Goal: Task Accomplishment & Management: Manage account settings

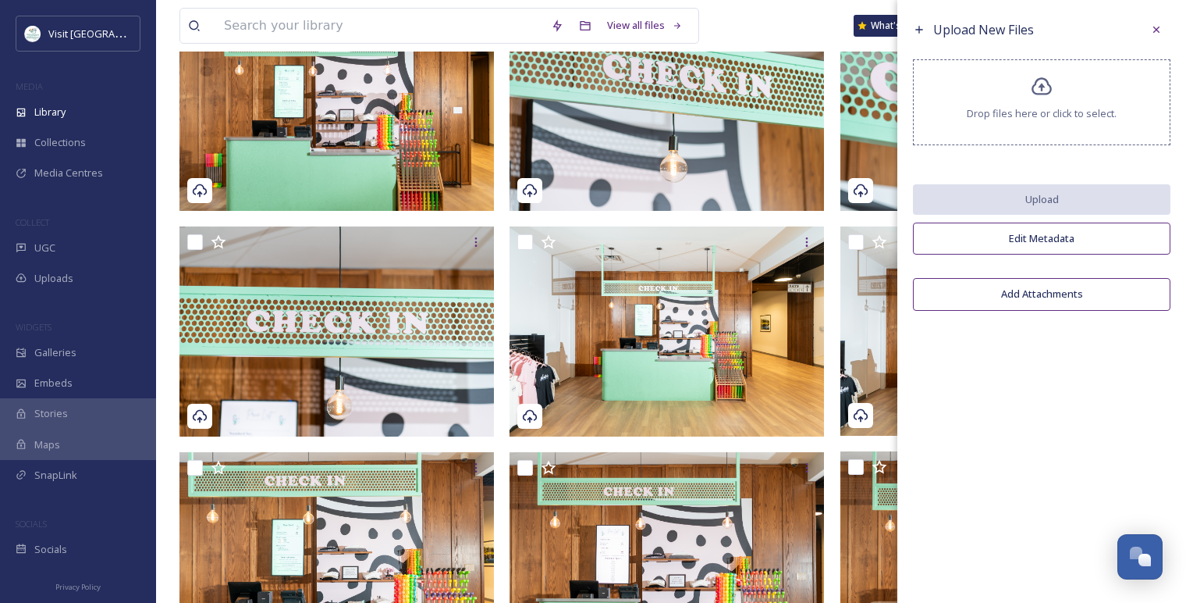
click at [1150, 29] on icon at bounding box center [1156, 29] width 12 height 12
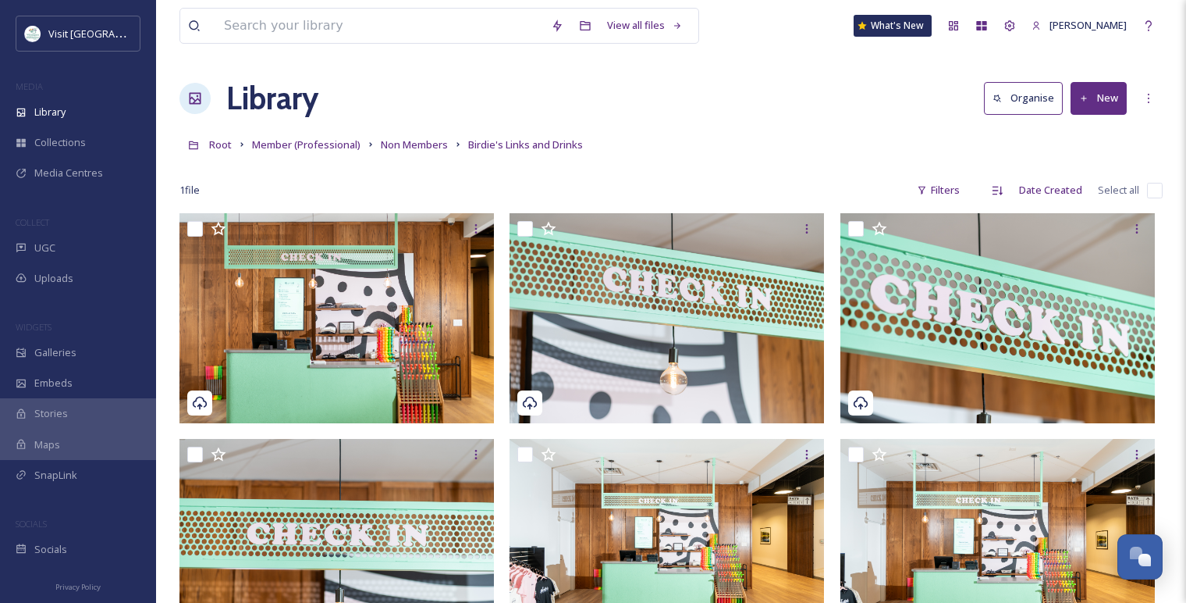
click at [1115, 101] on button "New" at bounding box center [1099, 98] width 56 height 32
click at [1090, 191] on span "Folder" at bounding box center [1081, 195] width 30 height 15
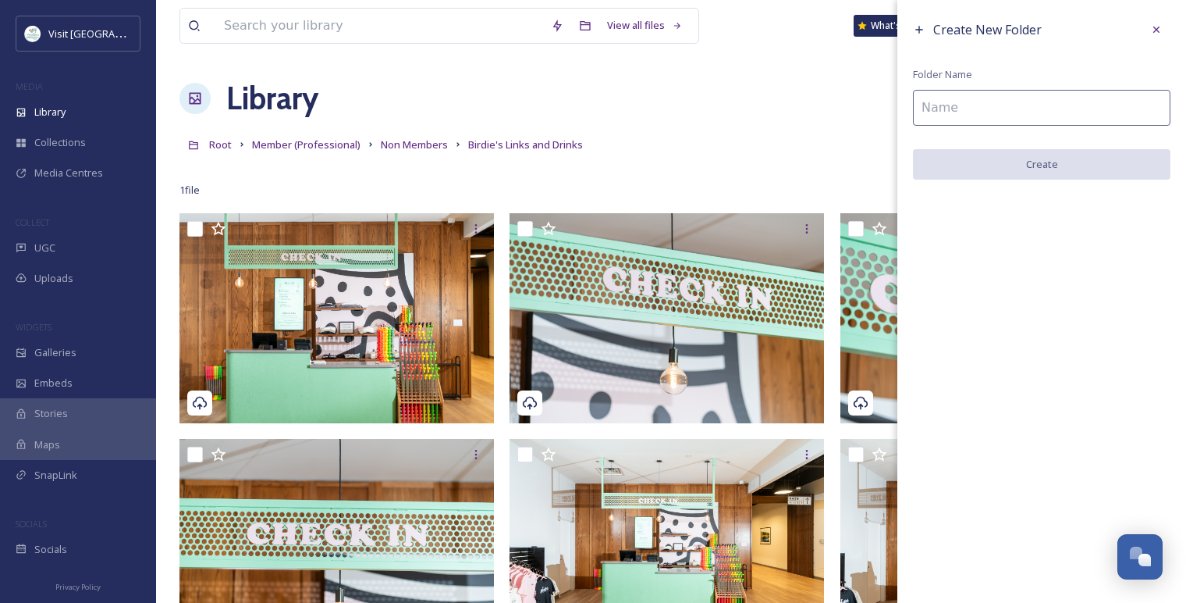
click at [1046, 99] on input at bounding box center [1042, 108] width 258 height 36
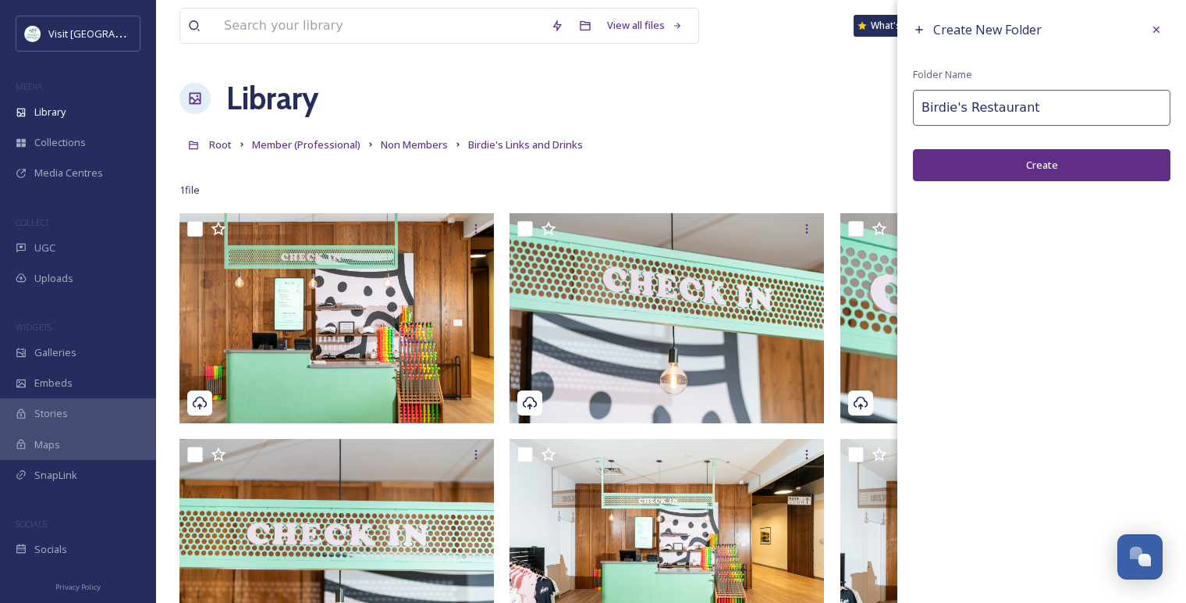
type input "Birdie's Restaurant"
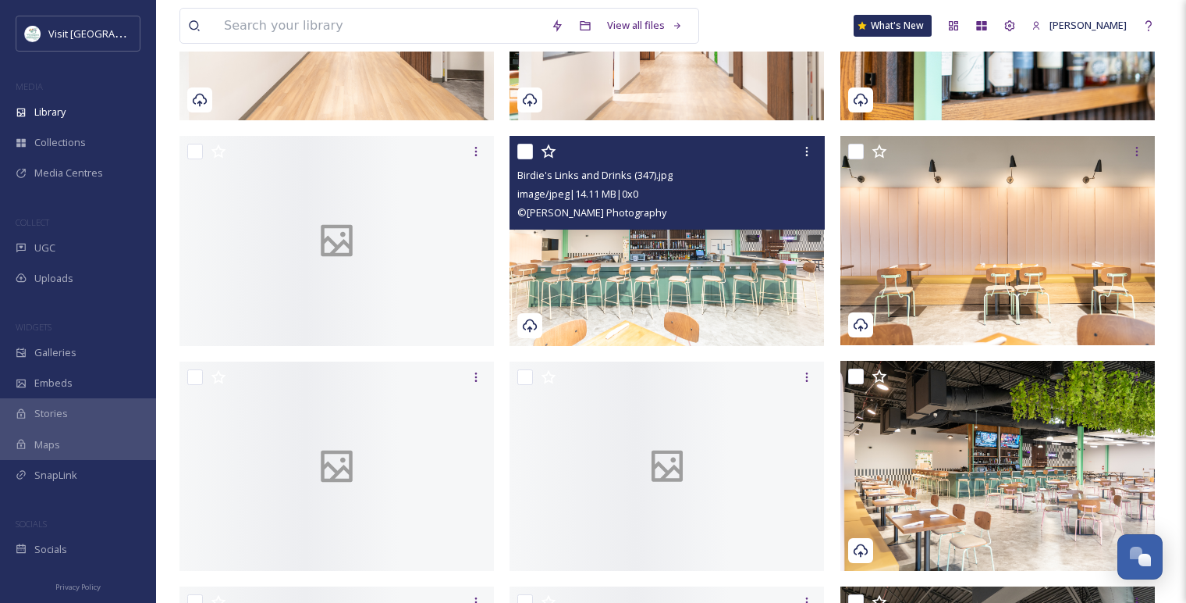
scroll to position [1648, 0]
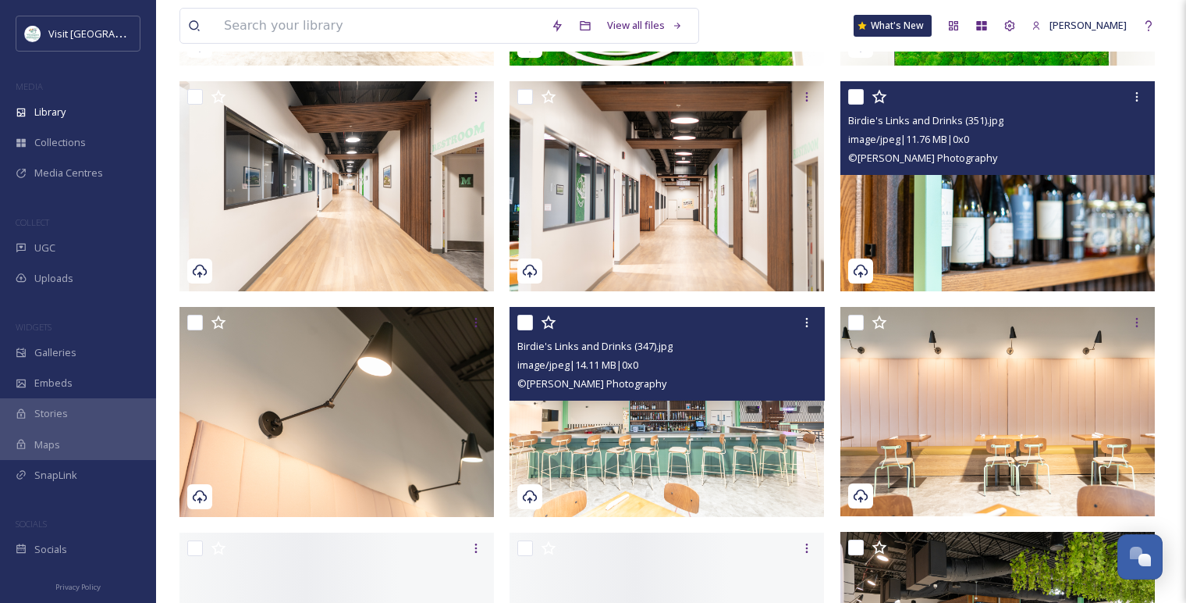
click at [862, 98] on input "checkbox" at bounding box center [856, 97] width 16 height 16
checkbox input "true"
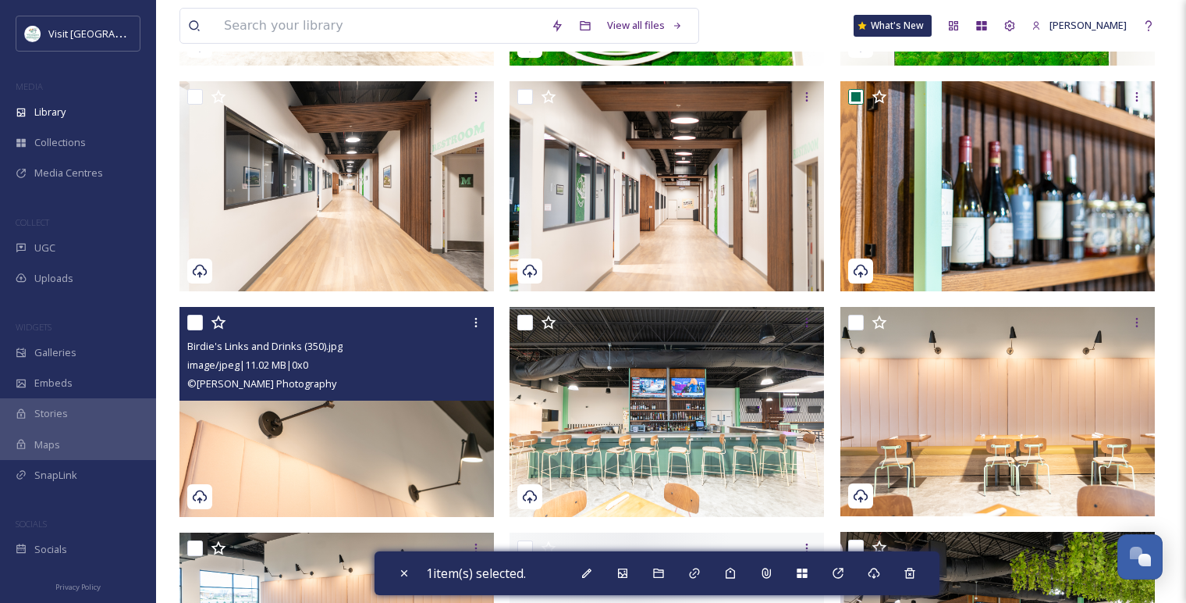
click at [200, 326] on input "checkbox" at bounding box center [195, 323] width 16 height 16
checkbox input "true"
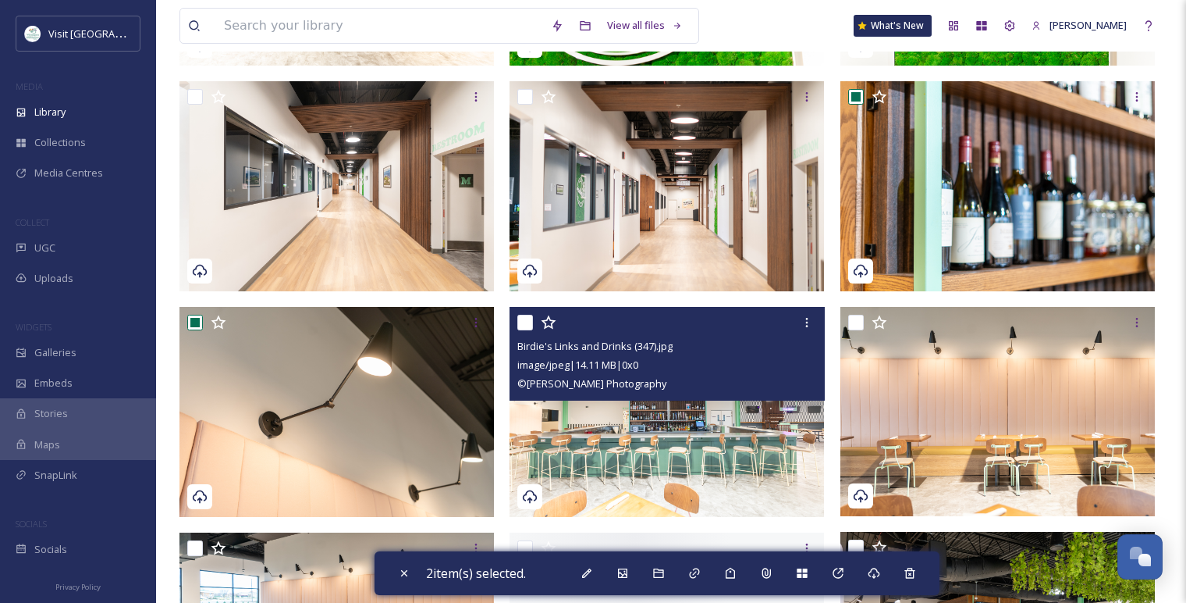
click at [528, 322] on input "checkbox" at bounding box center [525, 323] width 16 height 16
checkbox input "true"
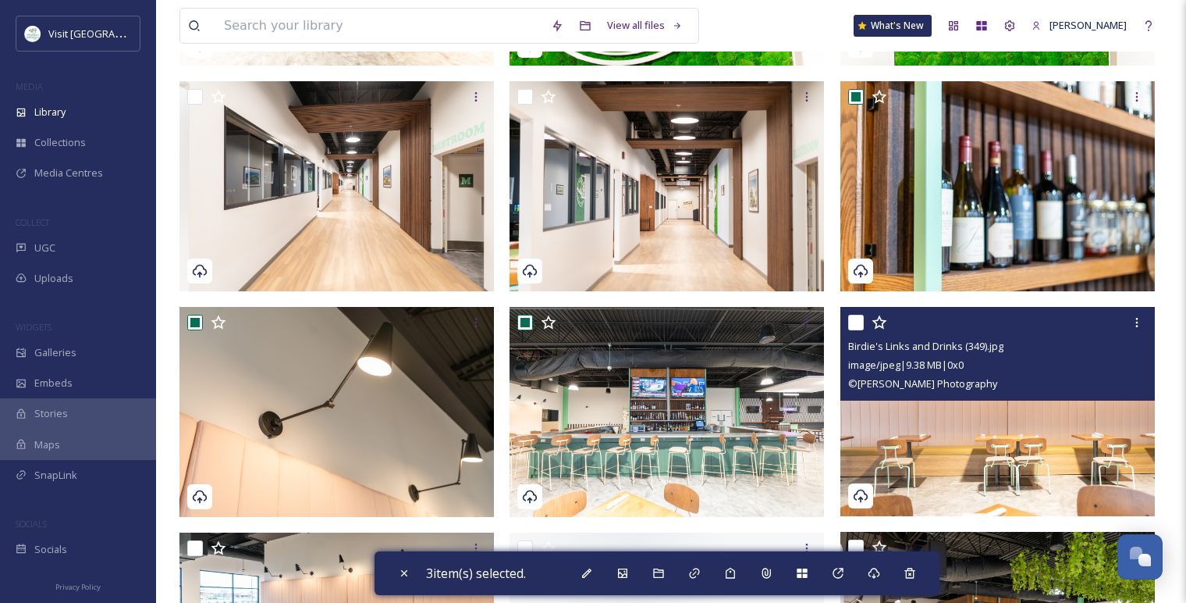
click at [856, 326] on input "checkbox" at bounding box center [856, 323] width 16 height 16
checkbox input "true"
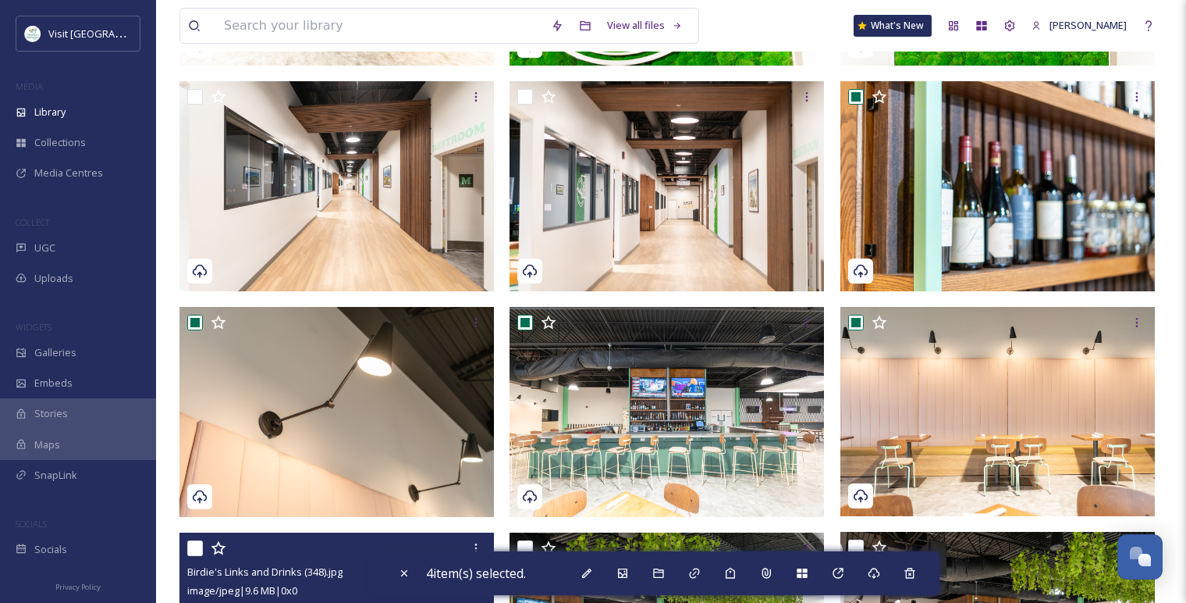
scroll to position [2081, 0]
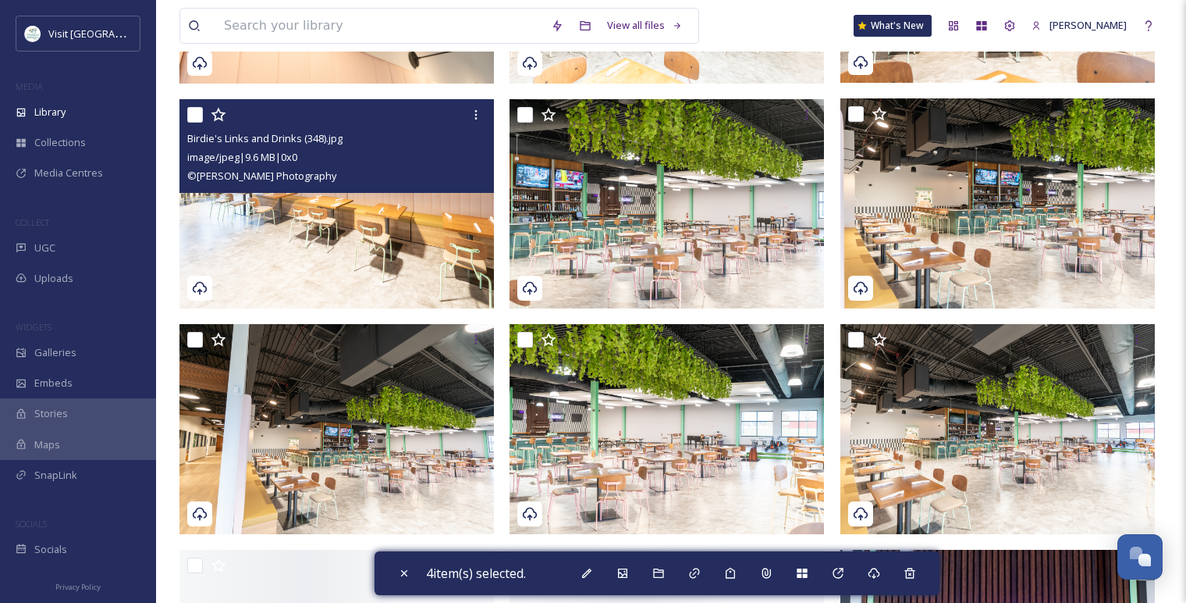
click at [197, 117] on input "checkbox" at bounding box center [195, 115] width 16 height 16
checkbox input "true"
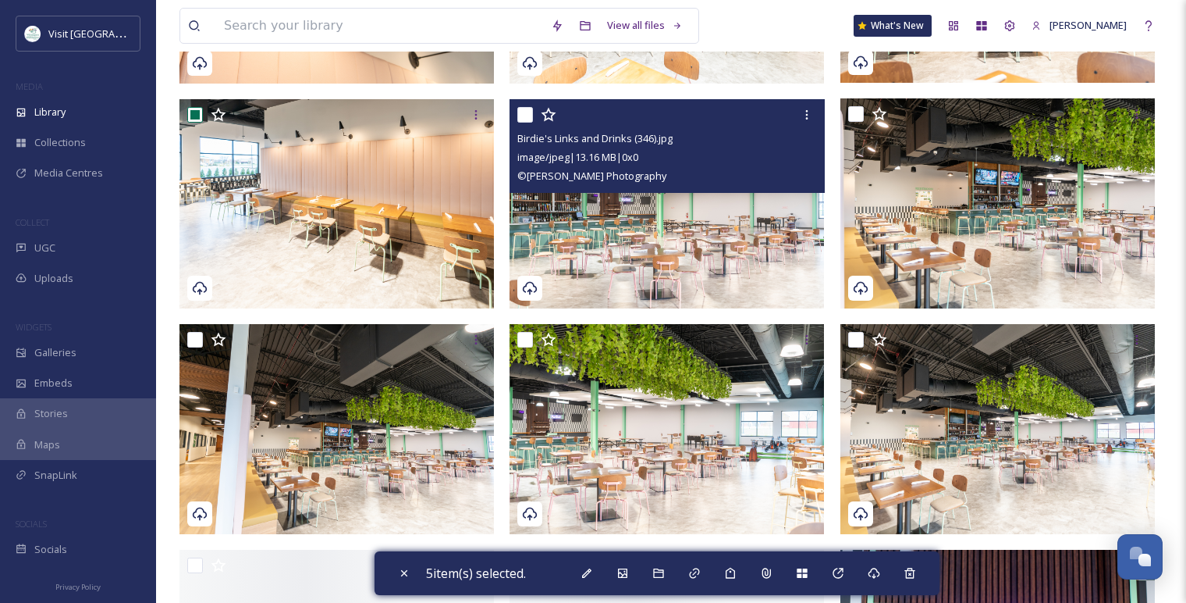
click at [529, 119] on input "checkbox" at bounding box center [525, 115] width 16 height 16
checkbox input "true"
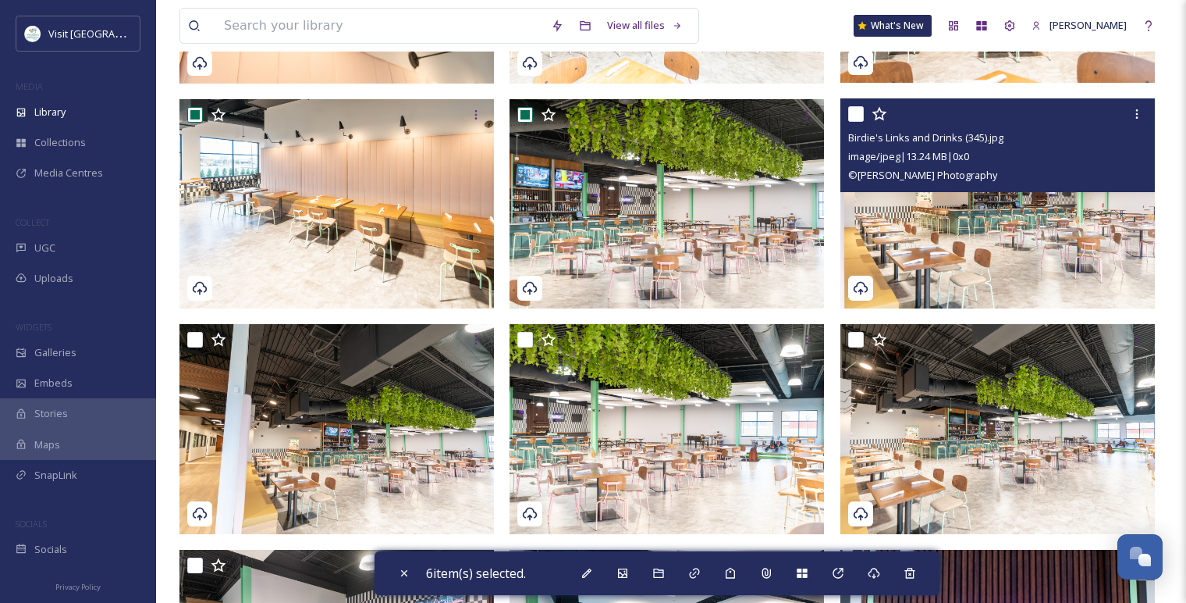
click at [860, 116] on input "checkbox" at bounding box center [856, 114] width 16 height 16
checkbox input "true"
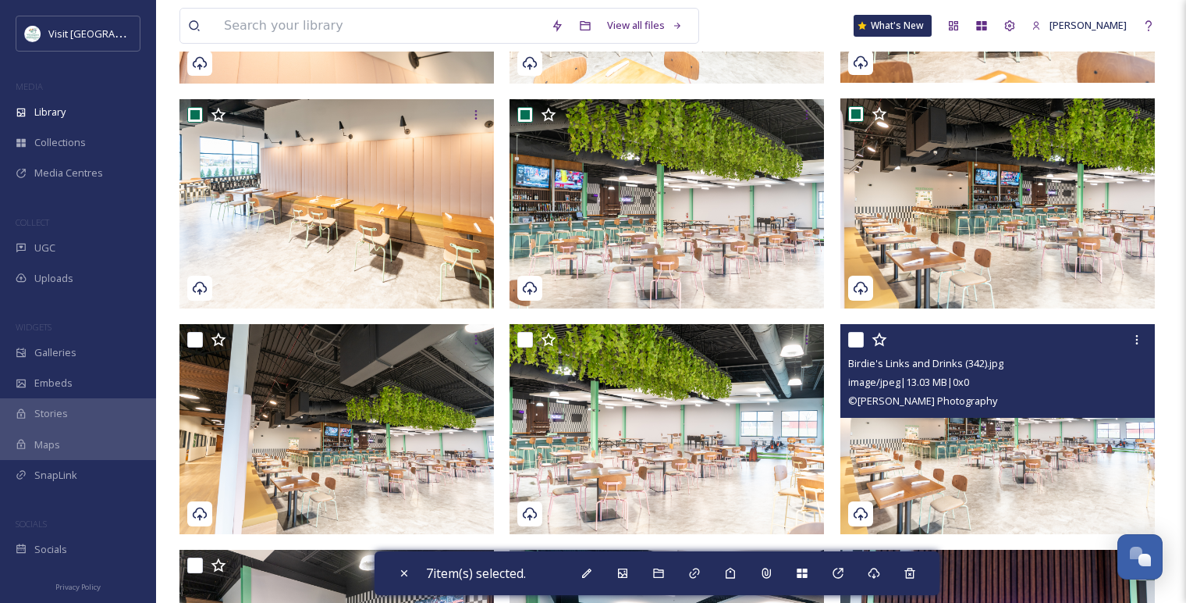
click at [859, 333] on input "checkbox" at bounding box center [856, 340] width 16 height 16
checkbox input "true"
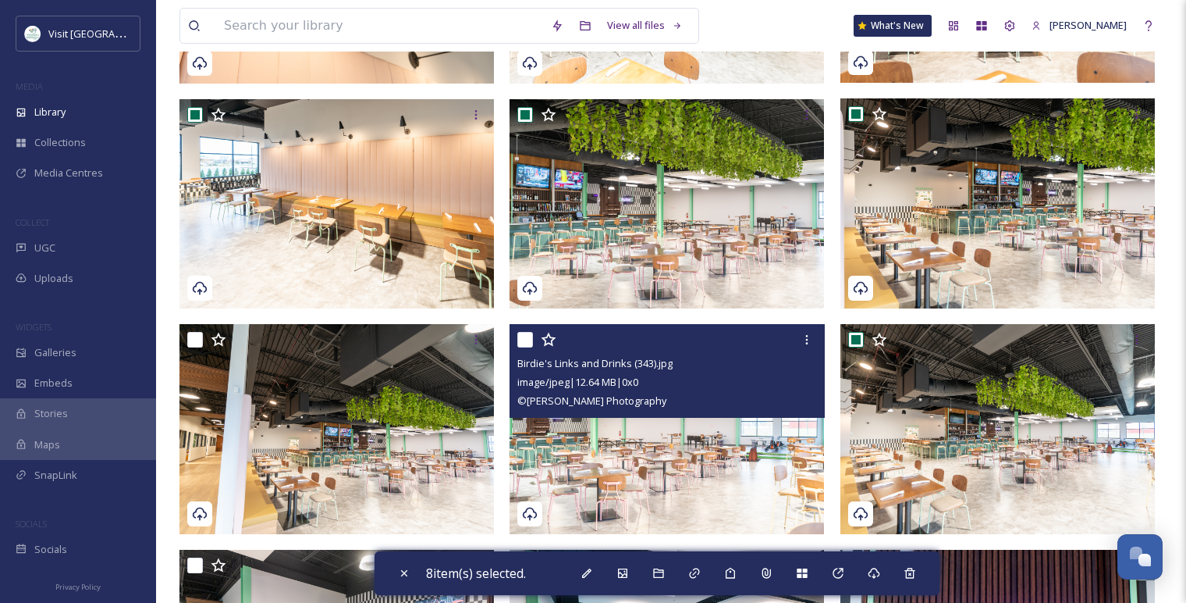
click at [528, 343] on input "checkbox" at bounding box center [525, 340] width 16 height 16
checkbox input "true"
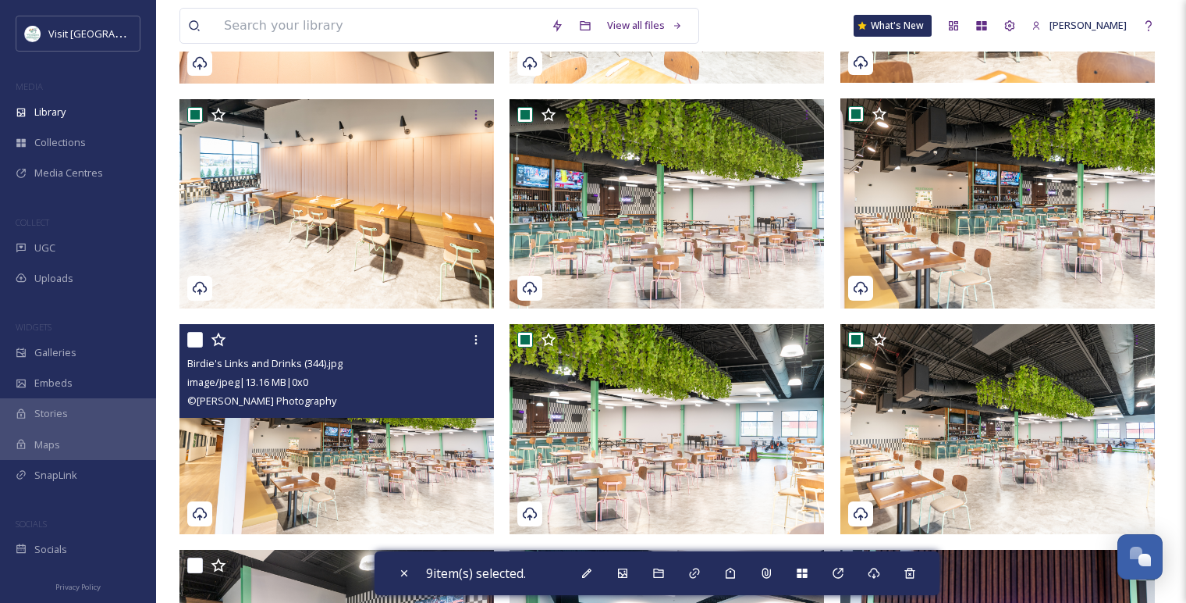
click at [187, 338] on input "checkbox" at bounding box center [195, 340] width 16 height 16
checkbox input "true"
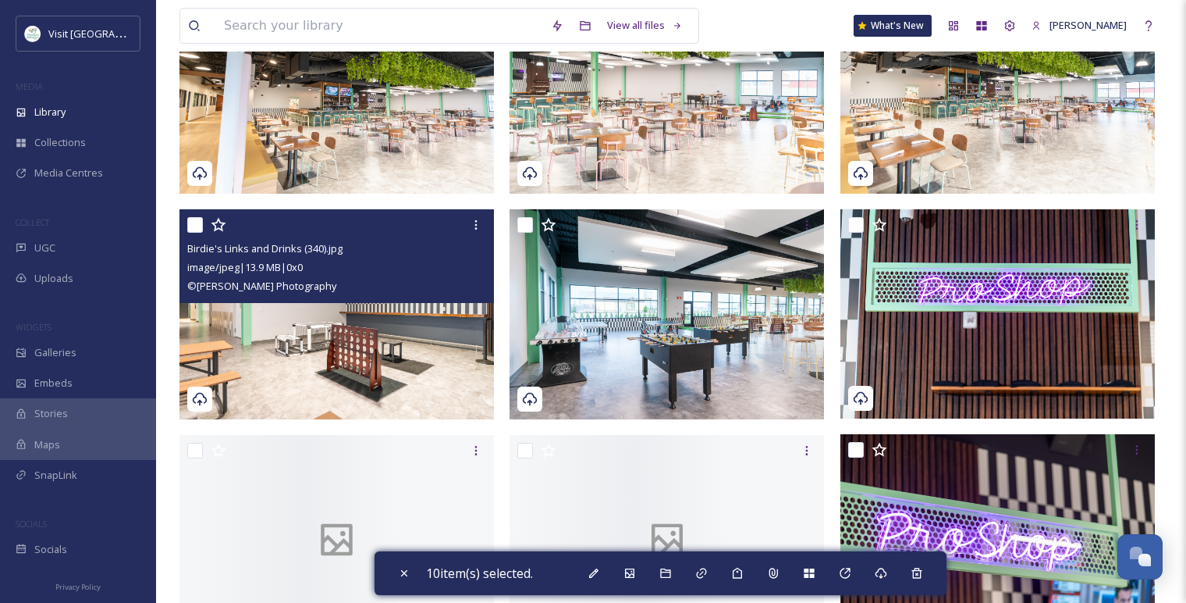
scroll to position [2428, 0]
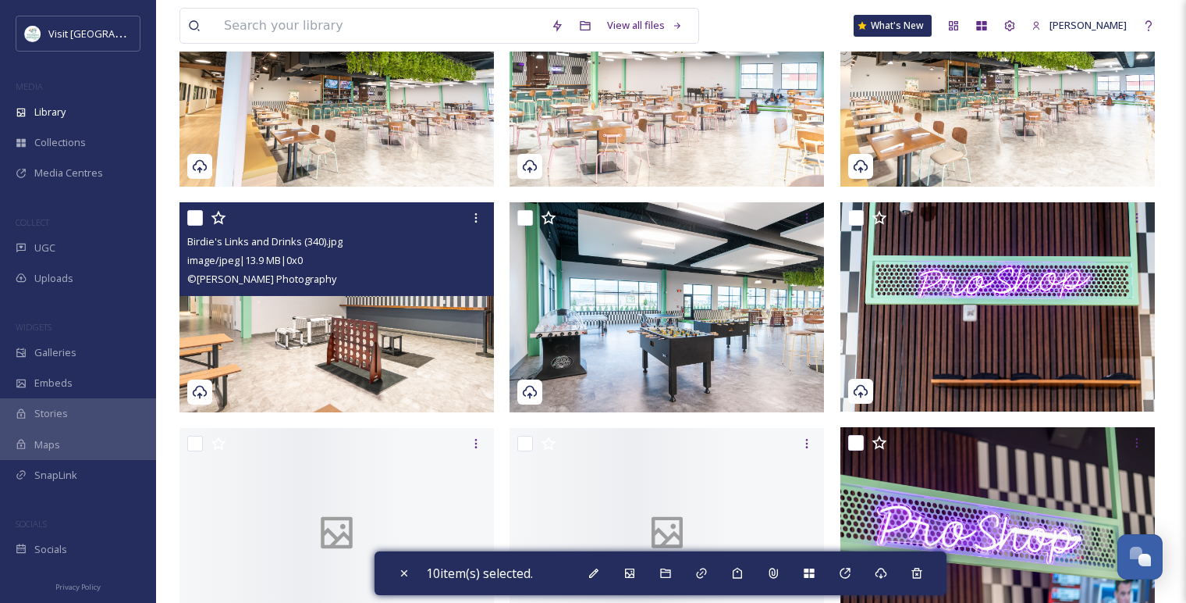
click at [195, 214] on input "checkbox" at bounding box center [195, 218] width 16 height 16
checkbox input "true"
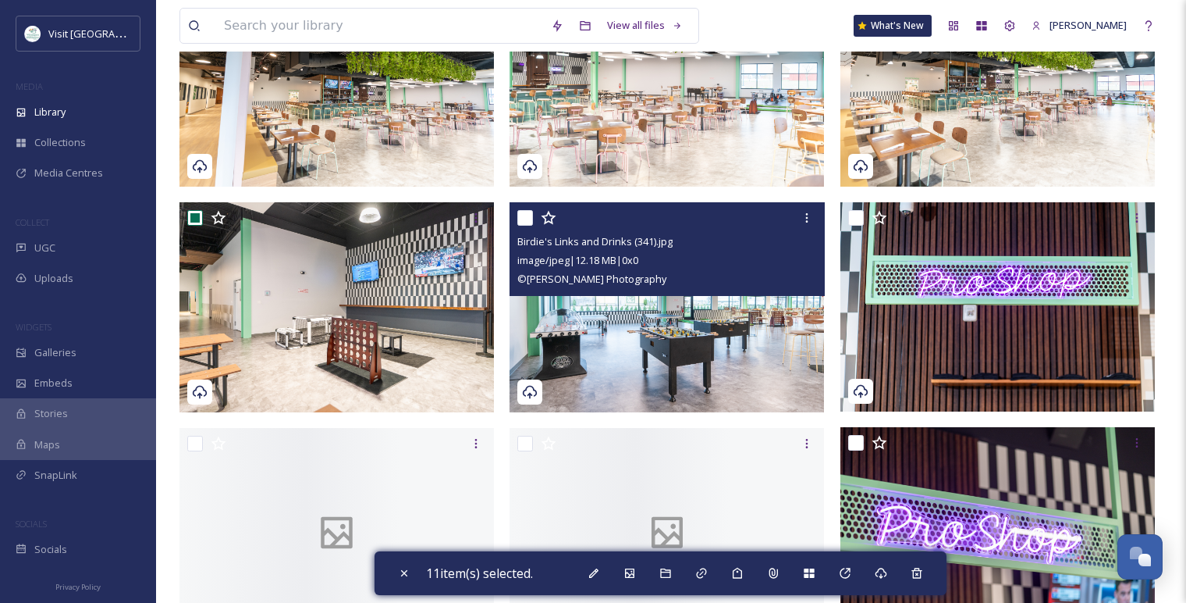
click at [528, 212] on input "checkbox" at bounding box center [525, 218] width 16 height 16
checkbox input "true"
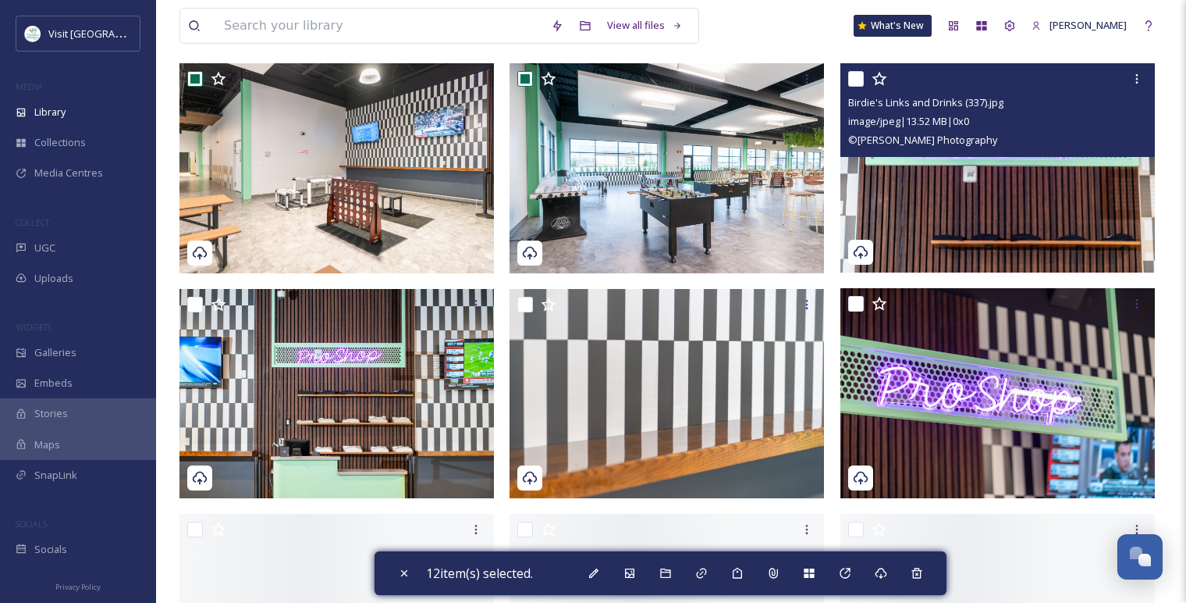
scroll to position [2515, 0]
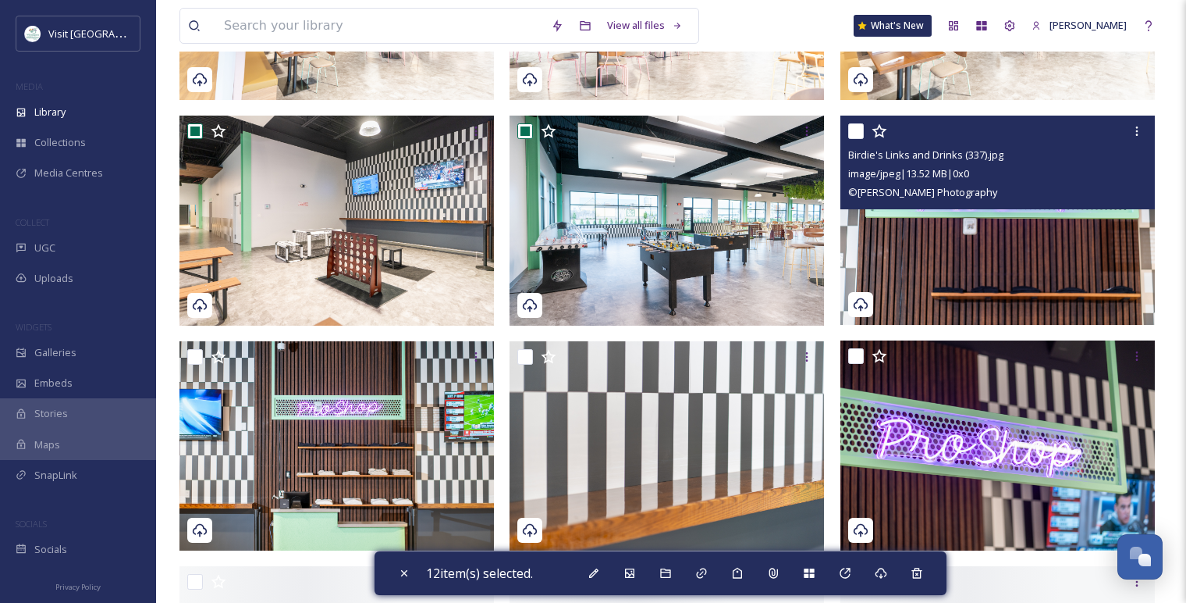
click at [854, 133] on input "checkbox" at bounding box center [856, 131] width 16 height 16
checkbox input "true"
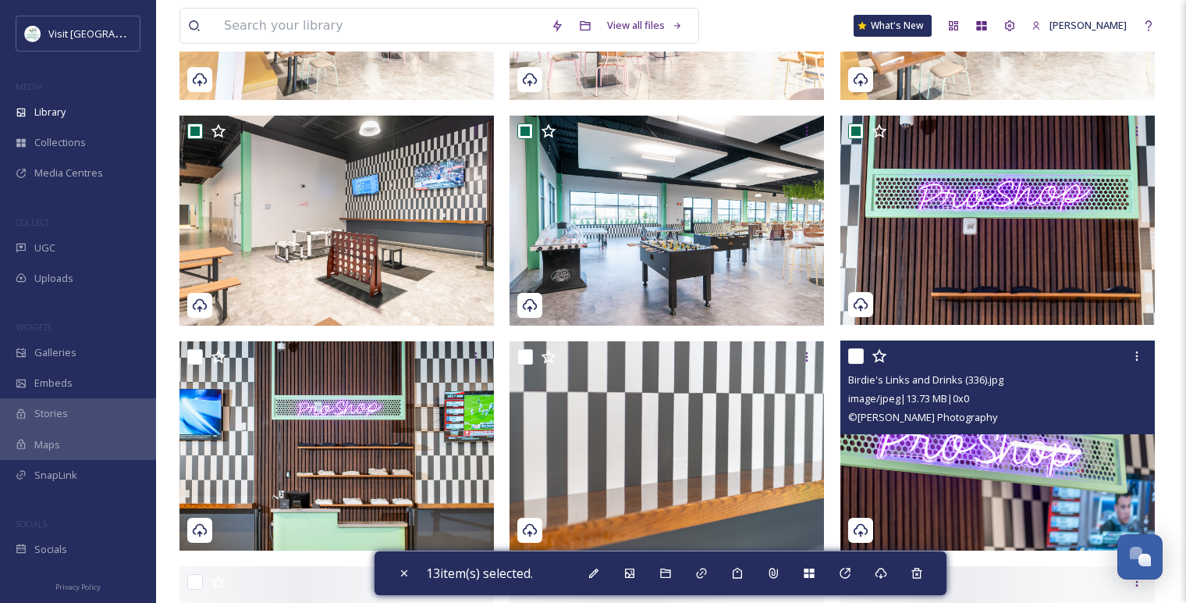
drag, startPoint x: 852, startPoint y: 347, endPoint x: 852, endPoint y: 357, distance: 10.9
click at [852, 357] on div at bounding box center [999, 356] width 303 height 28
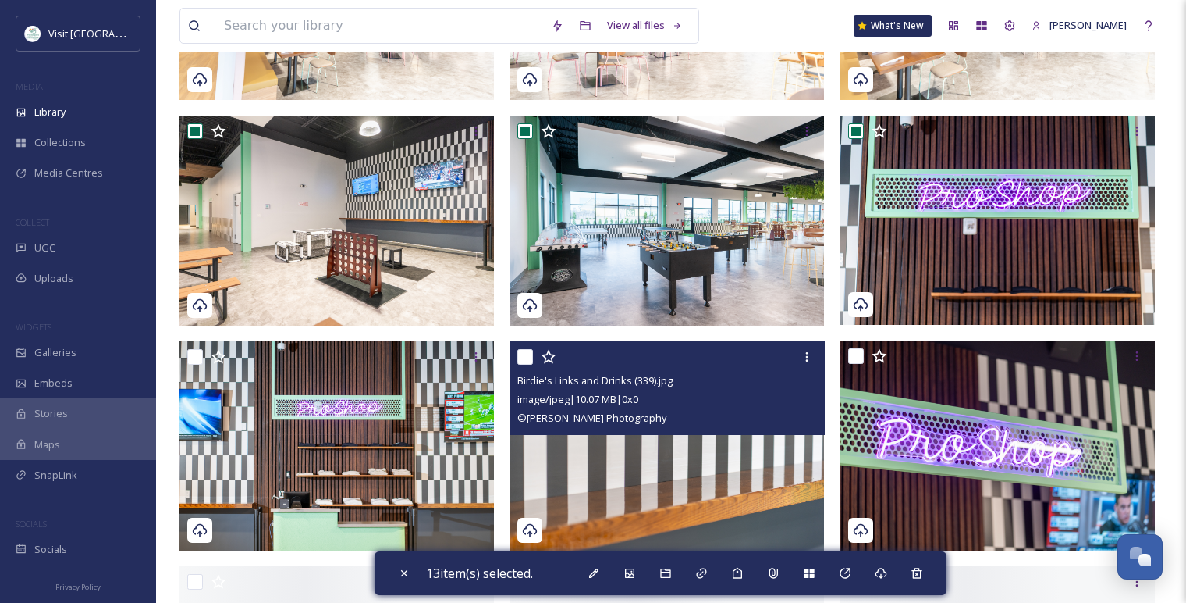
click at [528, 361] on input "checkbox" at bounding box center [525, 357] width 16 height 16
checkbox input "true"
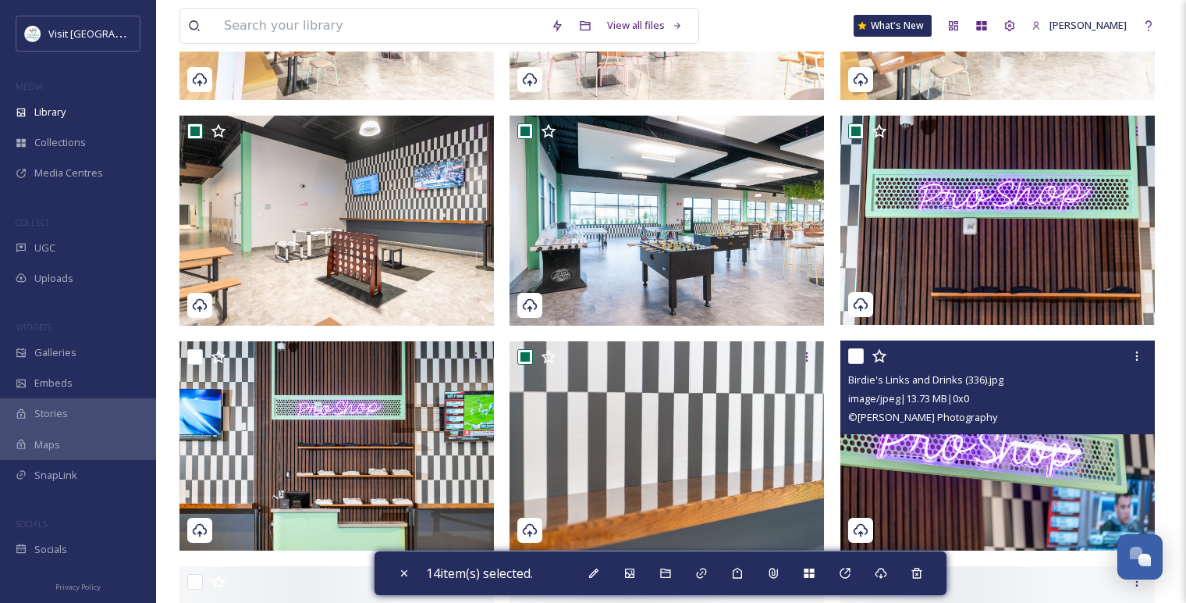
click at [852, 354] on input "checkbox" at bounding box center [856, 356] width 16 height 16
checkbox input "true"
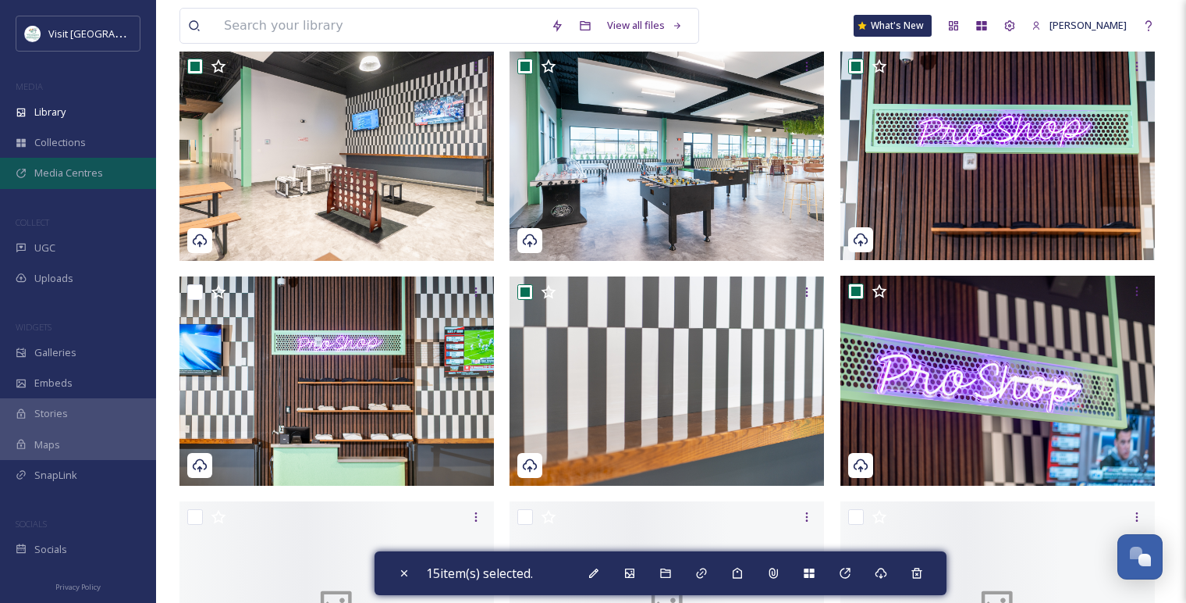
scroll to position [2688, 0]
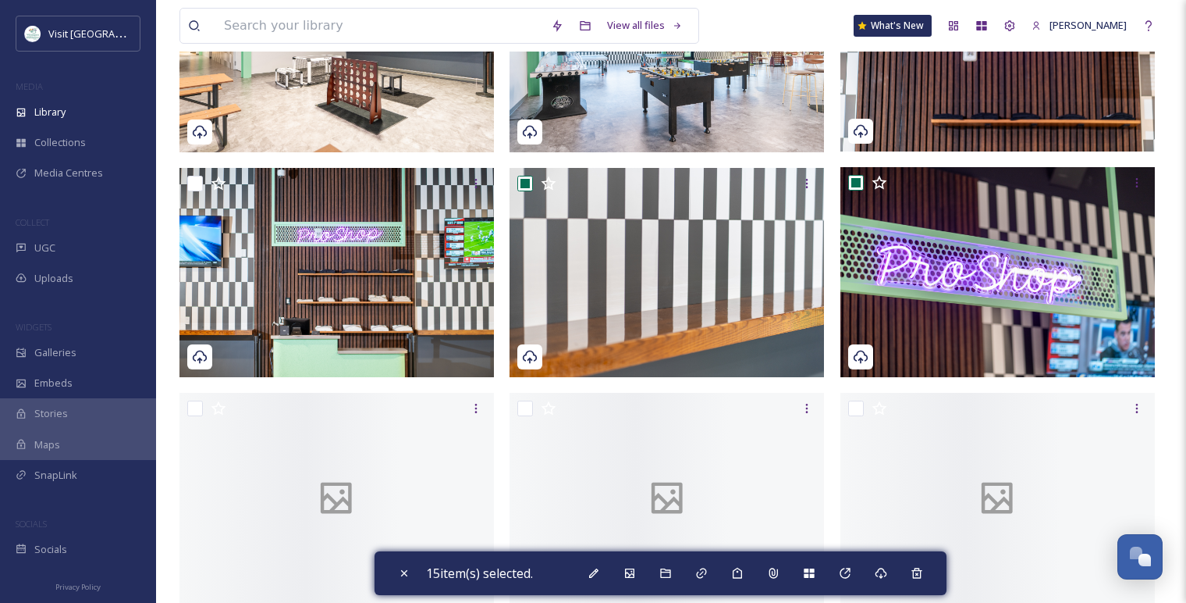
click at [193, 183] on input "checkbox" at bounding box center [195, 184] width 16 height 16
checkbox input "true"
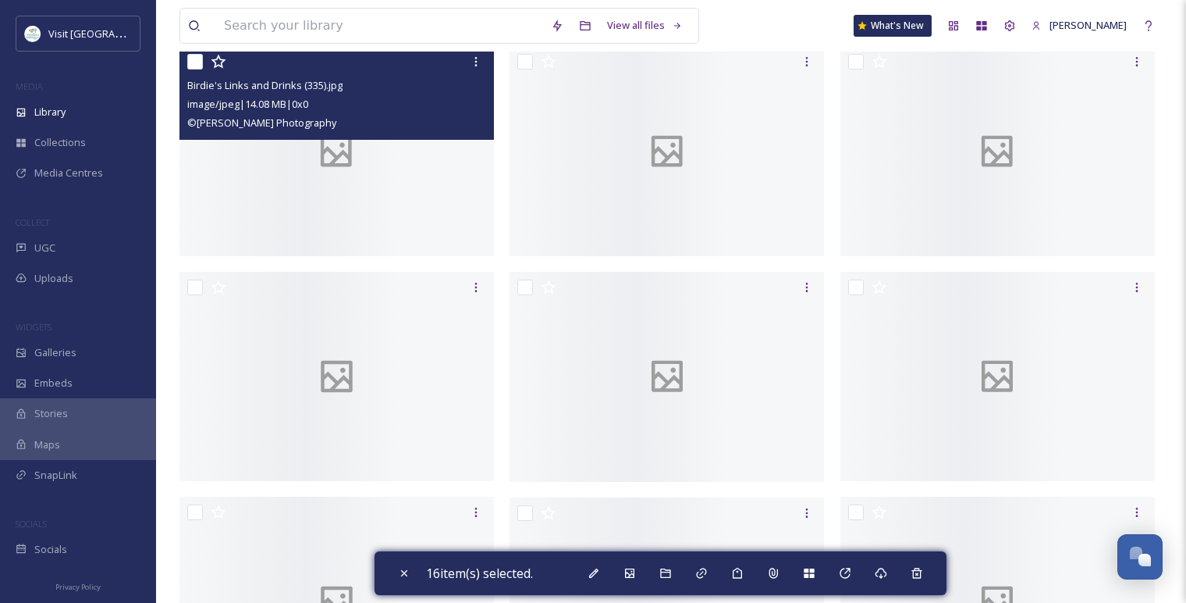
scroll to position [2948, 0]
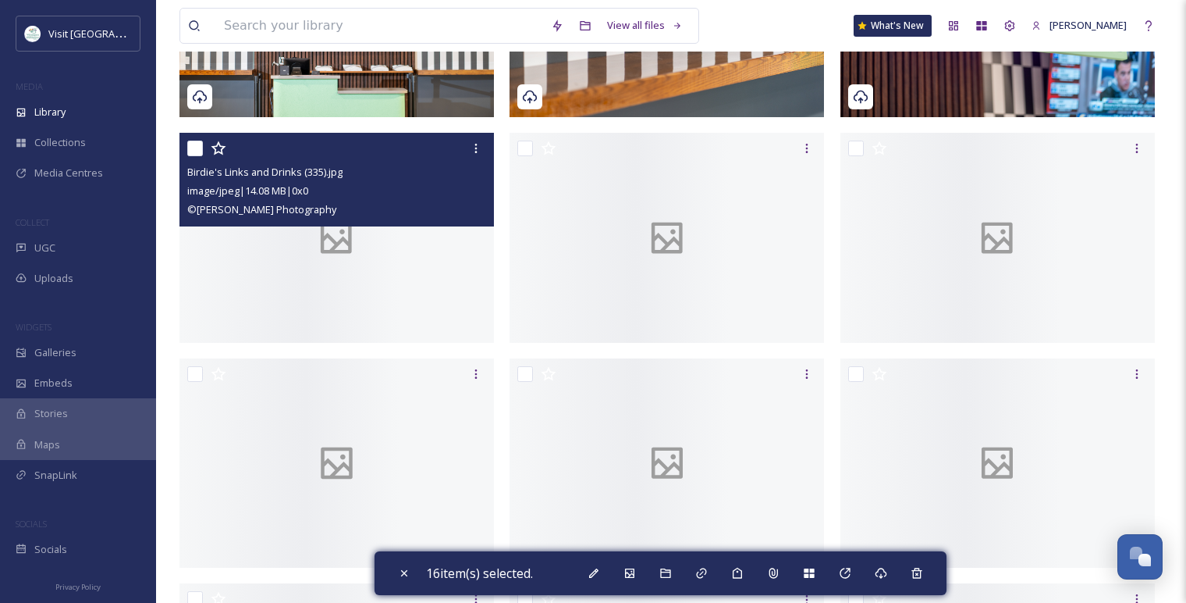
click at [194, 148] on input "checkbox" at bounding box center [195, 148] width 16 height 16
checkbox input "true"
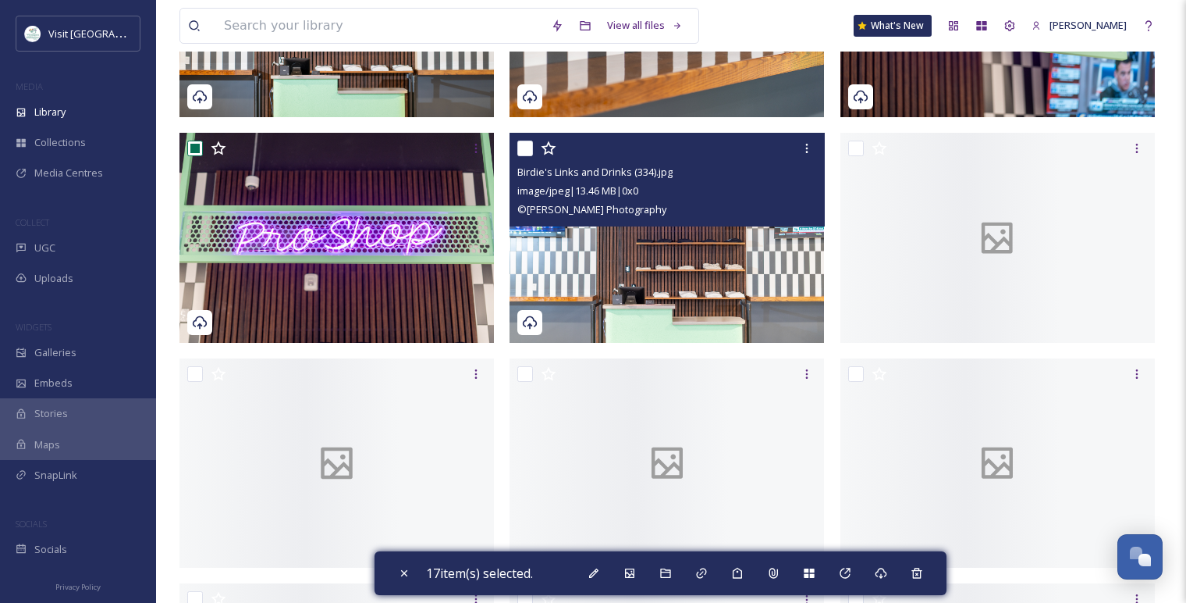
click at [525, 148] on input "checkbox" at bounding box center [525, 148] width 16 height 16
checkbox input "true"
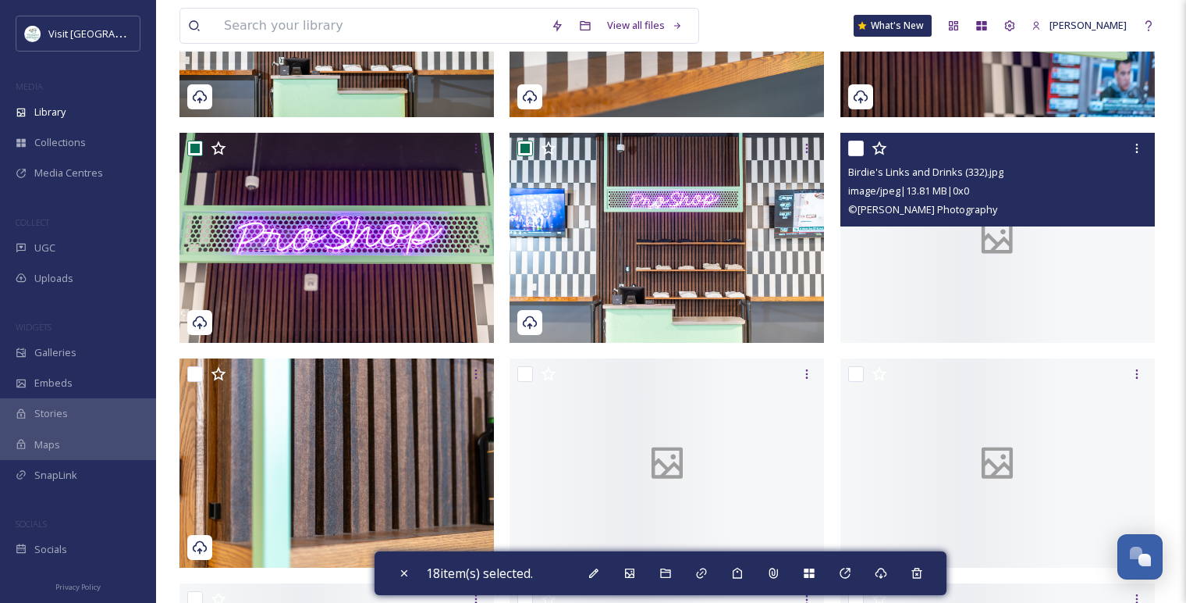
click at [852, 146] on input "checkbox" at bounding box center [856, 148] width 16 height 16
checkbox input "true"
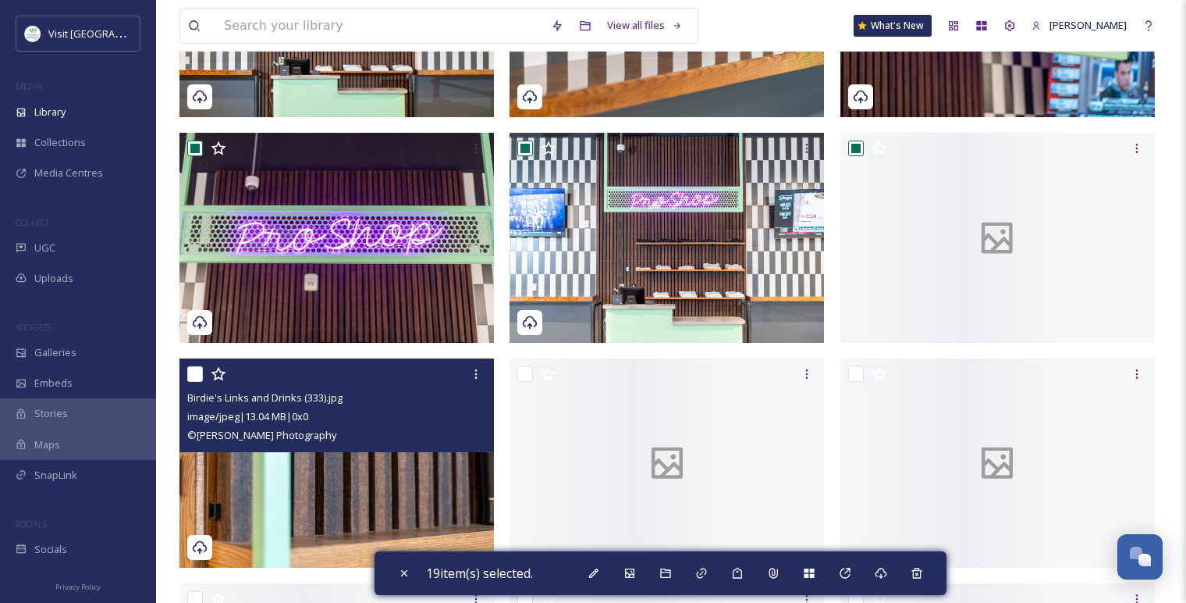
click at [194, 375] on input "checkbox" at bounding box center [195, 374] width 16 height 16
checkbox input "true"
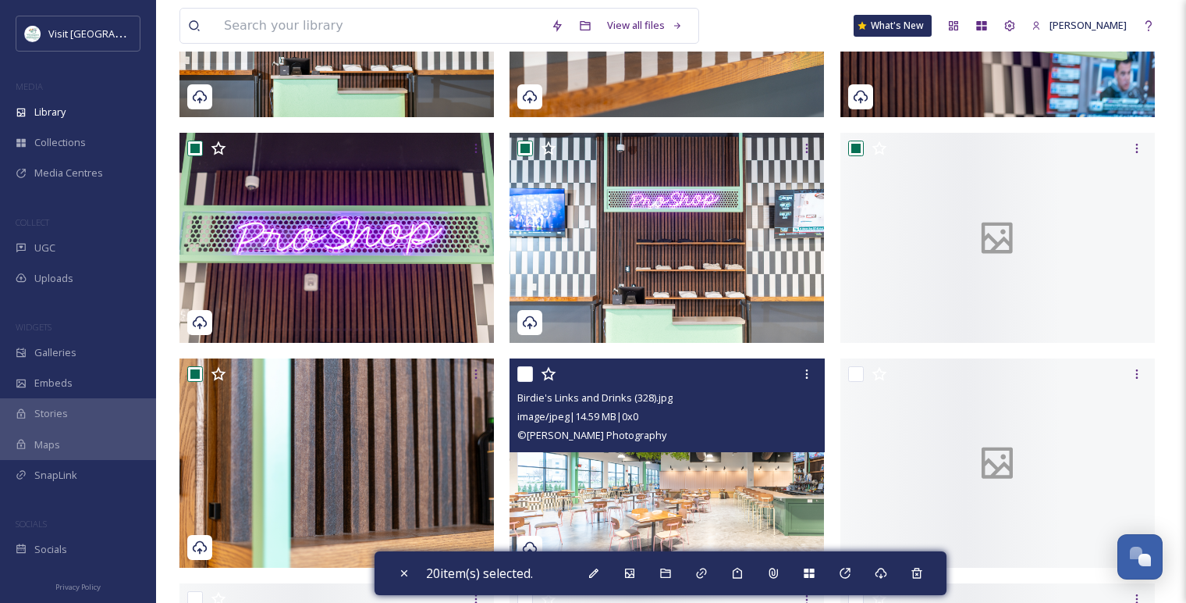
click at [525, 369] on input "checkbox" at bounding box center [525, 374] width 16 height 16
checkbox input "true"
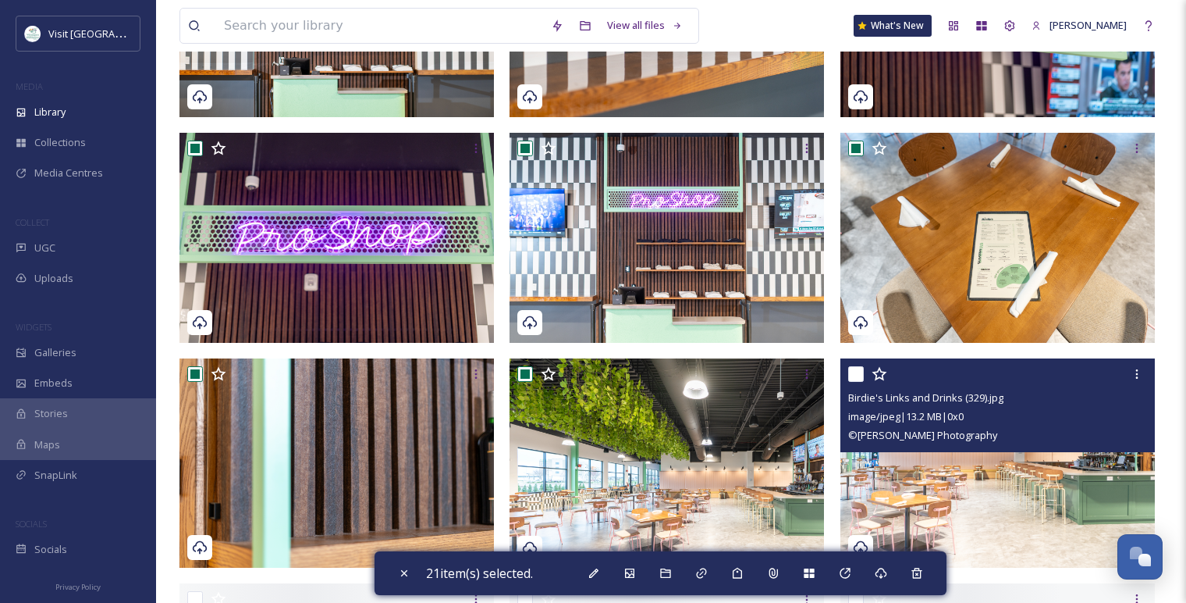
click at [853, 370] on input "checkbox" at bounding box center [856, 374] width 16 height 16
checkbox input "true"
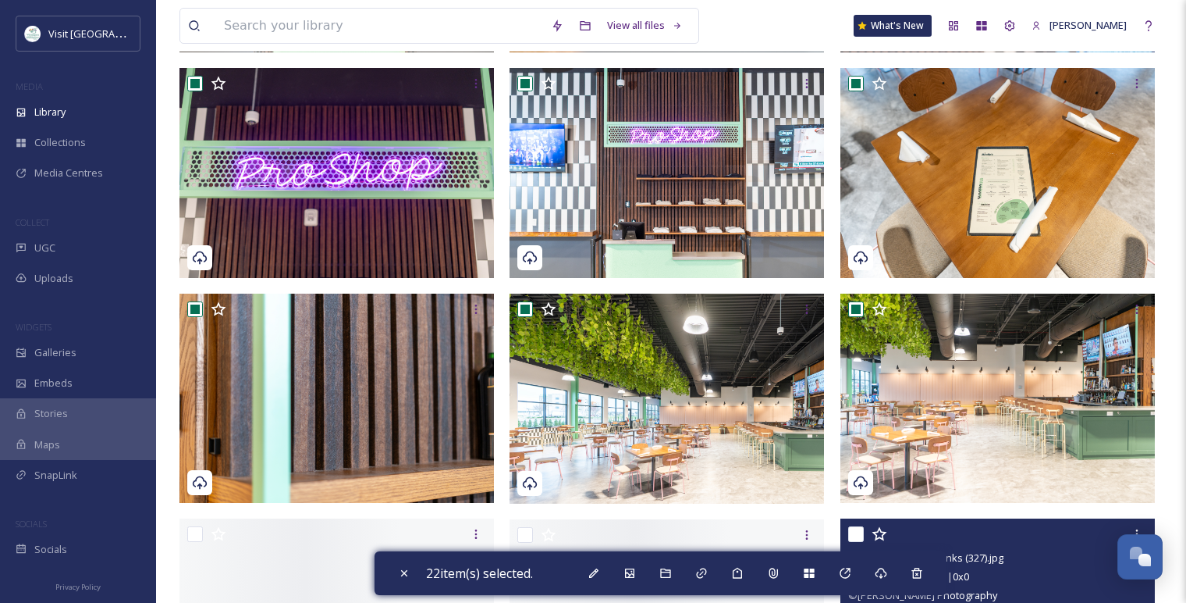
scroll to position [3295, 0]
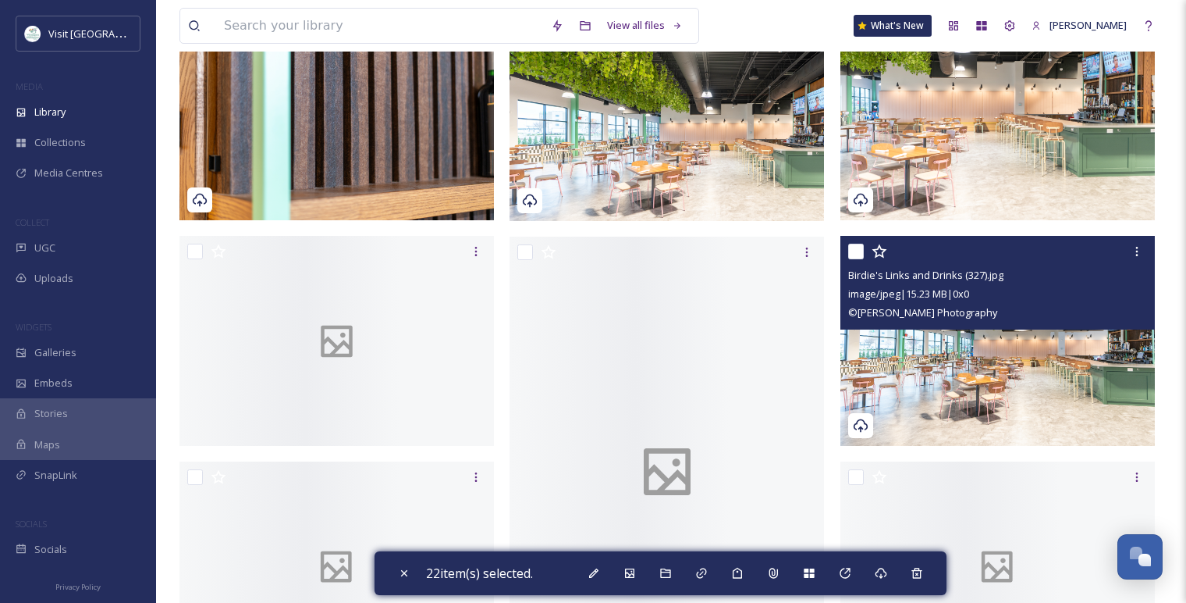
click at [856, 248] on input "checkbox" at bounding box center [856, 252] width 16 height 16
checkbox input "true"
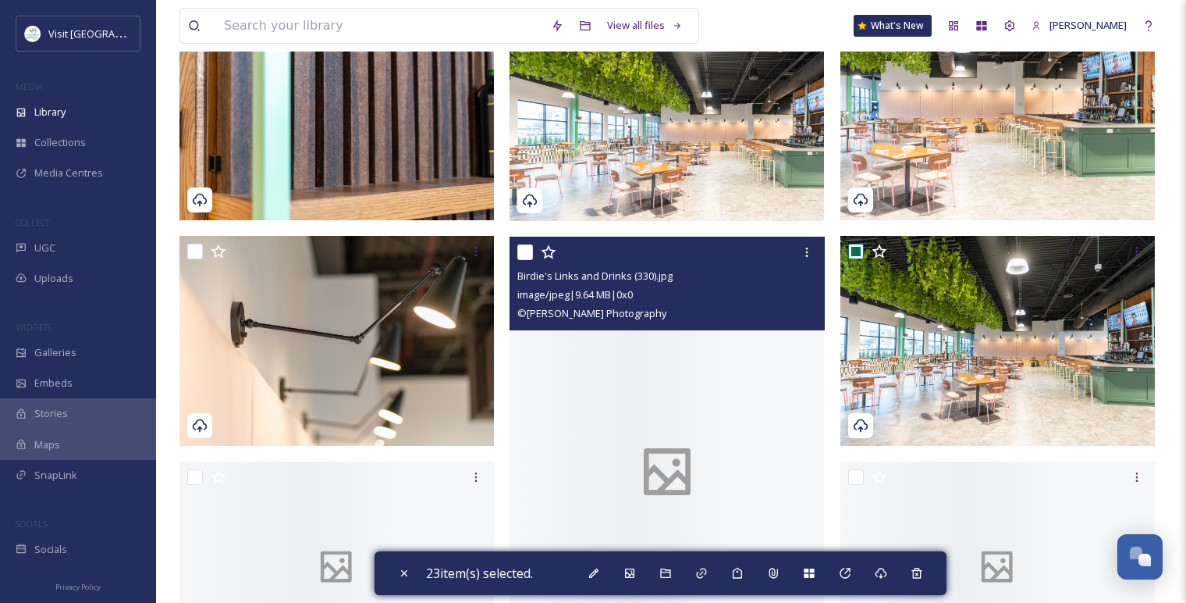
click at [523, 251] on input "checkbox" at bounding box center [525, 252] width 16 height 16
checkbox input "true"
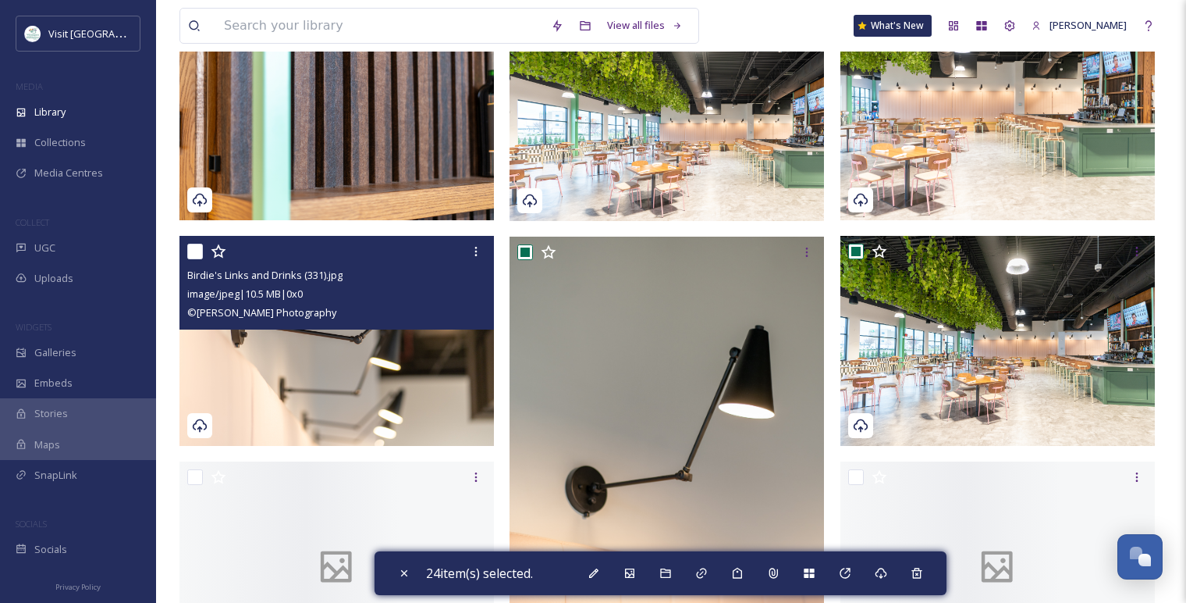
click at [198, 252] on input "checkbox" at bounding box center [195, 252] width 16 height 16
checkbox input "true"
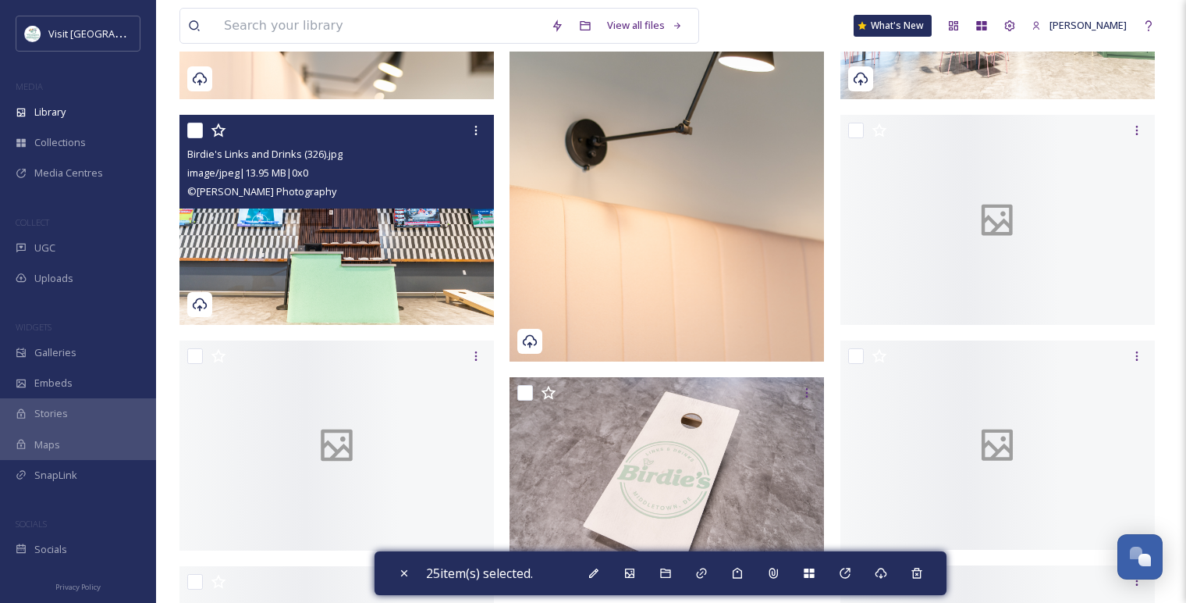
click at [198, 133] on input "checkbox" at bounding box center [195, 131] width 16 height 16
checkbox input "true"
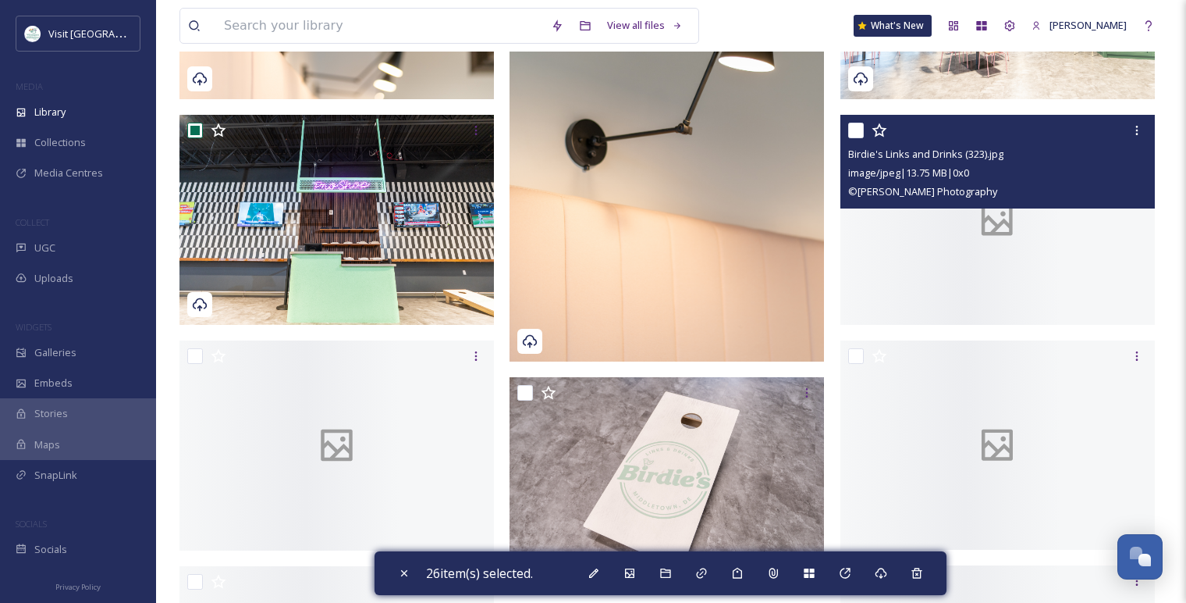
click at [855, 133] on input "checkbox" at bounding box center [856, 131] width 16 height 16
checkbox input "true"
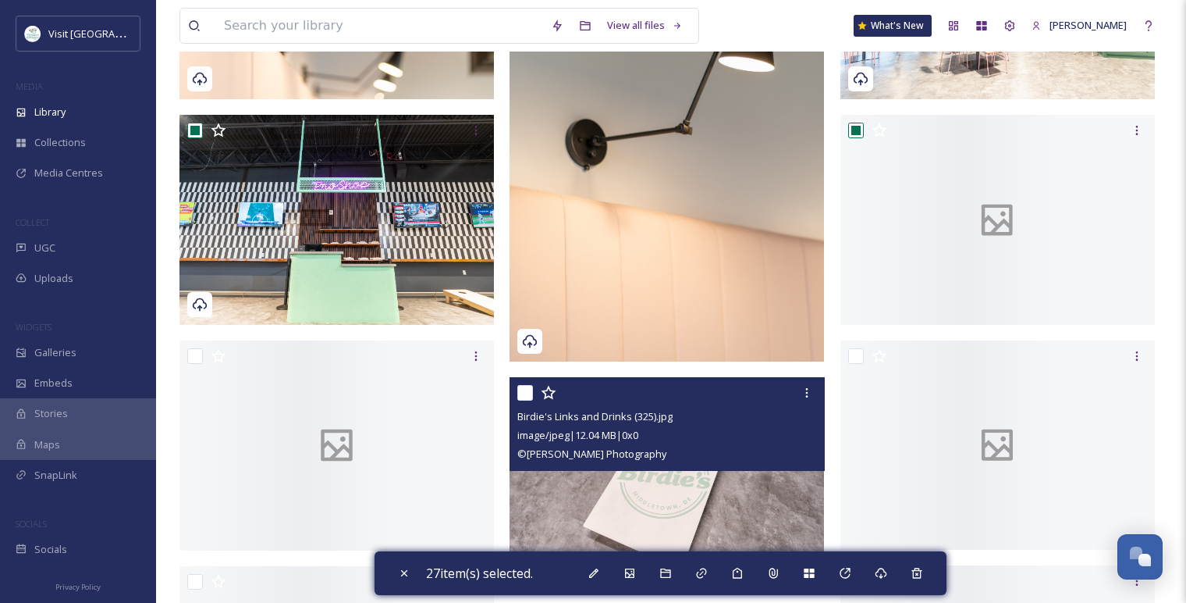
click at [528, 393] on input "checkbox" at bounding box center [525, 393] width 16 height 16
checkbox input "true"
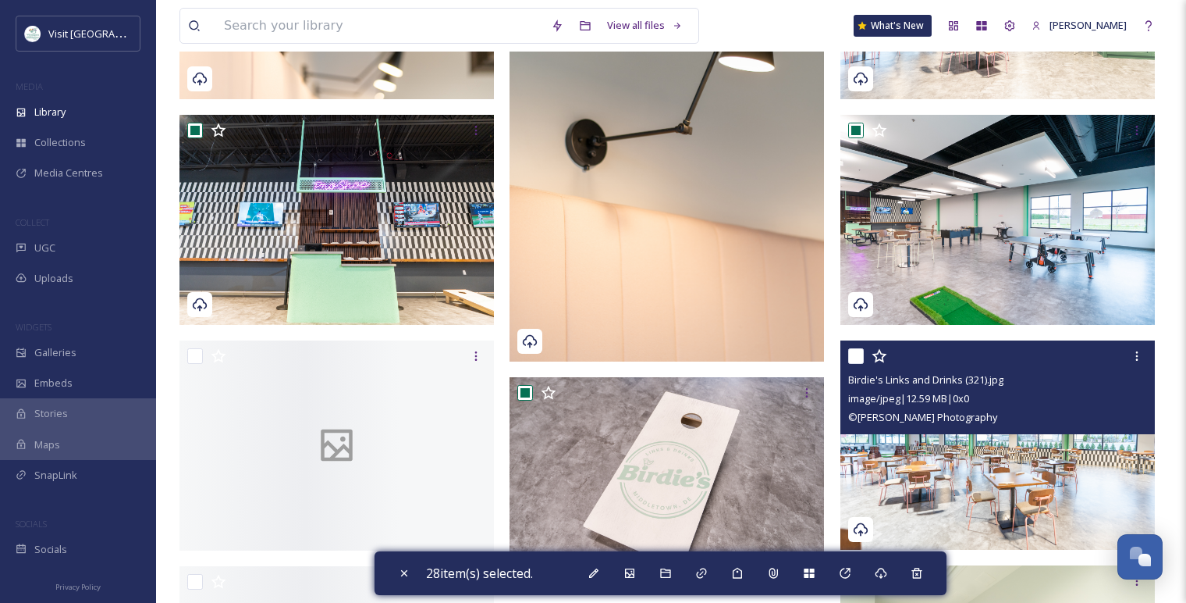
click at [859, 354] on input "checkbox" at bounding box center [856, 356] width 16 height 16
checkbox input "true"
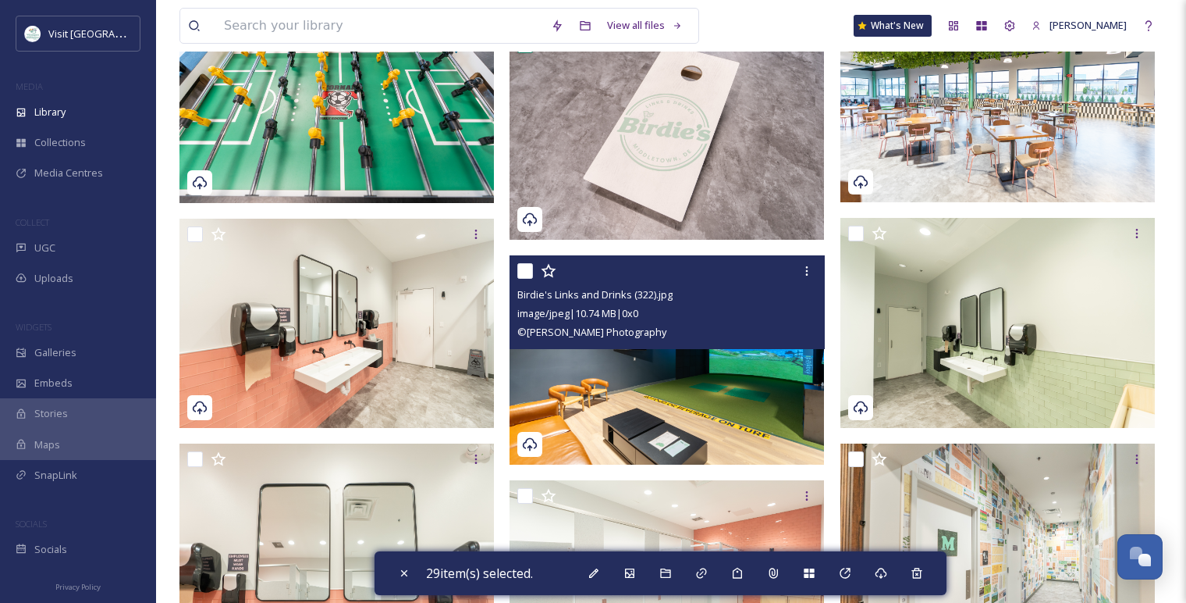
scroll to position [3815, 0]
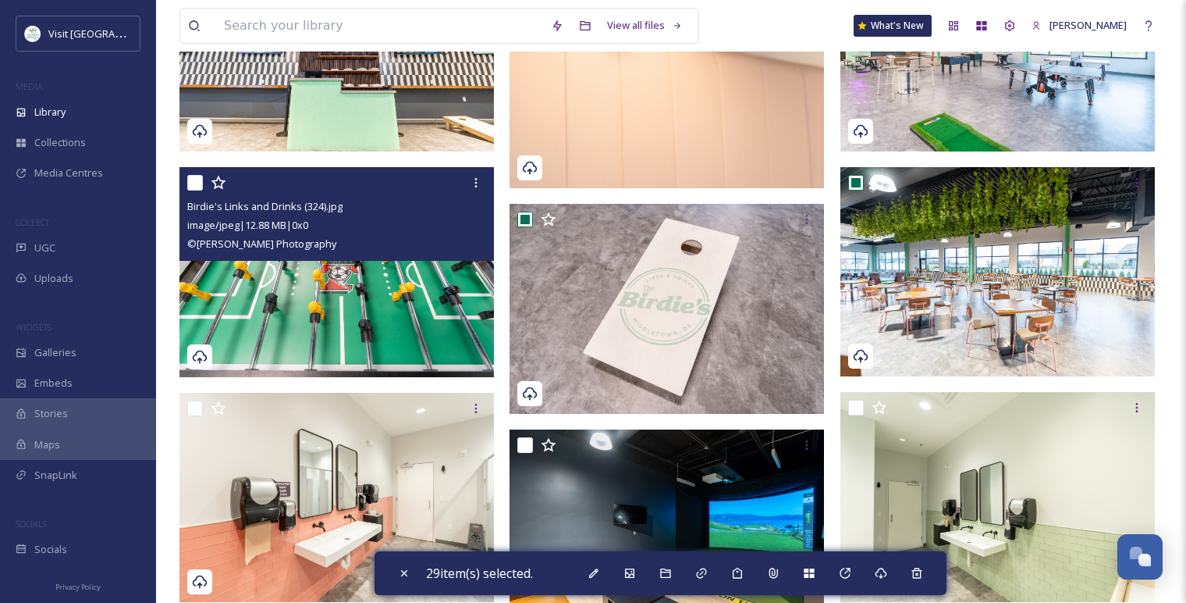
click at [194, 180] on input "checkbox" at bounding box center [195, 183] width 16 height 16
checkbox input "true"
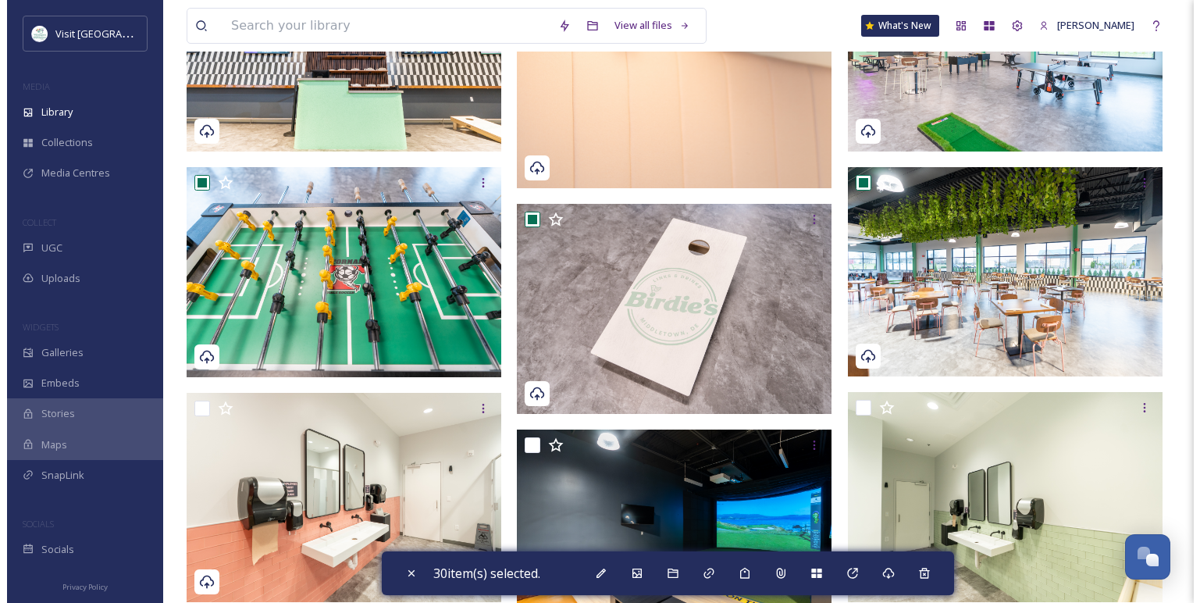
scroll to position [3728, 0]
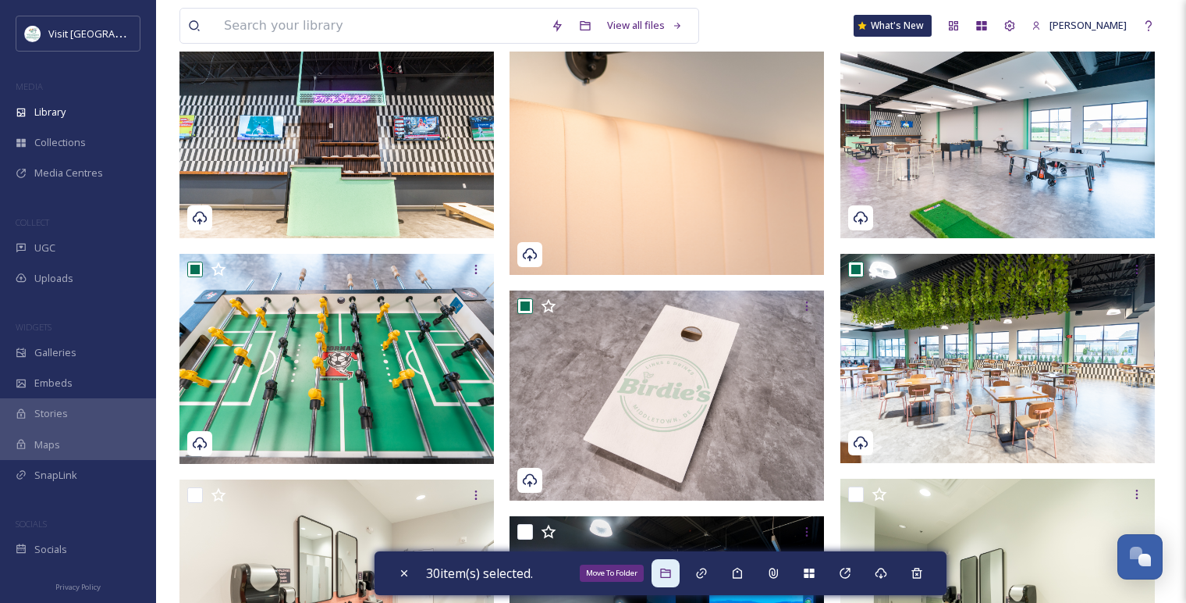
click at [664, 570] on icon at bounding box center [666, 573] width 12 height 12
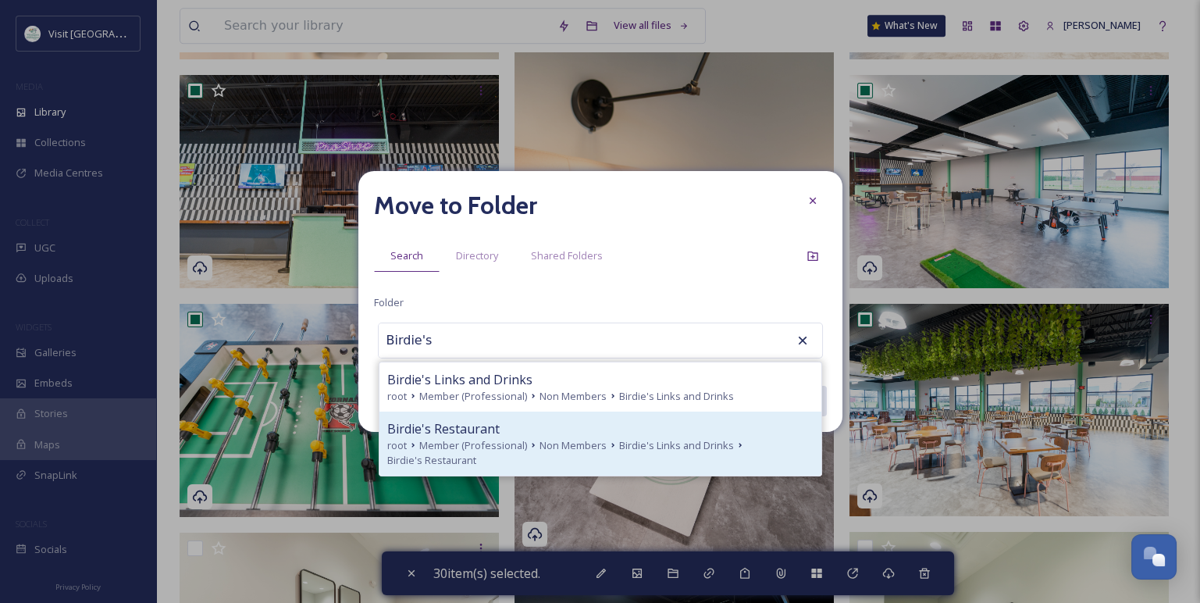
click at [531, 432] on div "Birdie's Restaurant" at bounding box center [600, 428] width 426 height 19
type input "Birdie's Restaurant"
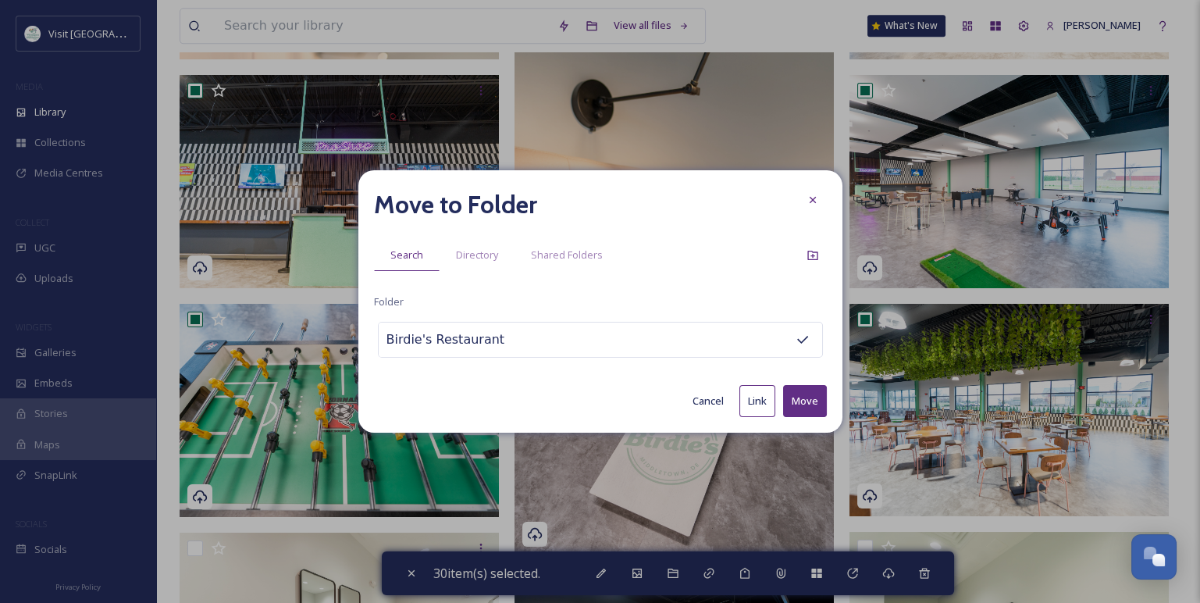
click at [788, 399] on button "Move" at bounding box center [805, 401] width 44 height 32
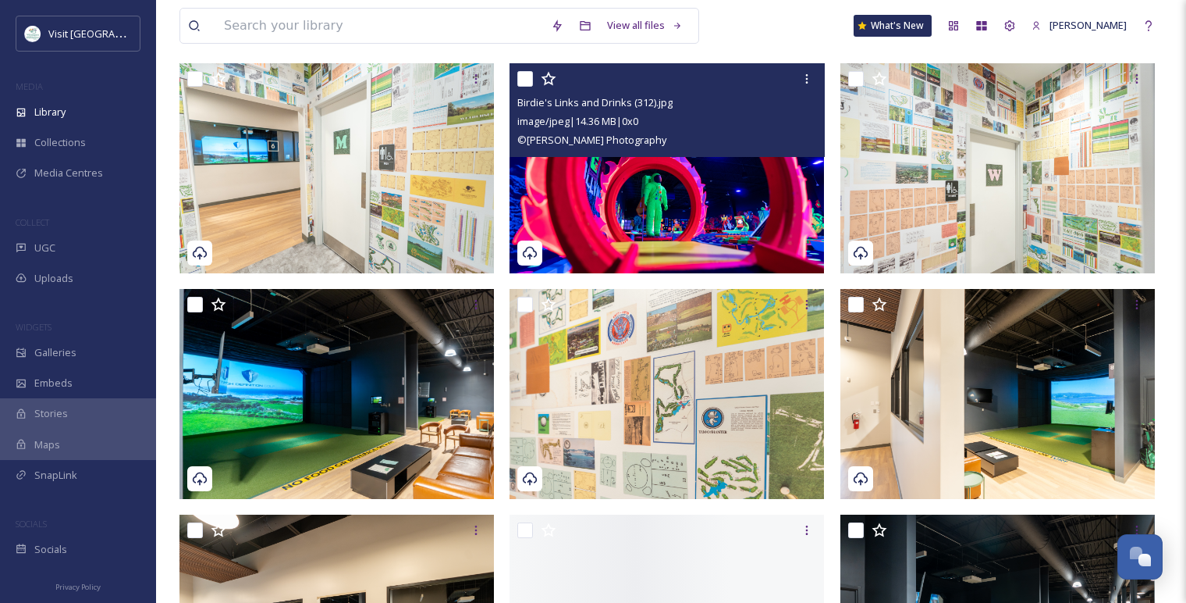
scroll to position [2254, 0]
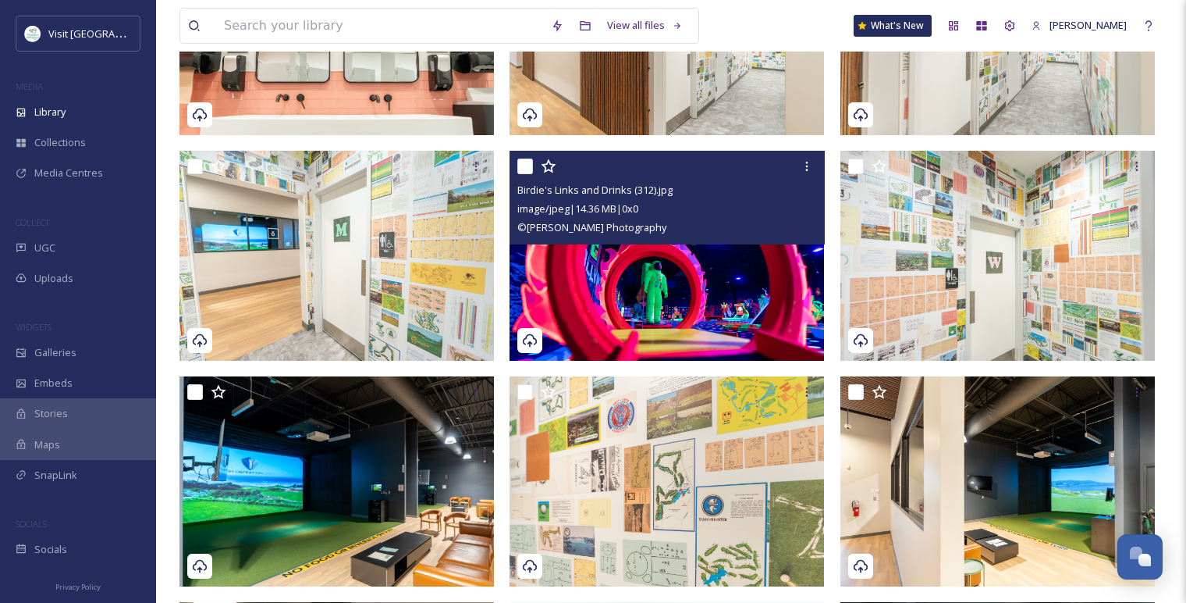
click at [523, 162] on input "checkbox" at bounding box center [525, 166] width 16 height 16
checkbox input "true"
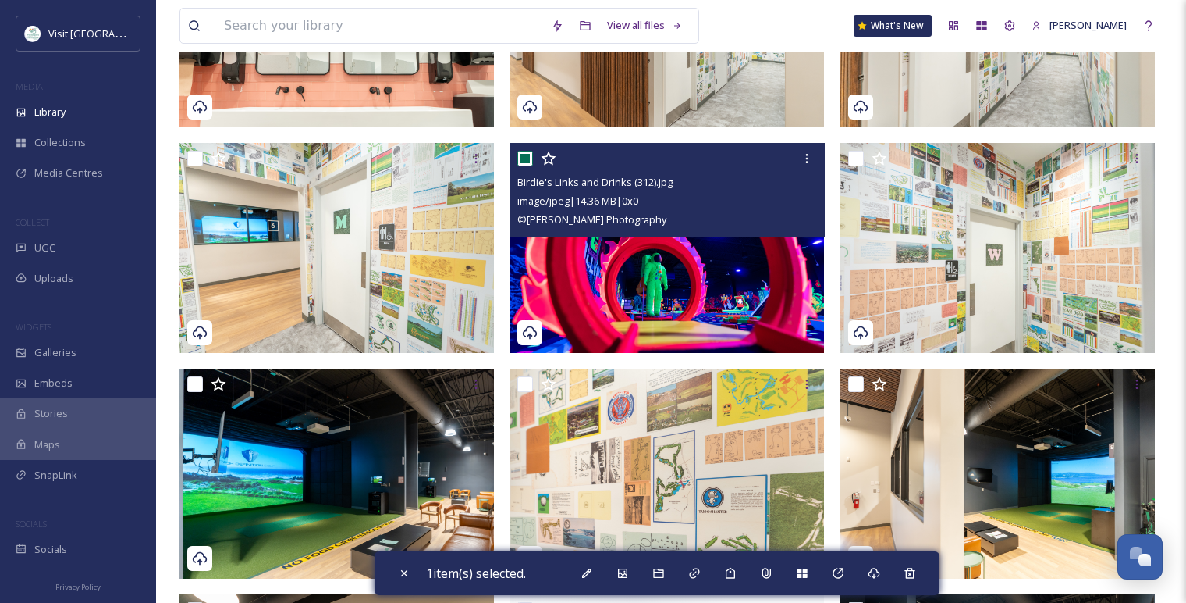
scroll to position [2428, 0]
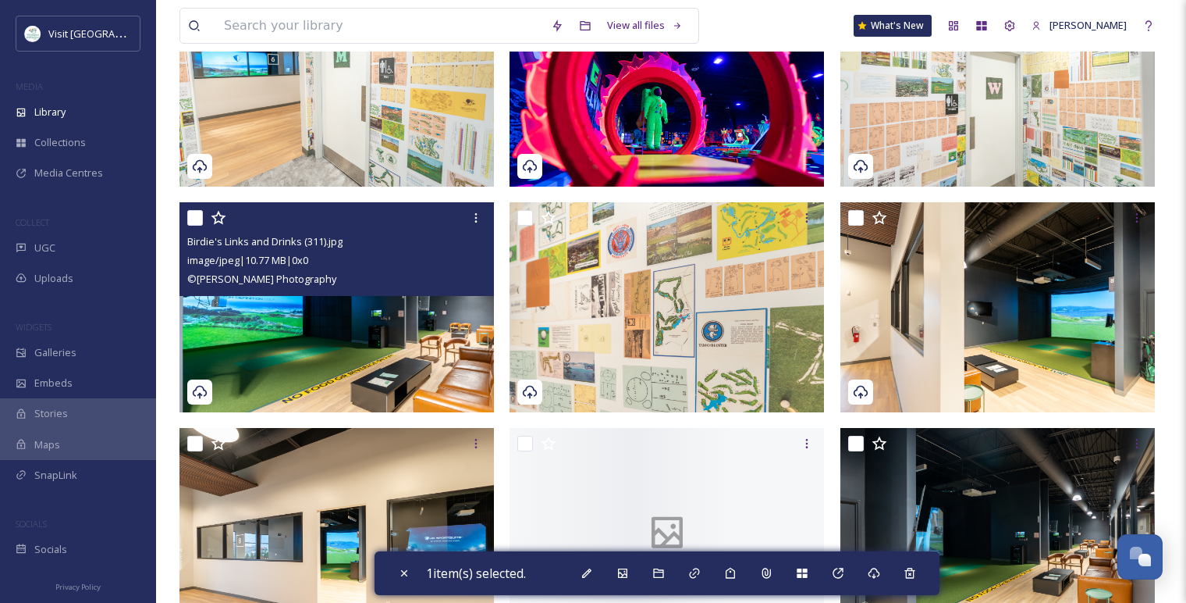
click at [191, 219] on input "checkbox" at bounding box center [195, 218] width 16 height 16
checkbox input "true"
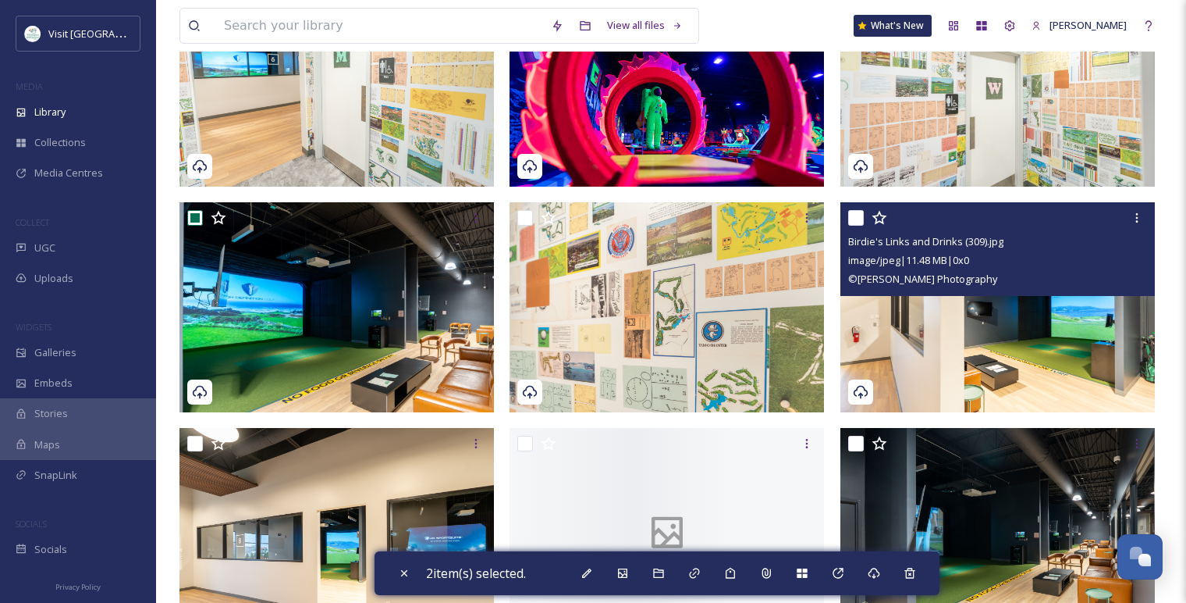
click at [859, 215] on input "checkbox" at bounding box center [856, 218] width 16 height 16
checkbox input "true"
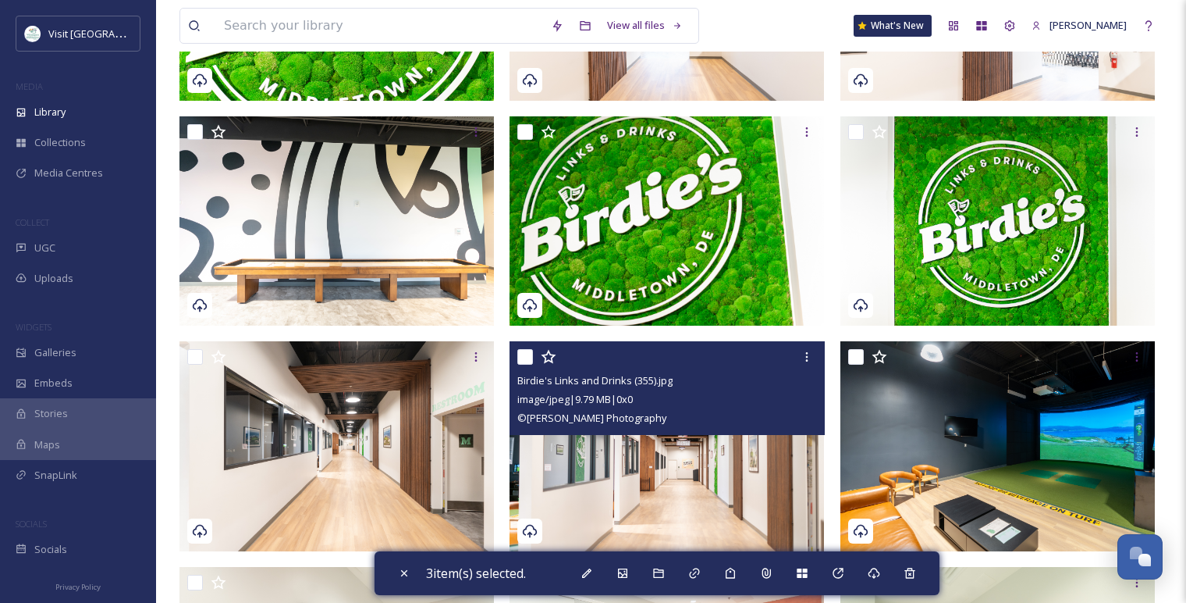
scroll to position [1387, 0]
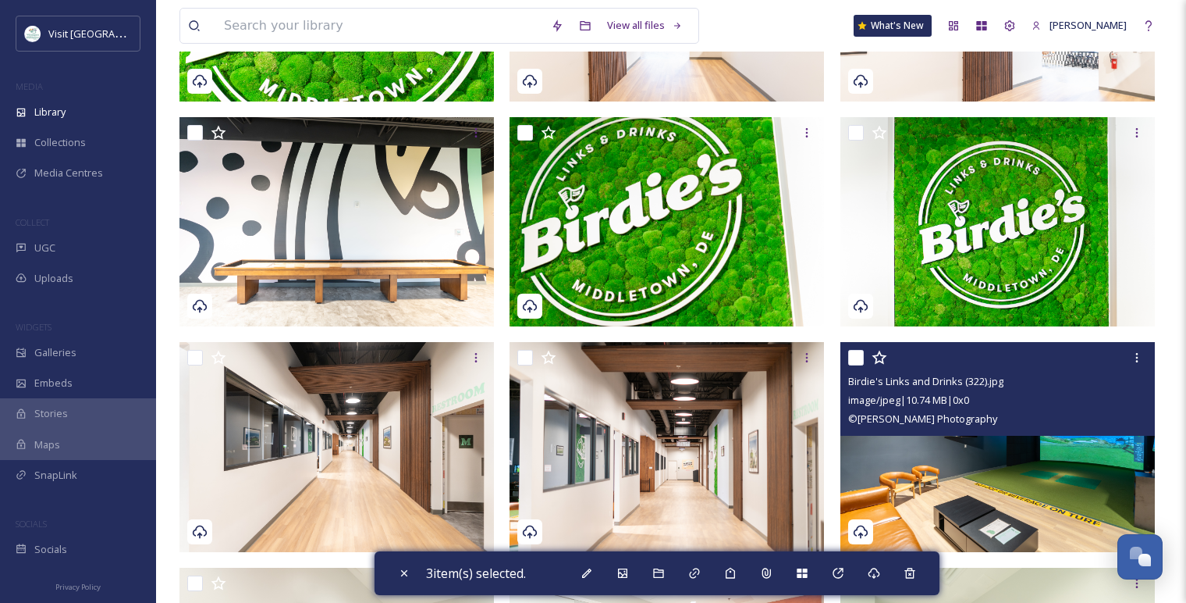
click at [855, 360] on input "checkbox" at bounding box center [856, 358] width 16 height 16
checkbox input "true"
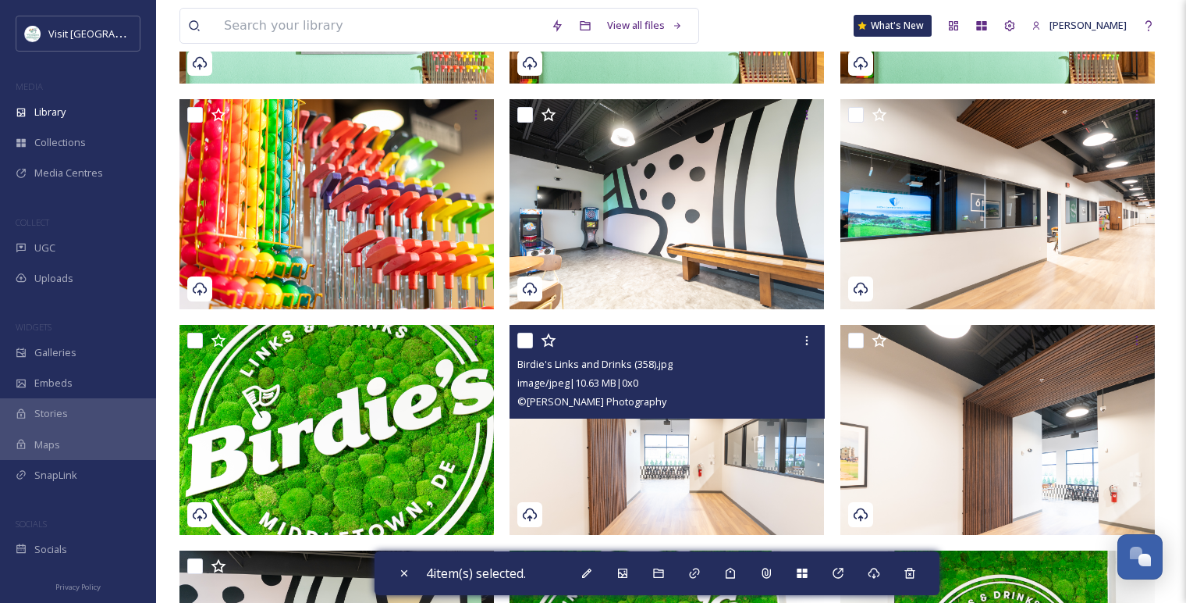
scroll to position [867, 0]
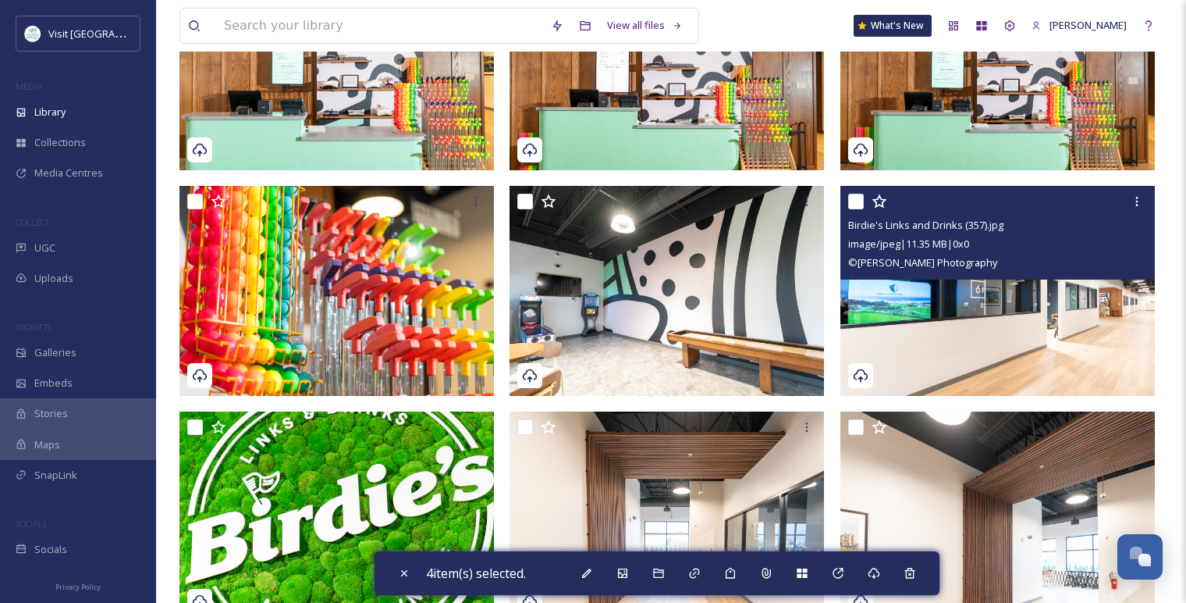
click at [855, 200] on input "checkbox" at bounding box center [856, 202] width 16 height 16
checkbox input "true"
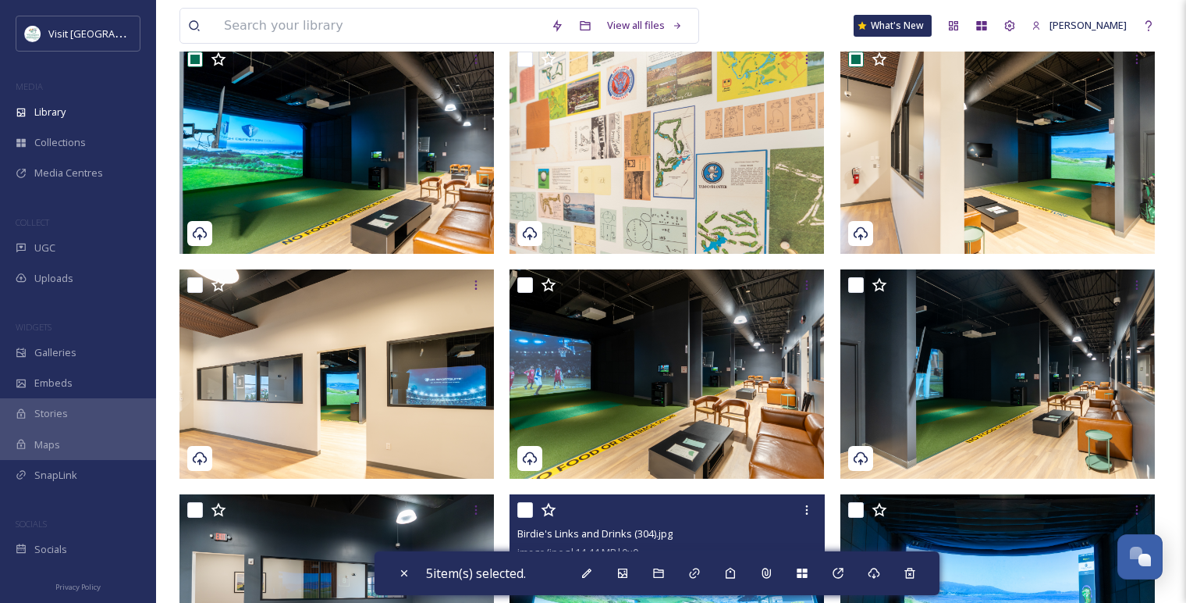
scroll to position [2688, 0]
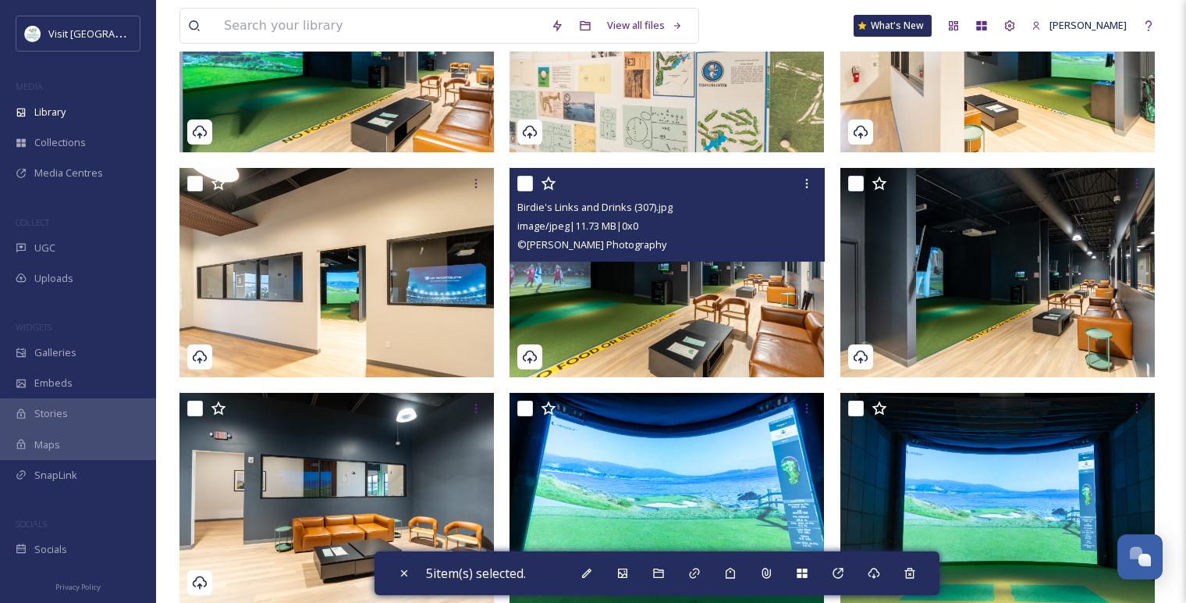
click at [527, 180] on input "checkbox" at bounding box center [525, 184] width 16 height 16
checkbox input "true"
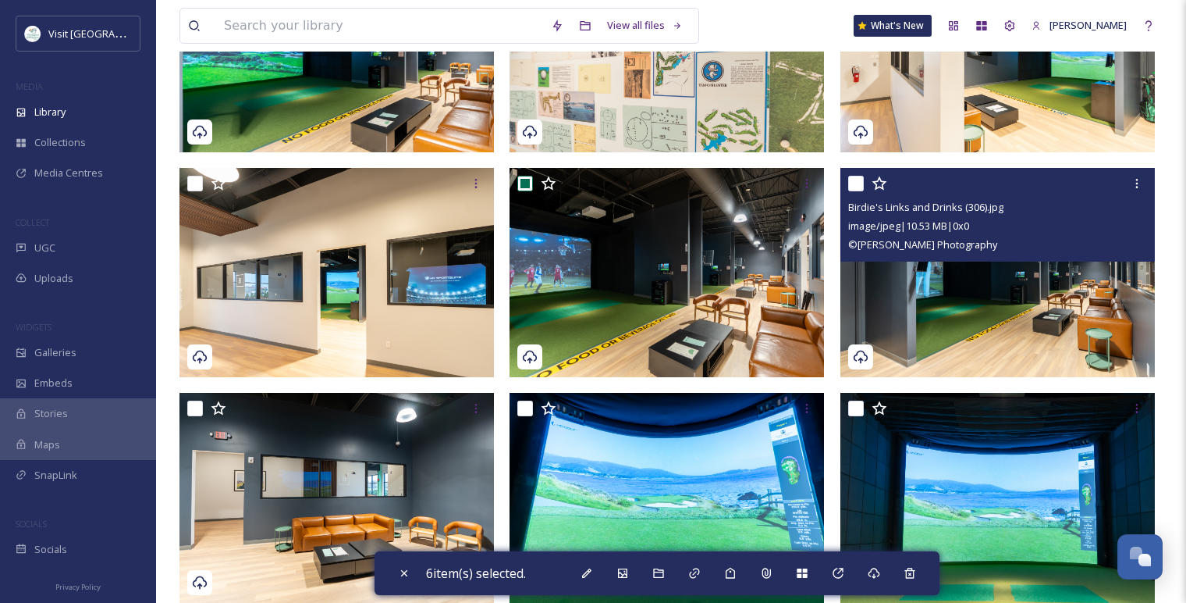
click at [855, 187] on input "checkbox" at bounding box center [856, 184] width 16 height 16
checkbox input "true"
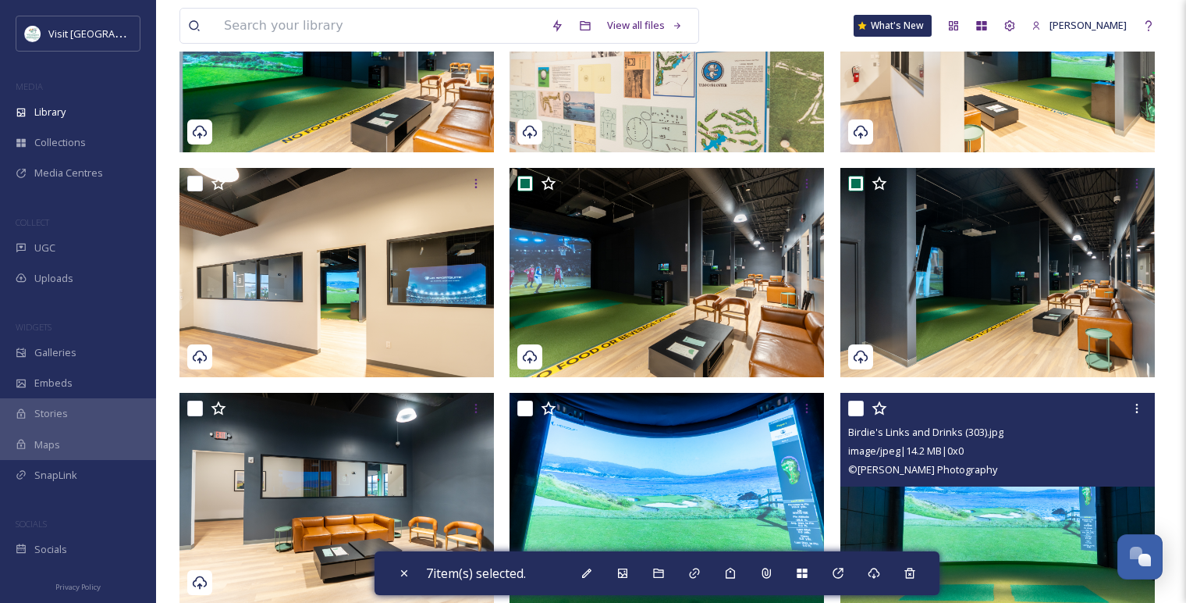
click at [853, 410] on input "checkbox" at bounding box center [856, 408] width 16 height 16
checkbox input "true"
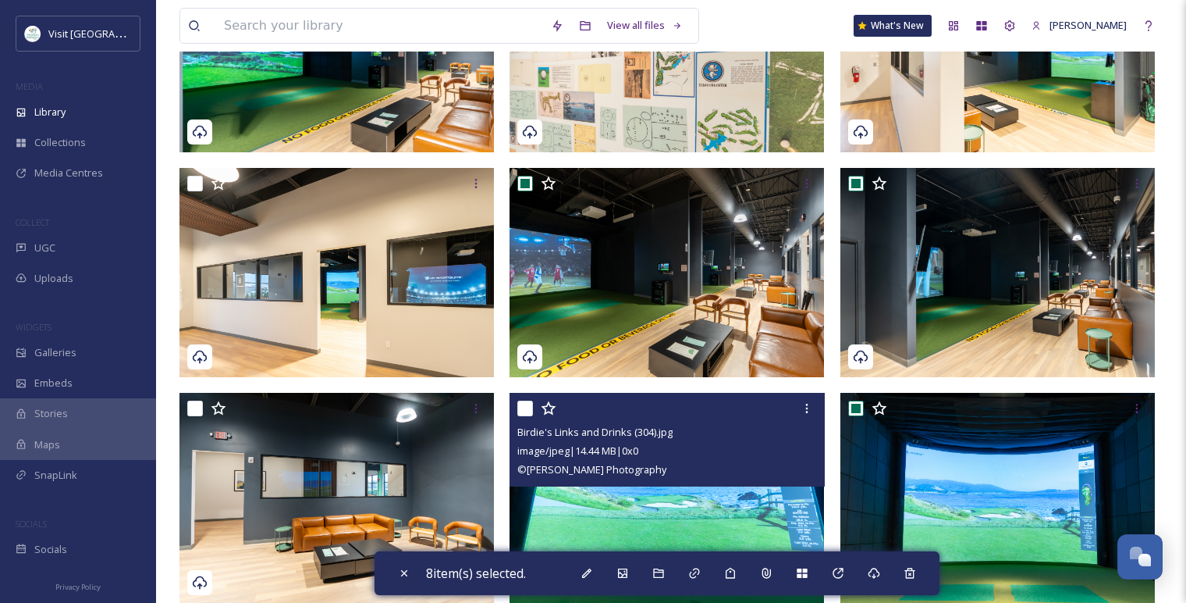
click at [531, 411] on input "checkbox" at bounding box center [525, 408] width 16 height 16
checkbox input "true"
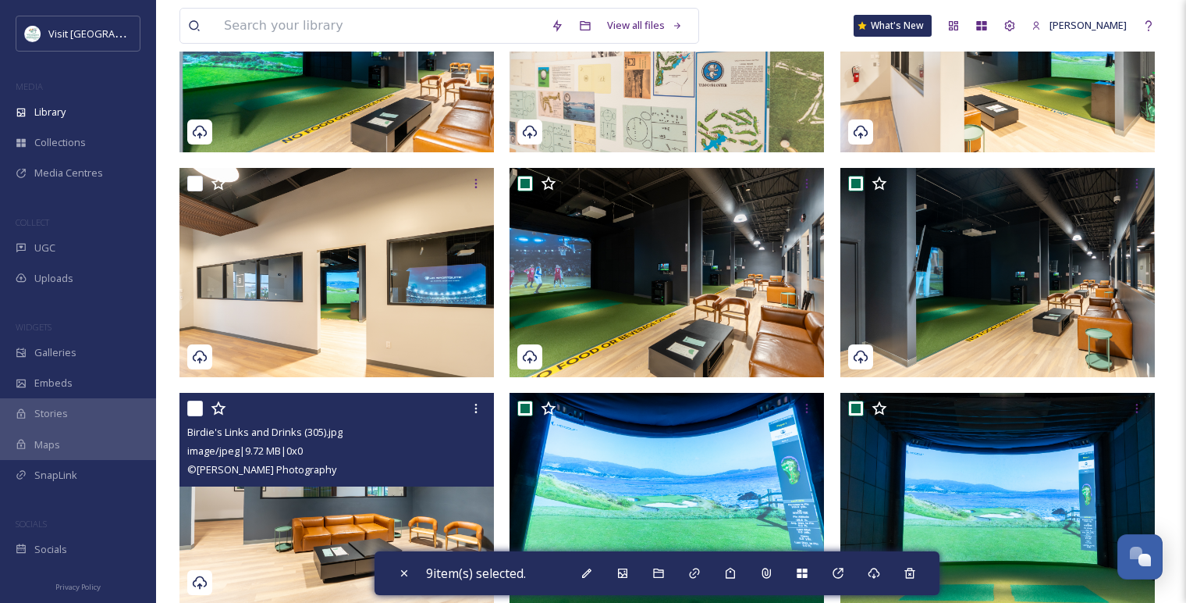
click at [197, 413] on input "checkbox" at bounding box center [195, 408] width 16 height 16
checkbox input "true"
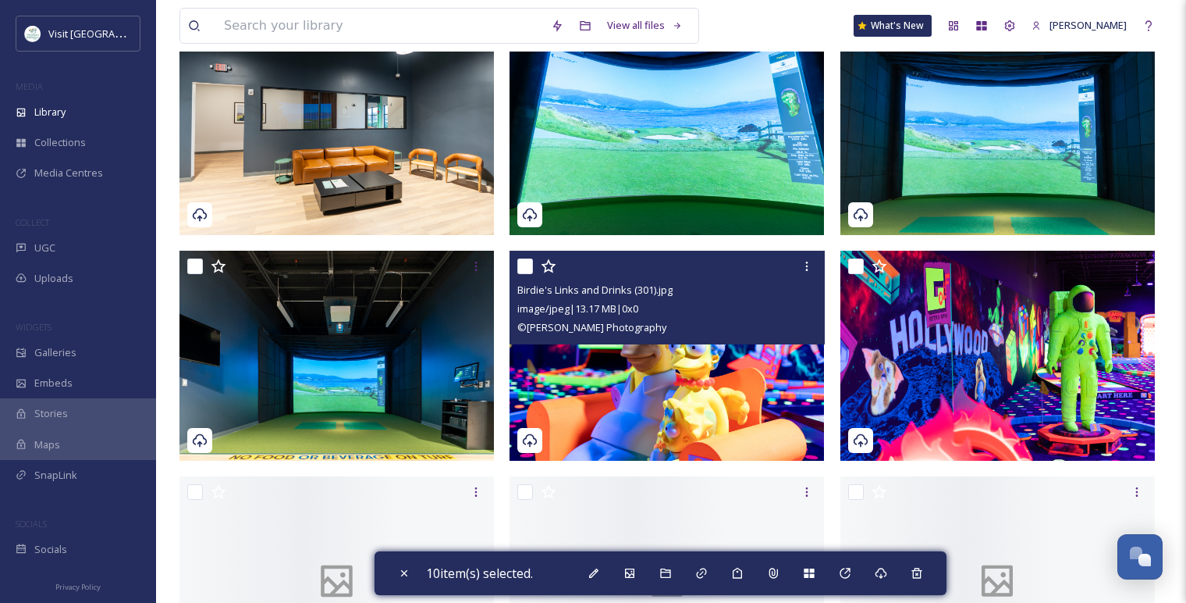
scroll to position [3209, 0]
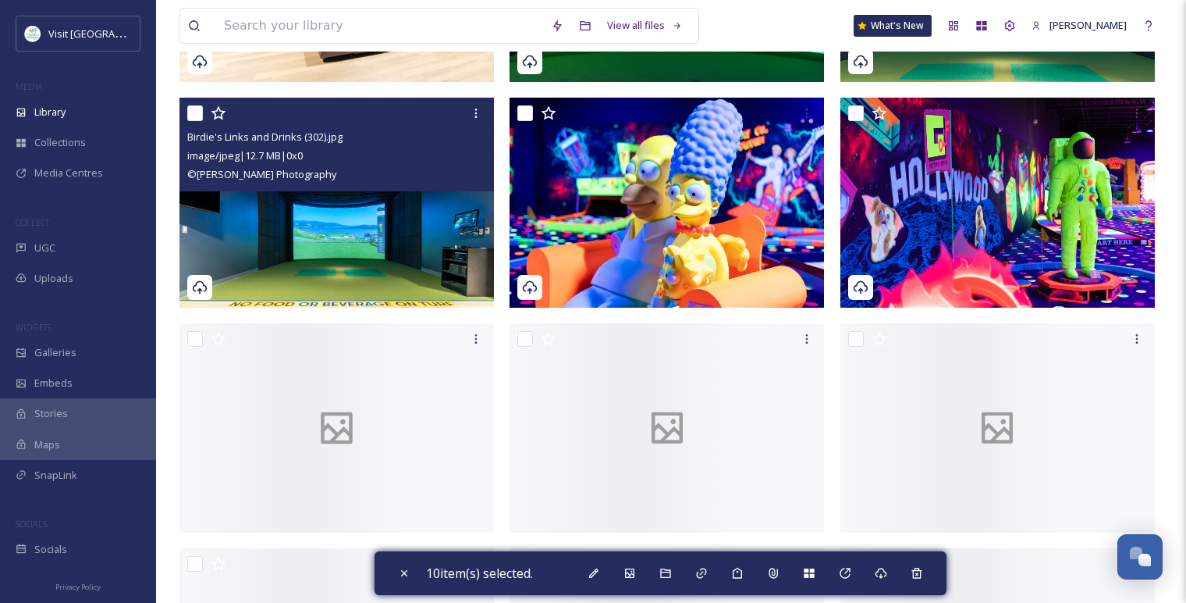
click at [187, 114] on div "Birdie's Links and Drinks (302).jpg image/jpeg | 12.7 MB | 0 x 0 © [PERSON_NAME…" at bounding box center [337, 145] width 315 height 94
click at [192, 115] on input "checkbox" at bounding box center [195, 113] width 16 height 16
checkbox input "true"
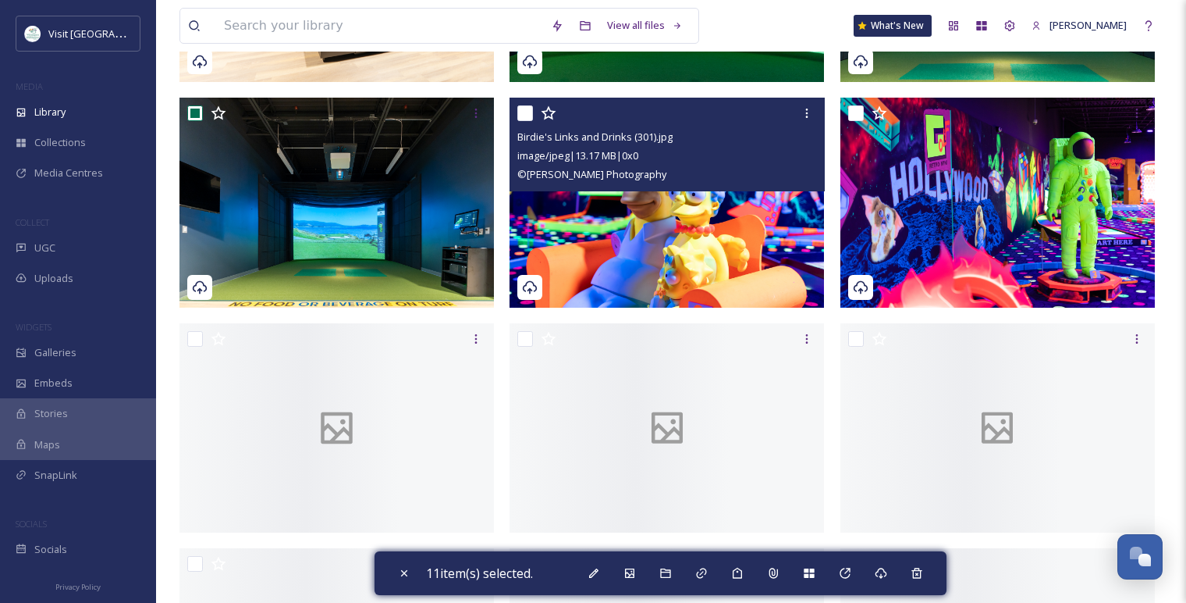
click at [525, 108] on input "checkbox" at bounding box center [525, 113] width 16 height 16
checkbox input "true"
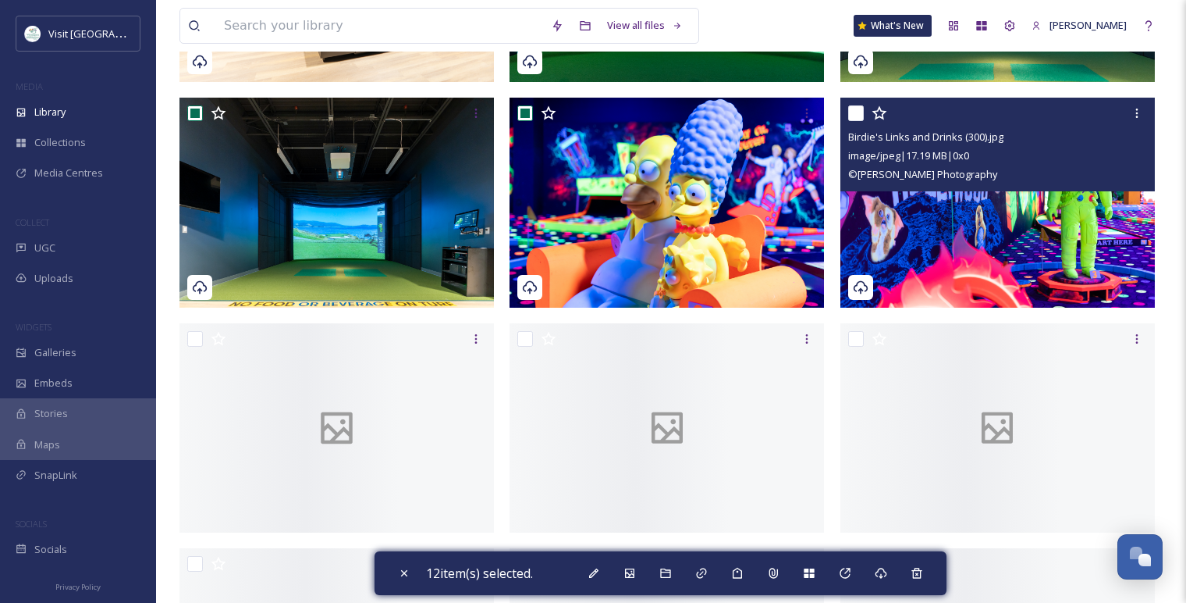
click at [855, 114] on input "checkbox" at bounding box center [856, 113] width 16 height 16
checkbox input "true"
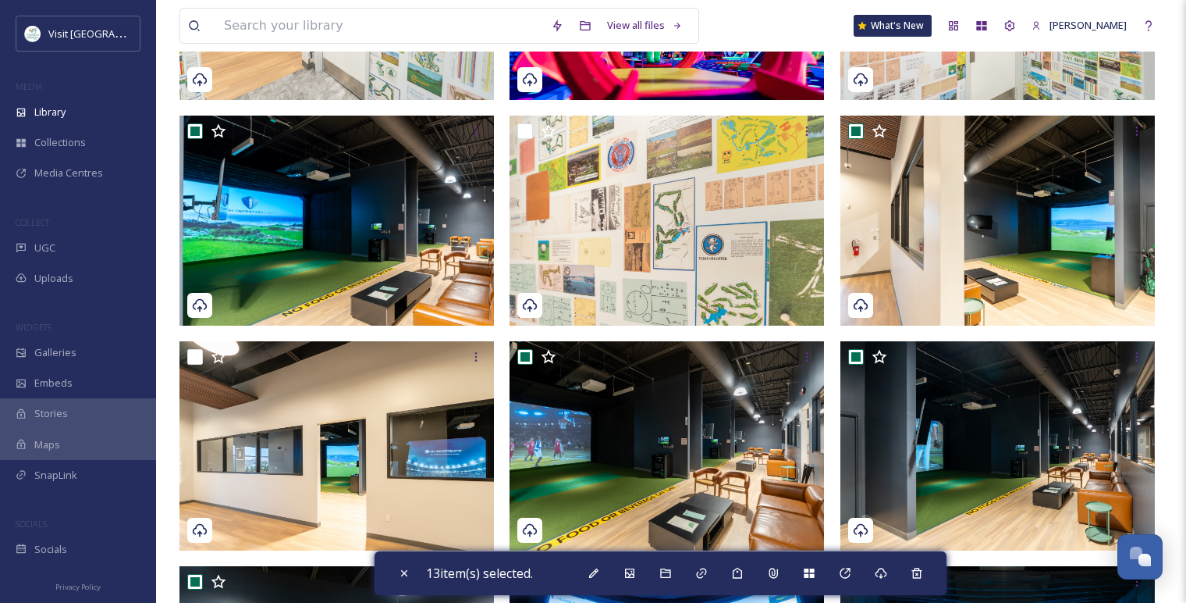
scroll to position [0, 0]
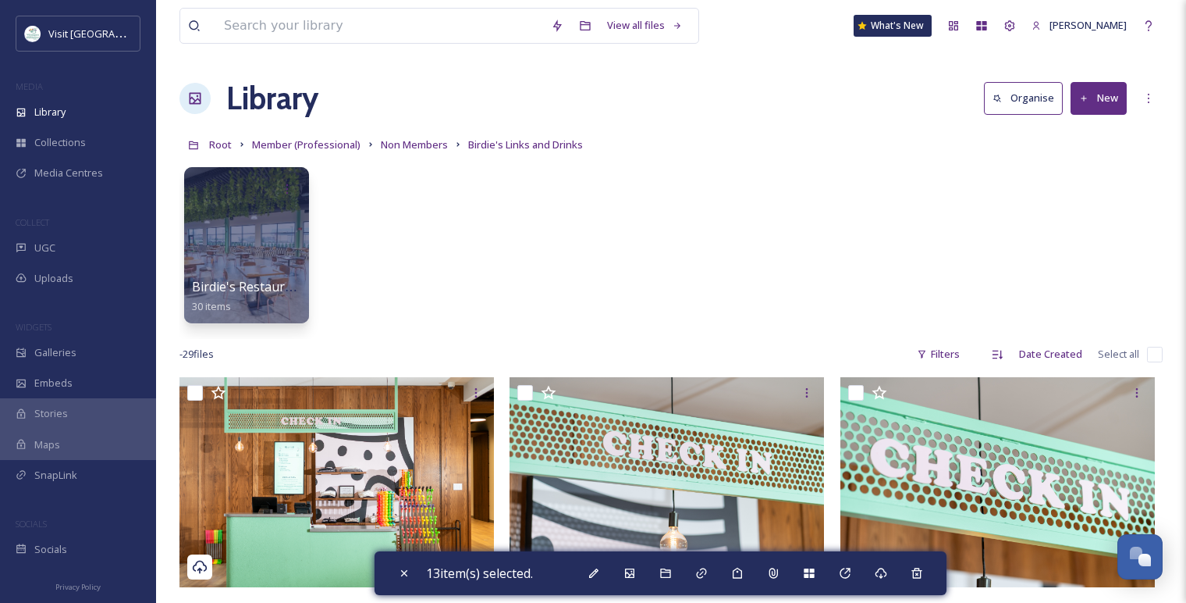
click at [1117, 92] on button "New" at bounding box center [1099, 98] width 56 height 32
click at [1070, 203] on div "Folder" at bounding box center [1082, 195] width 88 height 30
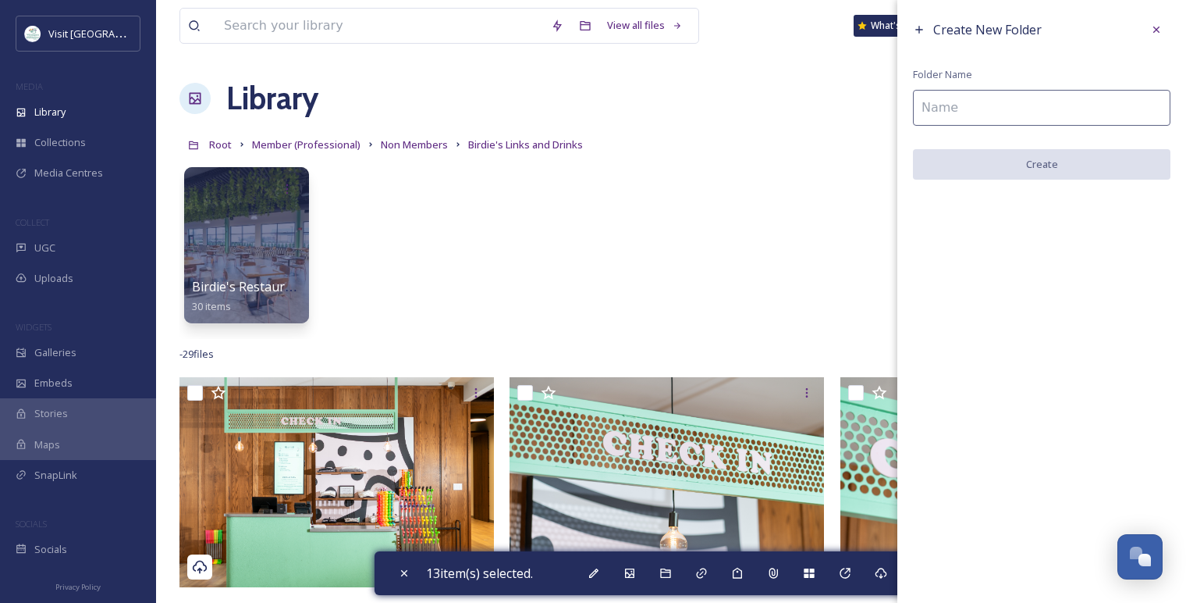
click at [1038, 85] on div "Create New Folder Folder Name Create" at bounding box center [1042, 97] width 289 height 195
click at [1037, 107] on input at bounding box center [1042, 108] width 258 height 36
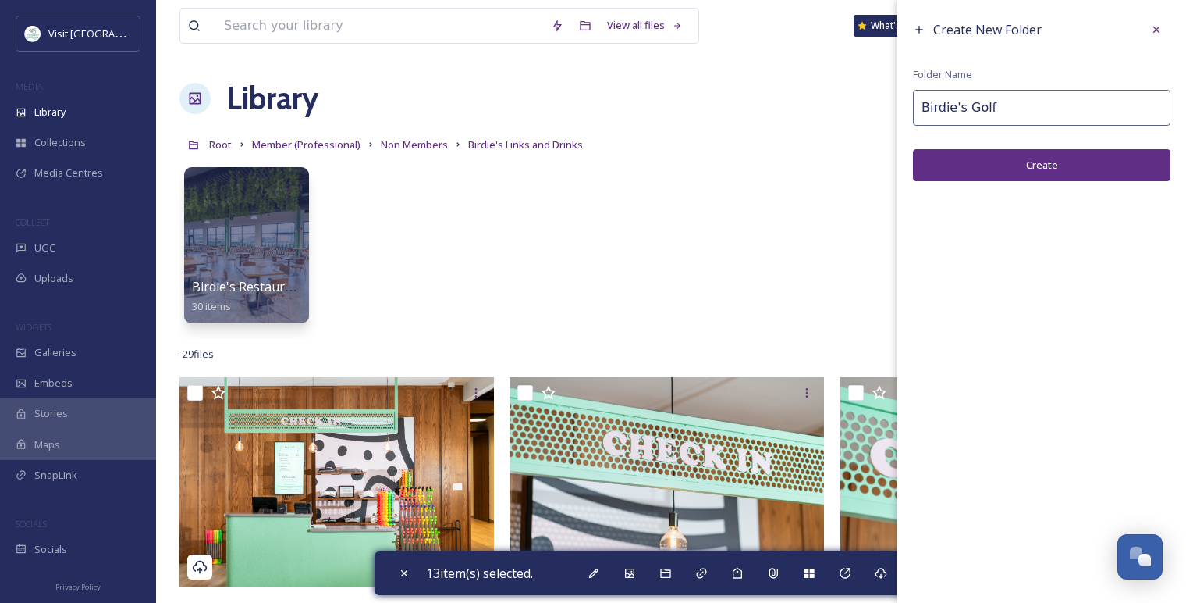
type input "Birdie's Golf"
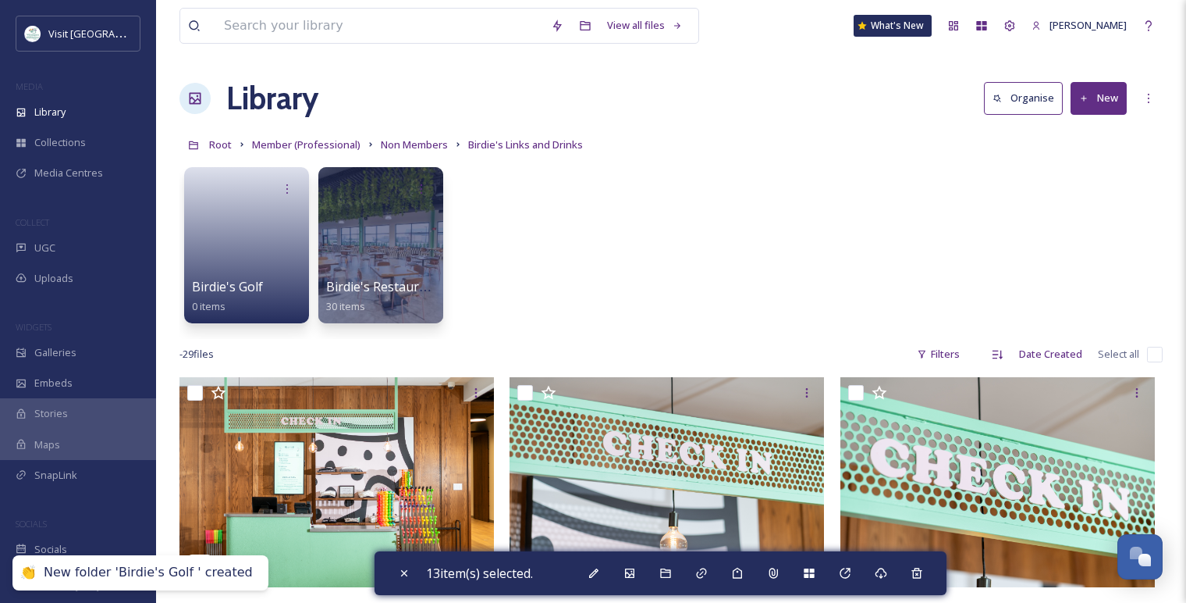
click at [1119, 99] on button "New" at bounding box center [1099, 98] width 56 height 32
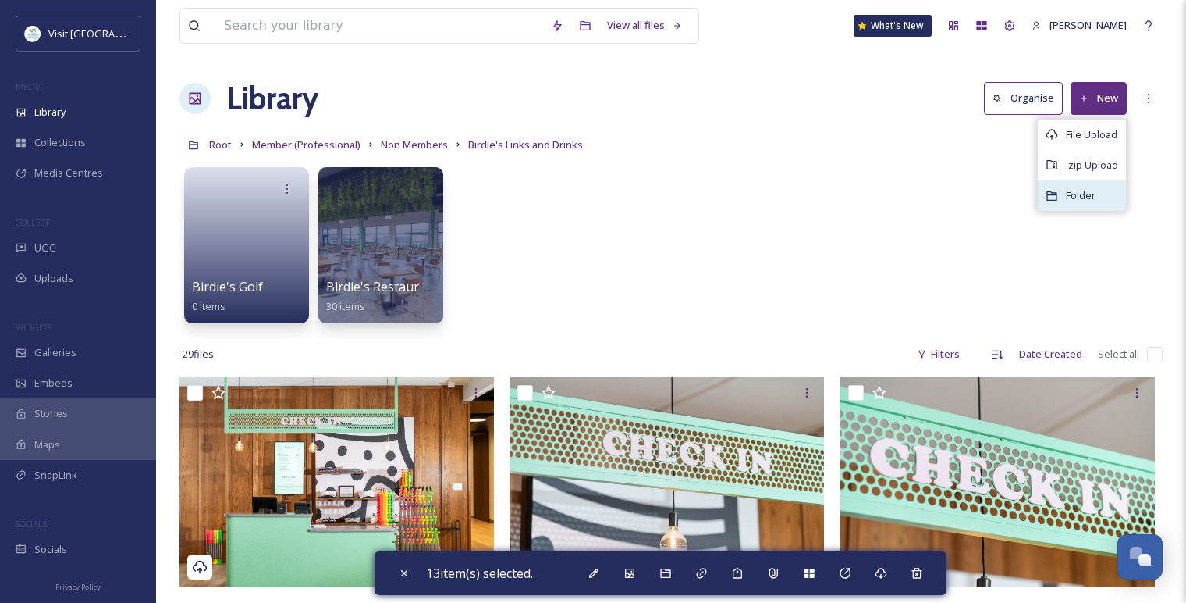
click at [1093, 207] on div "Folder" at bounding box center [1082, 195] width 88 height 30
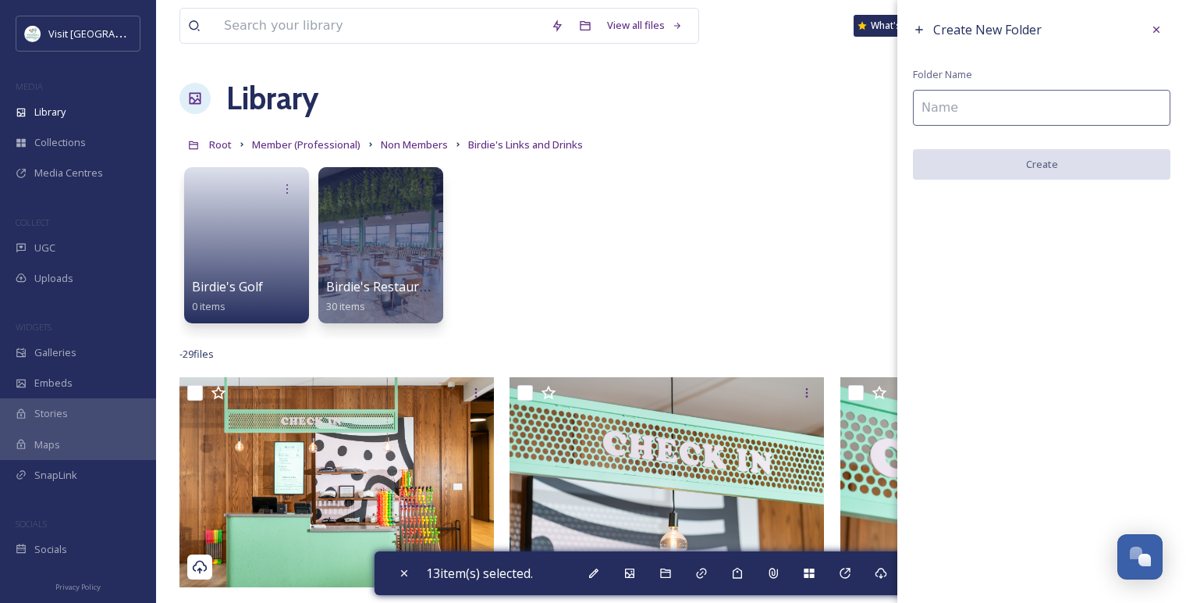
click at [987, 119] on input at bounding box center [1042, 108] width 258 height 36
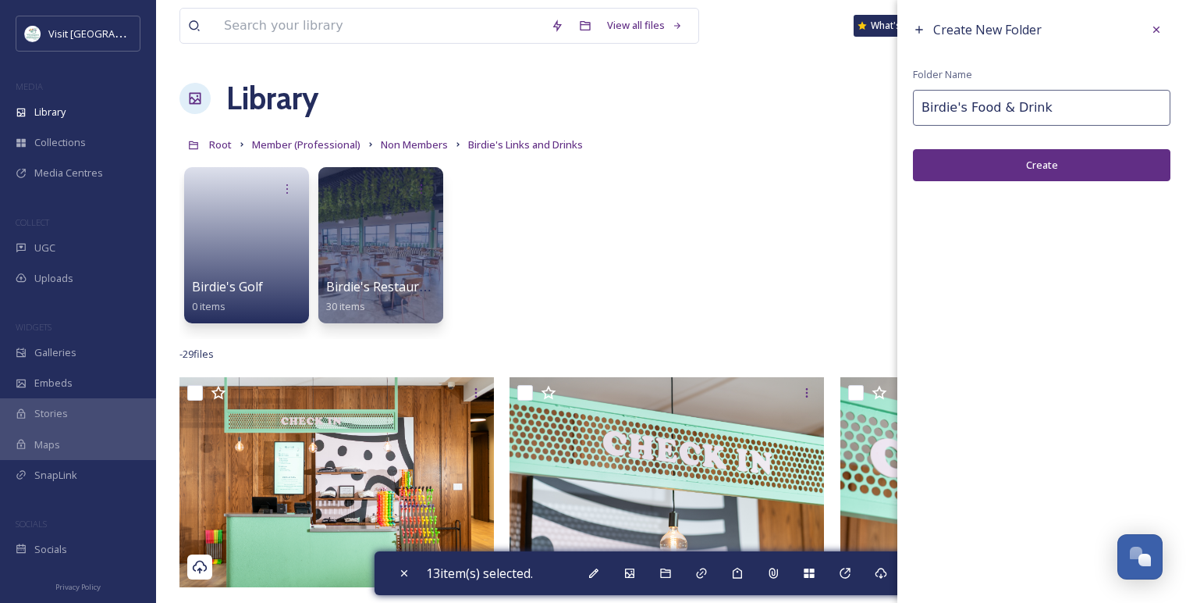
type input "Birdie's Food & Drink"
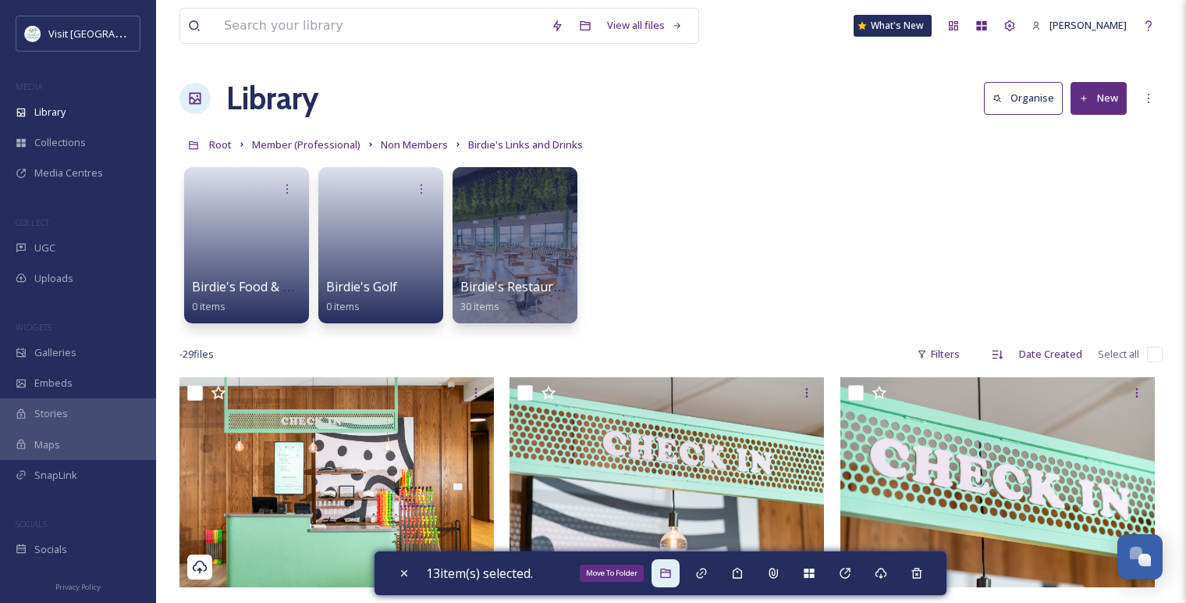
click at [659, 574] on div "Move To Folder" at bounding box center [666, 573] width 28 height 28
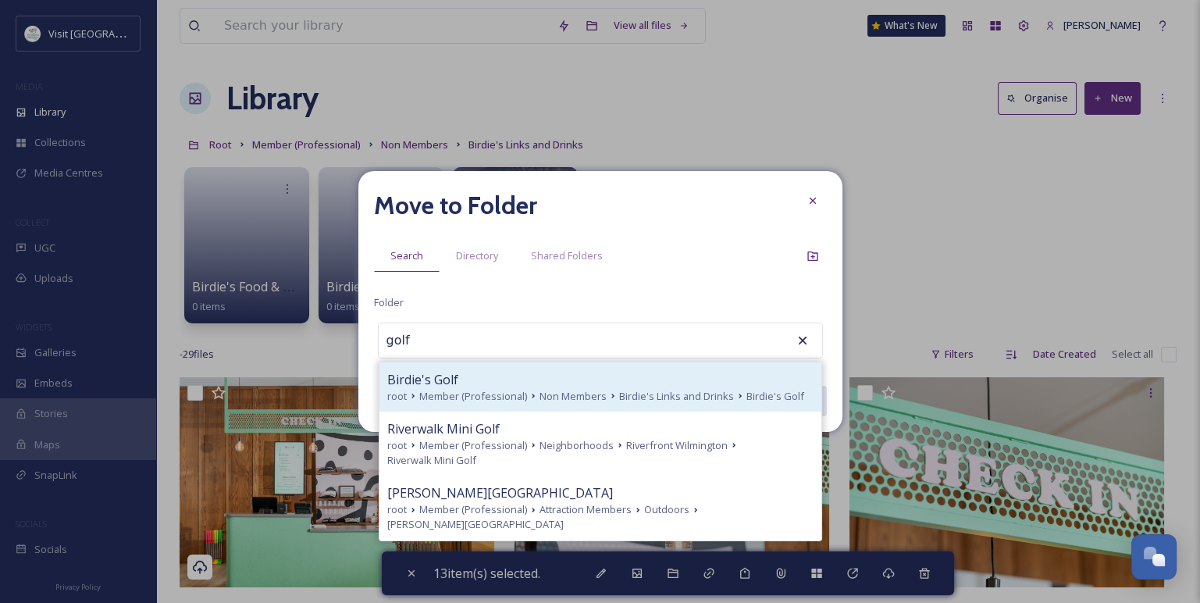
click at [530, 382] on div "Birdie's Golf" at bounding box center [600, 379] width 426 height 19
type input "Birdie's Golf"
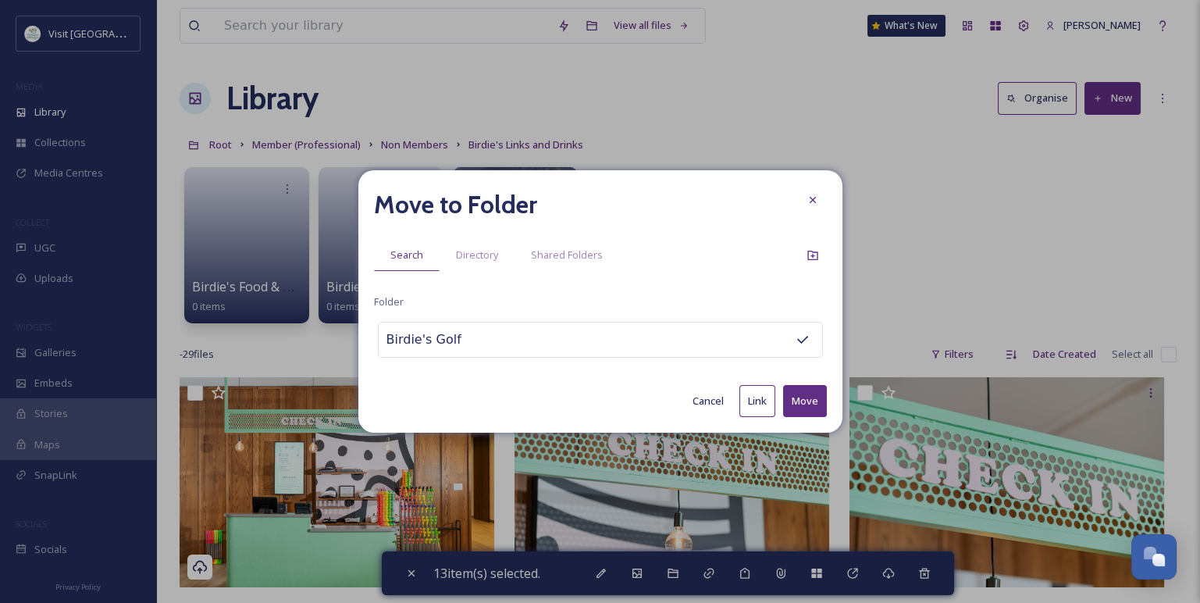
click at [788, 393] on button "Move" at bounding box center [805, 401] width 44 height 32
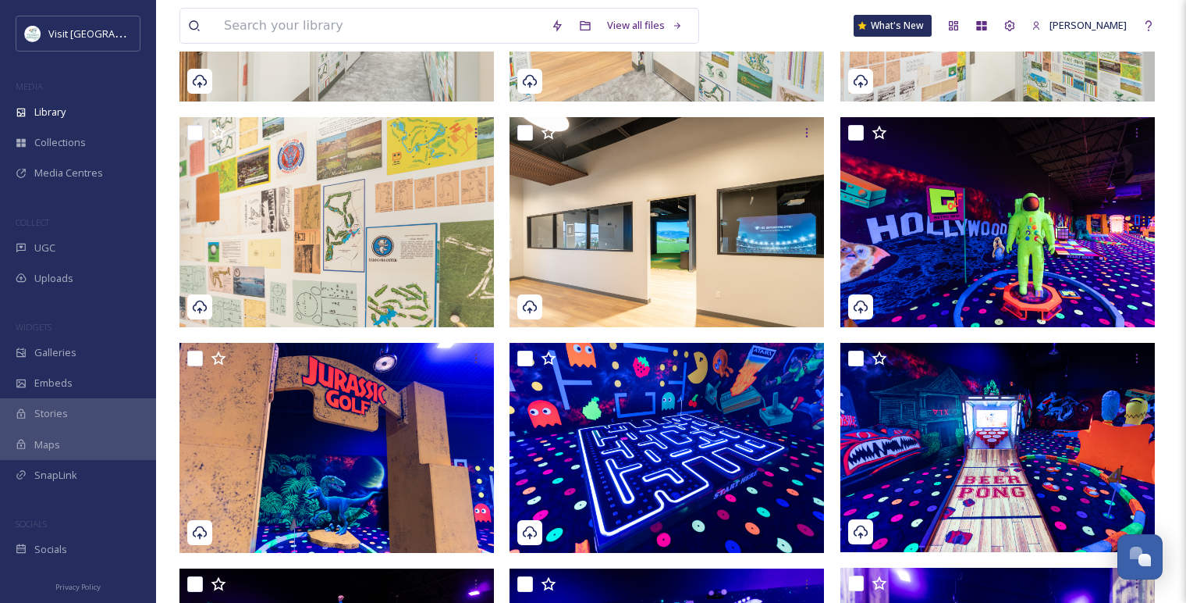
scroll to position [2254, 0]
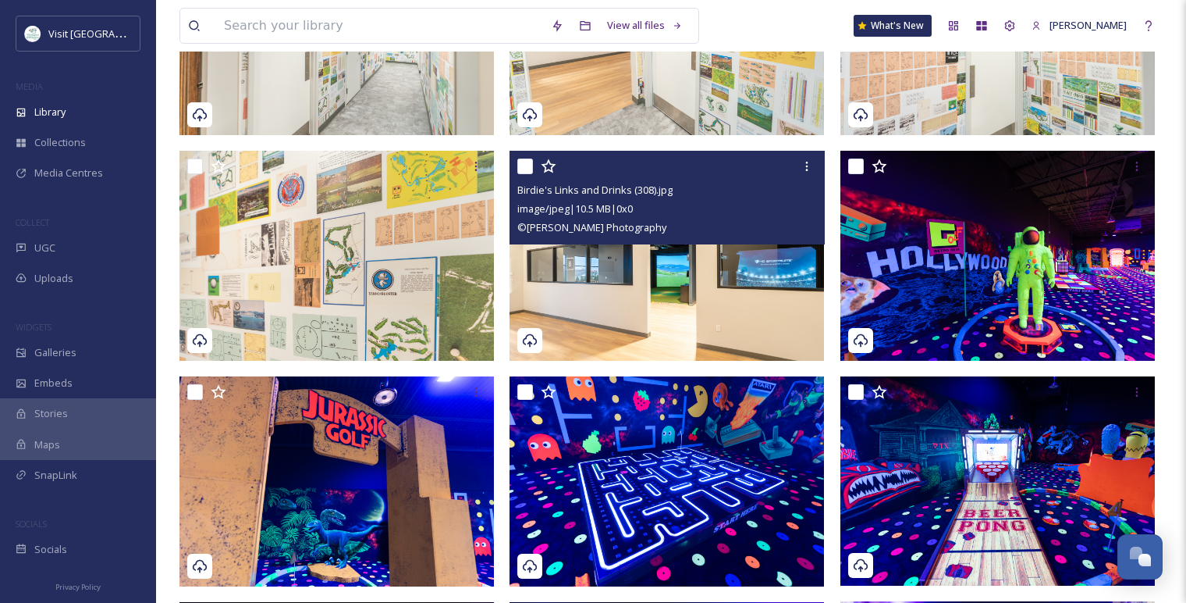
click at [521, 164] on input "checkbox" at bounding box center [525, 166] width 16 height 16
checkbox input "true"
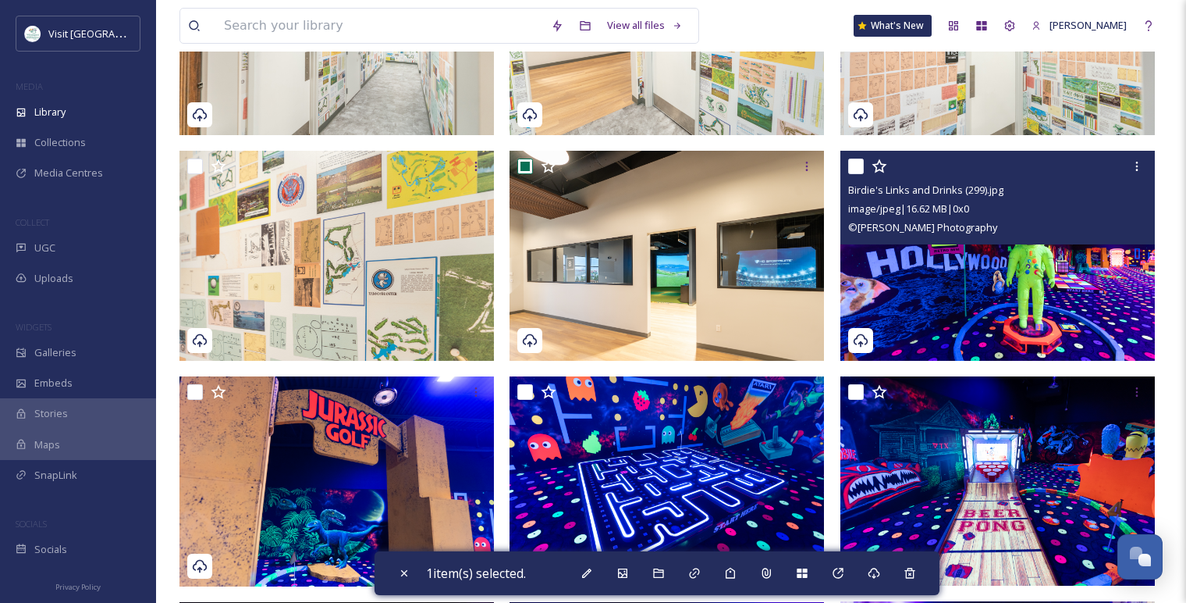
click at [858, 166] on input "checkbox" at bounding box center [856, 166] width 16 height 16
checkbox input "true"
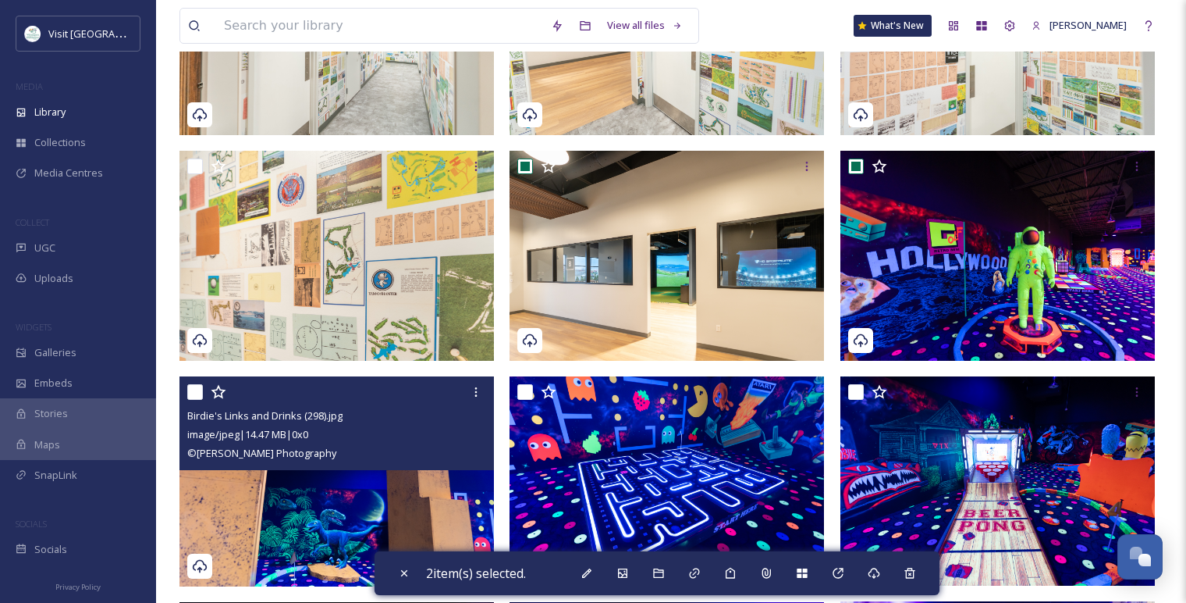
click at [194, 390] on input "checkbox" at bounding box center [195, 392] width 16 height 16
checkbox input "true"
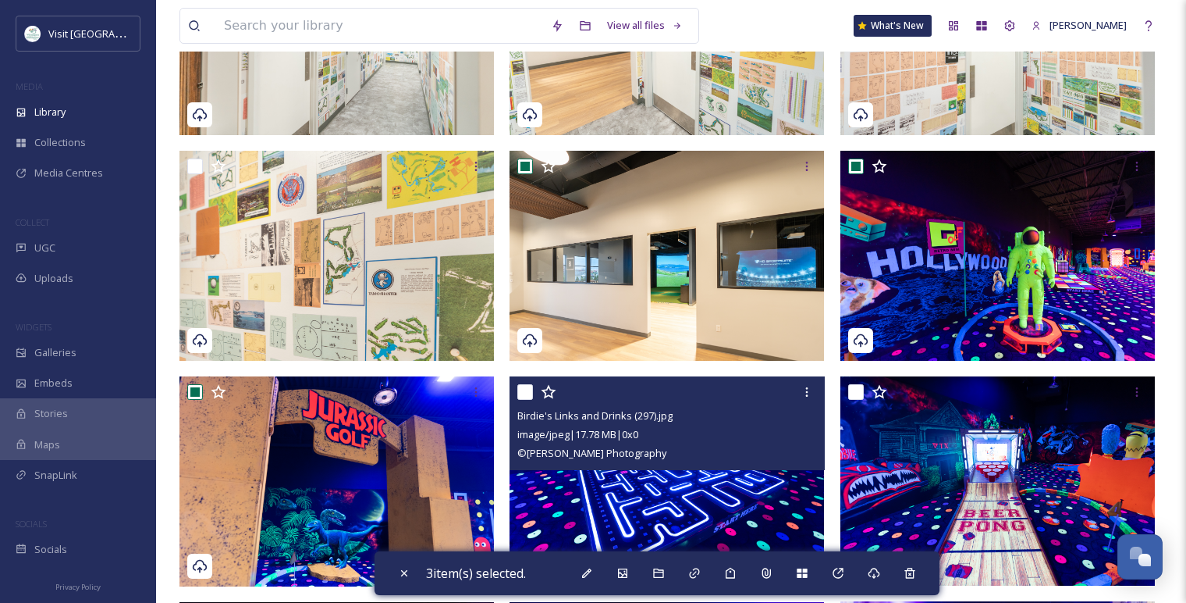
click at [525, 389] on input "checkbox" at bounding box center [525, 392] width 16 height 16
checkbox input "true"
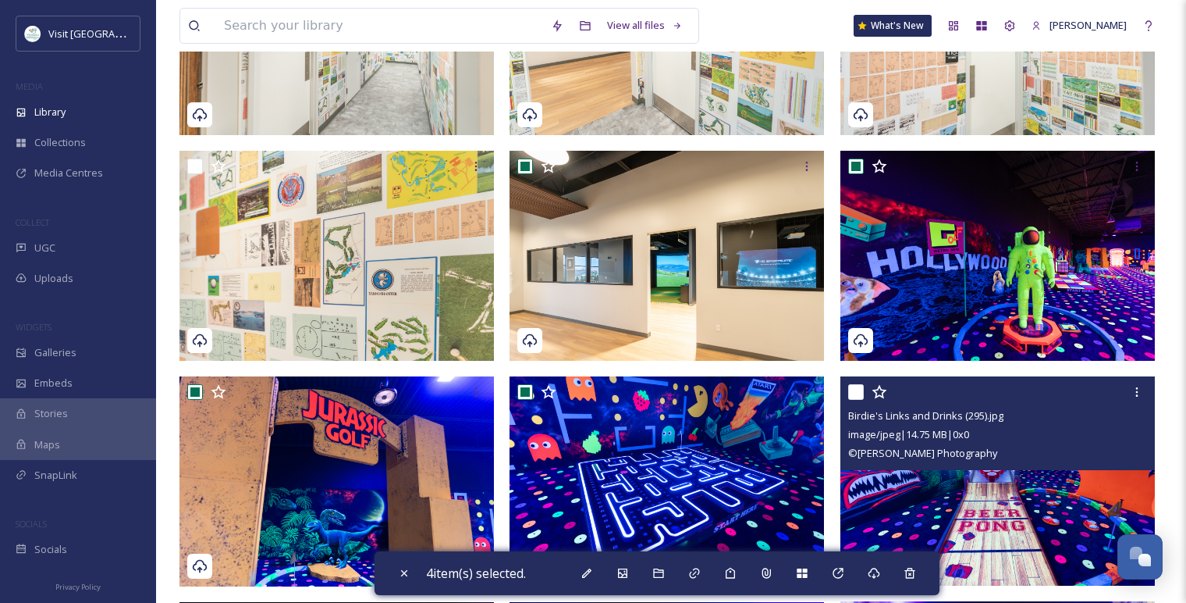
click at [859, 385] on input "checkbox" at bounding box center [856, 392] width 16 height 16
checkbox input "true"
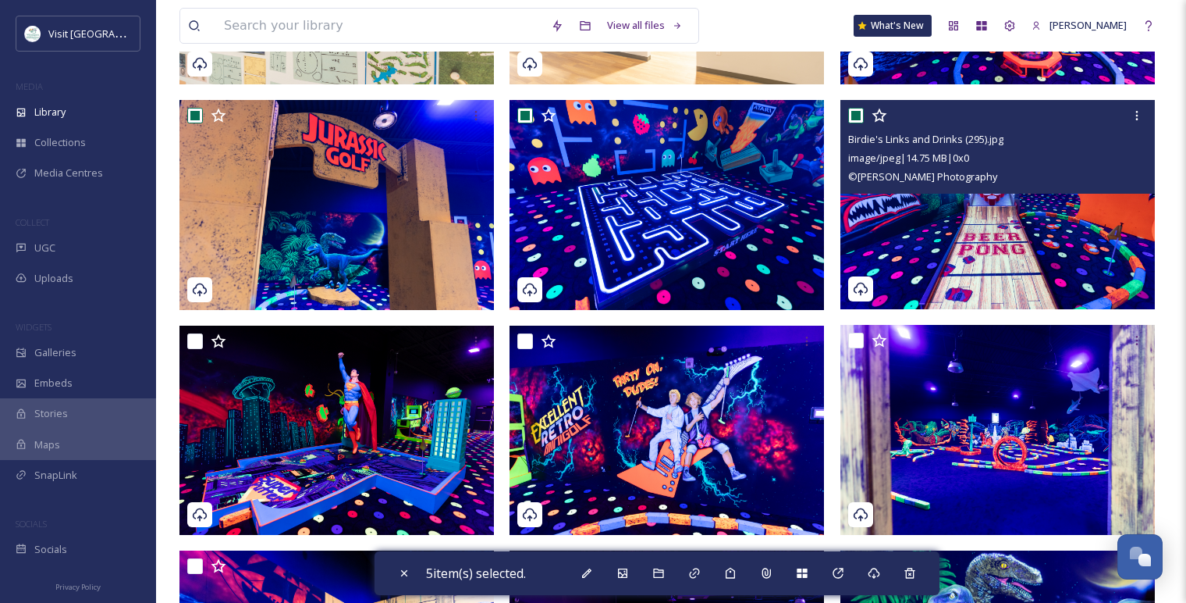
scroll to position [2688, 0]
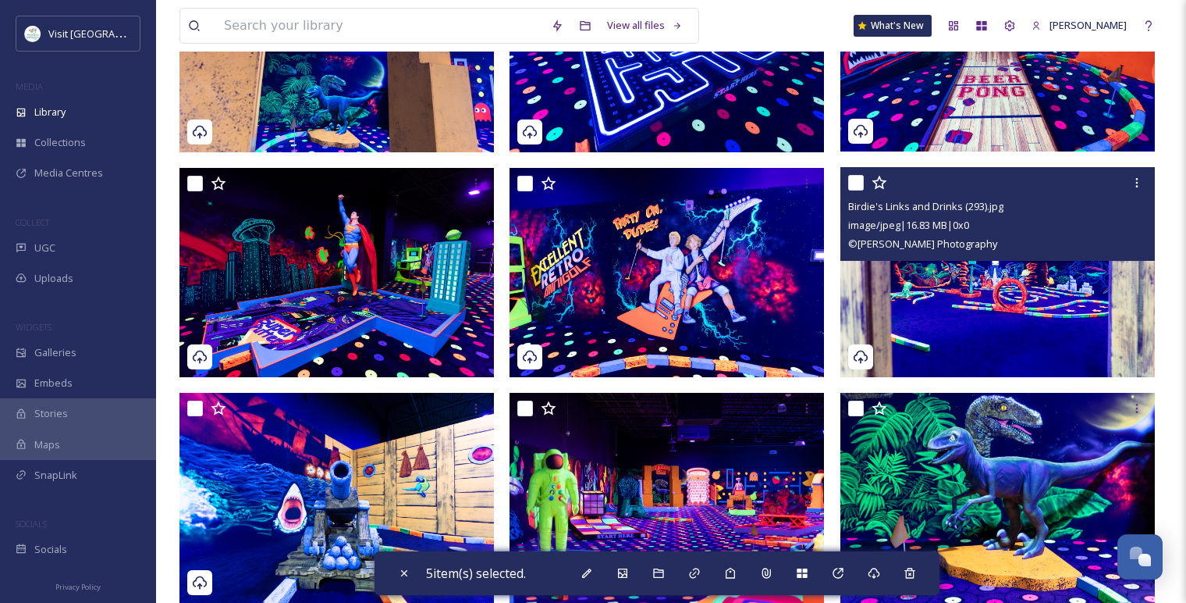
click at [852, 186] on input "checkbox" at bounding box center [856, 183] width 16 height 16
checkbox input "true"
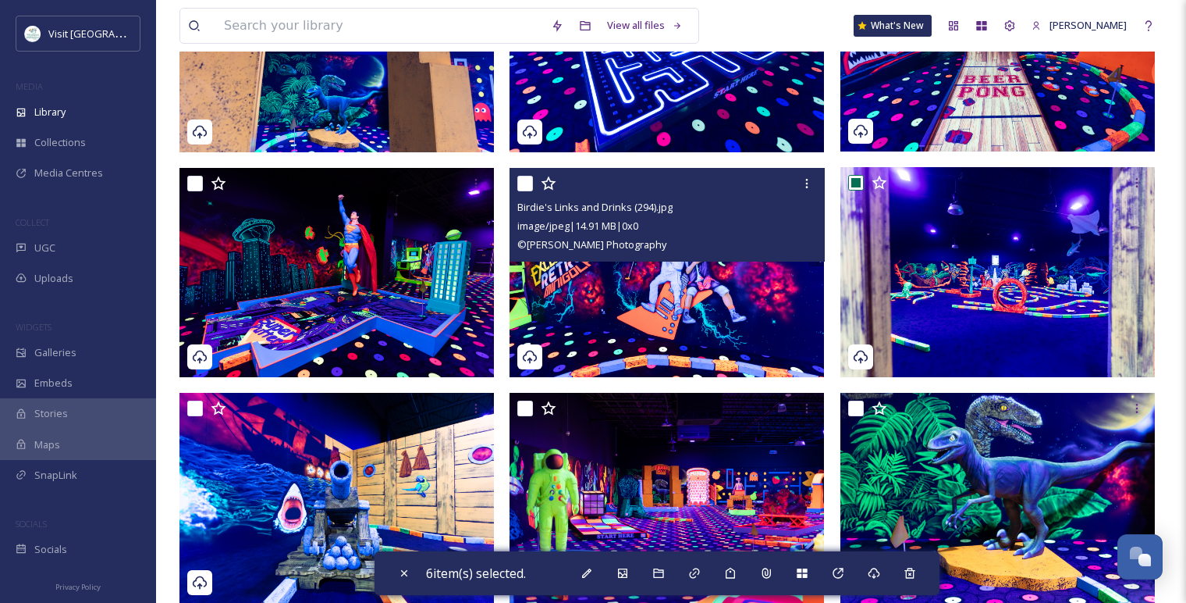
click at [529, 187] on input "checkbox" at bounding box center [525, 184] width 16 height 16
checkbox input "true"
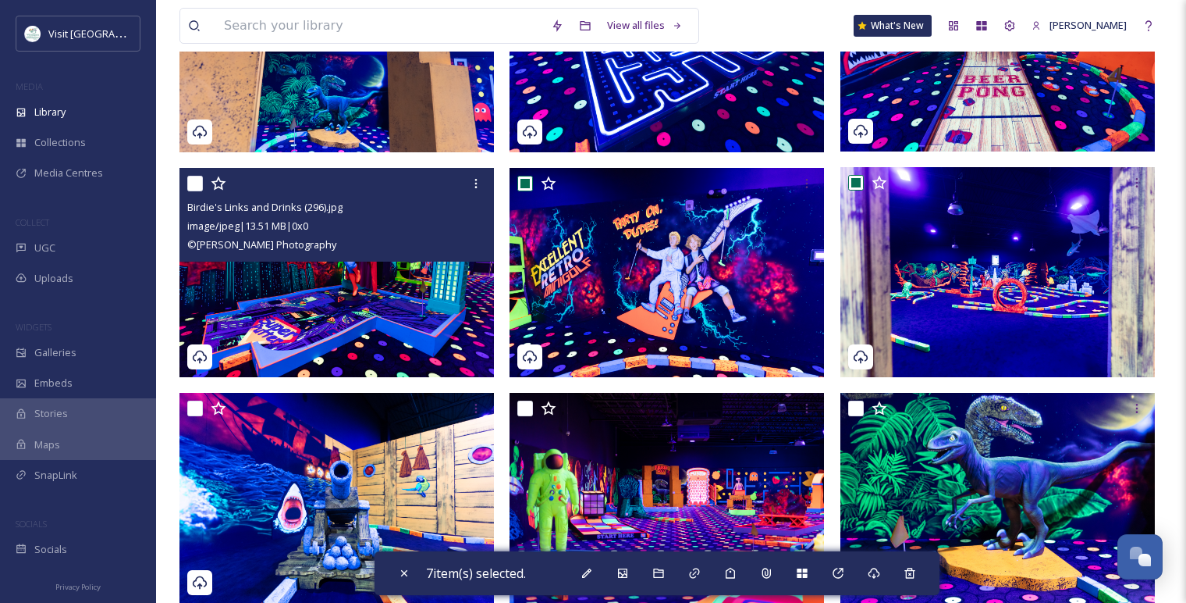
click at [196, 184] on input "checkbox" at bounding box center [195, 184] width 16 height 16
checkbox input "true"
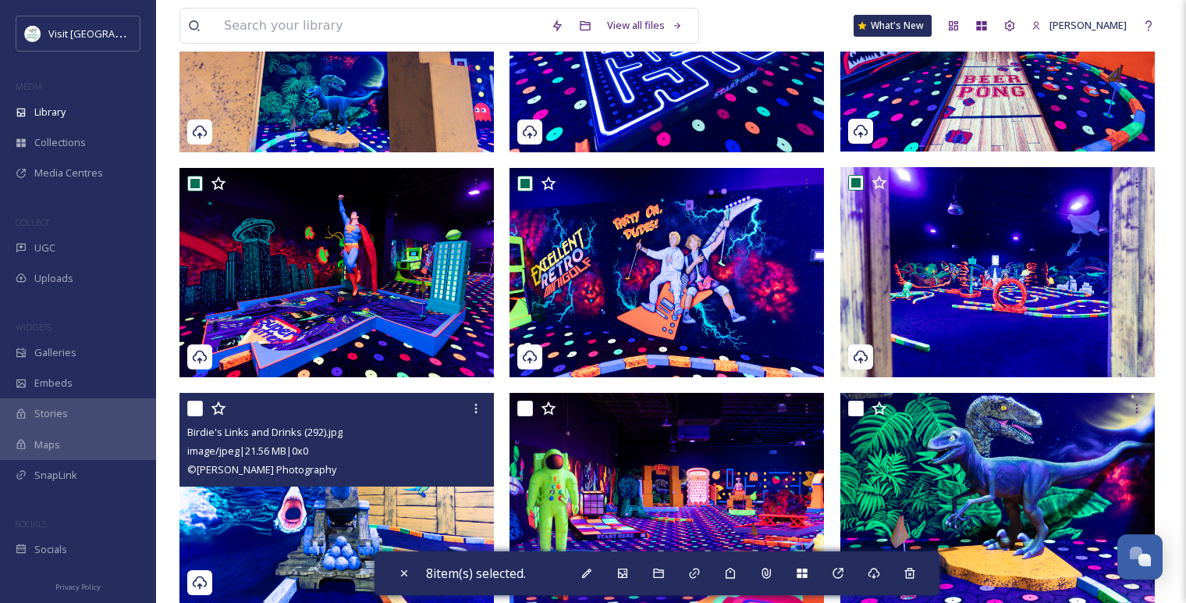
click at [199, 410] on input "checkbox" at bounding box center [195, 408] width 16 height 16
checkbox input "true"
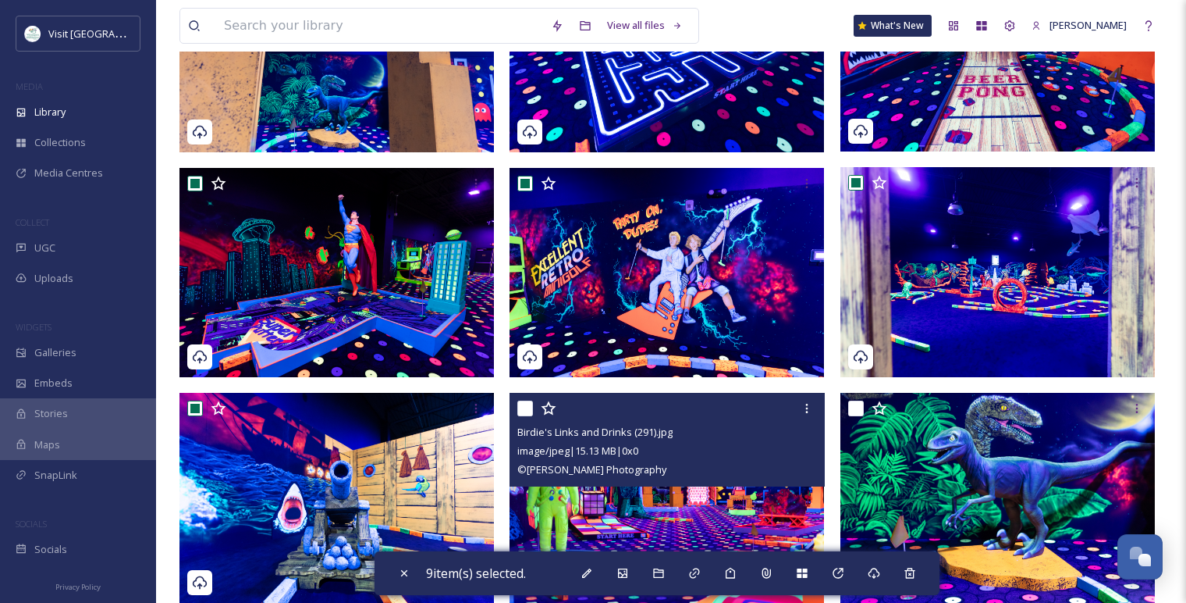
click at [529, 407] on input "checkbox" at bounding box center [525, 408] width 16 height 16
checkbox input "true"
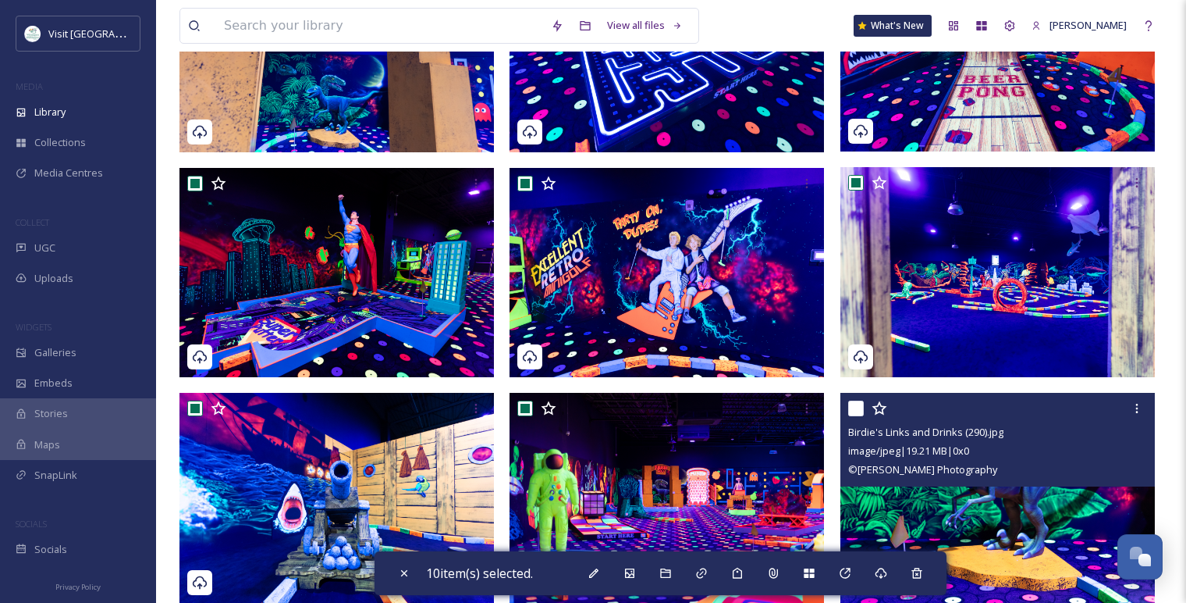
click at [857, 413] on input "checkbox" at bounding box center [856, 408] width 16 height 16
checkbox input "true"
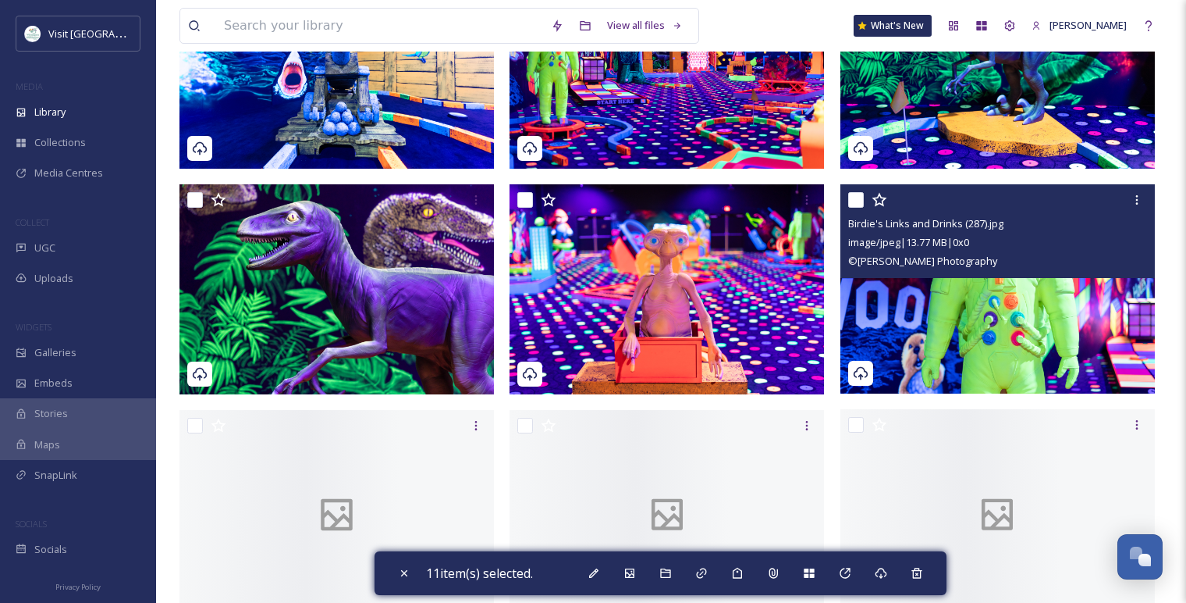
click at [855, 209] on div at bounding box center [999, 200] width 303 height 28
click at [855, 197] on input "checkbox" at bounding box center [856, 200] width 16 height 16
checkbox input "true"
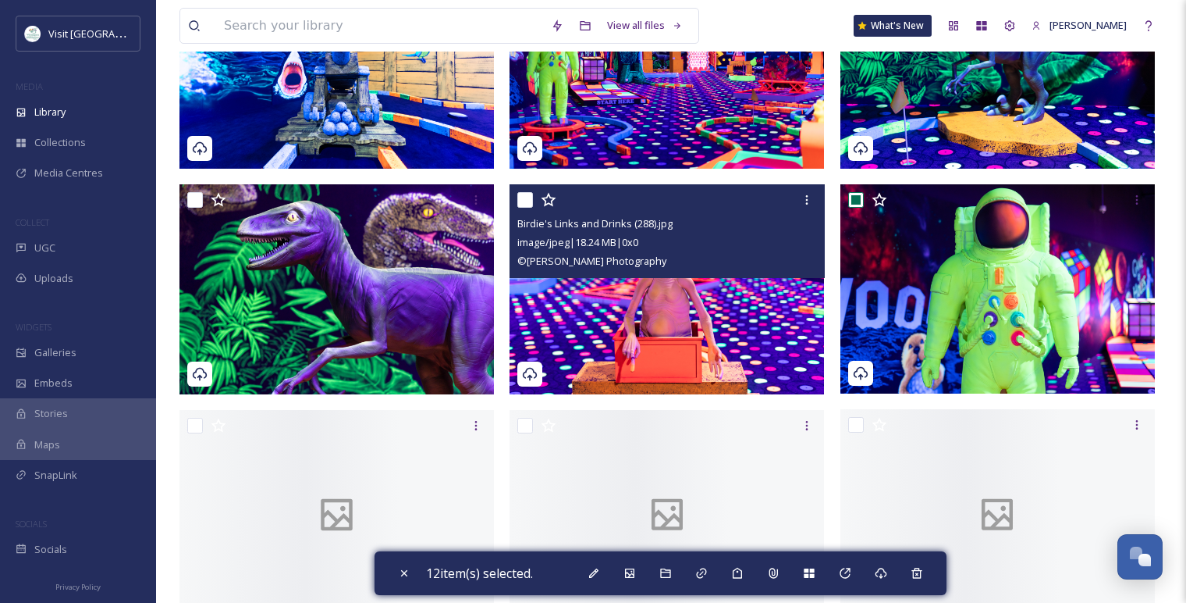
click at [521, 198] on input "checkbox" at bounding box center [525, 200] width 16 height 16
checkbox input "true"
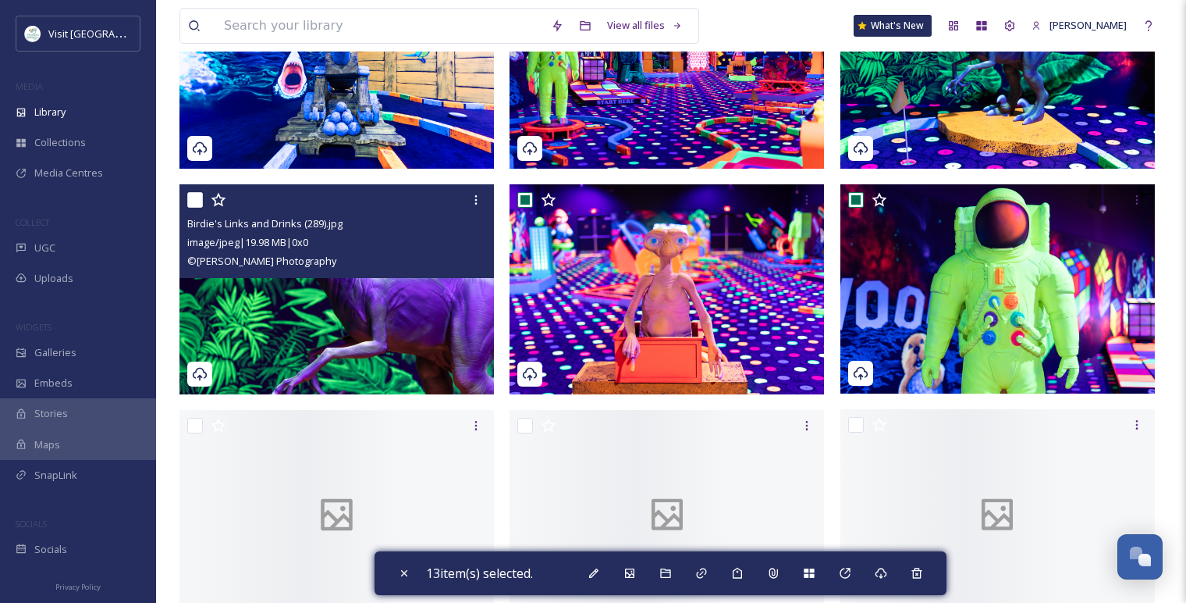
click at [195, 200] on input "checkbox" at bounding box center [195, 200] width 16 height 16
checkbox input "true"
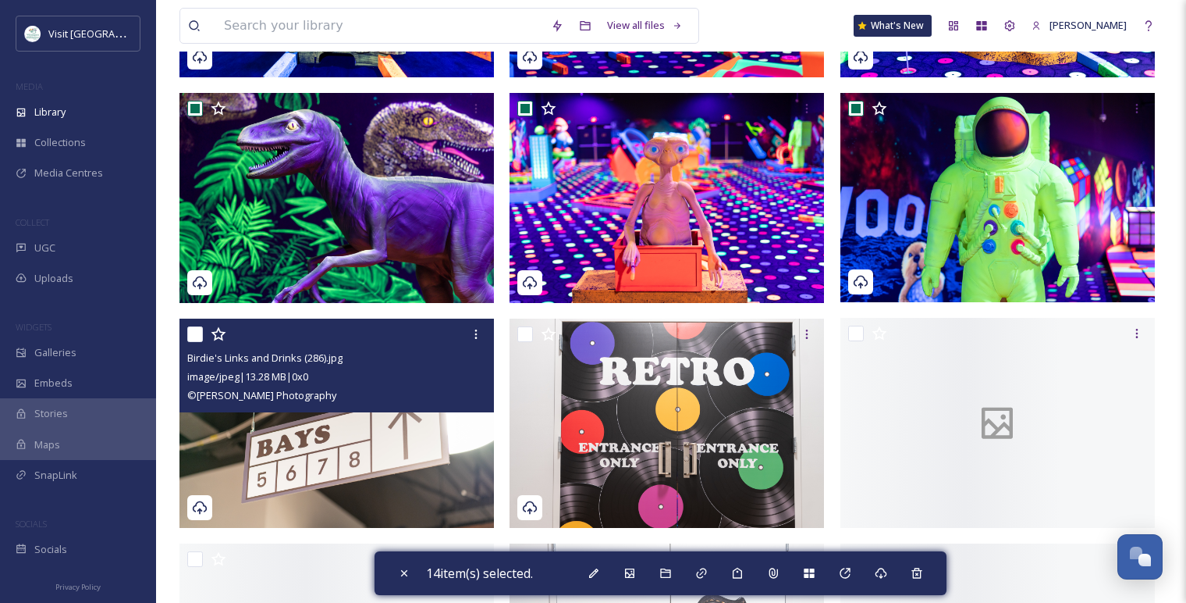
scroll to position [3295, 0]
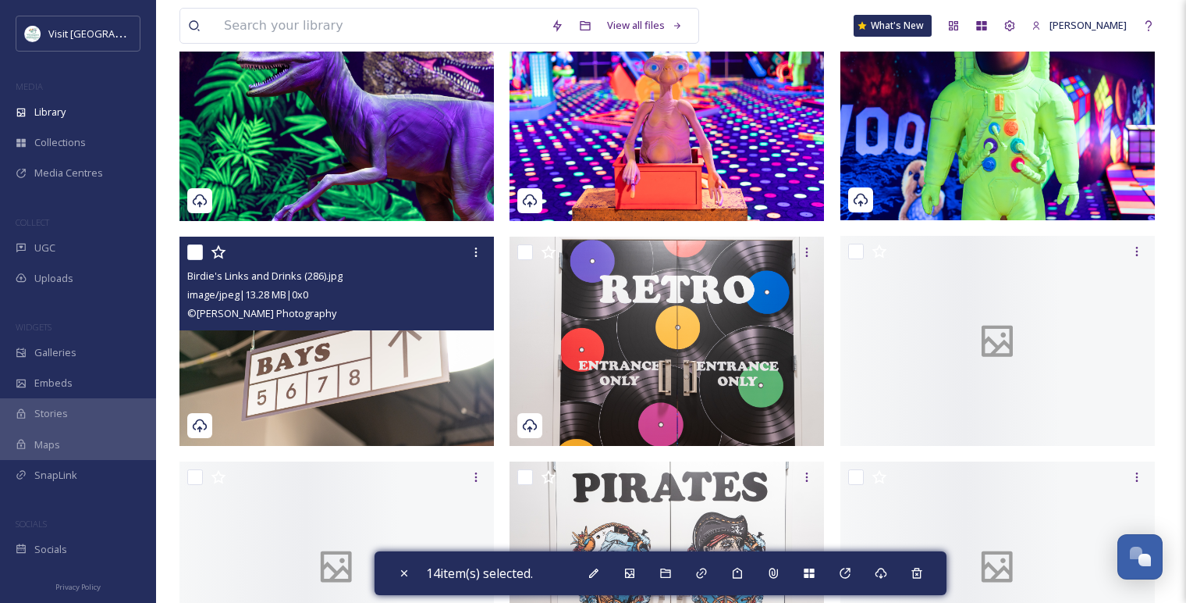
click at [197, 255] on input "checkbox" at bounding box center [195, 252] width 16 height 16
checkbox input "true"
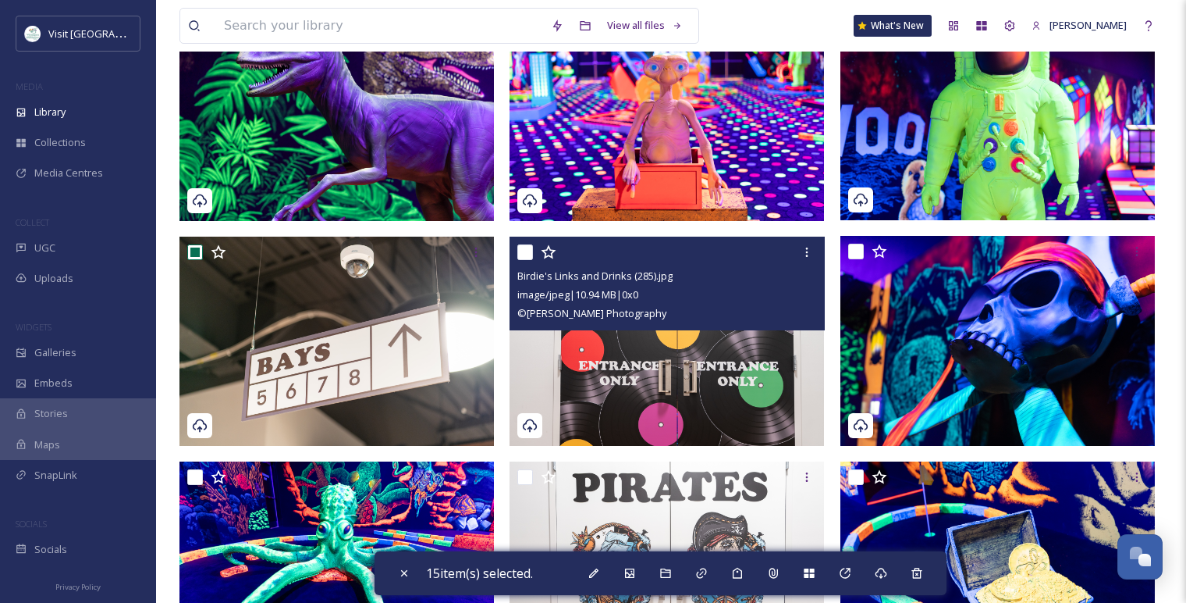
click at [528, 253] on input "checkbox" at bounding box center [525, 252] width 16 height 16
checkbox input "true"
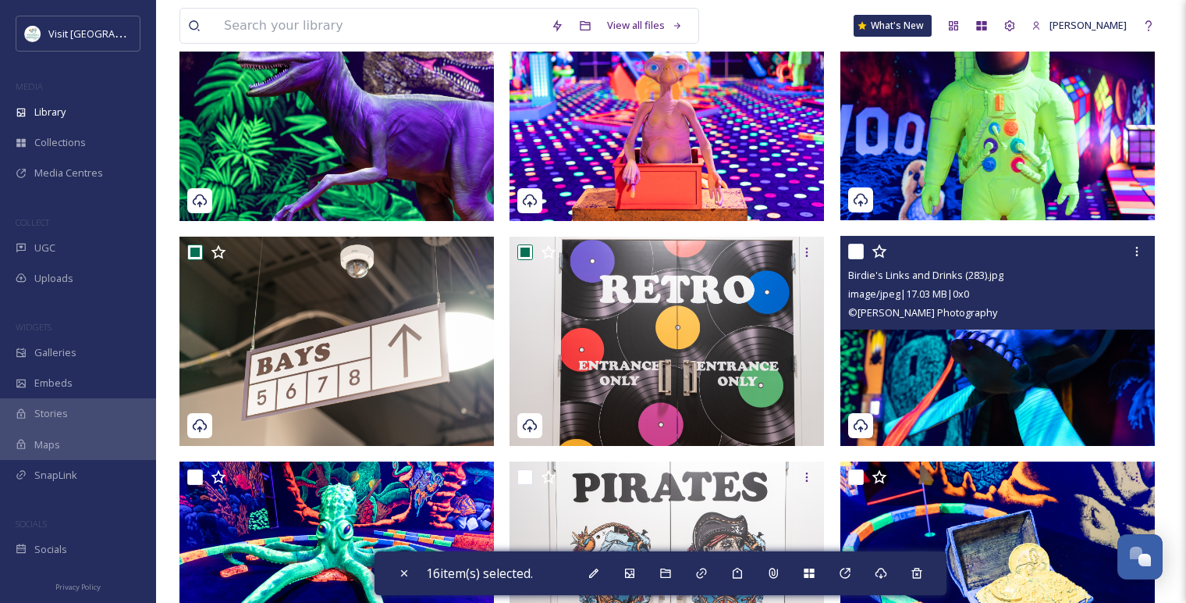
click at [850, 248] on input "checkbox" at bounding box center [856, 252] width 16 height 16
checkbox input "true"
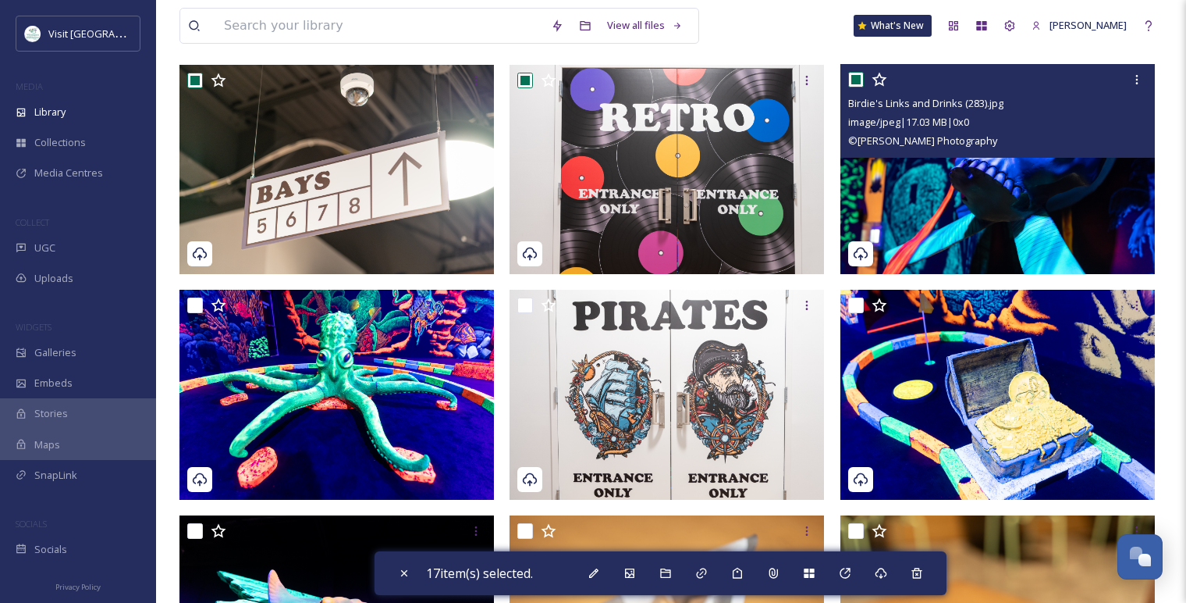
scroll to position [3469, 0]
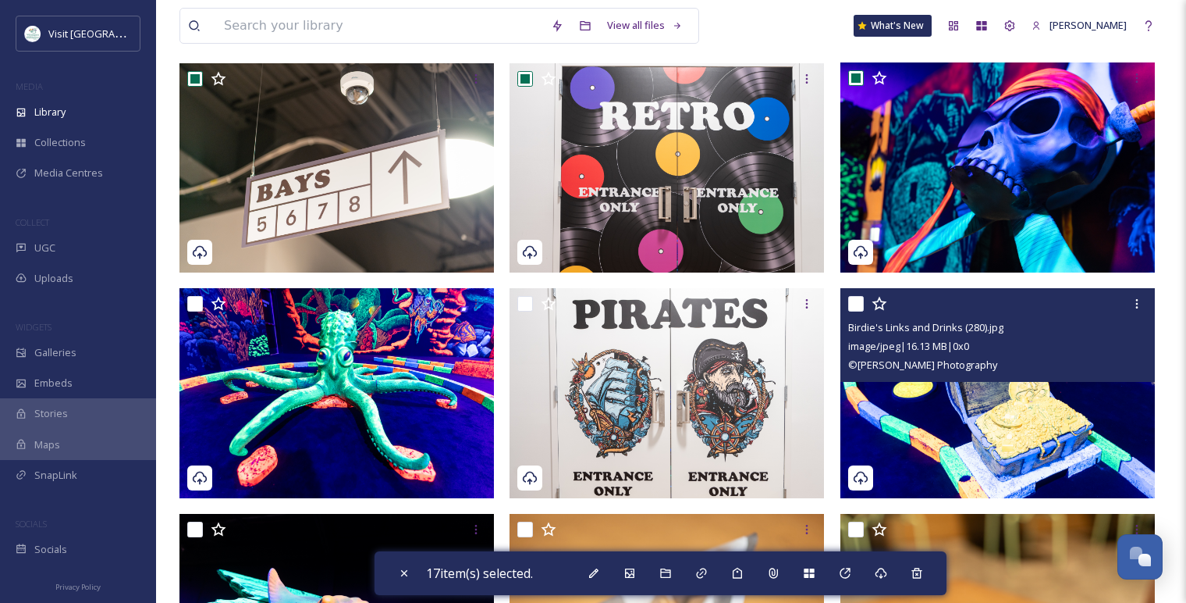
click at [859, 308] on input "checkbox" at bounding box center [856, 304] width 16 height 16
checkbox input "true"
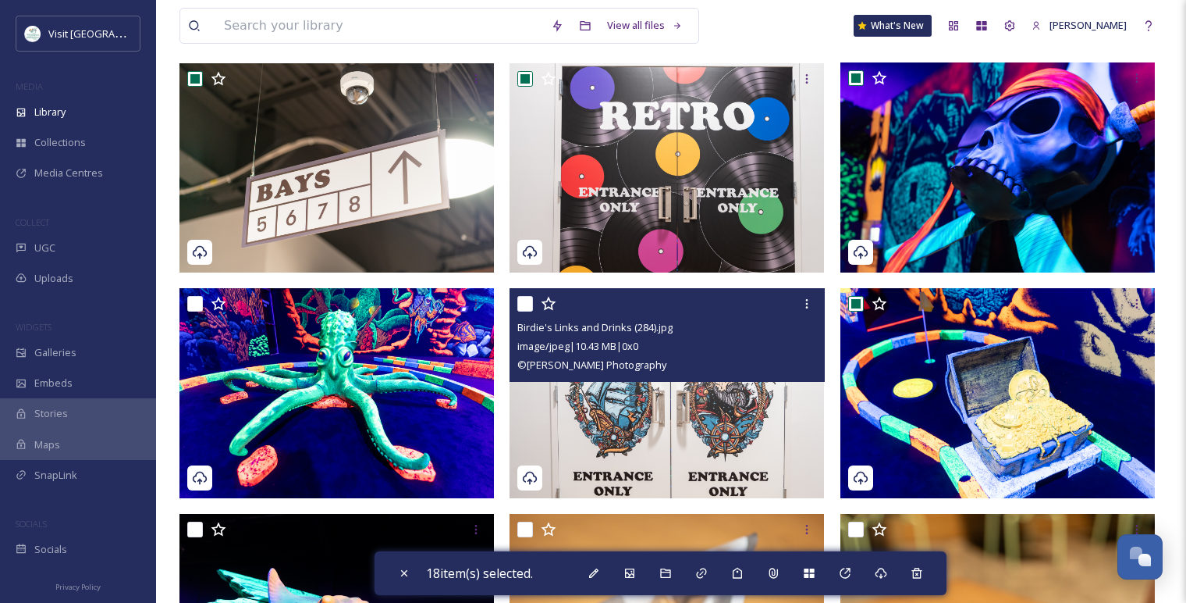
click at [528, 304] on input "checkbox" at bounding box center [525, 304] width 16 height 16
checkbox input "true"
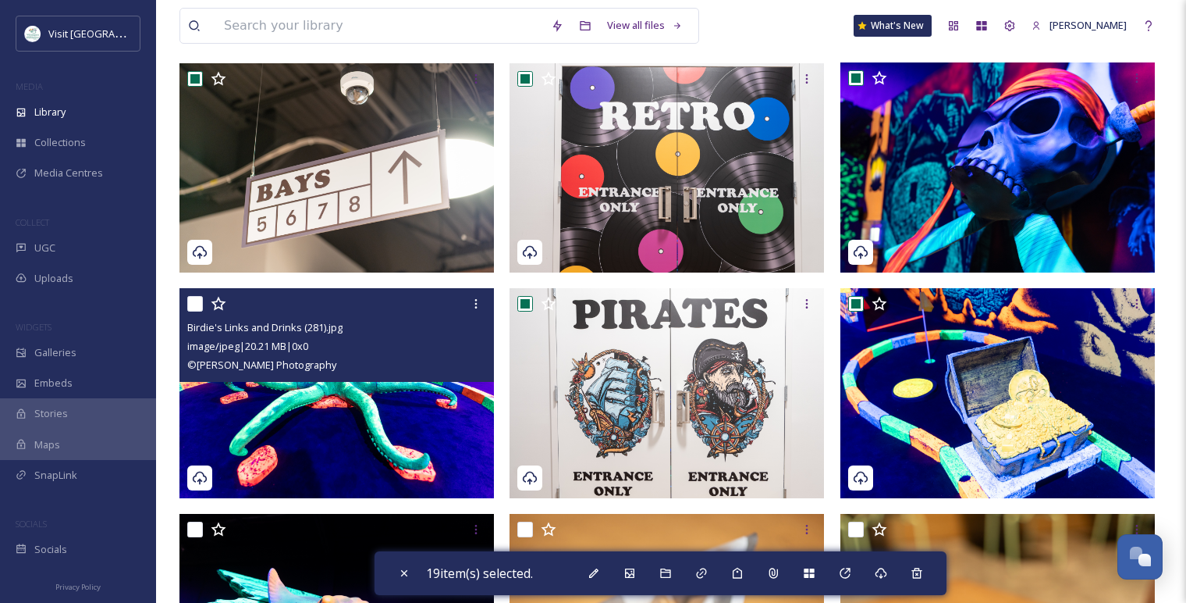
click at [196, 300] on input "checkbox" at bounding box center [195, 304] width 16 height 16
checkbox input "true"
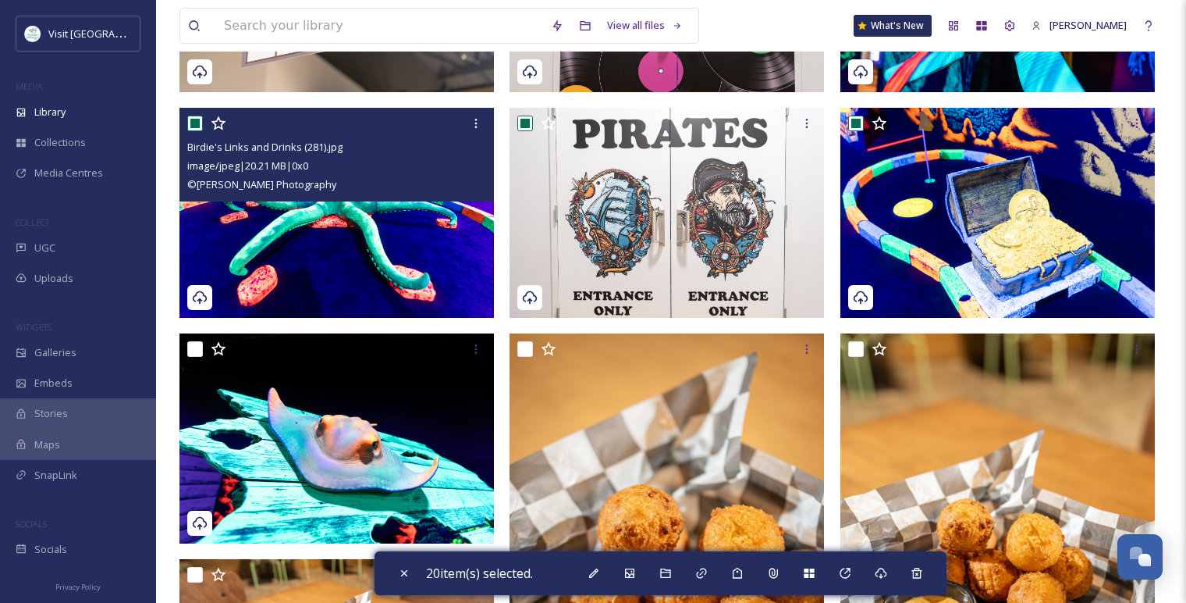
scroll to position [3728, 0]
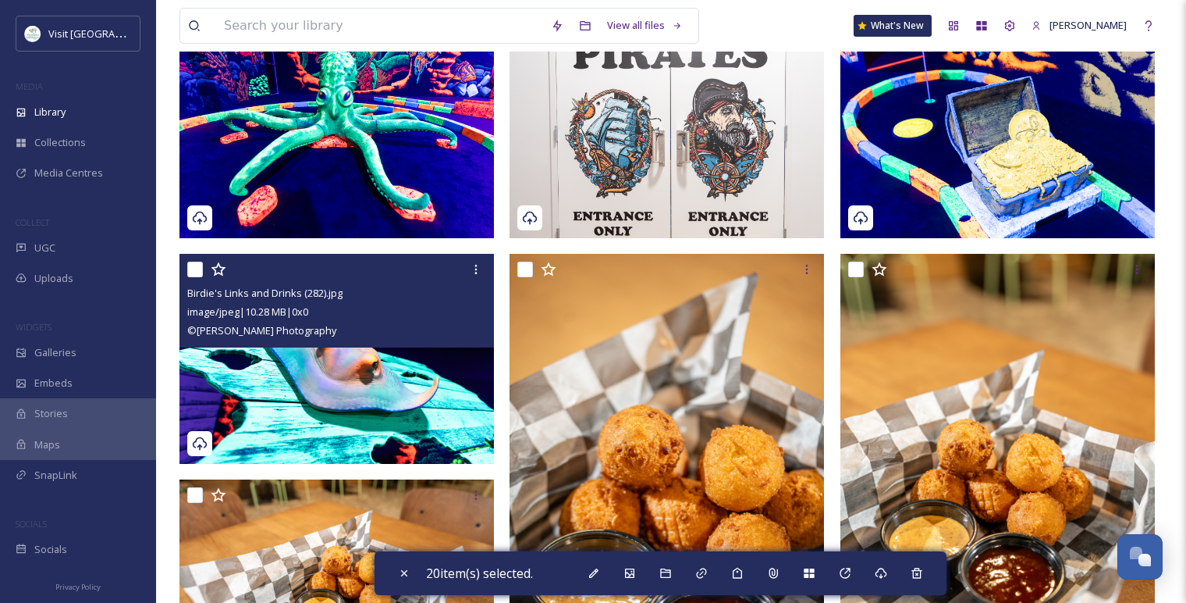
click at [196, 269] on input "checkbox" at bounding box center [195, 269] width 16 height 16
checkbox input "true"
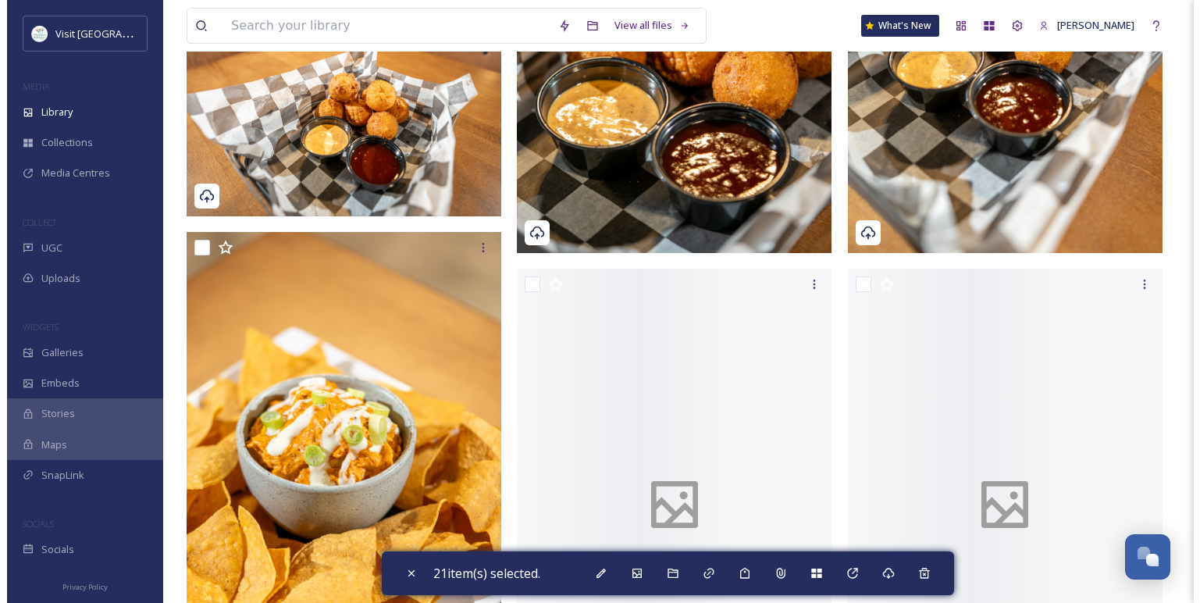
scroll to position [4249, 0]
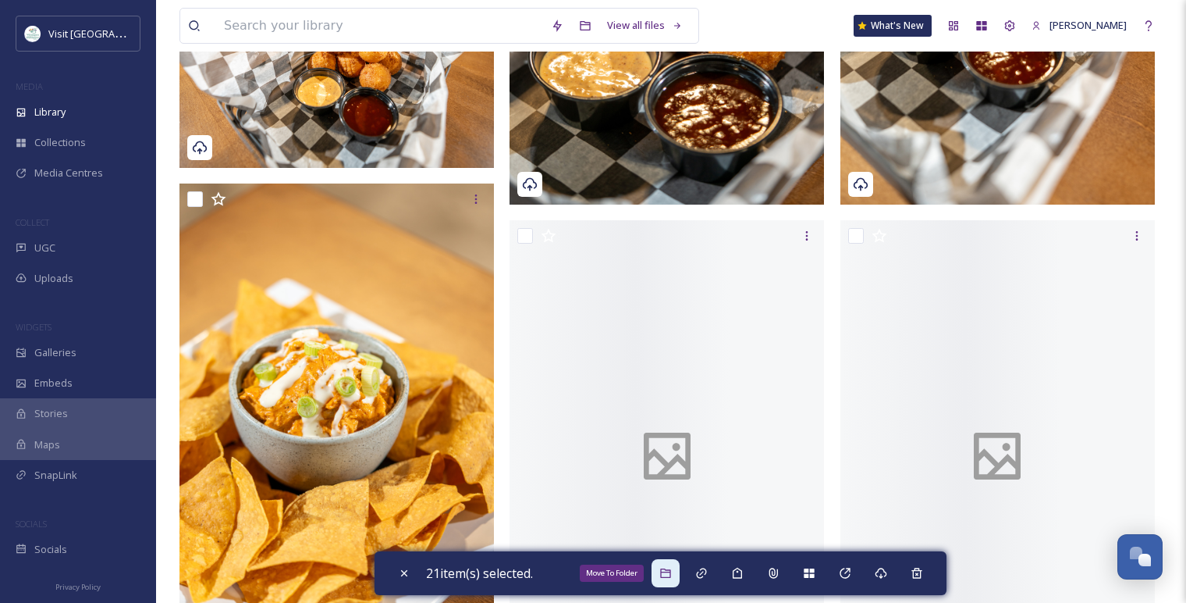
click at [672, 575] on icon at bounding box center [666, 573] width 12 height 12
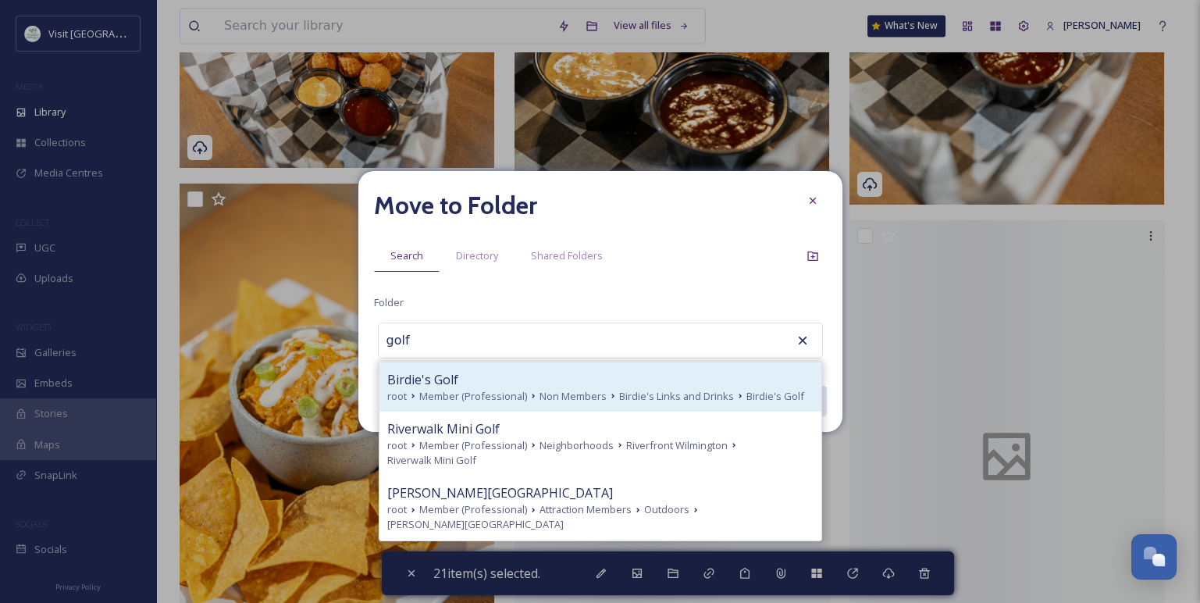
click at [589, 382] on div "Birdie's Golf" at bounding box center [600, 379] width 426 height 19
type input "Birdie's Golf"
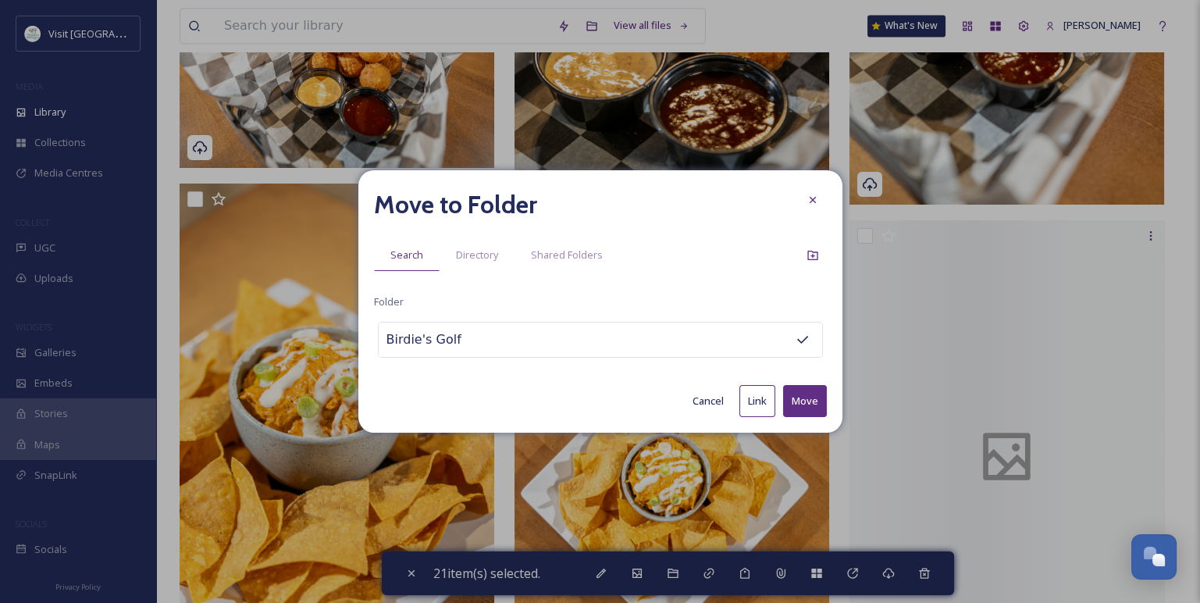
click at [802, 393] on button "Move" at bounding box center [805, 401] width 44 height 32
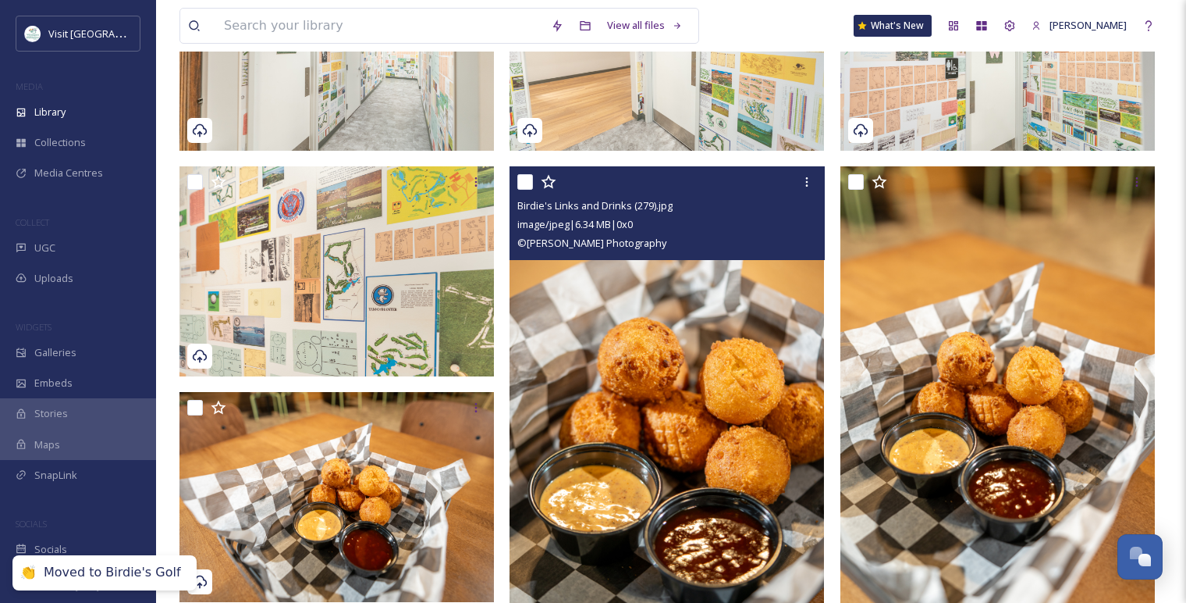
scroll to position [2065, 0]
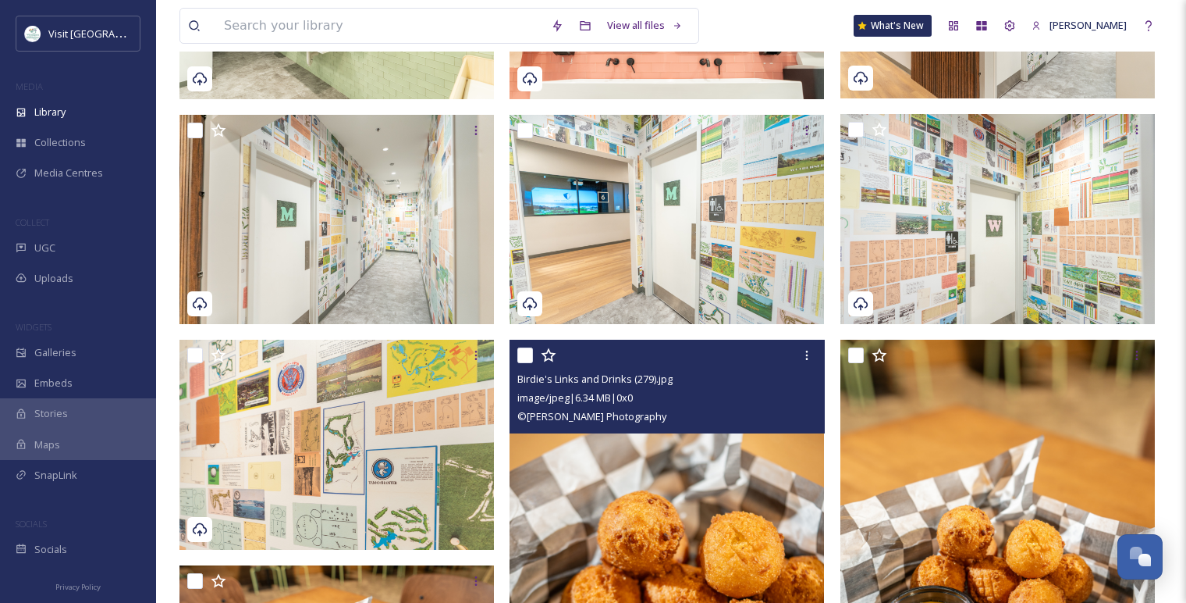
click at [528, 357] on input "checkbox" at bounding box center [525, 355] width 16 height 16
checkbox input "true"
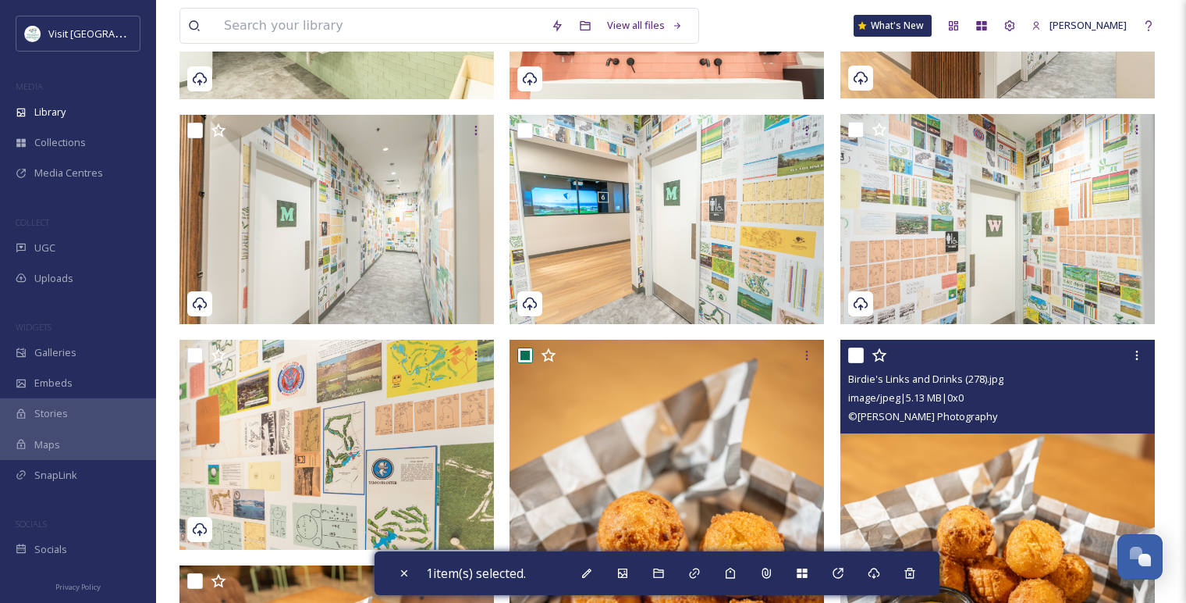
click at [857, 357] on input "checkbox" at bounding box center [856, 355] width 16 height 16
checkbox input "true"
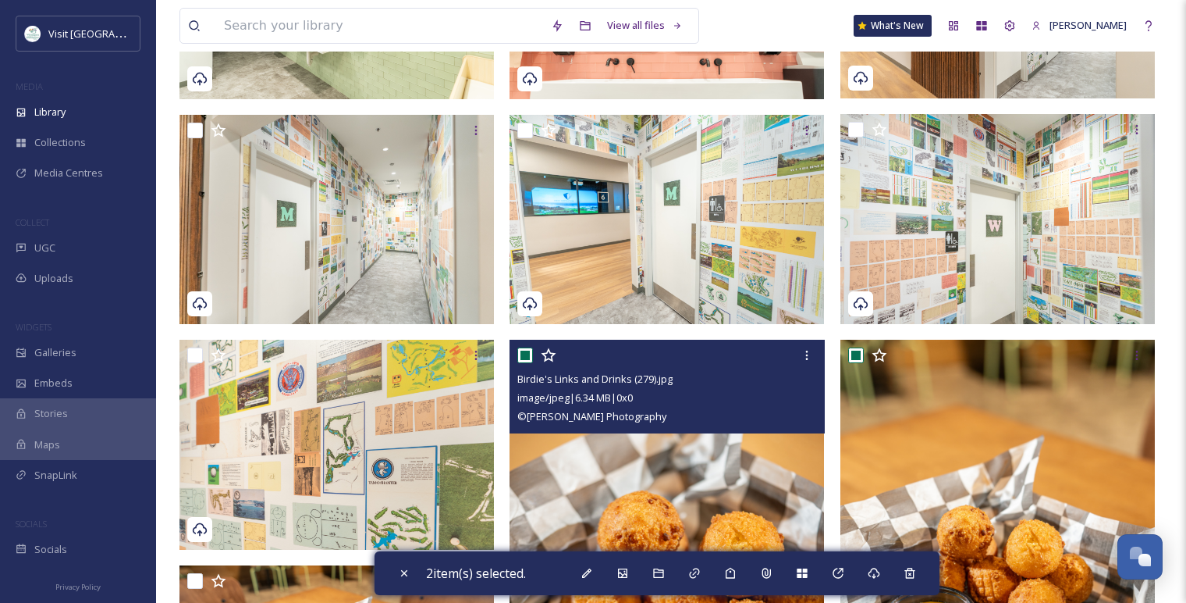
scroll to position [2325, 0]
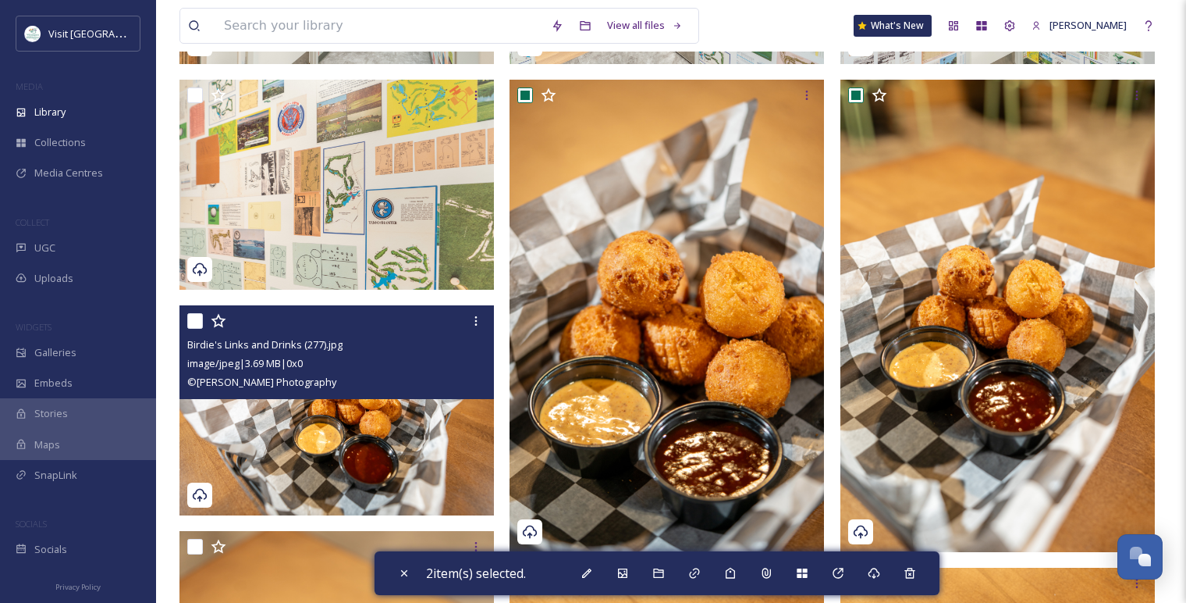
click at [193, 324] on input "checkbox" at bounding box center [195, 321] width 16 height 16
checkbox input "true"
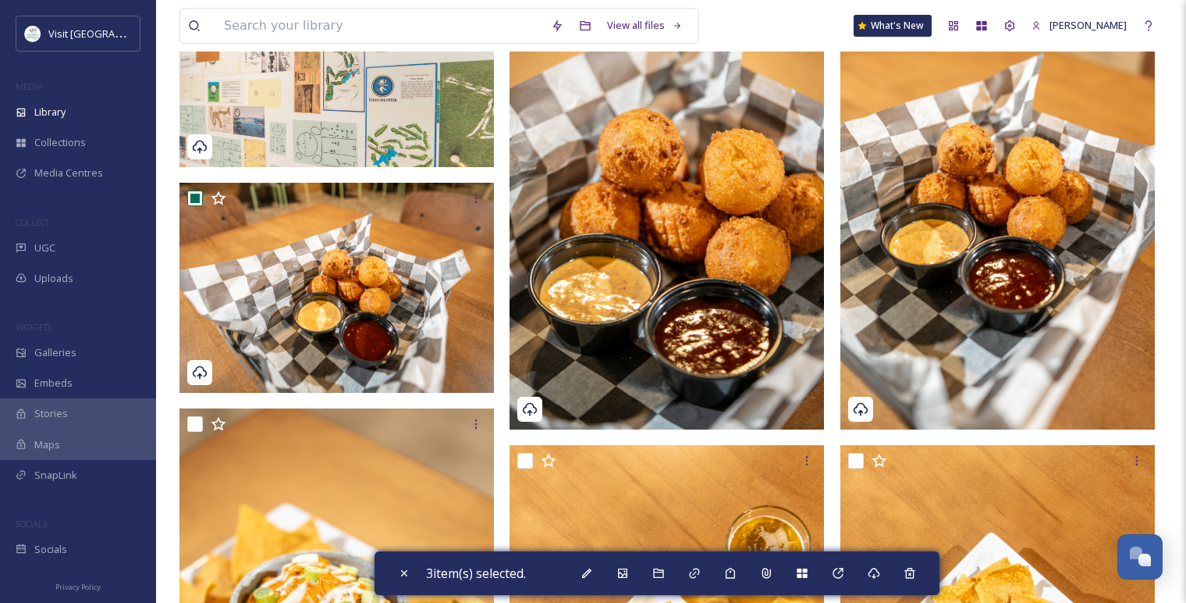
scroll to position [2585, 0]
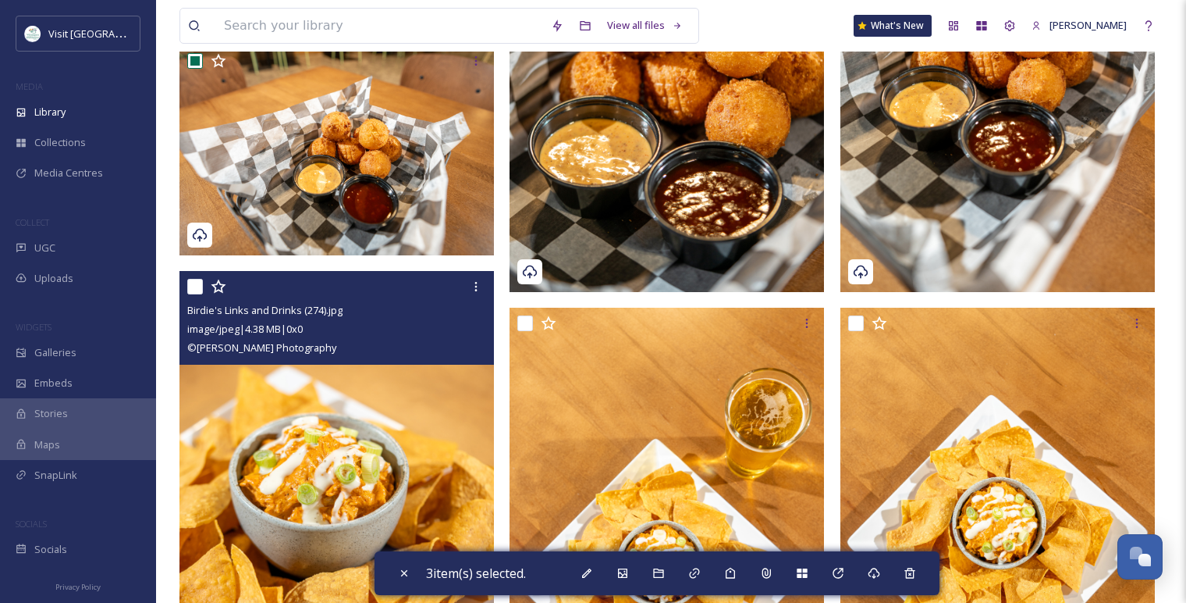
click at [193, 290] on input "checkbox" at bounding box center [195, 287] width 16 height 16
checkbox input "true"
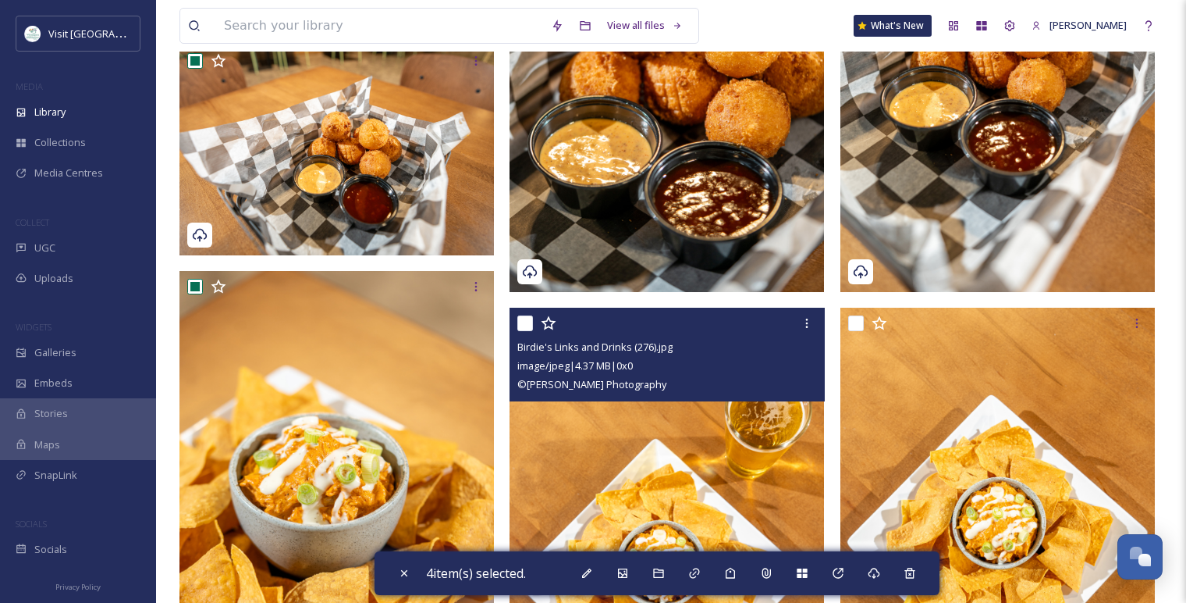
click at [525, 319] on input "checkbox" at bounding box center [525, 323] width 16 height 16
checkbox input "true"
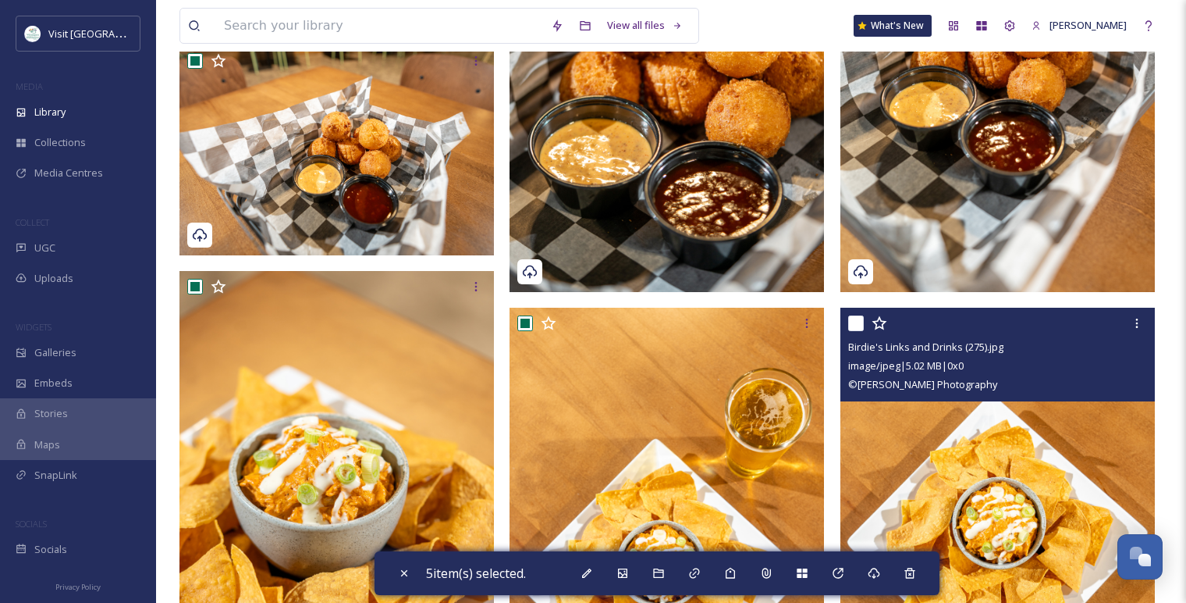
click at [859, 324] on input "checkbox" at bounding box center [856, 323] width 16 height 16
checkbox input "true"
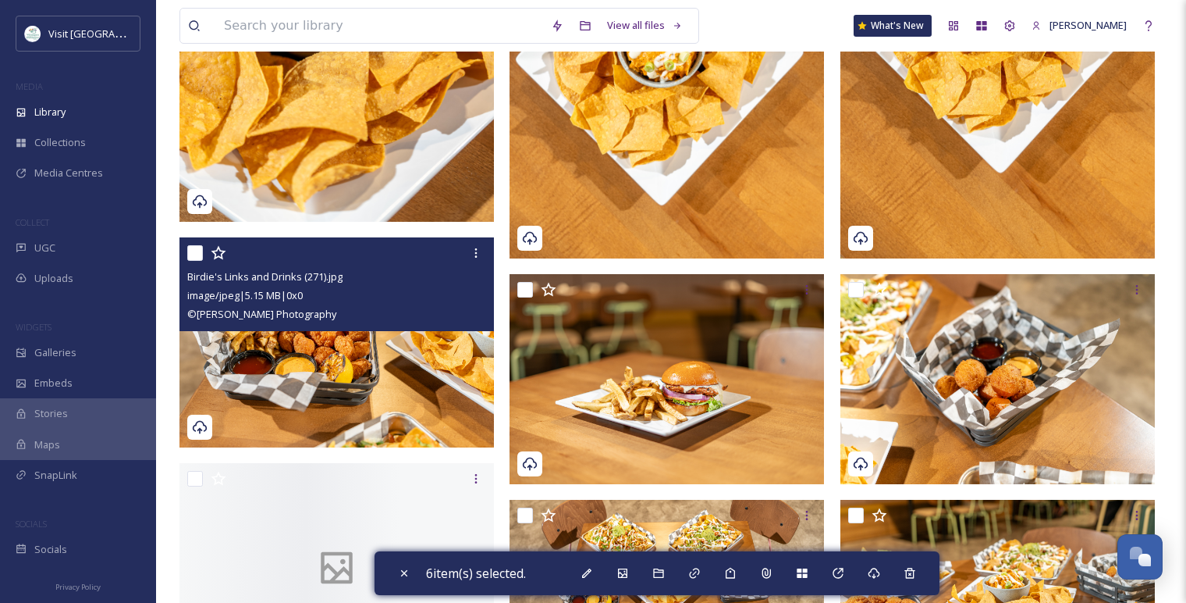
click at [198, 251] on input "checkbox" at bounding box center [195, 253] width 16 height 16
checkbox input "true"
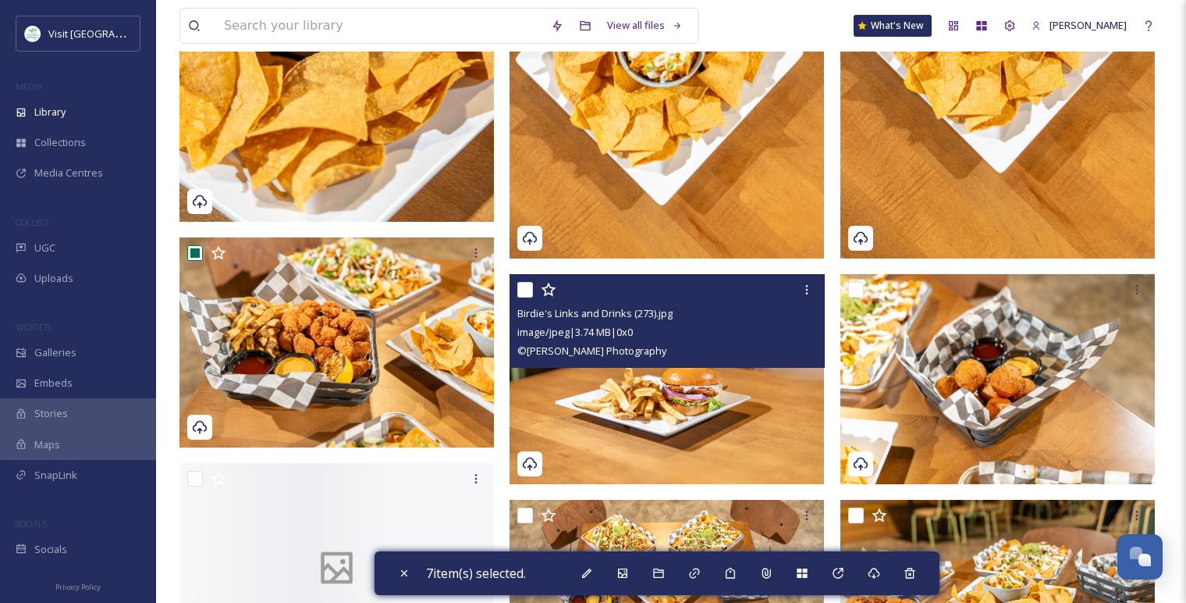
click at [525, 291] on input "checkbox" at bounding box center [525, 290] width 16 height 16
checkbox input "true"
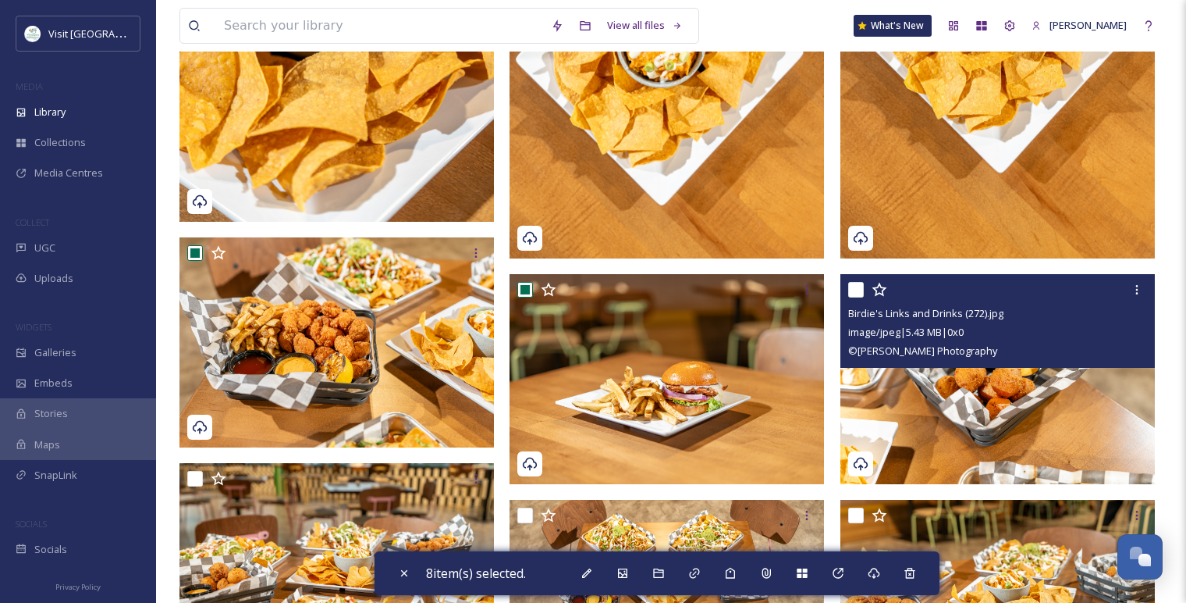
click at [853, 286] on input "checkbox" at bounding box center [856, 290] width 16 height 16
checkbox input "true"
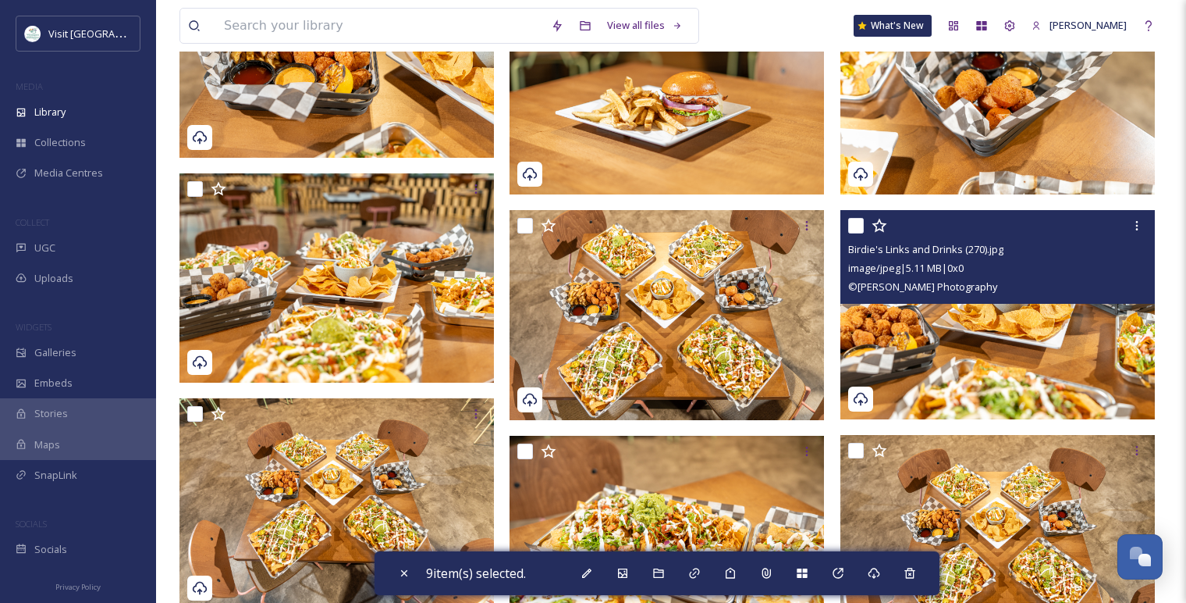
scroll to position [3453, 0]
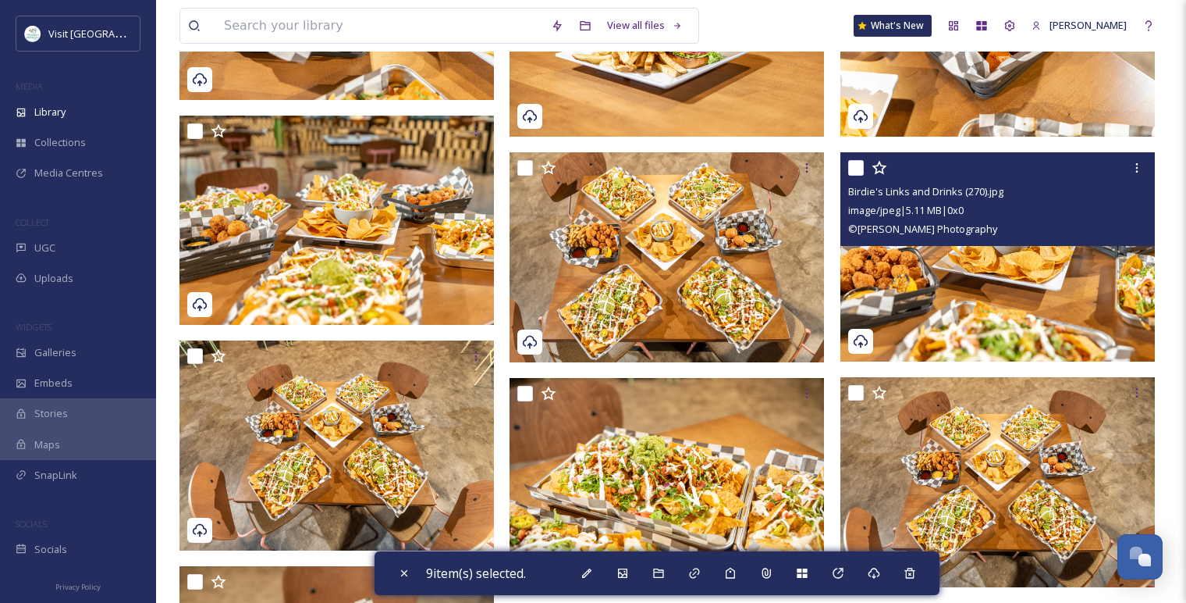
click at [859, 172] on input "checkbox" at bounding box center [856, 168] width 16 height 16
checkbox input "true"
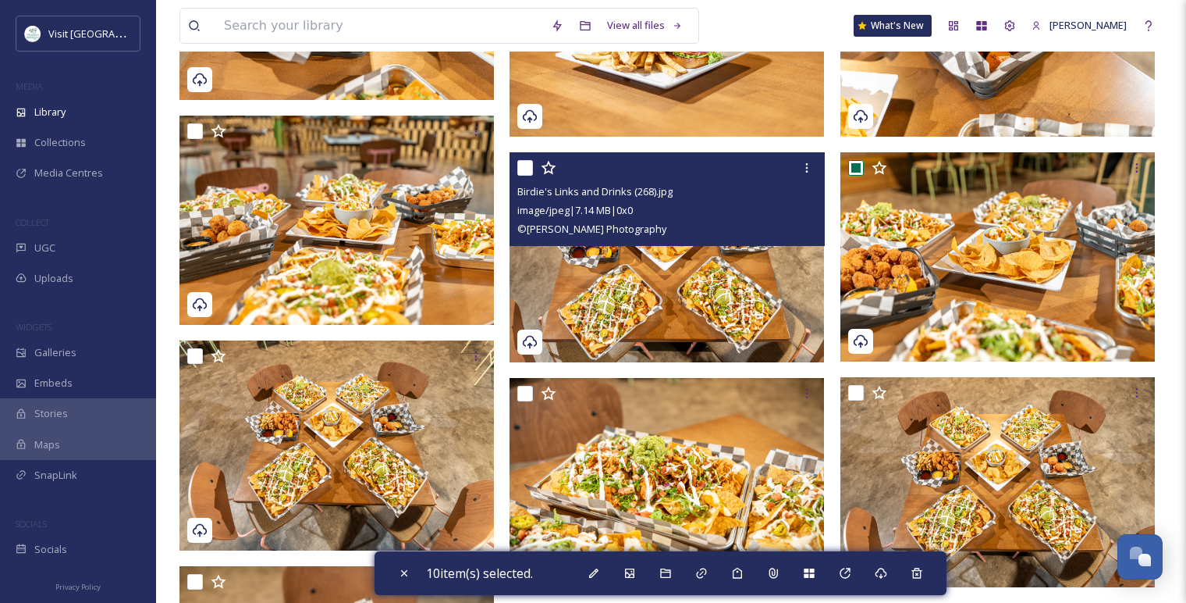
click at [525, 170] on input "checkbox" at bounding box center [525, 168] width 16 height 16
checkbox input "true"
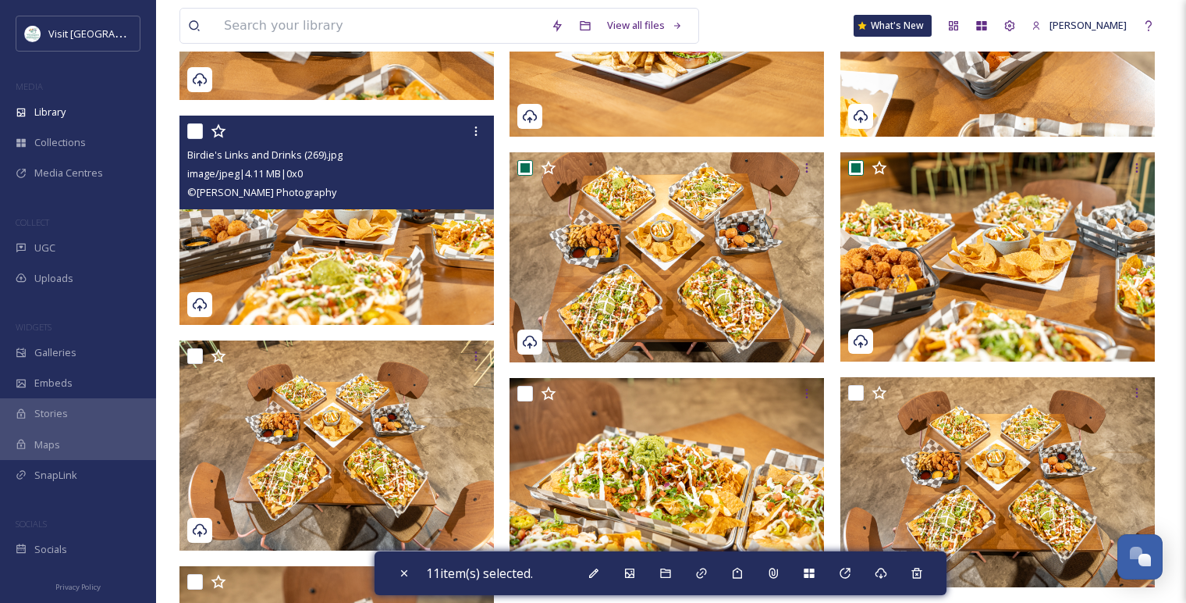
click at [201, 130] on input "checkbox" at bounding box center [195, 131] width 16 height 16
checkbox input "true"
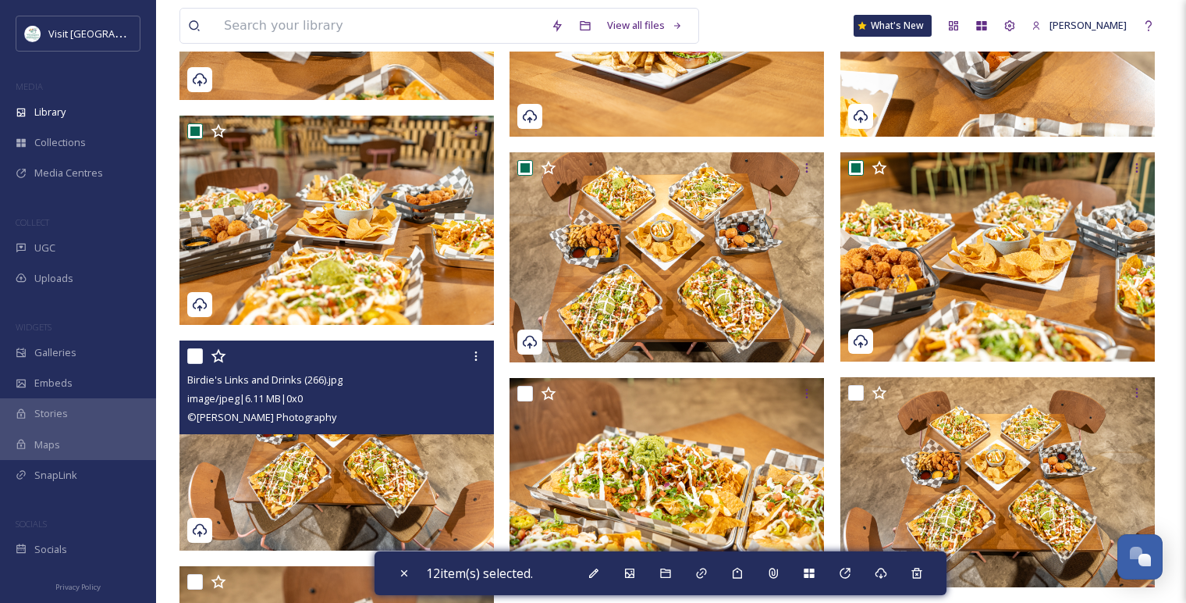
drag, startPoint x: 192, startPoint y: 360, endPoint x: 302, endPoint y: 368, distance: 110.4
click at [192, 361] on input "checkbox" at bounding box center [195, 356] width 16 height 16
checkbox input "true"
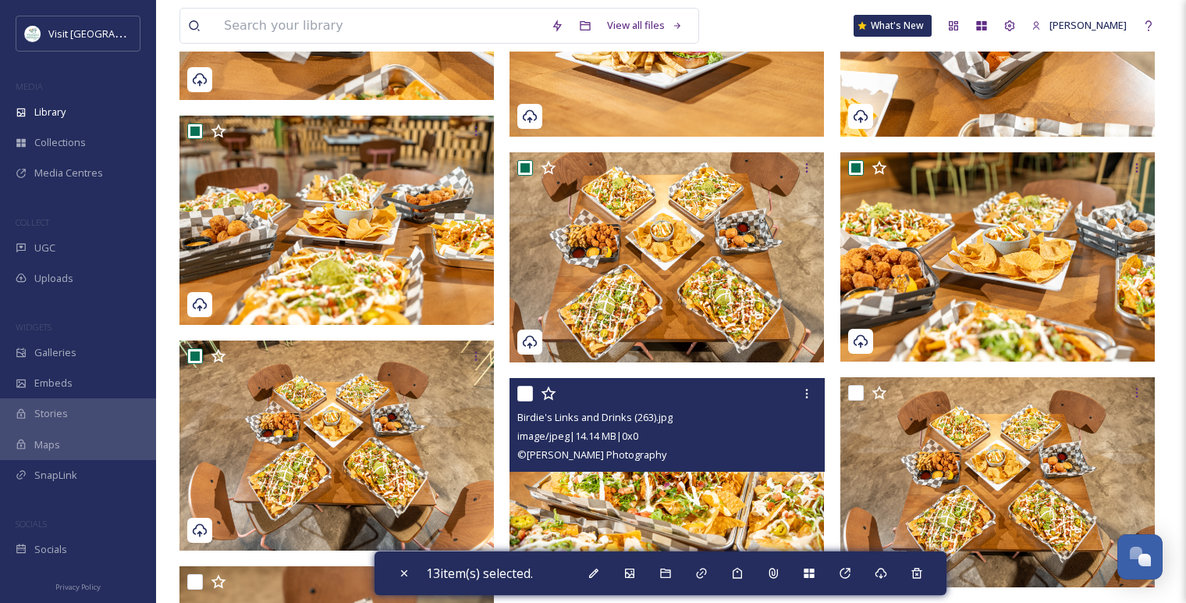
click at [523, 389] on input "checkbox" at bounding box center [525, 394] width 16 height 16
checkbox input "true"
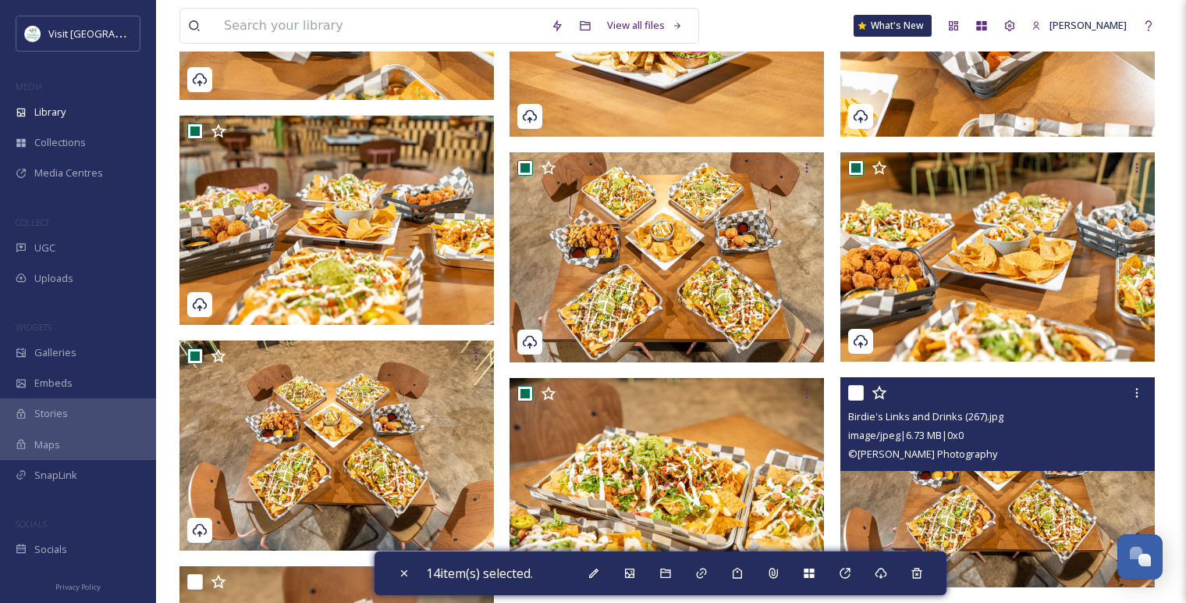
click at [856, 391] on input "checkbox" at bounding box center [856, 393] width 16 height 16
checkbox input "true"
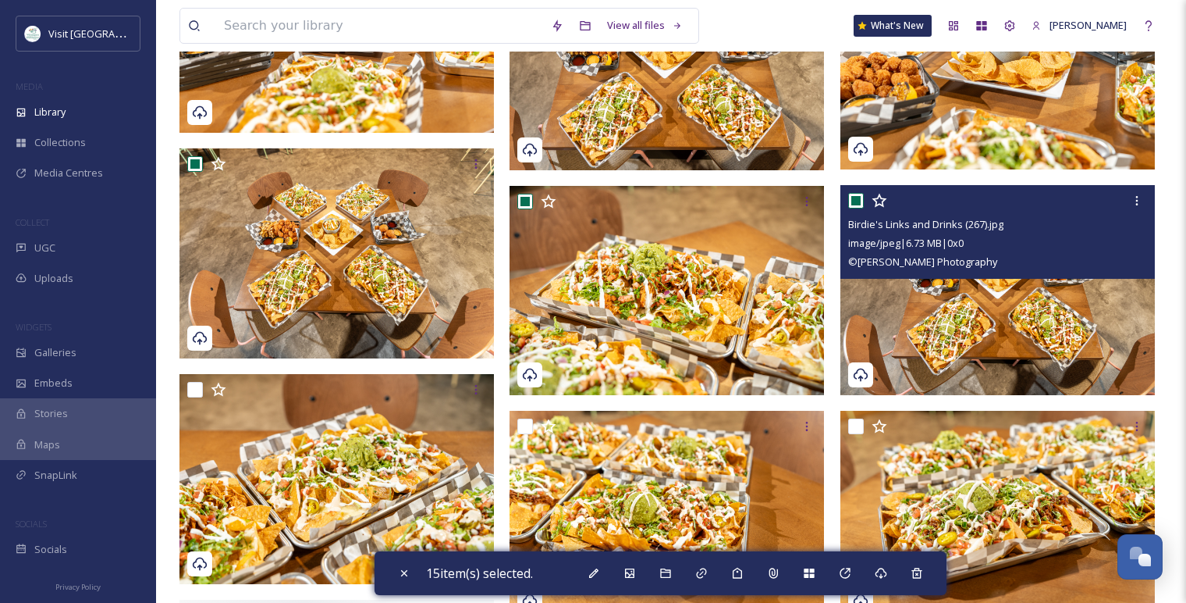
scroll to position [3713, 0]
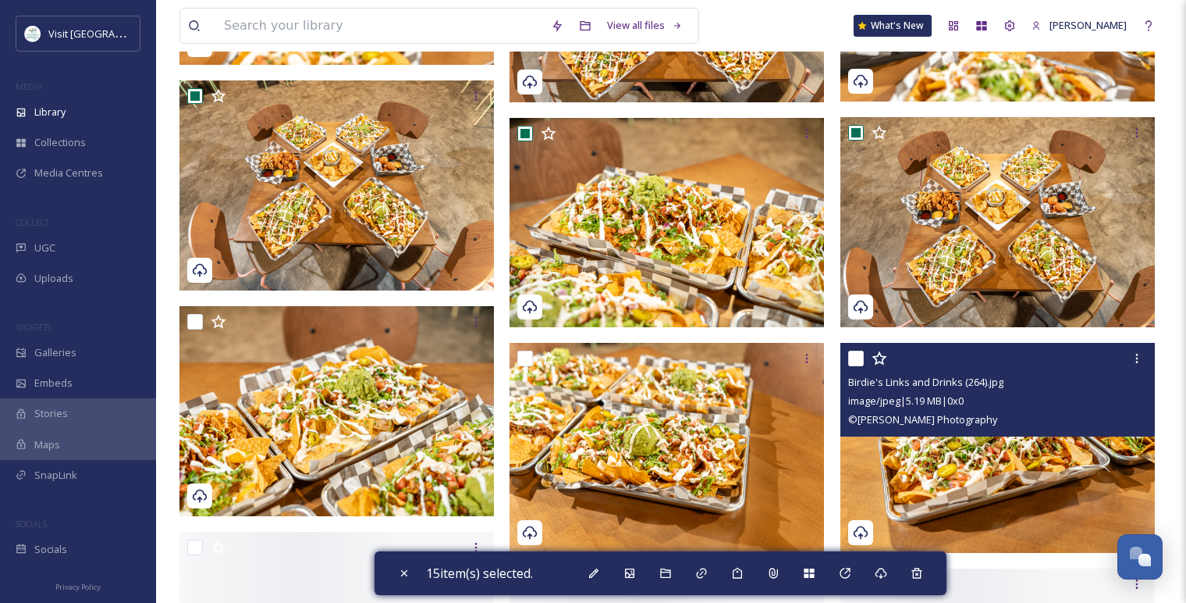
click at [855, 362] on input "checkbox" at bounding box center [856, 358] width 16 height 16
checkbox input "true"
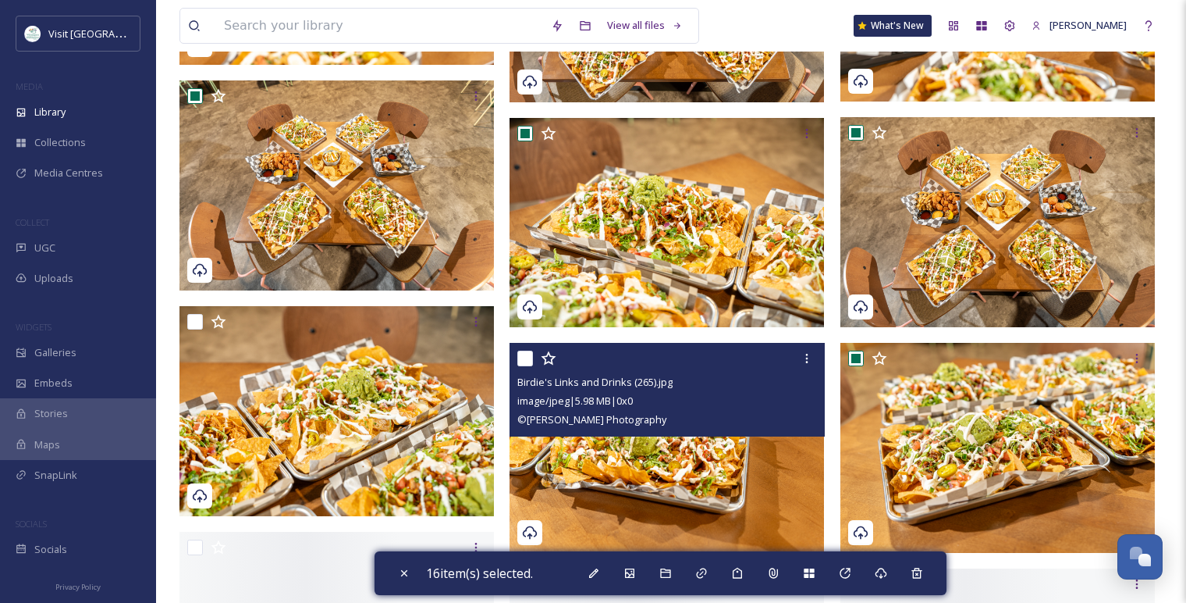
click at [525, 354] on input "checkbox" at bounding box center [525, 358] width 16 height 16
checkbox input "true"
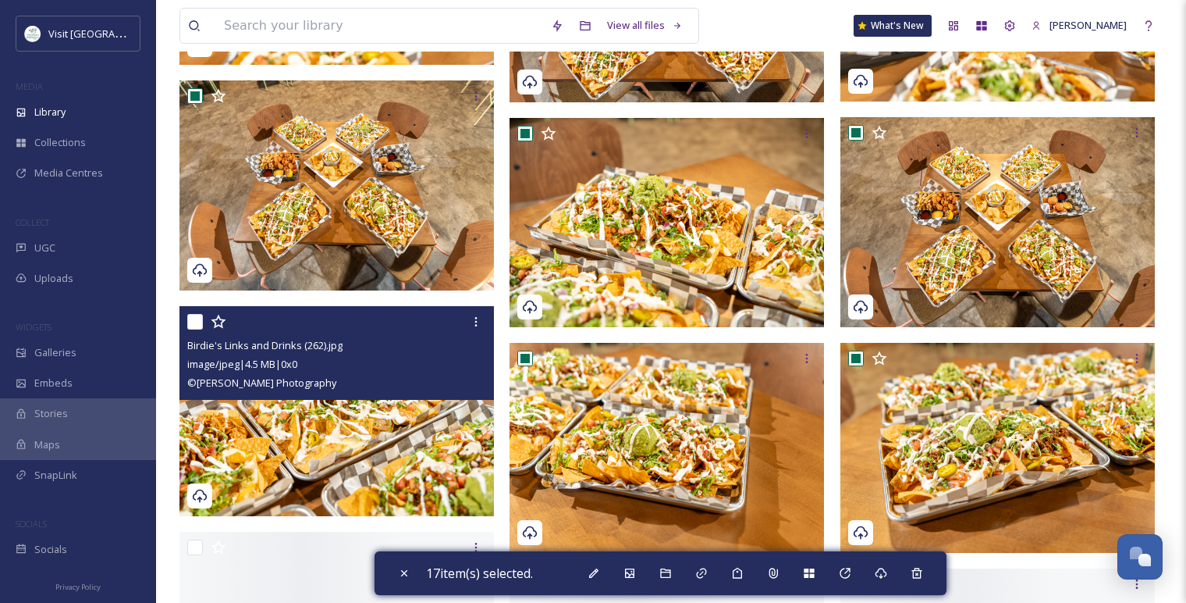
click at [197, 321] on input "checkbox" at bounding box center [195, 322] width 16 height 16
checkbox input "true"
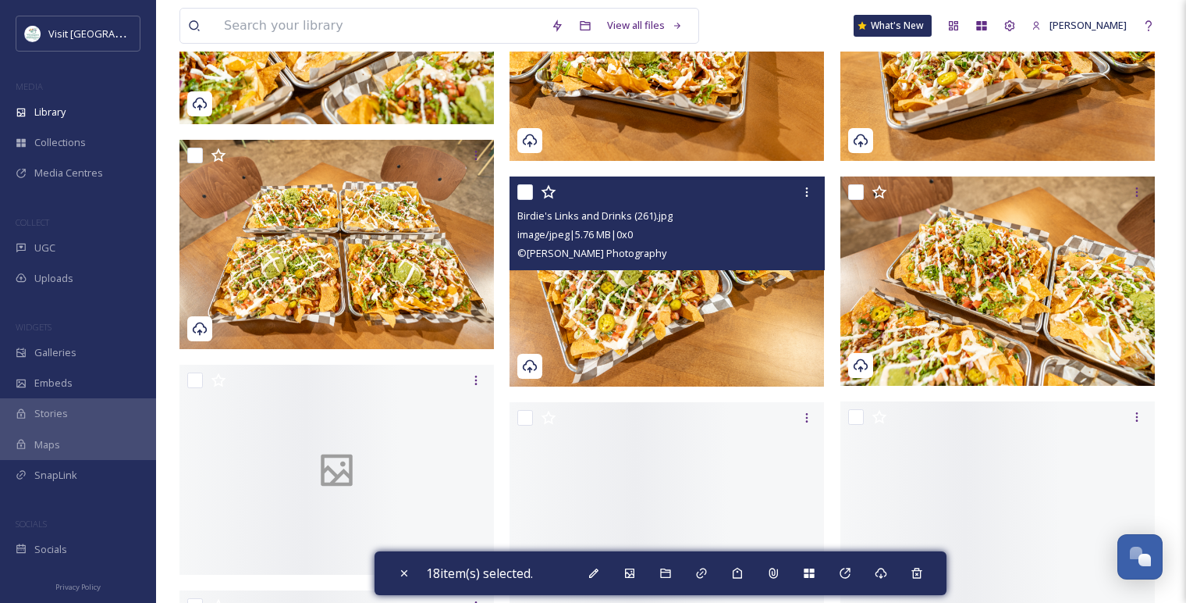
scroll to position [4146, 0]
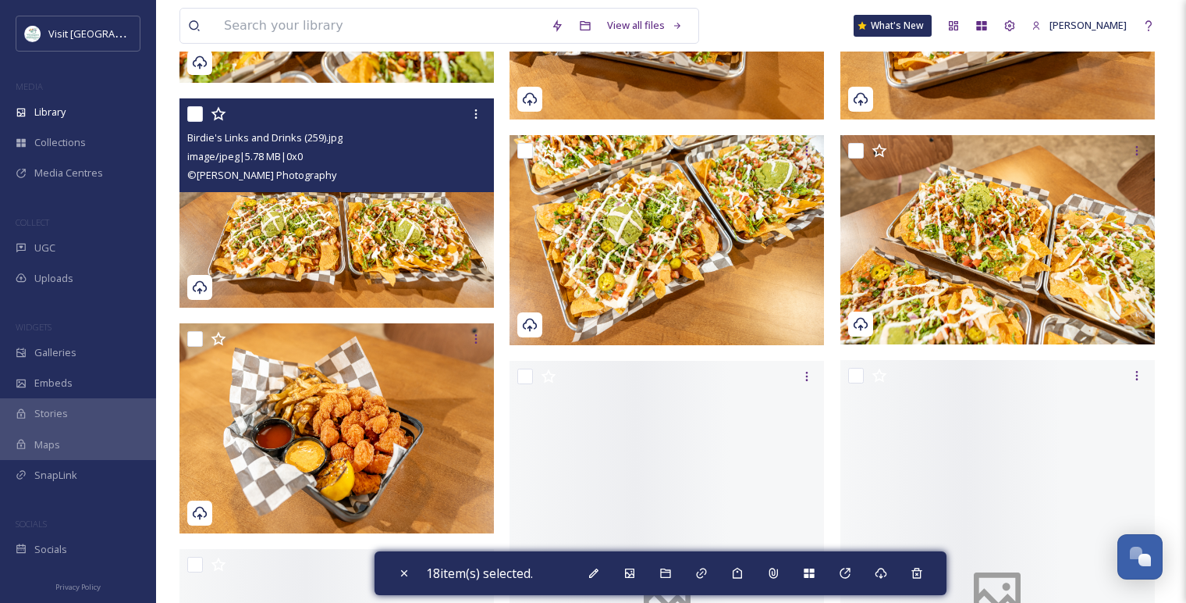
click at [198, 116] on input "checkbox" at bounding box center [195, 114] width 16 height 16
checkbox input "true"
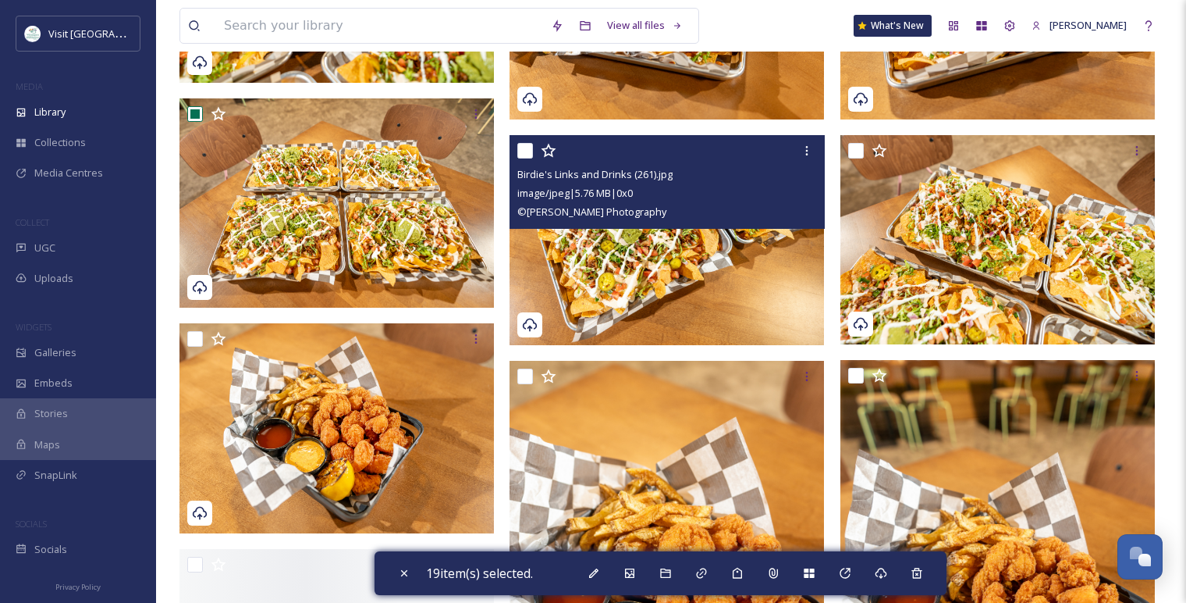
click at [526, 148] on input "checkbox" at bounding box center [525, 151] width 16 height 16
checkbox input "true"
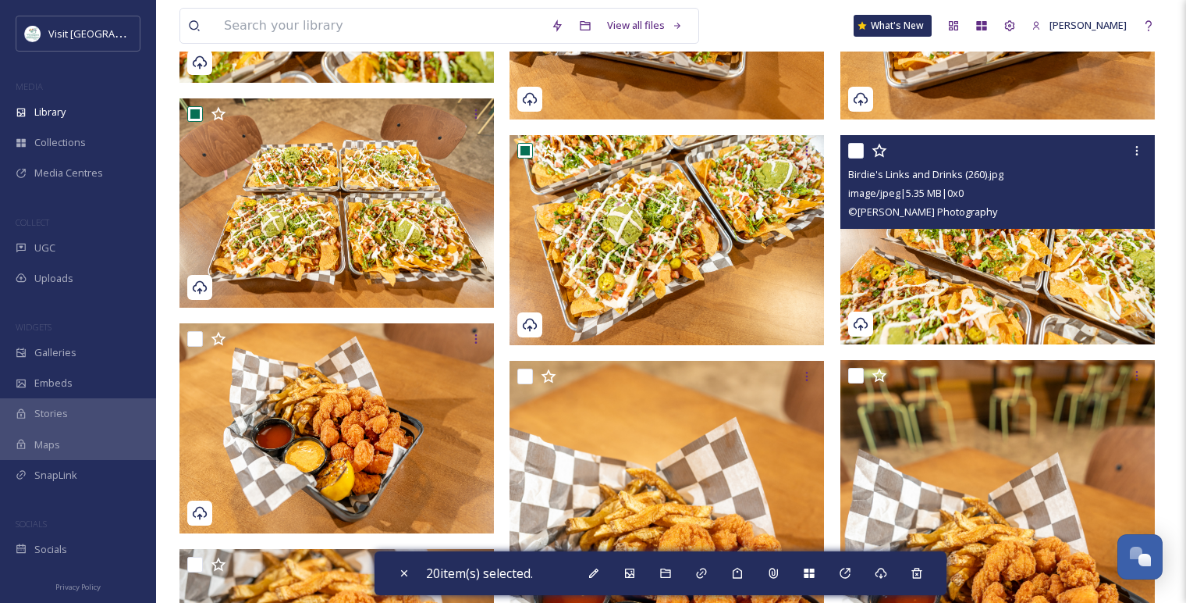
click at [860, 156] on input "checkbox" at bounding box center [856, 151] width 16 height 16
checkbox input "true"
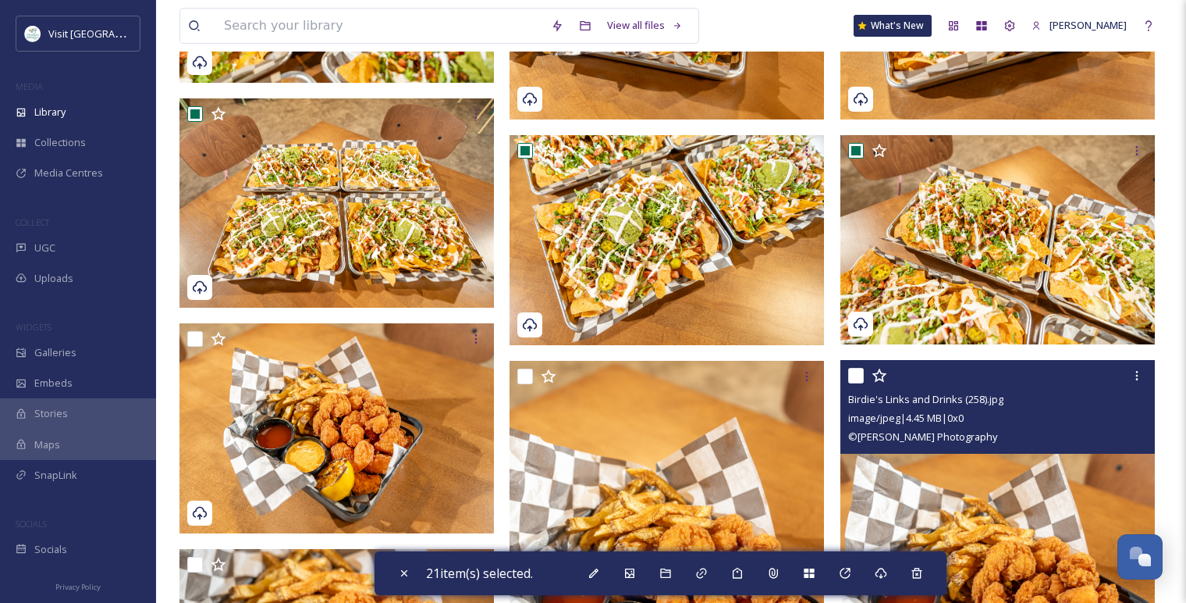
click at [851, 376] on input "checkbox" at bounding box center [856, 376] width 16 height 16
checkbox input "true"
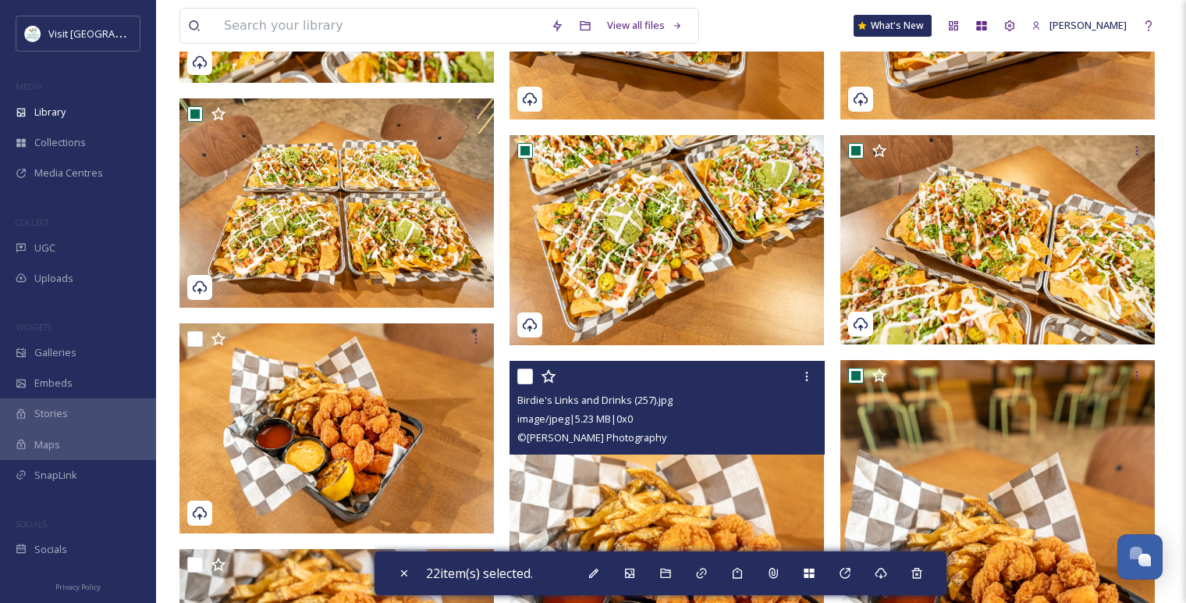
click at [528, 379] on input "checkbox" at bounding box center [525, 376] width 16 height 16
checkbox input "true"
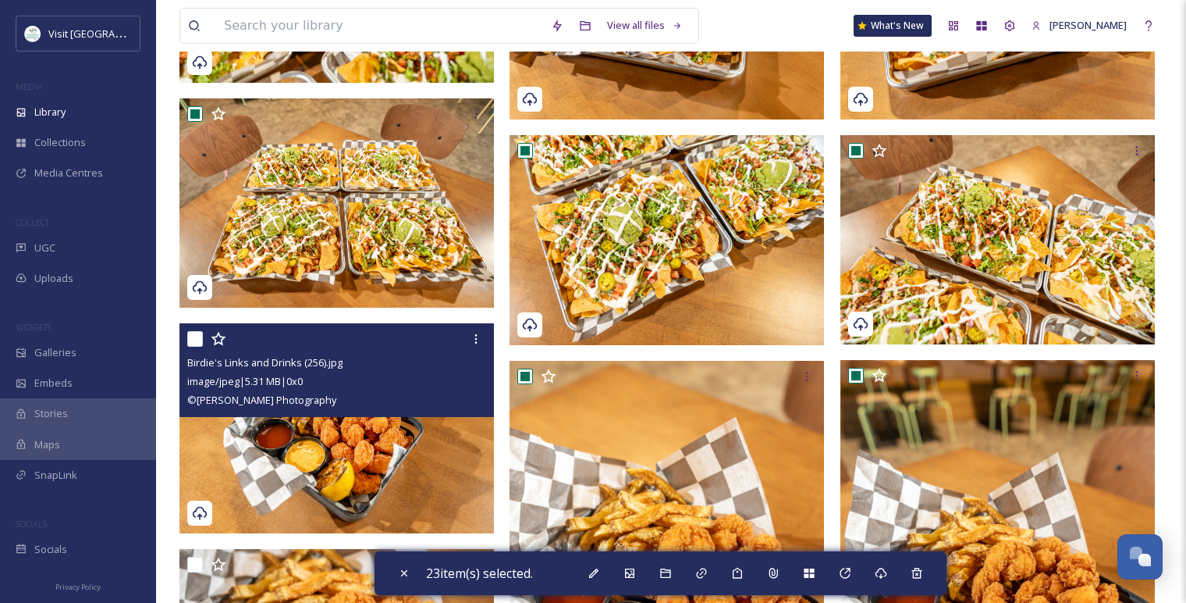
click at [194, 337] on input "checkbox" at bounding box center [195, 339] width 16 height 16
checkbox input "true"
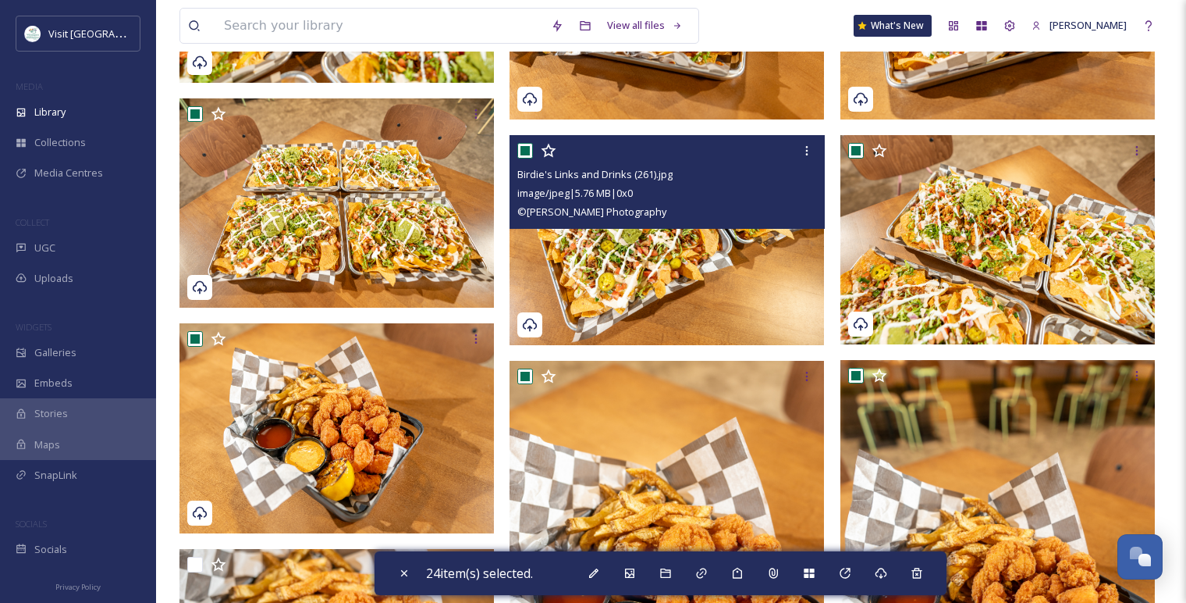
scroll to position [4493, 0]
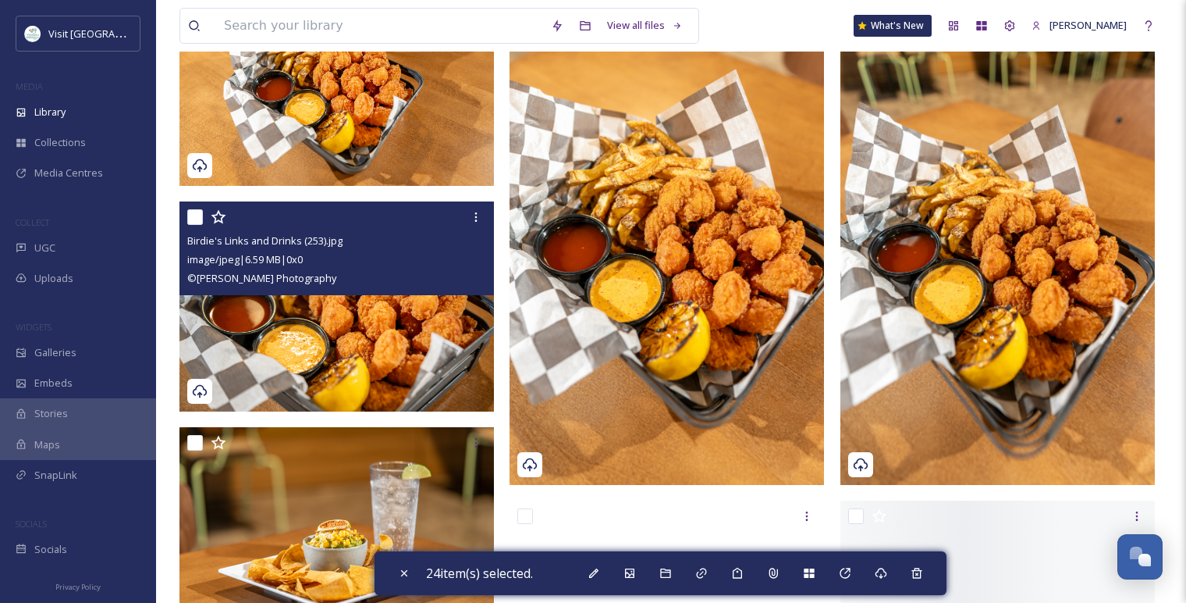
click at [197, 217] on input "checkbox" at bounding box center [195, 217] width 16 height 16
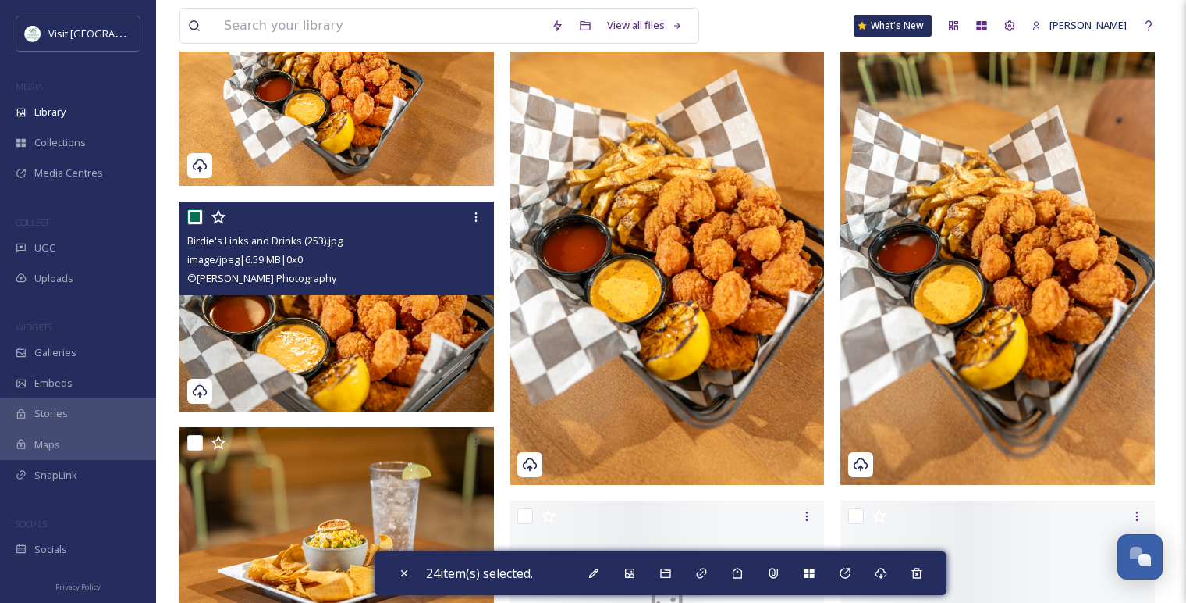
checkbox input "true"
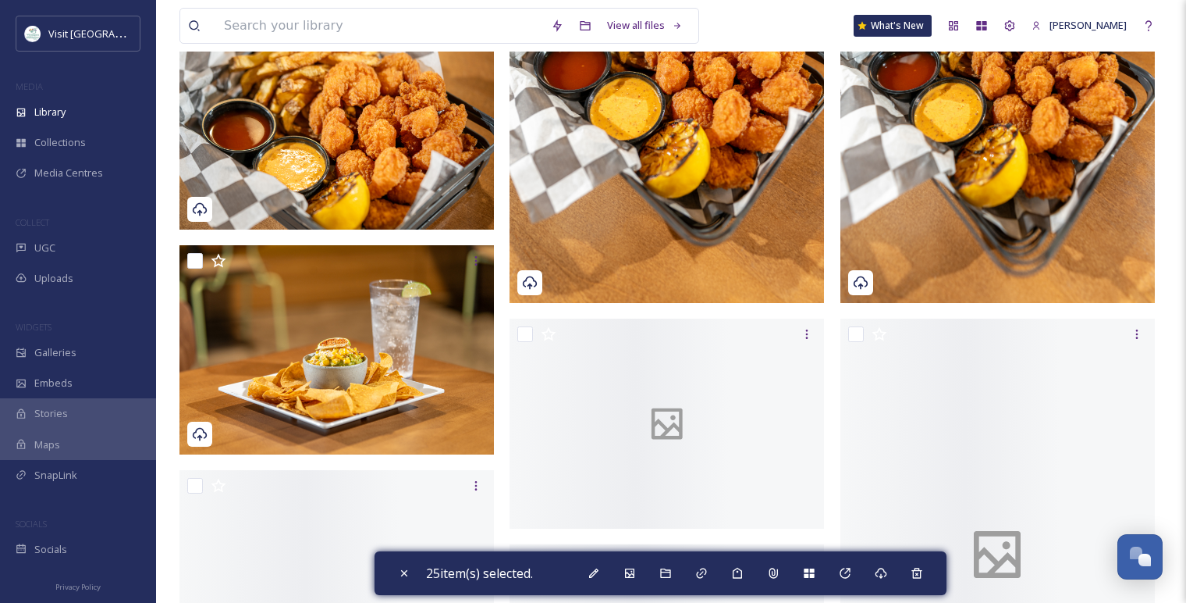
scroll to position [4753, 0]
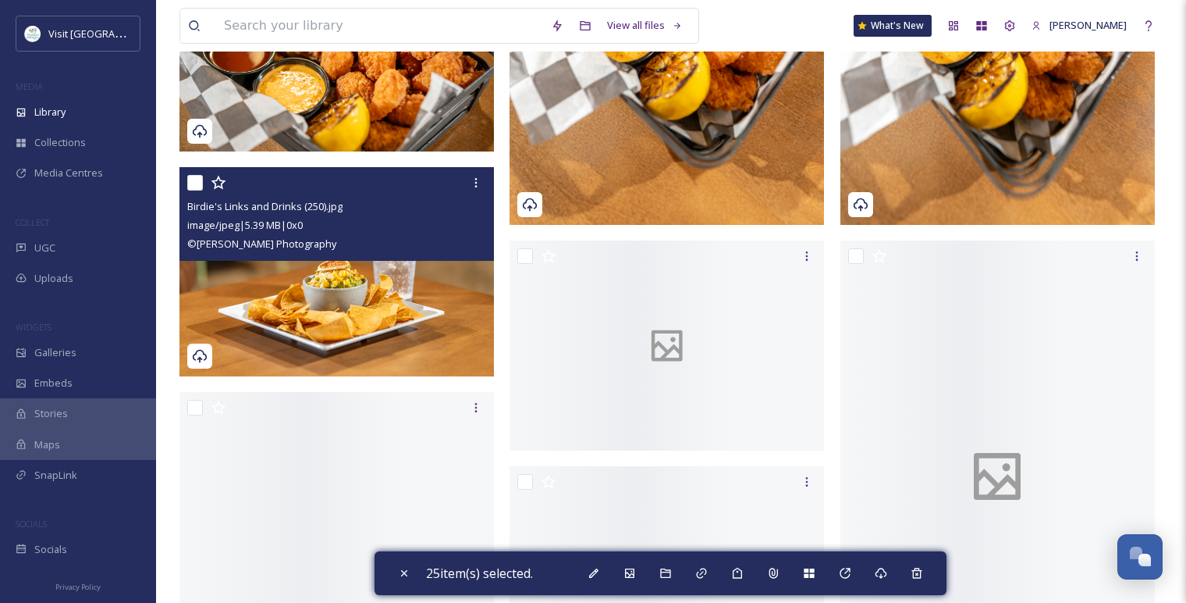
click at [197, 184] on input "checkbox" at bounding box center [195, 183] width 16 height 16
checkbox input "true"
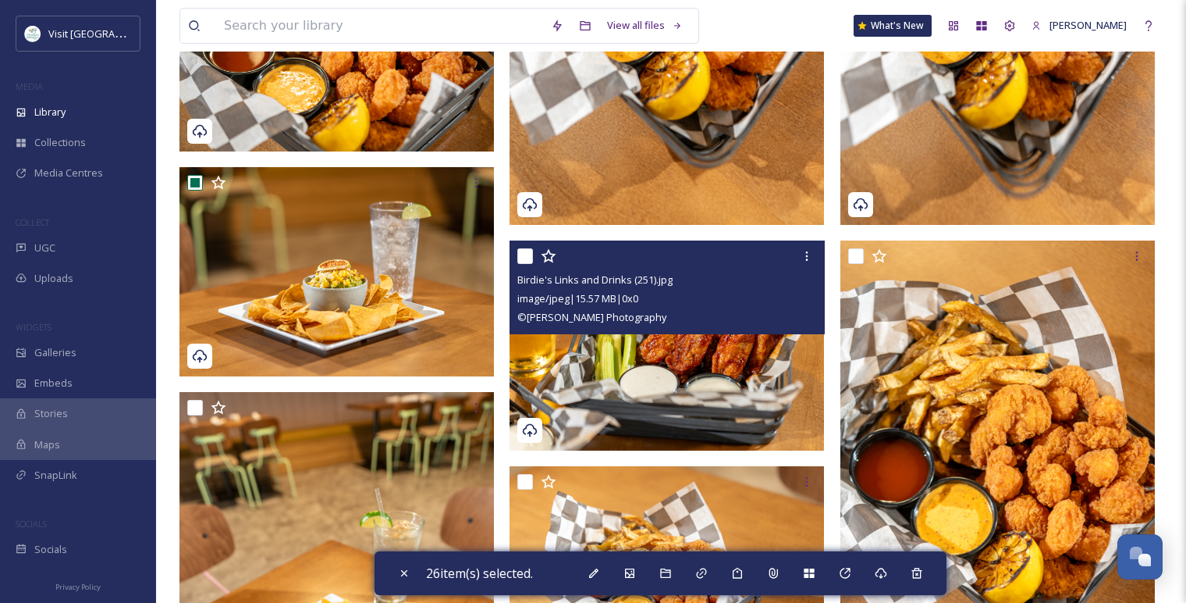
click at [527, 259] on input "checkbox" at bounding box center [525, 256] width 16 height 16
checkbox input "true"
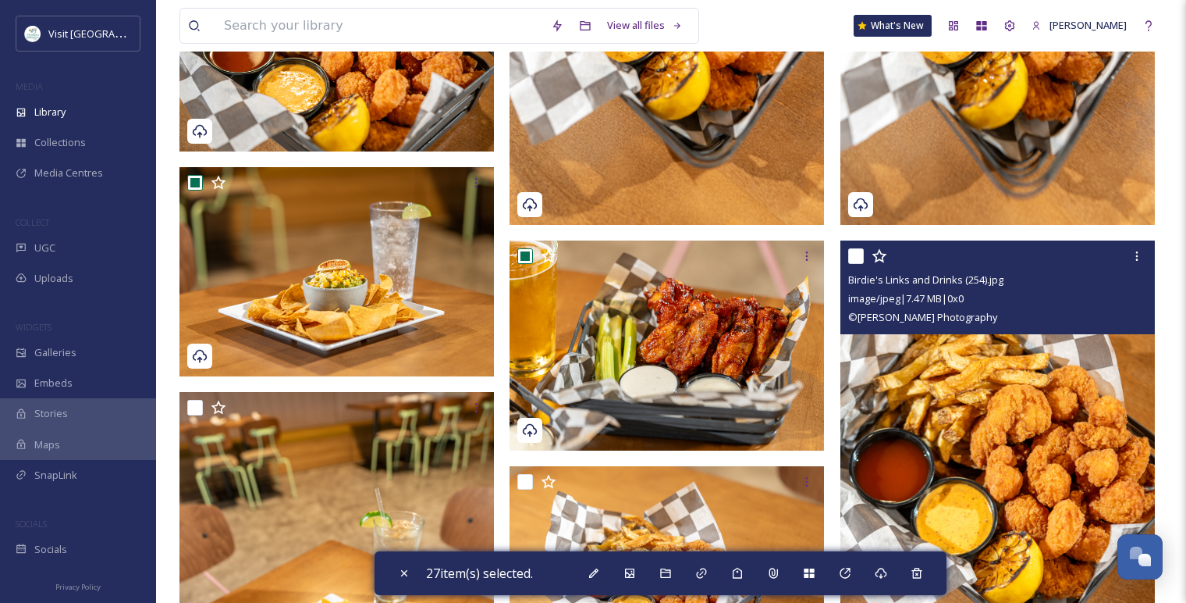
click at [856, 252] on input "checkbox" at bounding box center [856, 256] width 16 height 16
checkbox input "true"
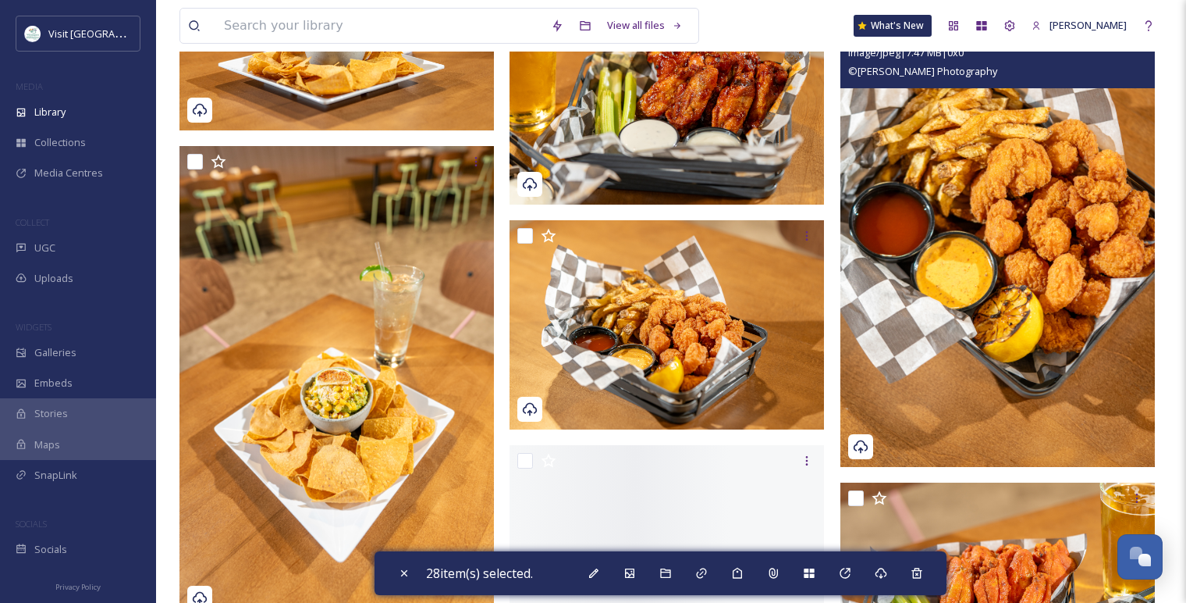
scroll to position [5014, 0]
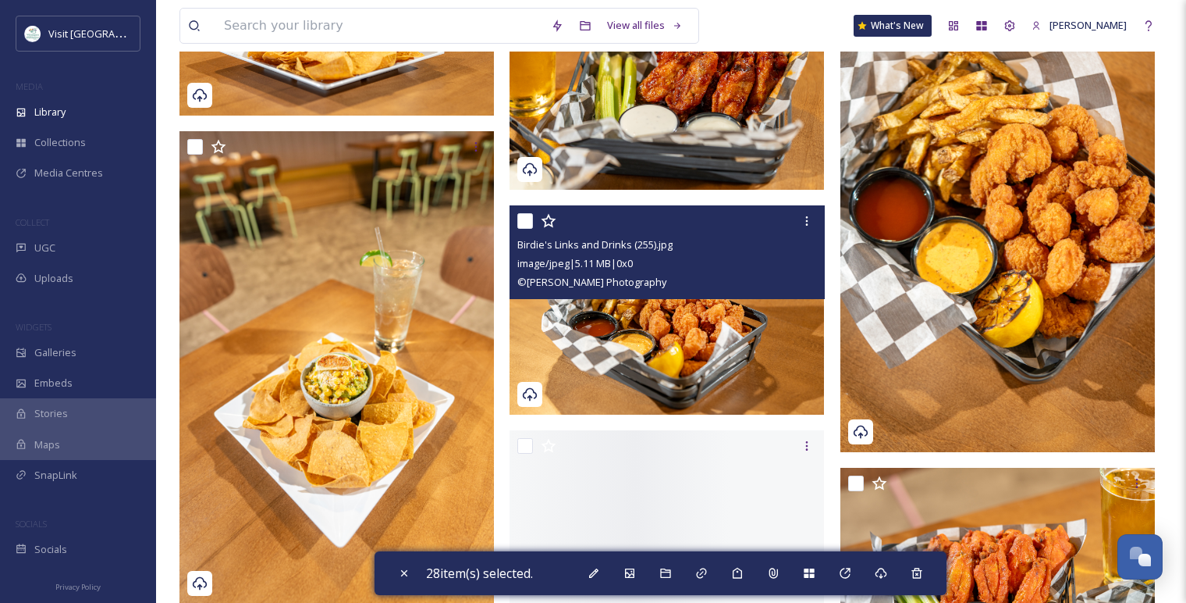
click at [521, 220] on input "checkbox" at bounding box center [525, 221] width 16 height 16
checkbox input "true"
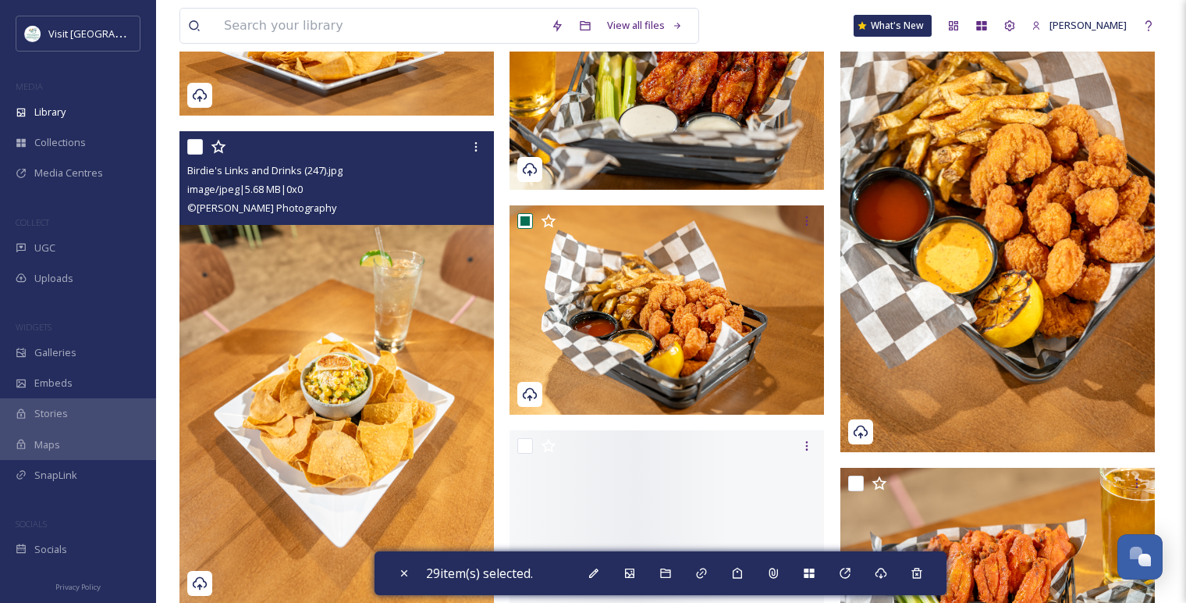
click at [199, 153] on input "checkbox" at bounding box center [195, 147] width 16 height 16
checkbox input "true"
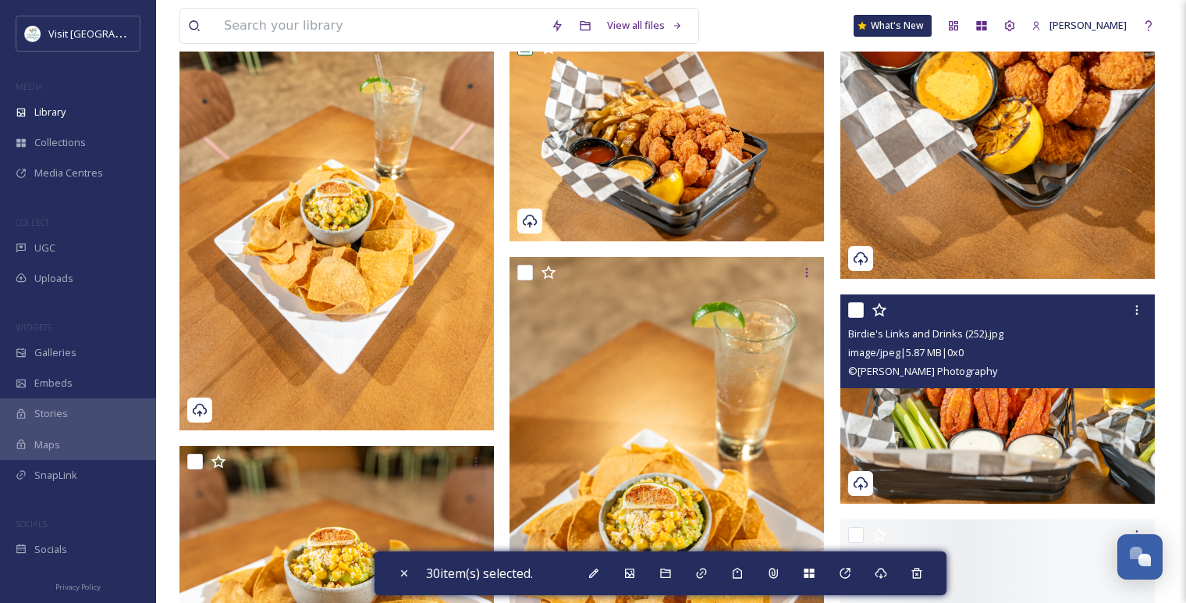
scroll to position [5274, 0]
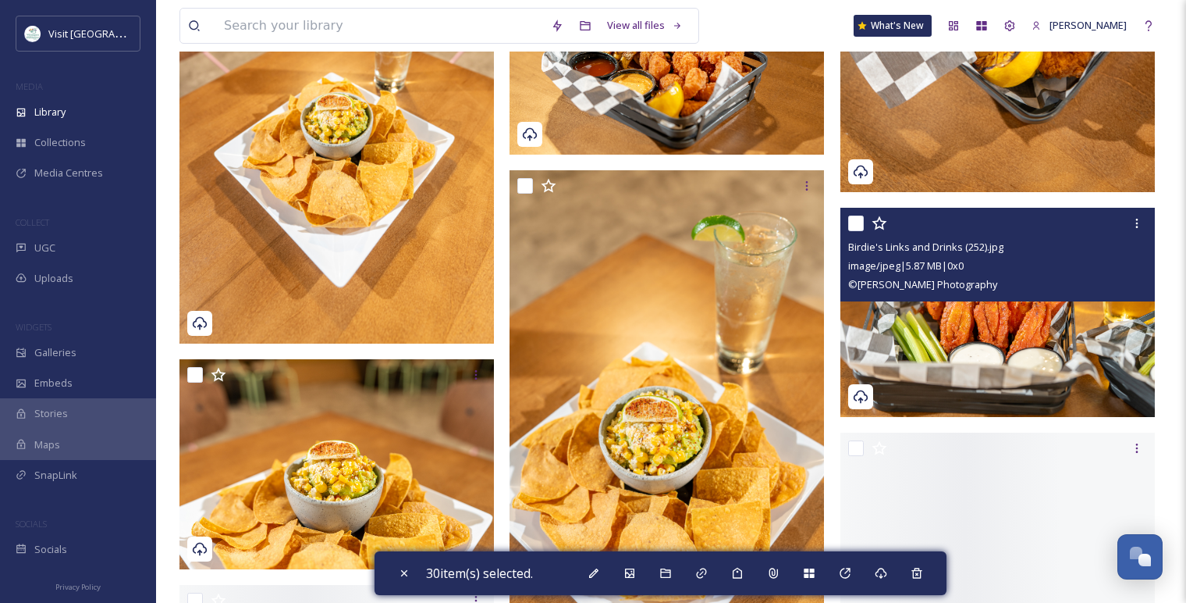
click at [857, 228] on input "checkbox" at bounding box center [856, 223] width 16 height 16
checkbox input "true"
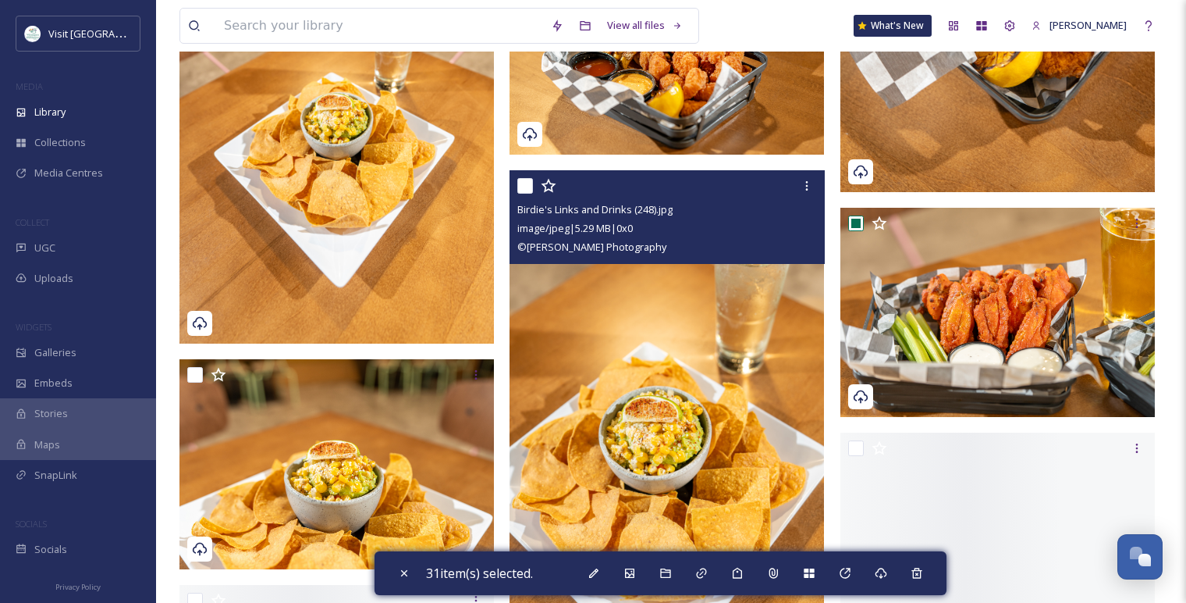
click at [531, 184] on input "checkbox" at bounding box center [525, 186] width 16 height 16
checkbox input "true"
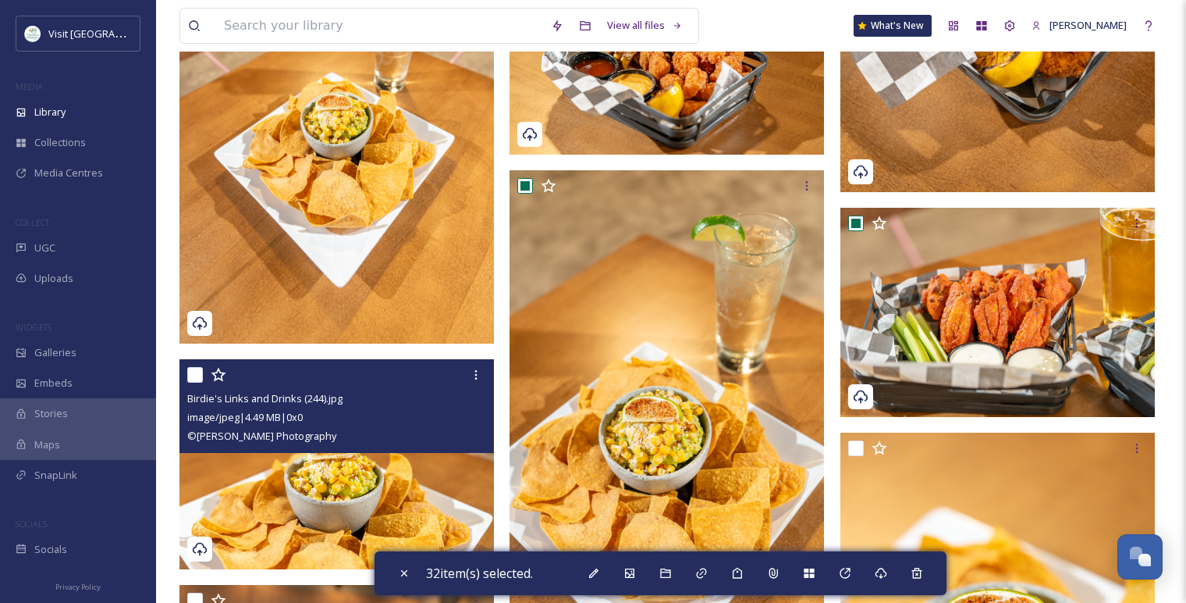
click at [196, 378] on input "checkbox" at bounding box center [195, 375] width 16 height 16
checkbox input "true"
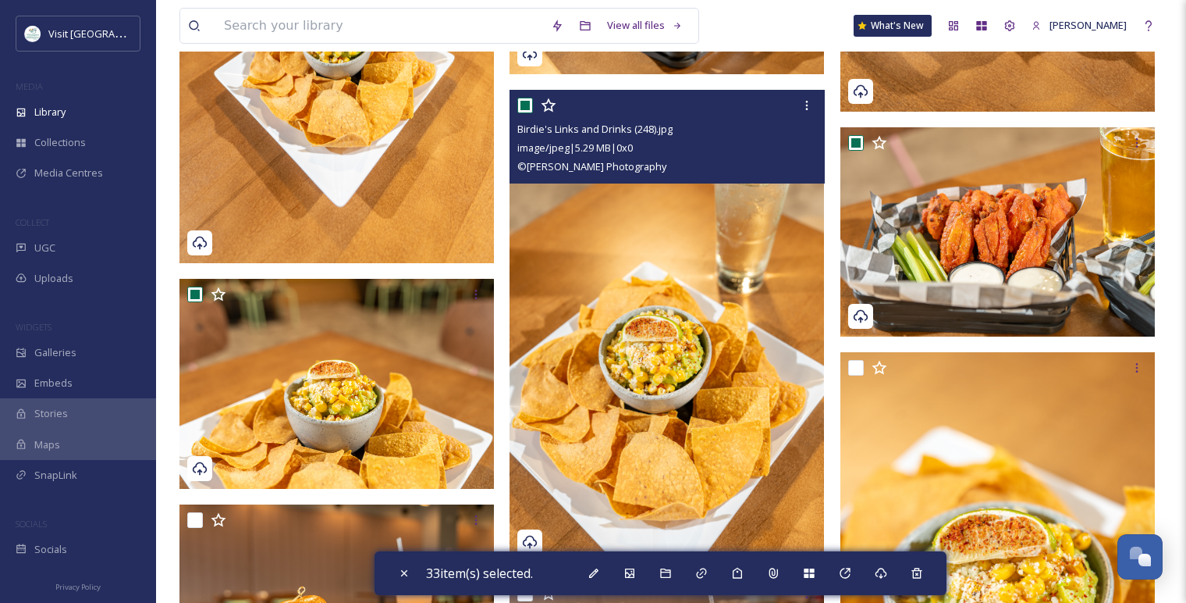
scroll to position [5361, 0]
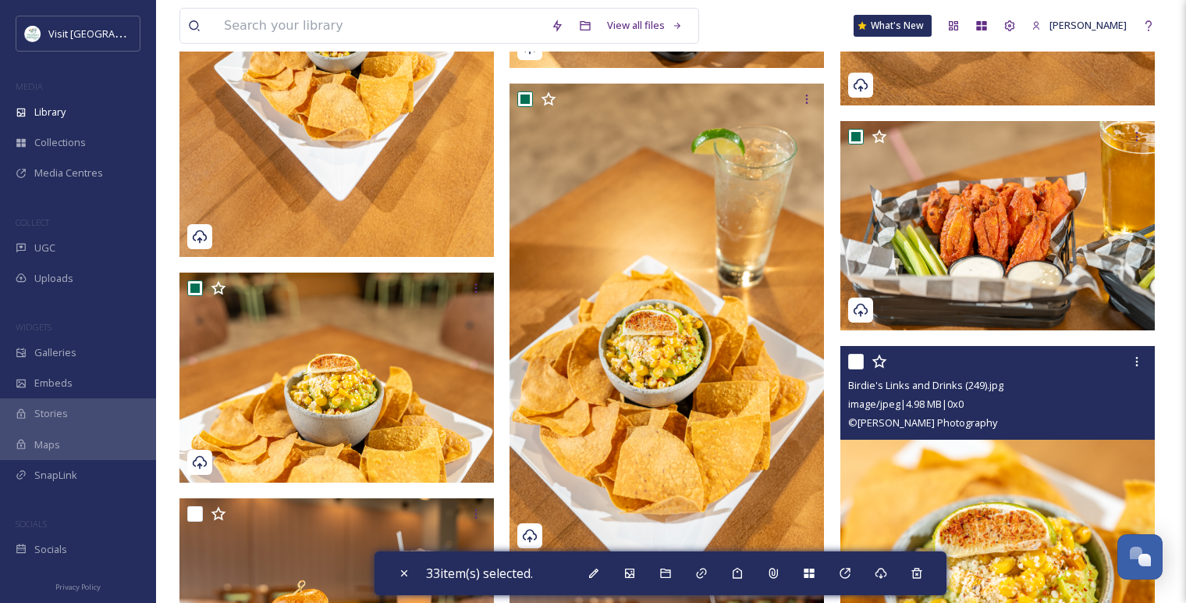
click at [856, 358] on input "checkbox" at bounding box center [856, 362] width 16 height 16
checkbox input "true"
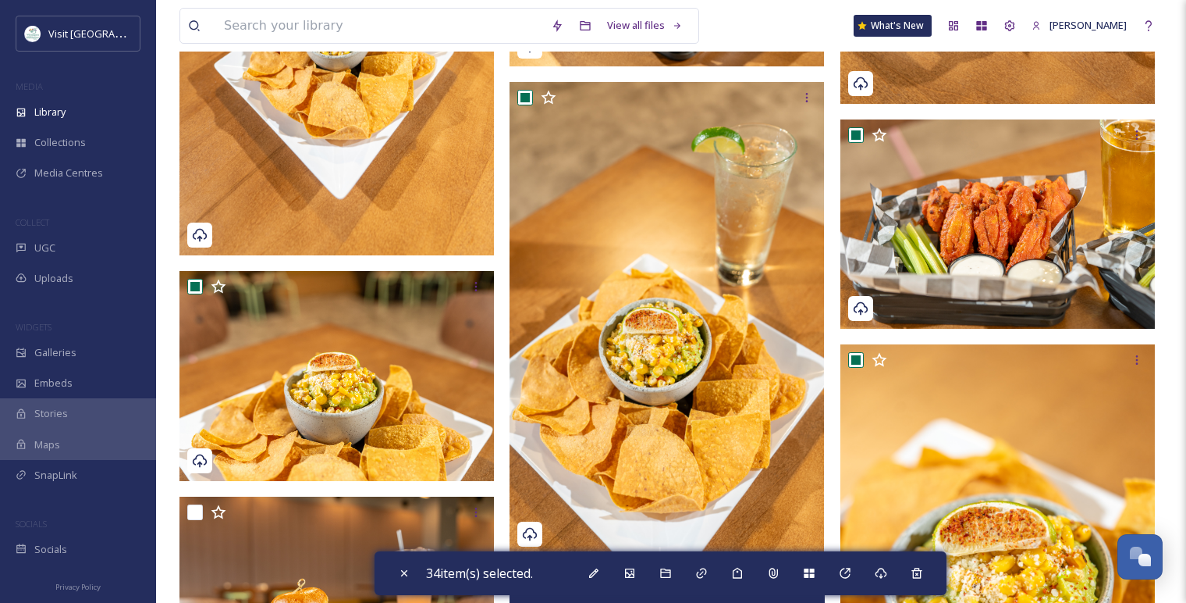
scroll to position [5620, 0]
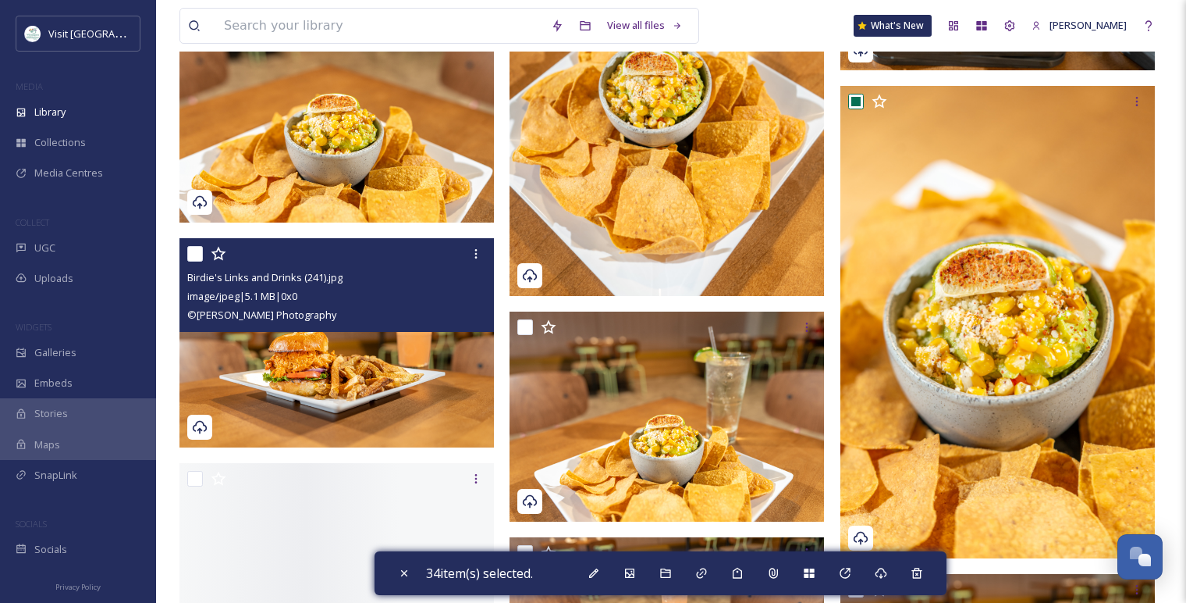
click at [194, 256] on input "checkbox" at bounding box center [195, 254] width 16 height 16
checkbox input "true"
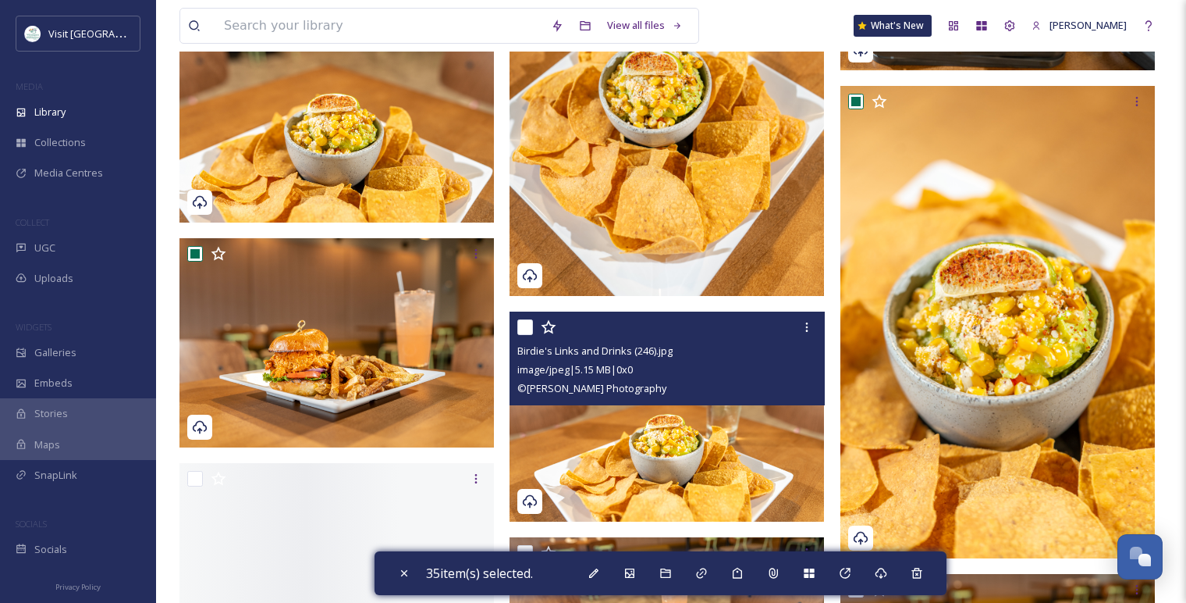
click at [526, 329] on input "checkbox" at bounding box center [525, 327] width 16 height 16
checkbox input "true"
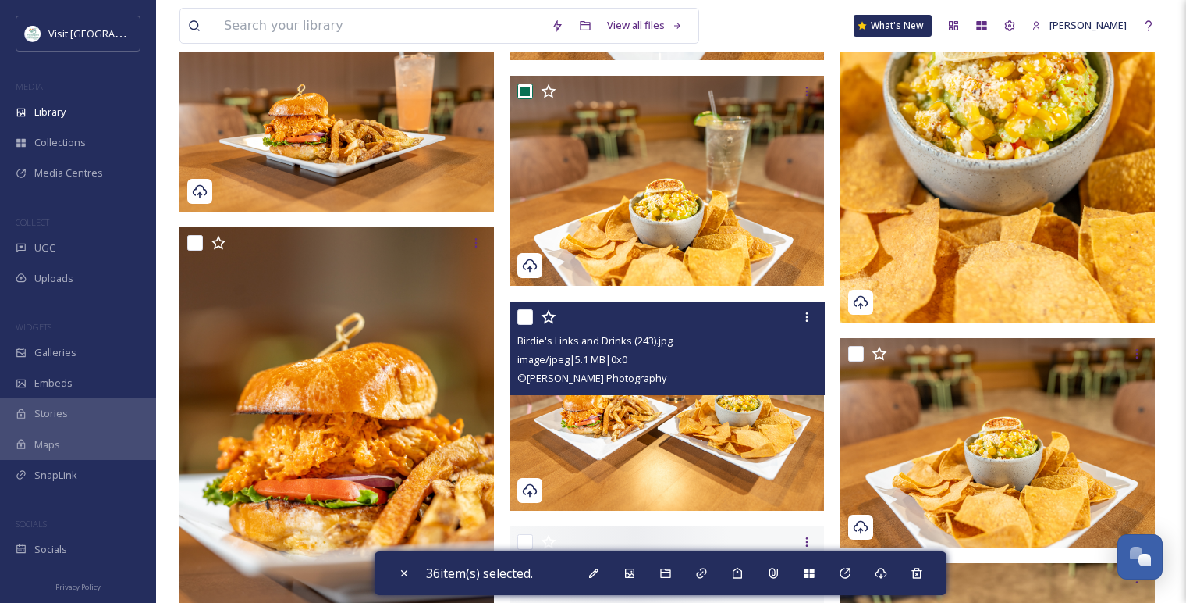
scroll to position [5881, 0]
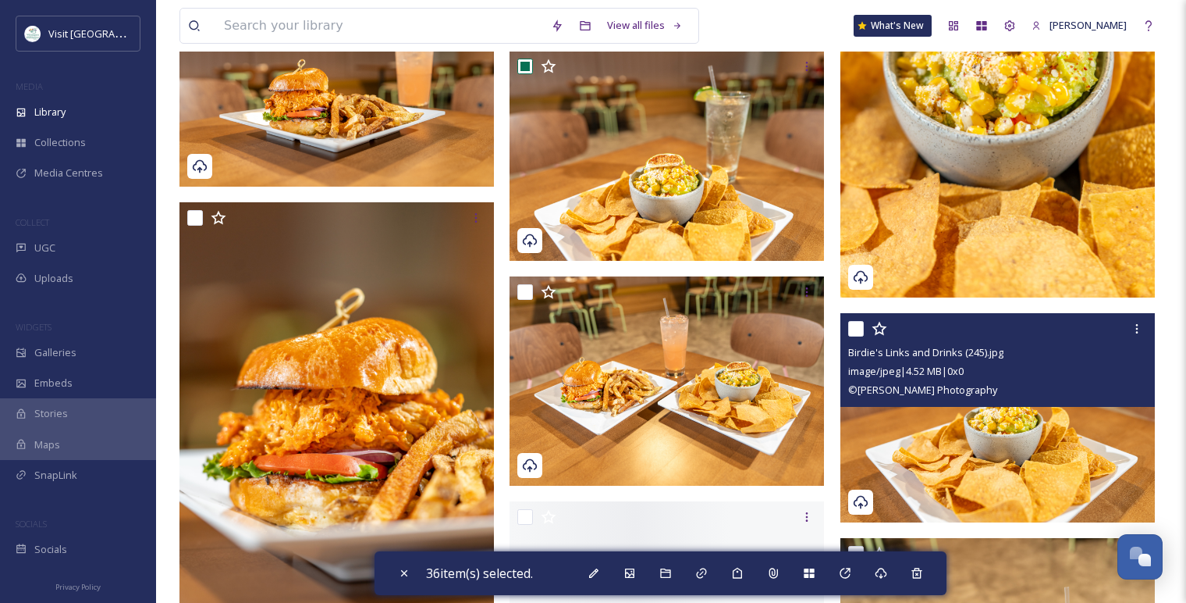
click at [859, 331] on input "checkbox" at bounding box center [856, 329] width 16 height 16
checkbox input "true"
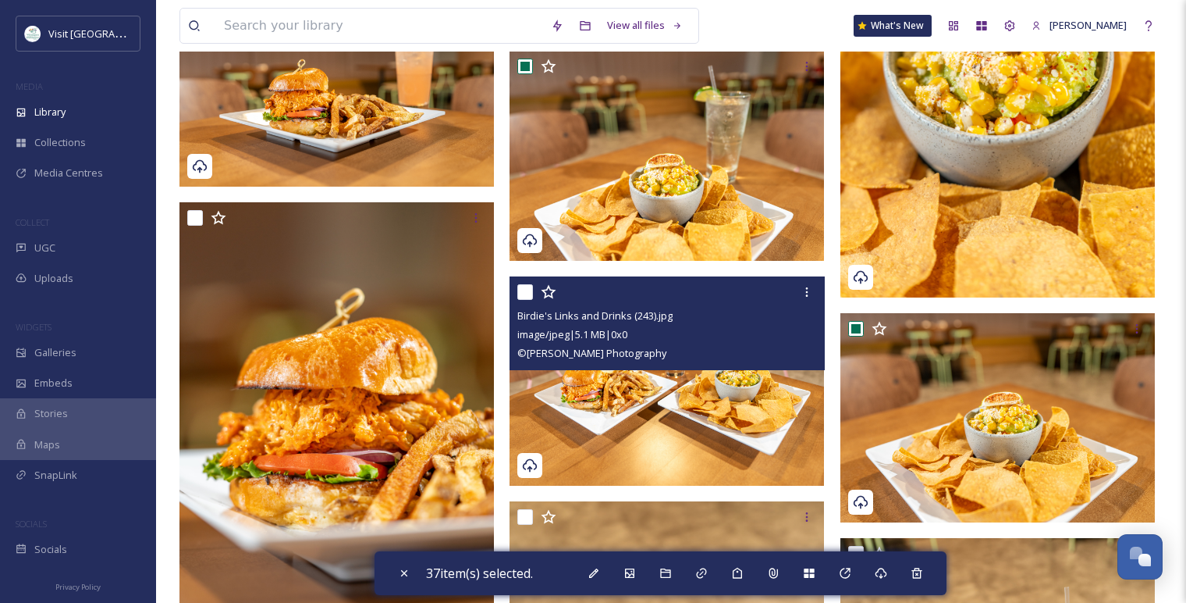
click at [528, 293] on input "checkbox" at bounding box center [525, 292] width 16 height 16
checkbox input "true"
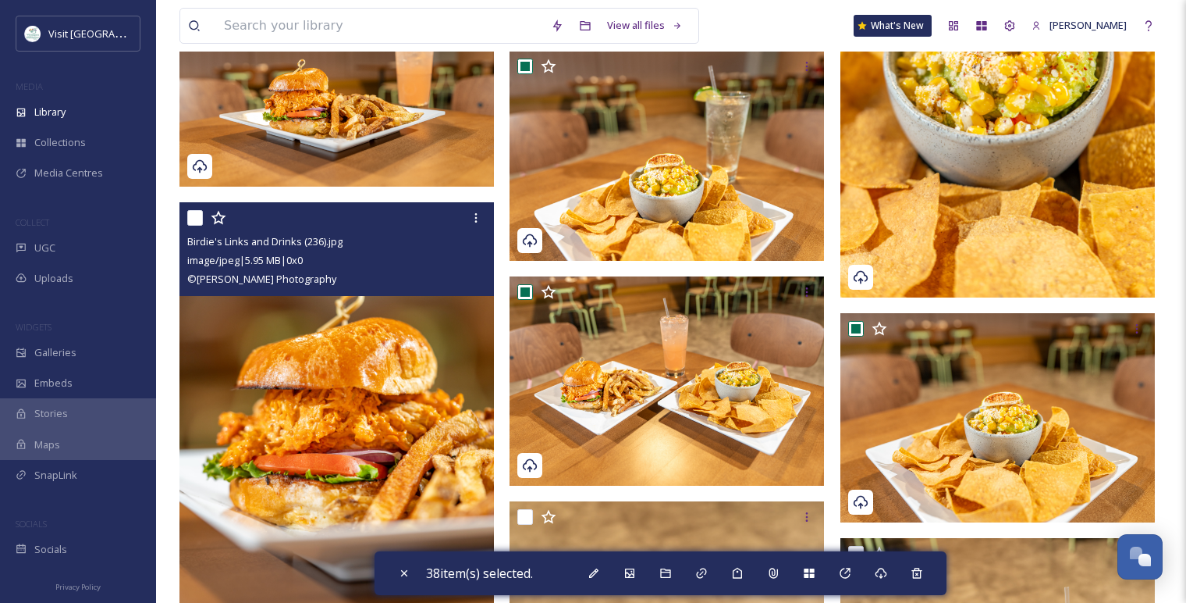
drag, startPoint x: 194, startPoint y: 219, endPoint x: 322, endPoint y: 265, distance: 135.8
click at [194, 219] on input "checkbox" at bounding box center [195, 218] width 16 height 16
checkbox input "true"
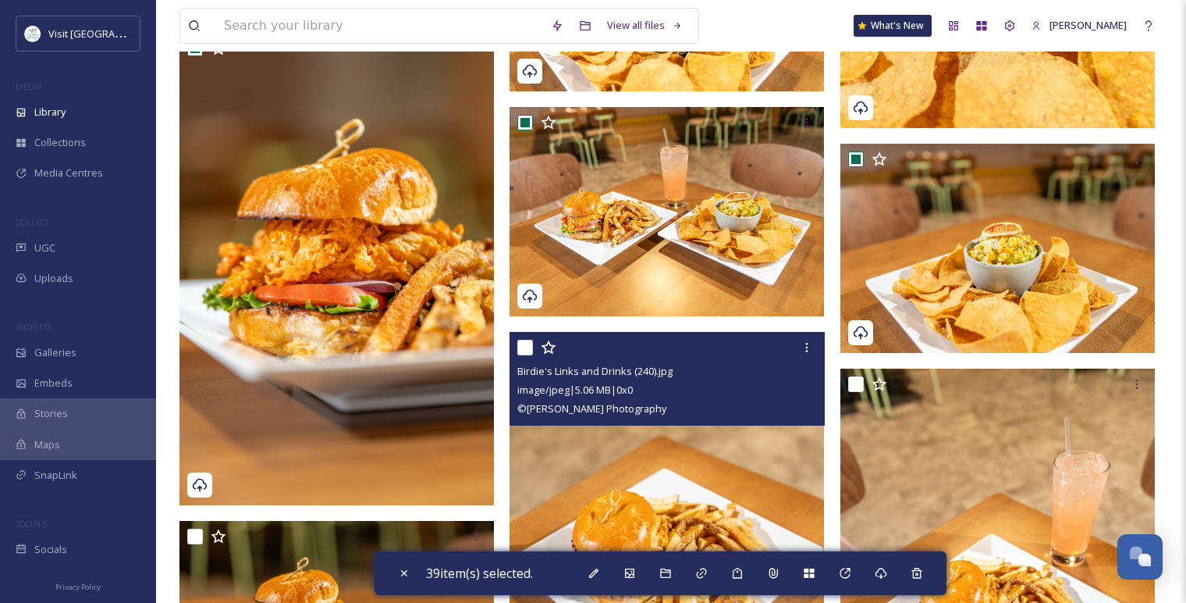
scroll to position [6054, 0]
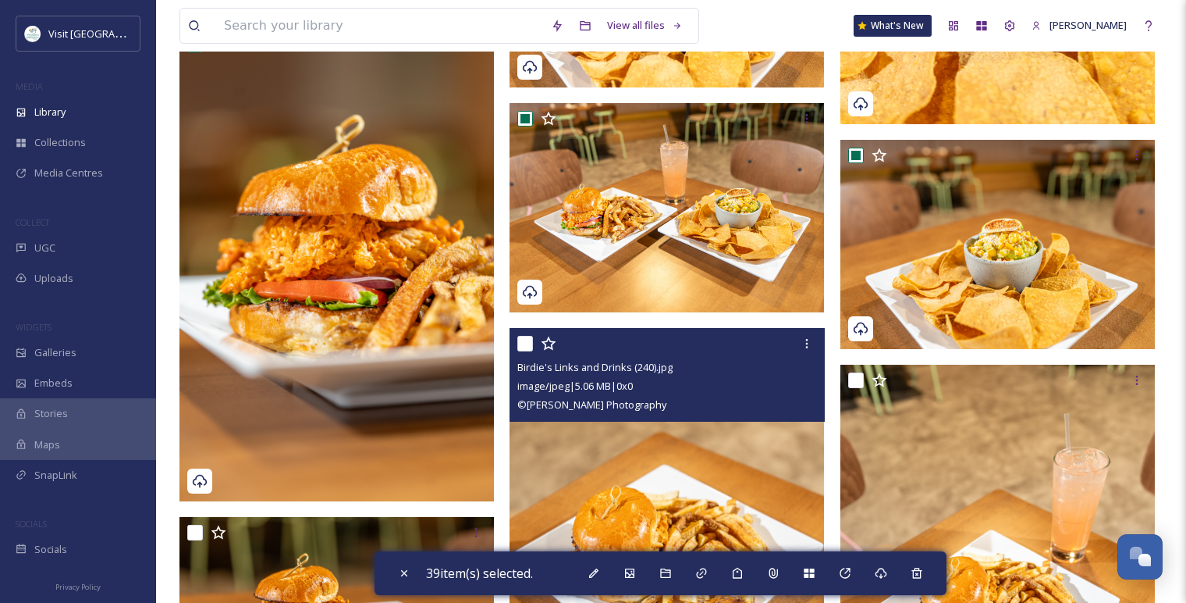
click at [526, 345] on input "checkbox" at bounding box center [525, 344] width 16 height 16
checkbox input "true"
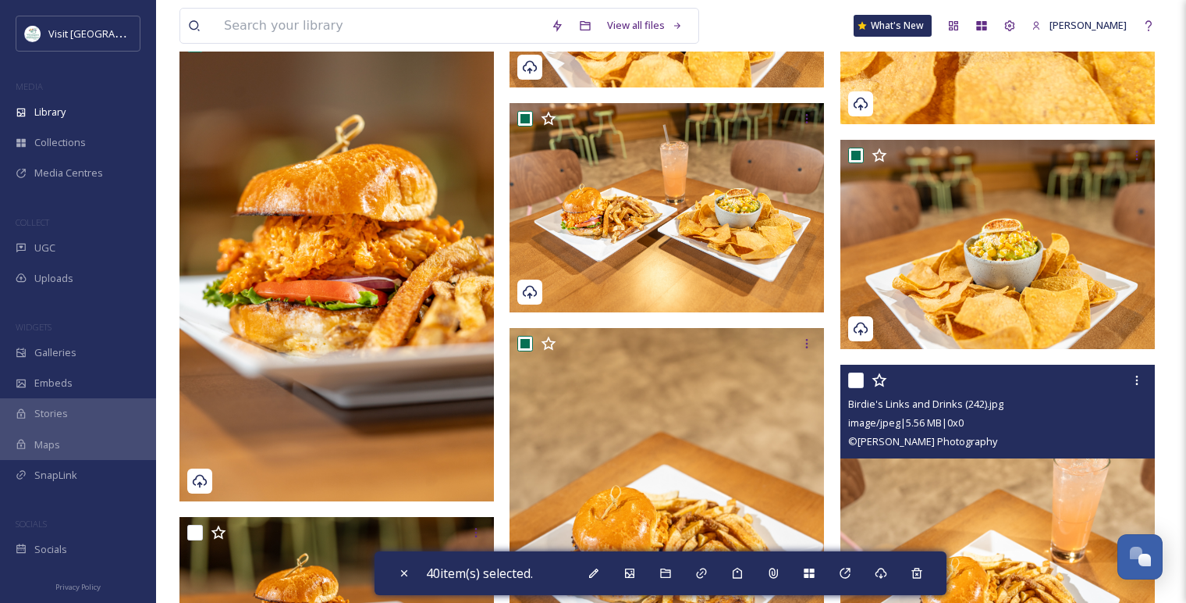
click at [859, 379] on input "checkbox" at bounding box center [856, 380] width 16 height 16
checkbox input "true"
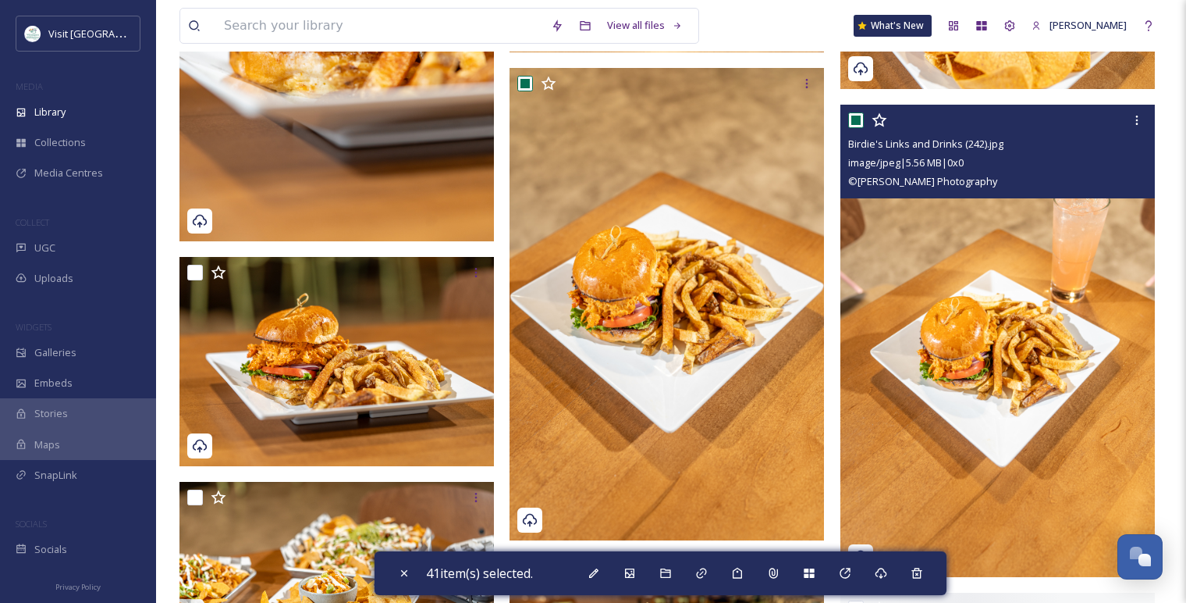
scroll to position [6401, 0]
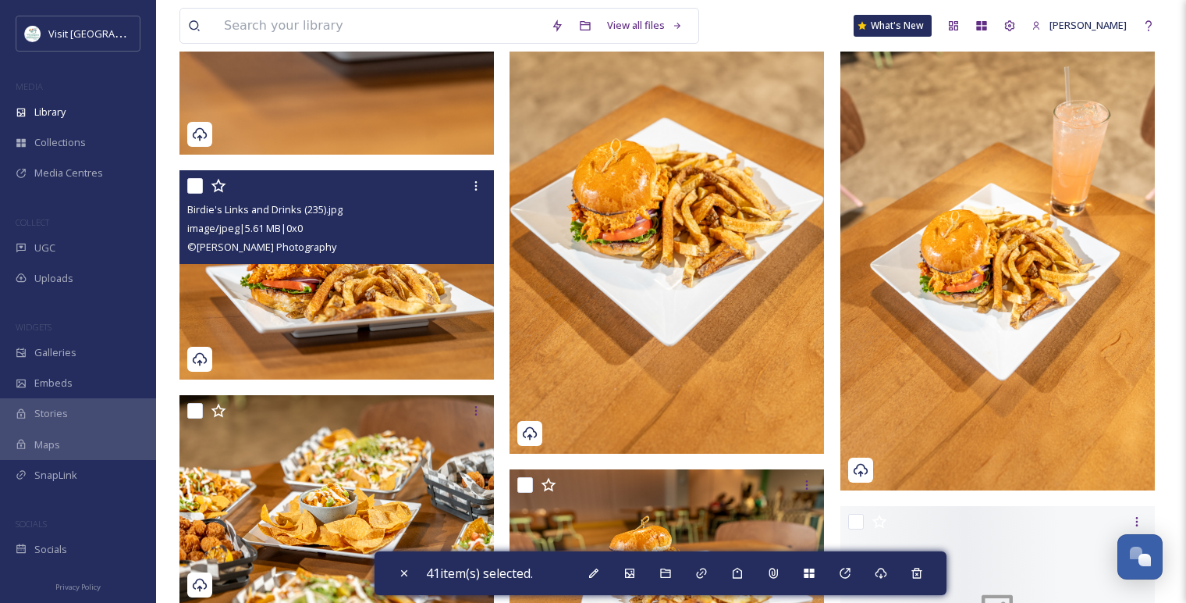
click at [197, 190] on input "checkbox" at bounding box center [195, 186] width 16 height 16
checkbox input "true"
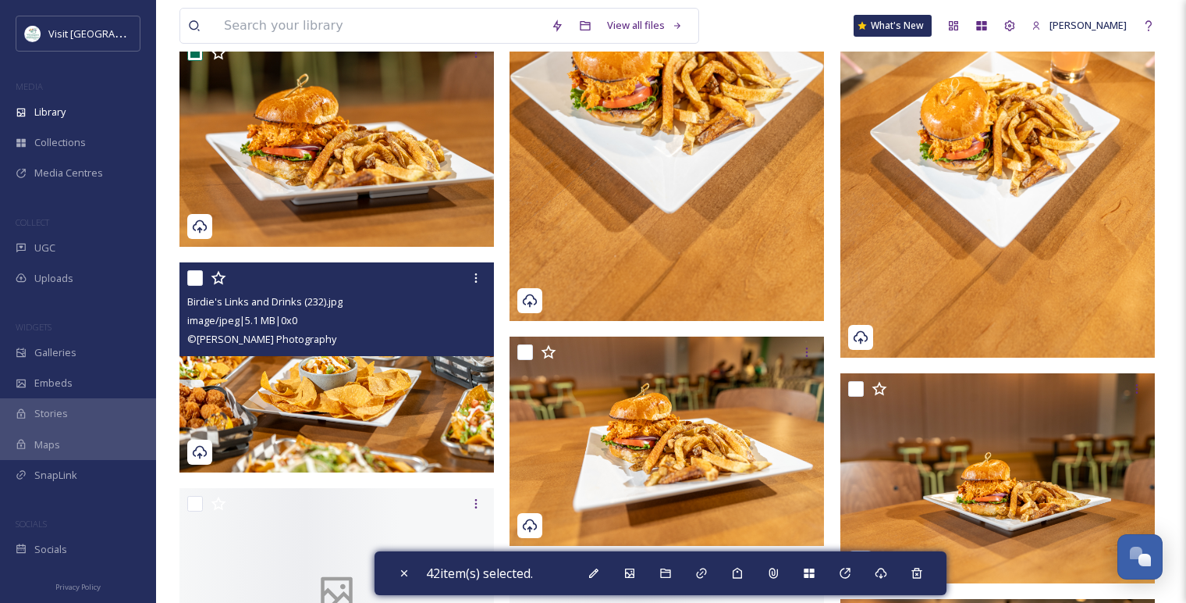
scroll to position [6662, 0]
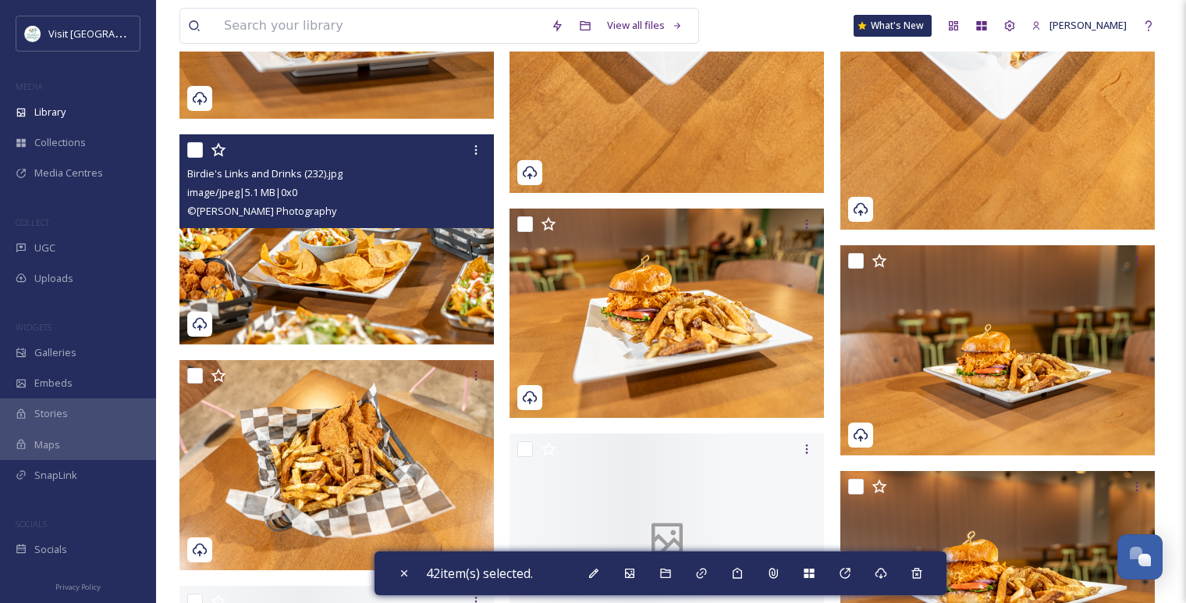
click at [198, 150] on input "checkbox" at bounding box center [195, 150] width 16 height 16
checkbox input "true"
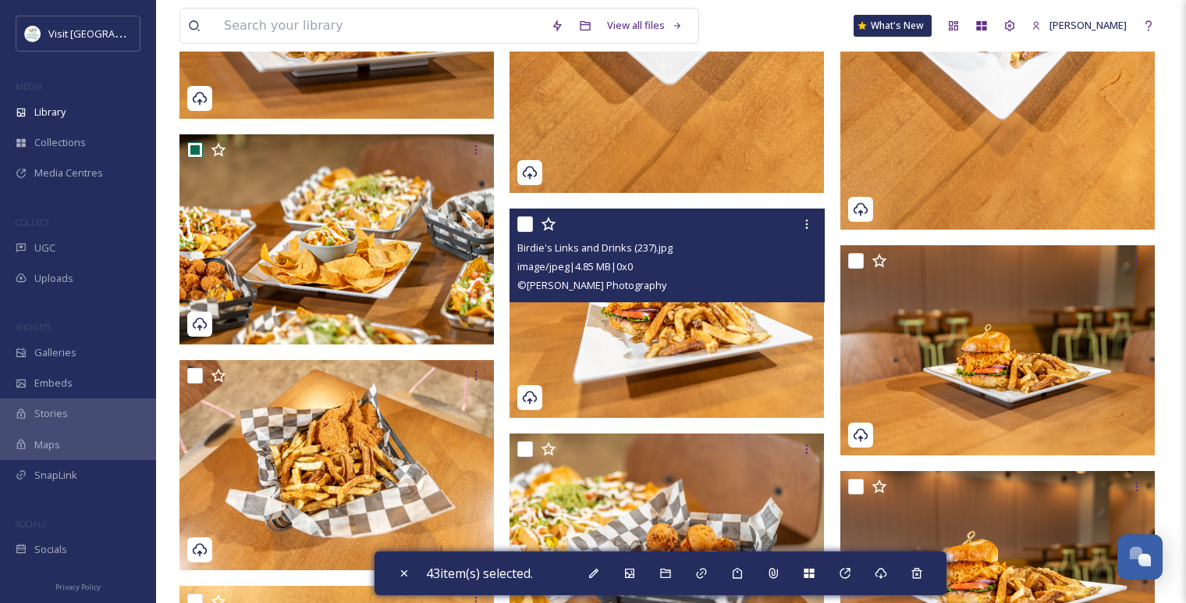
click at [531, 222] on input "checkbox" at bounding box center [525, 224] width 16 height 16
checkbox input "true"
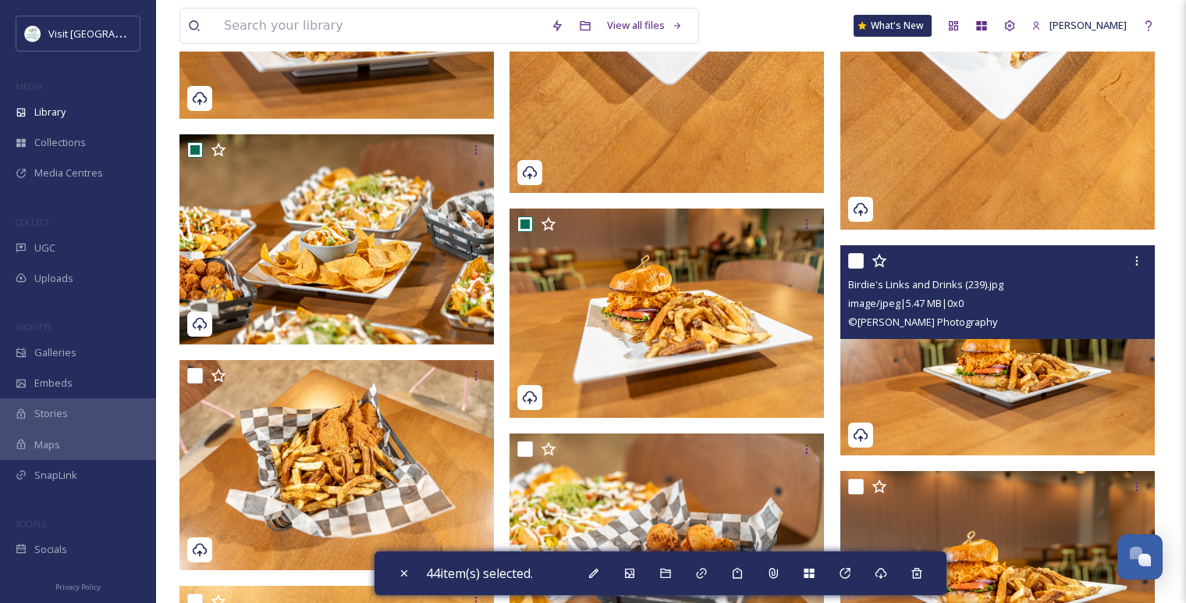
click at [858, 258] on input "checkbox" at bounding box center [856, 261] width 16 height 16
checkbox input "true"
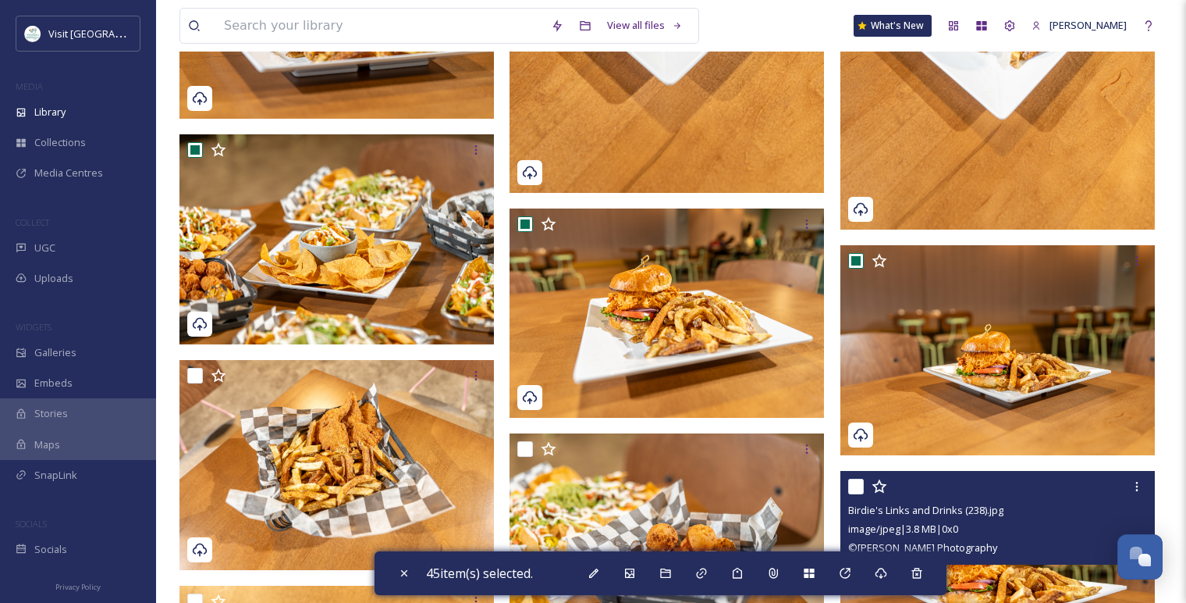
click at [859, 482] on input "checkbox" at bounding box center [856, 486] width 16 height 16
checkbox input "true"
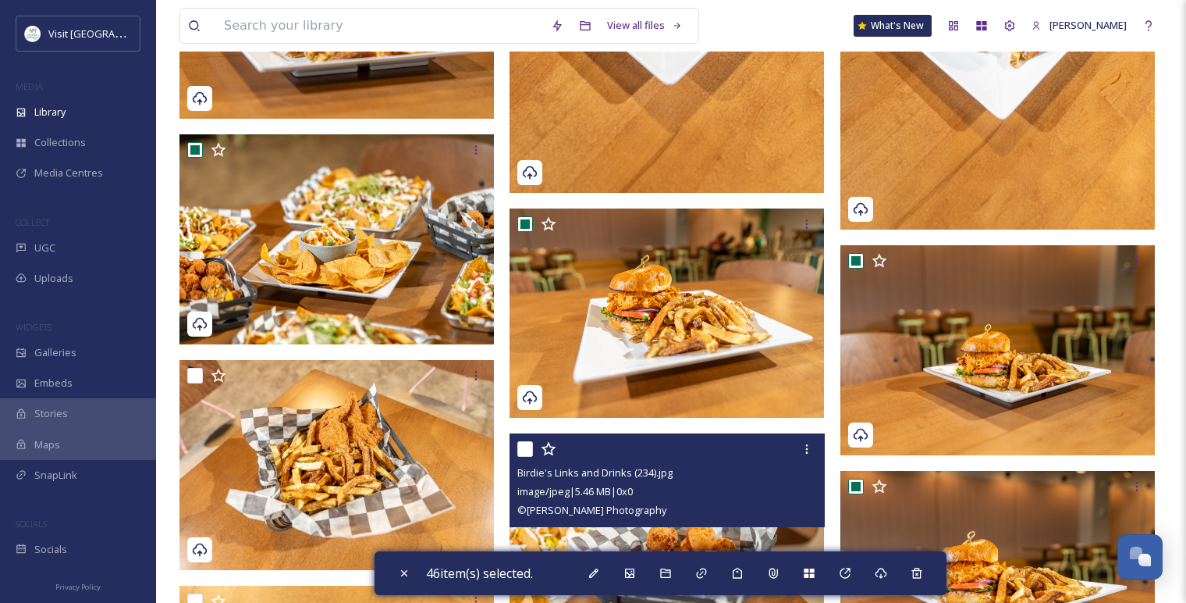
click at [525, 447] on input "checkbox" at bounding box center [525, 449] width 16 height 16
checkbox input "true"
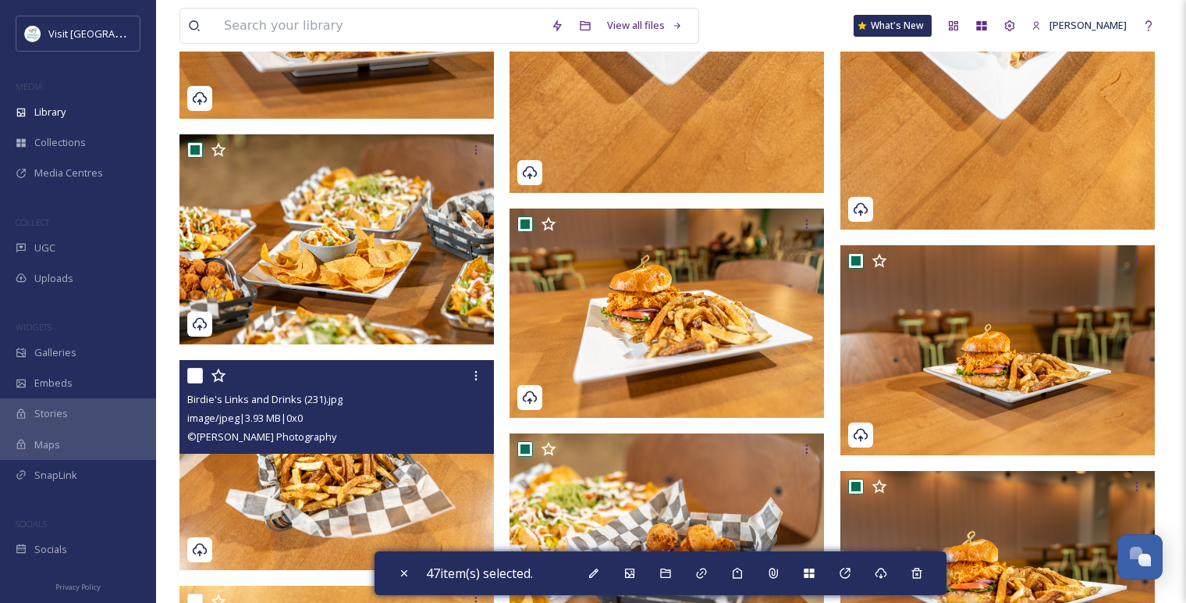
click at [194, 368] on input "checkbox" at bounding box center [195, 376] width 16 height 16
checkbox input "true"
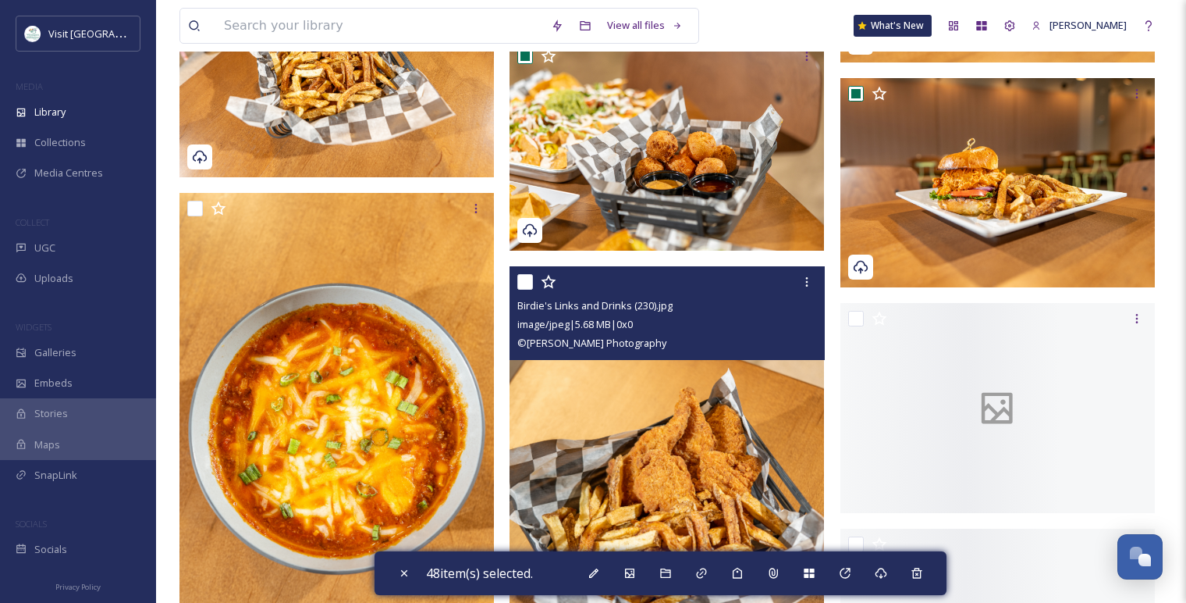
scroll to position [7095, 0]
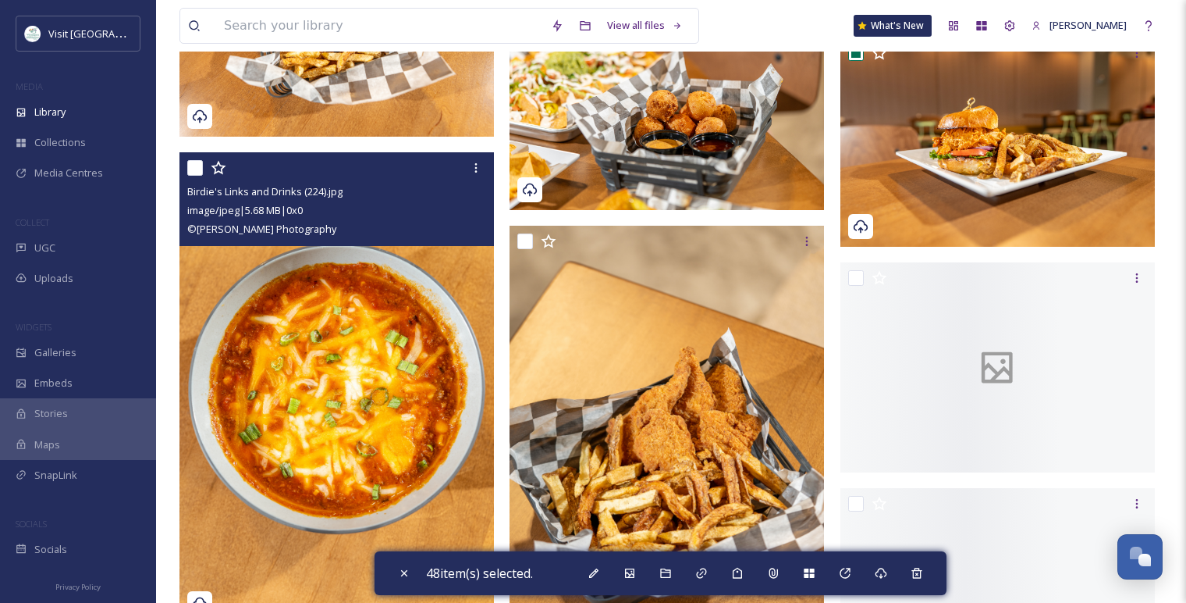
click at [201, 170] on input "checkbox" at bounding box center [195, 168] width 16 height 16
checkbox input "true"
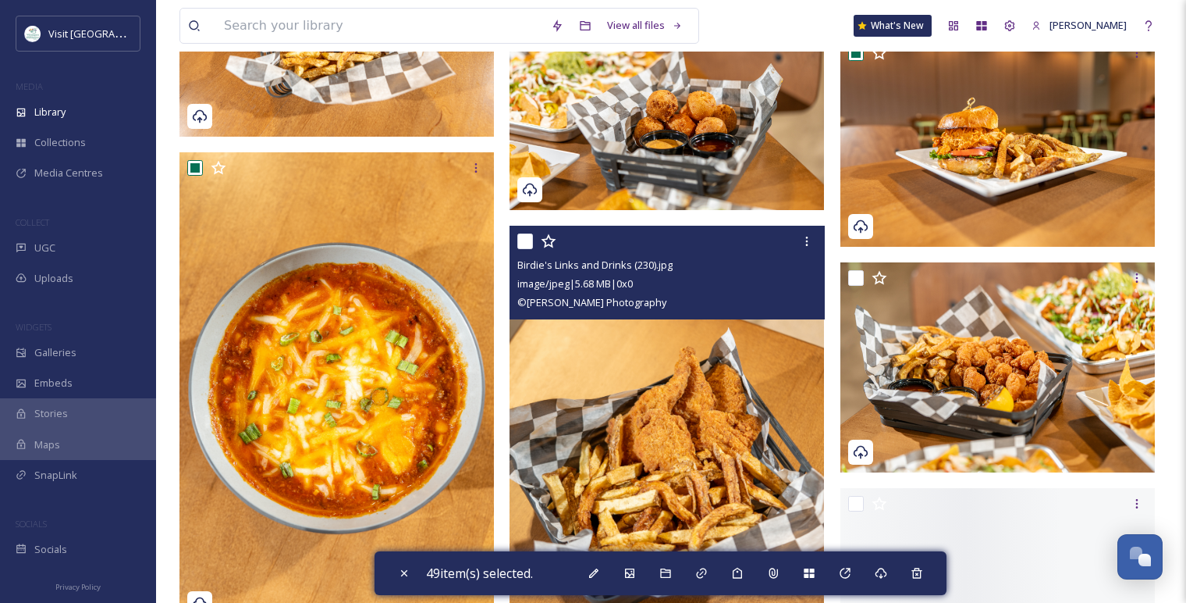
click at [525, 239] on input "checkbox" at bounding box center [525, 241] width 16 height 16
checkbox input "true"
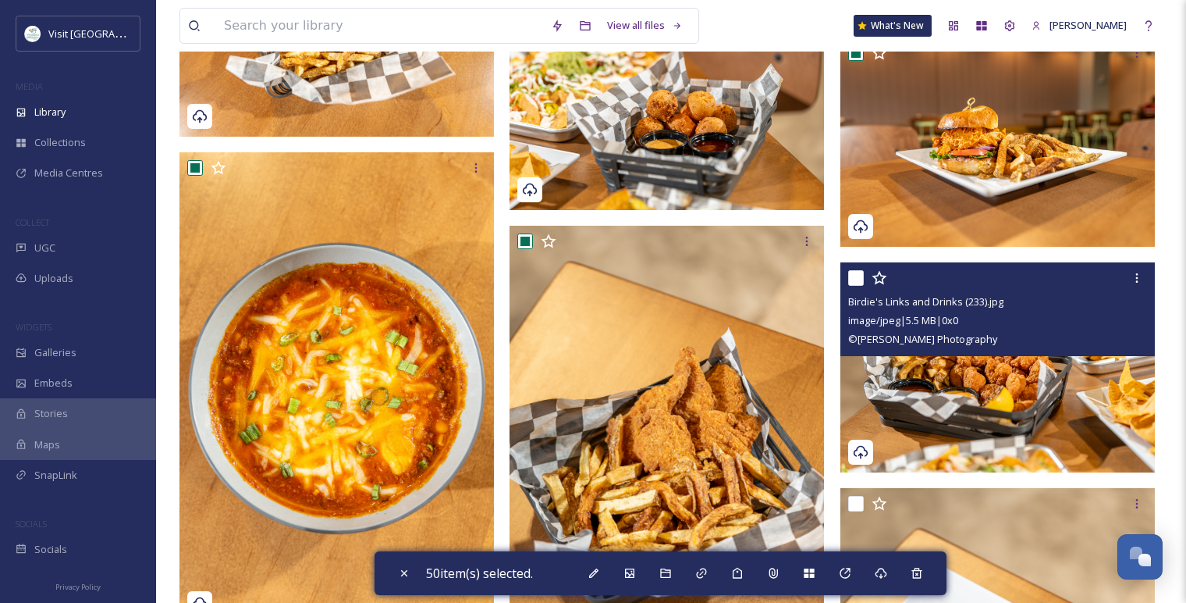
click at [857, 279] on input "checkbox" at bounding box center [856, 278] width 16 height 16
checkbox input "true"
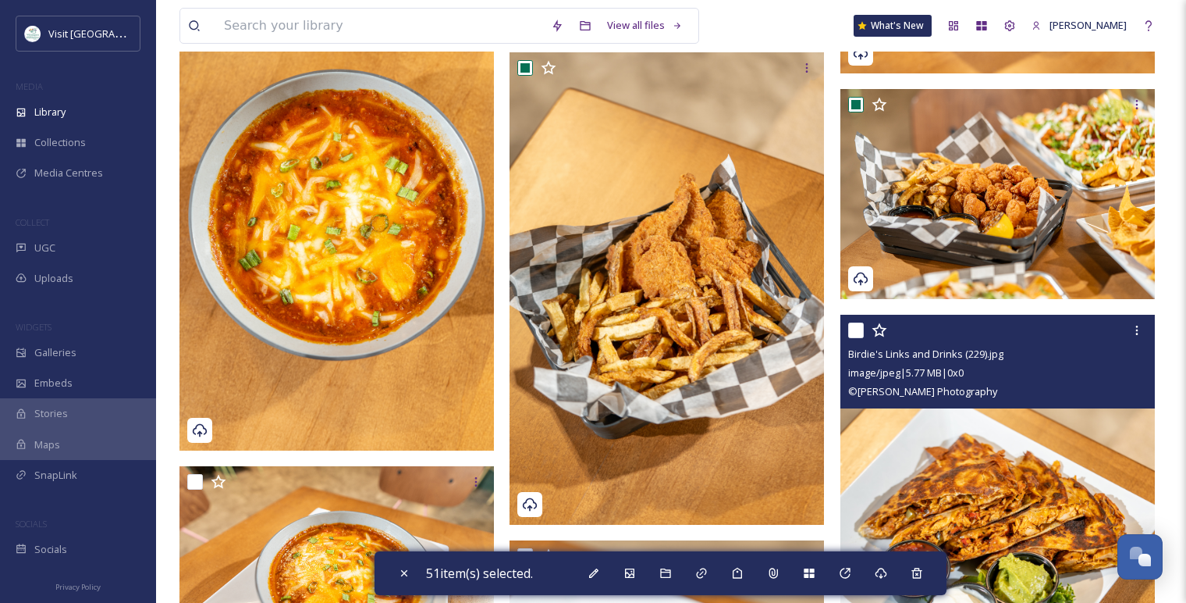
scroll to position [7355, 0]
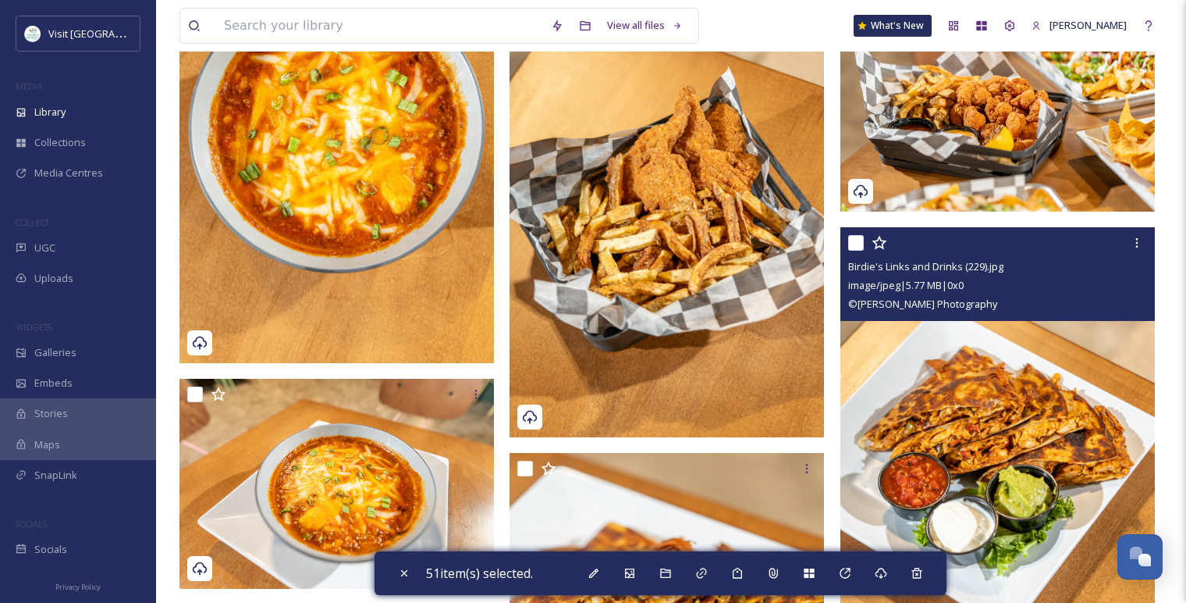
click at [855, 246] on input "checkbox" at bounding box center [856, 243] width 16 height 16
checkbox input "true"
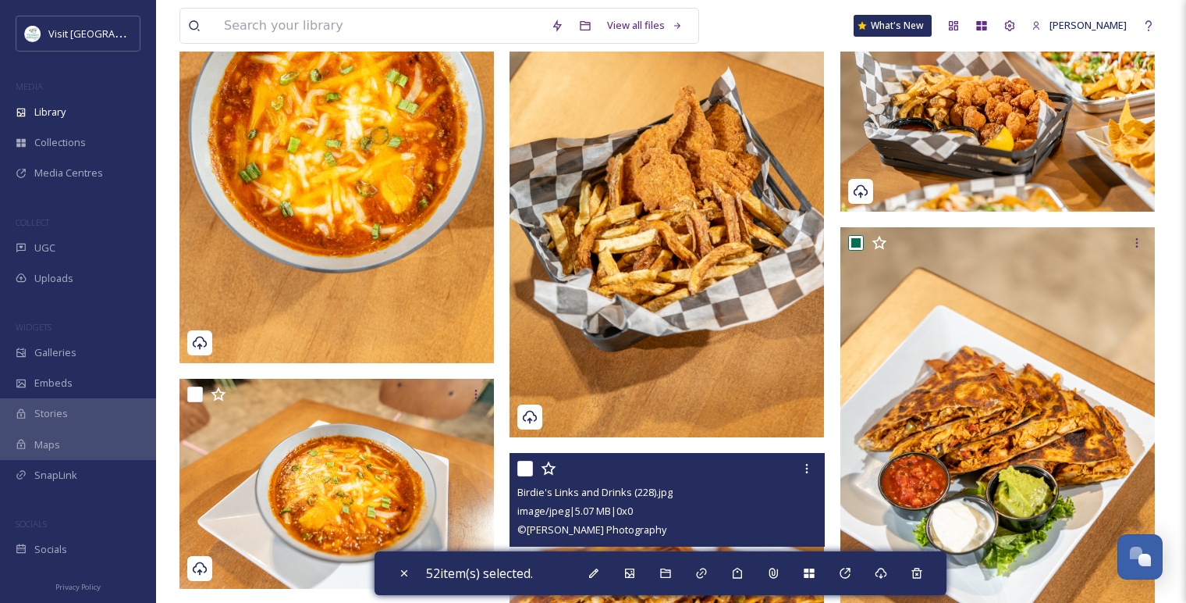
click at [528, 467] on input "checkbox" at bounding box center [525, 468] width 16 height 16
checkbox input "true"
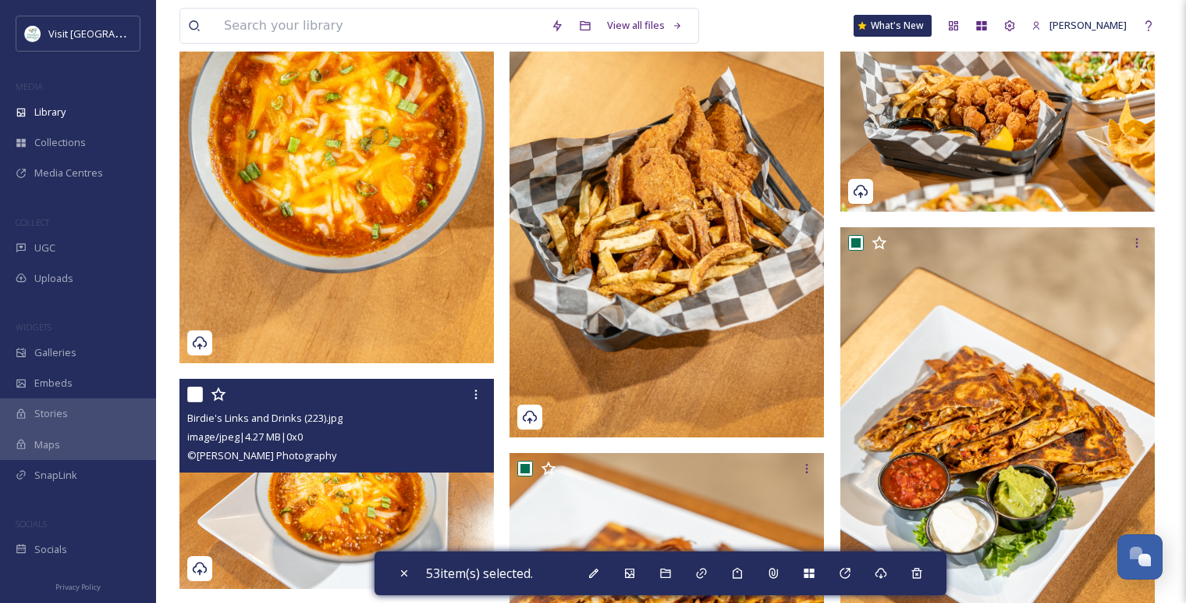
click at [194, 397] on input "checkbox" at bounding box center [195, 394] width 16 height 16
checkbox input "true"
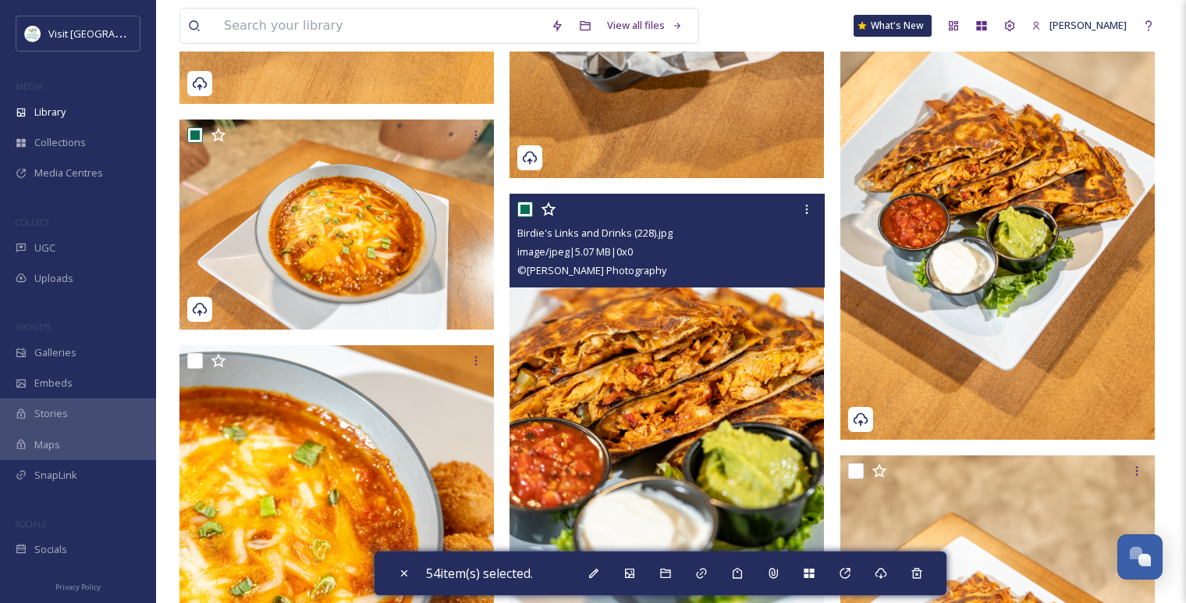
scroll to position [7789, 0]
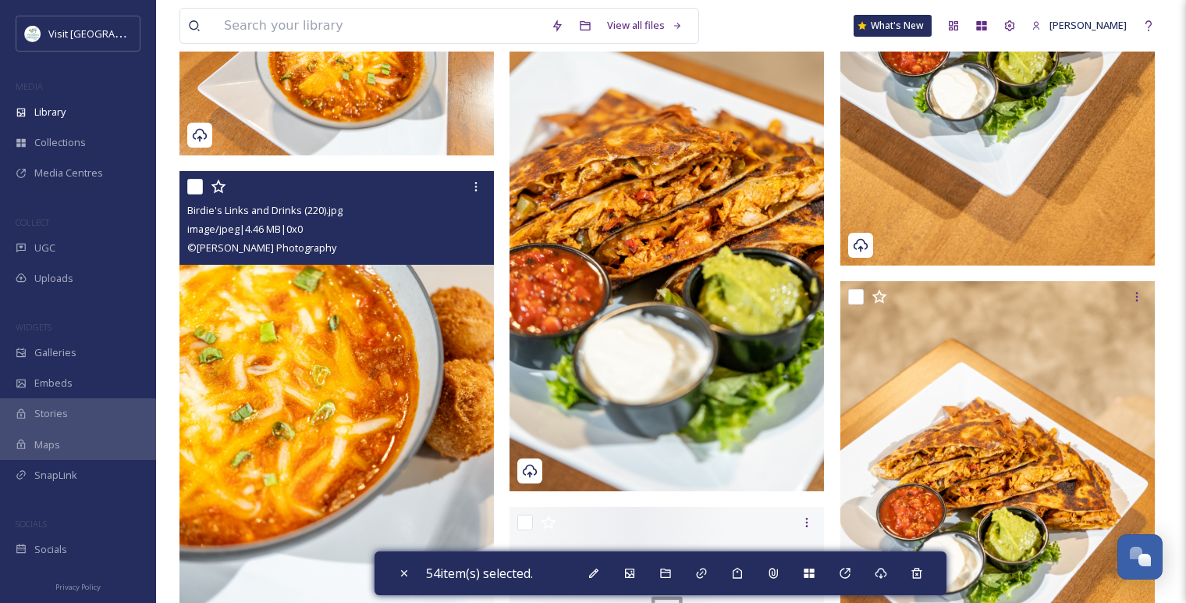
click at [197, 187] on input "checkbox" at bounding box center [195, 187] width 16 height 16
checkbox input "true"
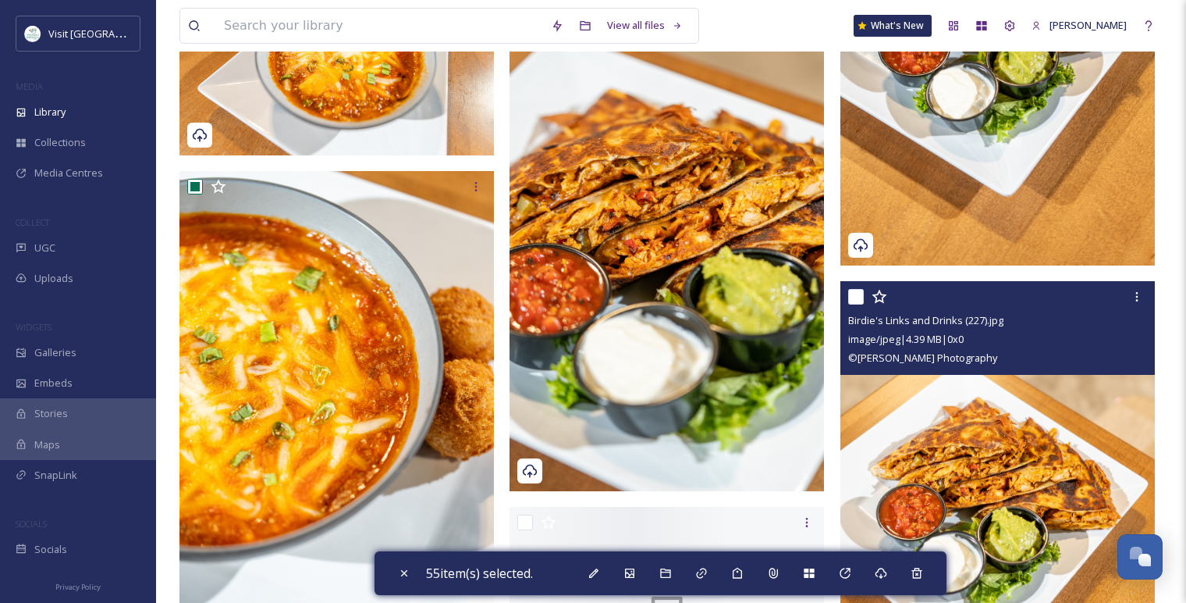
click at [855, 296] on input "checkbox" at bounding box center [856, 297] width 16 height 16
checkbox input "true"
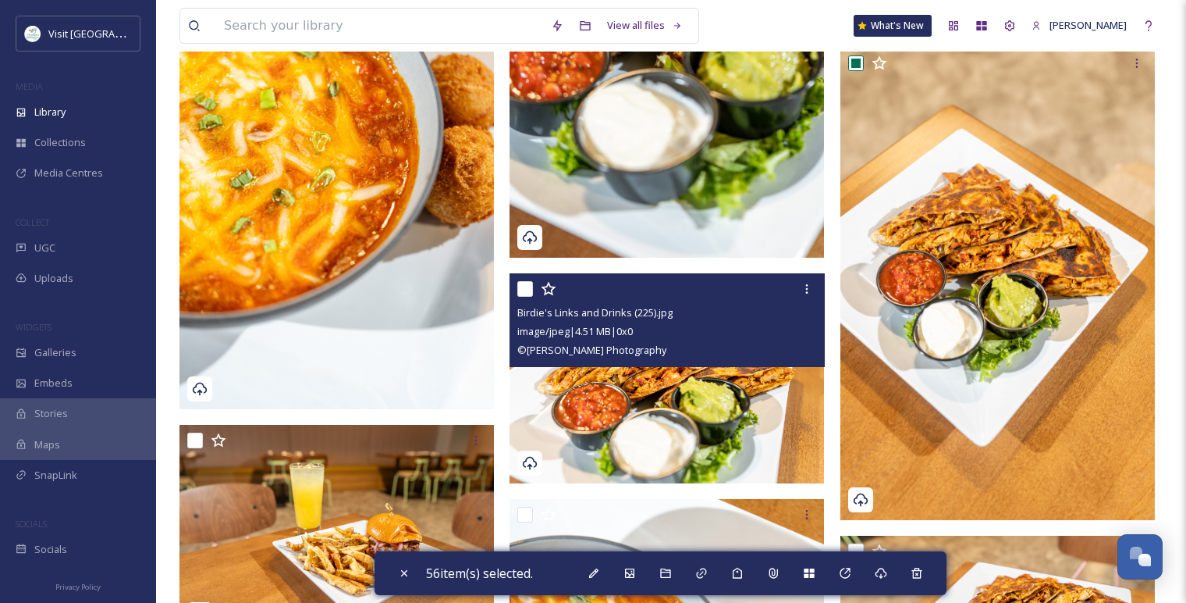
scroll to position [8049, 0]
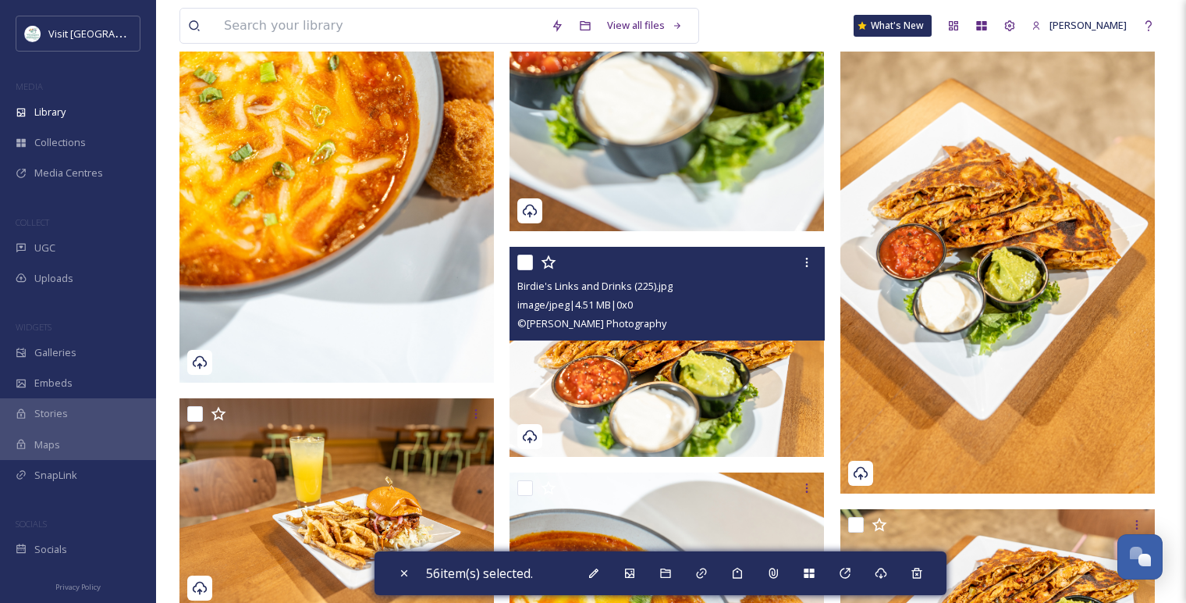
click at [531, 265] on input "checkbox" at bounding box center [525, 262] width 16 height 16
checkbox input "true"
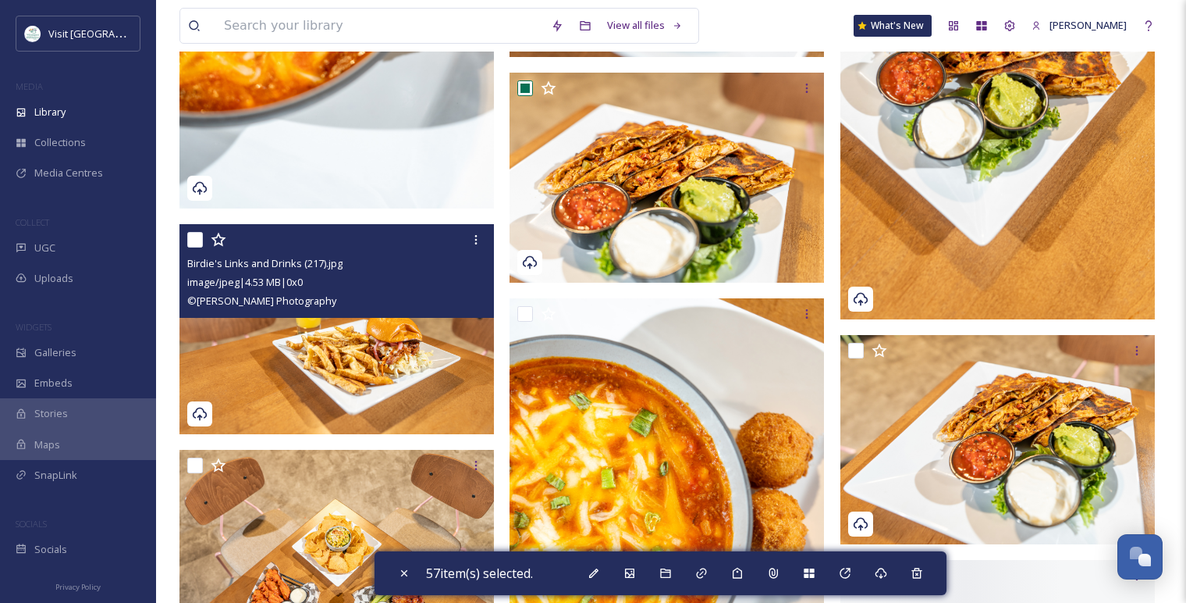
click at [197, 242] on input "checkbox" at bounding box center [195, 240] width 16 height 16
checkbox input "true"
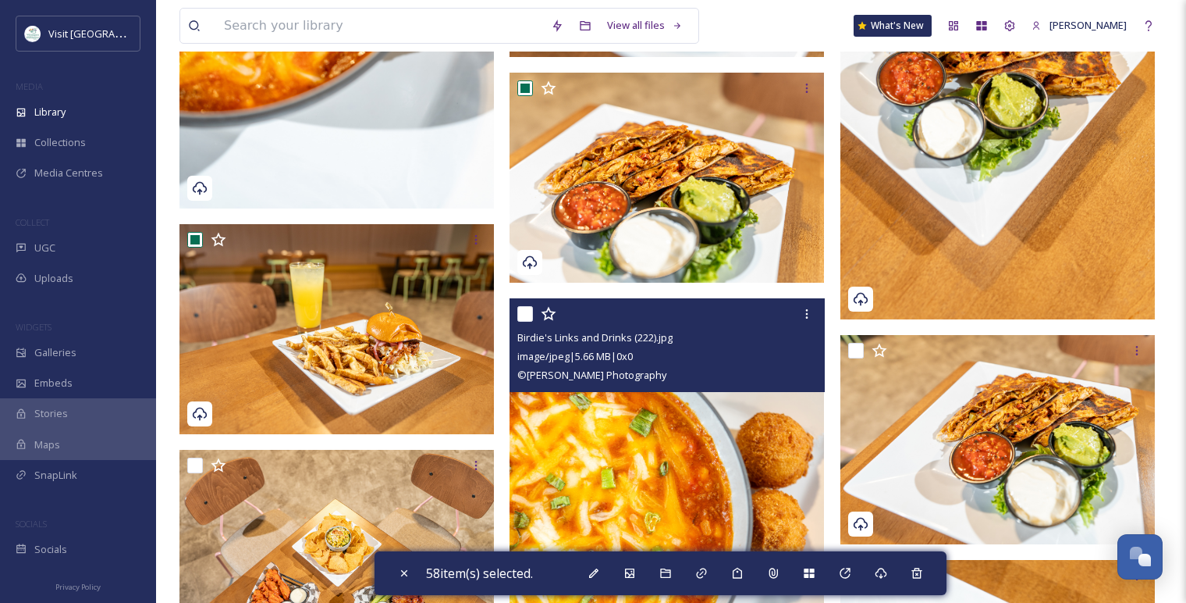
click at [528, 315] on input "checkbox" at bounding box center [525, 314] width 16 height 16
checkbox input "true"
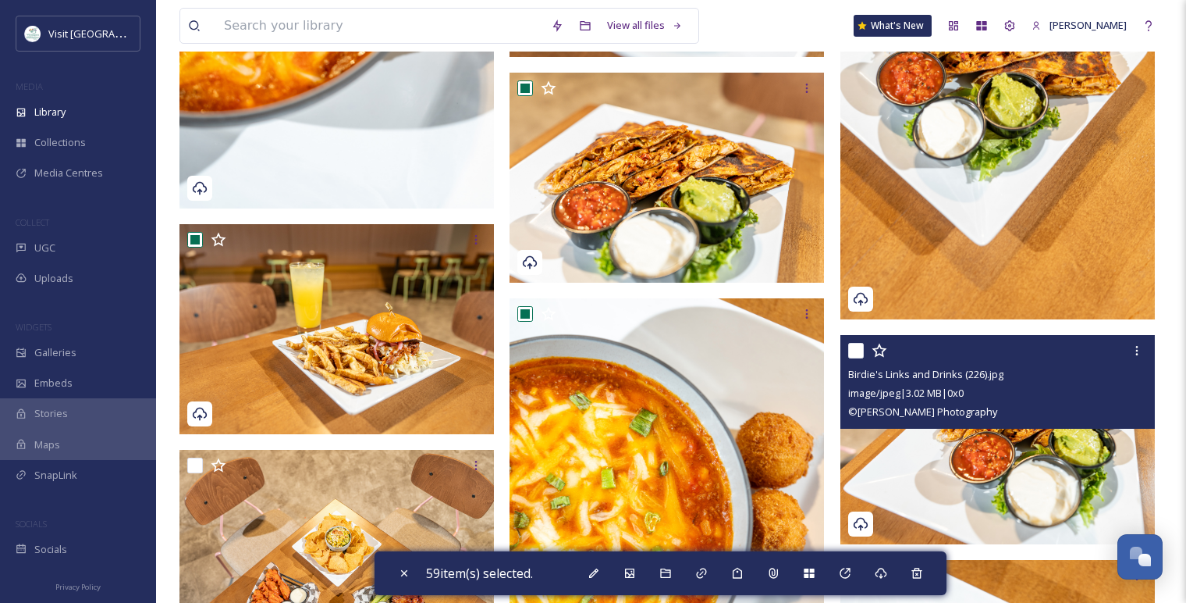
click at [855, 346] on input "checkbox" at bounding box center [856, 351] width 16 height 16
checkbox input "true"
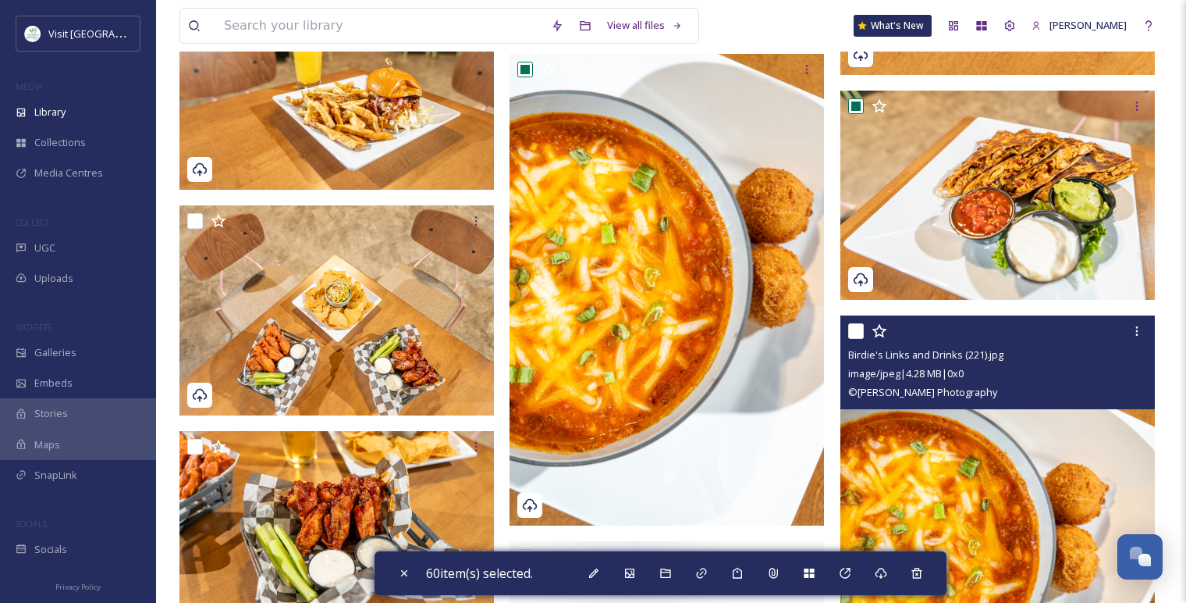
scroll to position [8569, 0]
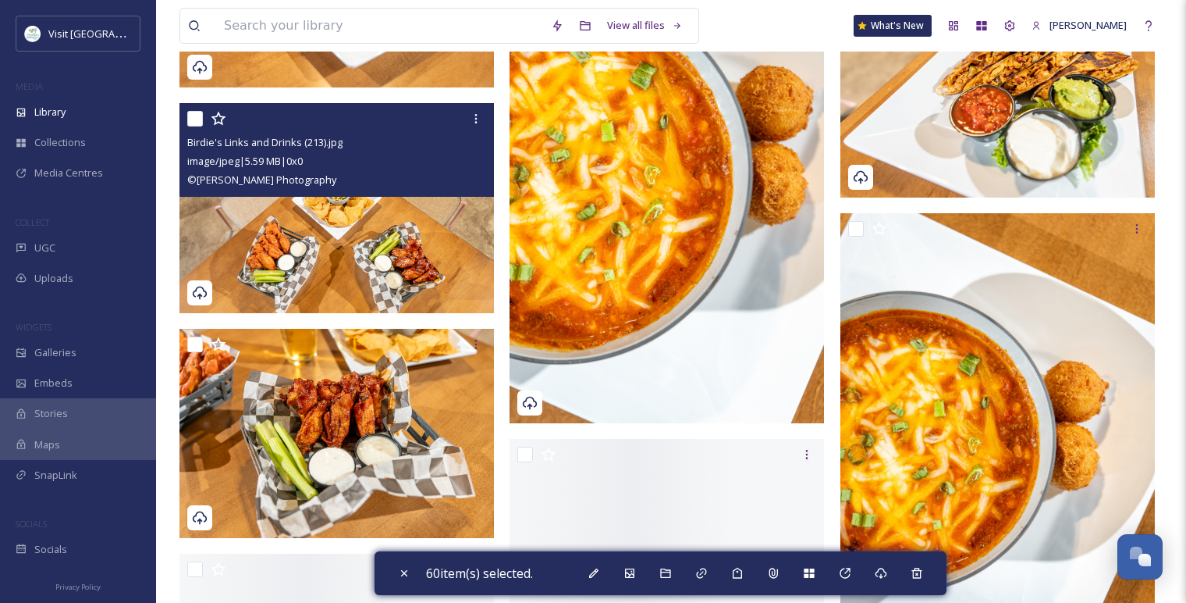
click at [198, 124] on input "checkbox" at bounding box center [195, 119] width 16 height 16
checkbox input "true"
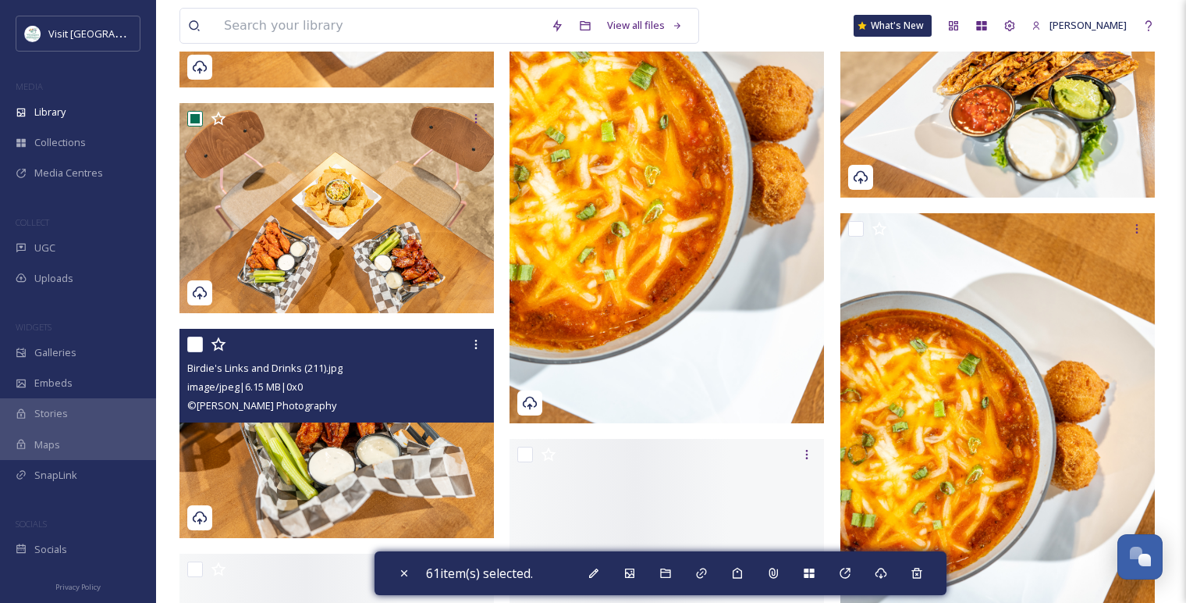
click at [193, 345] on input "checkbox" at bounding box center [195, 344] width 16 height 16
checkbox input "true"
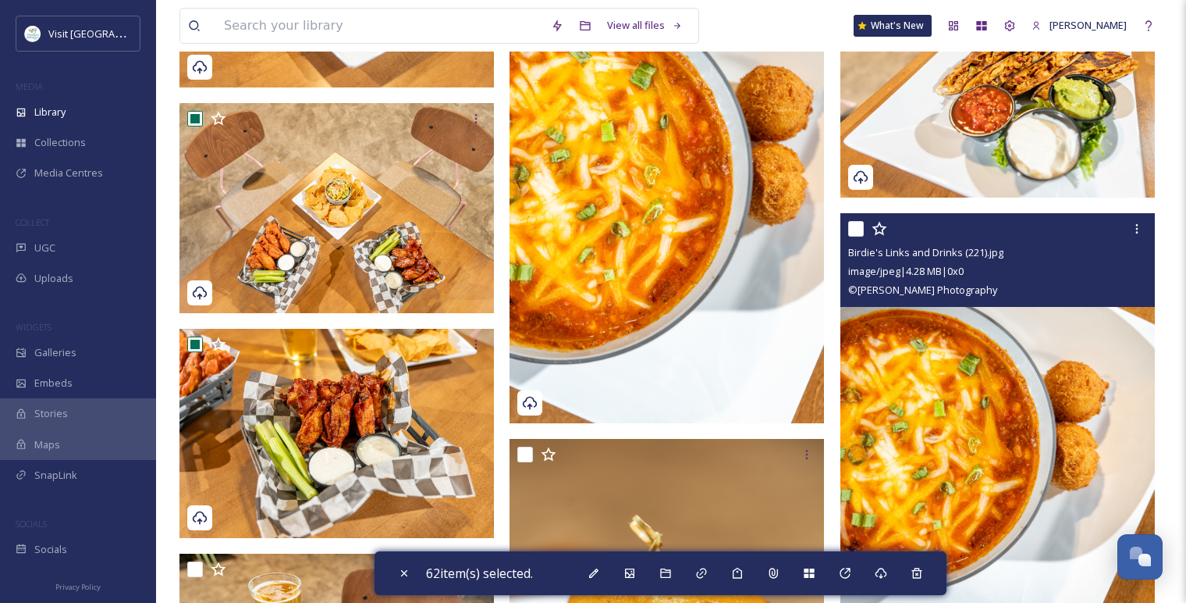
click at [858, 227] on input "checkbox" at bounding box center [856, 229] width 16 height 16
checkbox input "true"
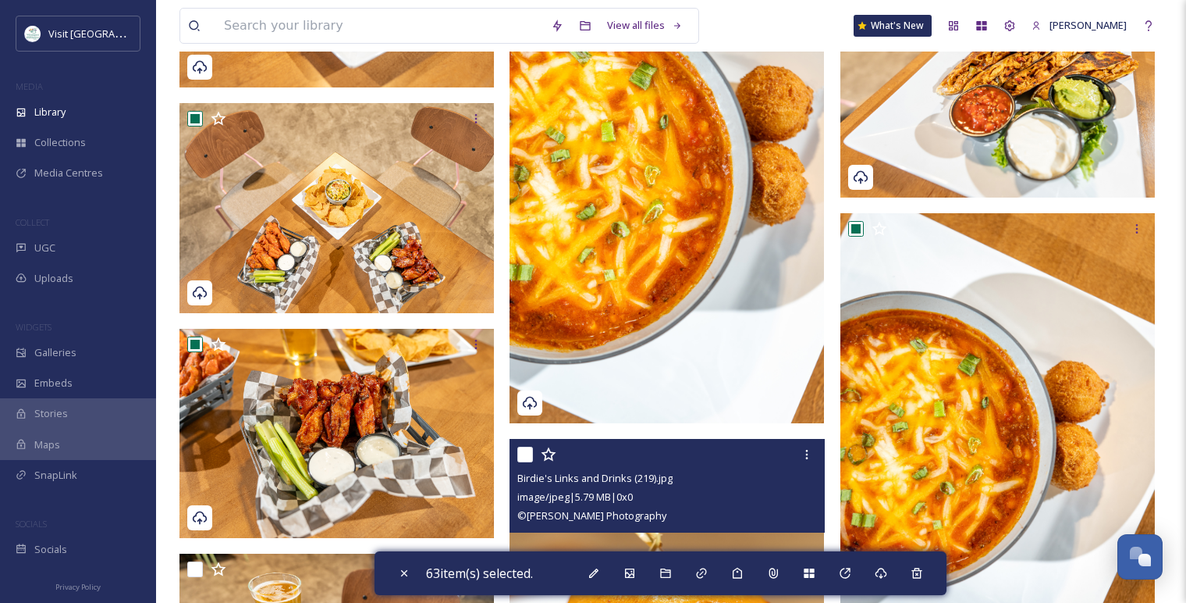
click at [525, 453] on input "checkbox" at bounding box center [525, 454] width 16 height 16
checkbox input "true"
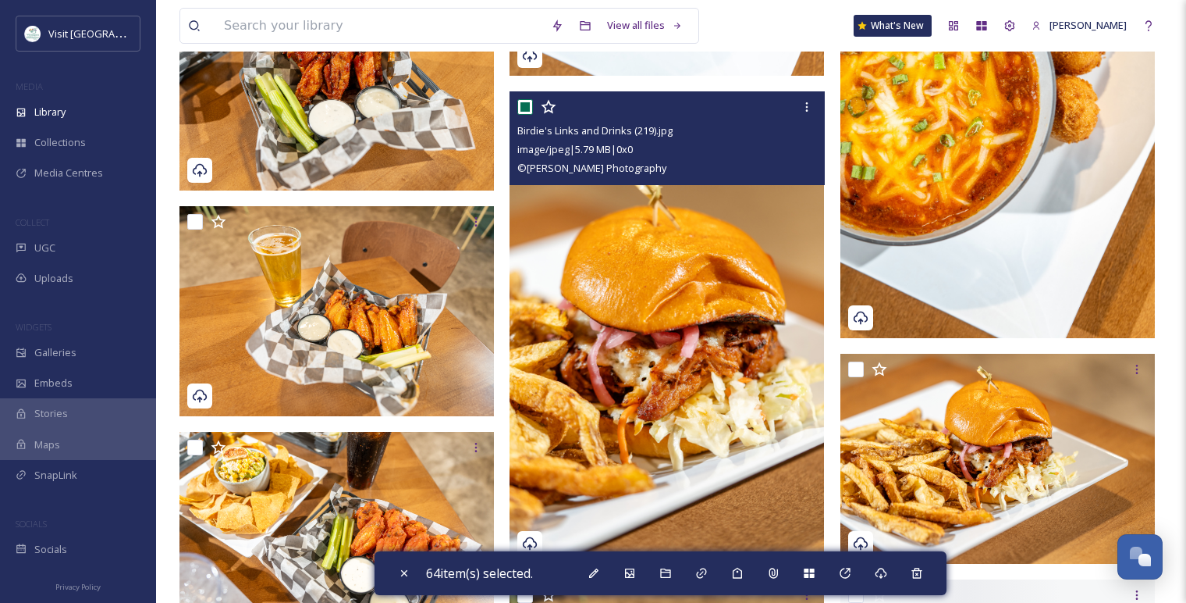
scroll to position [9003, 0]
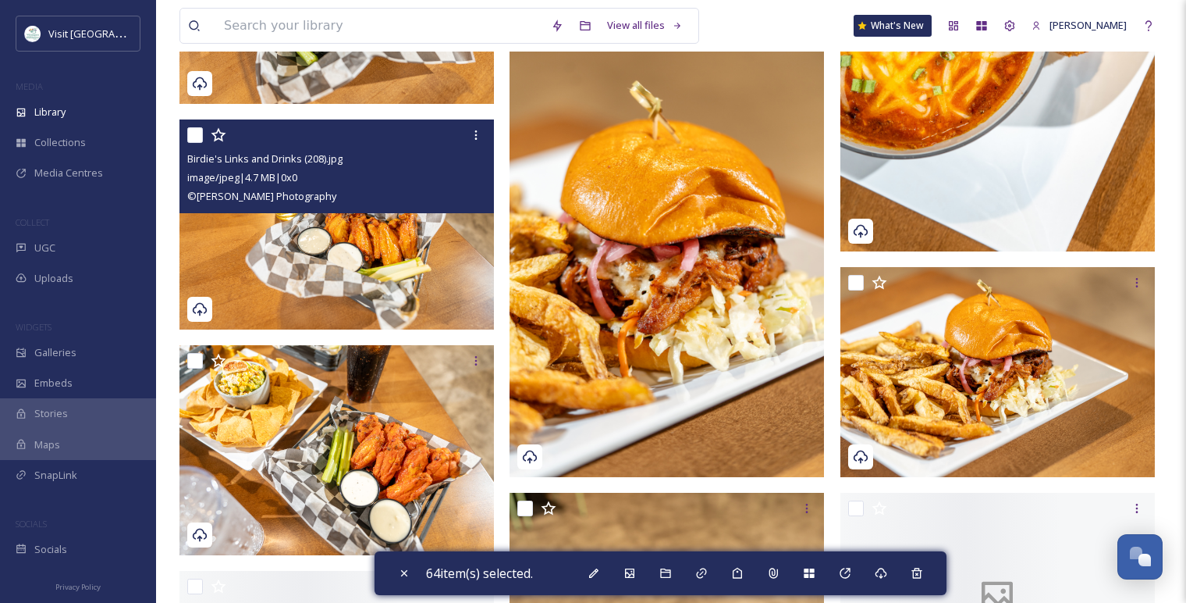
click at [194, 138] on input "checkbox" at bounding box center [195, 135] width 16 height 16
checkbox input "true"
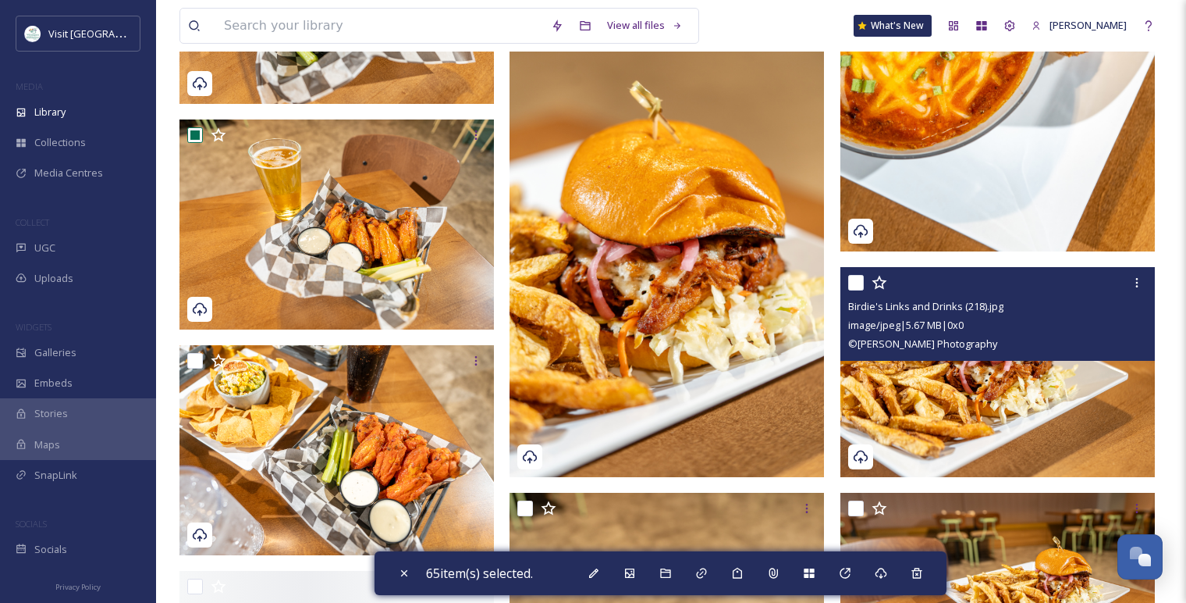
click at [855, 284] on input "checkbox" at bounding box center [856, 283] width 16 height 16
checkbox input "true"
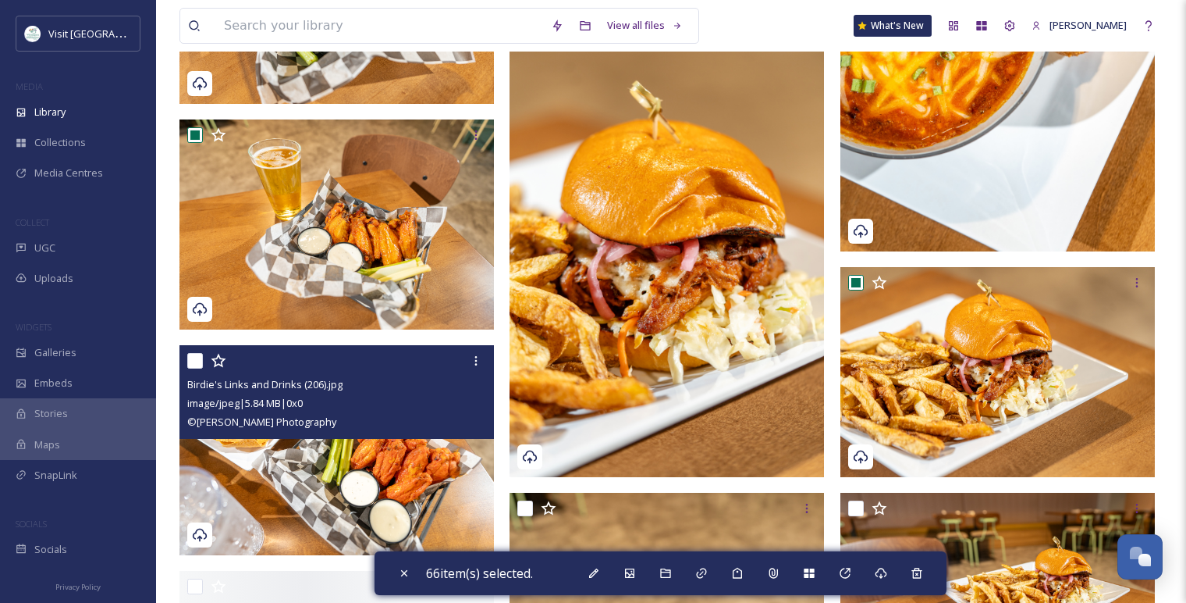
click at [192, 361] on input "checkbox" at bounding box center [195, 361] width 16 height 16
checkbox input "true"
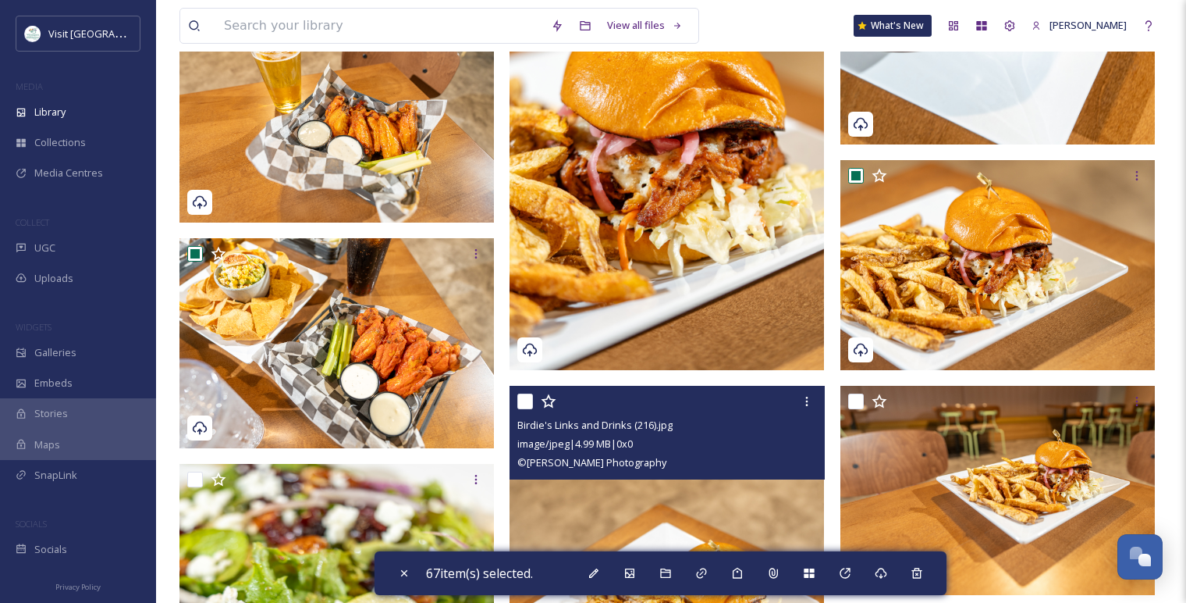
scroll to position [9176, 0]
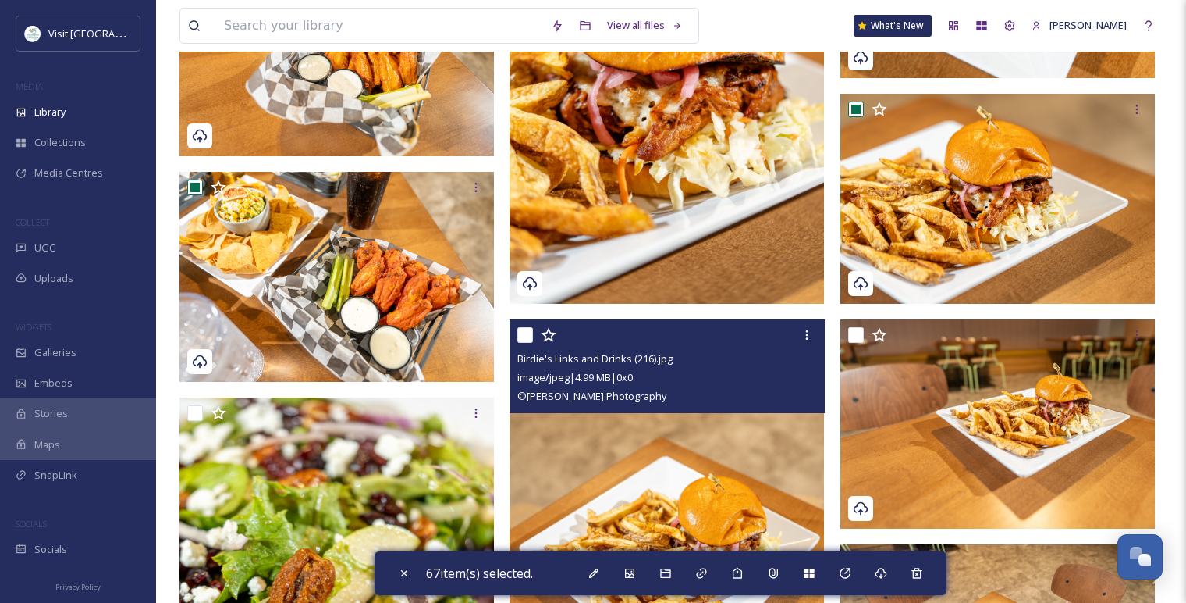
click at [530, 340] on input "checkbox" at bounding box center [525, 335] width 16 height 16
checkbox input "true"
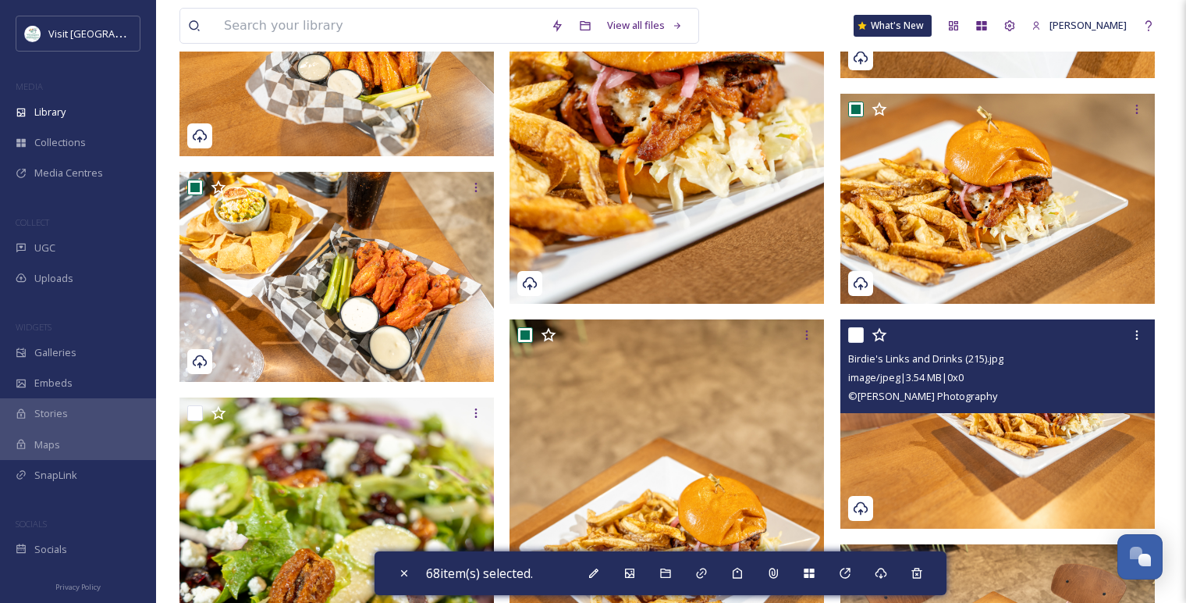
click at [852, 332] on input "checkbox" at bounding box center [856, 335] width 16 height 16
checkbox input "true"
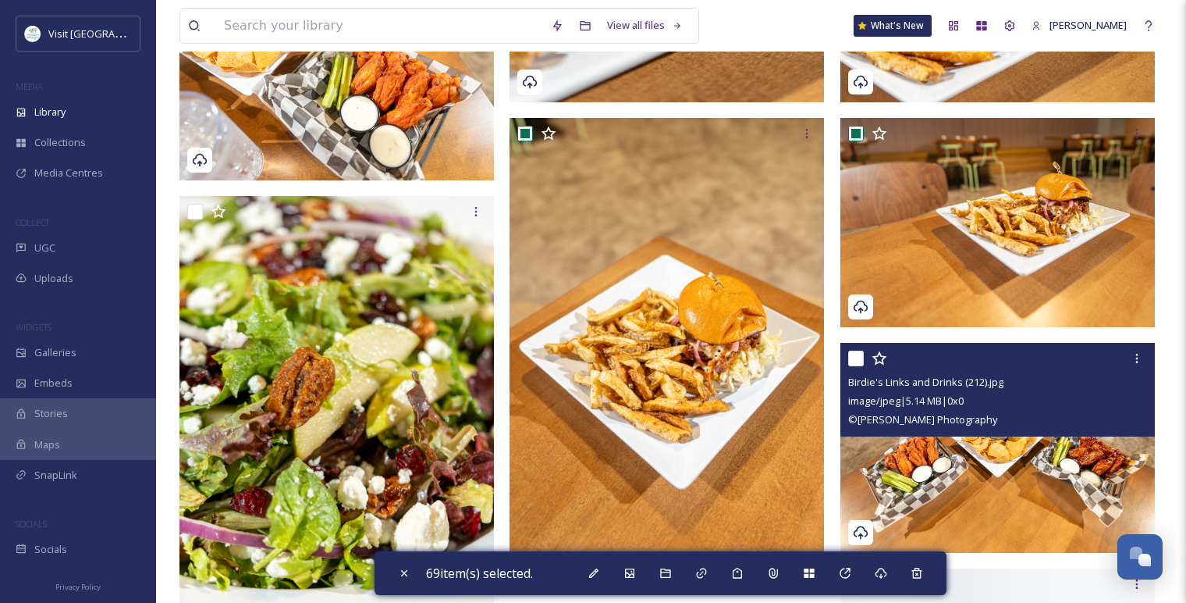
scroll to position [9436, 0]
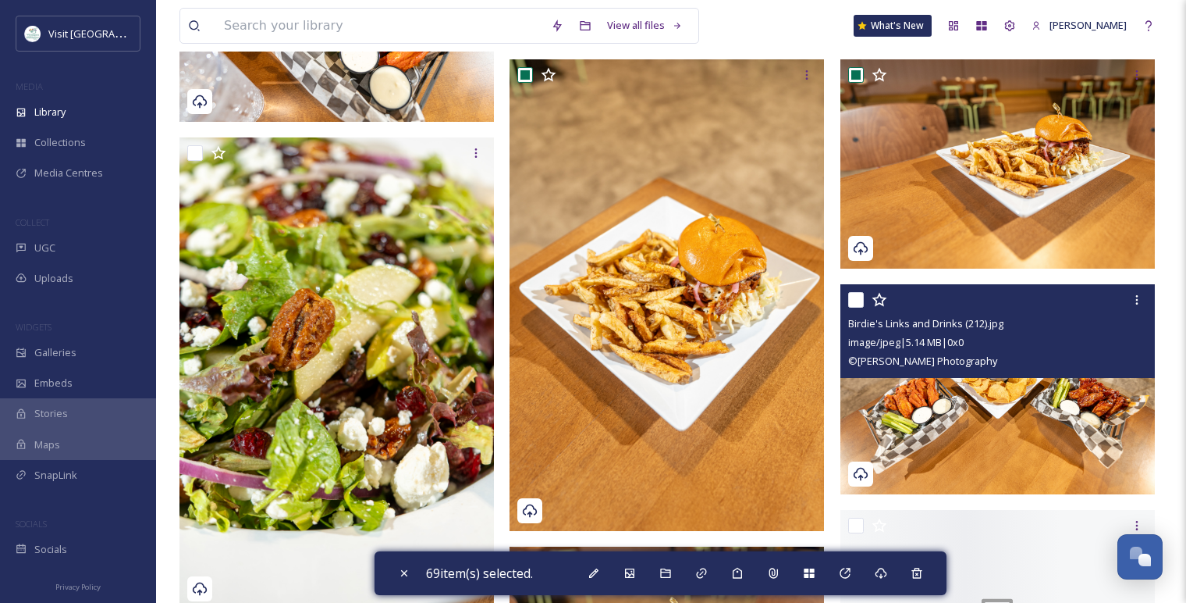
click at [859, 304] on input "checkbox" at bounding box center [856, 300] width 16 height 16
checkbox input "true"
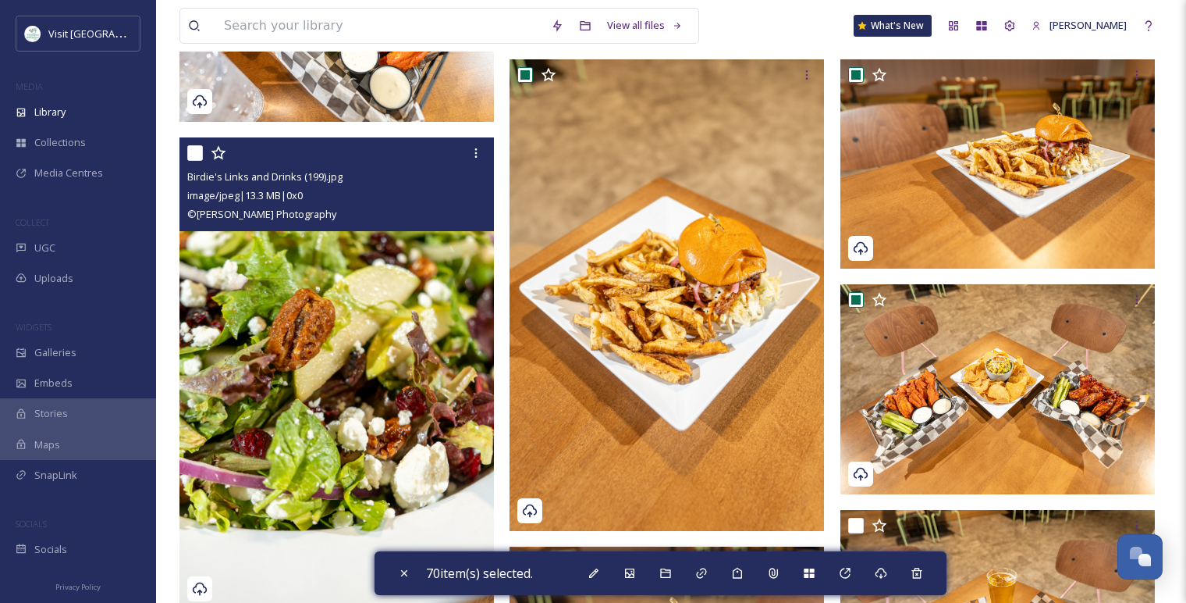
click at [198, 151] on input "checkbox" at bounding box center [195, 153] width 16 height 16
checkbox input "true"
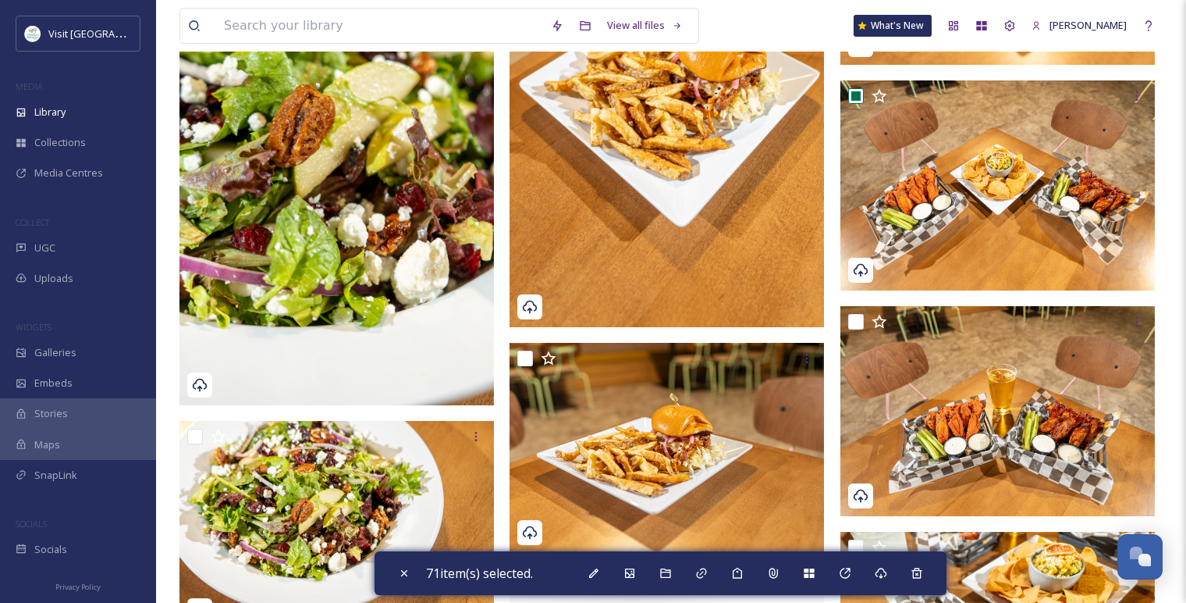
scroll to position [9697, 0]
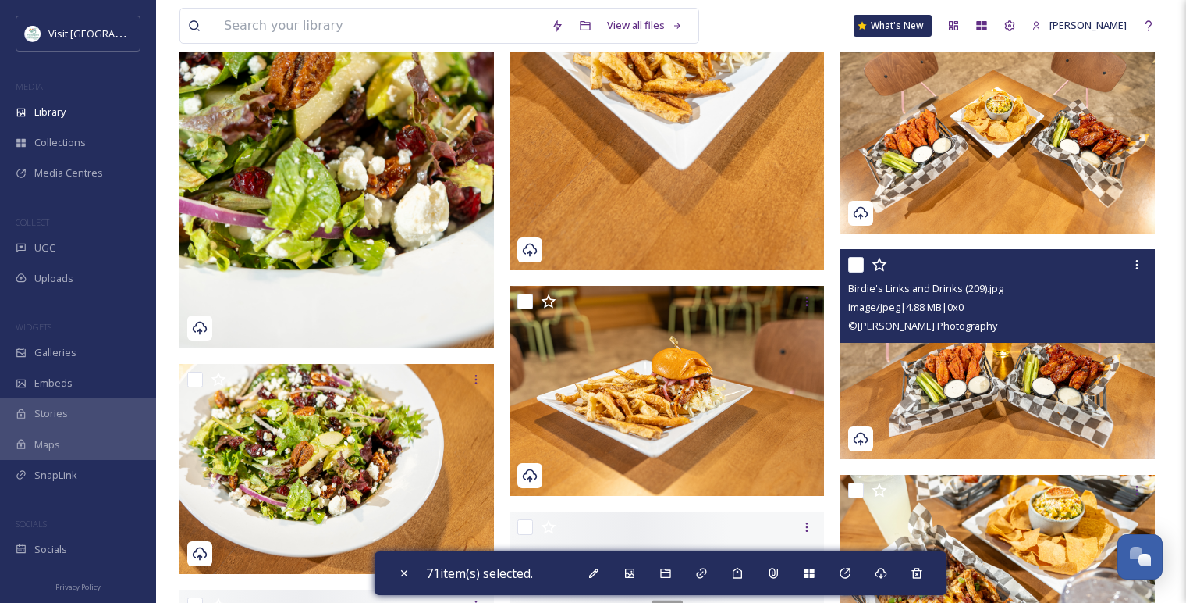
click at [862, 264] on input "checkbox" at bounding box center [856, 265] width 16 height 16
checkbox input "true"
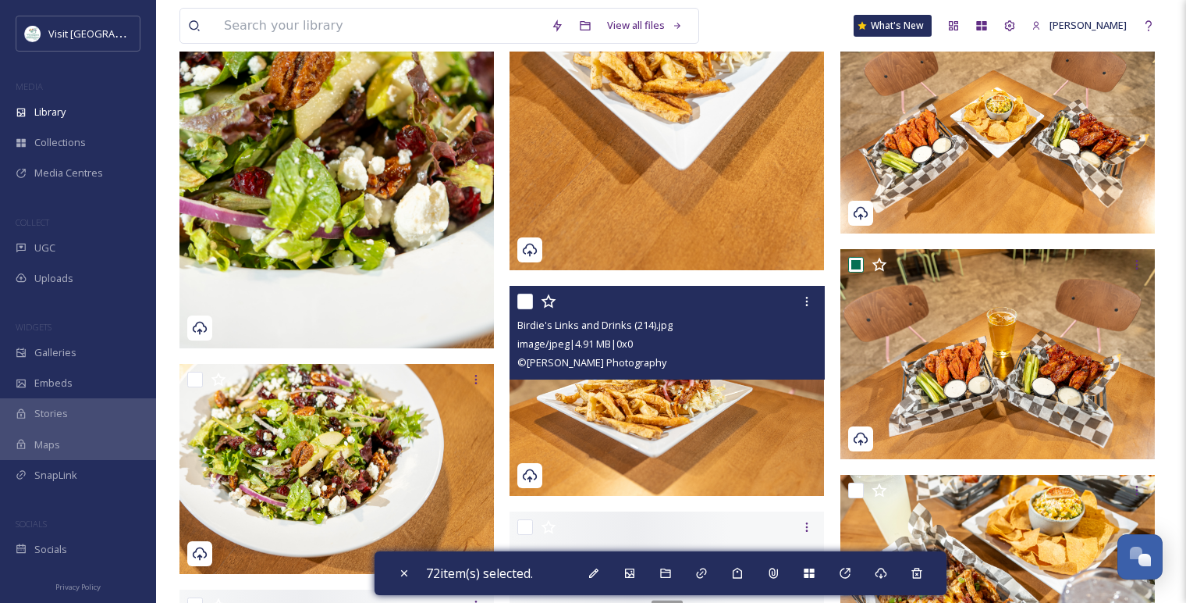
click at [525, 304] on input "checkbox" at bounding box center [525, 301] width 16 height 16
checkbox input "true"
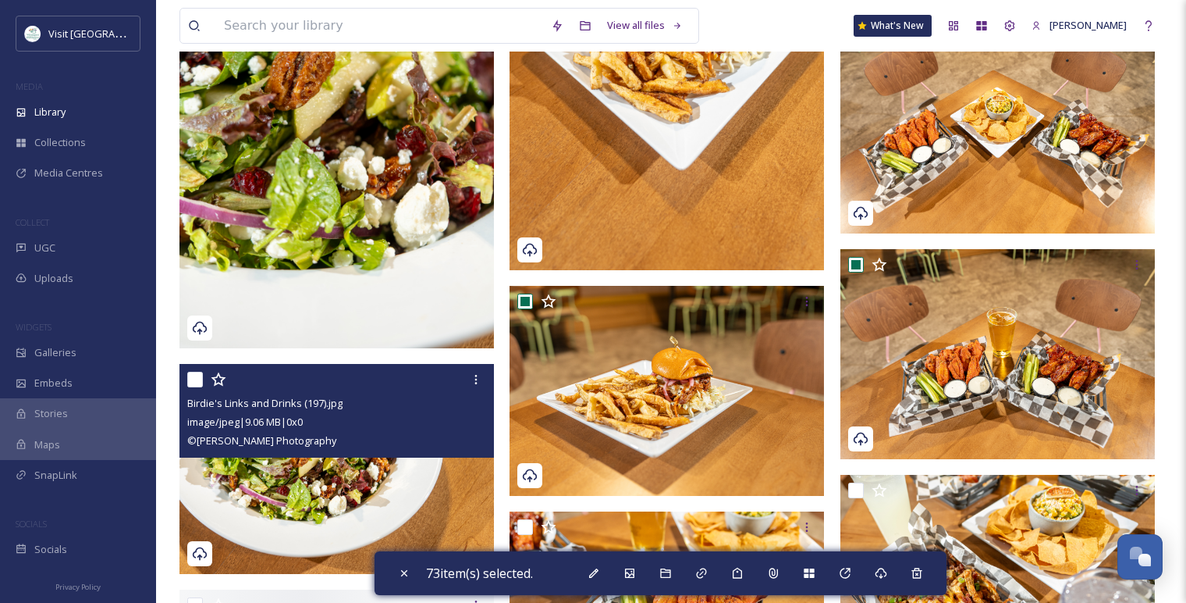
click at [192, 377] on input "checkbox" at bounding box center [195, 380] width 16 height 16
checkbox input "true"
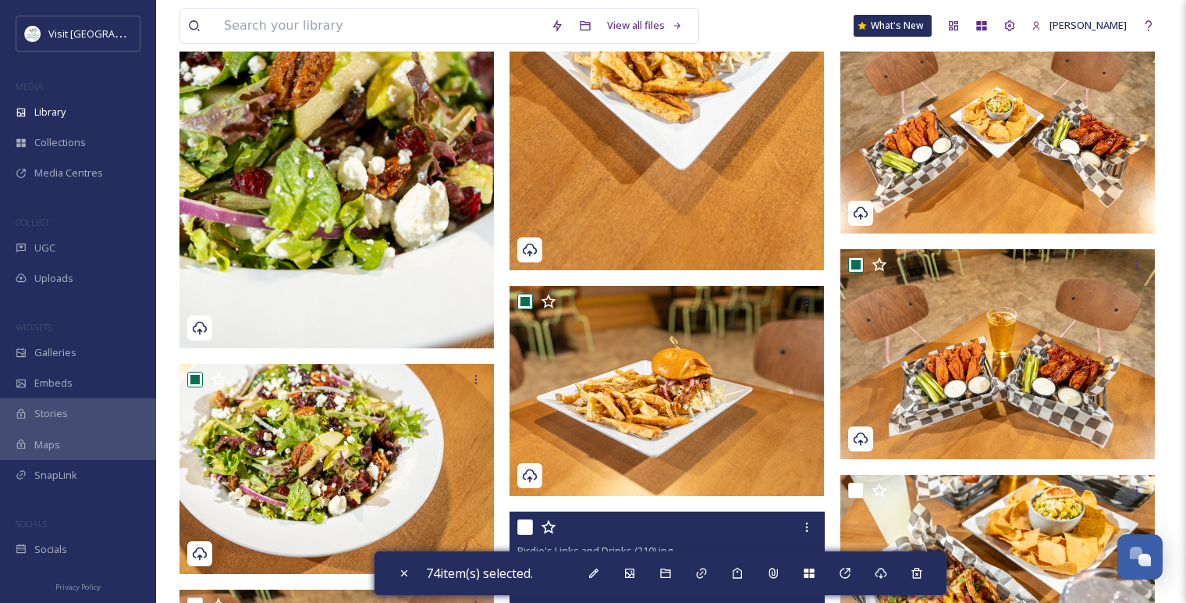
click at [528, 527] on input "checkbox" at bounding box center [525, 527] width 16 height 16
checkbox input "true"
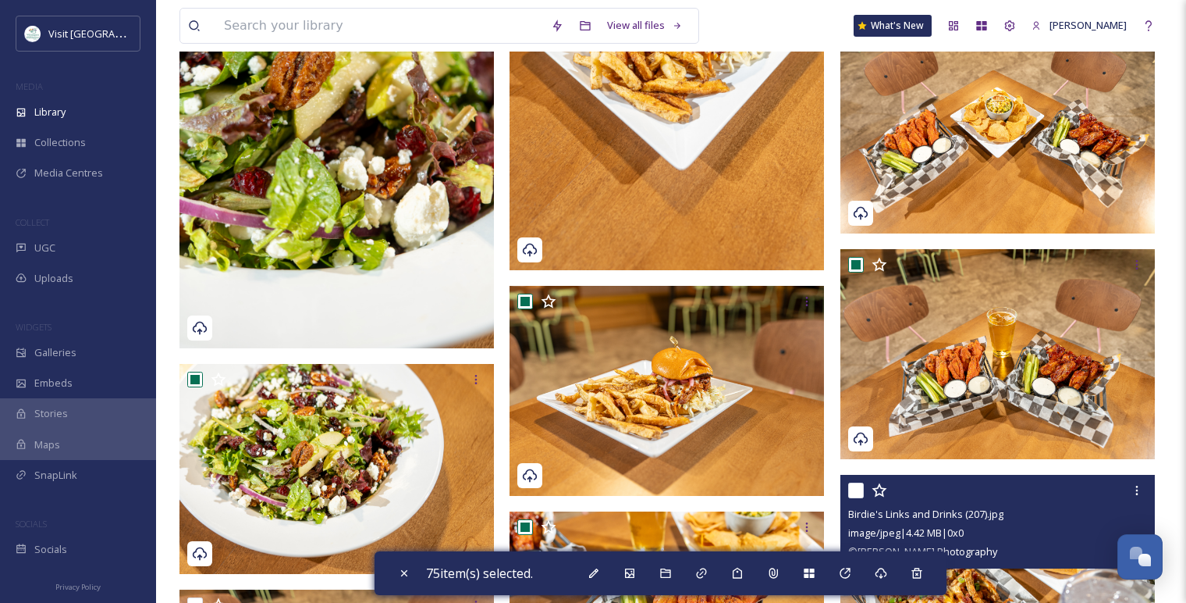
click at [852, 492] on input "checkbox" at bounding box center [856, 490] width 16 height 16
checkbox input "true"
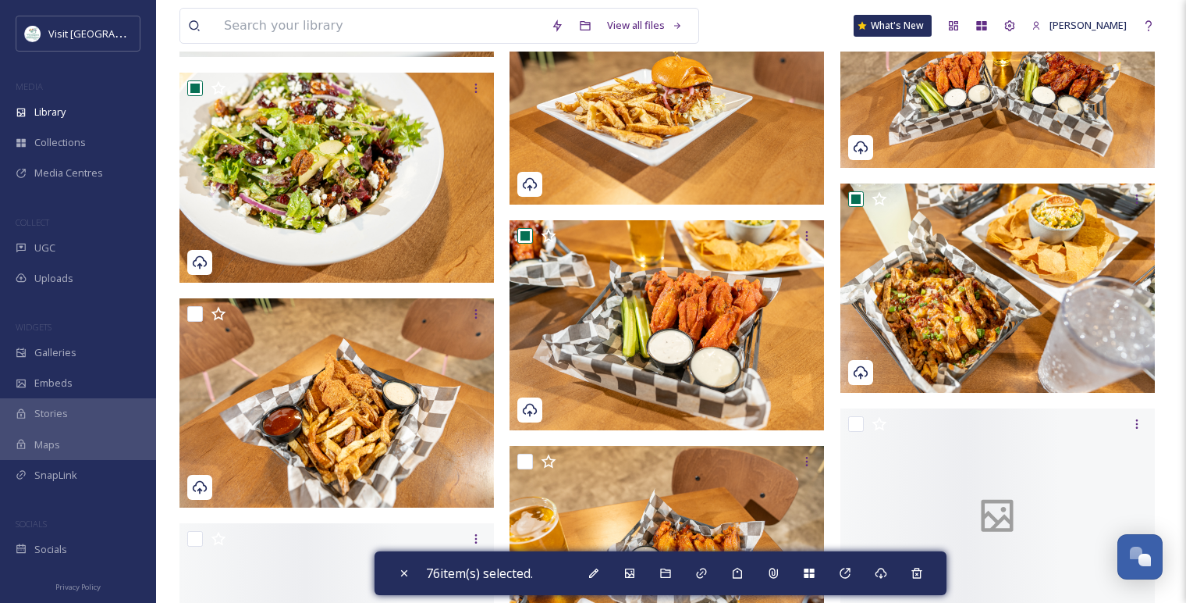
scroll to position [10044, 0]
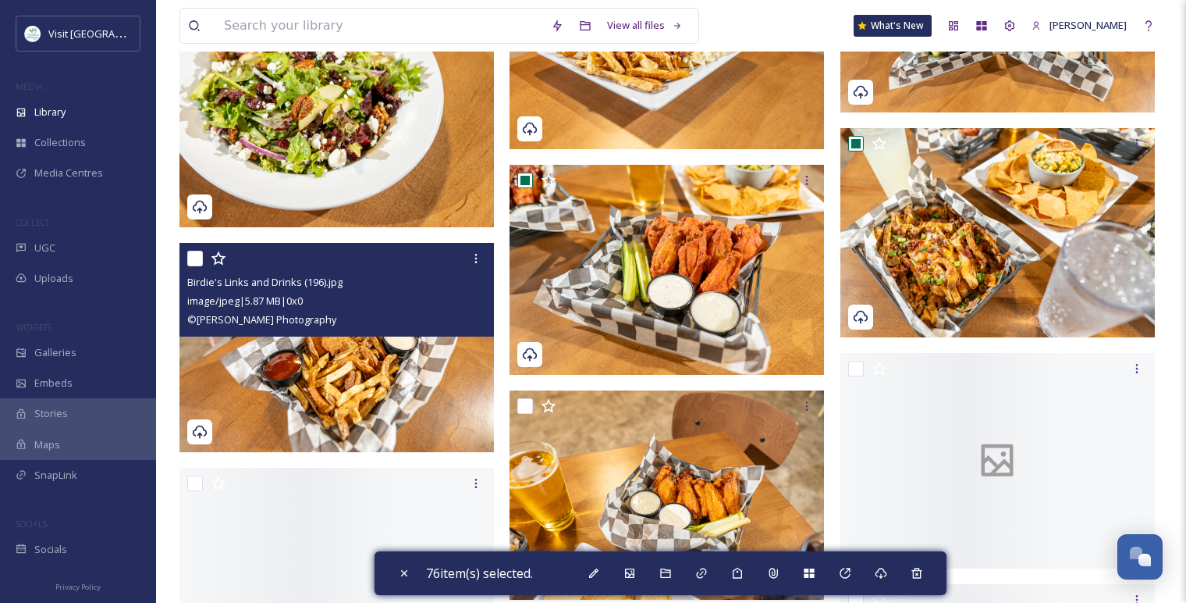
click at [194, 258] on input "checkbox" at bounding box center [195, 259] width 16 height 16
checkbox input "true"
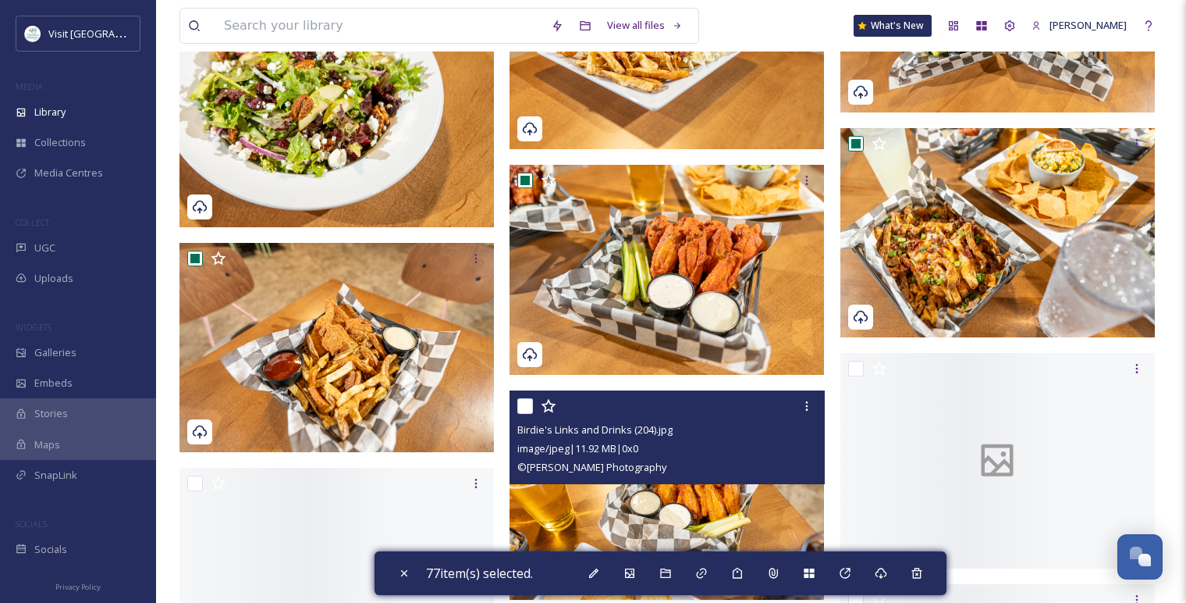
click at [527, 404] on input "checkbox" at bounding box center [525, 406] width 16 height 16
checkbox input "true"
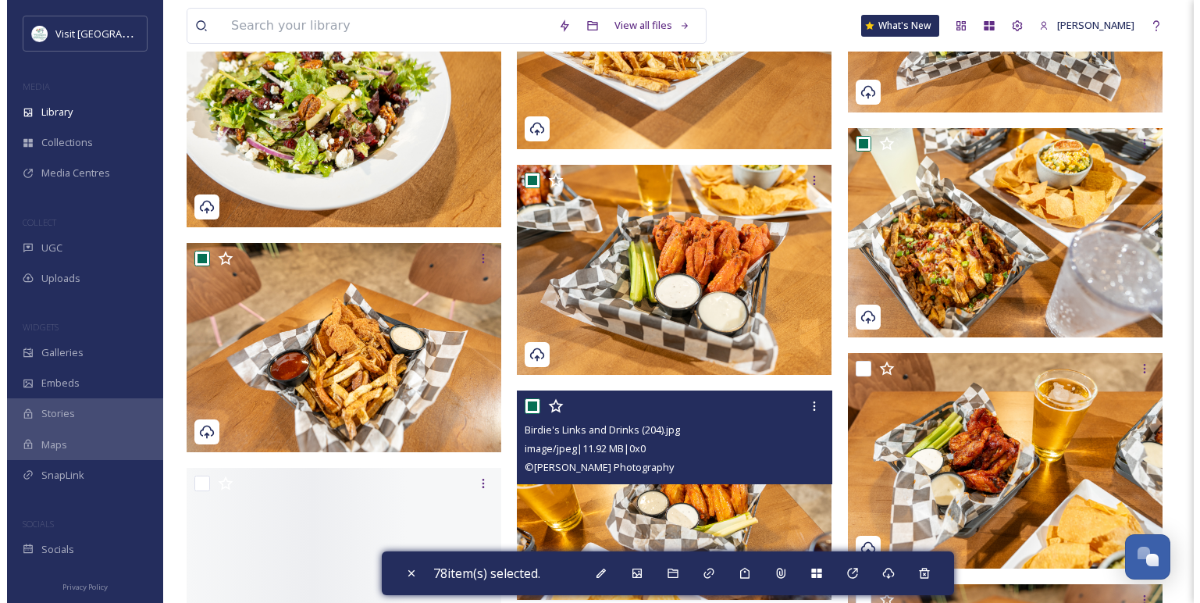
scroll to position [10130, 0]
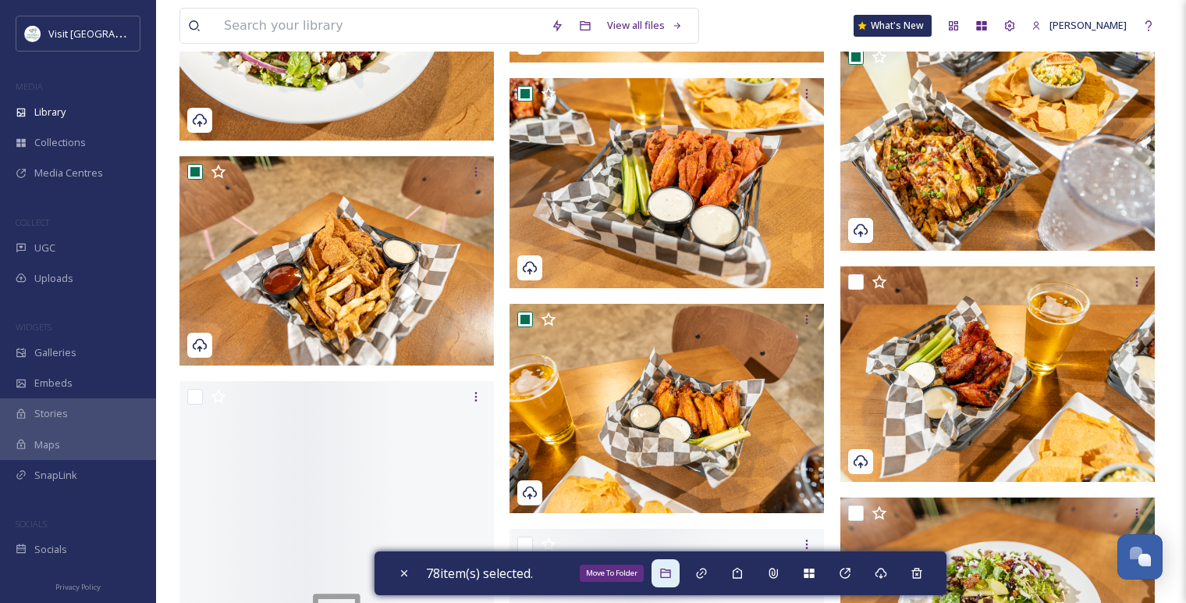
click at [672, 564] on div "Move To Folder" at bounding box center [666, 573] width 28 height 28
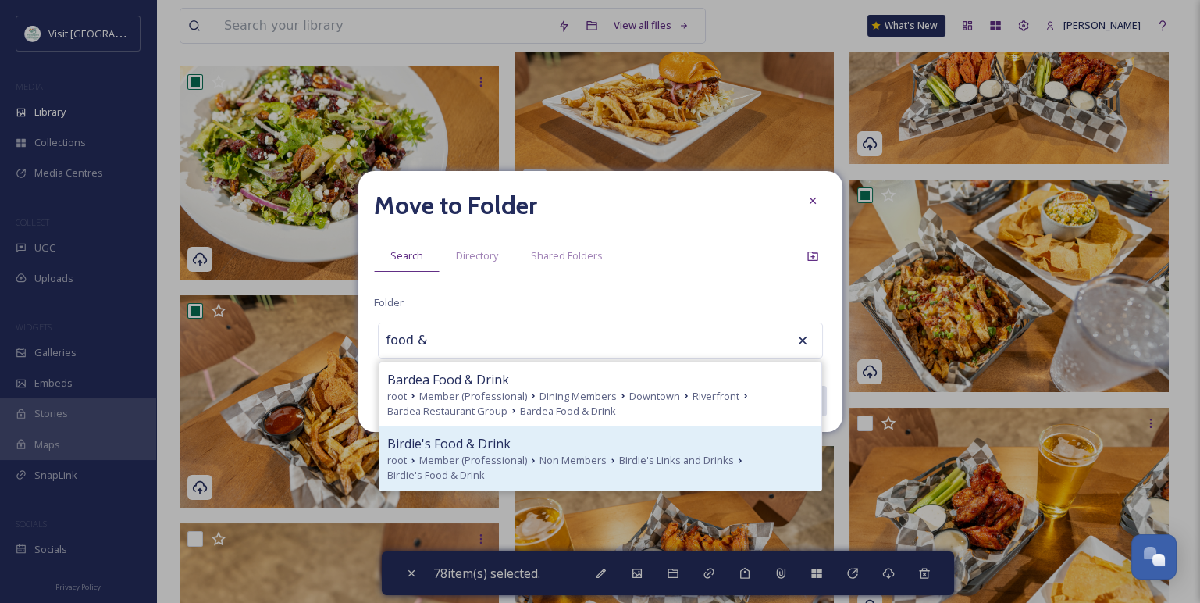
click at [521, 468] on div "root Member (Professional) Non Members Birdie's Links and Drinks Birdie's Food …" at bounding box center [600, 468] width 426 height 30
type input "Birdie's Food & Drink"
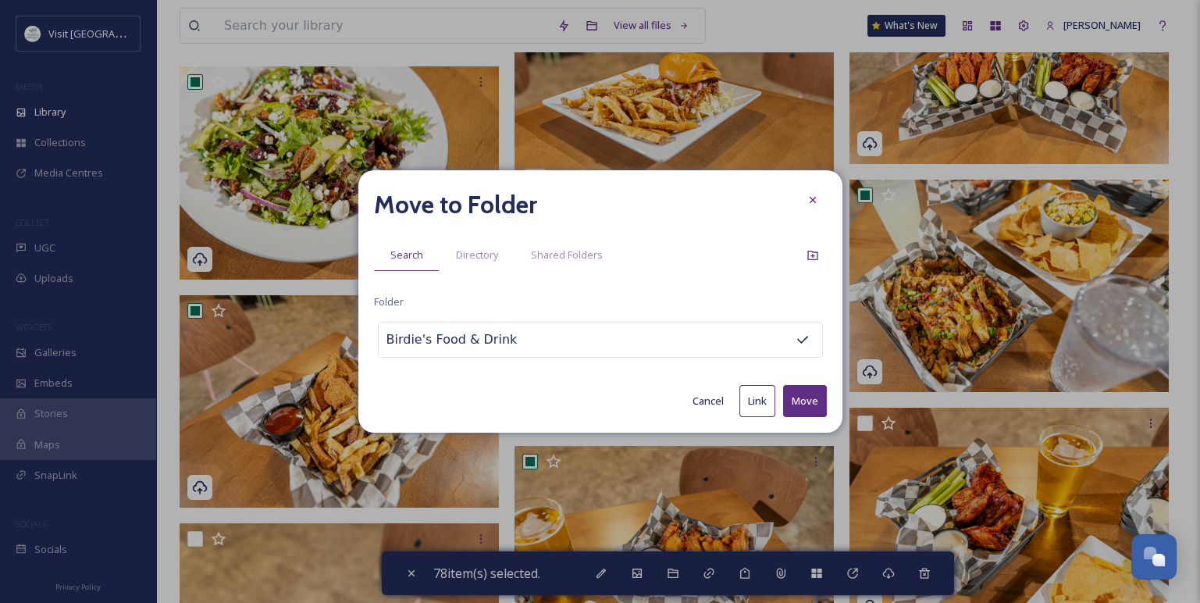
click at [816, 399] on button "Move" at bounding box center [805, 401] width 44 height 32
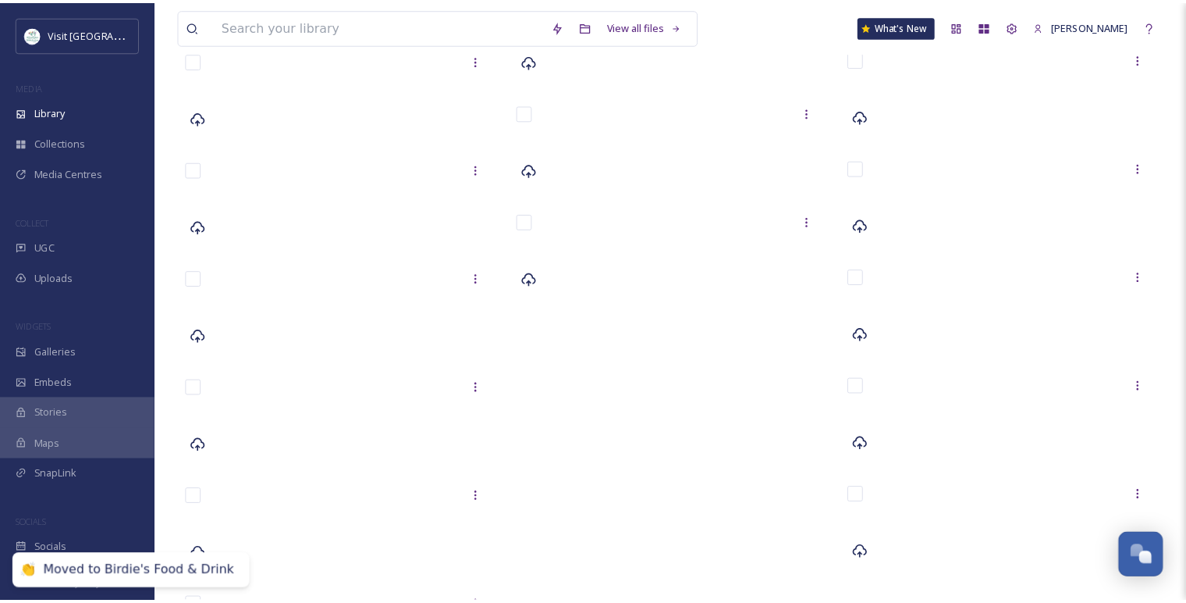
scroll to position [2357, 0]
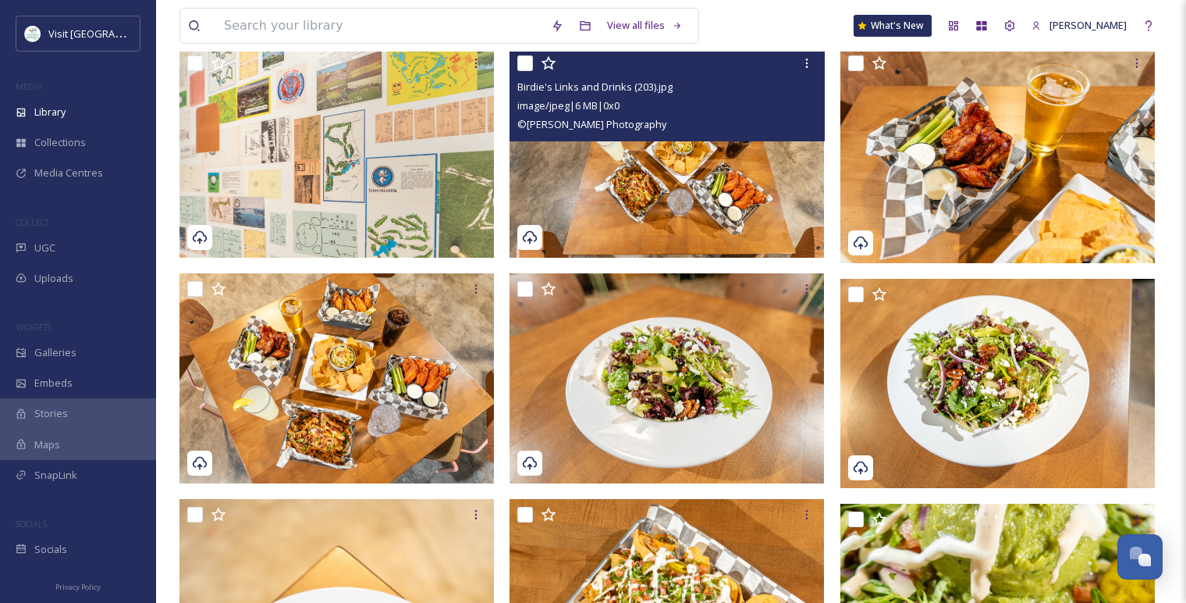
click at [532, 70] on input "checkbox" at bounding box center [525, 63] width 16 height 16
checkbox input "true"
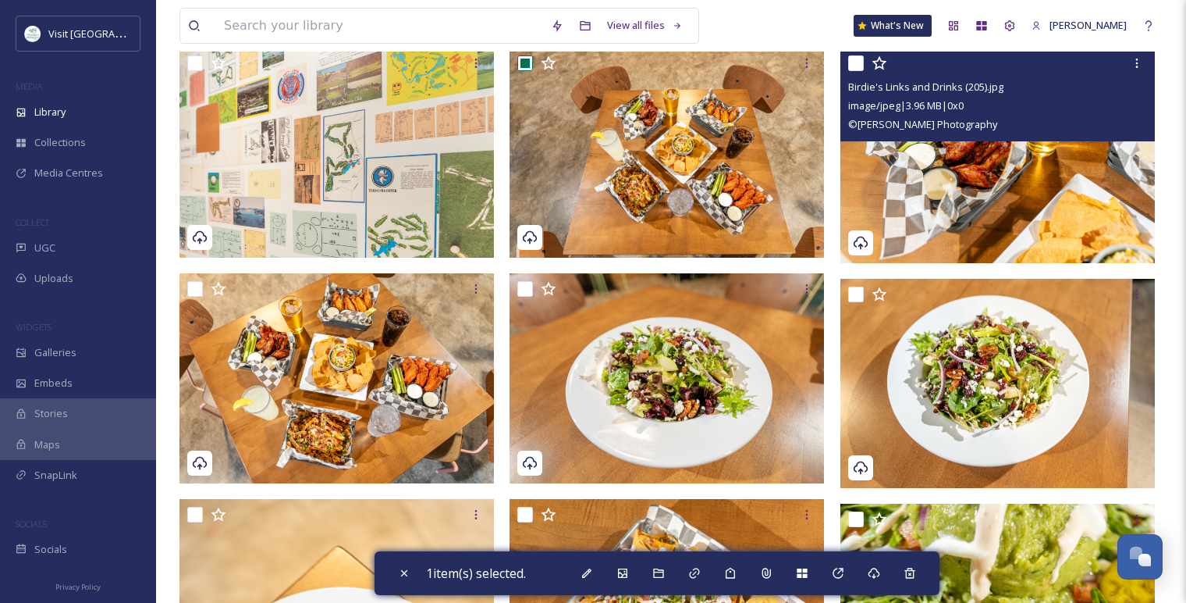
click at [852, 62] on input "checkbox" at bounding box center [856, 63] width 16 height 16
checkbox input "true"
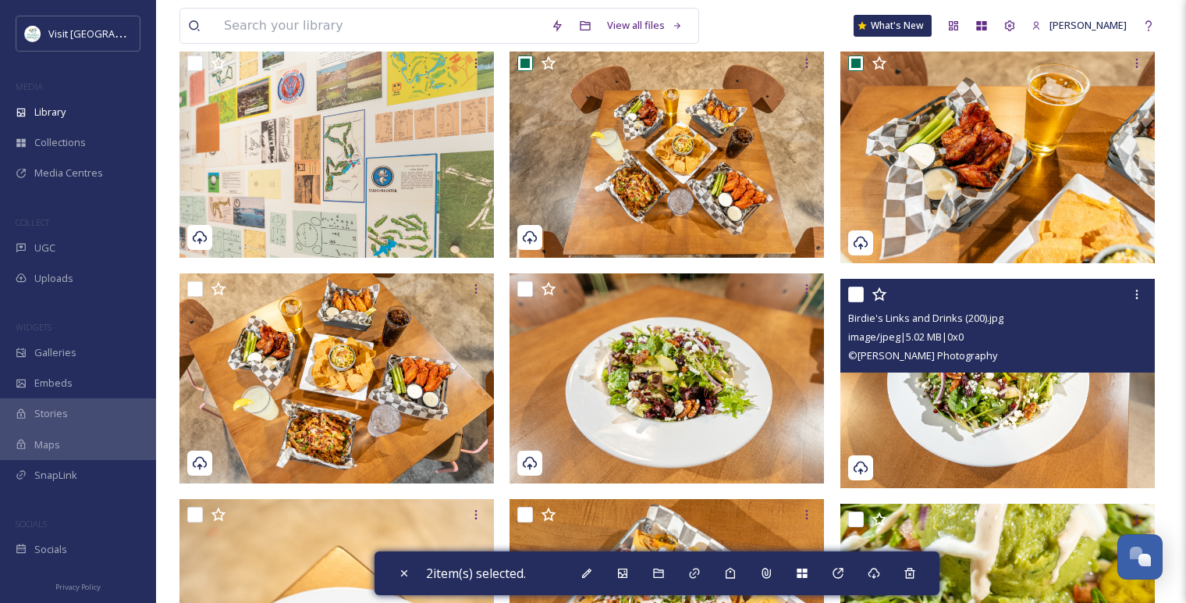
click at [861, 300] on input "checkbox" at bounding box center [856, 294] width 16 height 16
checkbox input "true"
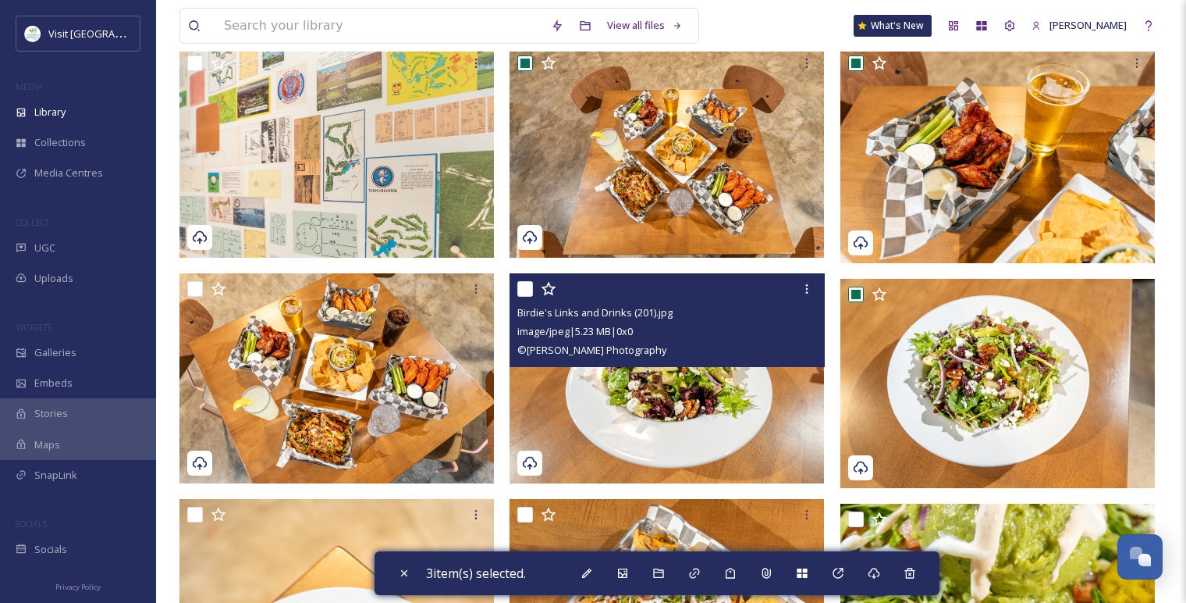
click at [527, 295] on input "checkbox" at bounding box center [525, 289] width 16 height 16
checkbox input "true"
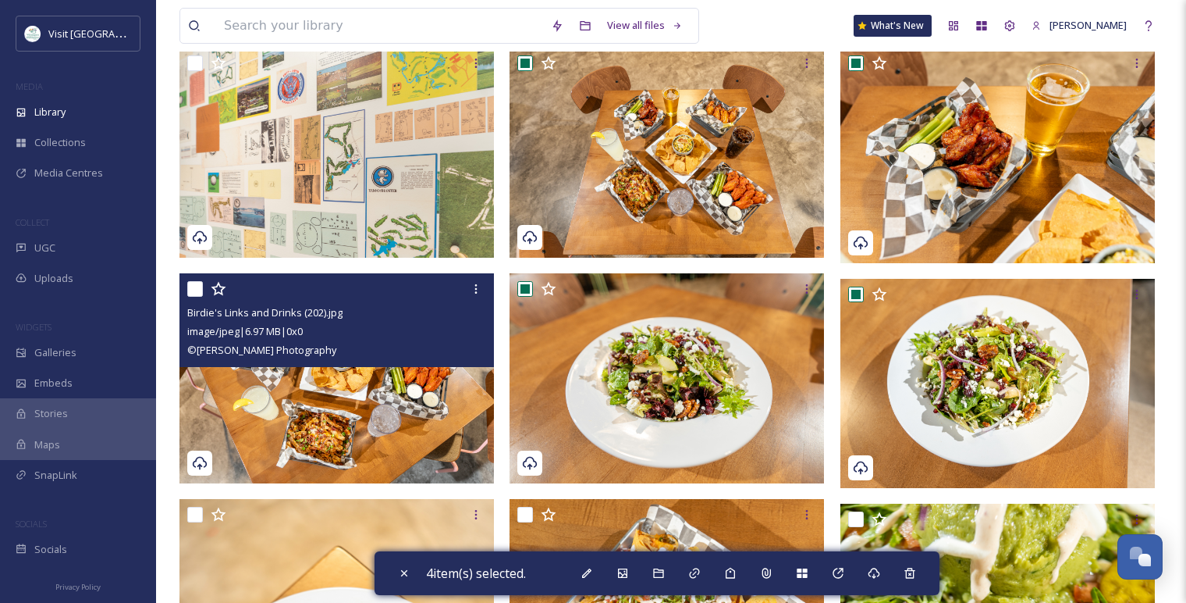
click at [189, 289] on input "checkbox" at bounding box center [195, 289] width 16 height 16
checkbox input "true"
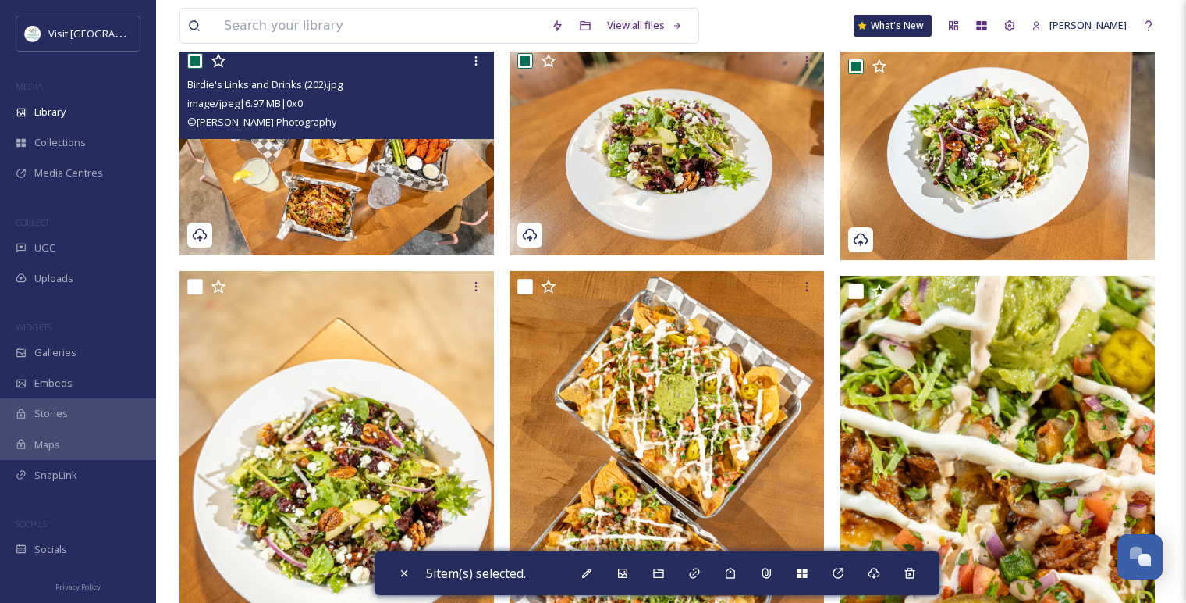
scroll to position [2617, 0]
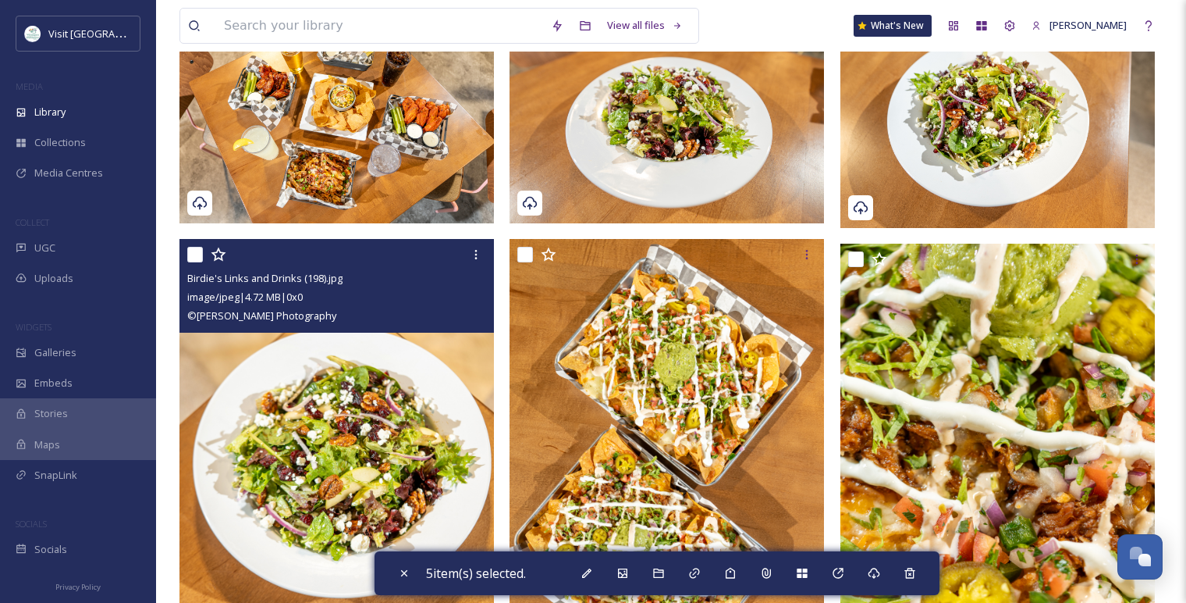
click at [201, 252] on input "checkbox" at bounding box center [195, 255] width 16 height 16
checkbox input "true"
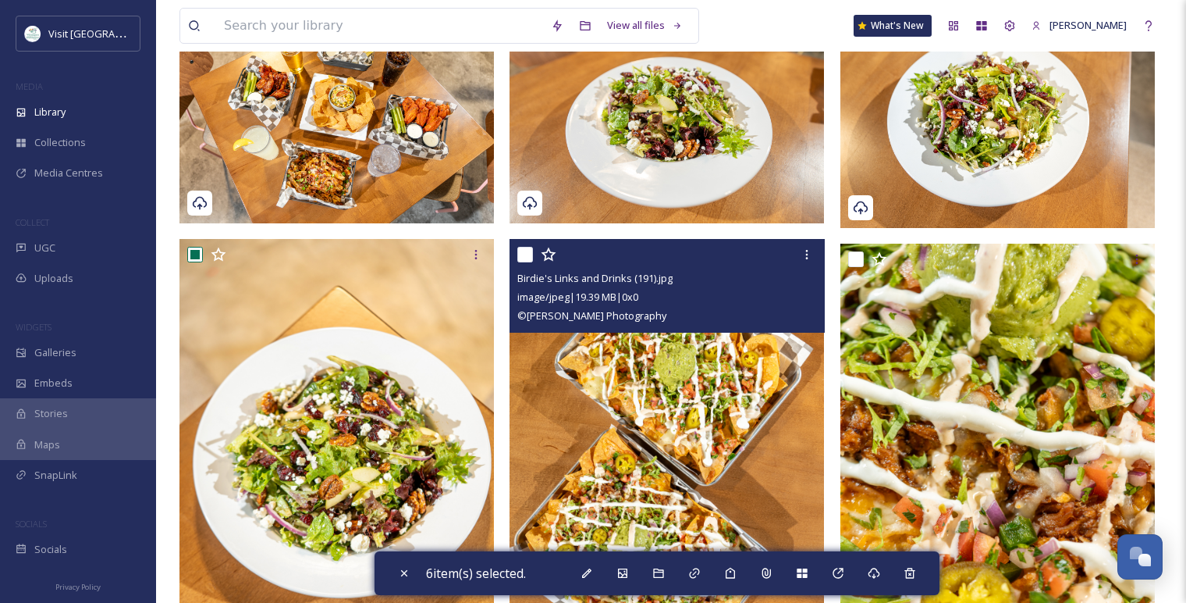
click at [528, 254] on input "checkbox" at bounding box center [525, 255] width 16 height 16
checkbox input "true"
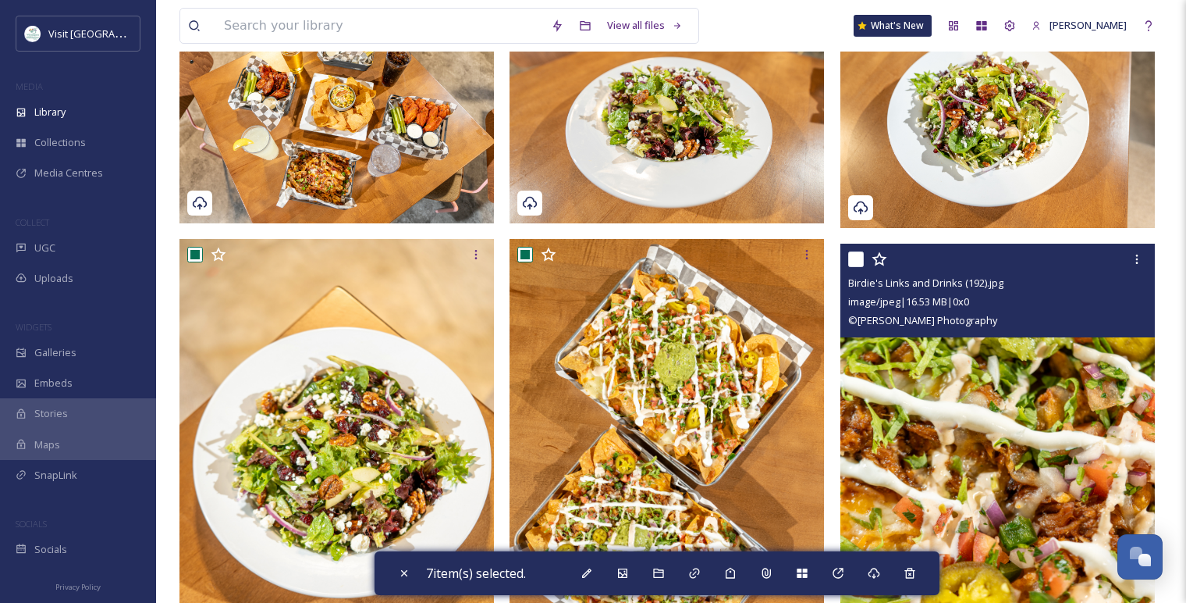
click at [864, 259] on div at bounding box center [999, 259] width 303 height 28
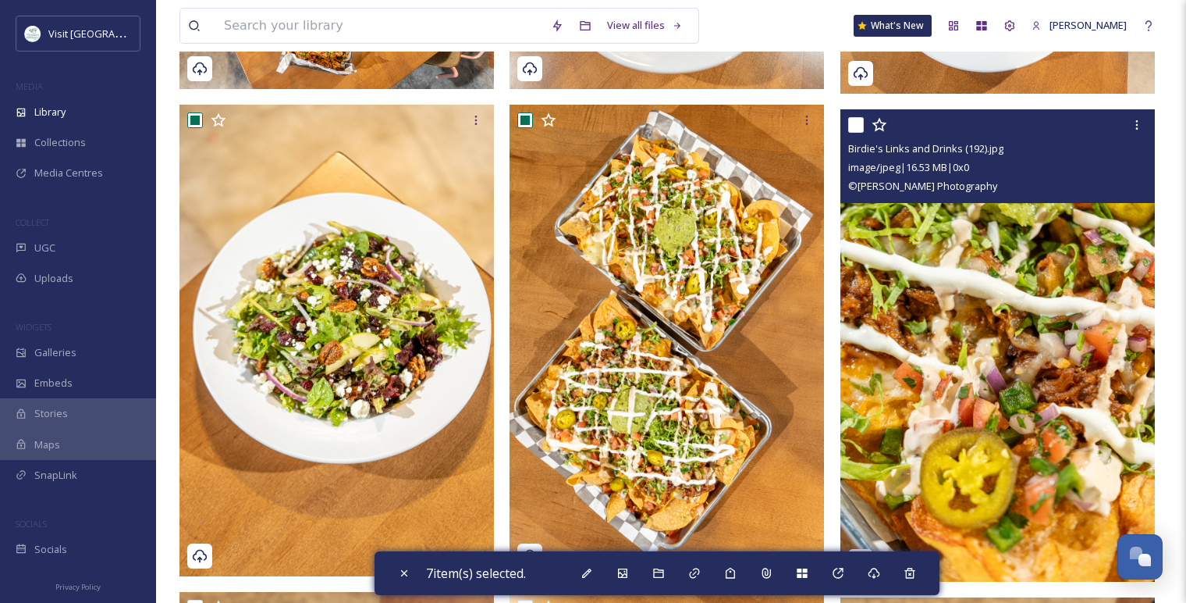
scroll to position [2790, 0]
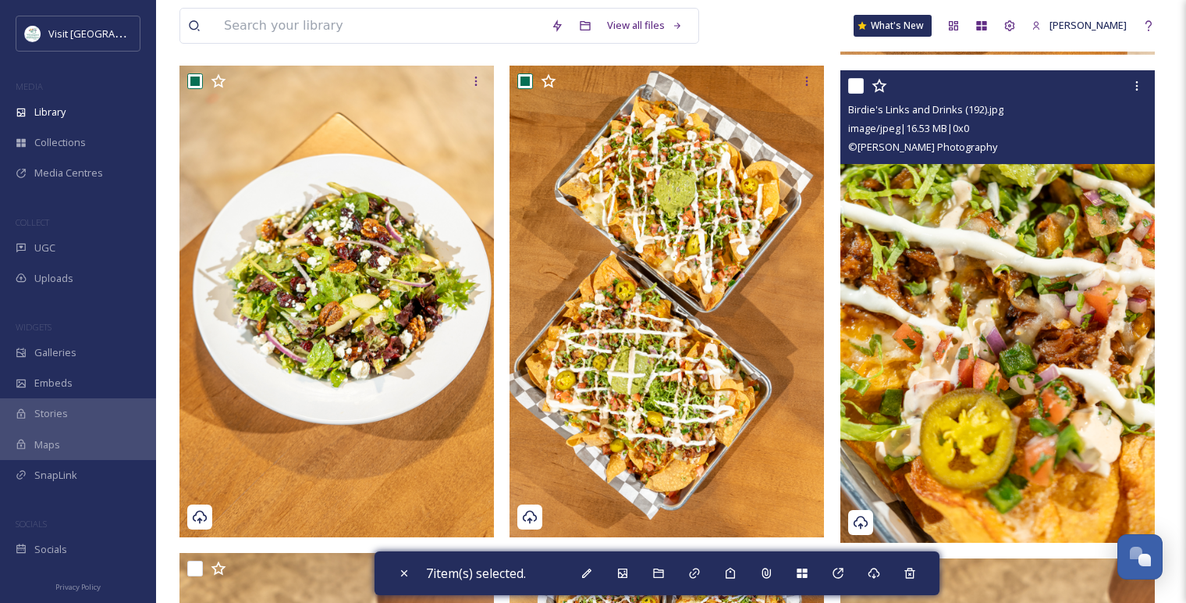
click at [859, 86] on input "checkbox" at bounding box center [856, 86] width 16 height 16
checkbox input "true"
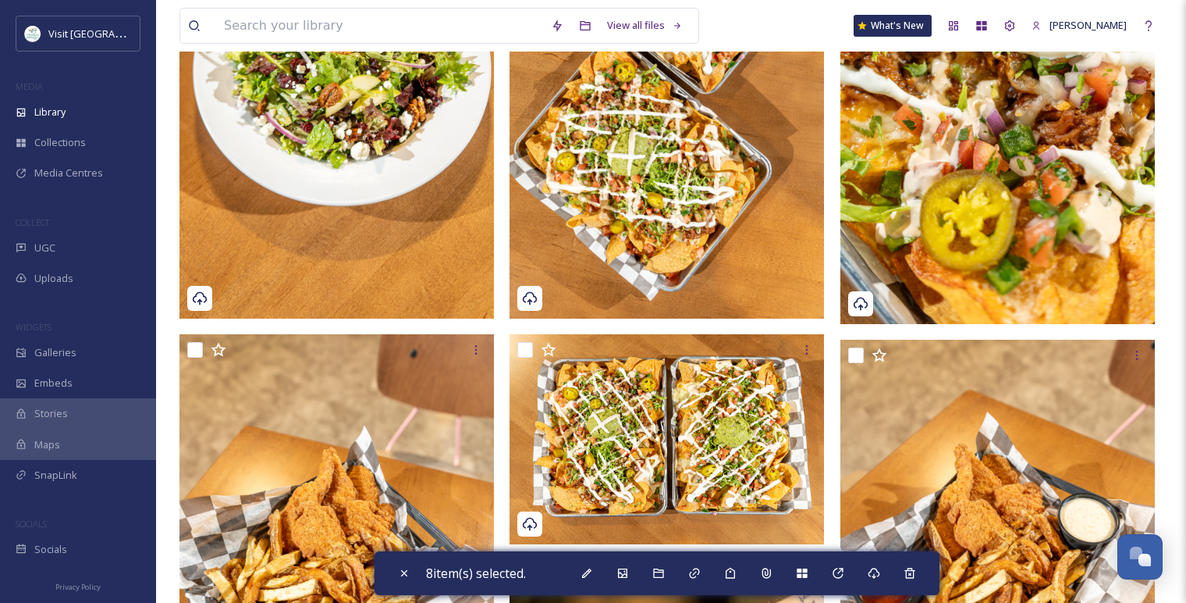
scroll to position [3050, 0]
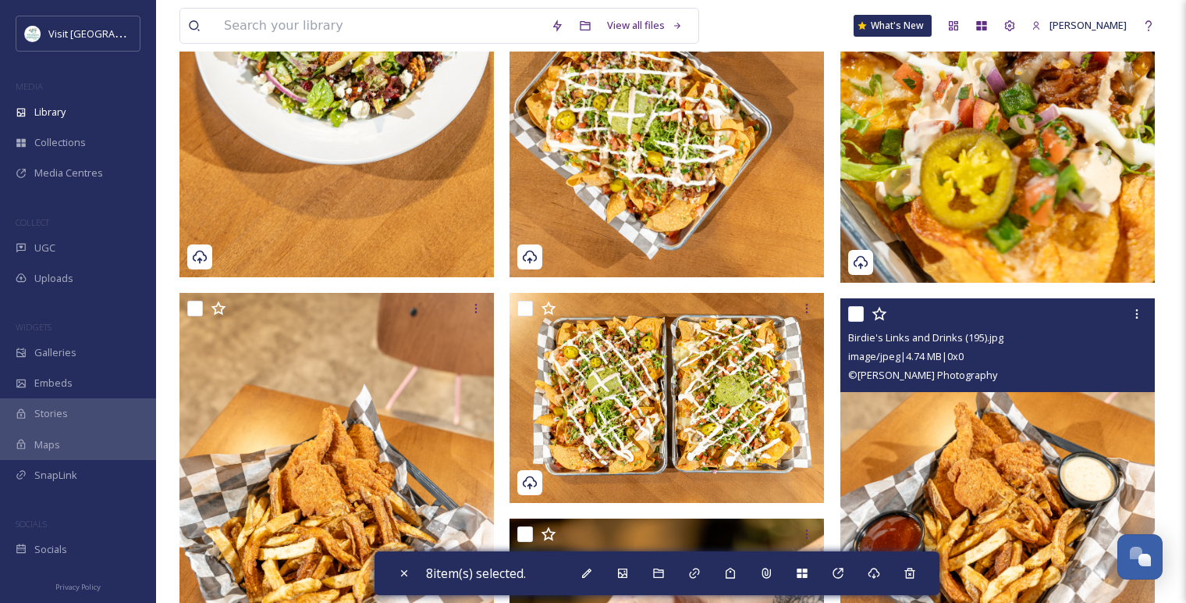
drag, startPoint x: 855, startPoint y: 315, endPoint x: 783, endPoint y: 319, distance: 71.9
click at [853, 315] on input "checkbox" at bounding box center [856, 314] width 16 height 16
checkbox input "true"
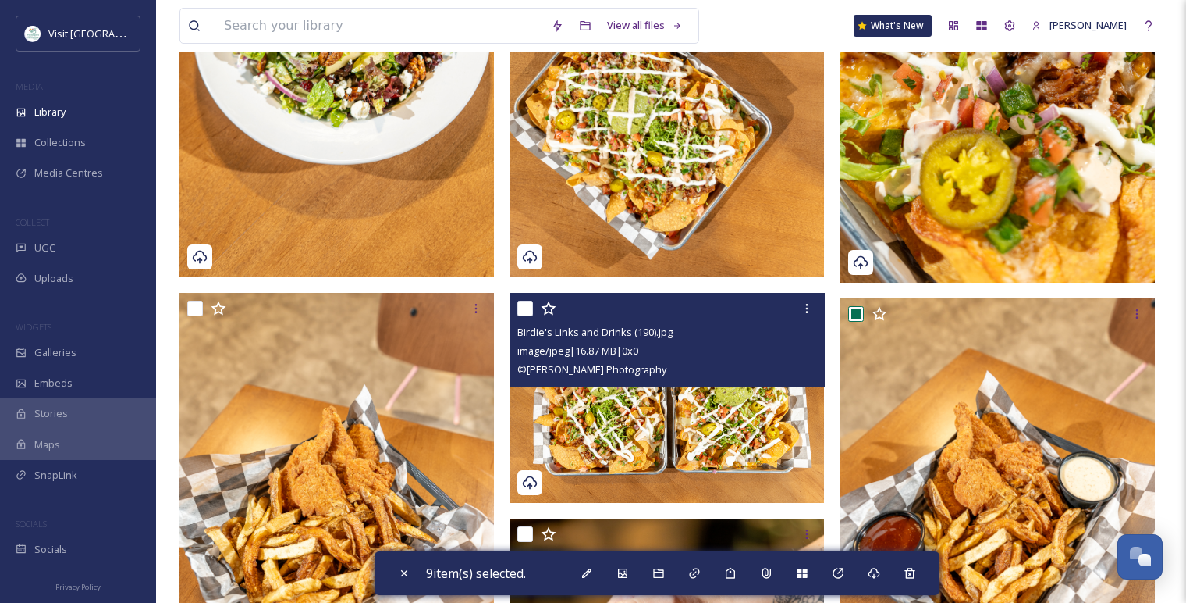
click at [526, 314] on input "checkbox" at bounding box center [525, 308] width 16 height 16
checkbox input "true"
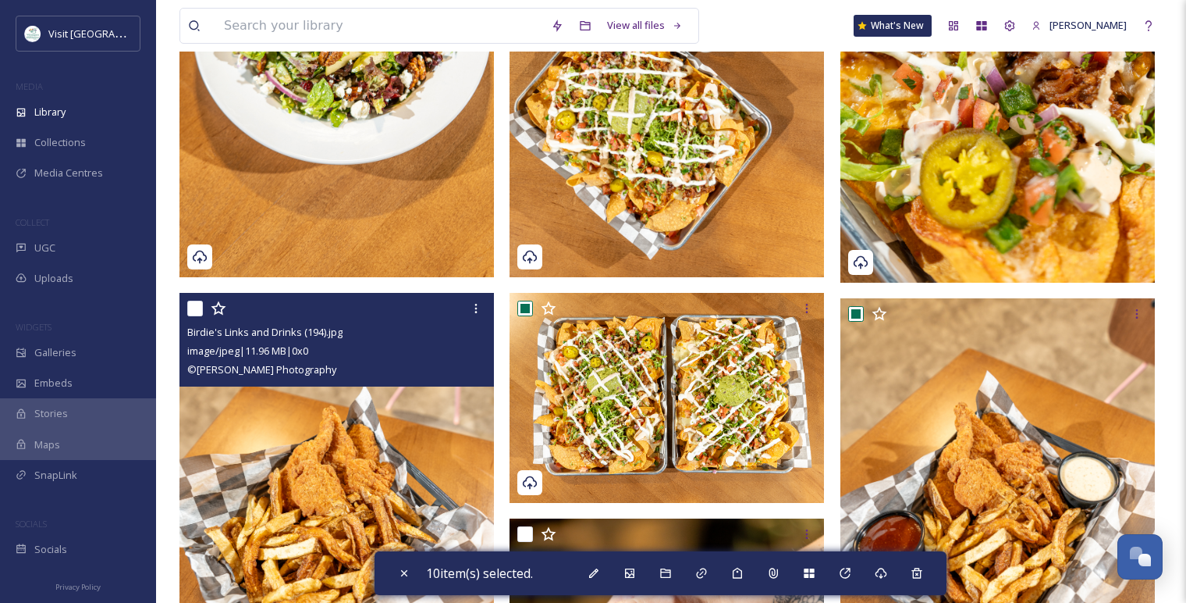
click at [196, 305] on input "checkbox" at bounding box center [195, 308] width 16 height 16
checkbox input "true"
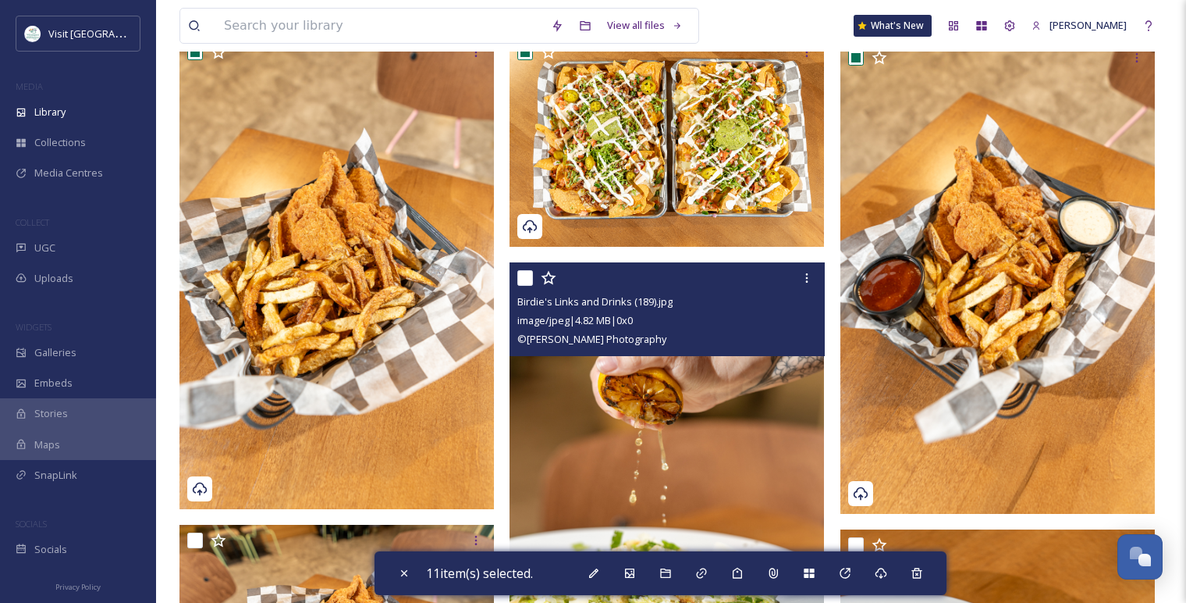
scroll to position [3398, 0]
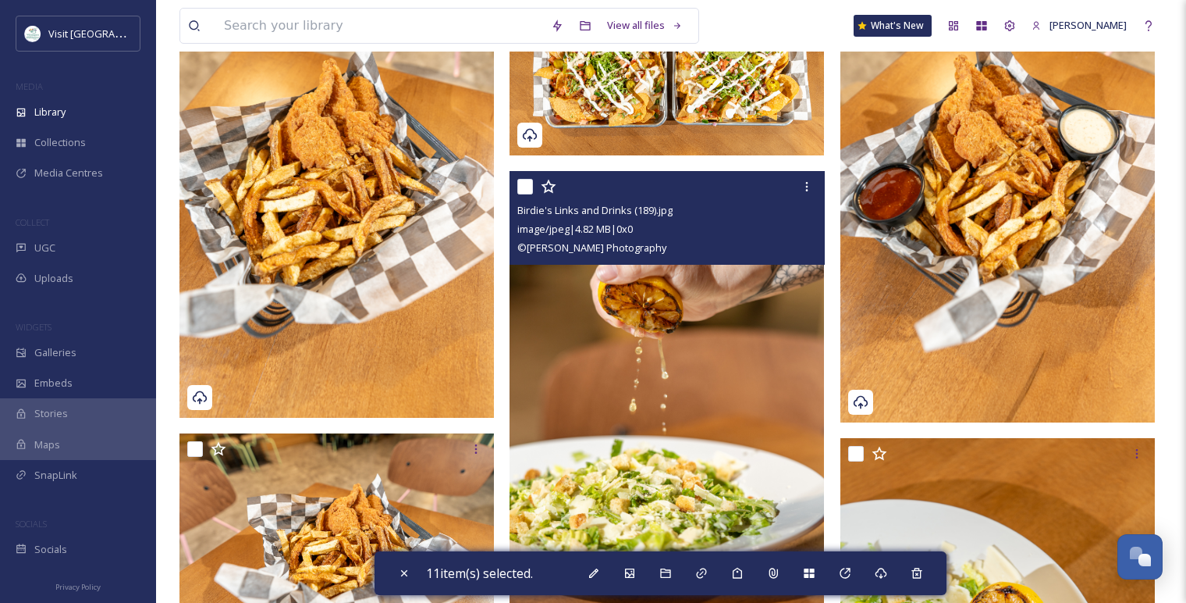
click at [530, 183] on input "checkbox" at bounding box center [525, 187] width 16 height 16
checkbox input "true"
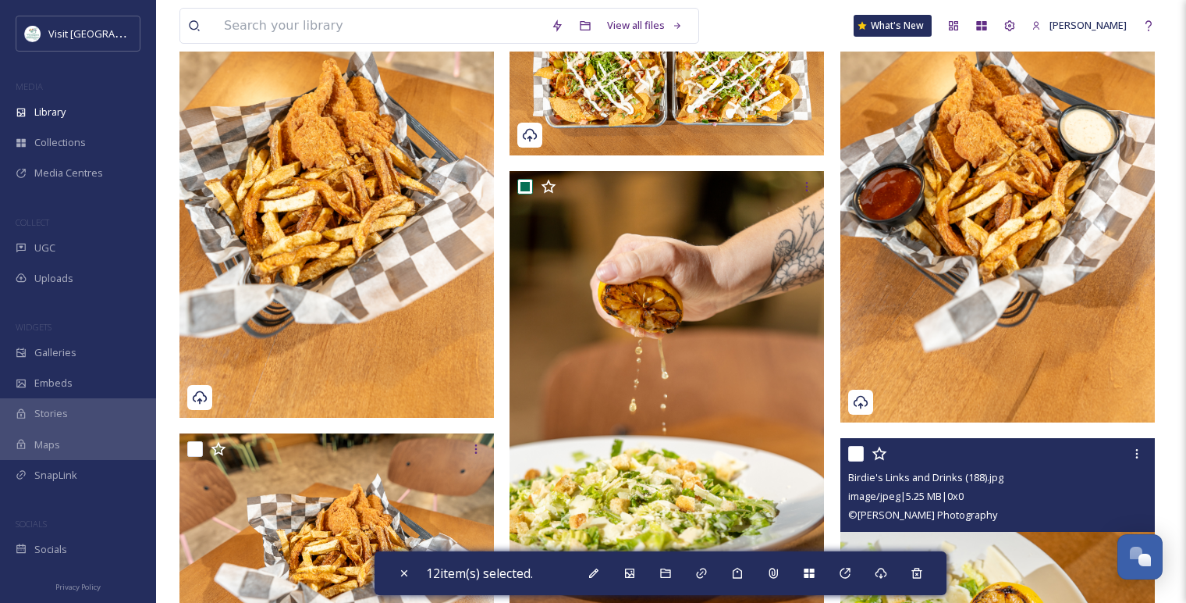
click at [852, 451] on input "checkbox" at bounding box center [856, 454] width 16 height 16
checkbox input "true"
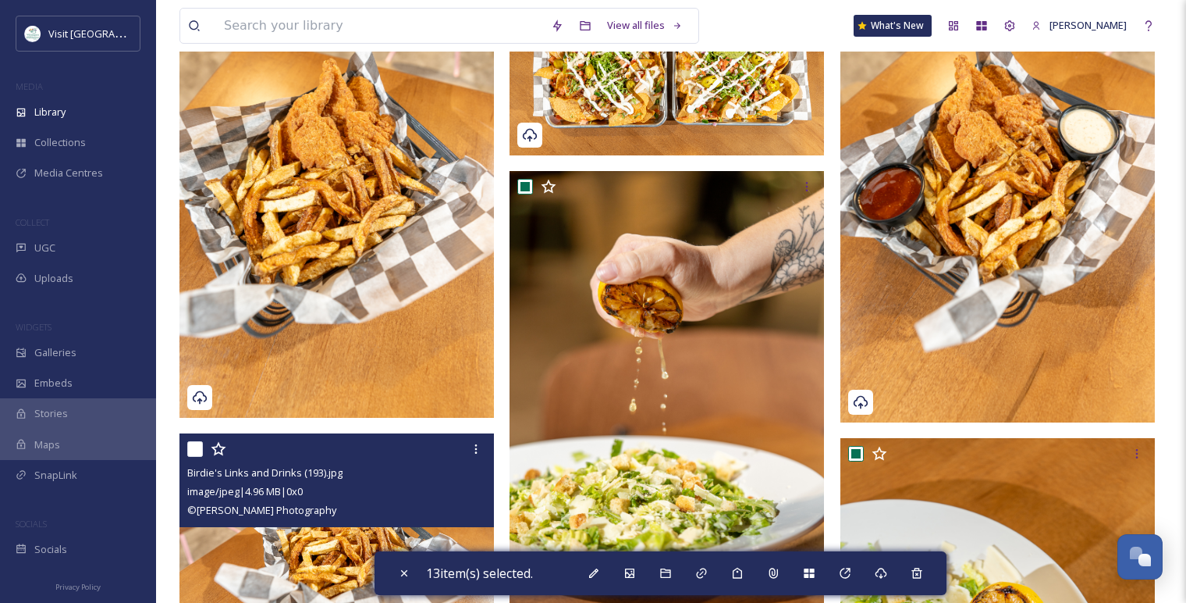
click at [194, 449] on input "checkbox" at bounding box center [195, 449] width 16 height 16
checkbox input "true"
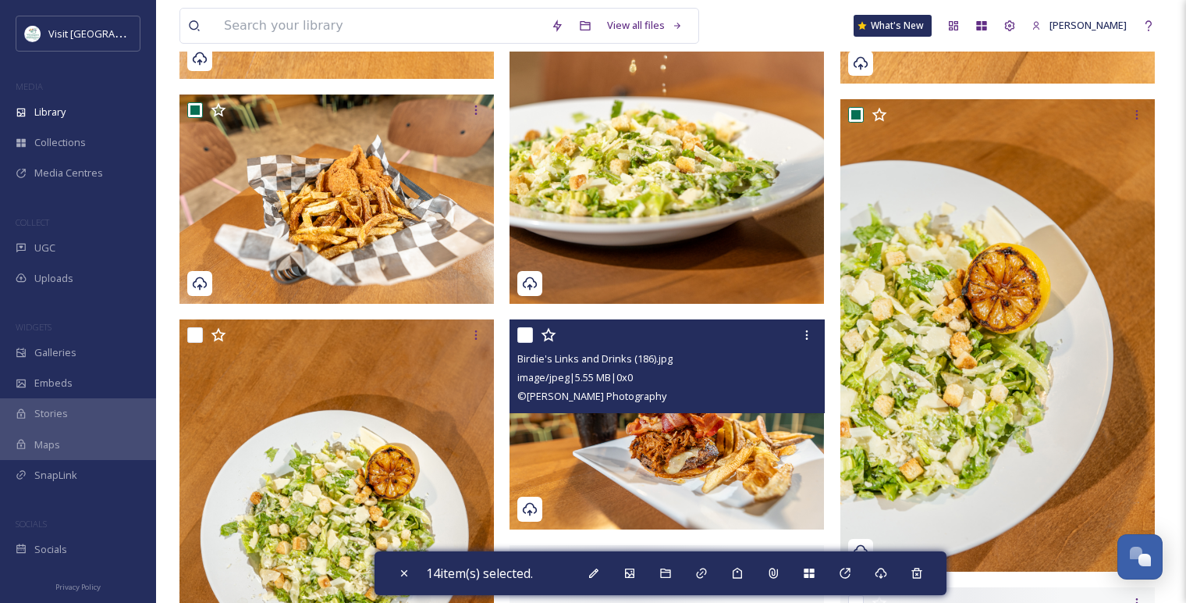
scroll to position [3744, 0]
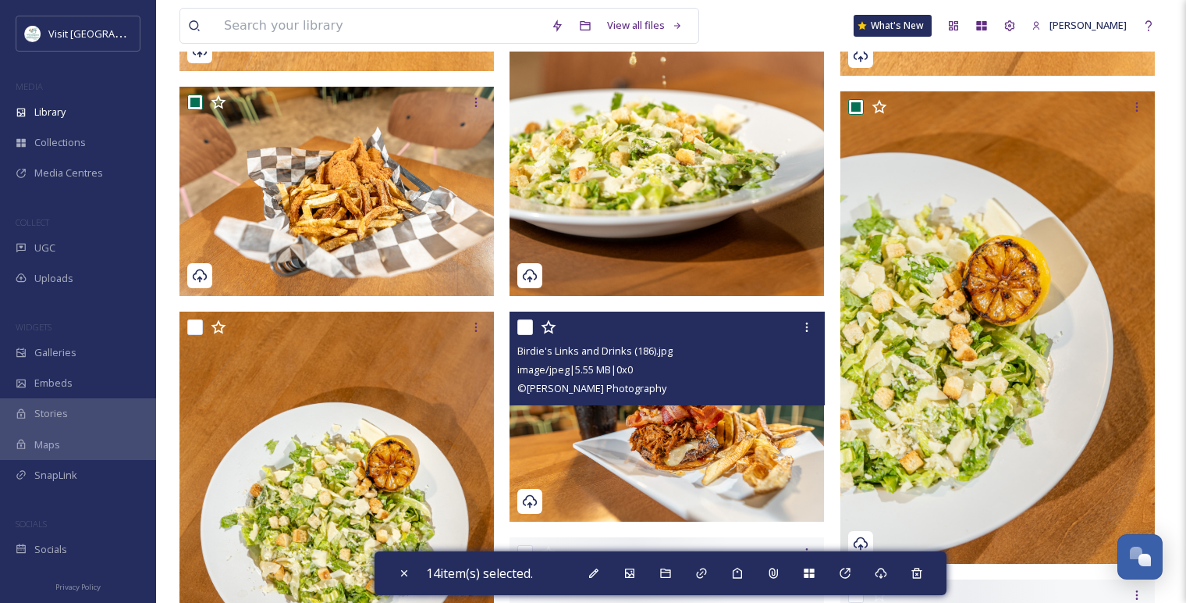
click at [523, 323] on input "checkbox" at bounding box center [525, 327] width 16 height 16
checkbox input "true"
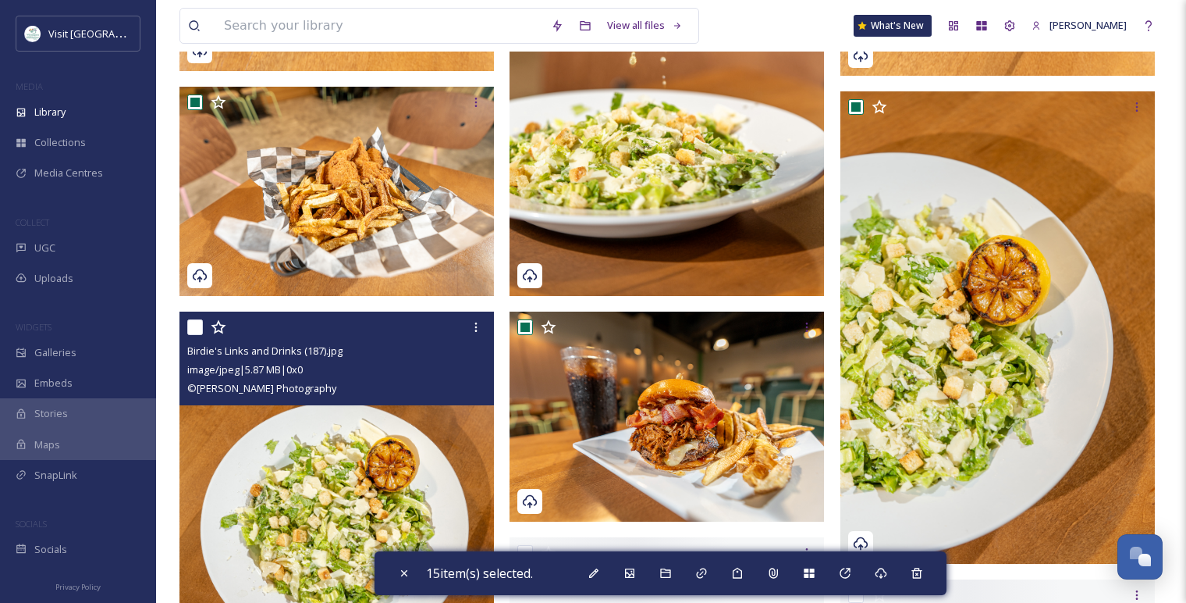
click at [188, 329] on input "checkbox" at bounding box center [195, 327] width 16 height 16
checkbox input "true"
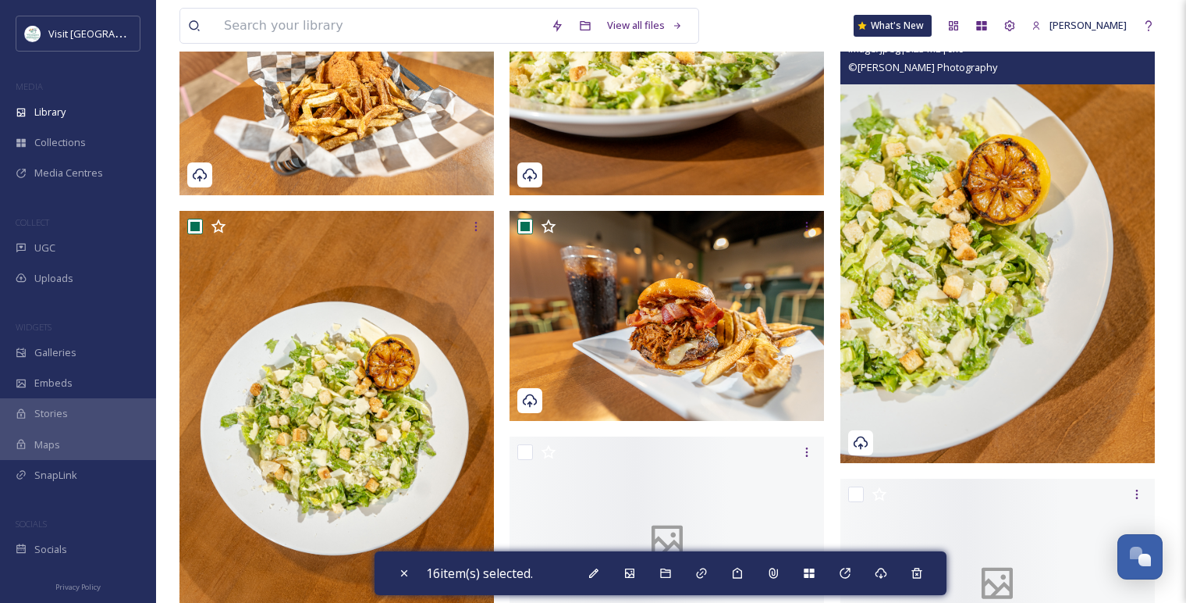
scroll to position [4005, 0]
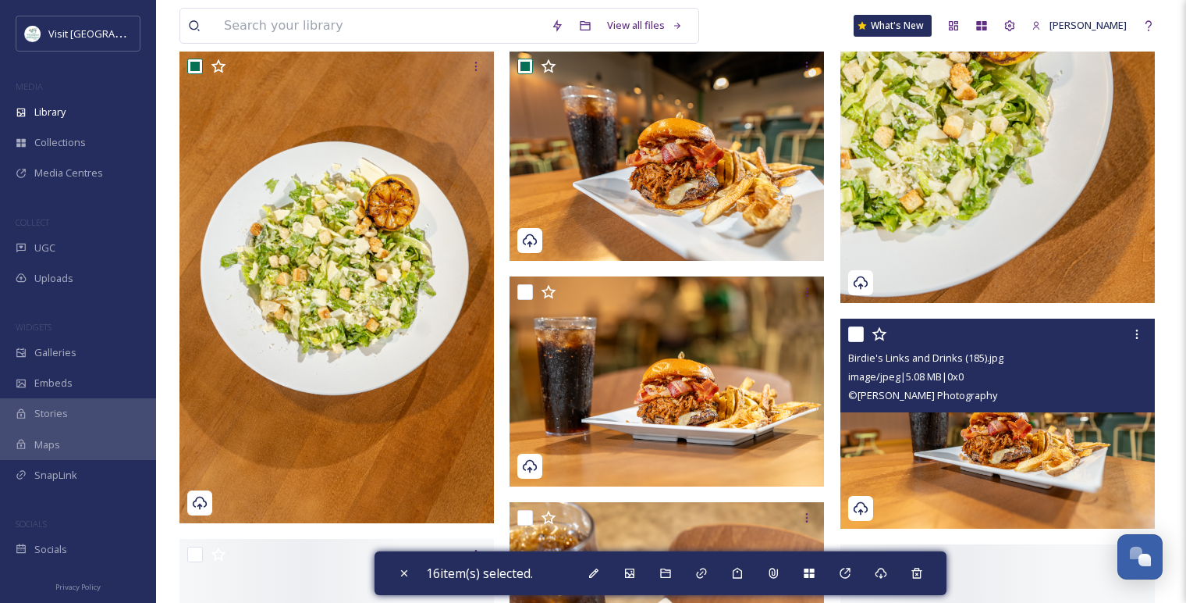
click at [852, 337] on input "checkbox" at bounding box center [856, 334] width 16 height 16
checkbox input "true"
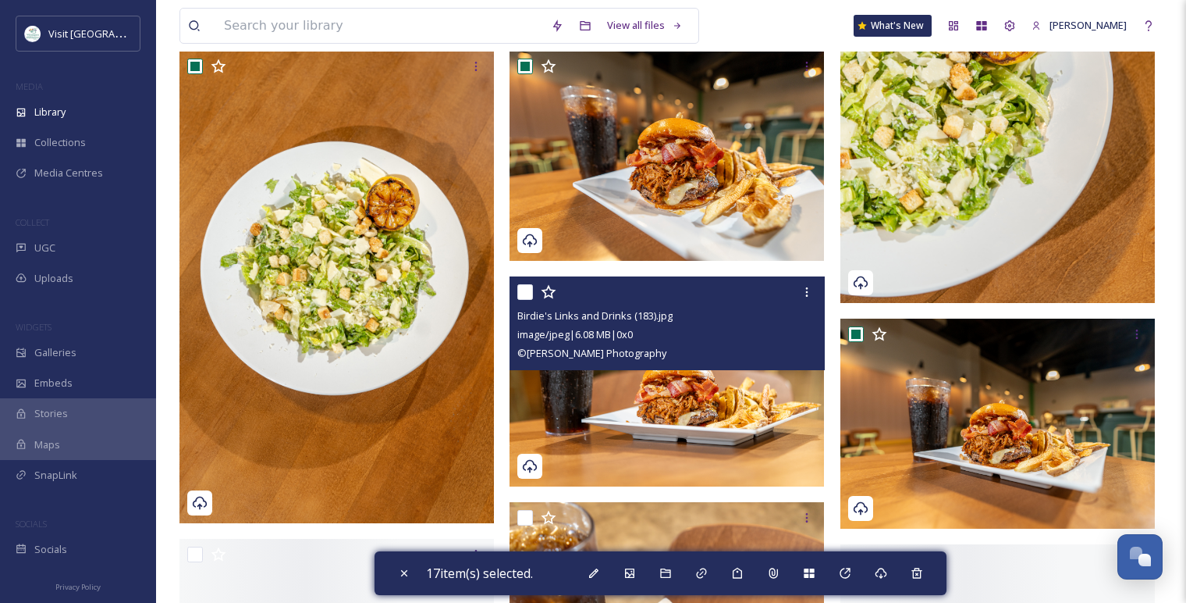
click at [525, 295] on input "checkbox" at bounding box center [525, 292] width 16 height 16
checkbox input "true"
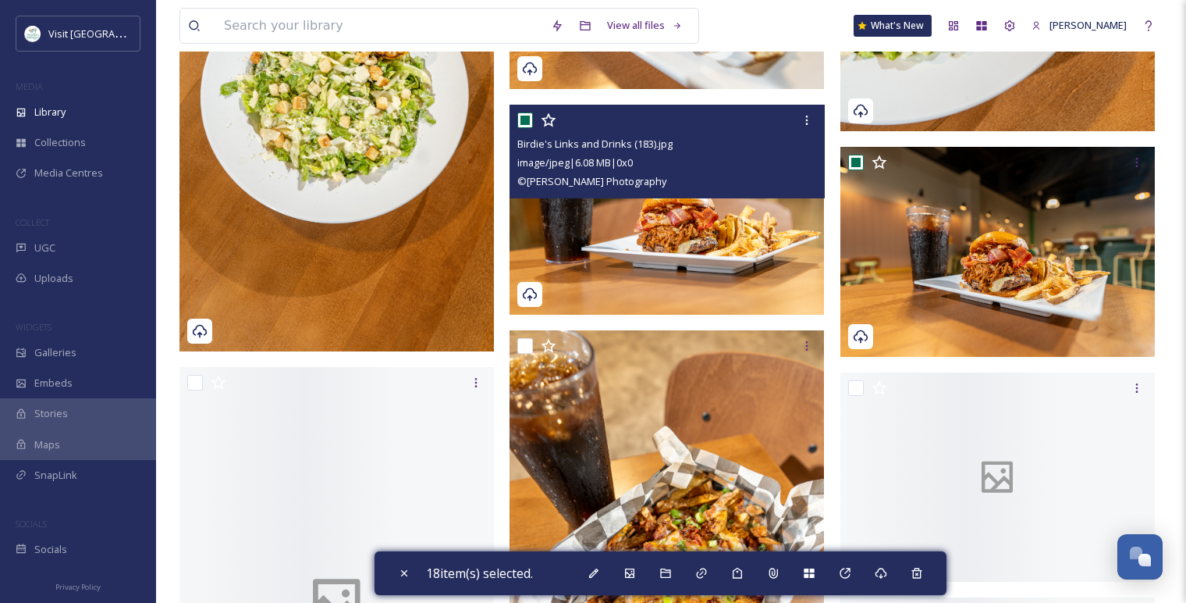
scroll to position [4178, 0]
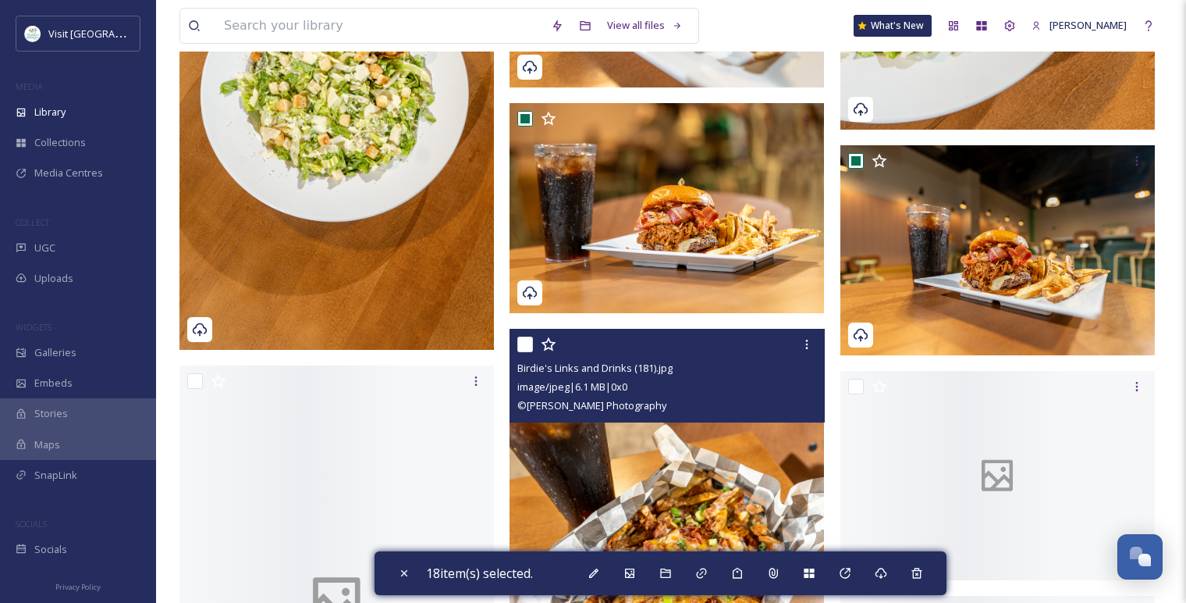
click at [531, 347] on input "checkbox" at bounding box center [525, 344] width 16 height 16
checkbox input "true"
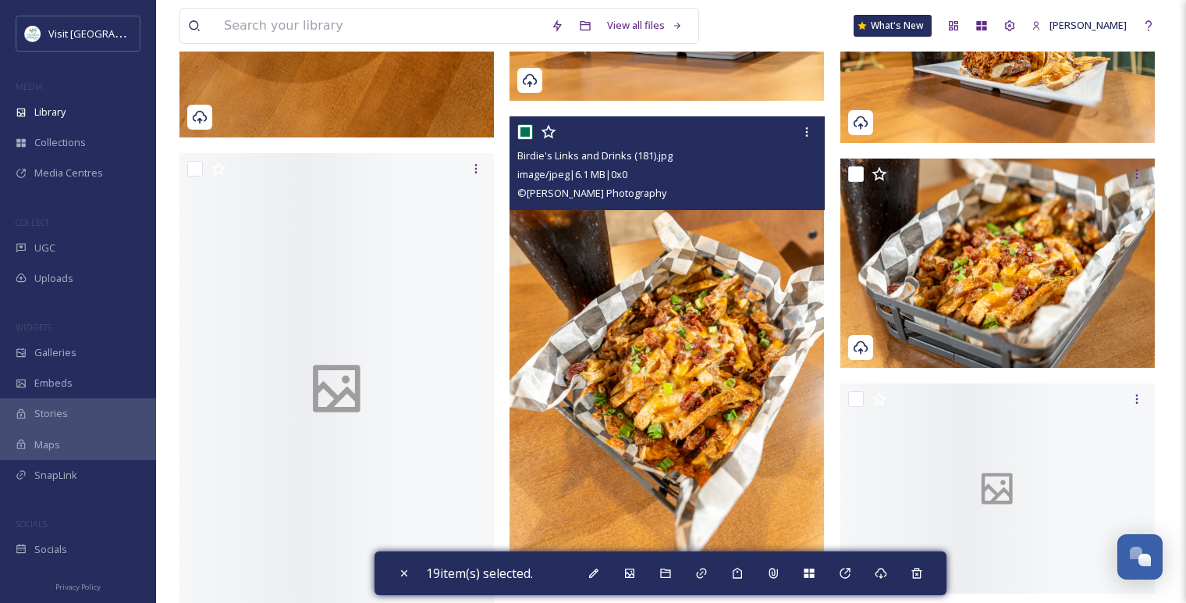
scroll to position [4438, 0]
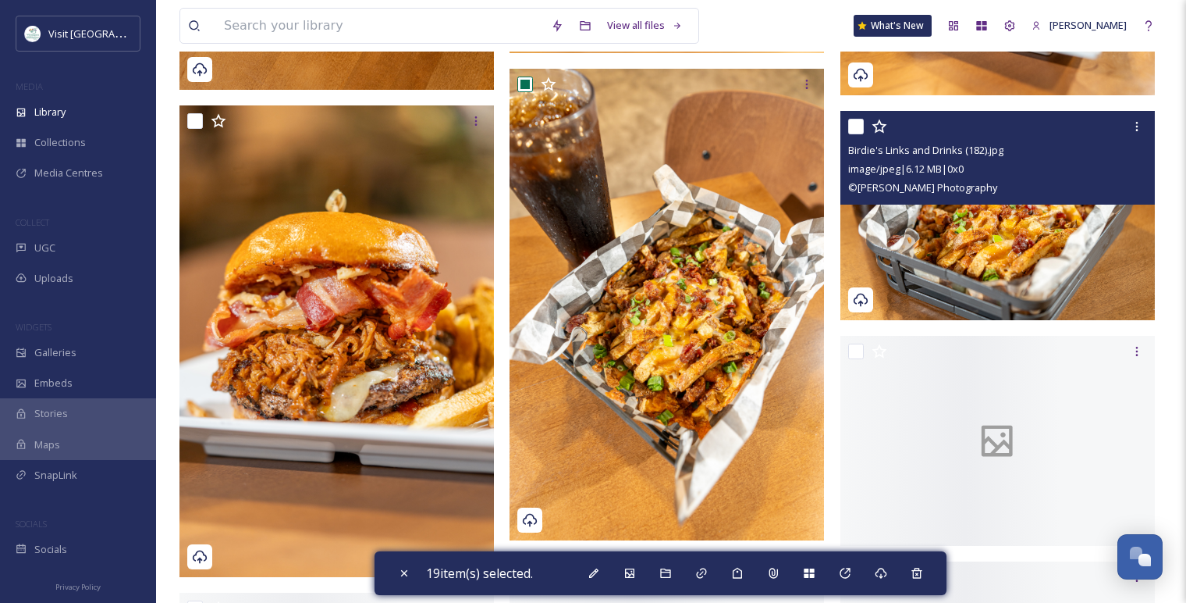
click at [857, 130] on input "checkbox" at bounding box center [856, 127] width 16 height 16
checkbox input "true"
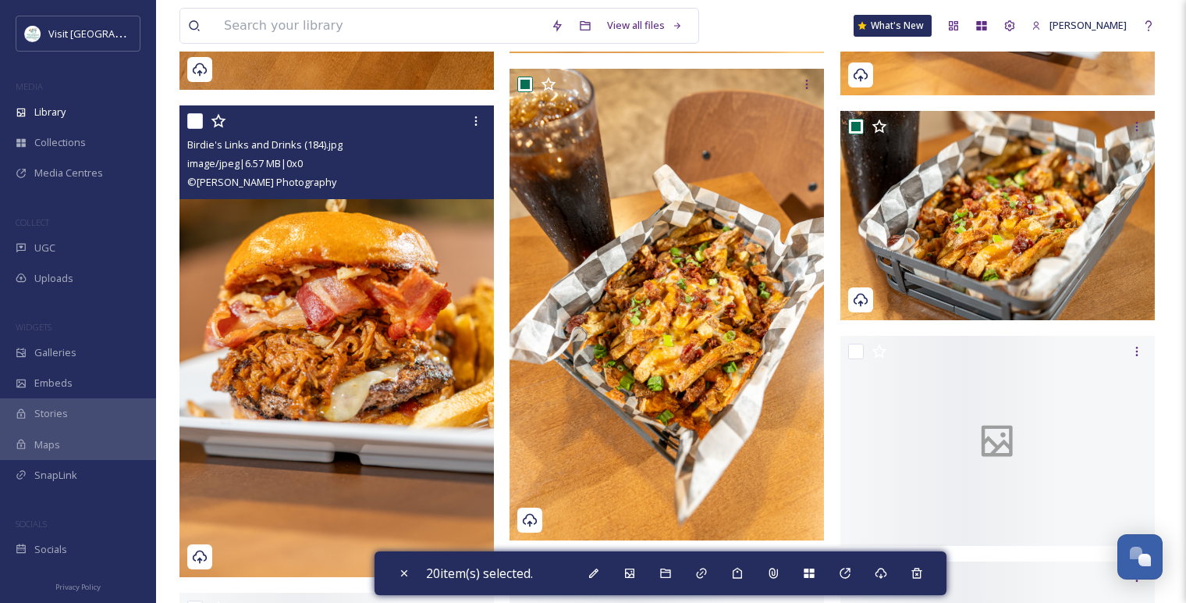
click at [190, 125] on input "checkbox" at bounding box center [195, 121] width 16 height 16
checkbox input "true"
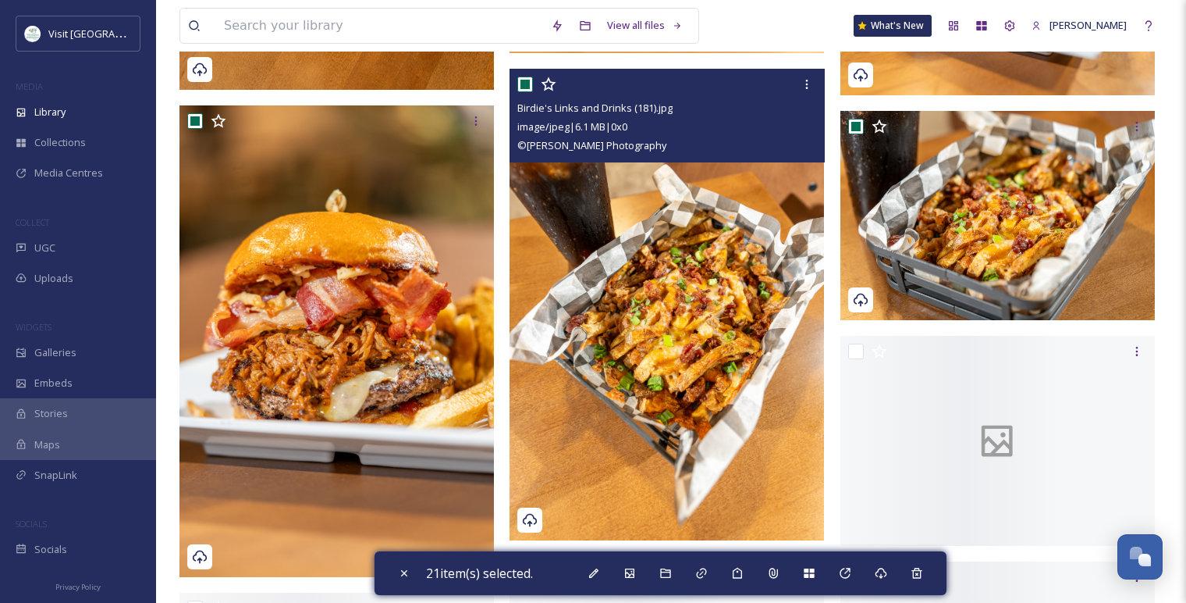
scroll to position [4611, 0]
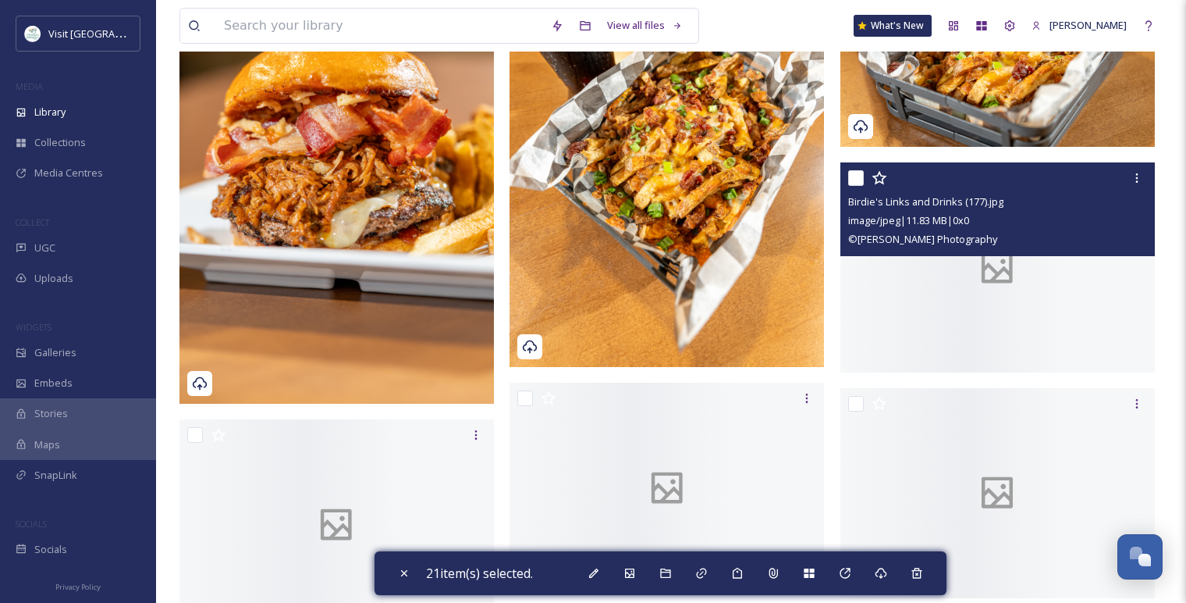
click at [859, 172] on input "checkbox" at bounding box center [856, 178] width 16 height 16
checkbox input "true"
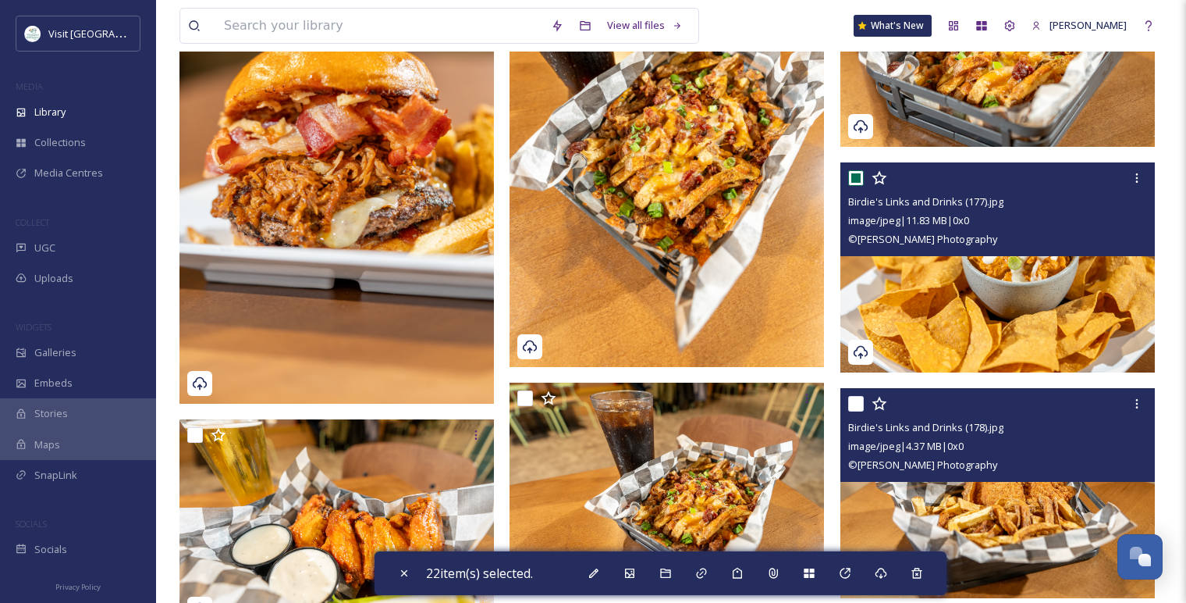
scroll to position [4785, 0]
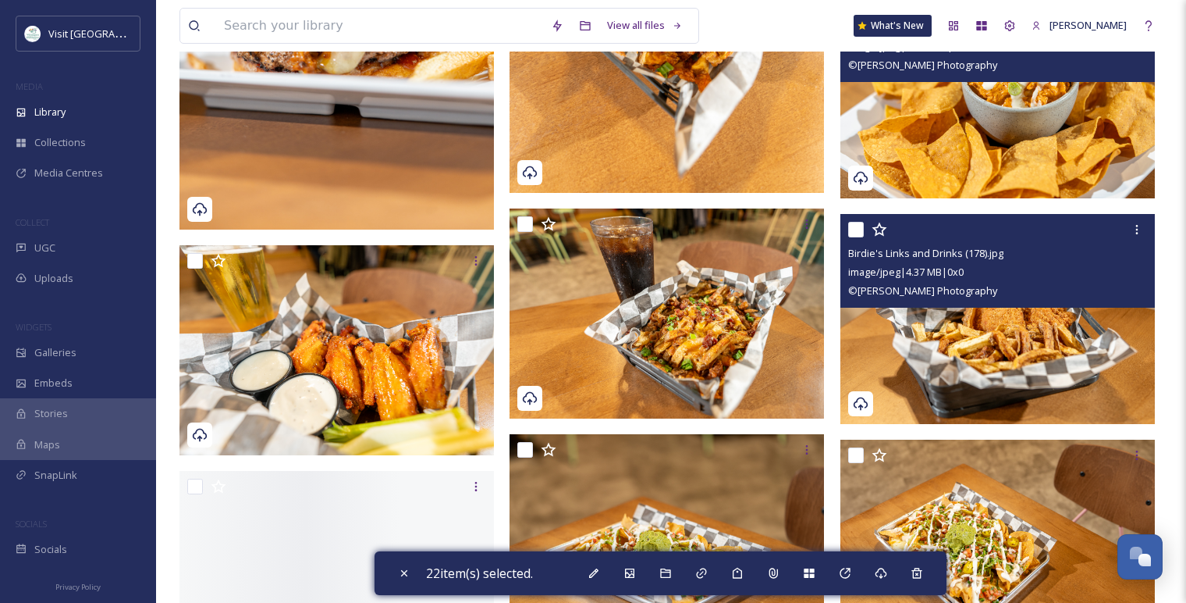
click at [859, 230] on input "checkbox" at bounding box center [856, 230] width 16 height 16
checkbox input "true"
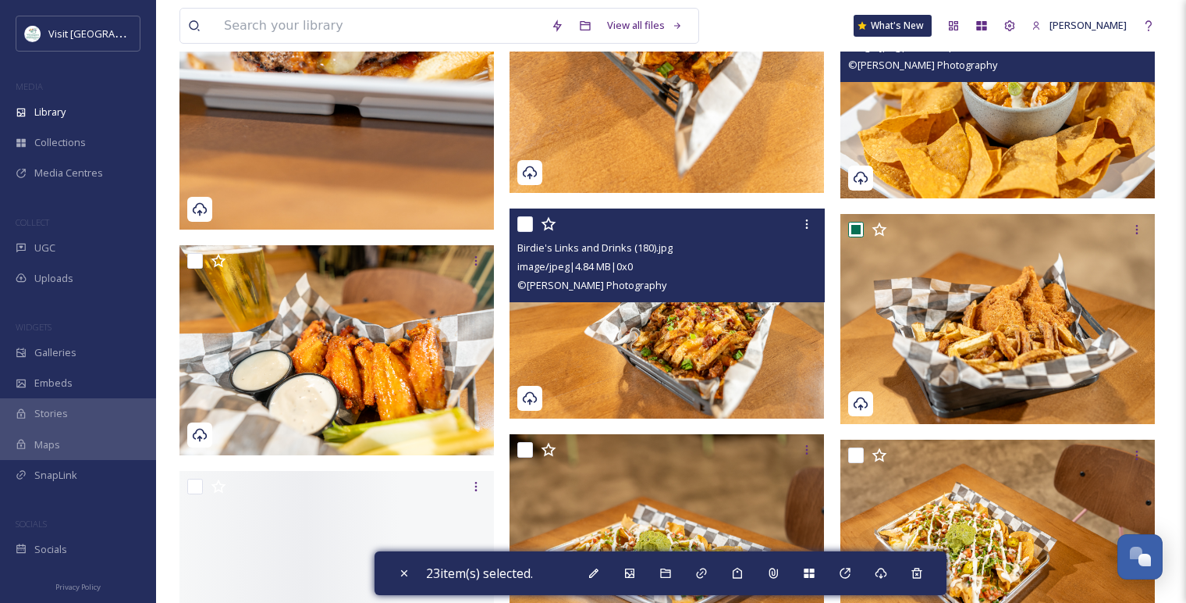
click at [529, 224] on input "checkbox" at bounding box center [525, 224] width 16 height 16
checkbox input "true"
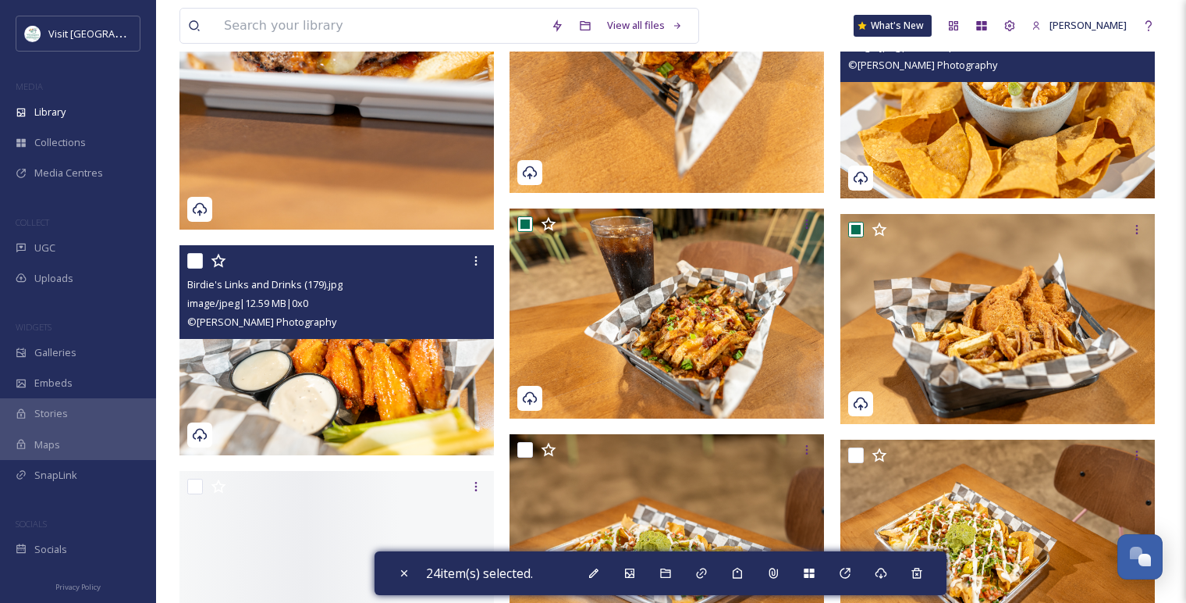
click at [199, 264] on input "checkbox" at bounding box center [195, 261] width 16 height 16
checkbox input "true"
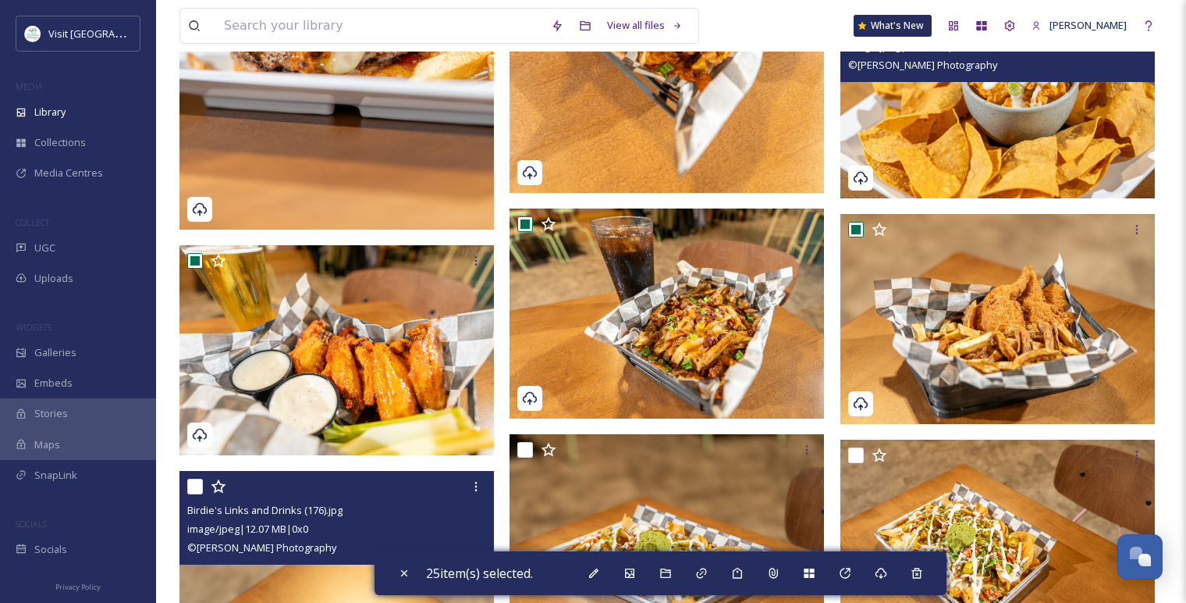
click at [199, 490] on input "checkbox" at bounding box center [195, 486] width 16 height 16
checkbox input "true"
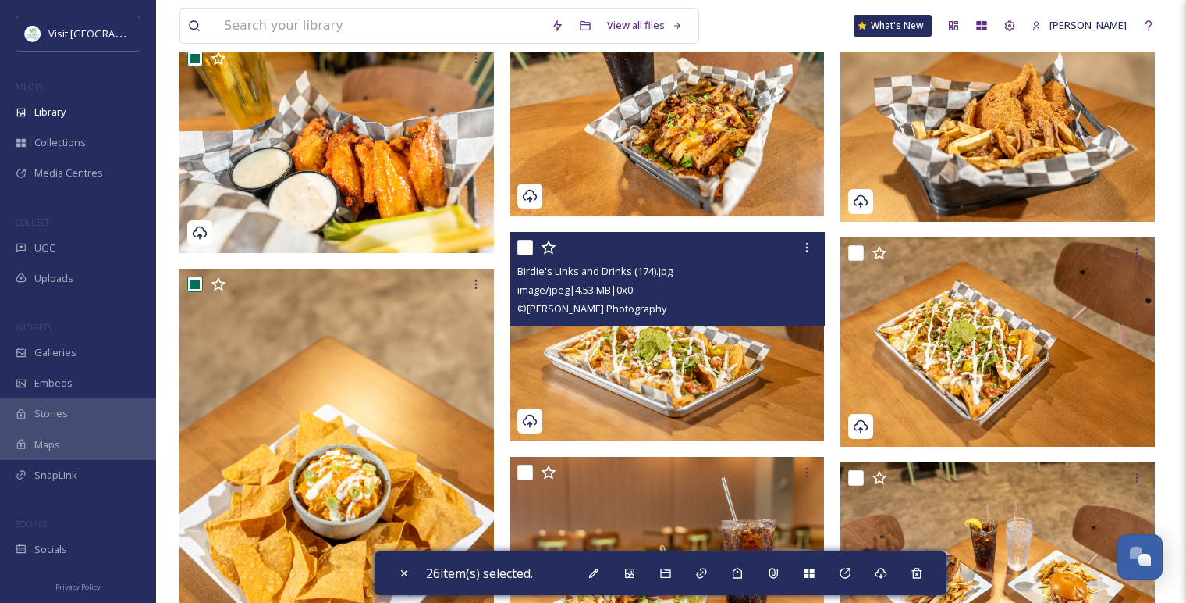
scroll to position [5045, 0]
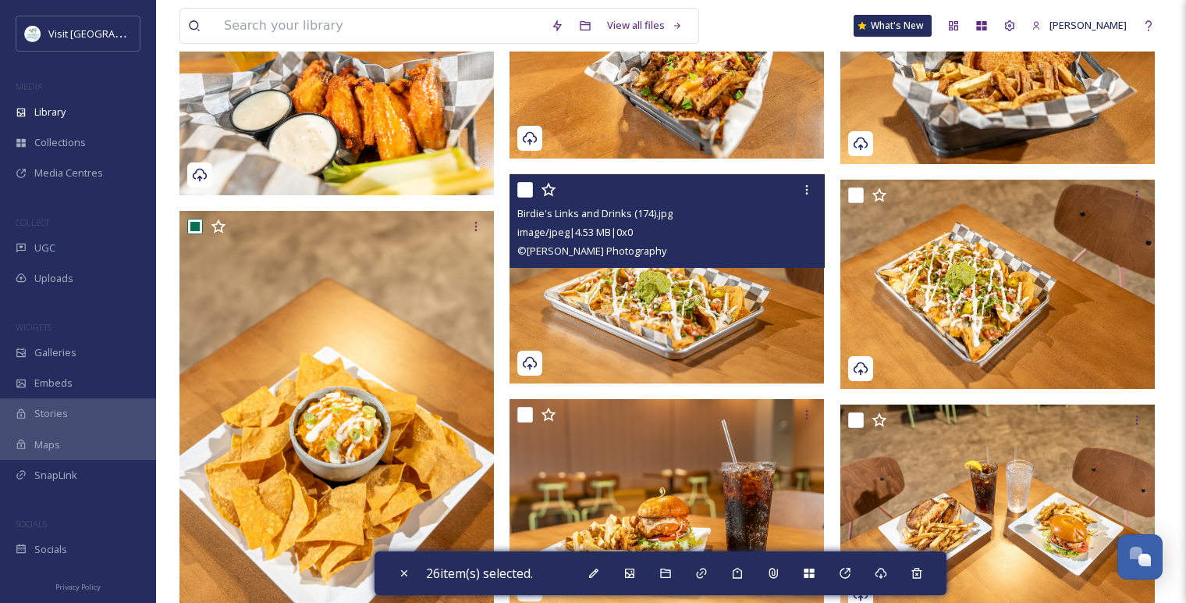
click at [520, 190] on input "checkbox" at bounding box center [525, 190] width 16 height 16
checkbox input "true"
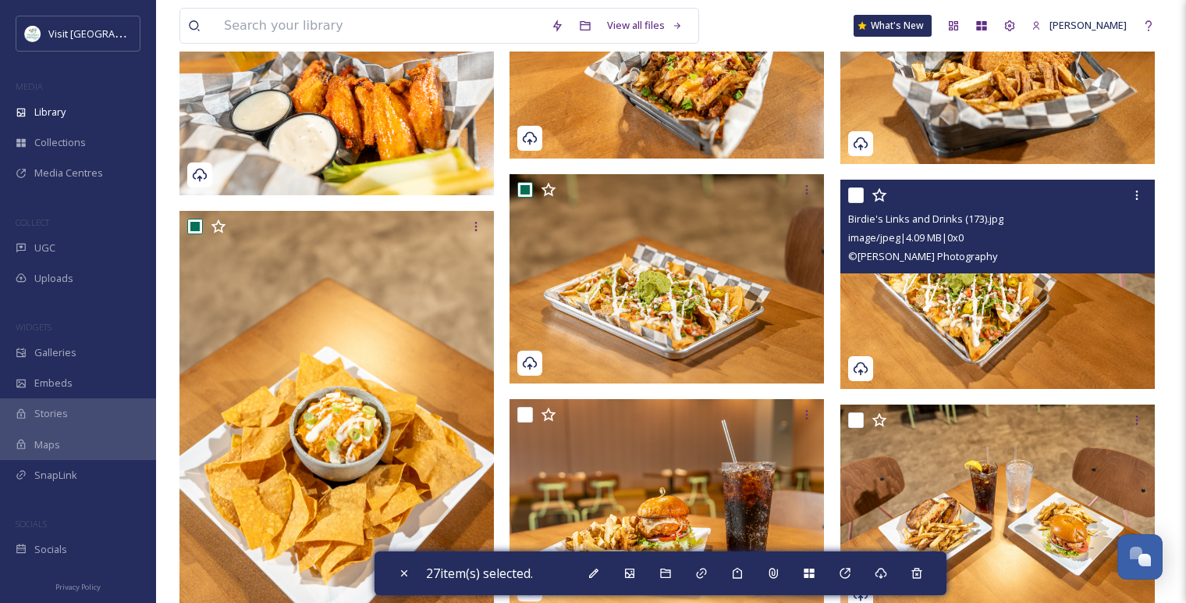
click at [852, 193] on input "checkbox" at bounding box center [856, 195] width 16 height 16
checkbox input "true"
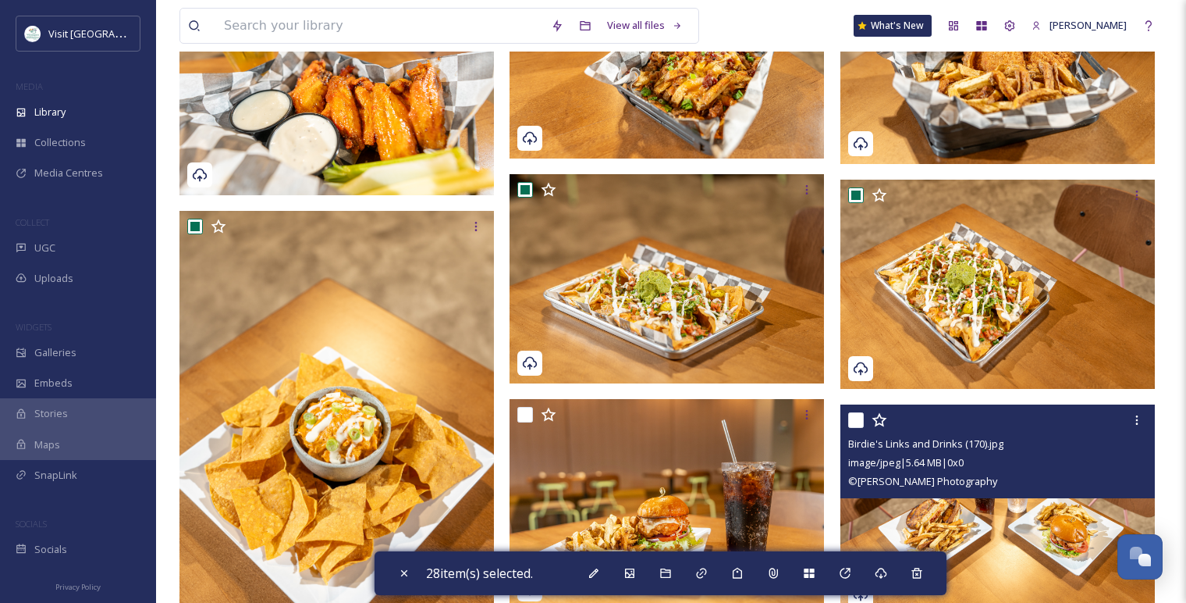
click at [860, 415] on input "checkbox" at bounding box center [856, 420] width 16 height 16
checkbox input "true"
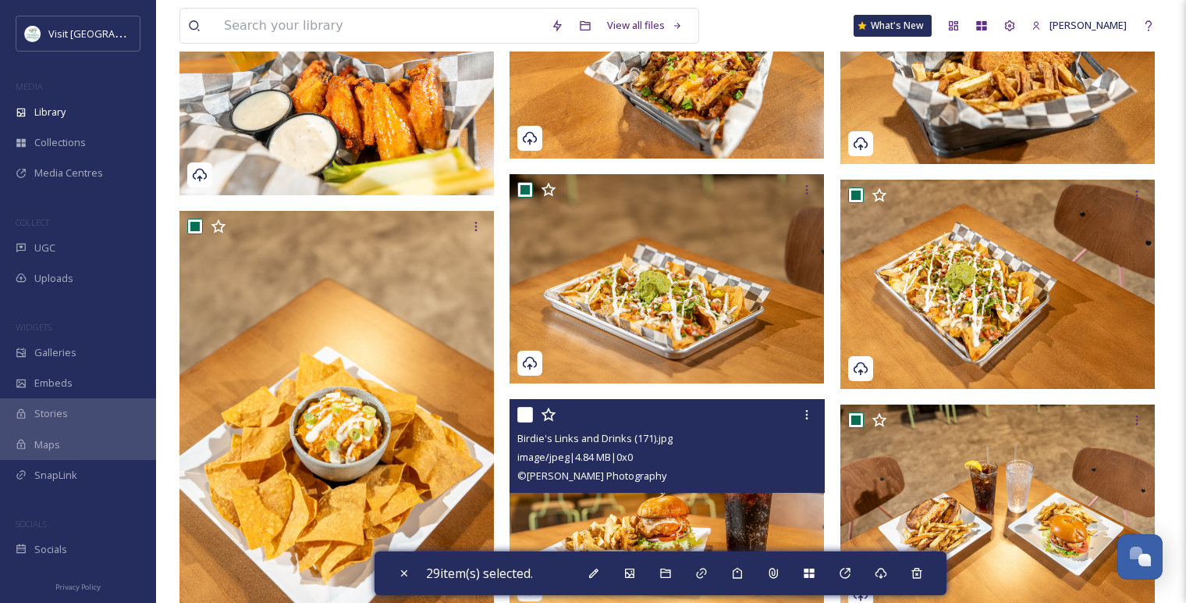
click at [515, 419] on div "Birdie's Links and Drinks (171).jpg image/jpeg | 4.84 MB | 0 x 0 © [PERSON_NAME…" at bounding box center [667, 446] width 315 height 94
click at [525, 415] on input "checkbox" at bounding box center [525, 415] width 16 height 16
checkbox input "true"
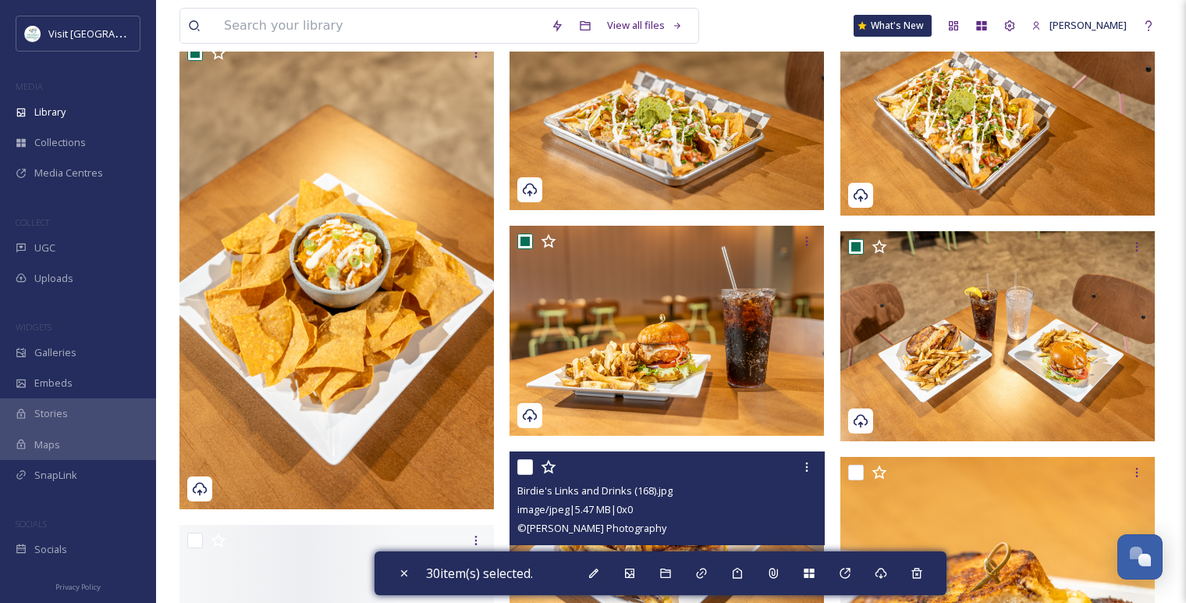
scroll to position [5392, 0]
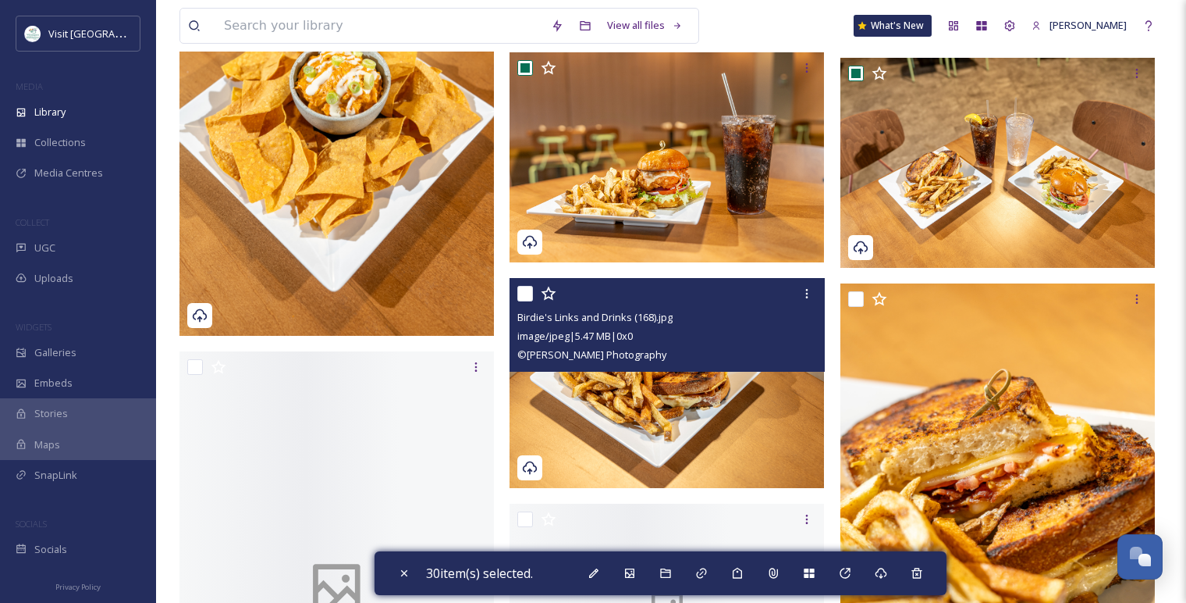
click at [530, 290] on input "checkbox" at bounding box center [525, 294] width 16 height 16
checkbox input "true"
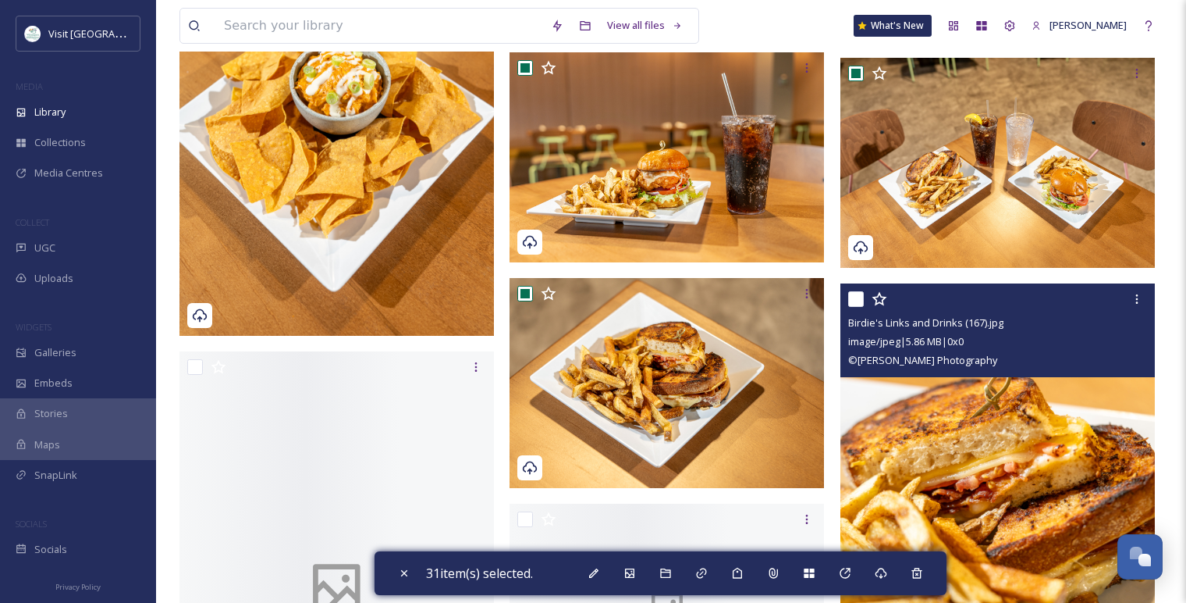
click at [855, 296] on input "checkbox" at bounding box center [856, 299] width 16 height 16
checkbox input "true"
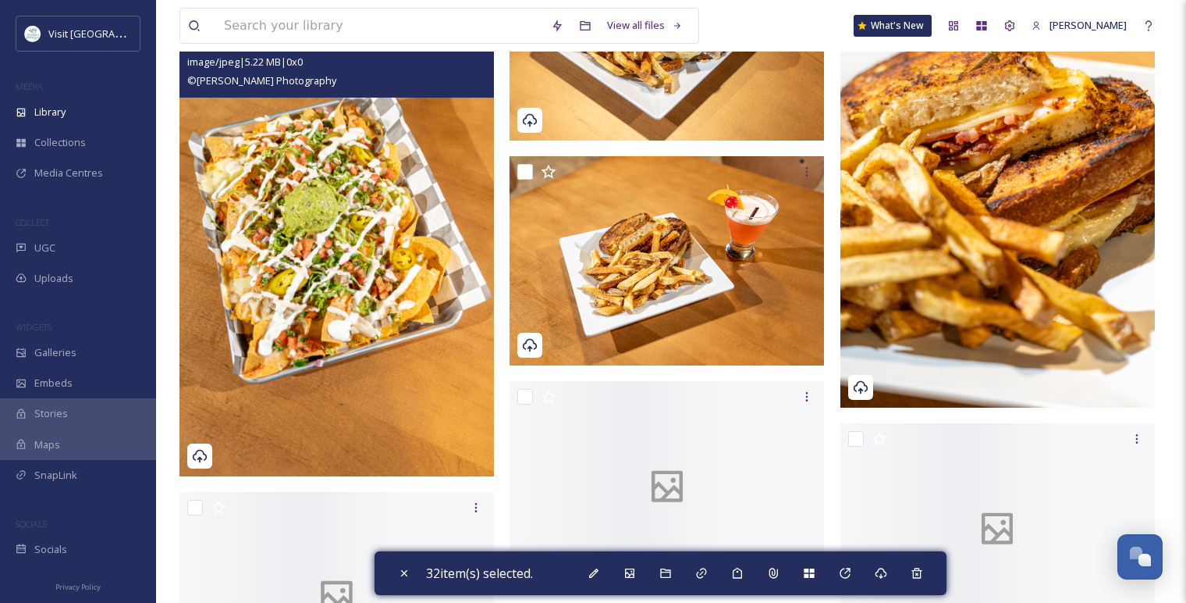
scroll to position [5652, 0]
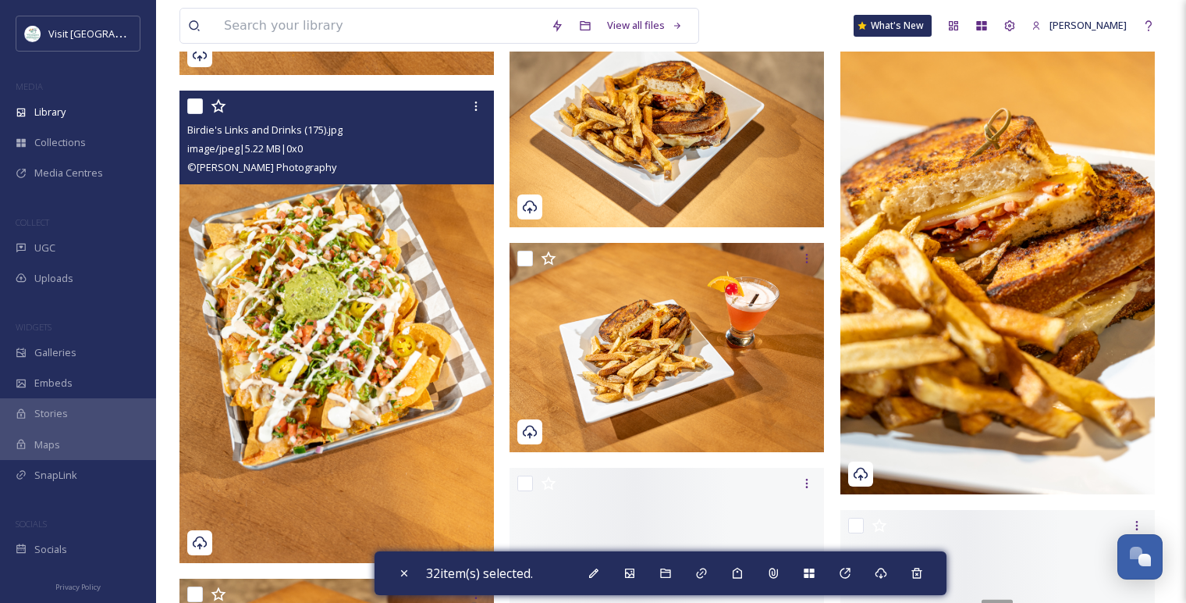
click at [192, 107] on input "checkbox" at bounding box center [195, 106] width 16 height 16
checkbox input "true"
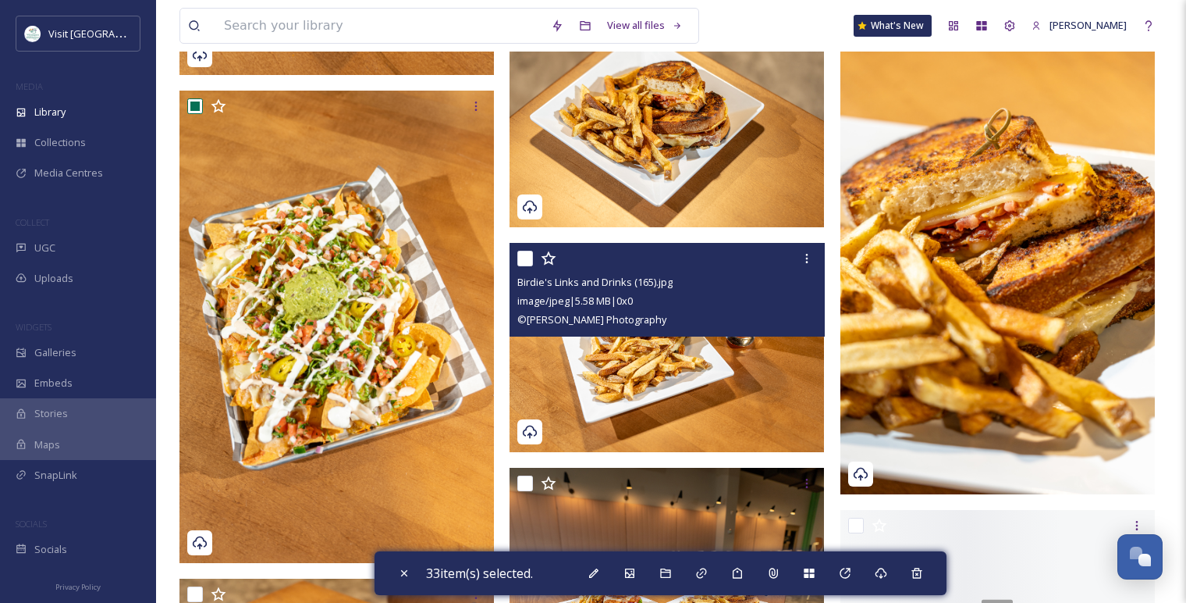
click at [528, 260] on input "checkbox" at bounding box center [525, 259] width 16 height 16
checkbox input "true"
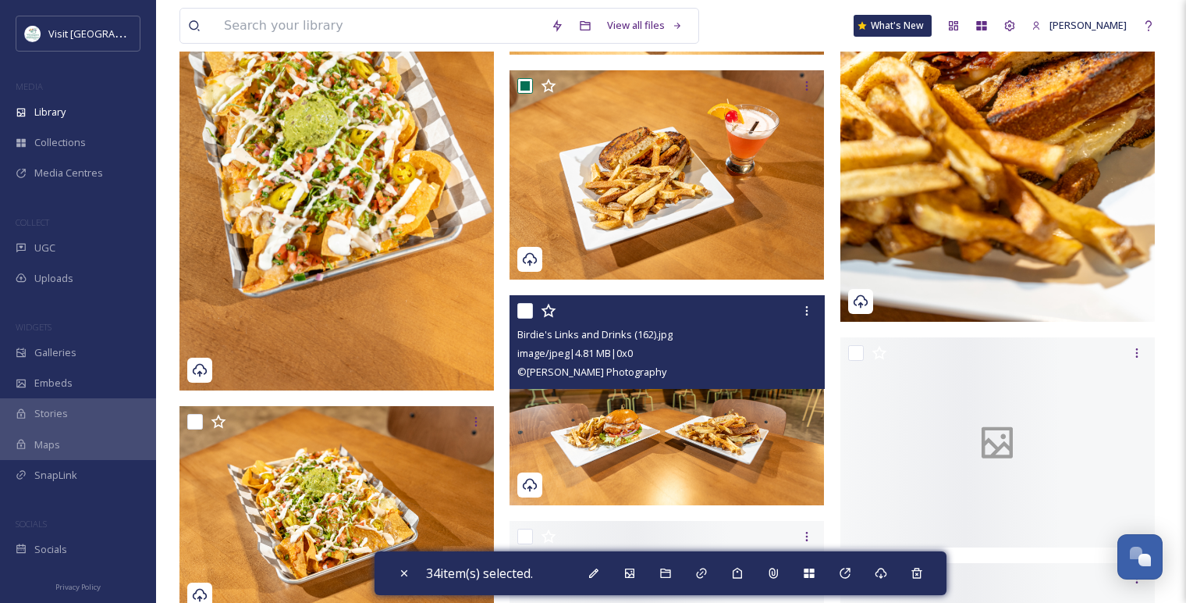
scroll to position [5826, 0]
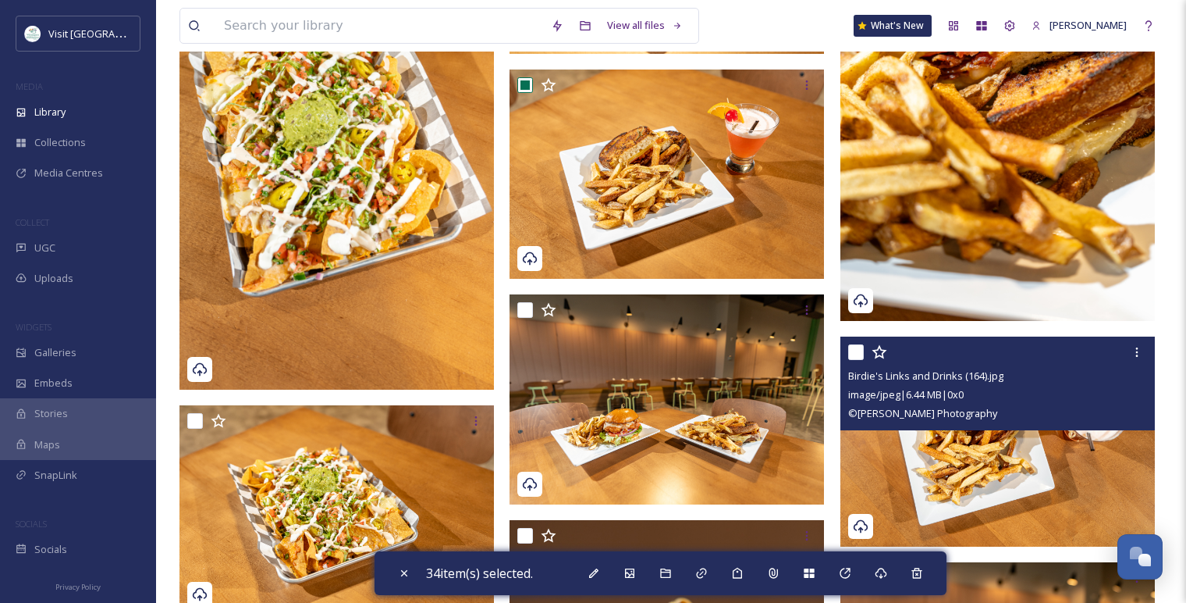
click at [857, 351] on input "checkbox" at bounding box center [856, 352] width 16 height 16
checkbox input "true"
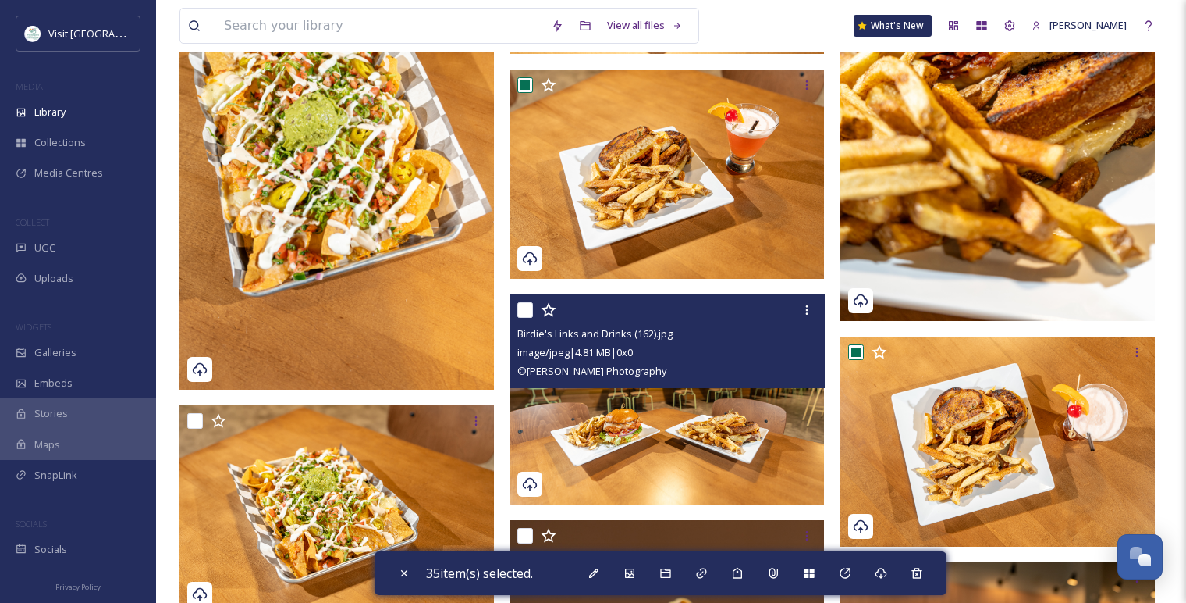
click at [526, 314] on input "checkbox" at bounding box center [525, 310] width 16 height 16
checkbox input "true"
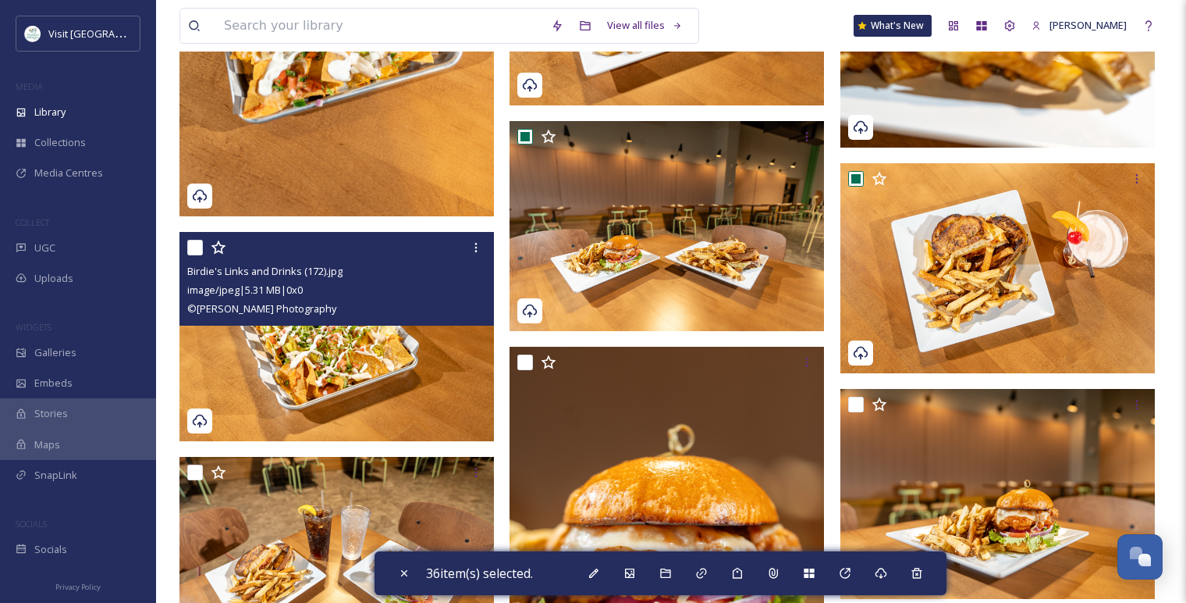
click at [200, 249] on input "checkbox" at bounding box center [195, 248] width 16 height 16
checkbox input "true"
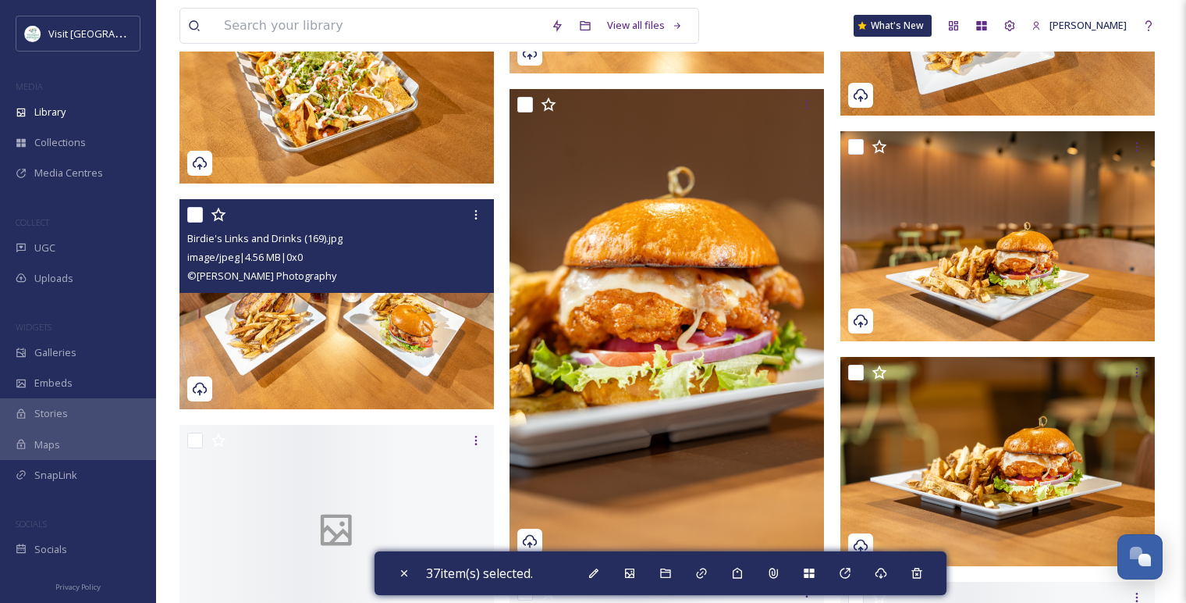
scroll to position [6260, 0]
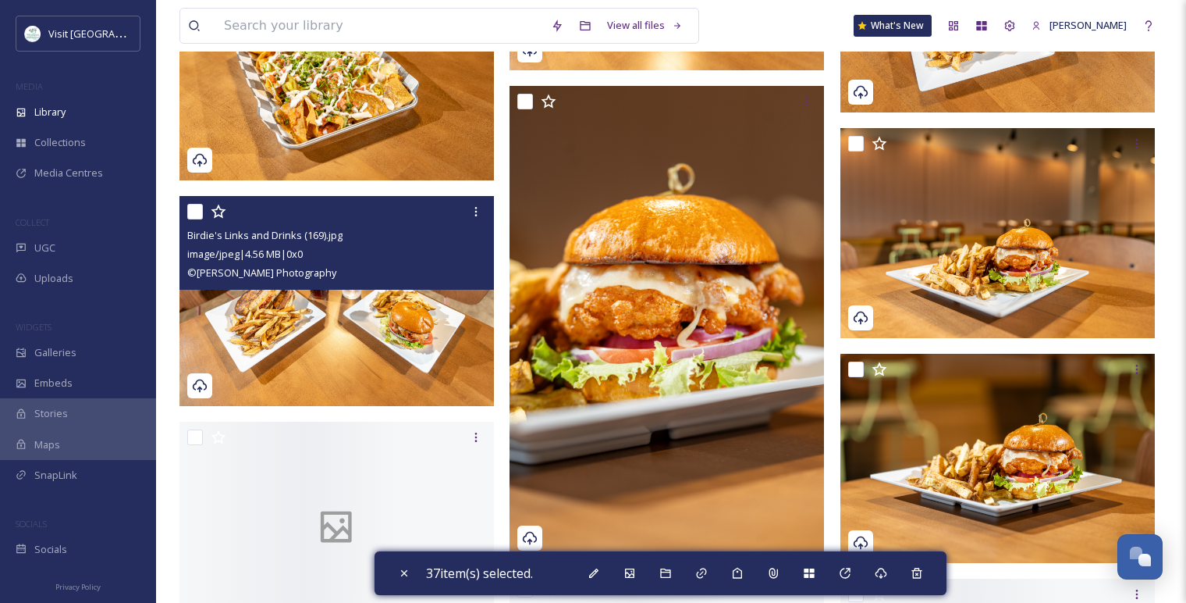
drag, startPoint x: 200, startPoint y: 214, endPoint x: 208, endPoint y: 215, distance: 7.8
click at [199, 215] on input "checkbox" at bounding box center [195, 212] width 16 height 16
checkbox input "true"
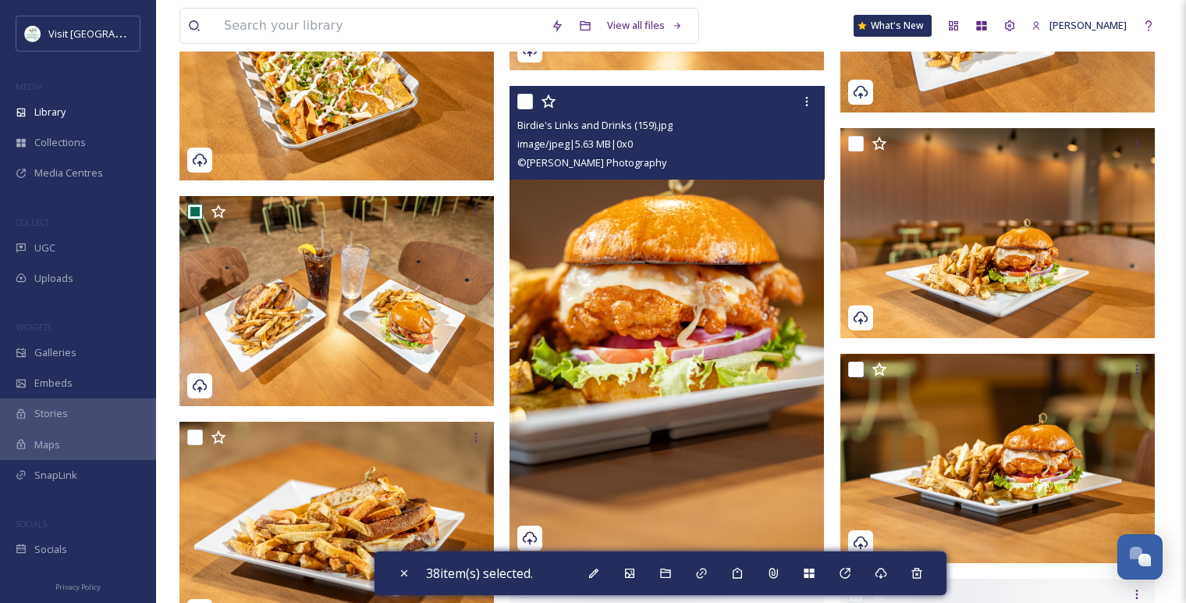
click at [525, 108] on input "checkbox" at bounding box center [525, 102] width 16 height 16
checkbox input "true"
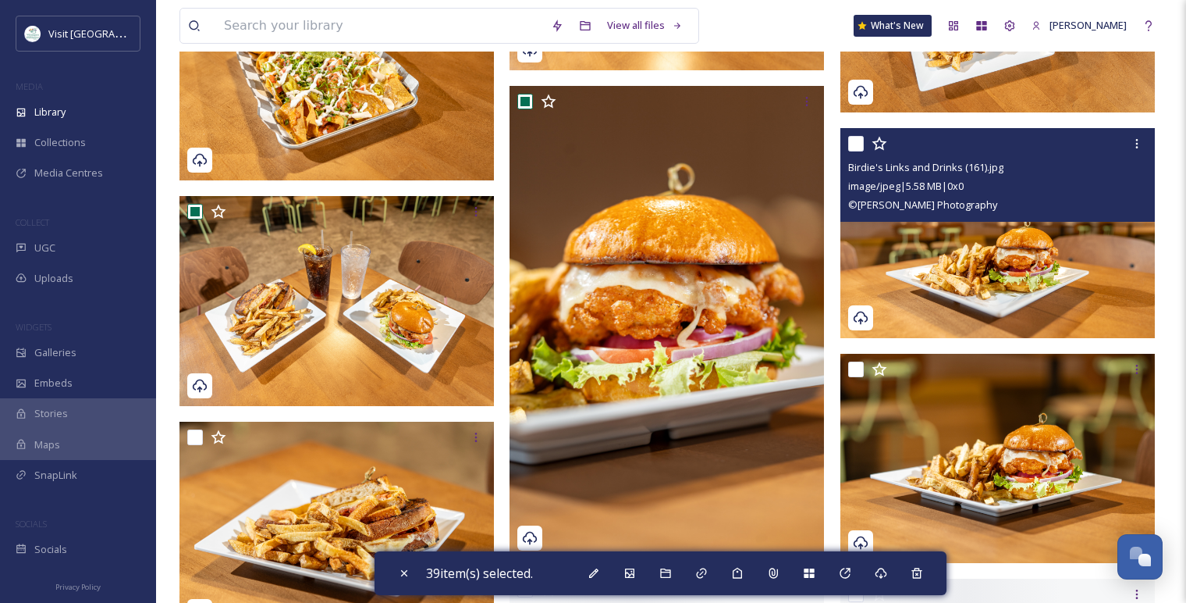
click at [859, 143] on input "checkbox" at bounding box center [856, 144] width 16 height 16
checkbox input "true"
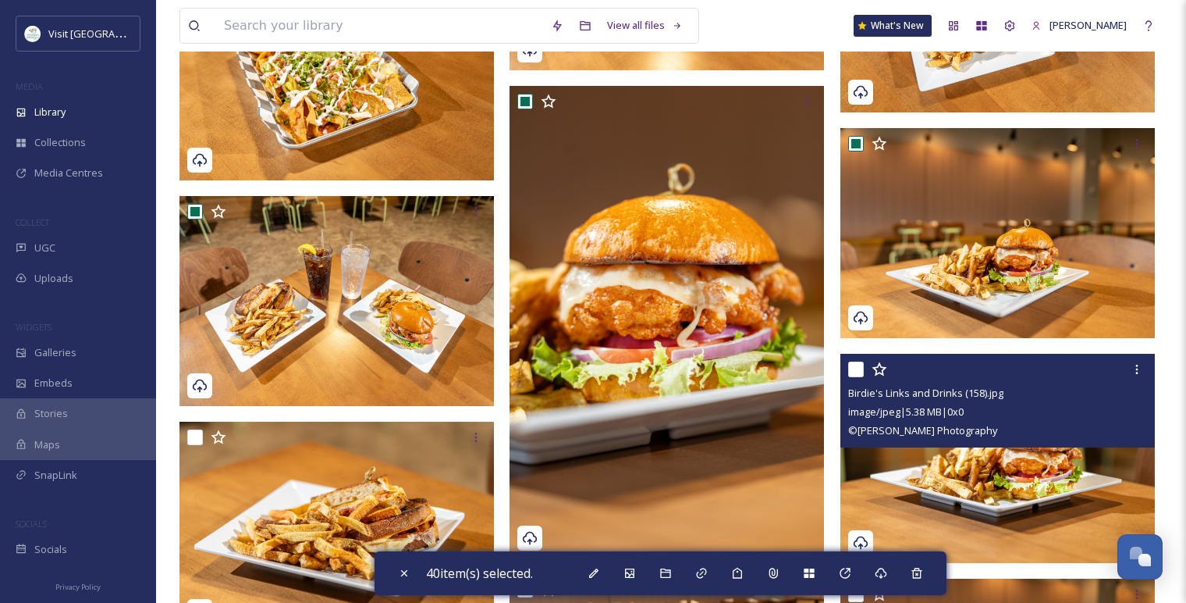
click at [855, 362] on input "checkbox" at bounding box center [856, 369] width 16 height 16
checkbox input "true"
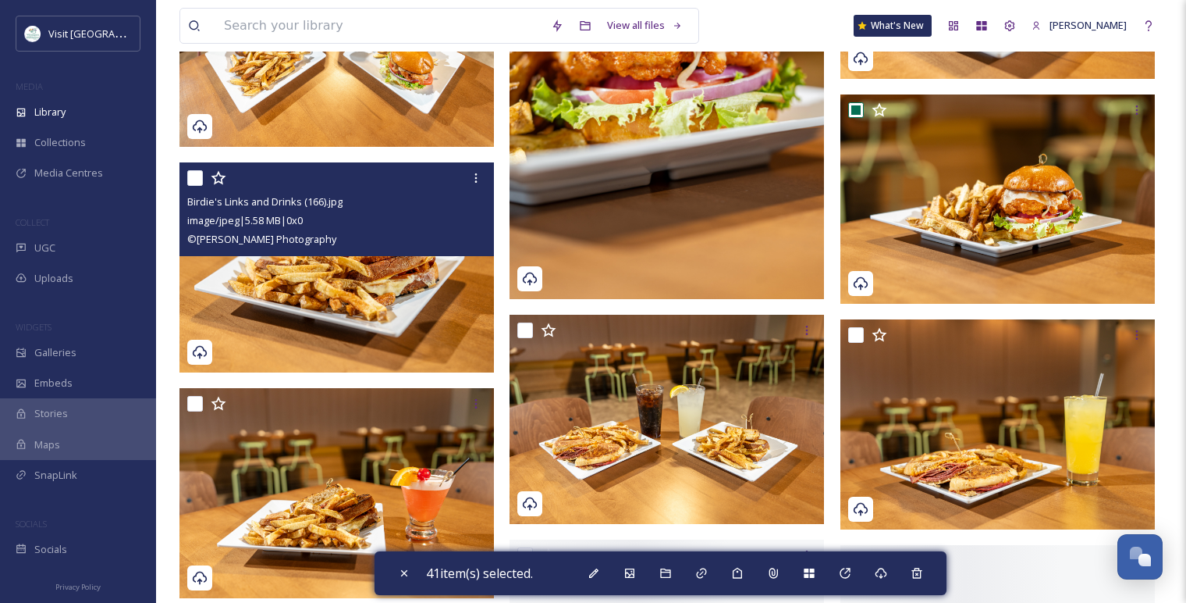
scroll to position [6520, 0]
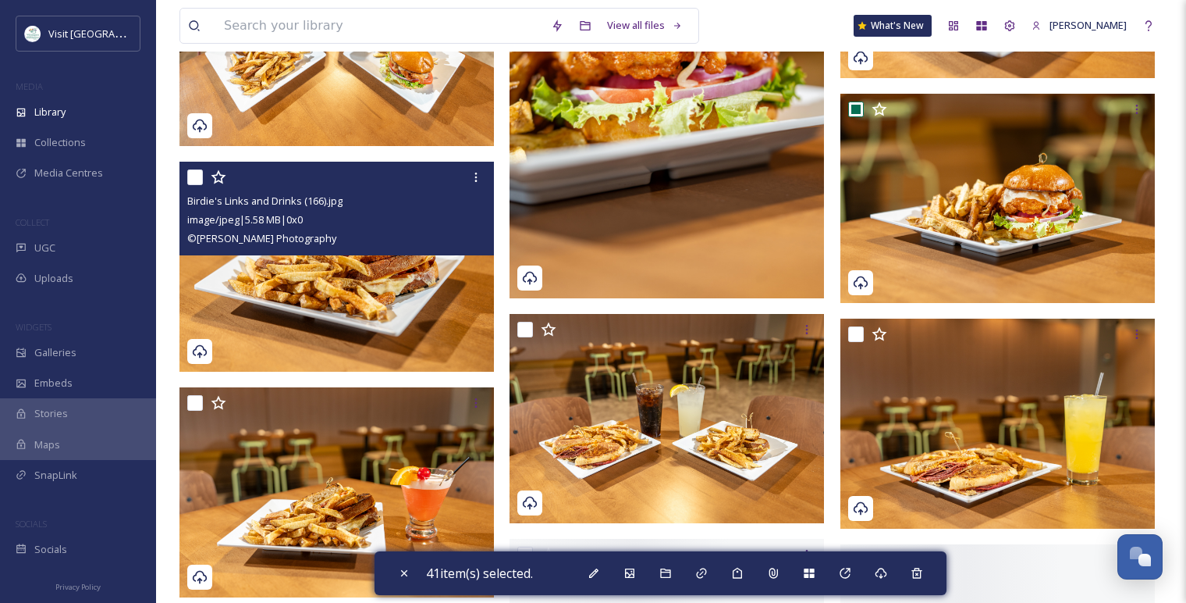
click at [194, 172] on input "checkbox" at bounding box center [195, 177] width 16 height 16
checkbox input "true"
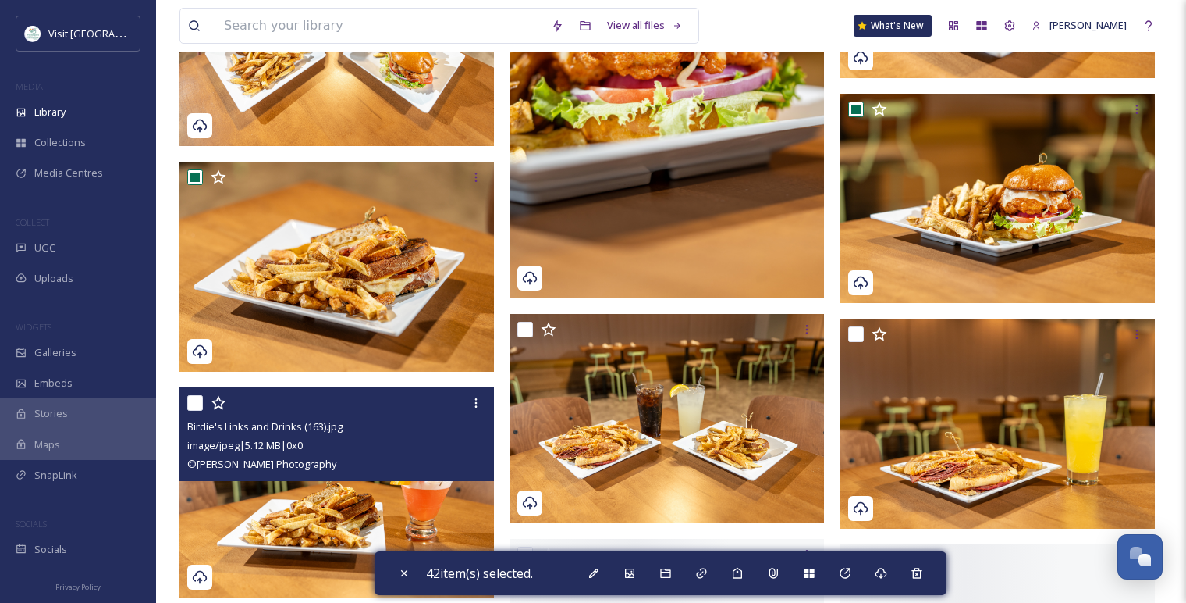
click at [197, 403] on input "checkbox" at bounding box center [195, 403] width 16 height 16
checkbox input "true"
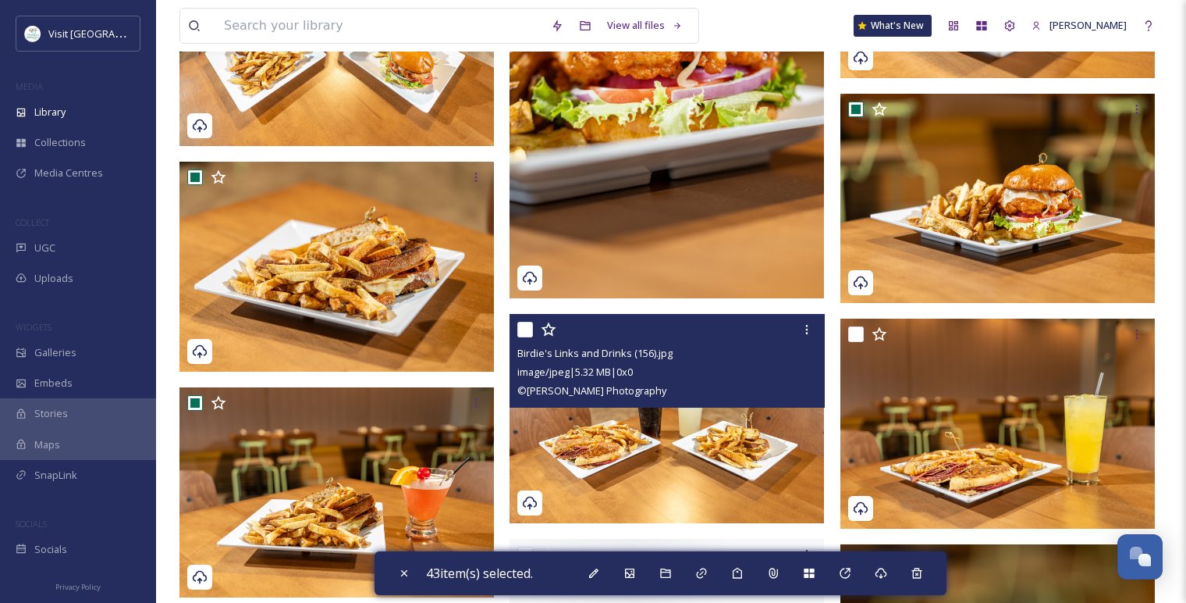
click at [526, 334] on input "checkbox" at bounding box center [525, 330] width 16 height 16
checkbox input "true"
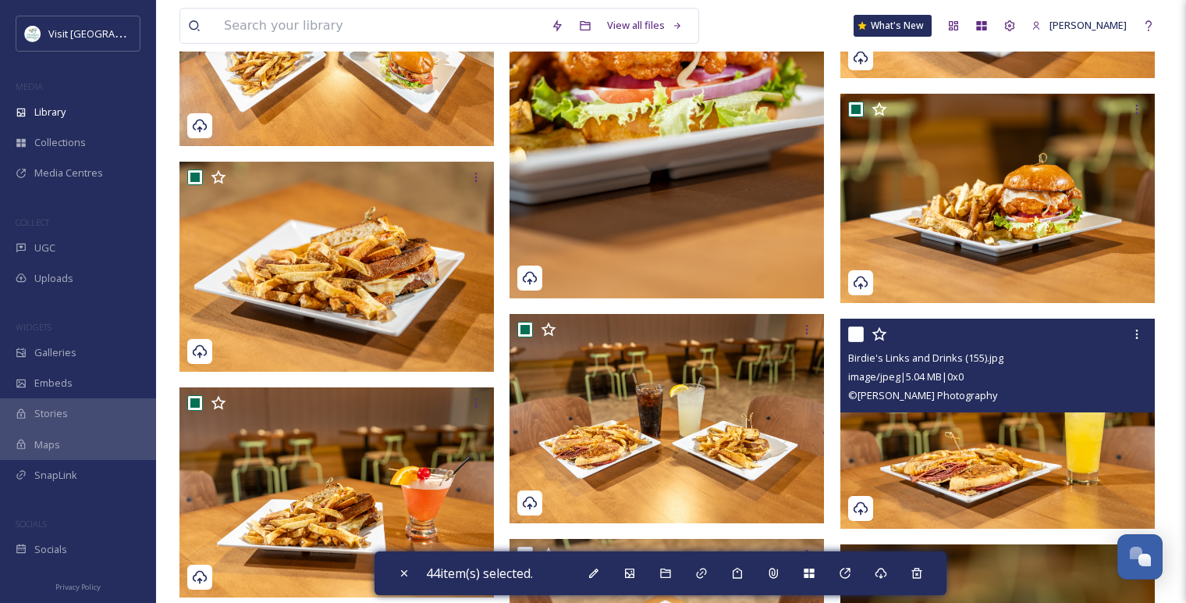
click at [859, 336] on input "checkbox" at bounding box center [856, 334] width 16 height 16
checkbox input "true"
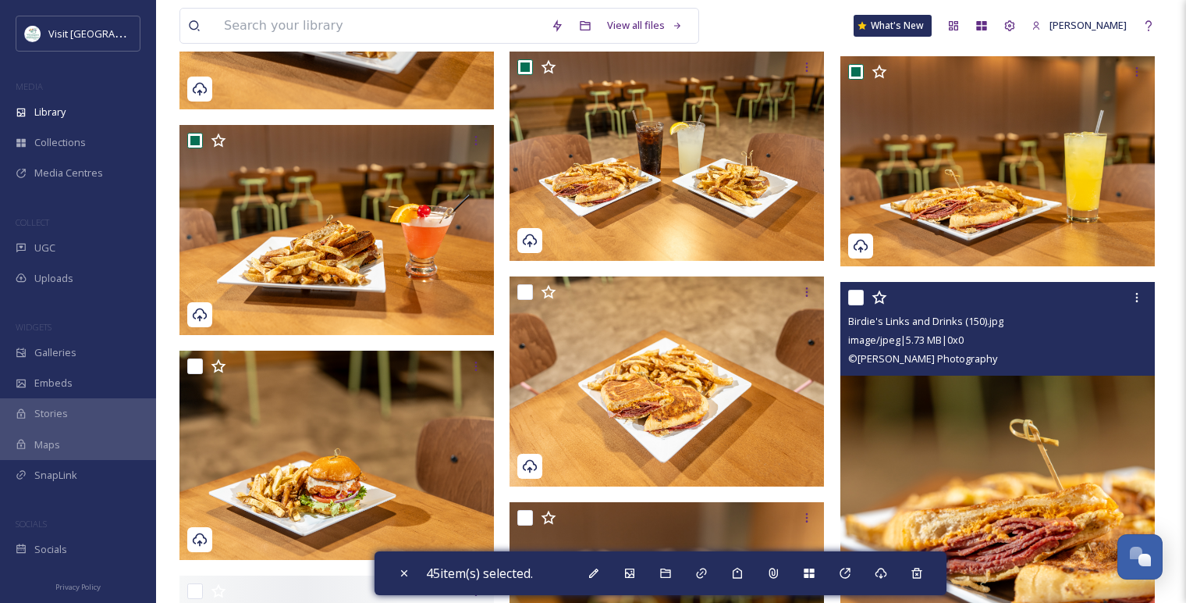
scroll to position [6866, 0]
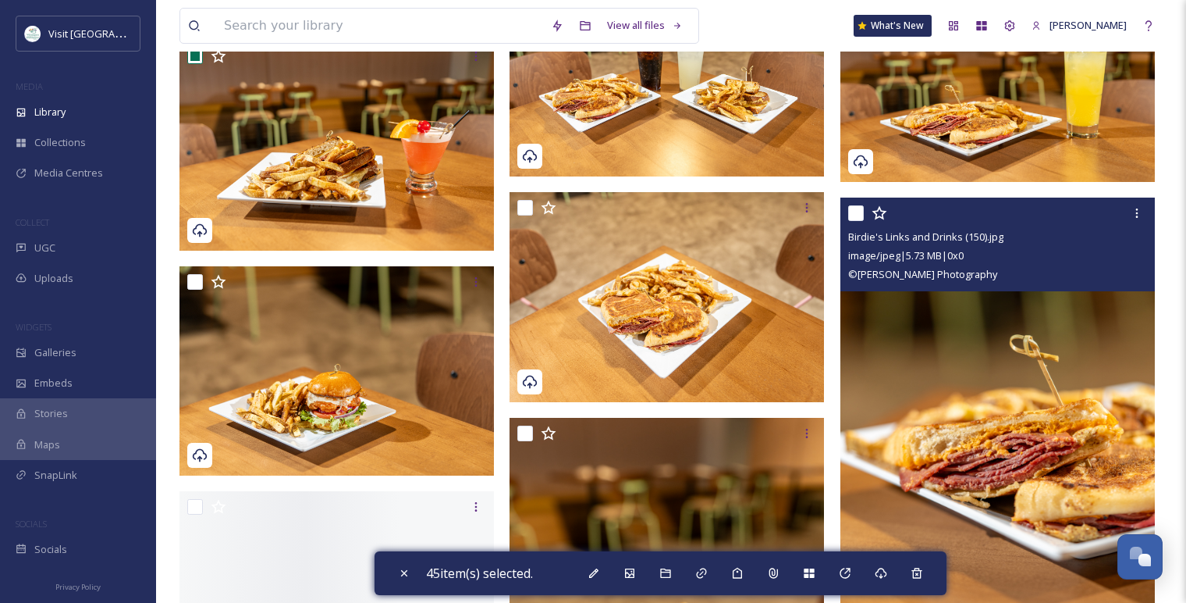
click at [856, 214] on input "checkbox" at bounding box center [856, 213] width 16 height 16
checkbox input "true"
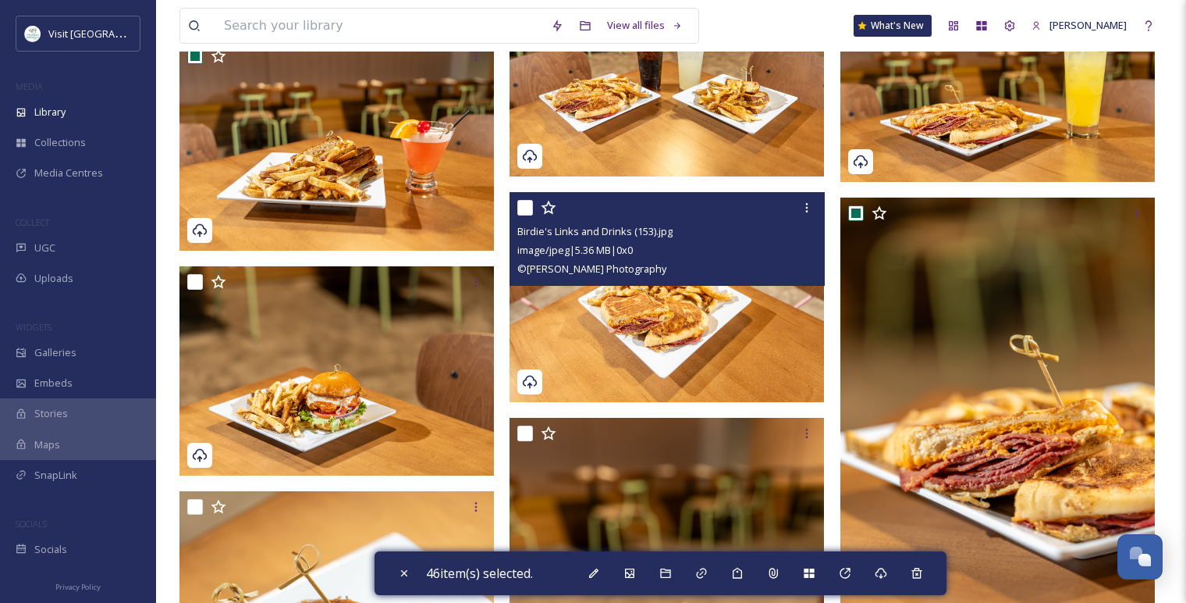
click at [525, 204] on input "checkbox" at bounding box center [525, 208] width 16 height 16
checkbox input "true"
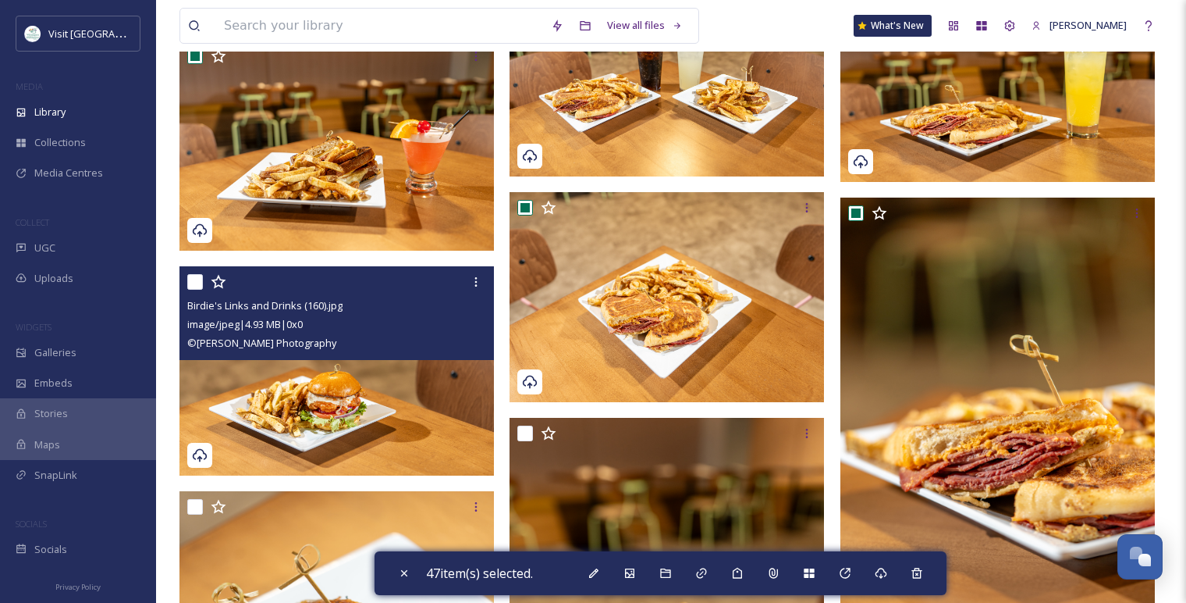
click at [197, 282] on input "checkbox" at bounding box center [195, 282] width 16 height 16
checkbox input "true"
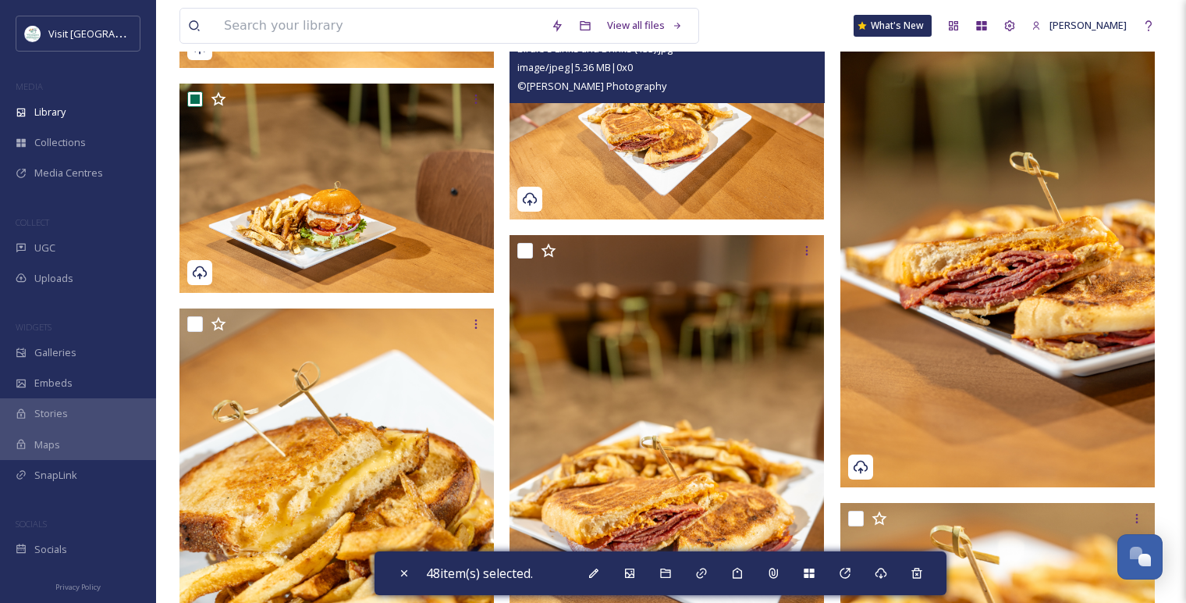
scroll to position [7127, 0]
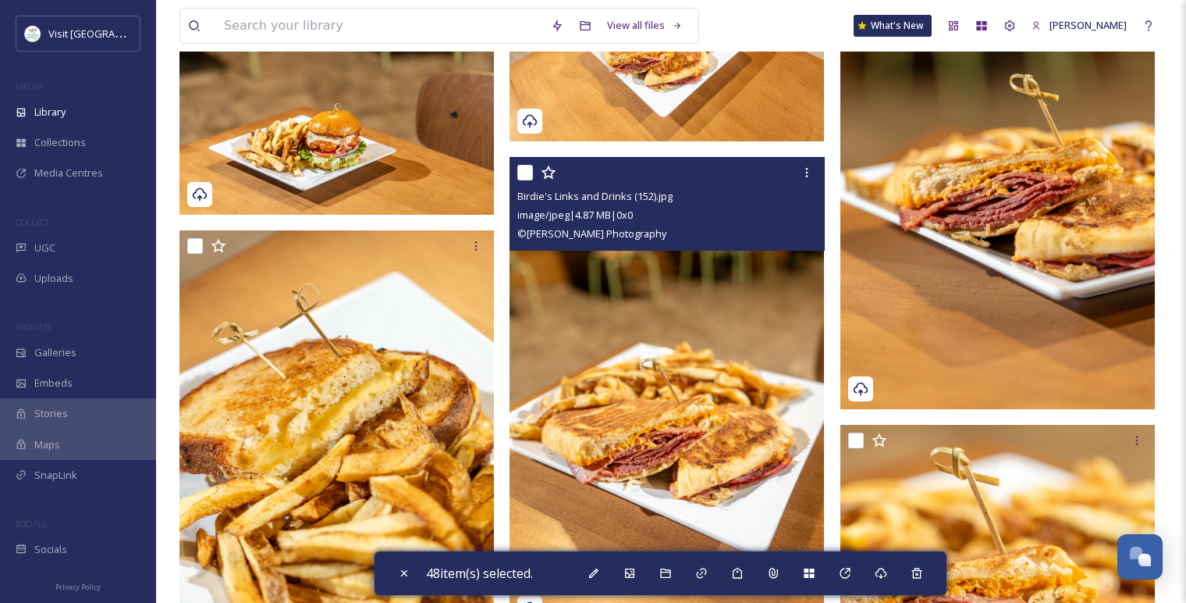
click at [521, 172] on input "checkbox" at bounding box center [525, 173] width 16 height 16
checkbox input "true"
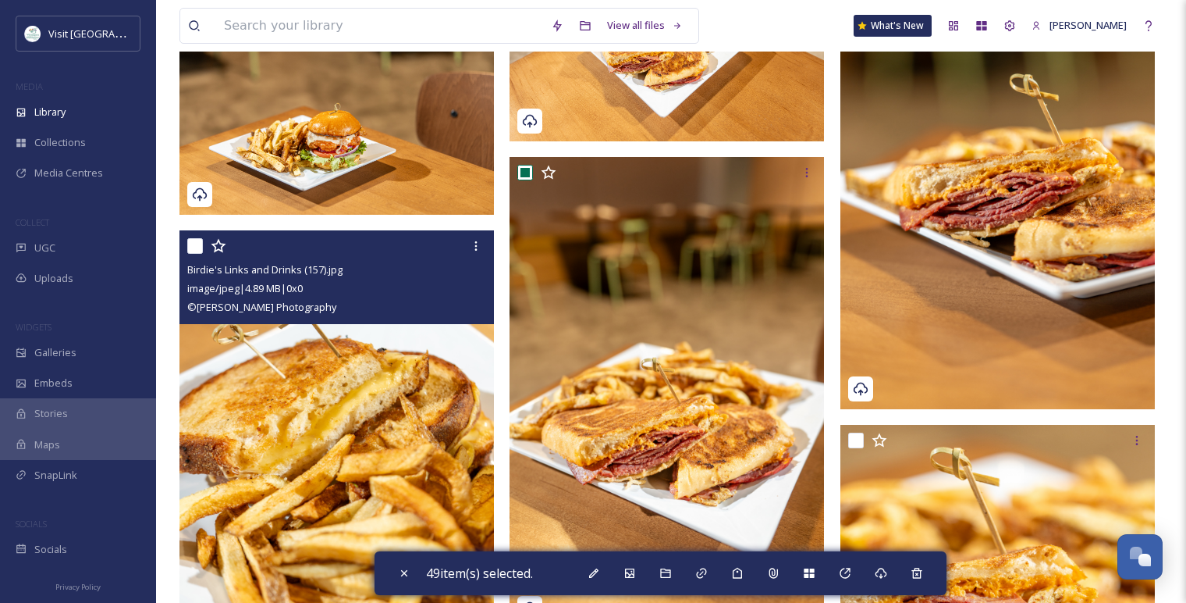
click at [198, 243] on input "checkbox" at bounding box center [195, 246] width 16 height 16
checkbox input "true"
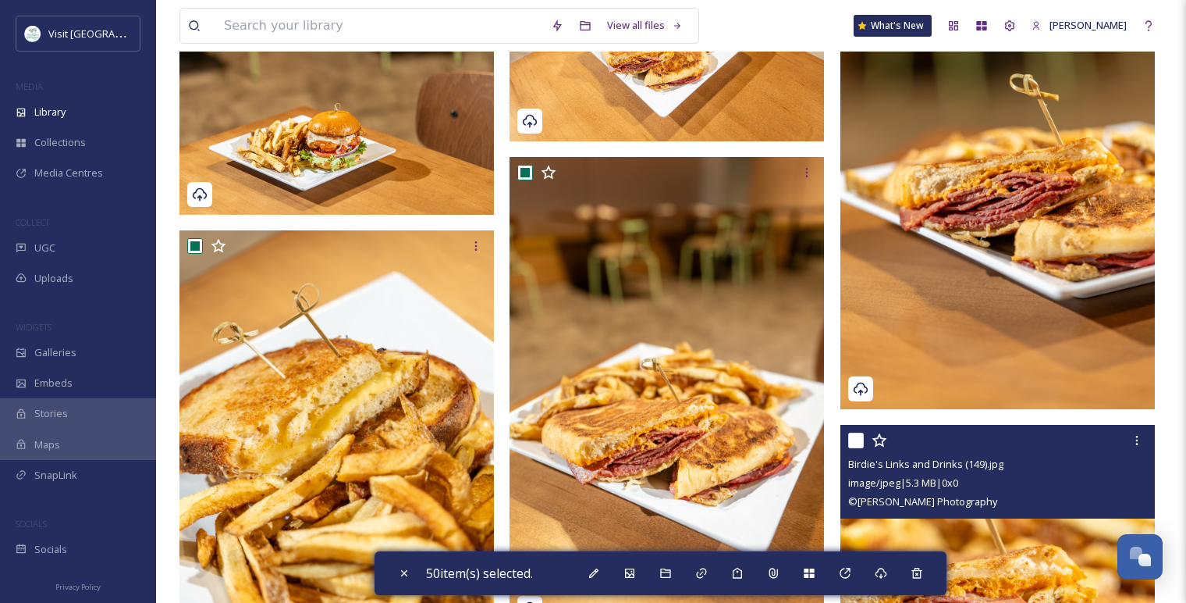
click at [852, 441] on input "checkbox" at bounding box center [856, 440] width 16 height 16
checkbox input "true"
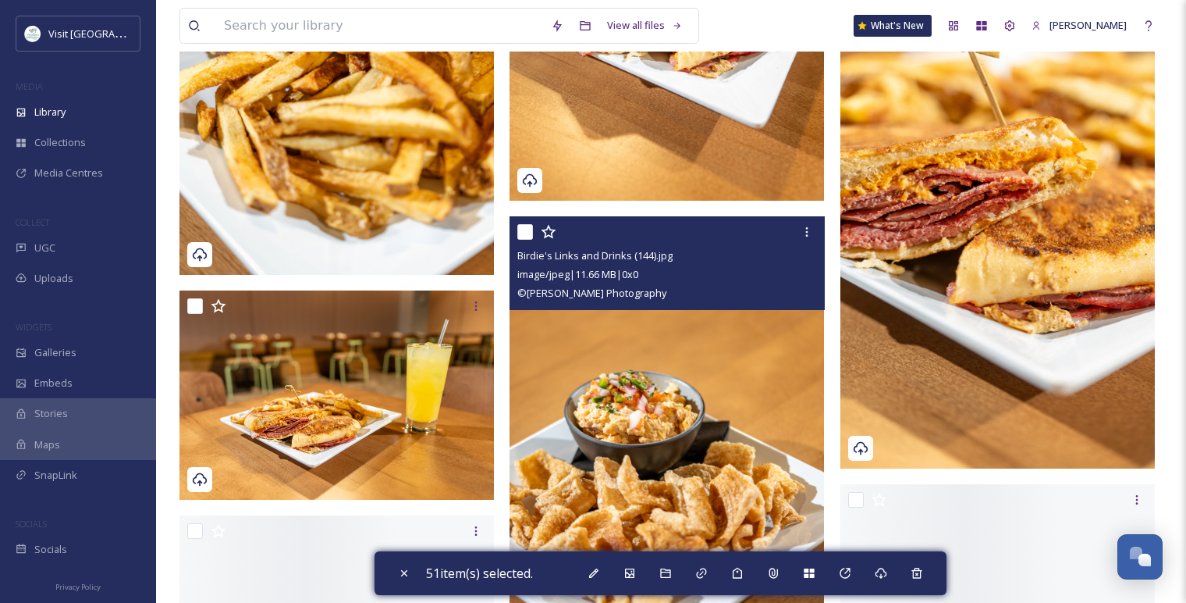
scroll to position [7560, 0]
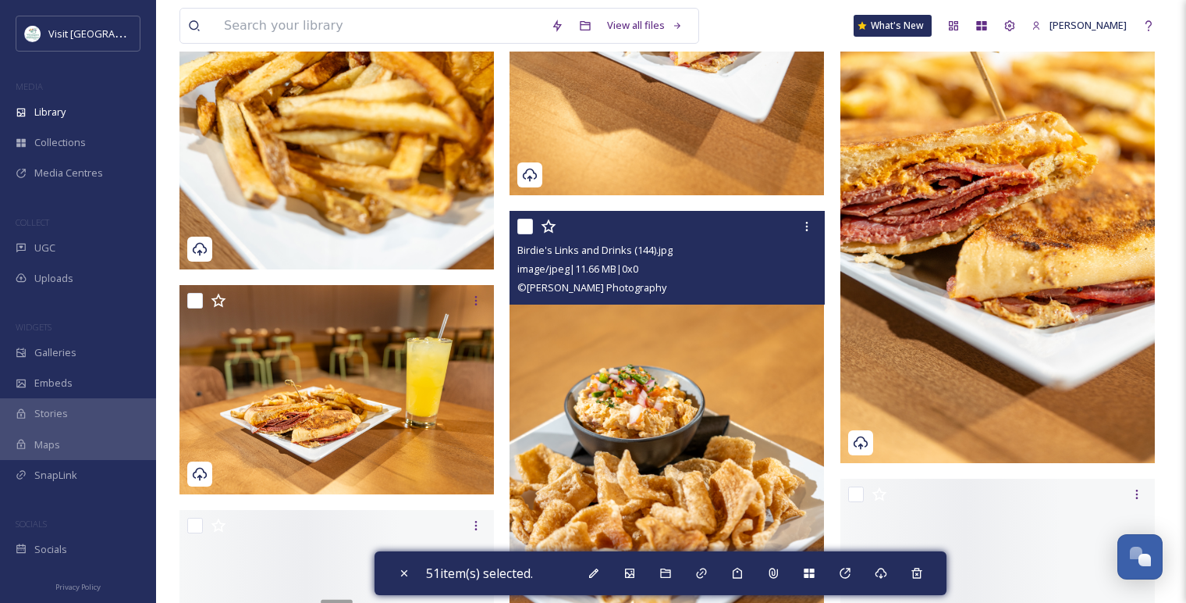
click at [520, 226] on input "checkbox" at bounding box center [525, 227] width 16 height 16
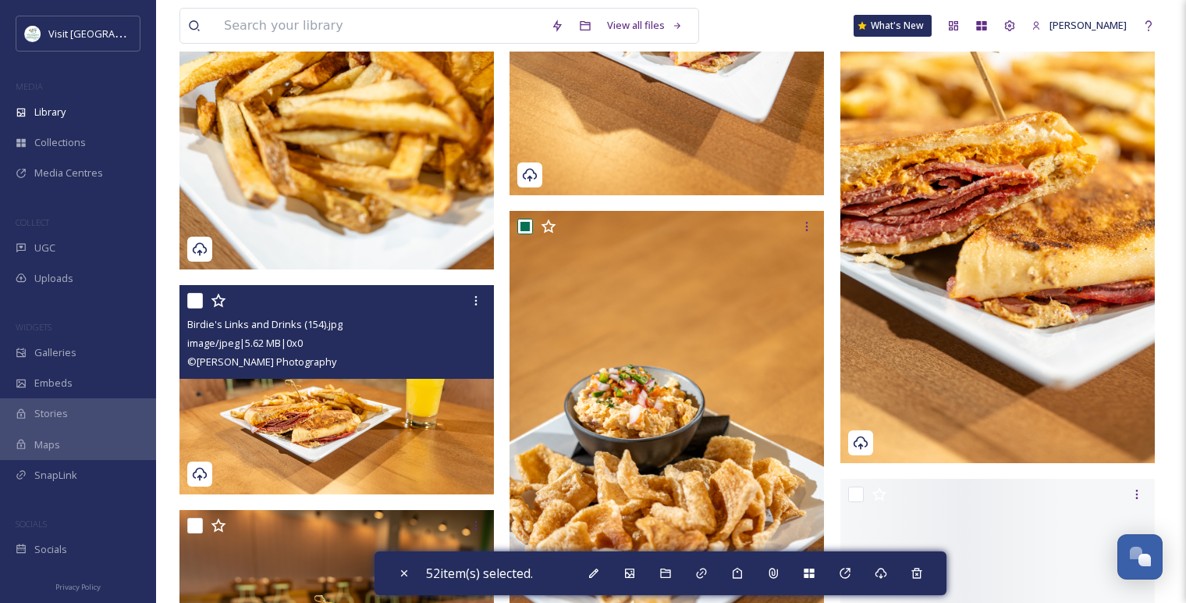
click at [185, 297] on div "Birdie's Links and Drinks (154).jpg image/jpeg | 5.62 MB | 0 x 0 © [PERSON_NAME…" at bounding box center [337, 332] width 315 height 94
click at [197, 300] on input "checkbox" at bounding box center [195, 301] width 16 height 16
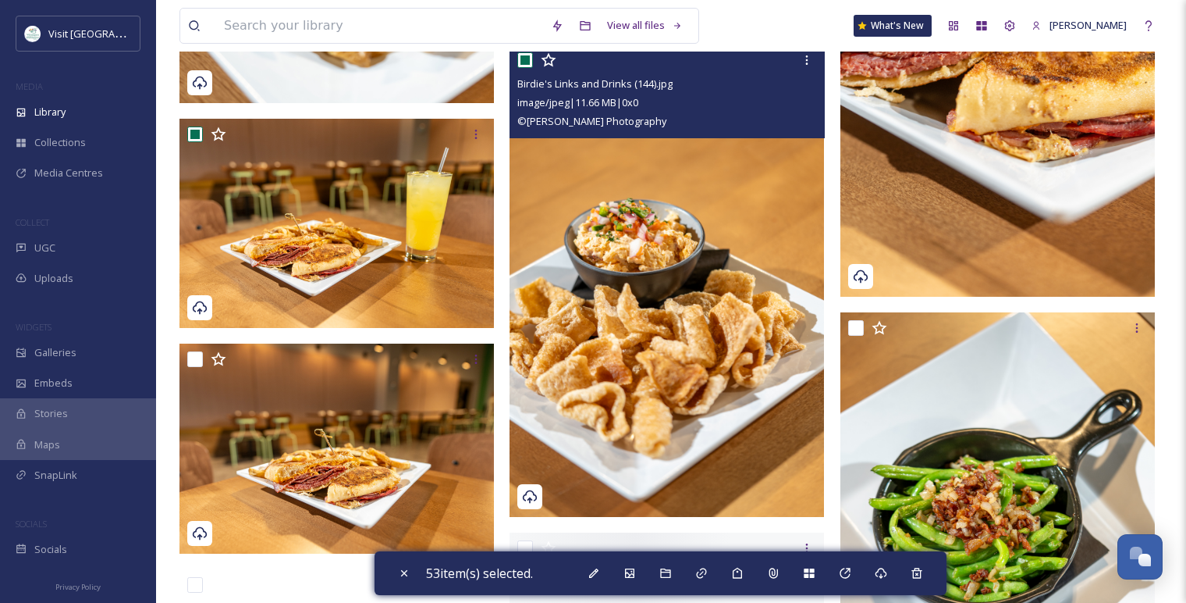
scroll to position [7733, 0]
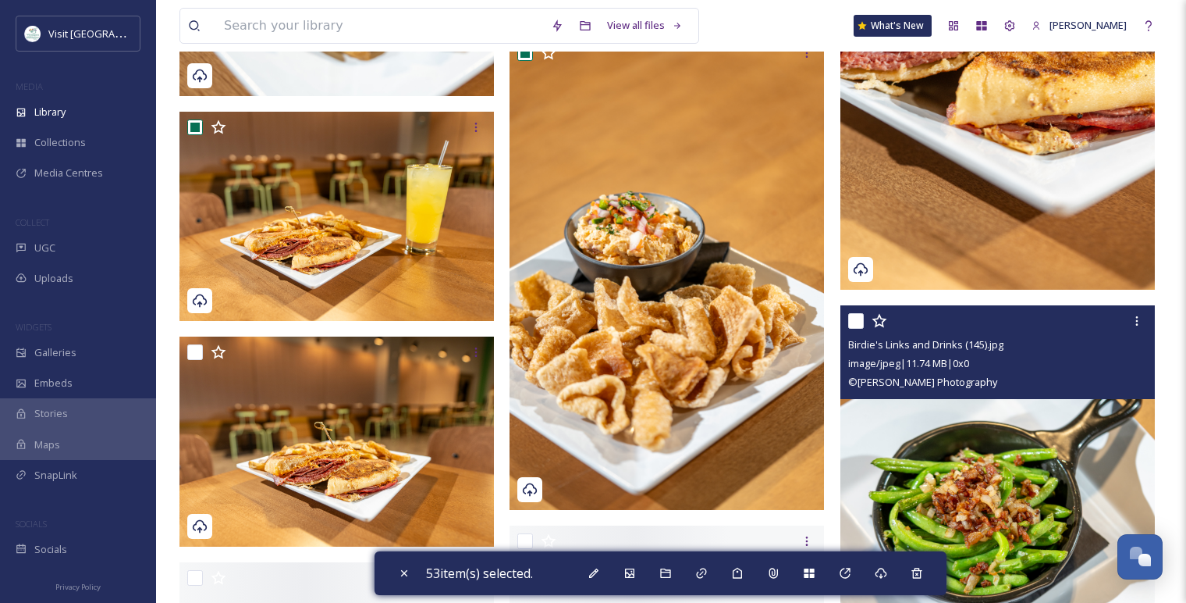
click at [855, 317] on input "checkbox" at bounding box center [856, 321] width 16 height 16
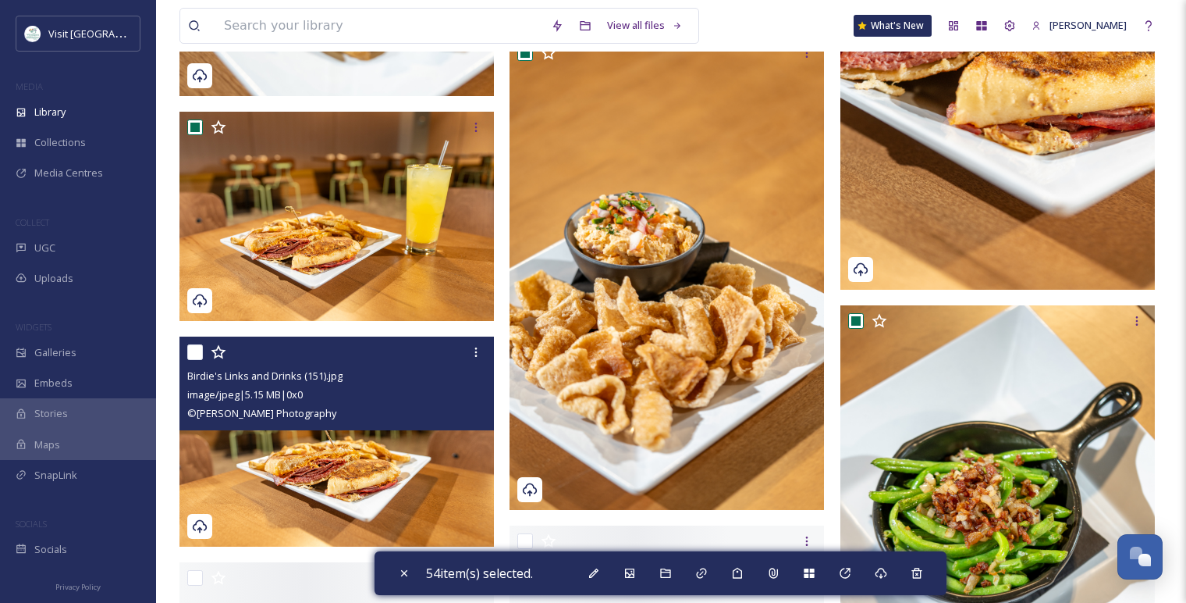
click at [198, 351] on input "checkbox" at bounding box center [195, 352] width 16 height 16
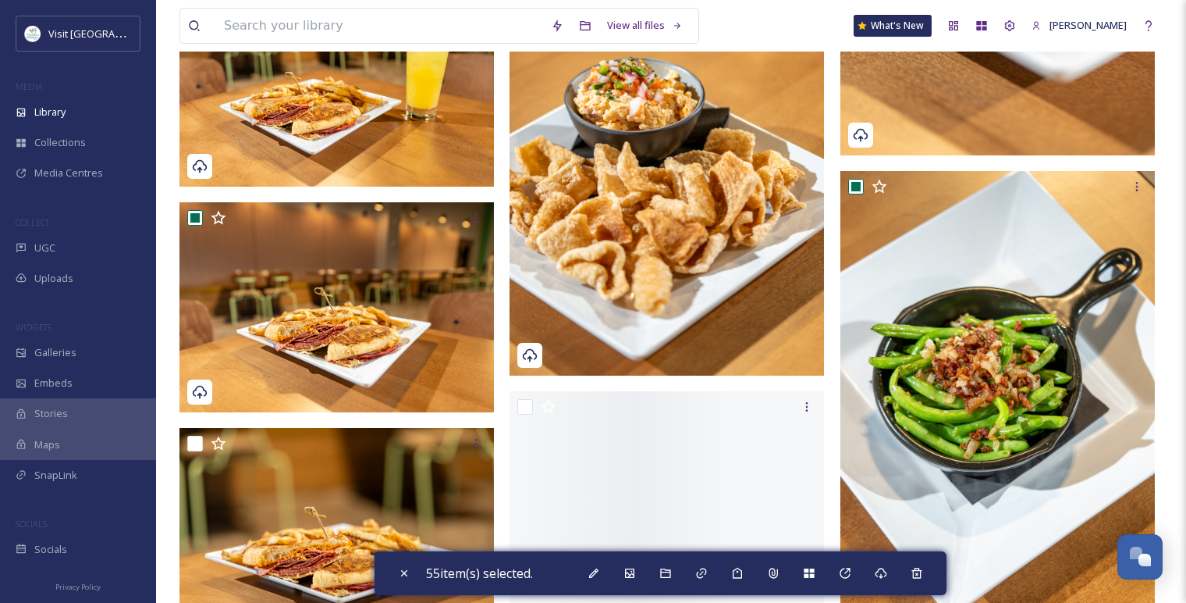
scroll to position [7994, 0]
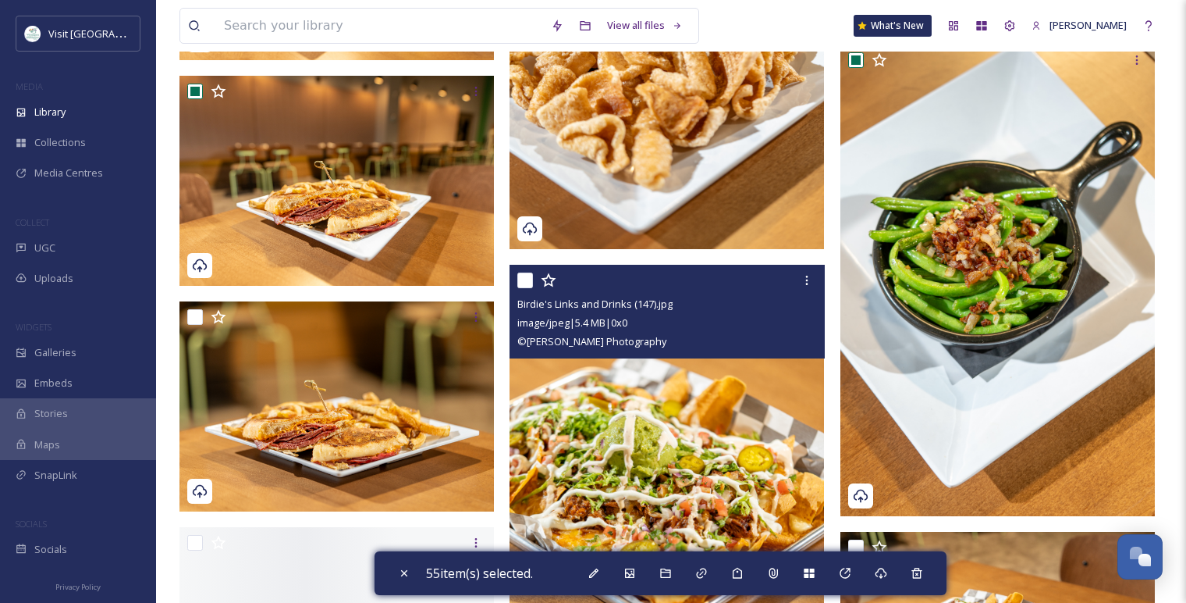
click at [519, 279] on input "checkbox" at bounding box center [525, 280] width 16 height 16
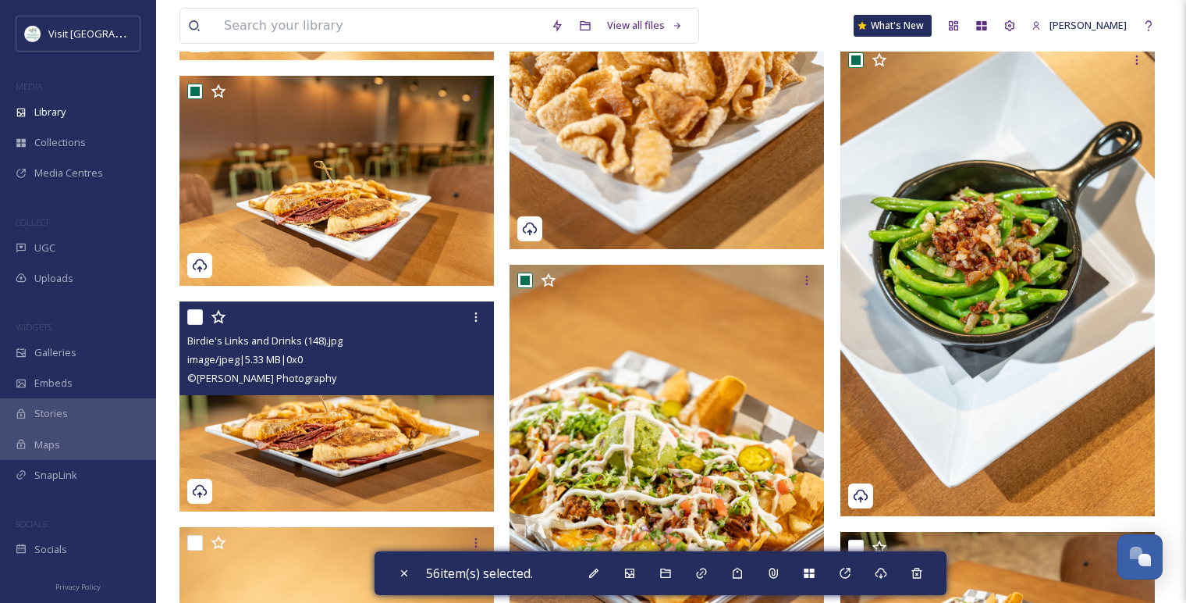
click at [190, 321] on input "checkbox" at bounding box center [195, 317] width 16 height 16
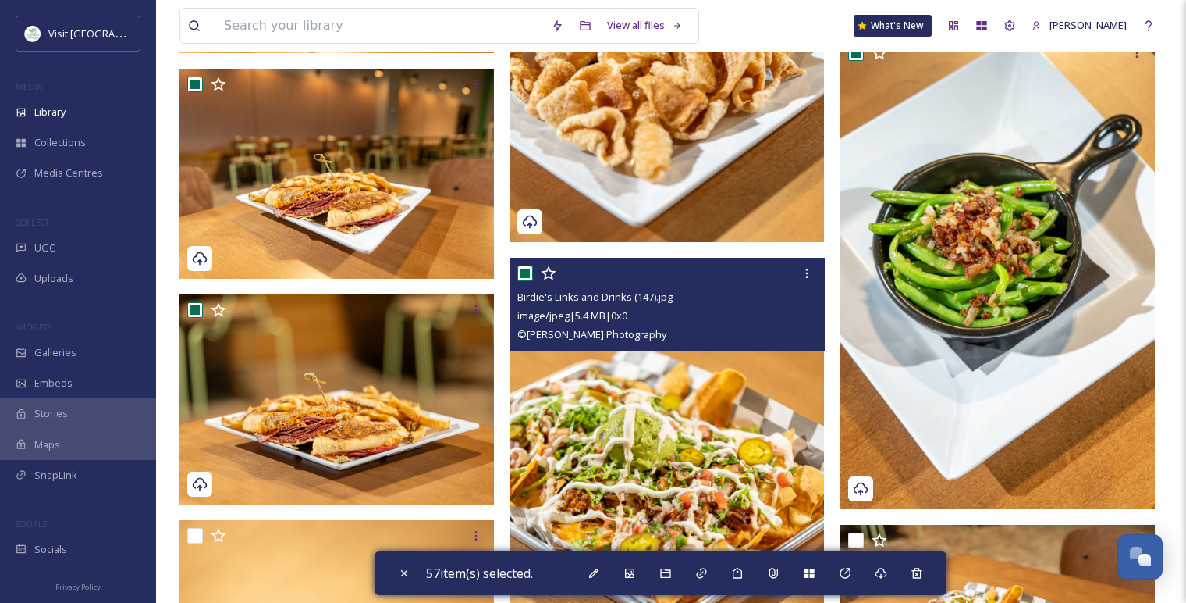
scroll to position [8254, 0]
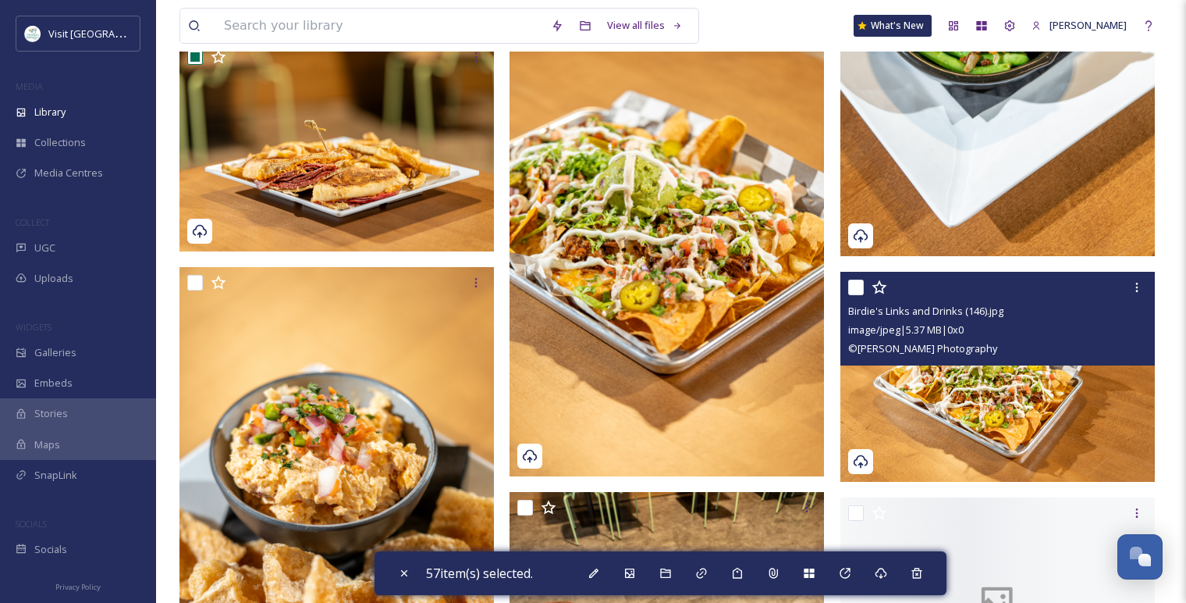
click at [852, 288] on input "checkbox" at bounding box center [856, 287] width 16 height 16
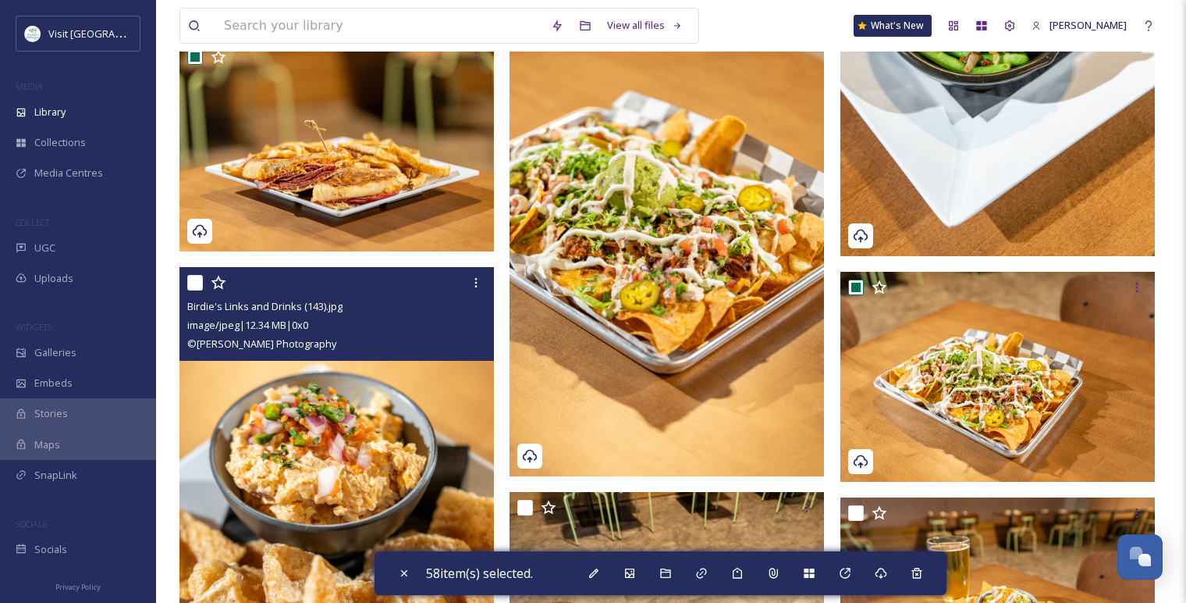
click at [201, 281] on input "checkbox" at bounding box center [195, 283] width 16 height 16
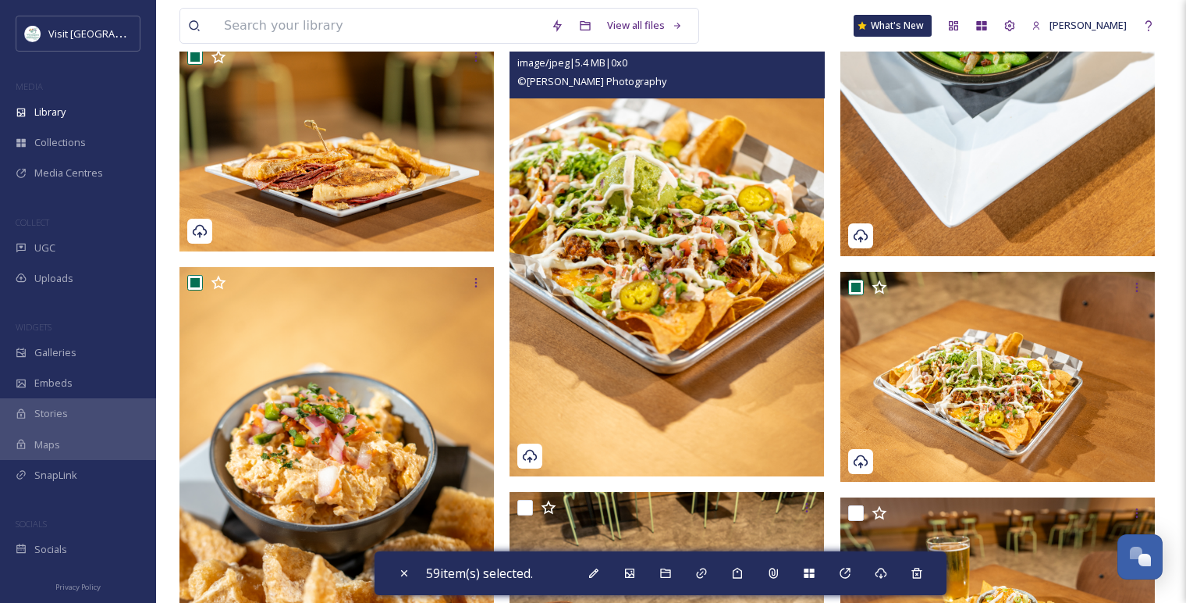
scroll to position [8427, 0]
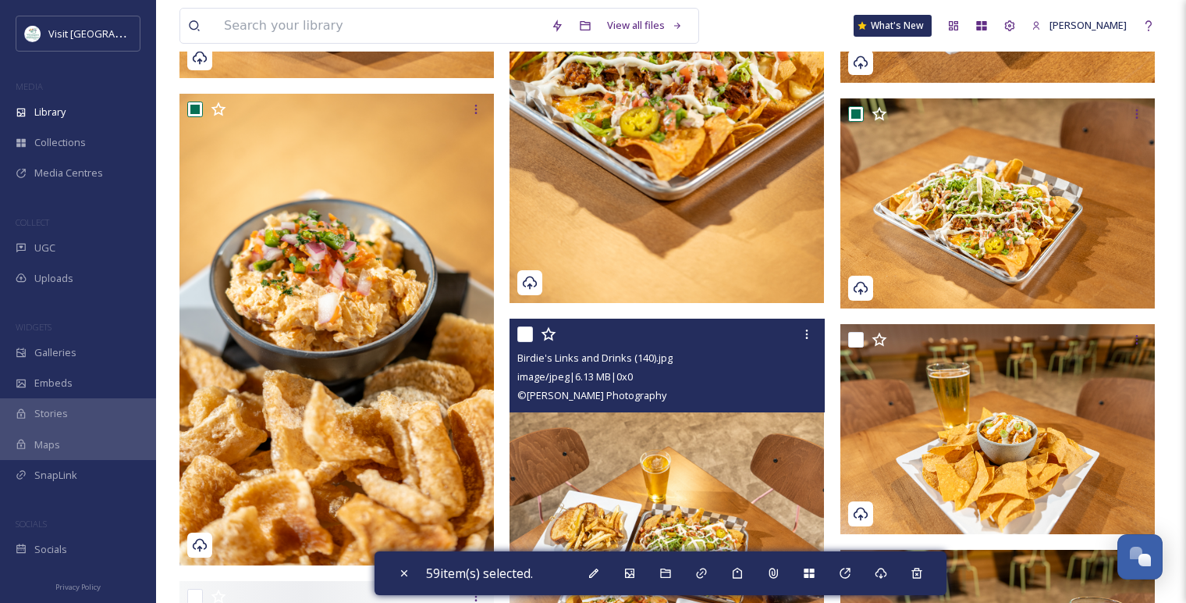
click at [522, 333] on input "checkbox" at bounding box center [525, 334] width 16 height 16
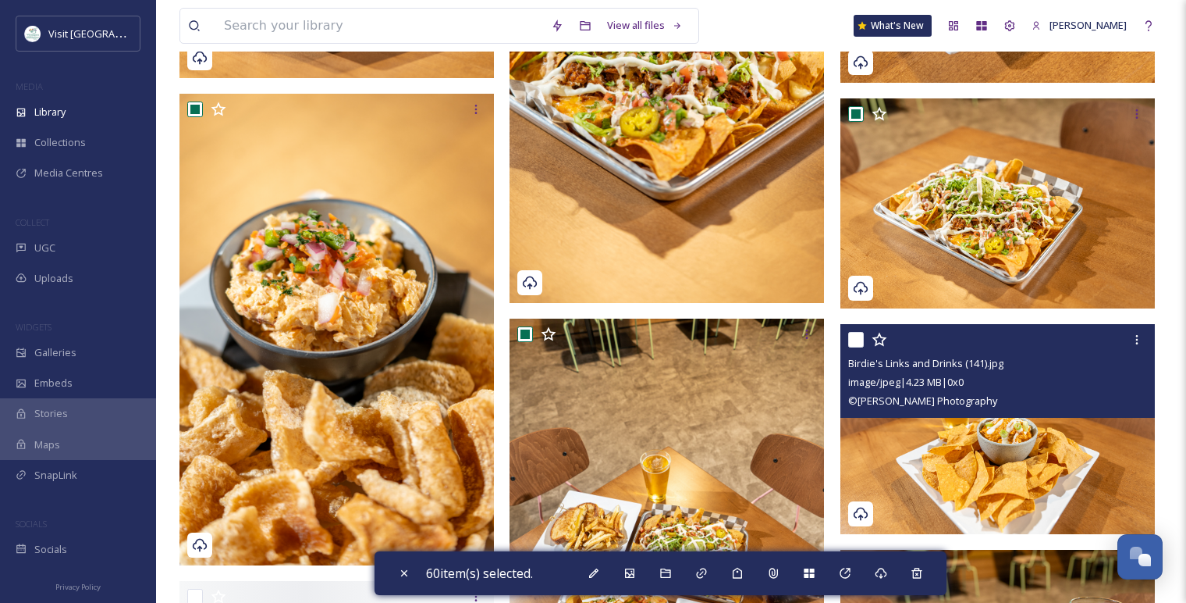
click at [862, 335] on input "checkbox" at bounding box center [856, 340] width 16 height 16
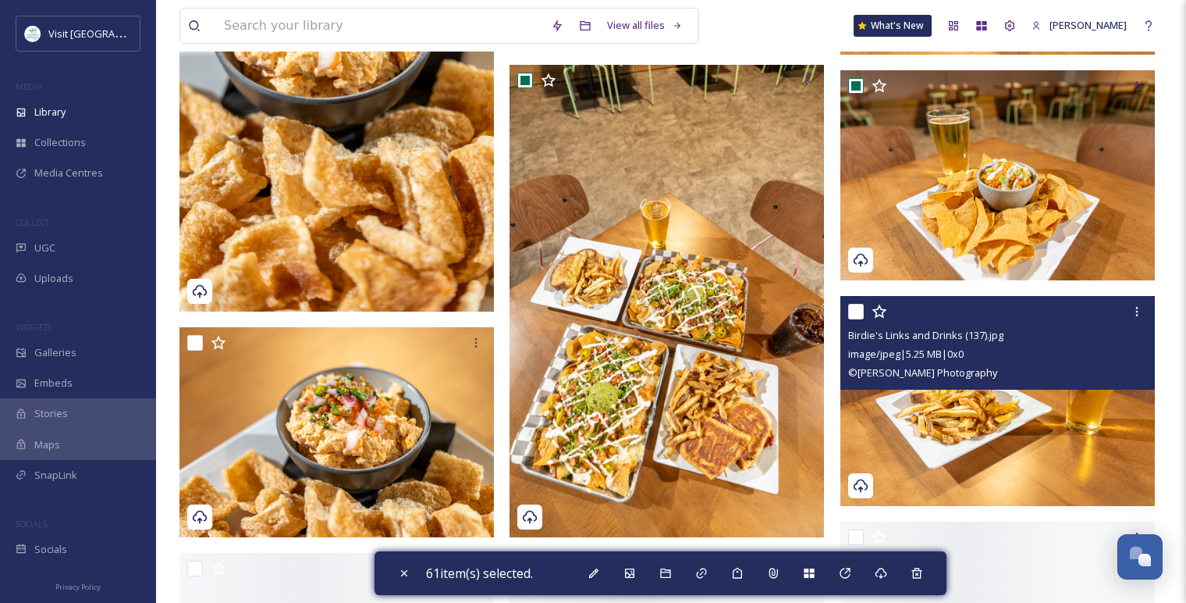
scroll to position [8688, 0]
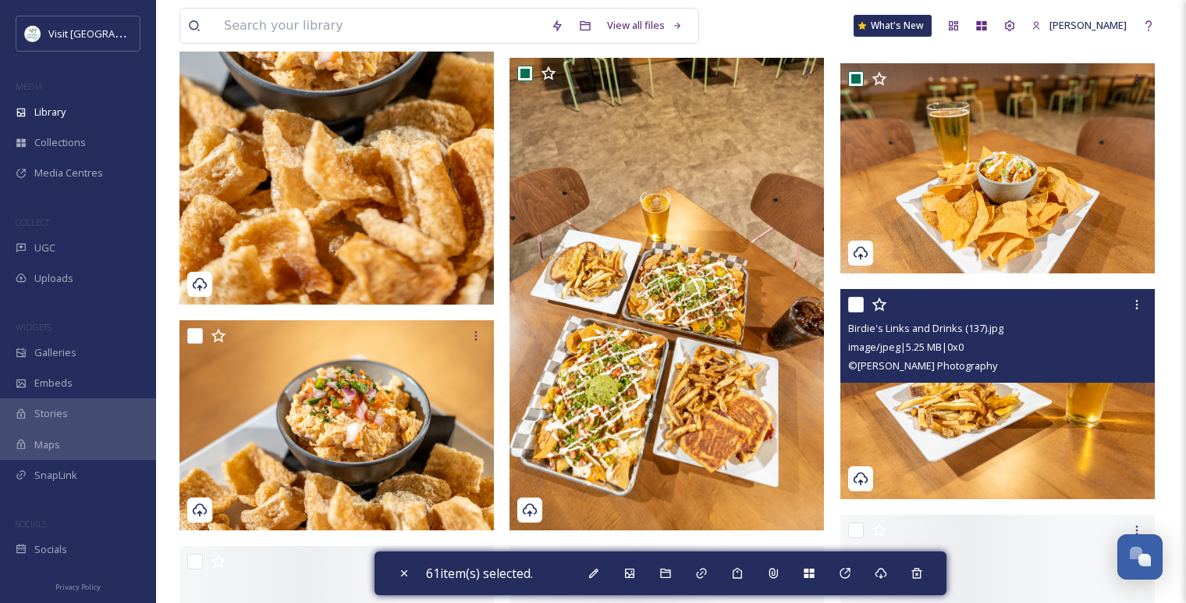
click at [858, 303] on input "checkbox" at bounding box center [856, 305] width 16 height 16
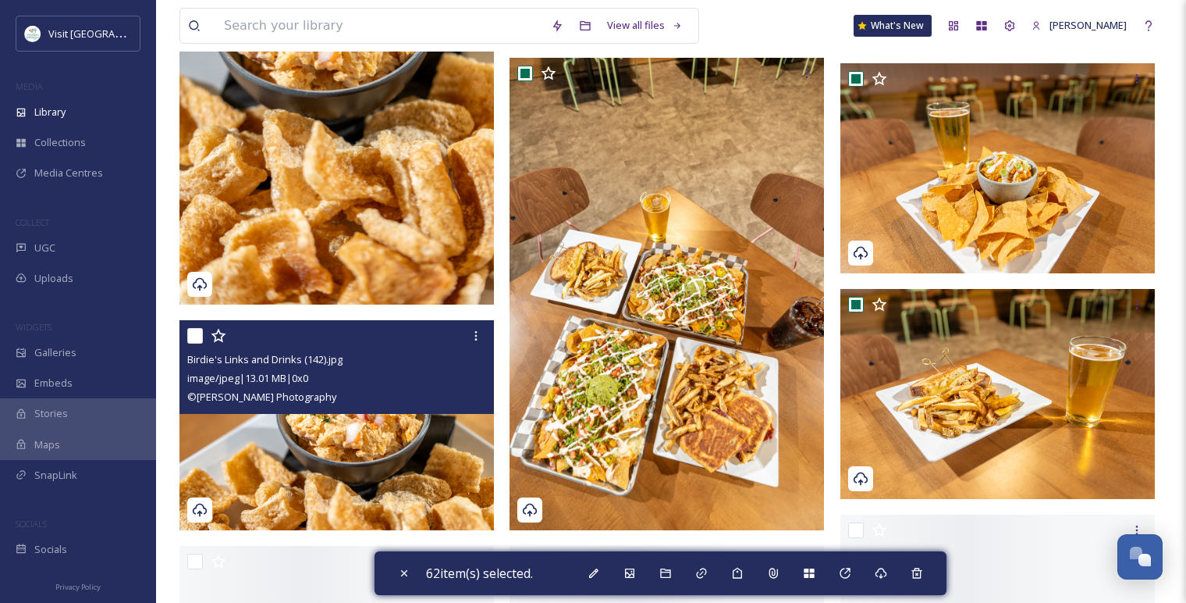
drag, startPoint x: 192, startPoint y: 333, endPoint x: 207, endPoint y: 340, distance: 16.4
click at [192, 334] on input "checkbox" at bounding box center [195, 336] width 16 height 16
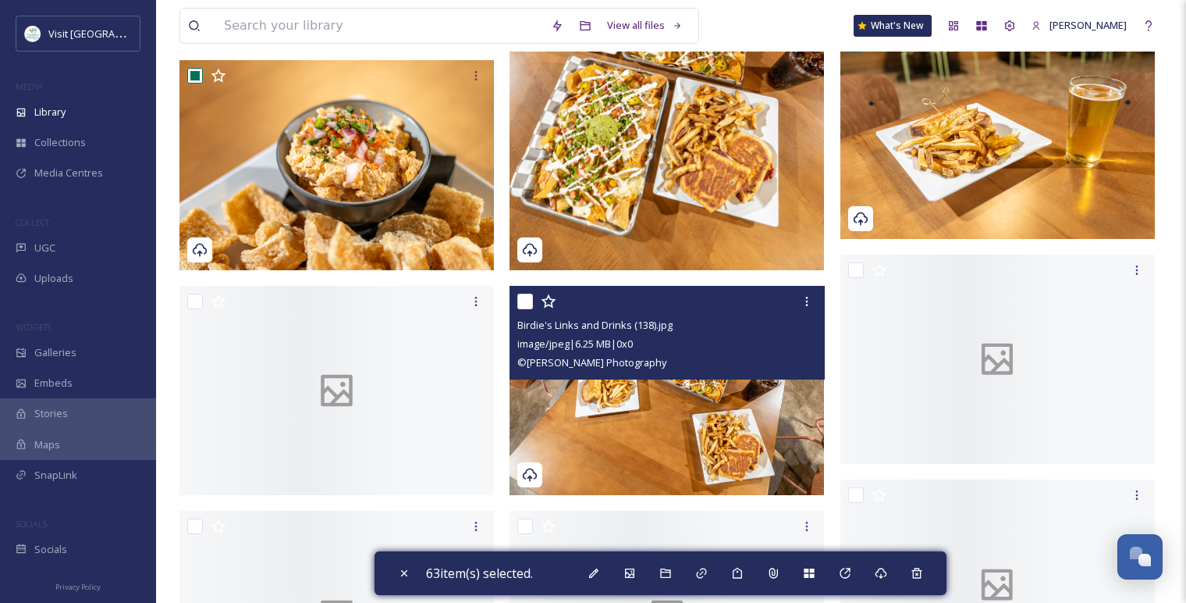
scroll to position [9034, 0]
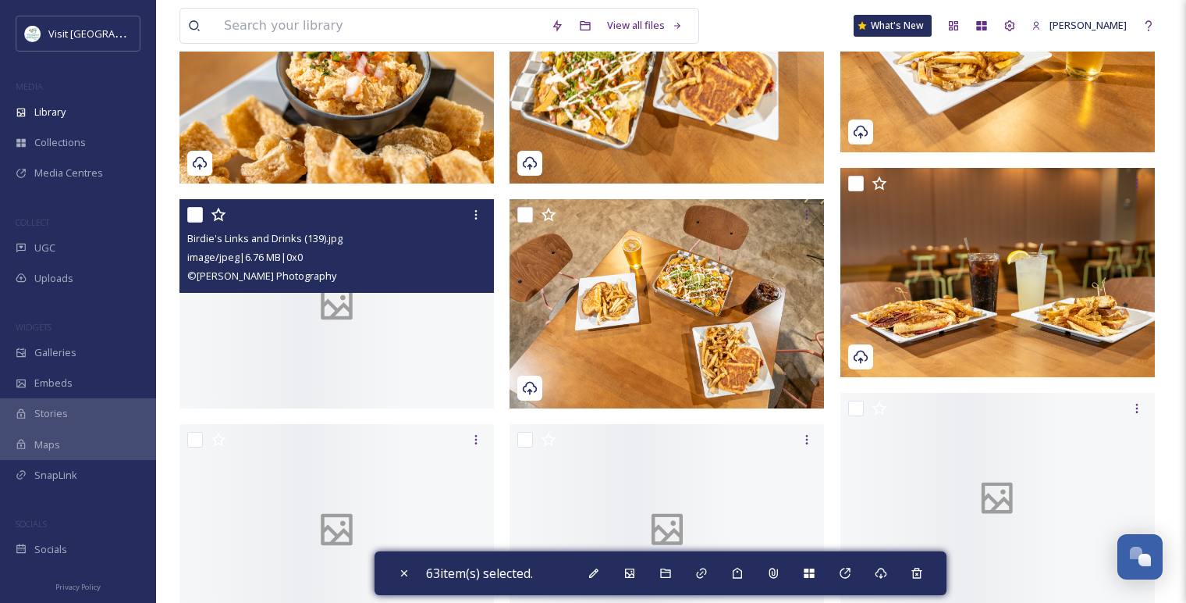
click at [199, 219] on input "checkbox" at bounding box center [195, 215] width 16 height 16
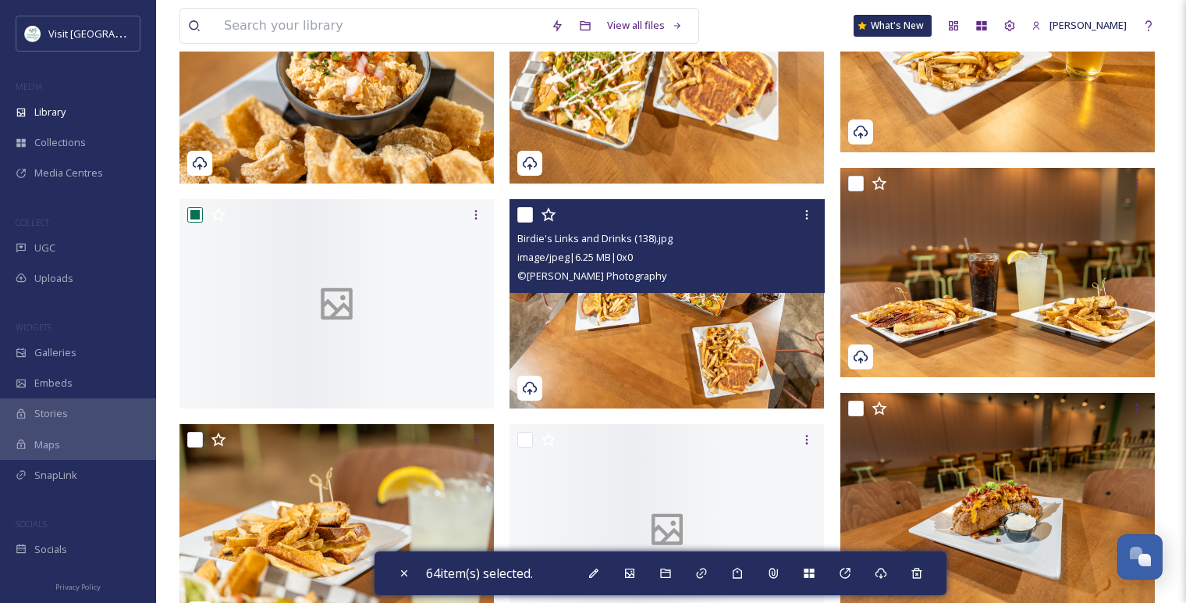
click at [528, 211] on input "checkbox" at bounding box center [525, 215] width 16 height 16
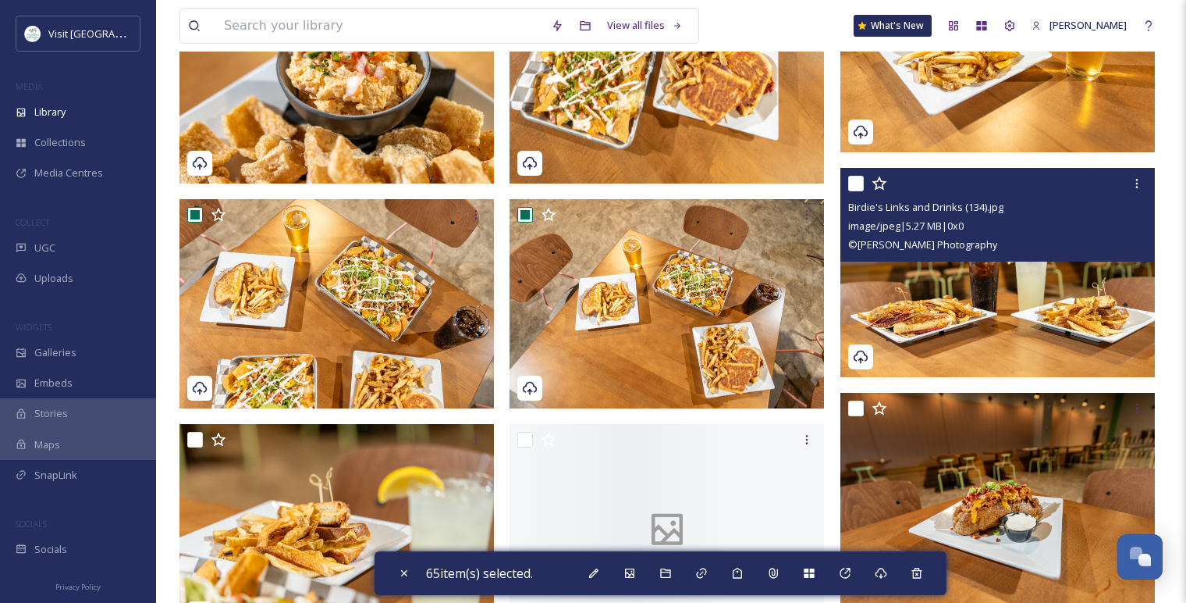
click at [856, 182] on input "checkbox" at bounding box center [856, 184] width 16 height 16
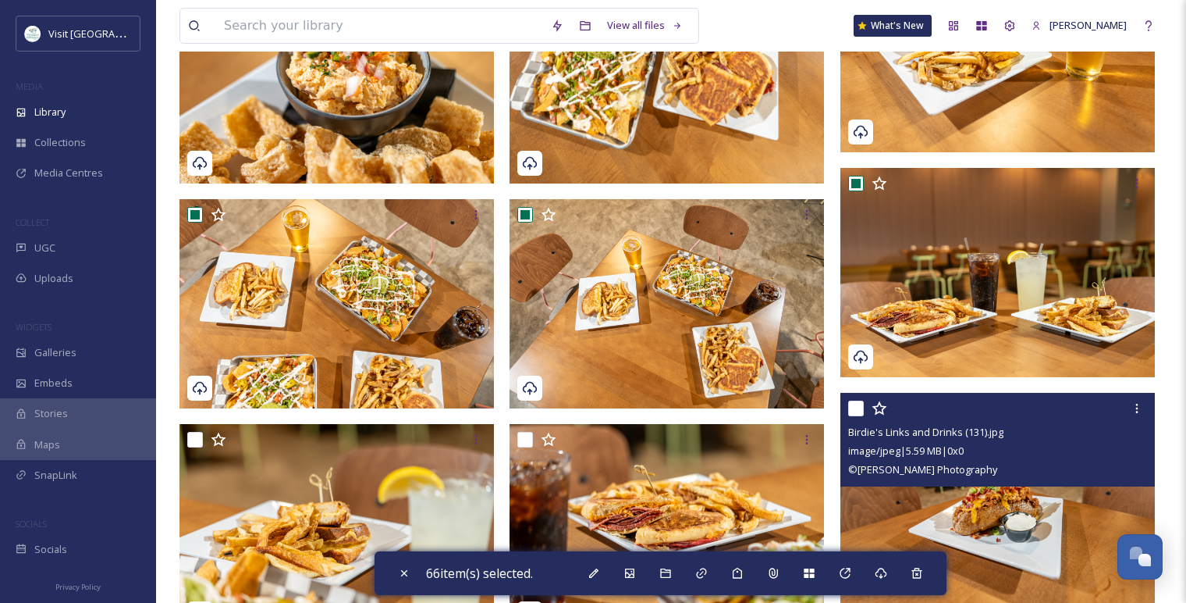
click at [855, 410] on input "checkbox" at bounding box center [856, 408] width 16 height 16
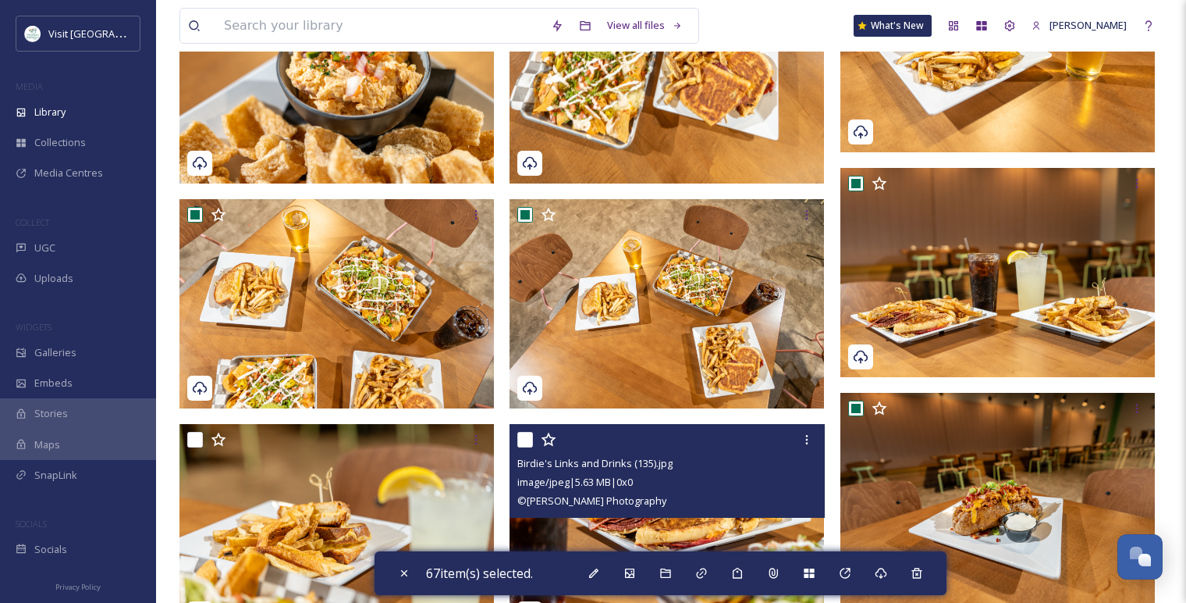
click at [522, 440] on input "checkbox" at bounding box center [525, 440] width 16 height 16
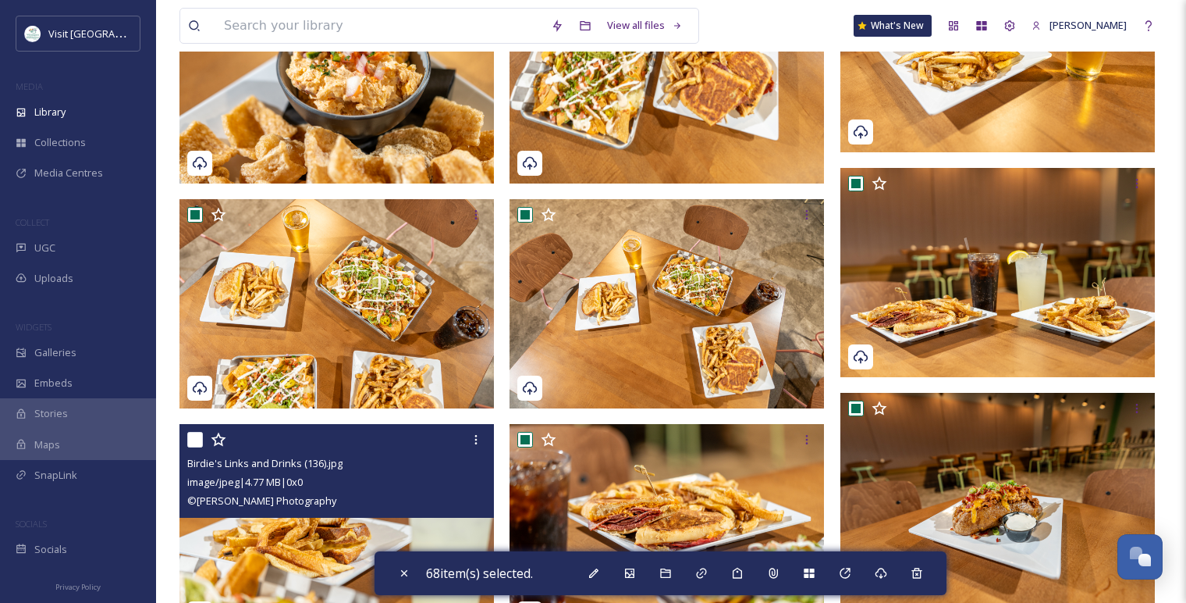
click at [191, 436] on input "checkbox" at bounding box center [195, 440] width 16 height 16
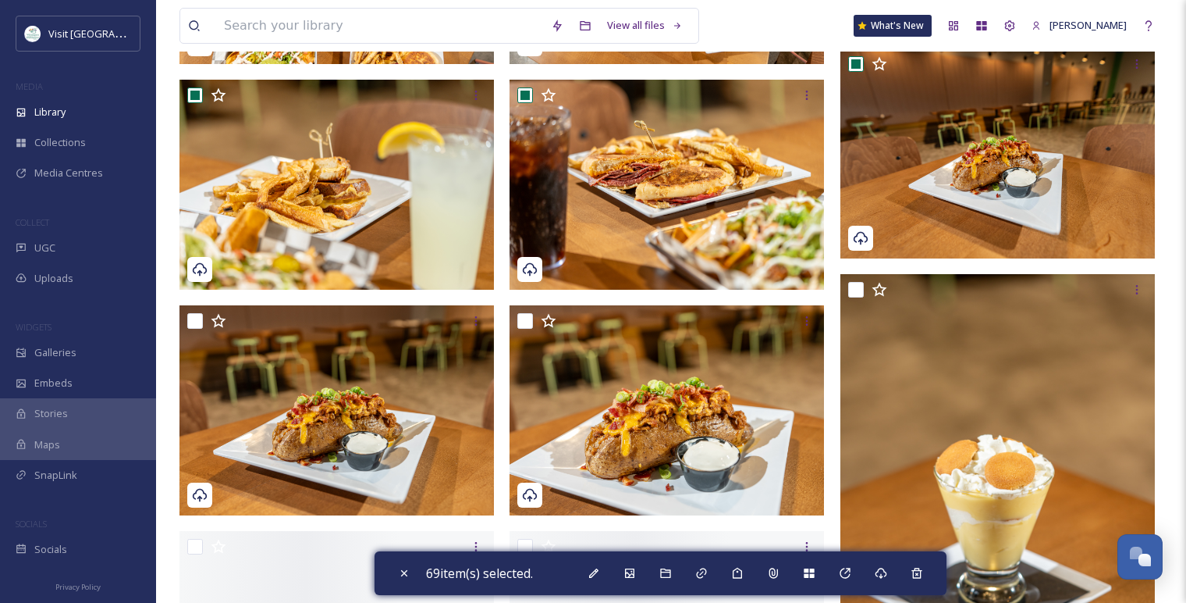
scroll to position [9382, 0]
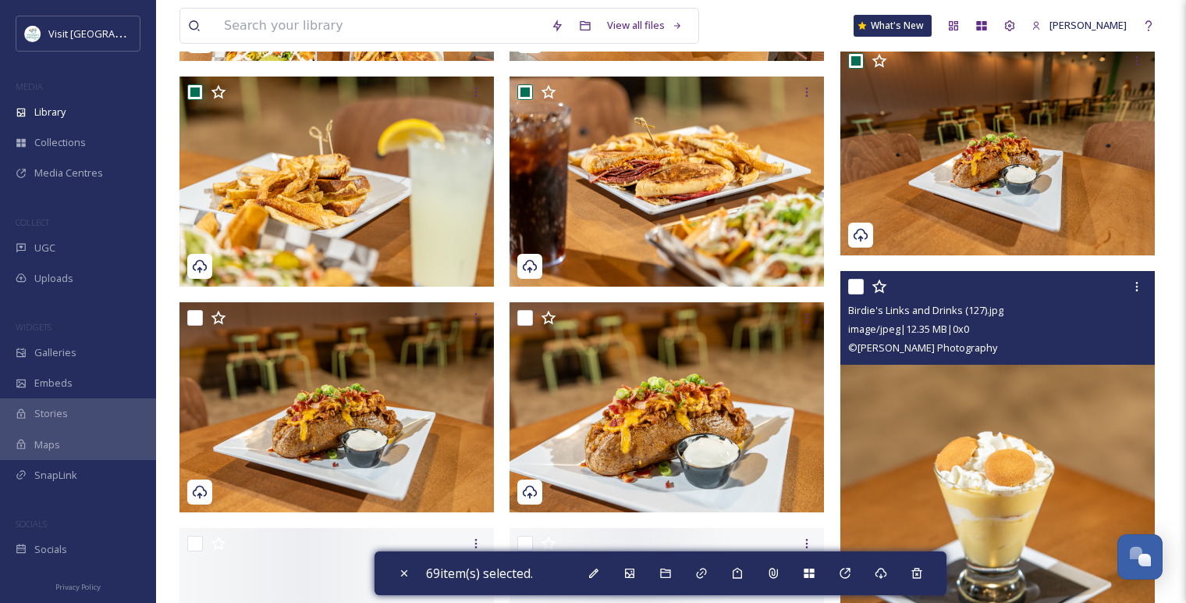
click at [852, 290] on input "checkbox" at bounding box center [856, 287] width 16 height 16
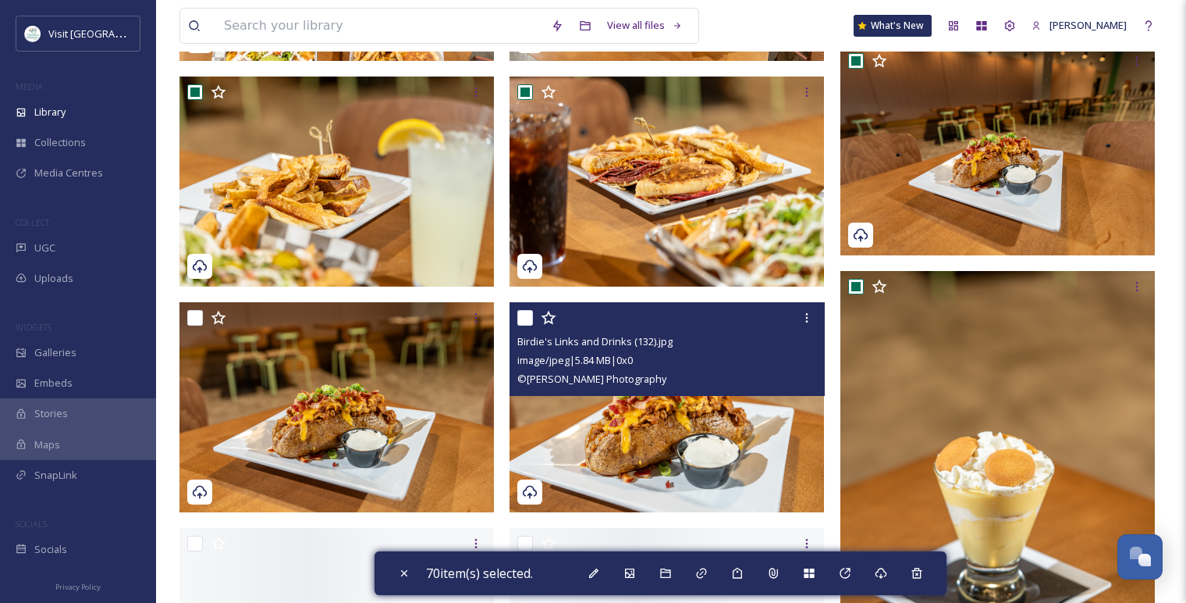
click at [525, 319] on input "checkbox" at bounding box center [525, 318] width 16 height 16
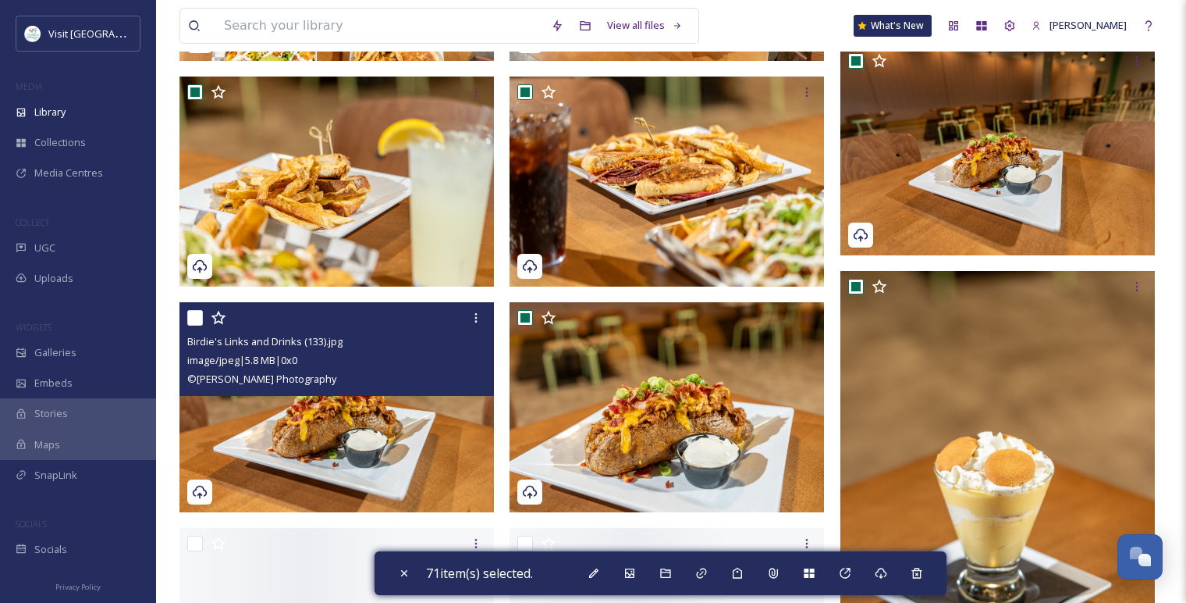
click at [192, 322] on input "checkbox" at bounding box center [195, 318] width 16 height 16
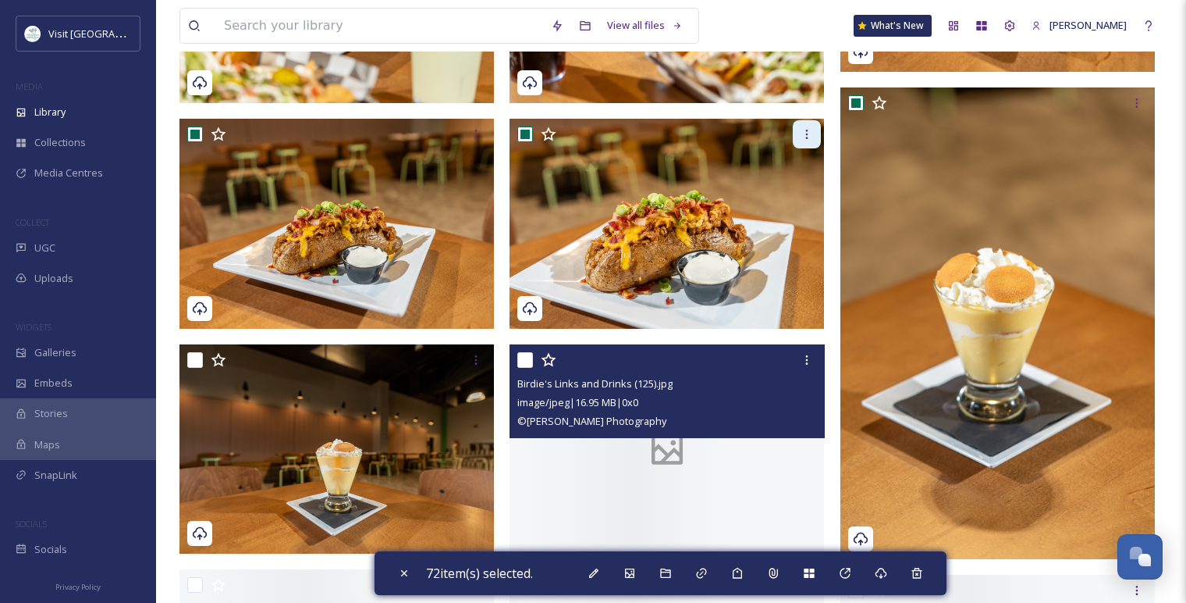
scroll to position [9642, 0]
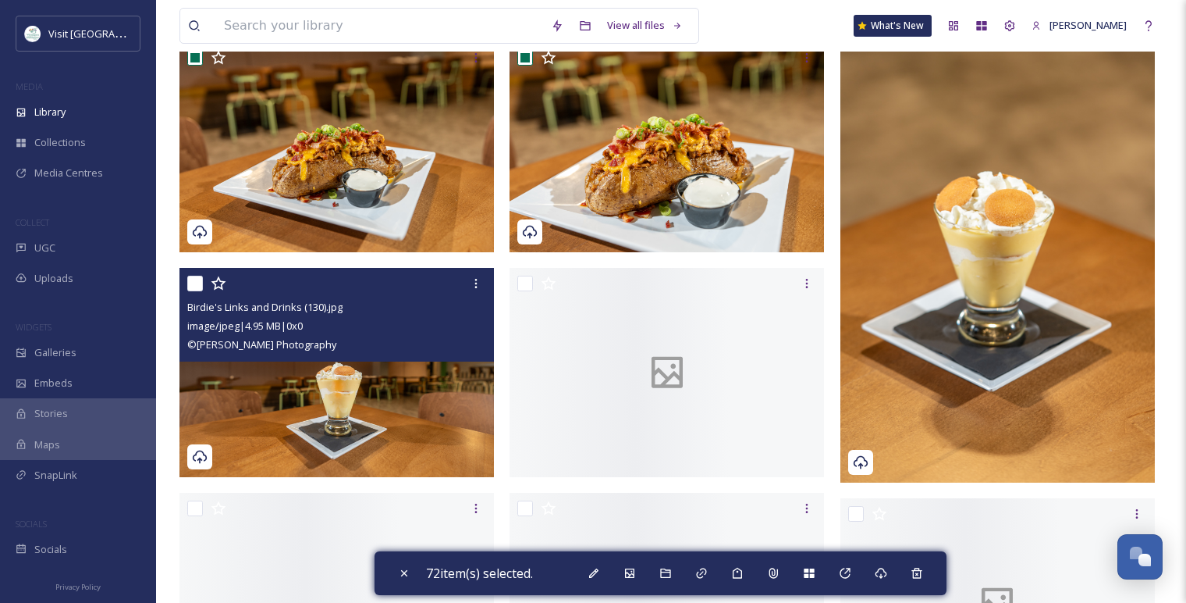
click at [200, 290] on input "checkbox" at bounding box center [195, 284] width 16 height 16
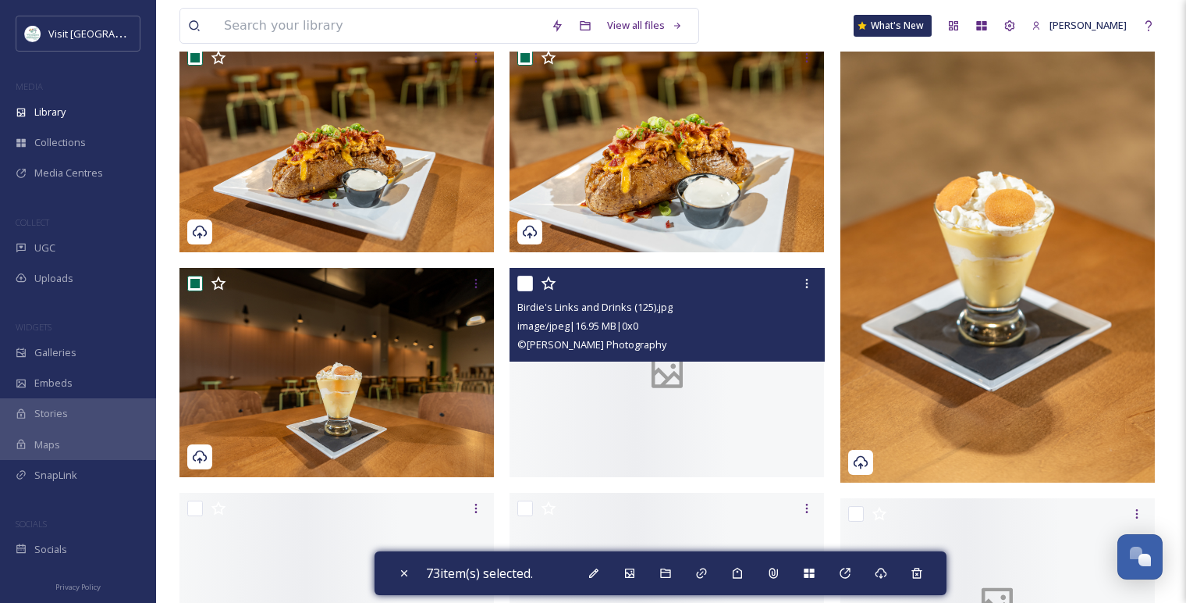
click at [530, 288] on input "checkbox" at bounding box center [525, 284] width 16 height 16
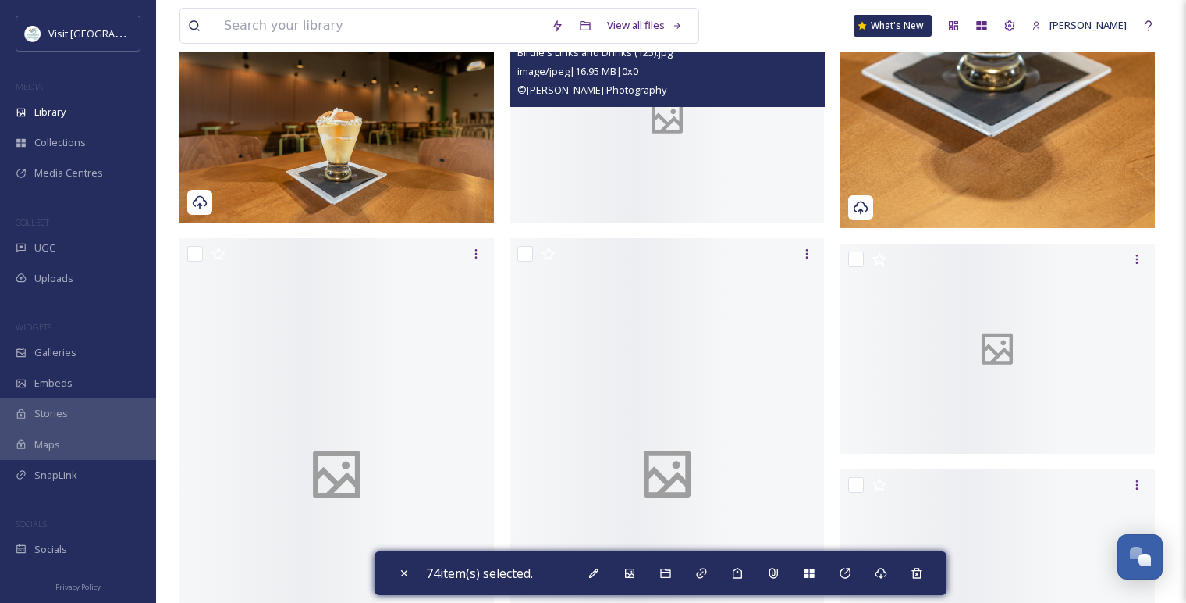
scroll to position [9902, 0]
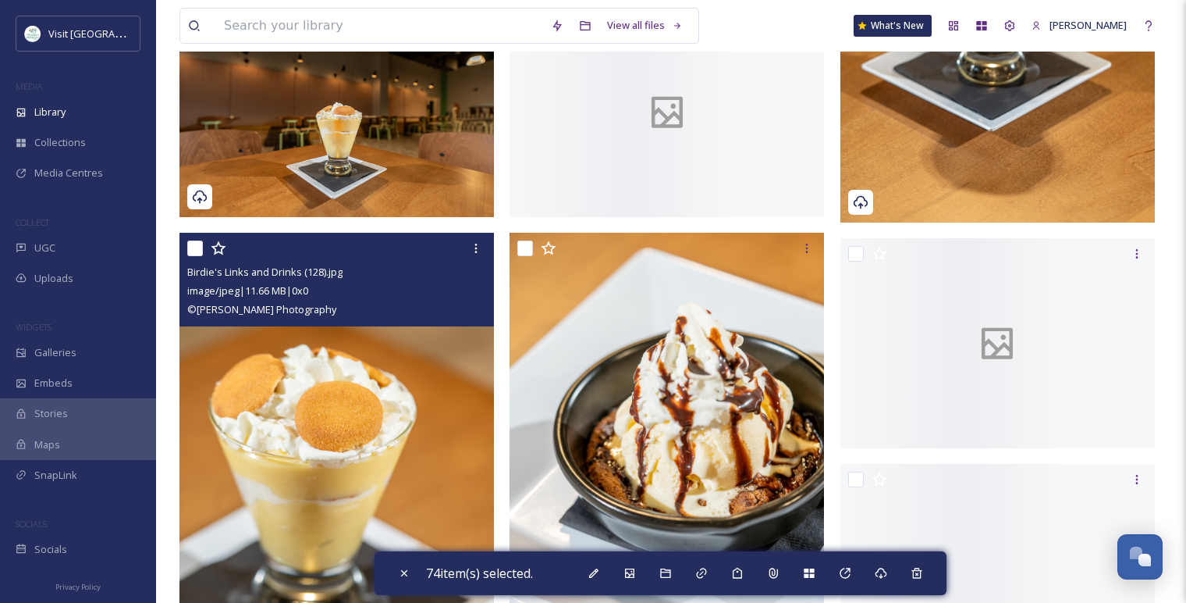
click at [195, 253] on input "checkbox" at bounding box center [195, 248] width 16 height 16
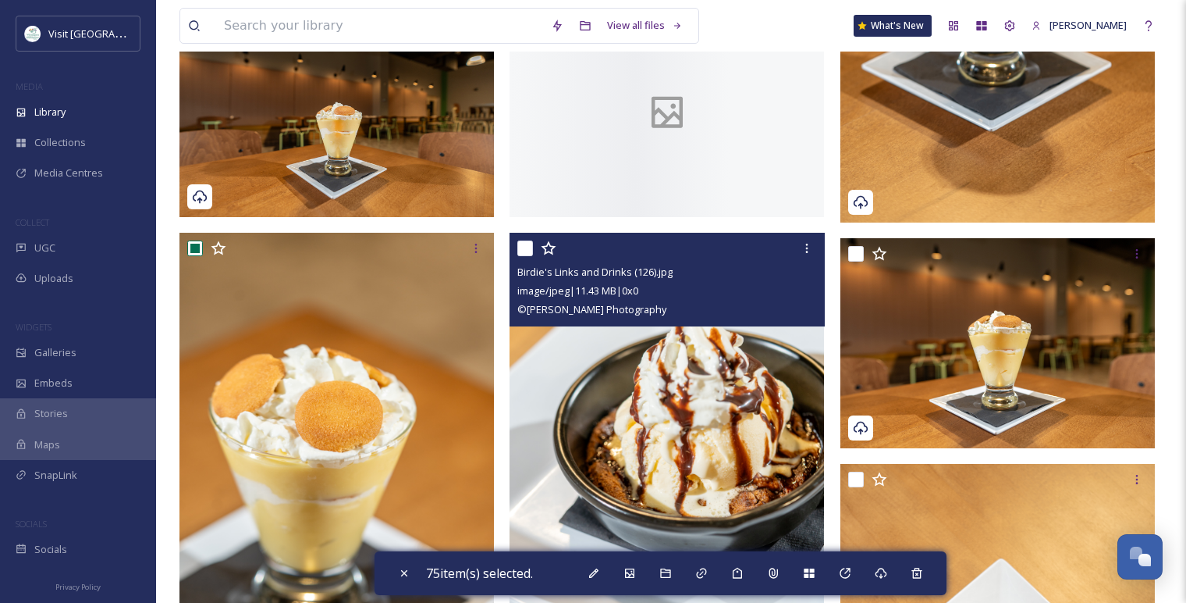
click at [527, 244] on input "checkbox" at bounding box center [525, 248] width 16 height 16
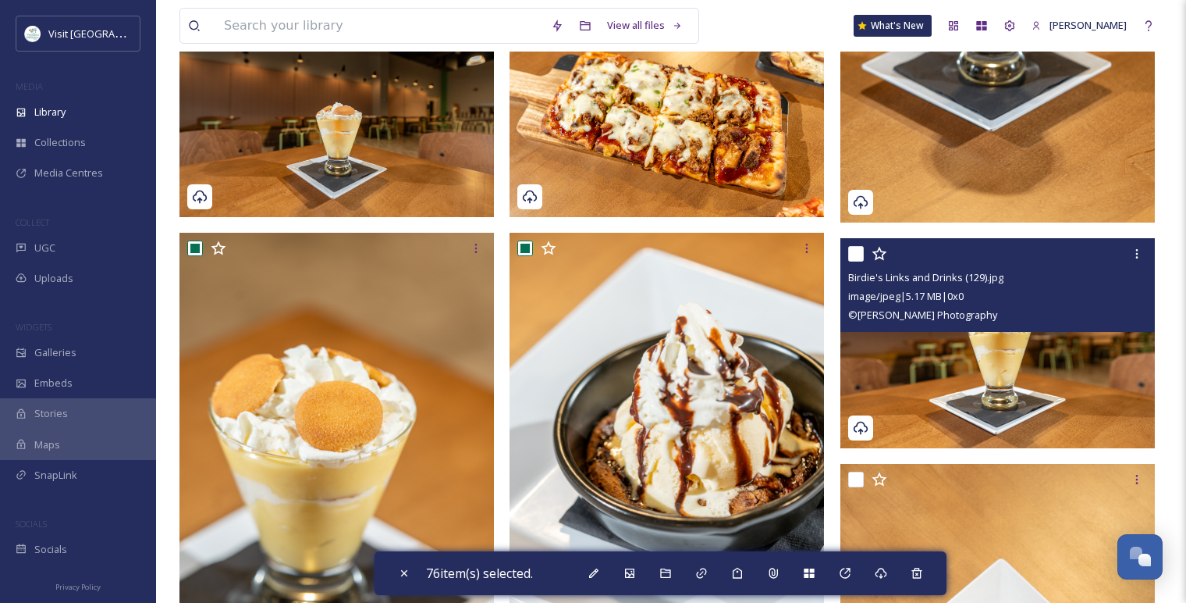
click at [858, 253] on input "checkbox" at bounding box center [856, 254] width 16 height 16
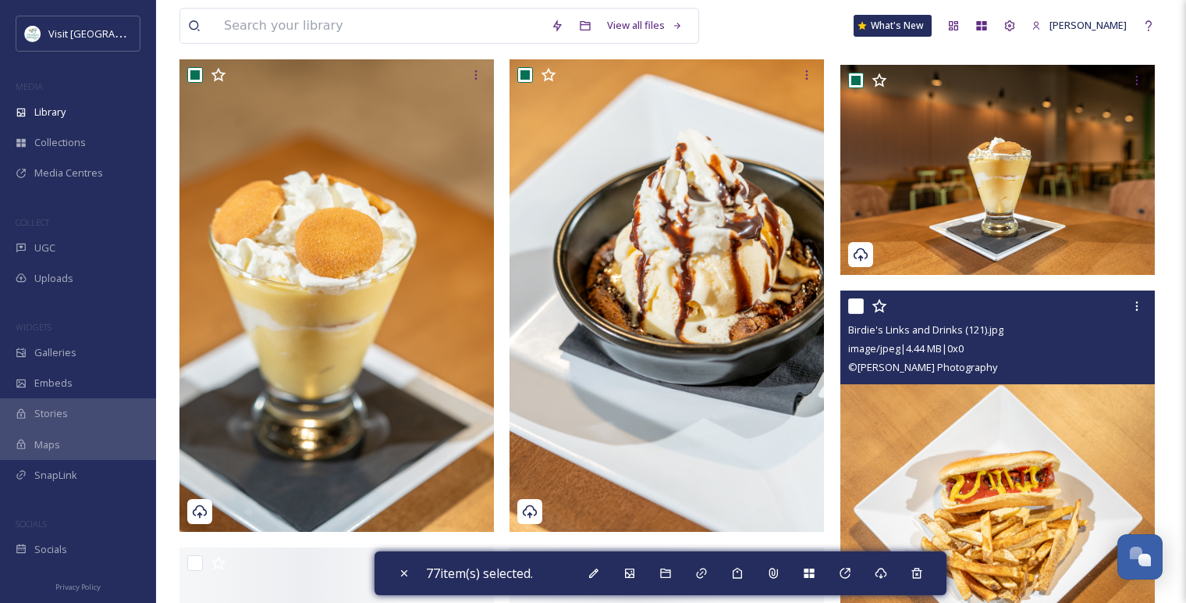
click at [854, 302] on input "checkbox" at bounding box center [856, 306] width 16 height 16
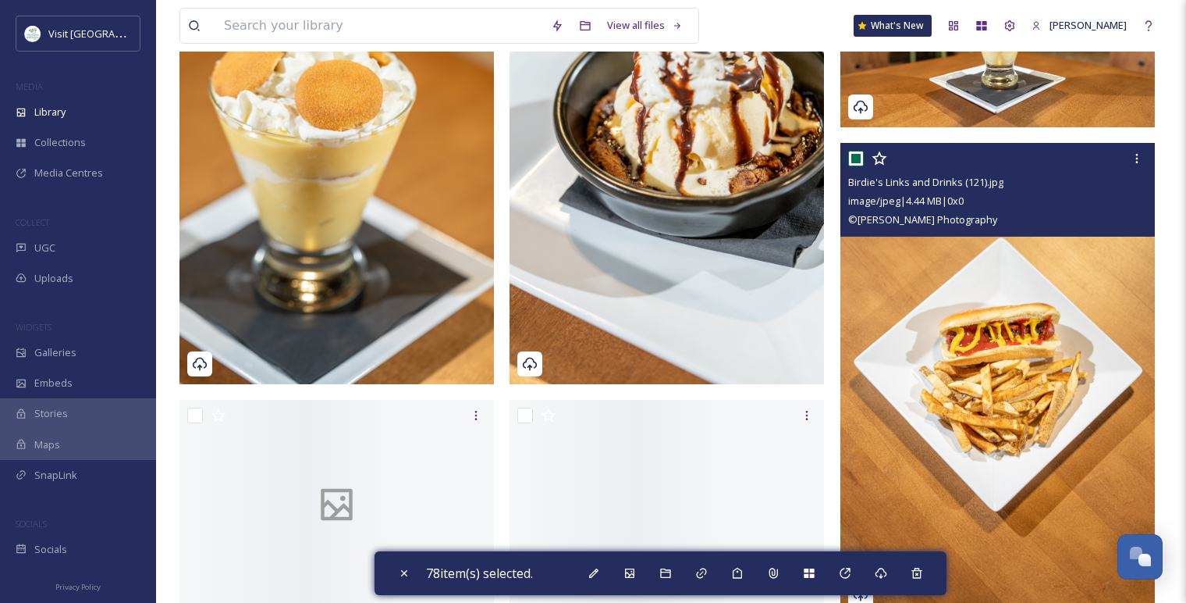
scroll to position [10422, 0]
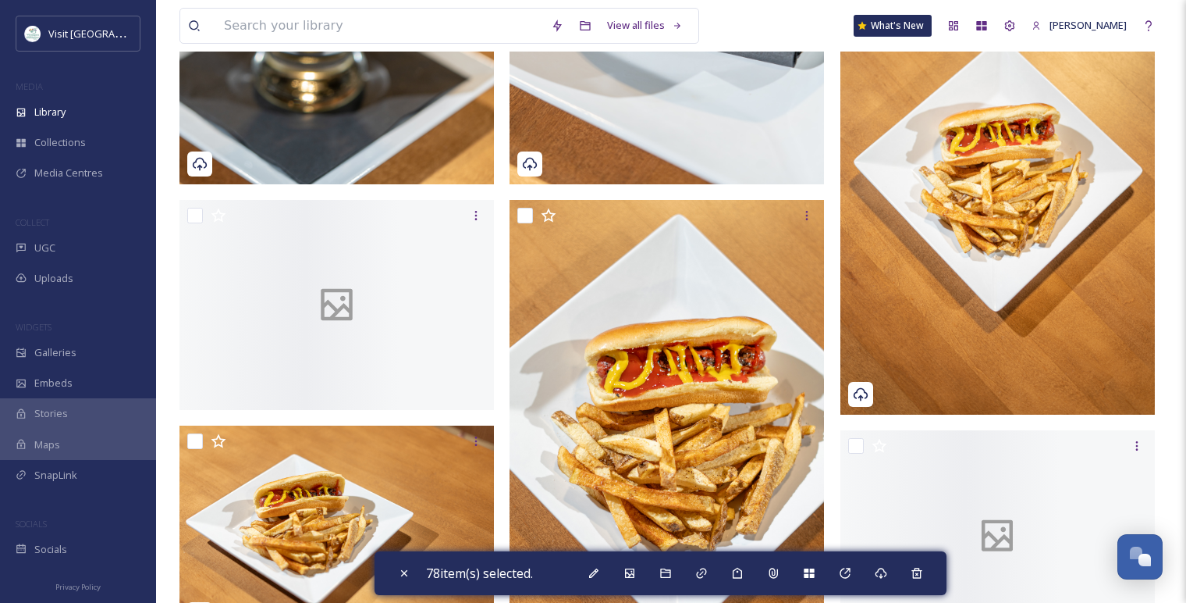
click at [196, 218] on input "checkbox" at bounding box center [195, 216] width 16 height 16
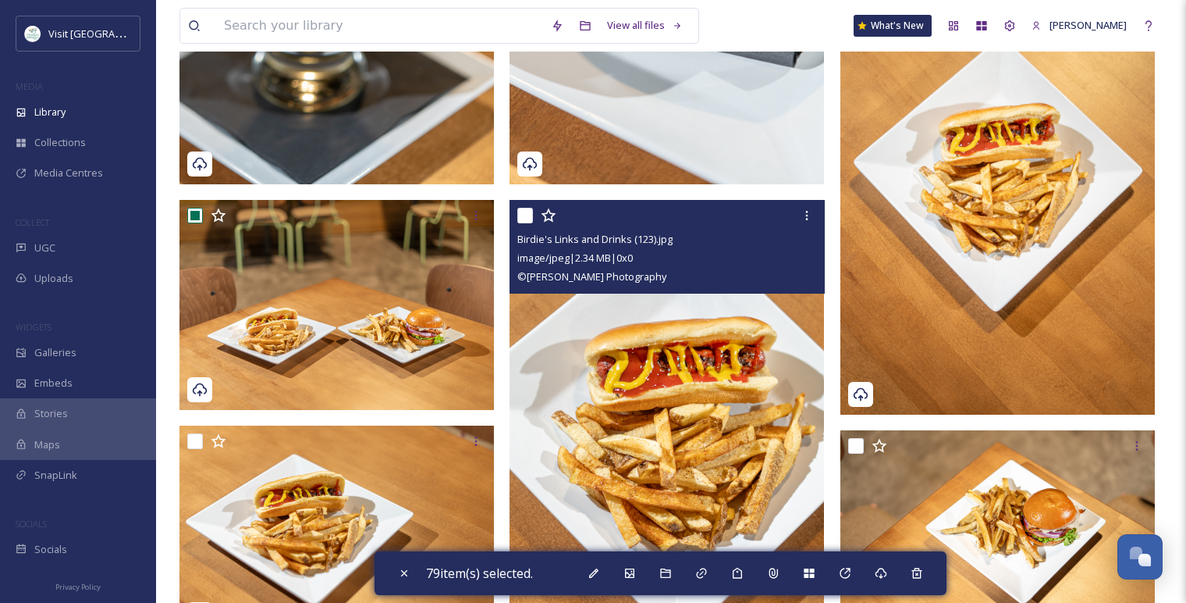
click at [531, 212] on input "checkbox" at bounding box center [525, 216] width 16 height 16
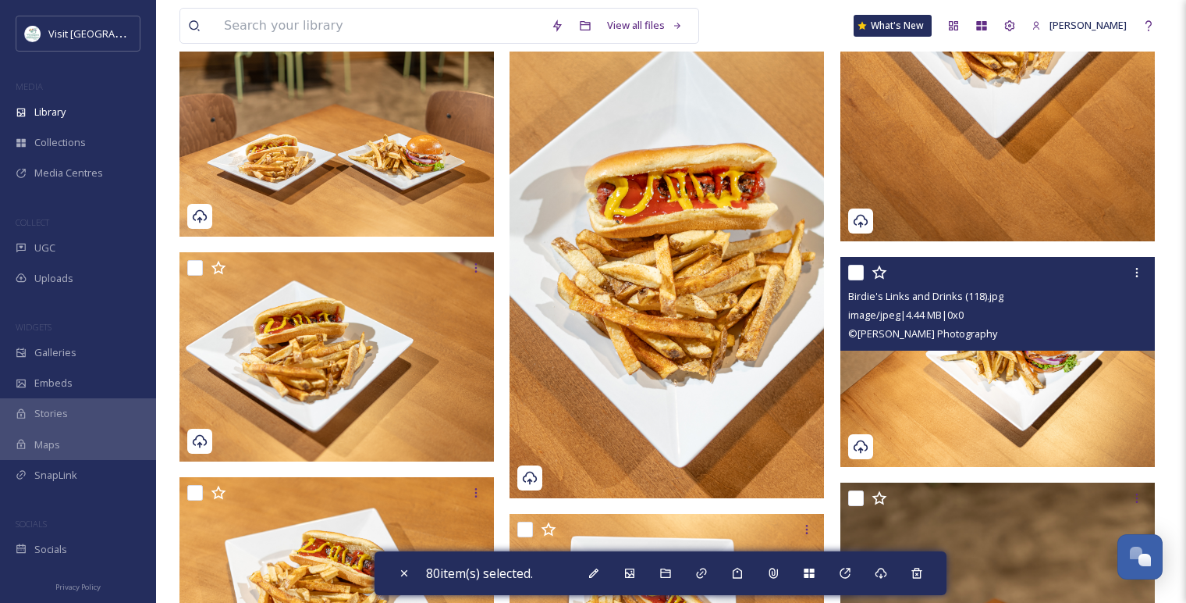
click at [850, 272] on input "checkbox" at bounding box center [856, 273] width 16 height 16
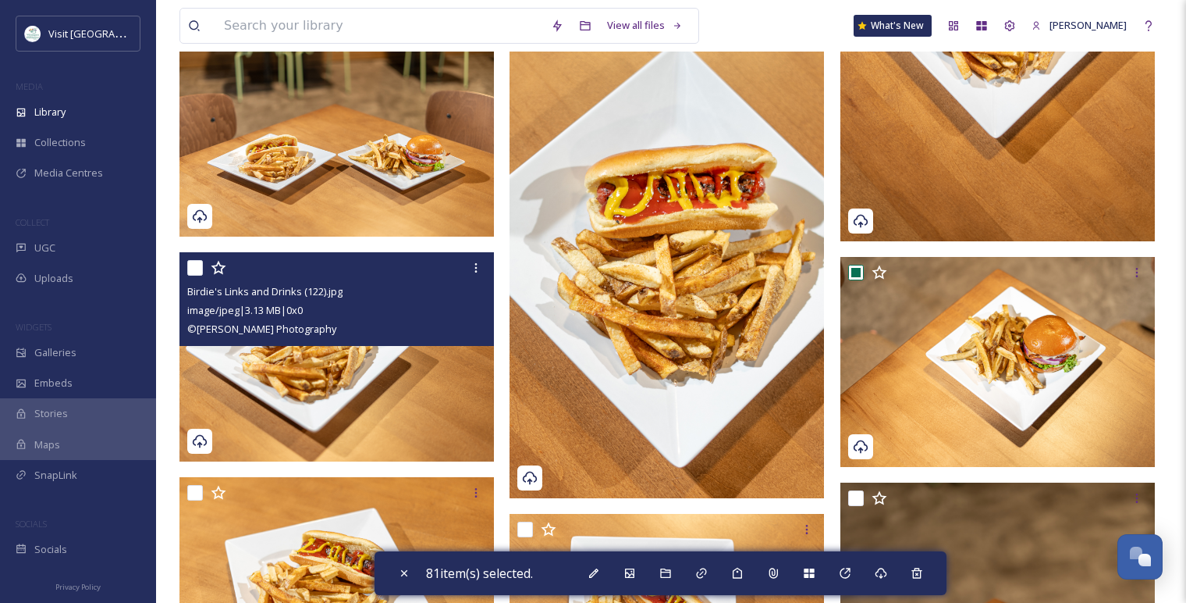
click at [189, 268] on input "checkbox" at bounding box center [195, 268] width 16 height 16
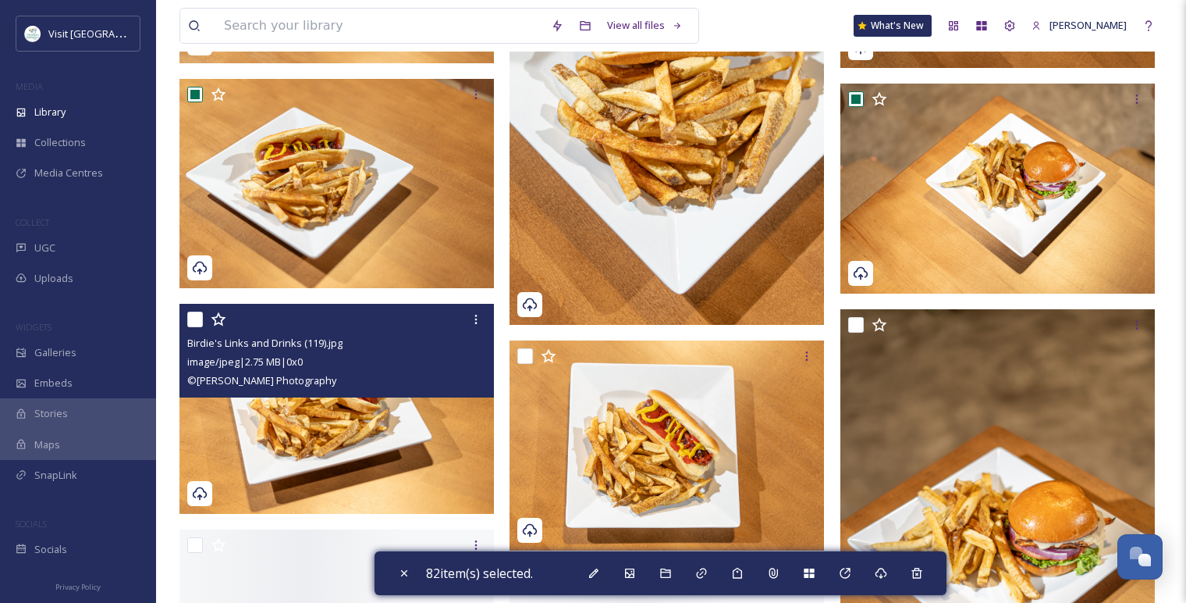
scroll to position [10855, 0]
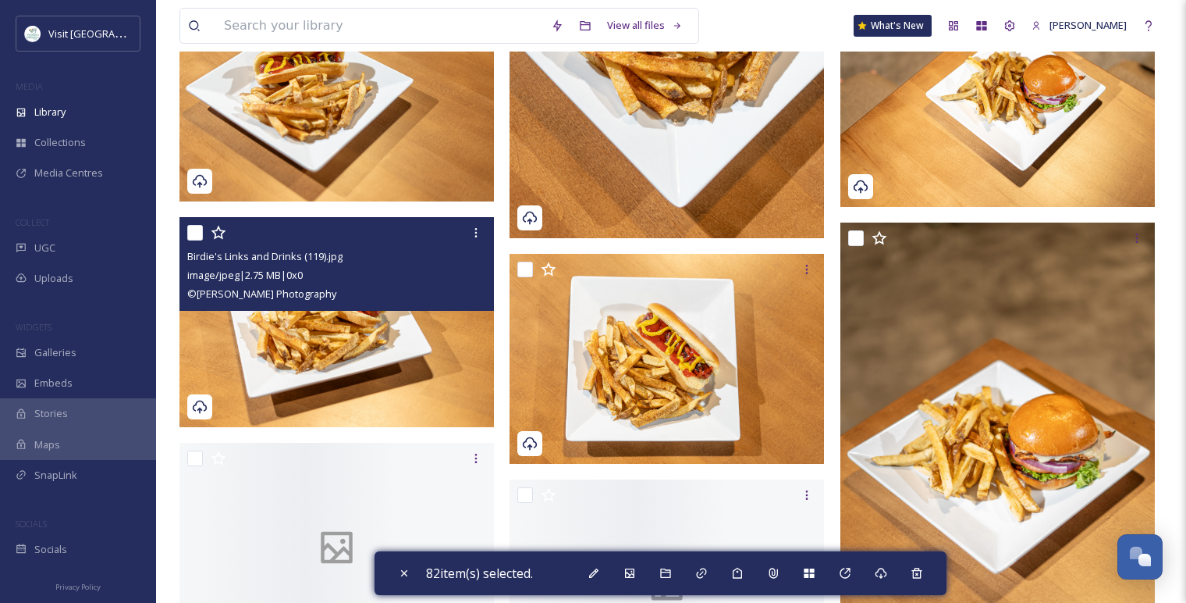
click at [193, 236] on input "checkbox" at bounding box center [195, 233] width 16 height 16
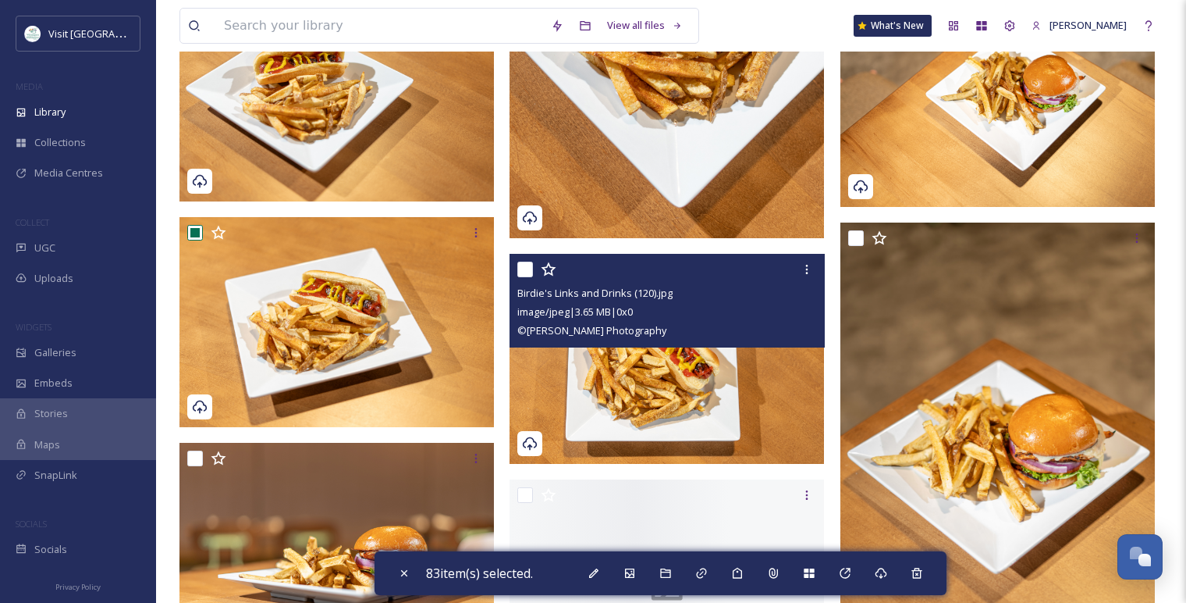
click at [525, 263] on input "checkbox" at bounding box center [525, 269] width 16 height 16
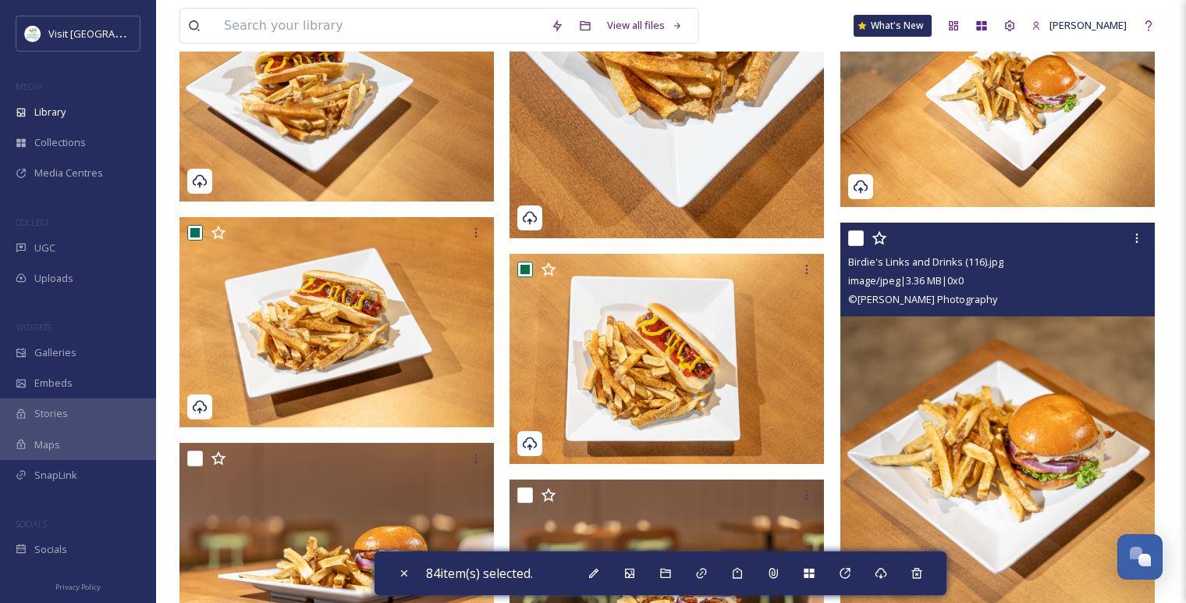
click at [858, 238] on input "checkbox" at bounding box center [856, 238] width 16 height 16
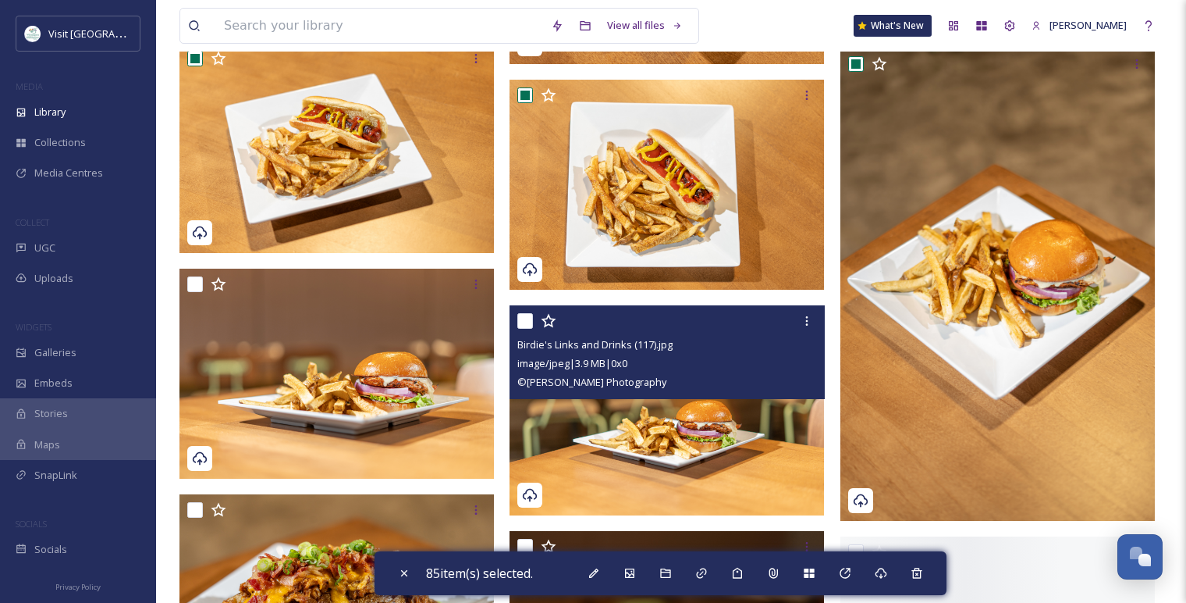
click at [521, 317] on input "checkbox" at bounding box center [525, 321] width 16 height 16
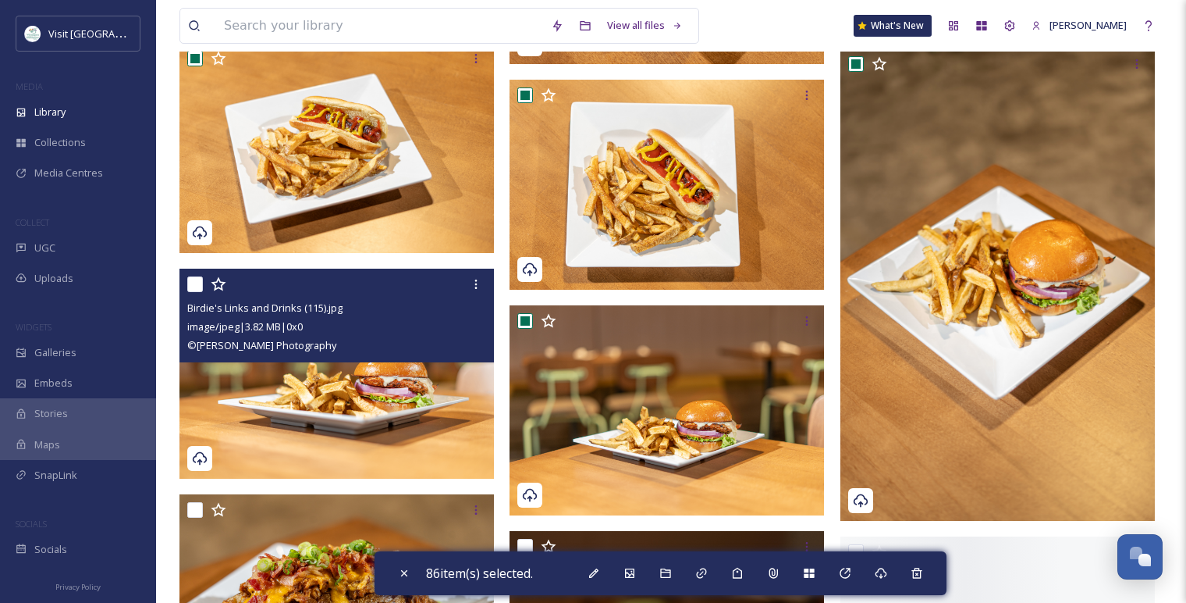
click at [190, 280] on input "checkbox" at bounding box center [195, 284] width 16 height 16
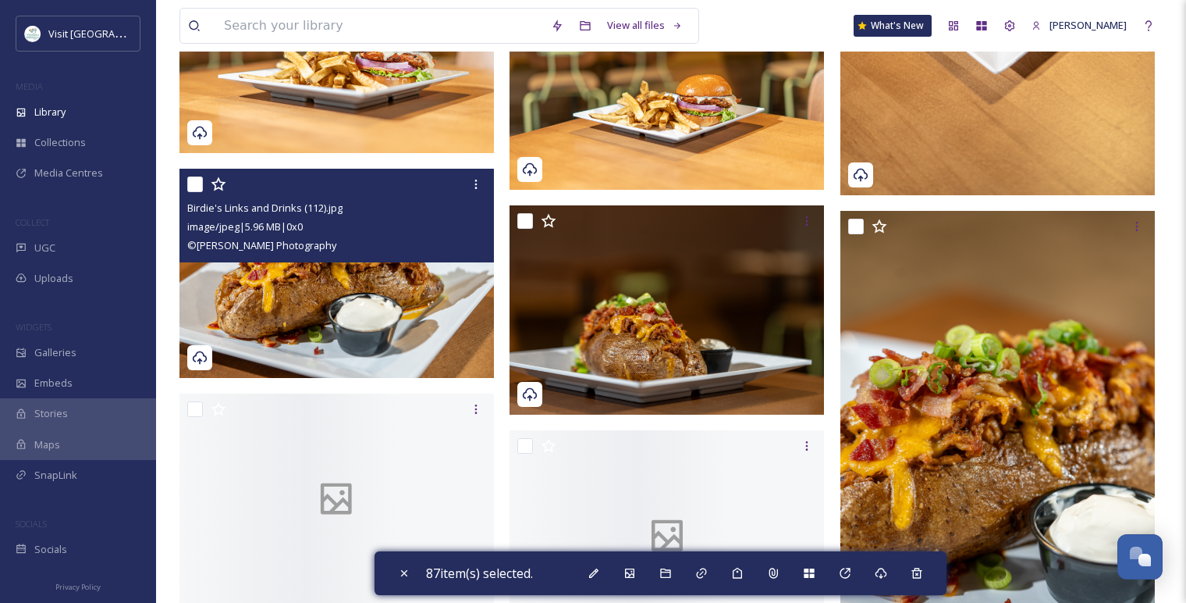
scroll to position [11376, 0]
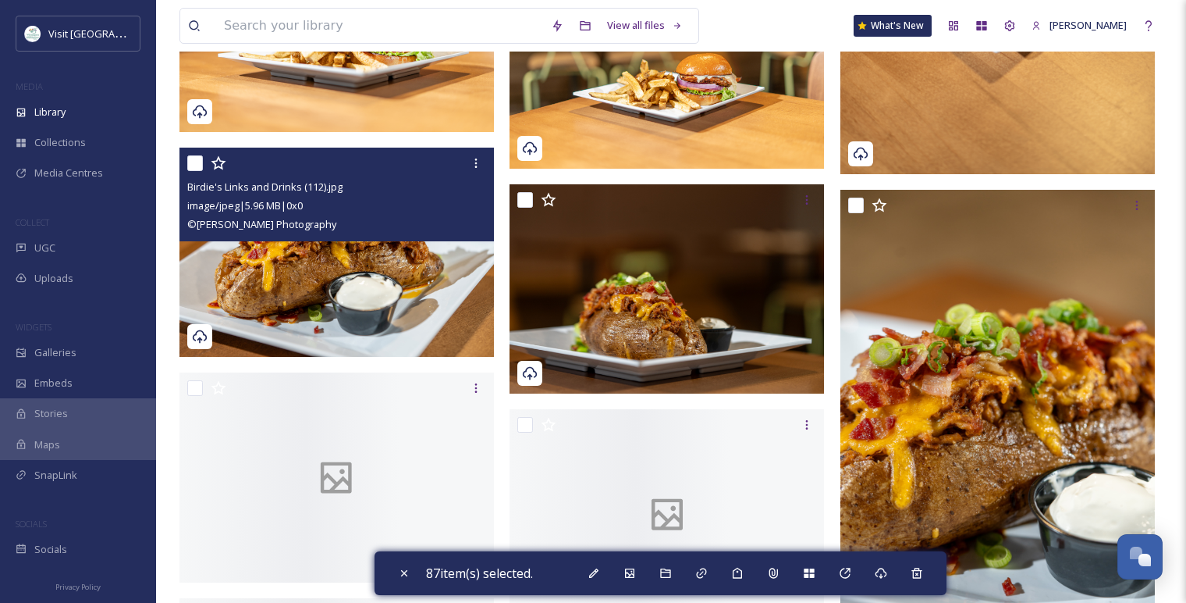
click at [197, 169] on input "checkbox" at bounding box center [195, 163] width 16 height 16
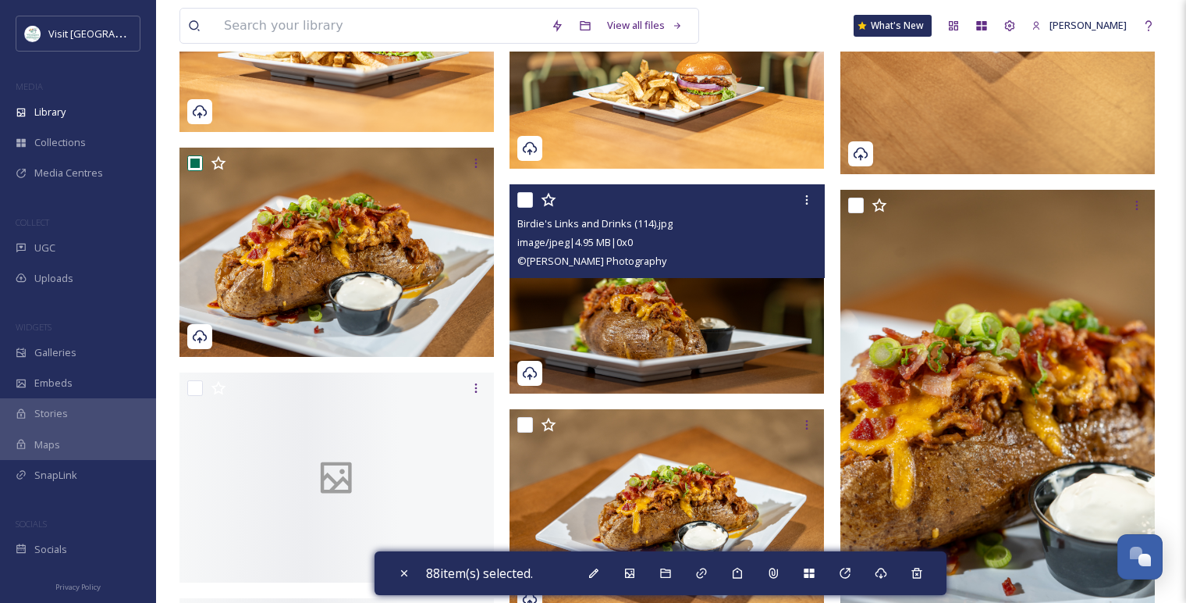
click at [526, 198] on input "checkbox" at bounding box center [525, 200] width 16 height 16
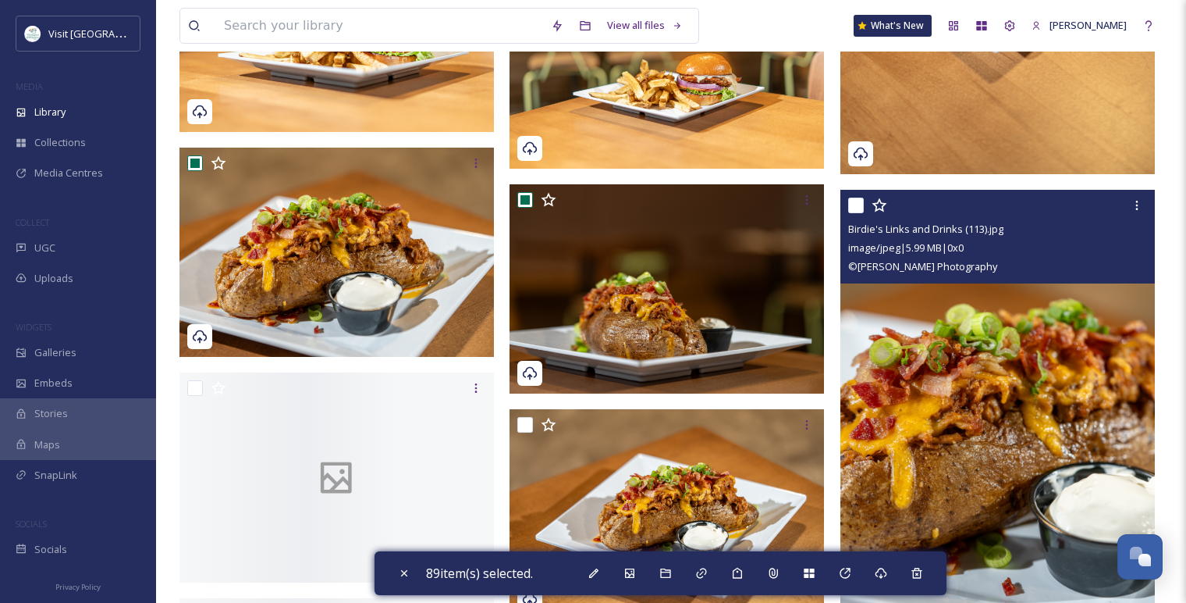
click at [859, 203] on input "checkbox" at bounding box center [856, 205] width 16 height 16
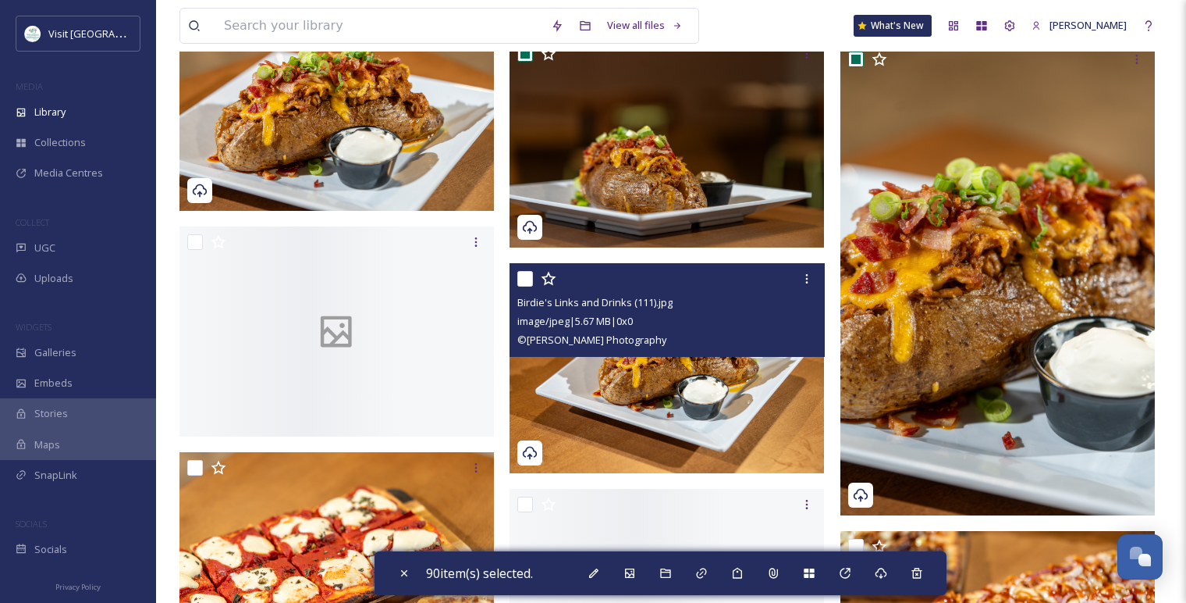
scroll to position [11636, 0]
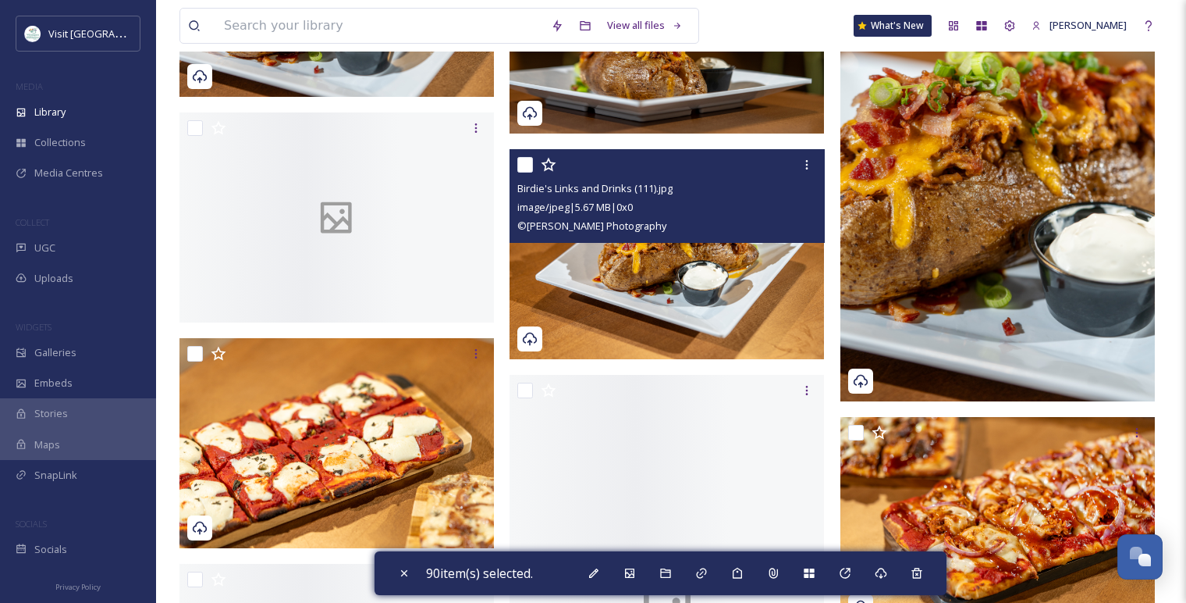
drag, startPoint x: 521, startPoint y: 169, endPoint x: 535, endPoint y: 180, distance: 17.2
click at [521, 169] on input "checkbox" at bounding box center [525, 165] width 16 height 16
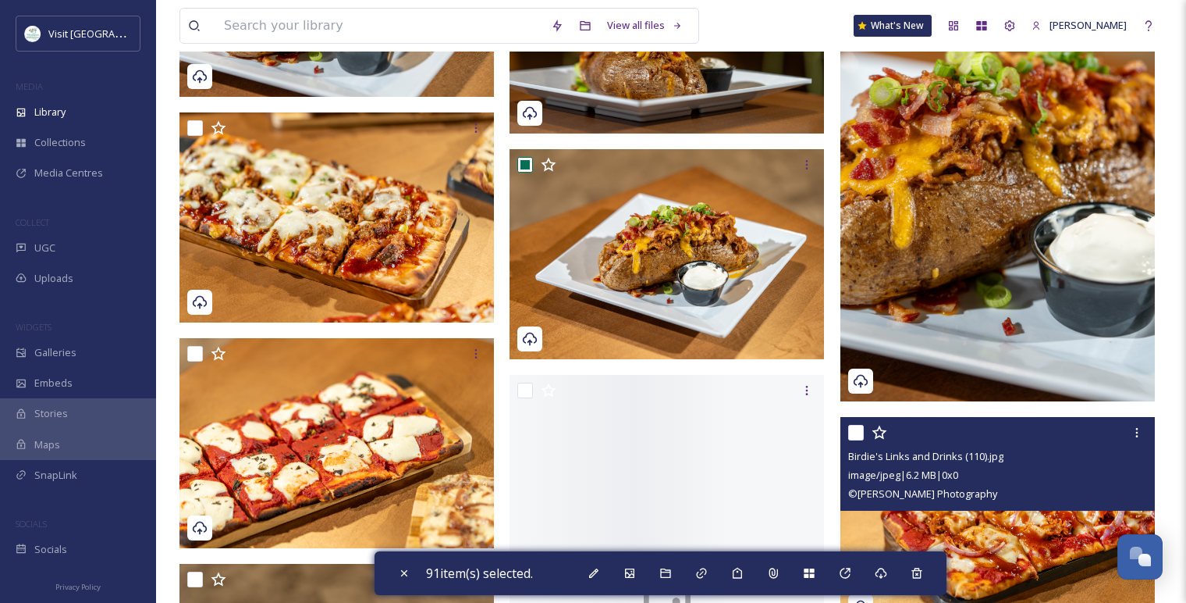
click at [851, 432] on input "checkbox" at bounding box center [856, 433] width 16 height 16
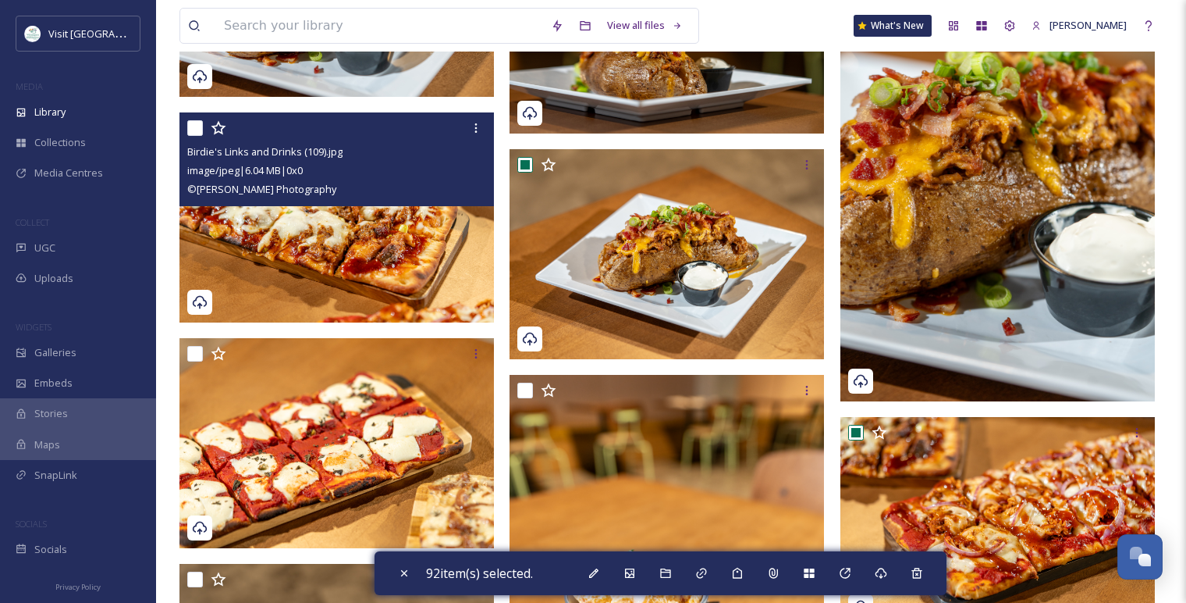
click at [201, 126] on input "checkbox" at bounding box center [195, 128] width 16 height 16
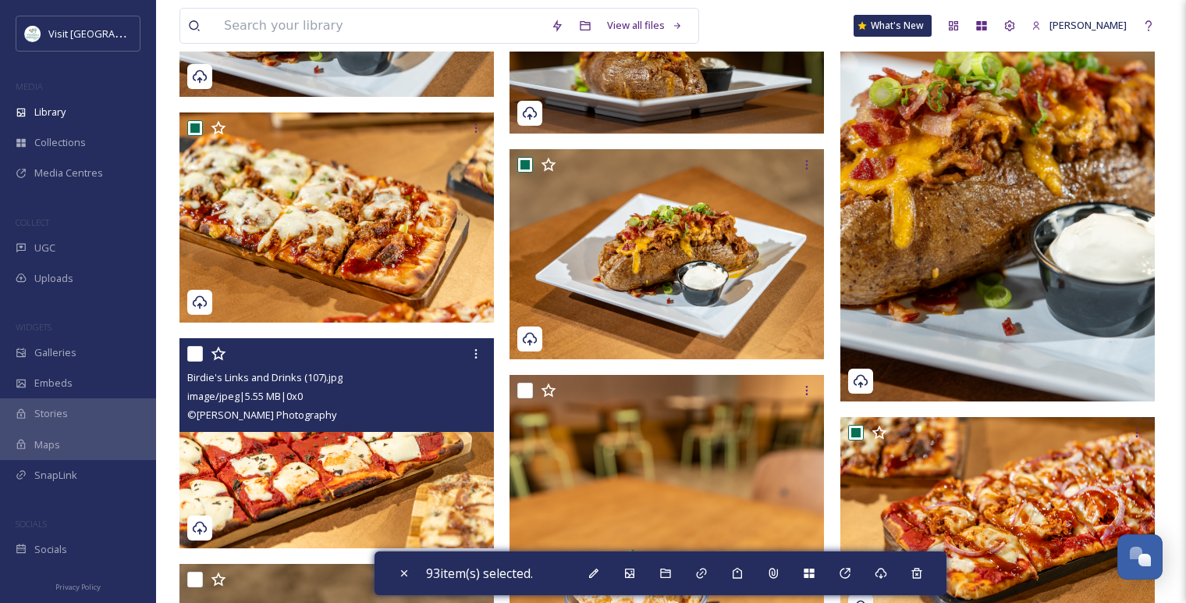
click at [199, 350] on input "checkbox" at bounding box center [195, 354] width 16 height 16
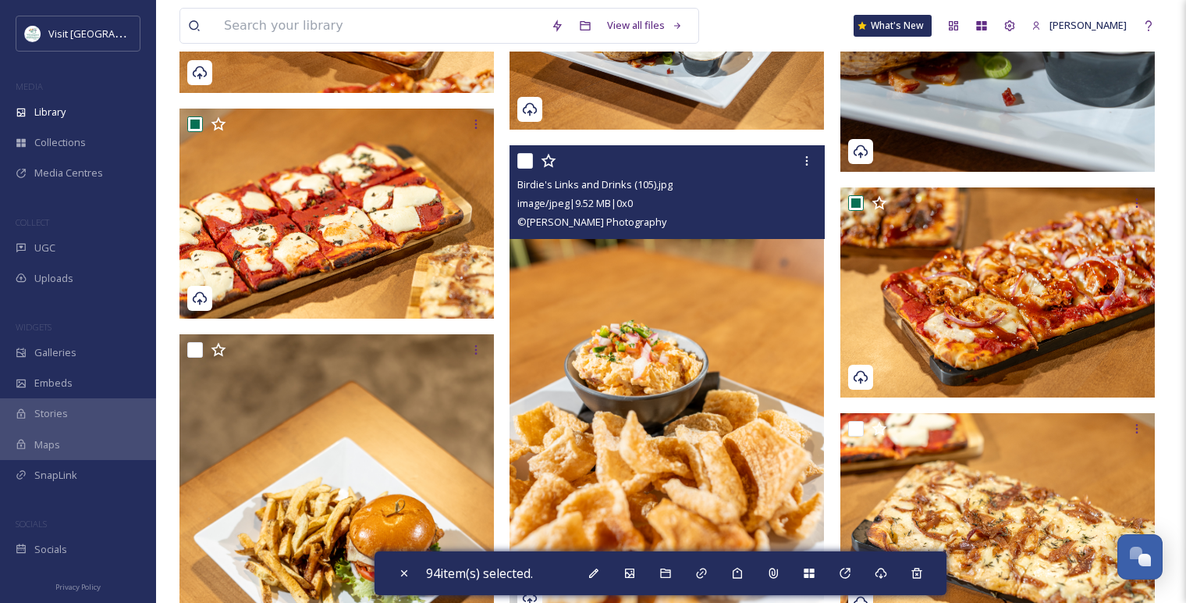
scroll to position [11896, 0]
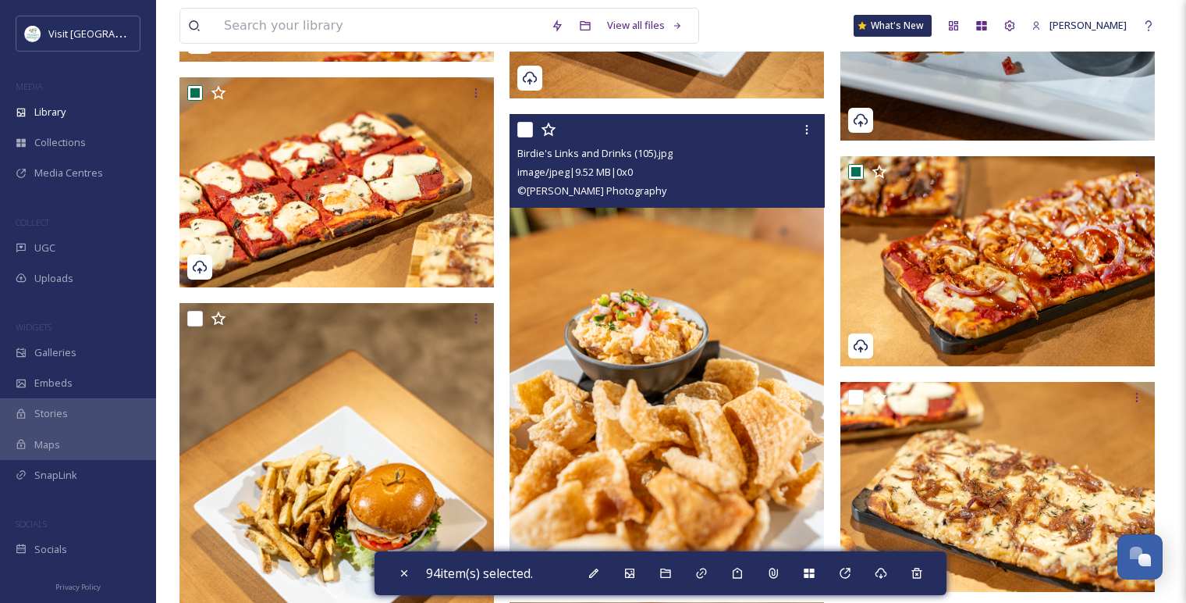
click at [528, 128] on input "checkbox" at bounding box center [525, 130] width 16 height 16
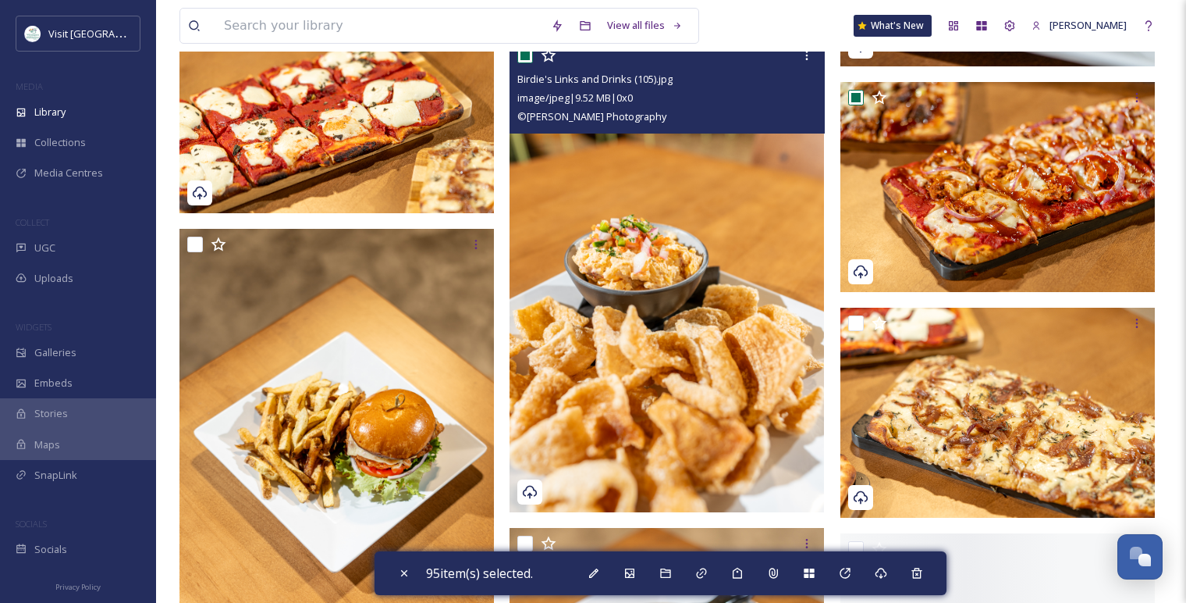
scroll to position [12070, 0]
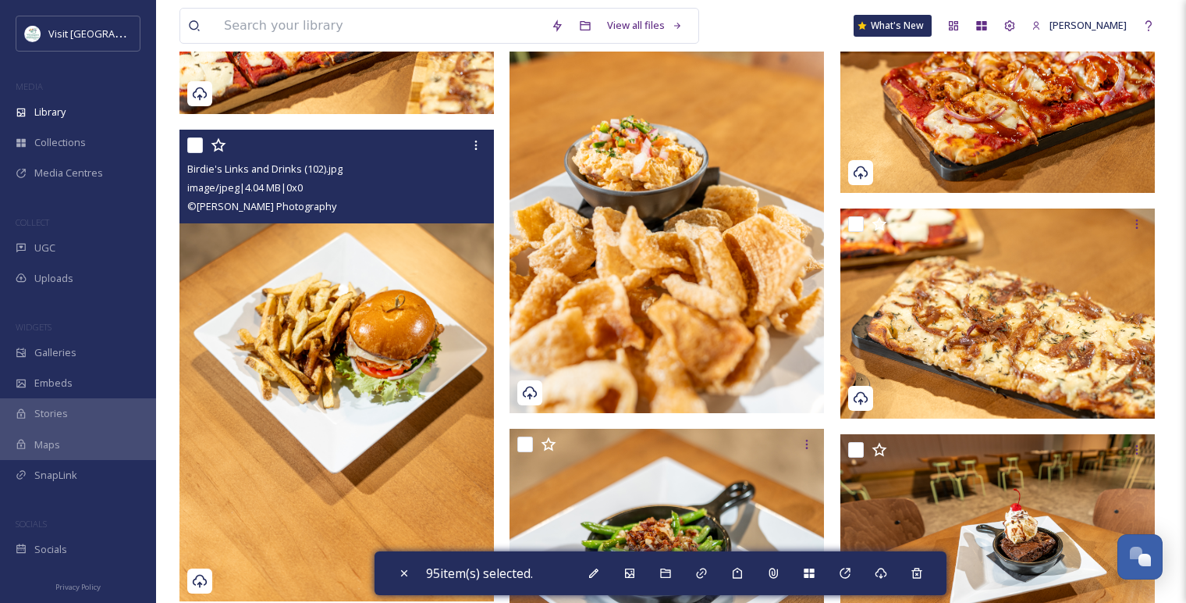
click at [202, 146] on input "checkbox" at bounding box center [195, 145] width 16 height 16
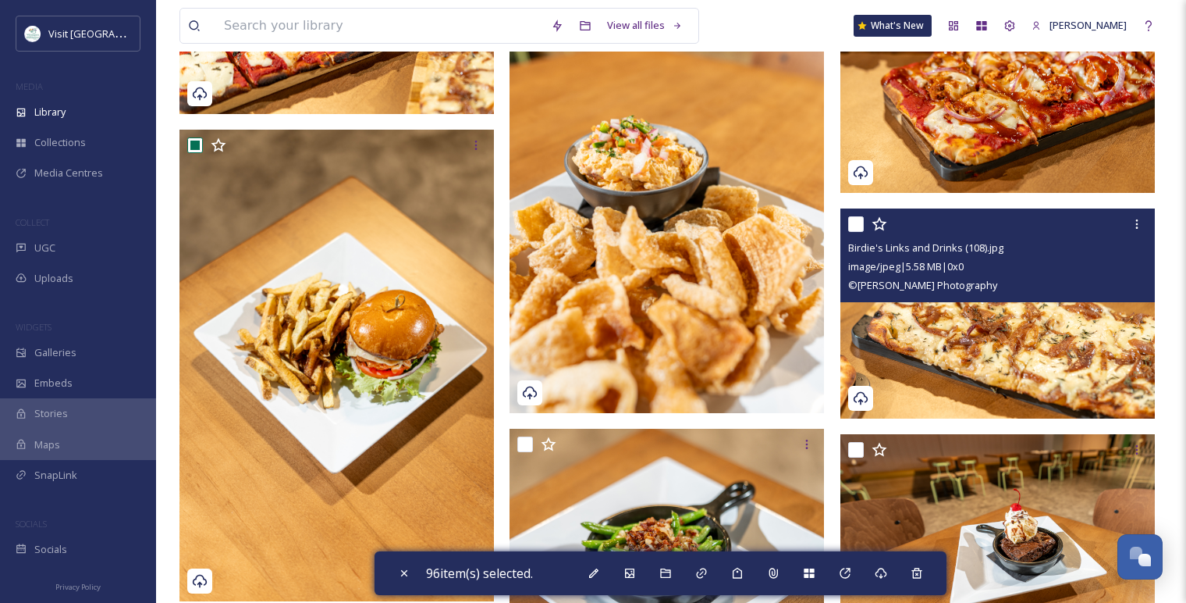
click at [859, 226] on input "checkbox" at bounding box center [856, 224] width 16 height 16
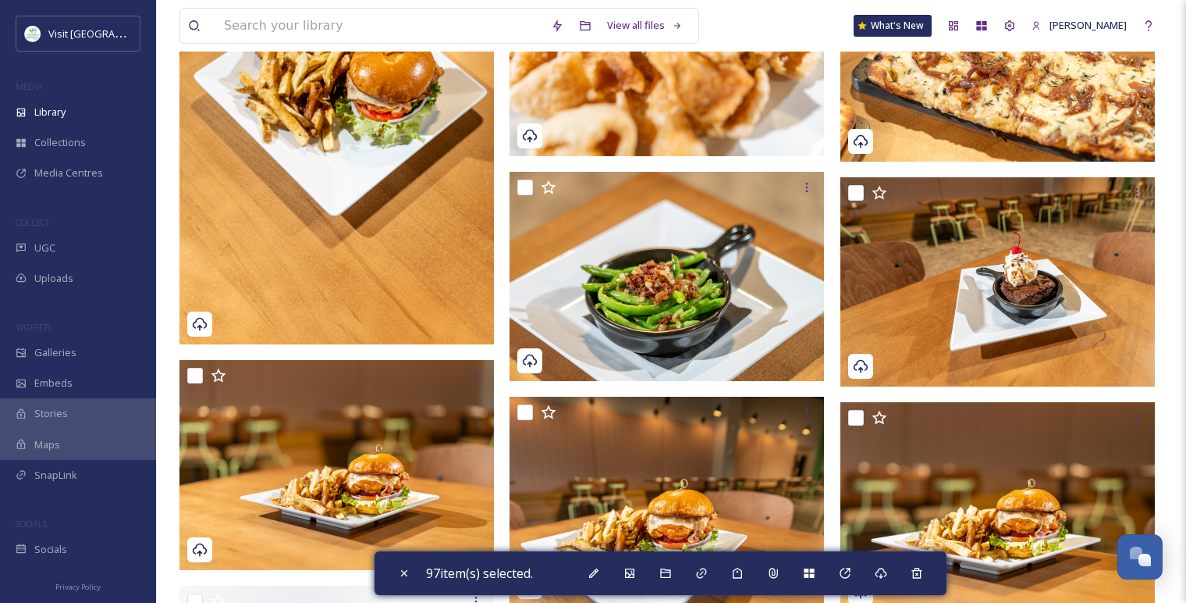
scroll to position [12330, 0]
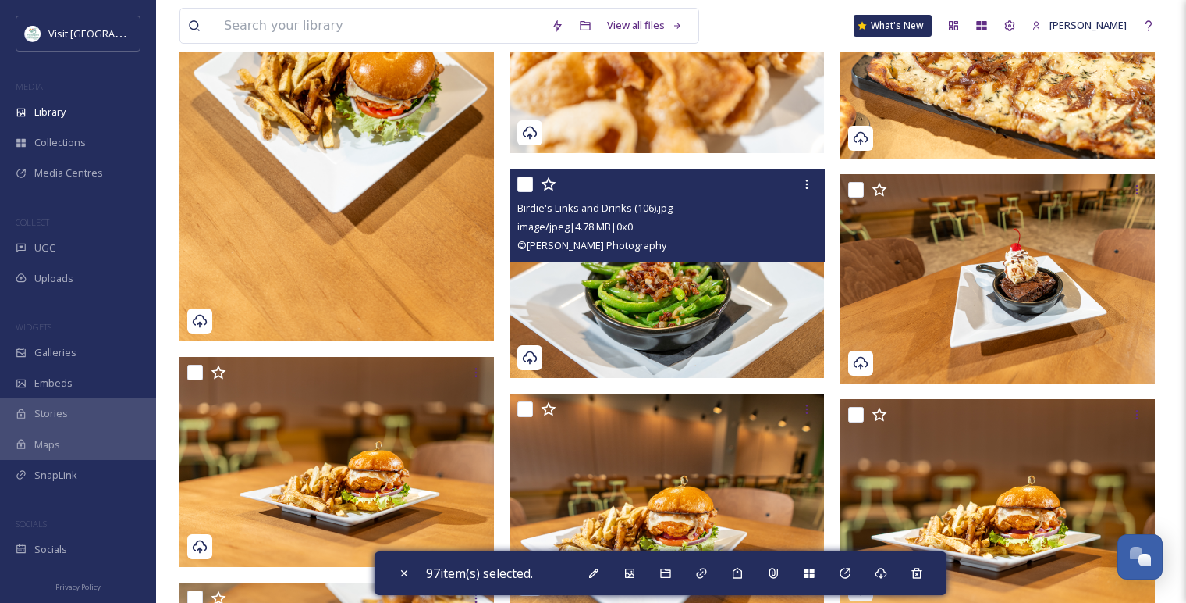
click at [530, 183] on input "checkbox" at bounding box center [525, 184] width 16 height 16
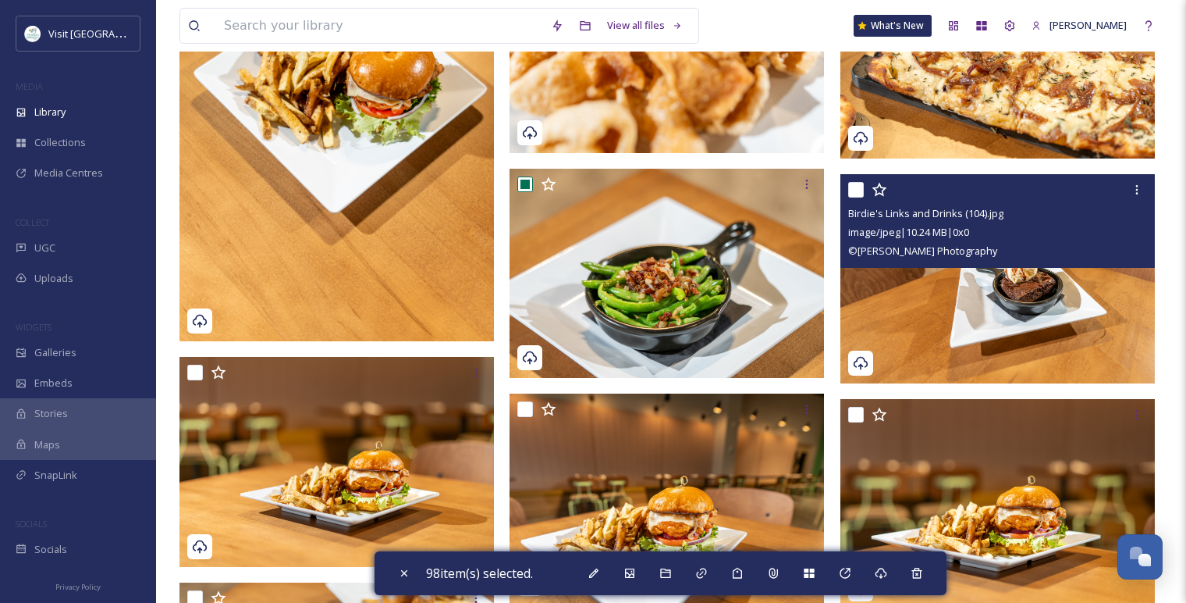
click at [859, 191] on input "checkbox" at bounding box center [856, 190] width 16 height 16
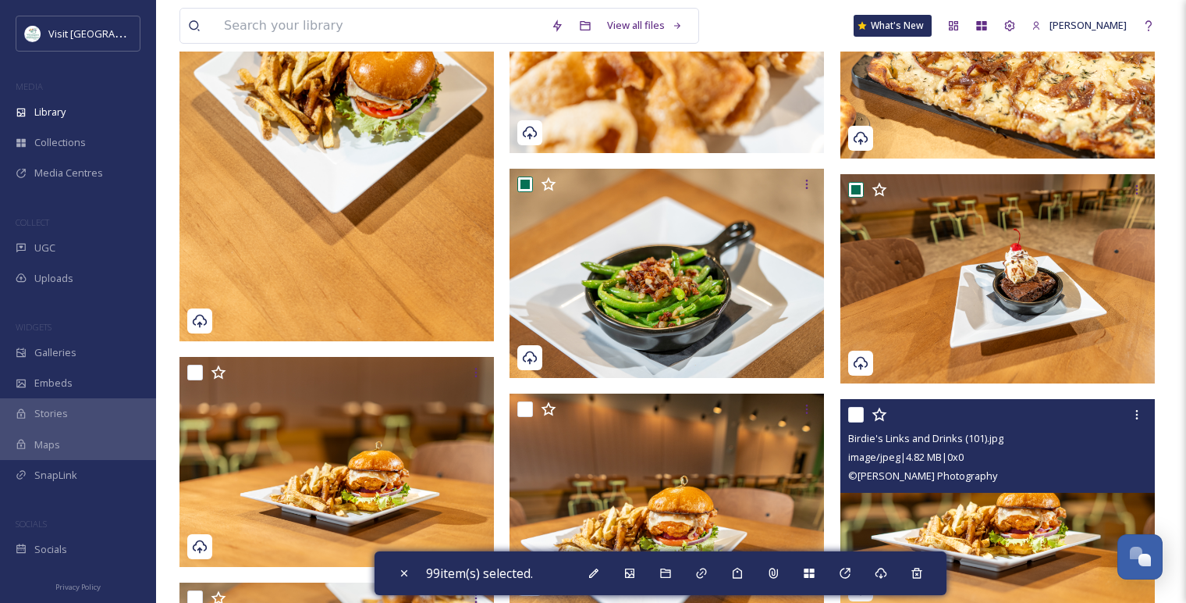
click at [858, 413] on input "checkbox" at bounding box center [856, 415] width 16 height 16
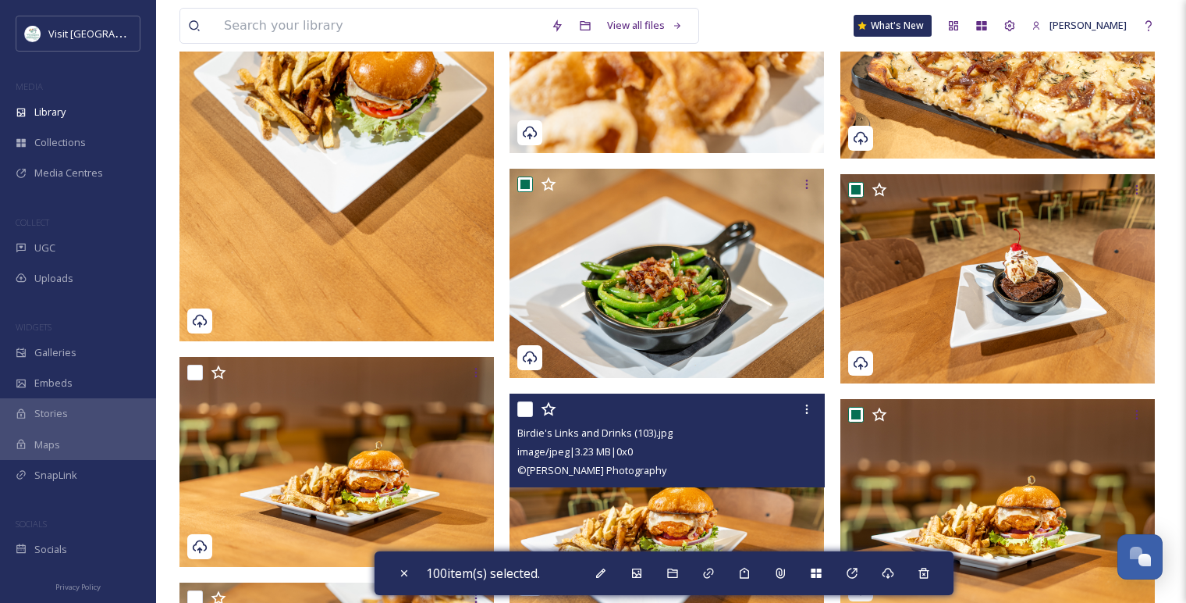
click at [528, 409] on input "checkbox" at bounding box center [525, 409] width 16 height 16
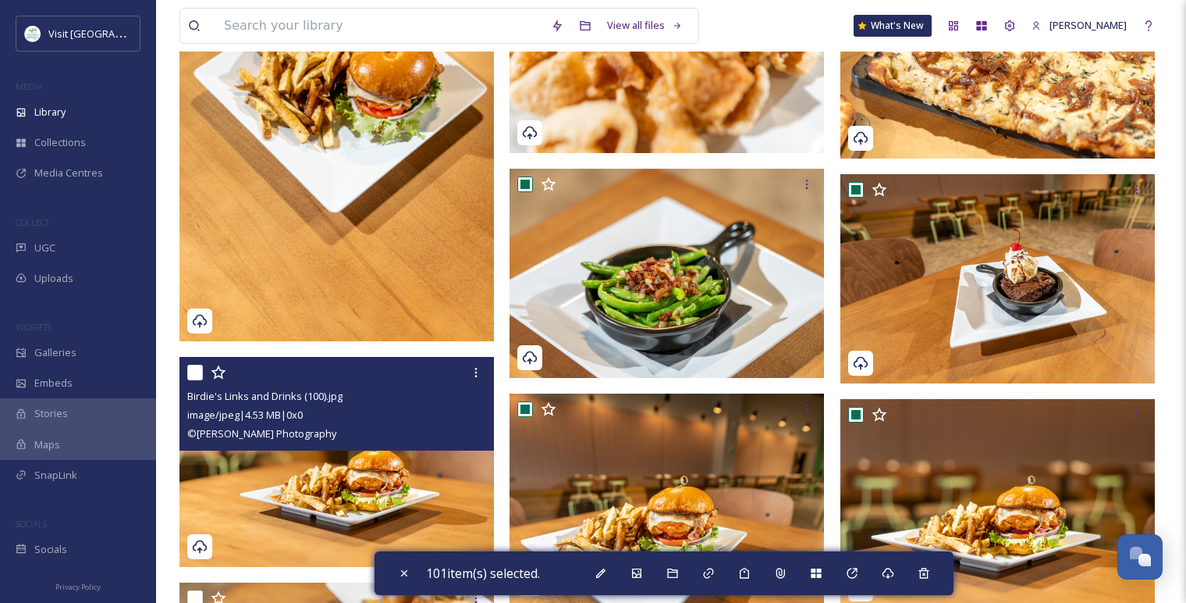
click at [192, 373] on input "checkbox" at bounding box center [195, 372] width 16 height 16
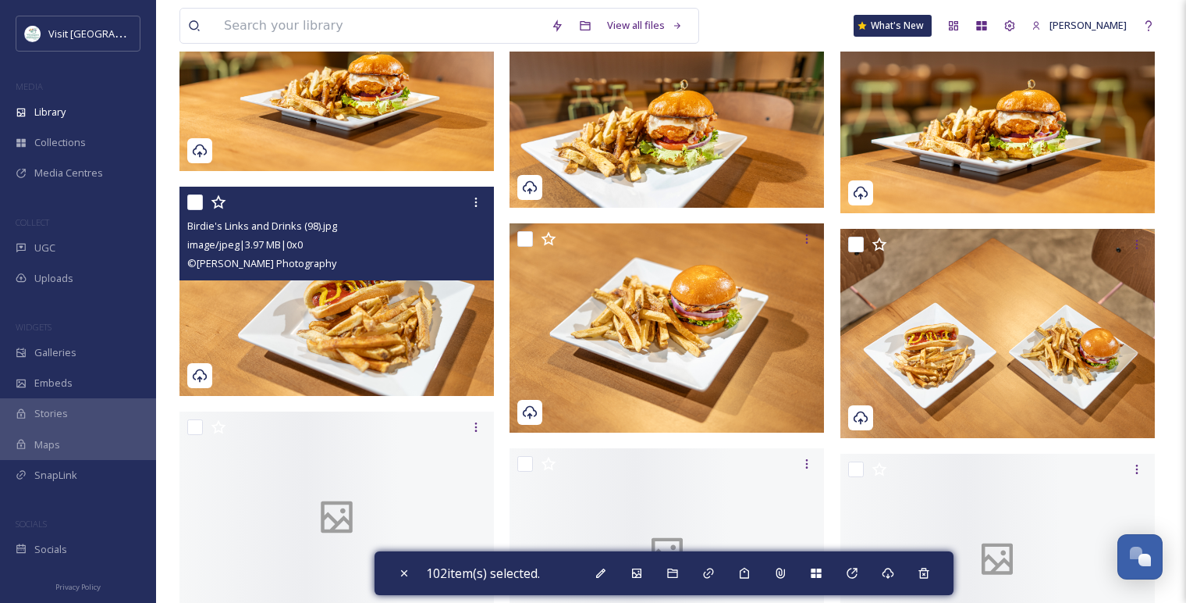
scroll to position [12764, 0]
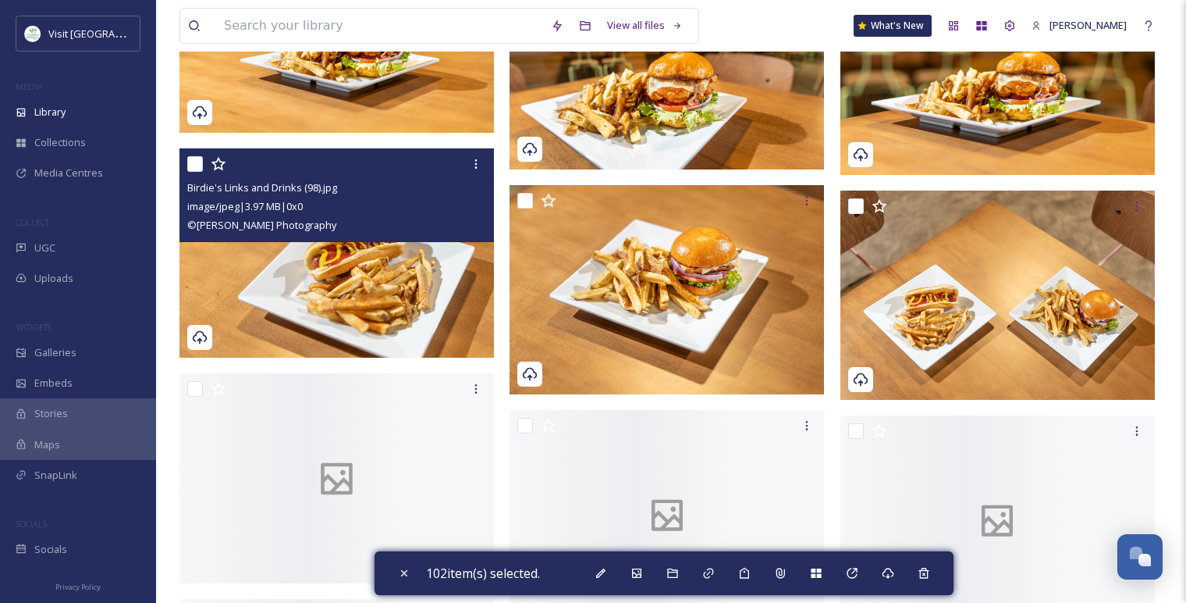
click at [198, 168] on input "checkbox" at bounding box center [195, 164] width 16 height 16
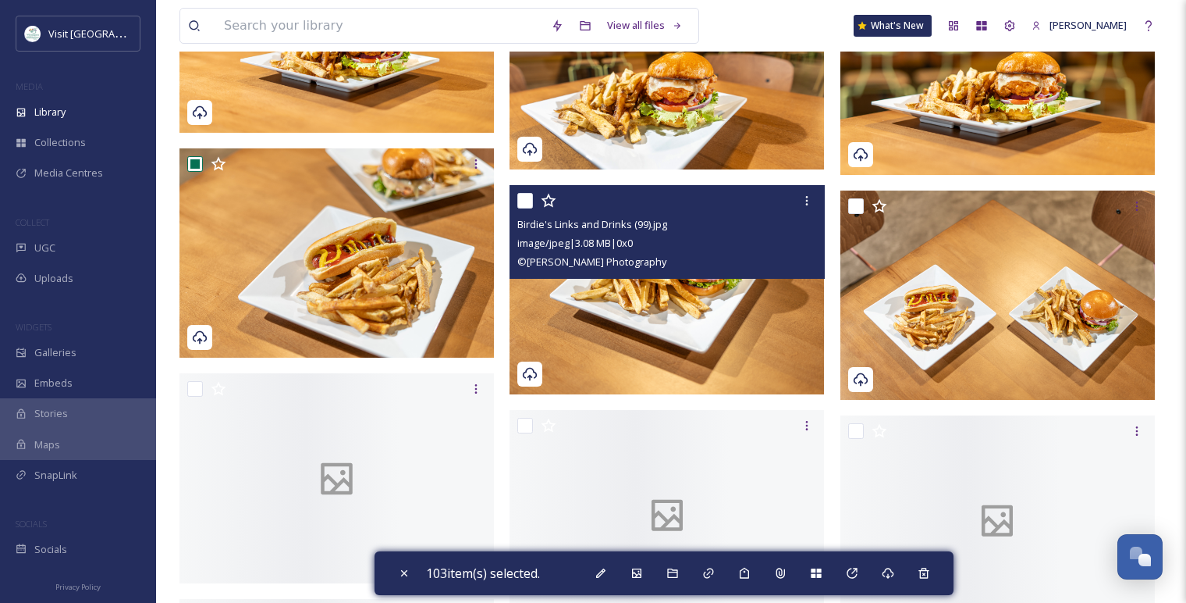
click at [528, 201] on input "checkbox" at bounding box center [525, 201] width 16 height 16
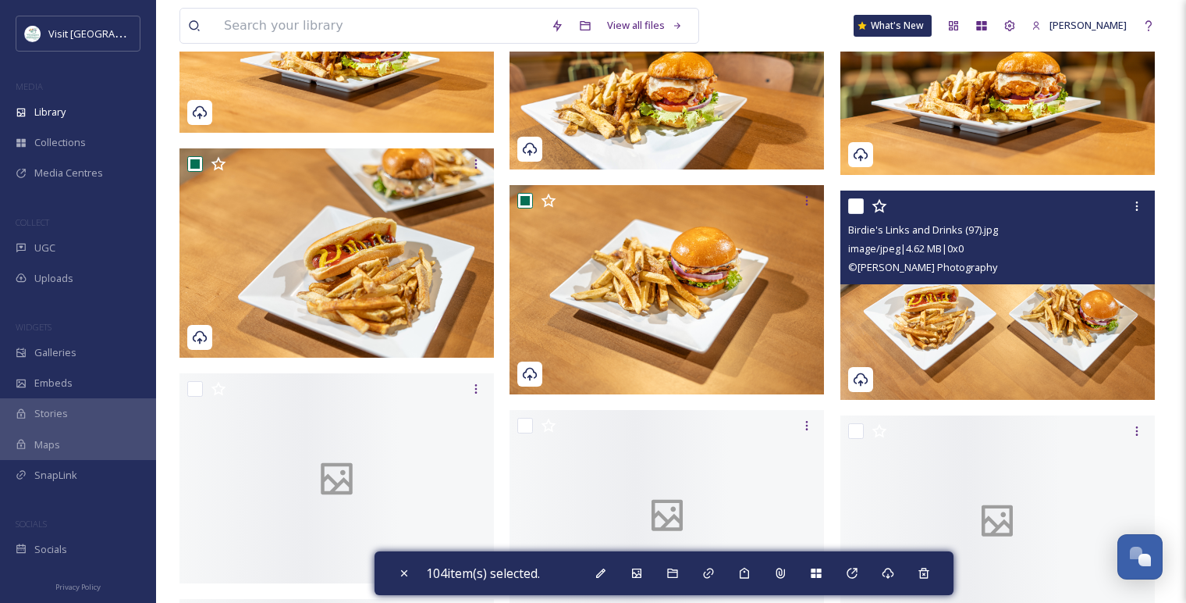
click at [860, 204] on input "checkbox" at bounding box center [856, 206] width 16 height 16
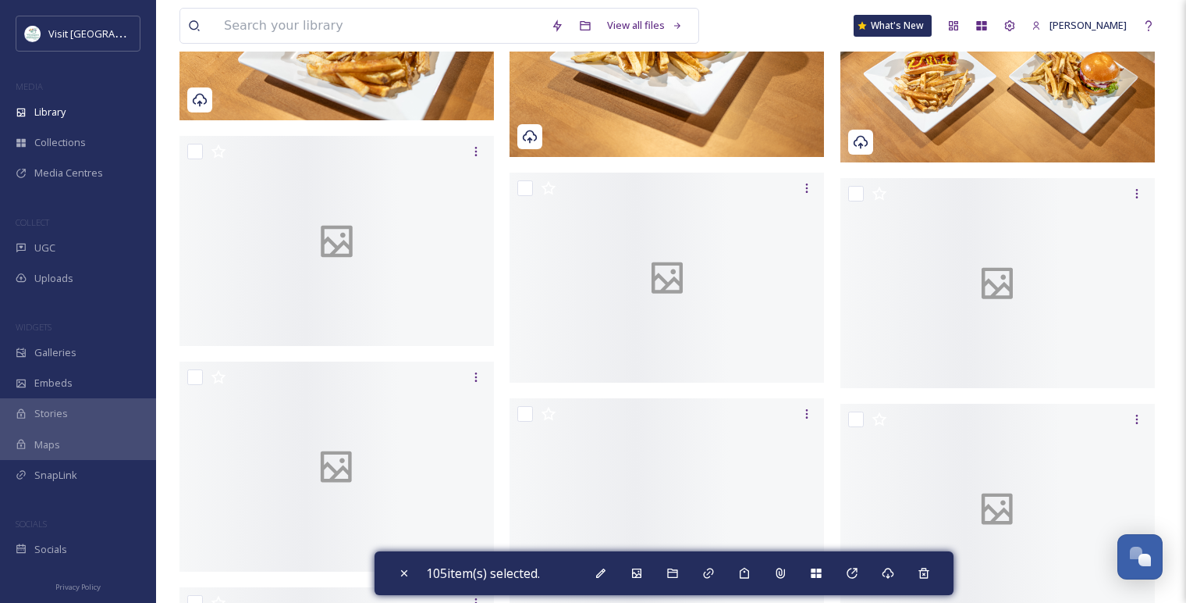
scroll to position [13024, 0]
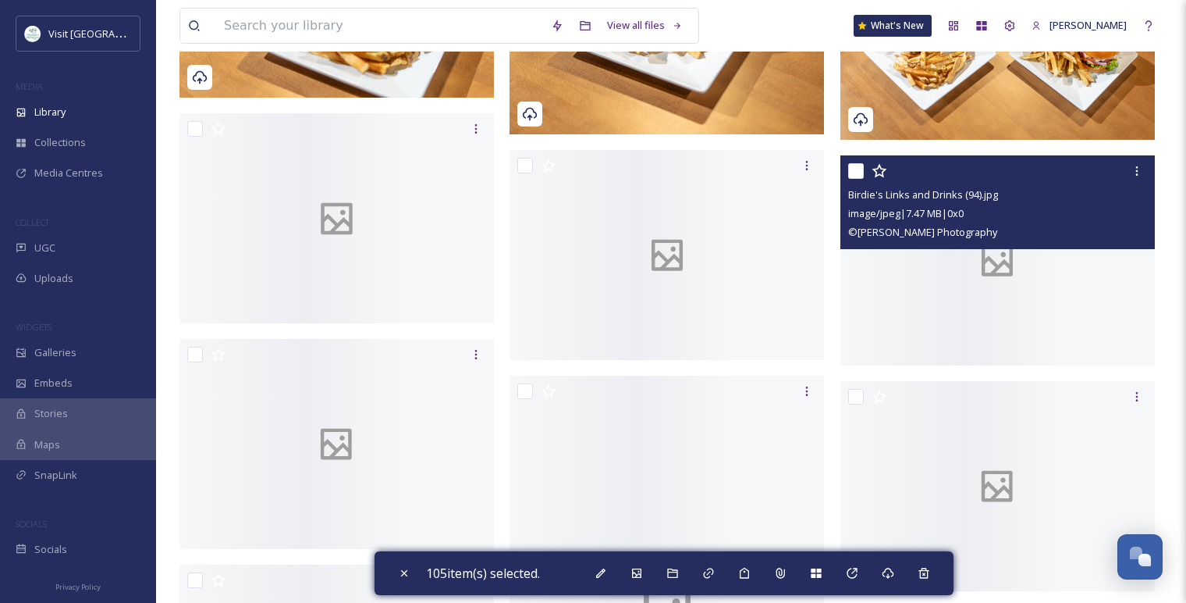
click at [856, 170] on input "checkbox" at bounding box center [856, 171] width 16 height 16
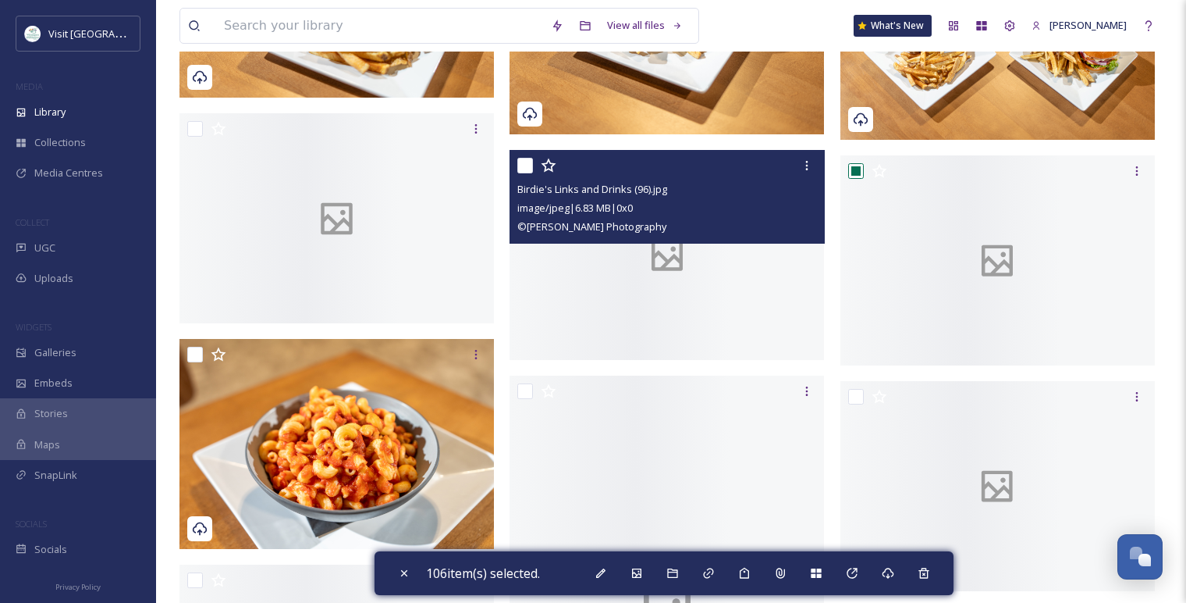
click at [528, 167] on input "checkbox" at bounding box center [525, 166] width 16 height 16
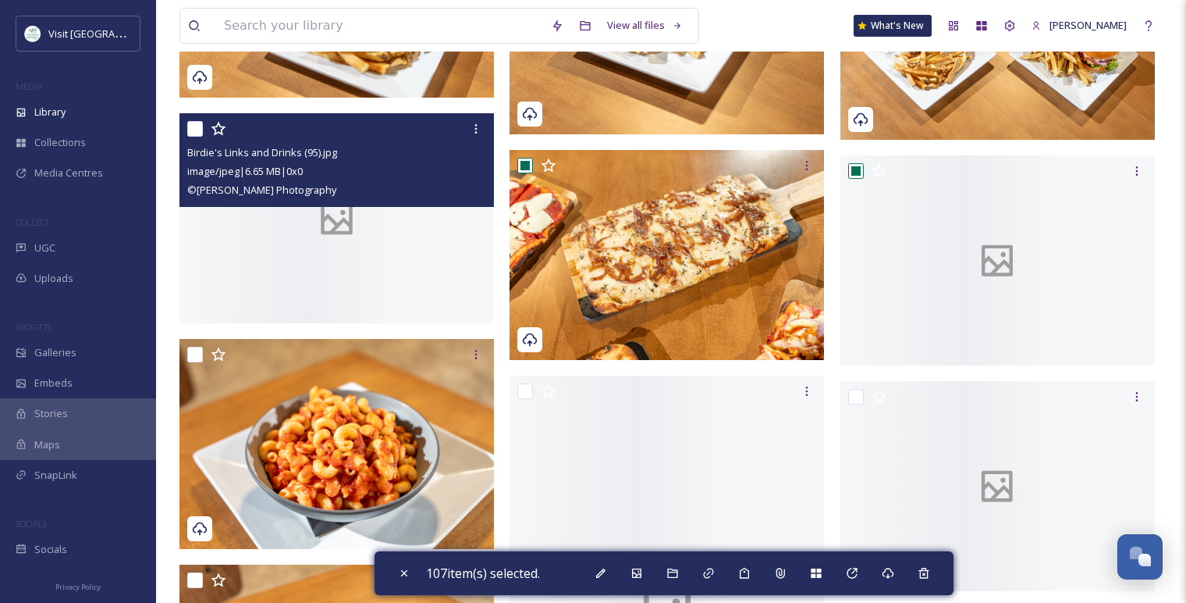
drag, startPoint x: 194, startPoint y: 128, endPoint x: 197, endPoint y: 137, distance: 10.1
click at [194, 128] on input "checkbox" at bounding box center [195, 129] width 16 height 16
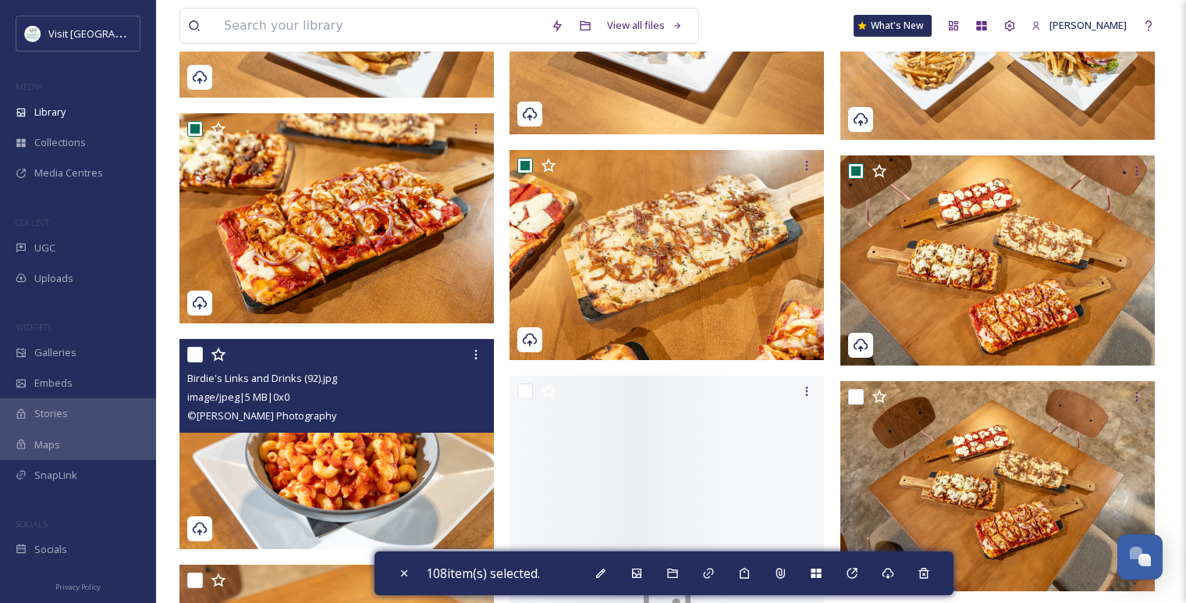
drag, startPoint x: 195, startPoint y: 353, endPoint x: 231, endPoint y: 357, distance: 36.2
click at [197, 353] on input "checkbox" at bounding box center [195, 355] width 16 height 16
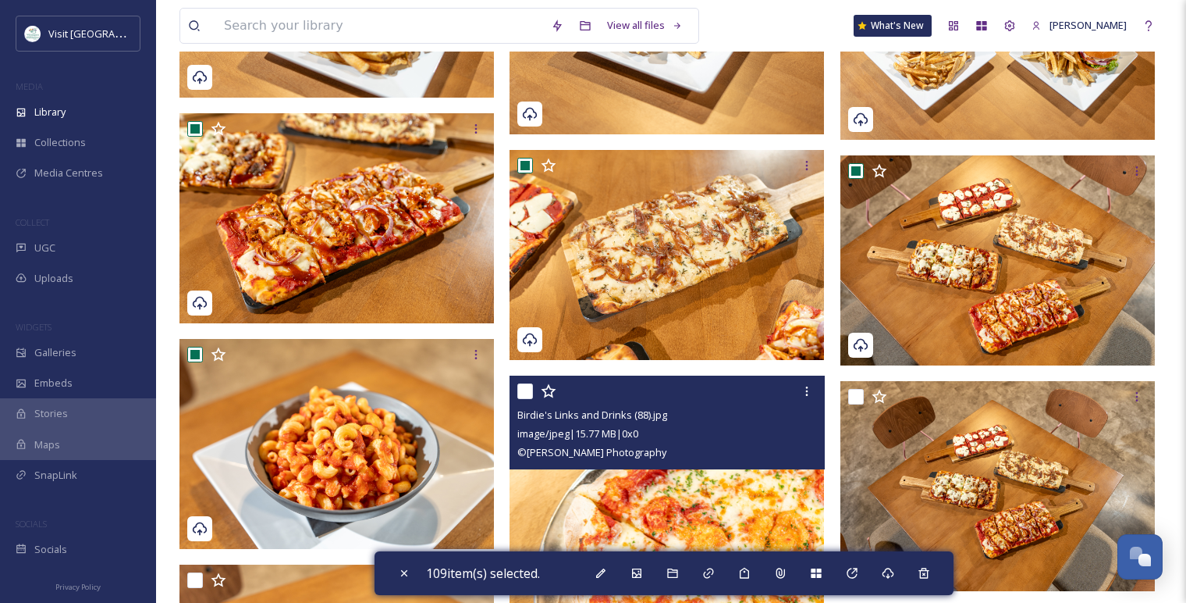
click at [529, 388] on input "checkbox" at bounding box center [525, 391] width 16 height 16
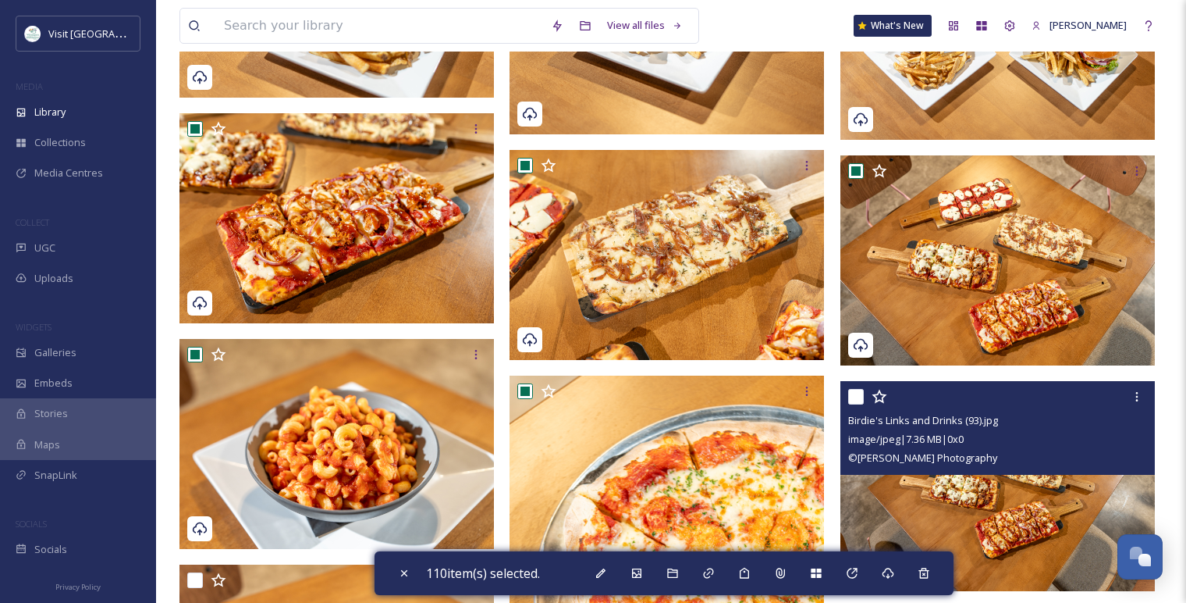
click at [865, 399] on div at bounding box center [999, 396] width 303 height 28
click at [851, 396] on input "checkbox" at bounding box center [856, 397] width 16 height 16
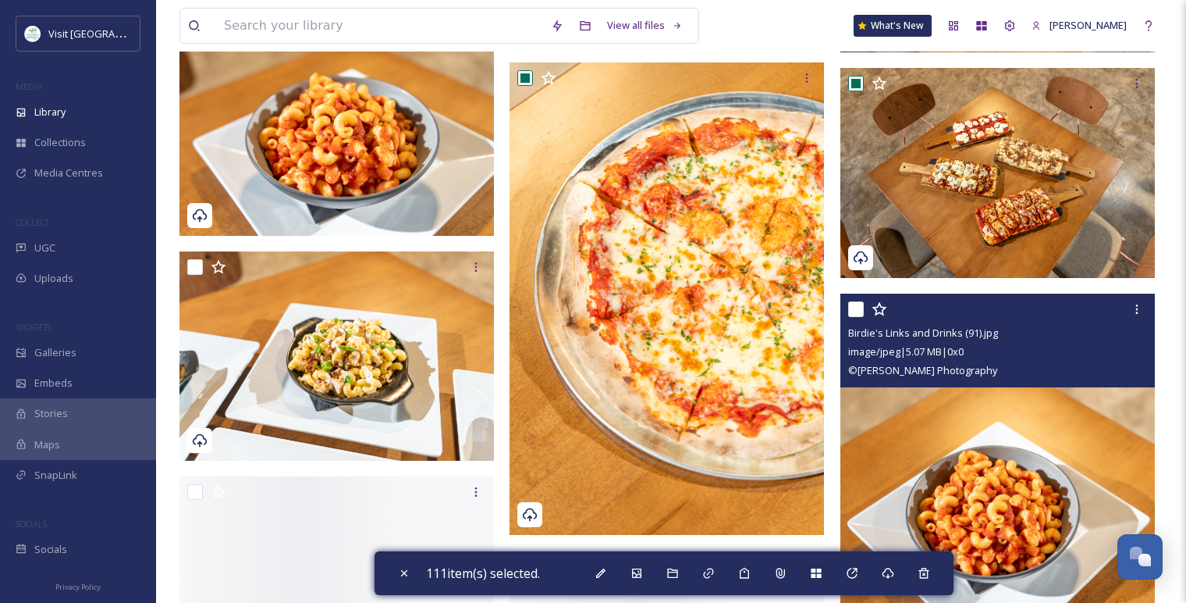
scroll to position [13371, 0]
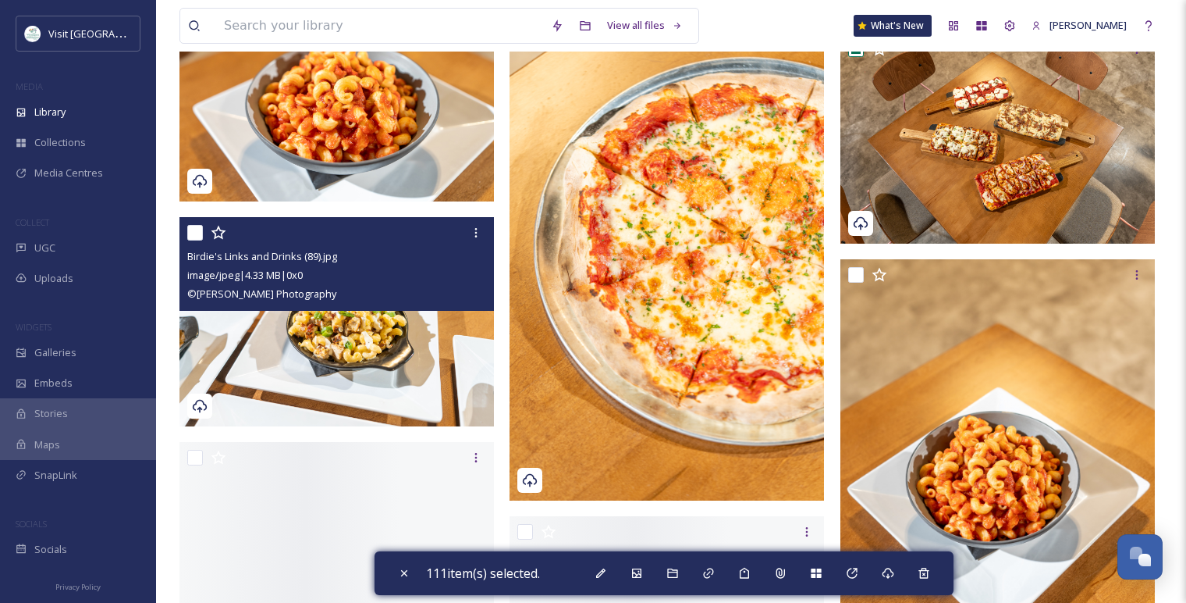
click at [191, 234] on input "checkbox" at bounding box center [195, 233] width 16 height 16
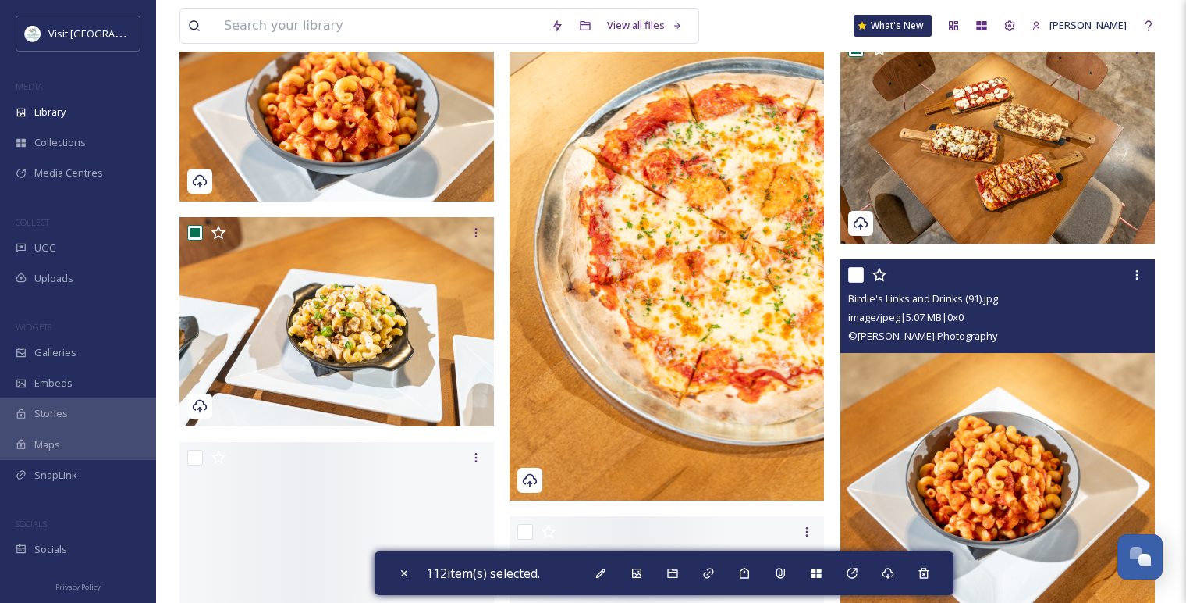
click at [854, 274] on input "checkbox" at bounding box center [856, 275] width 16 height 16
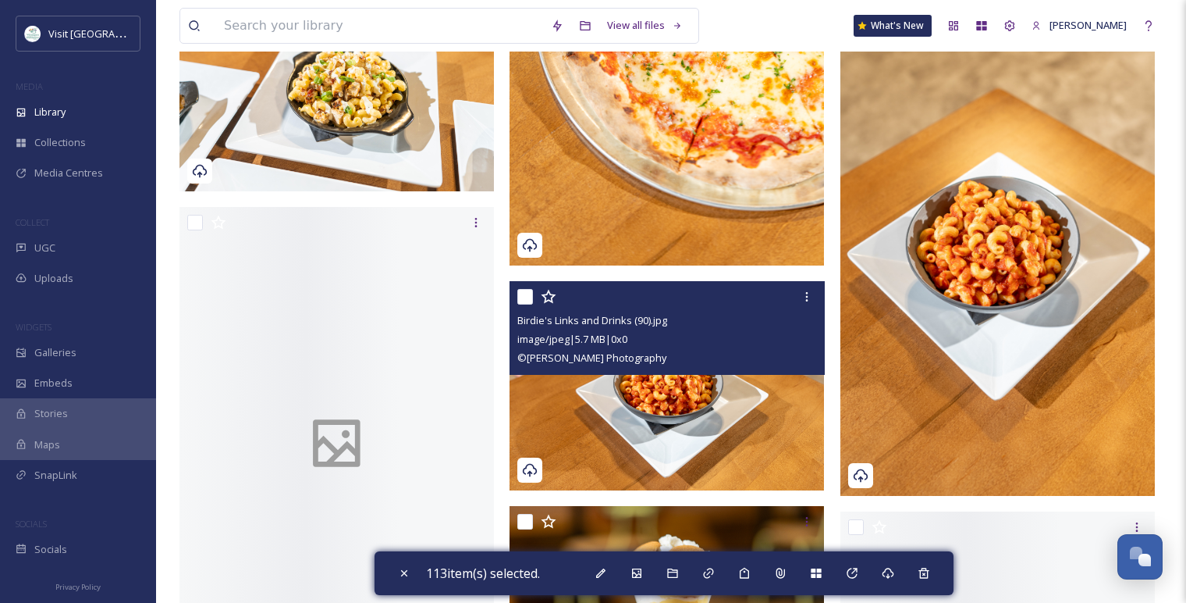
scroll to position [13717, 0]
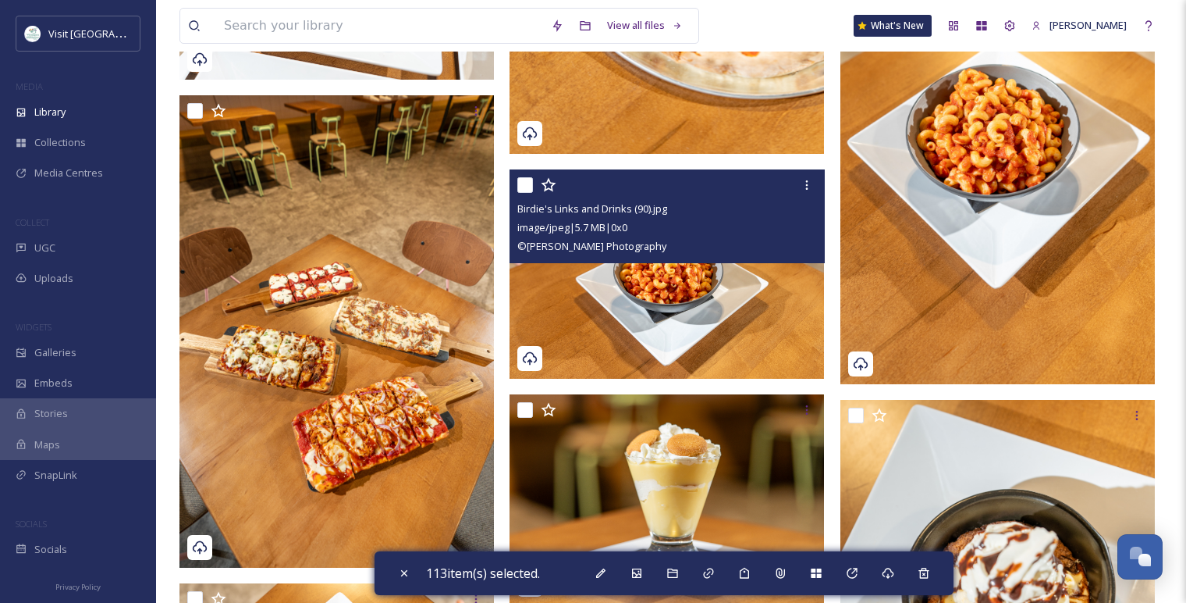
click at [522, 186] on input "checkbox" at bounding box center [525, 185] width 16 height 16
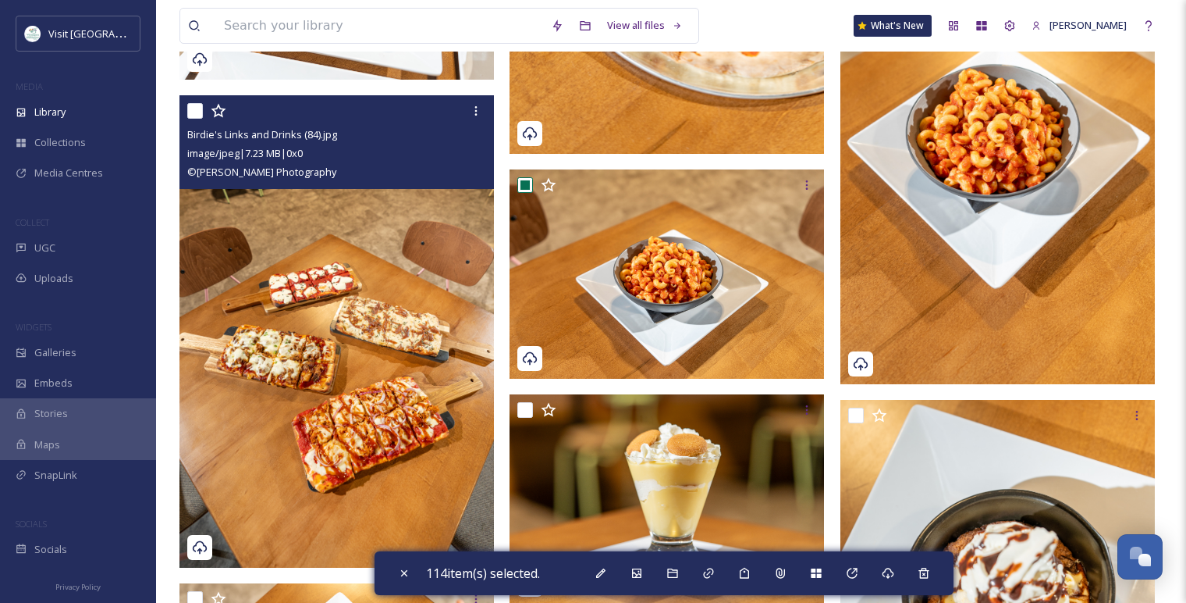
click at [194, 106] on input "checkbox" at bounding box center [195, 111] width 16 height 16
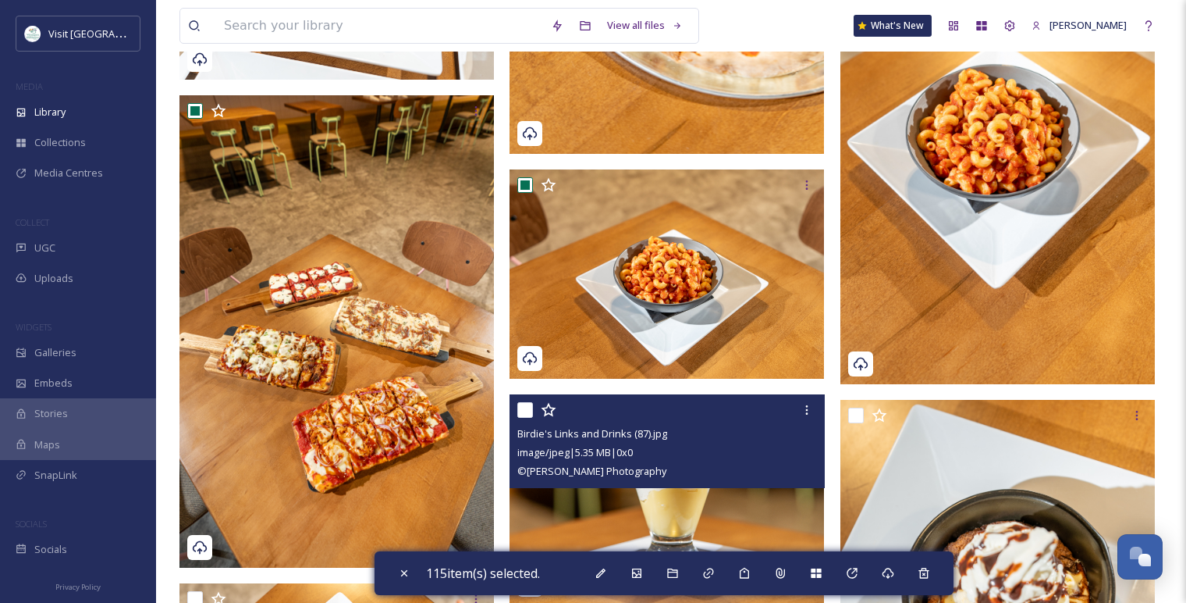
click at [525, 414] on input "checkbox" at bounding box center [525, 410] width 16 height 16
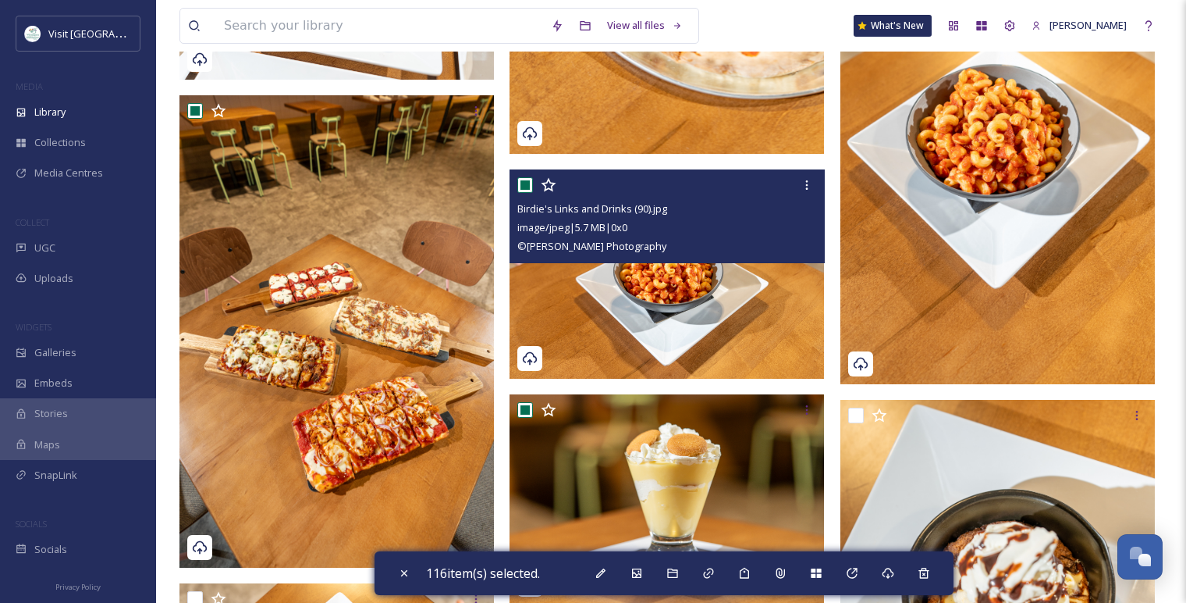
scroll to position [13891, 0]
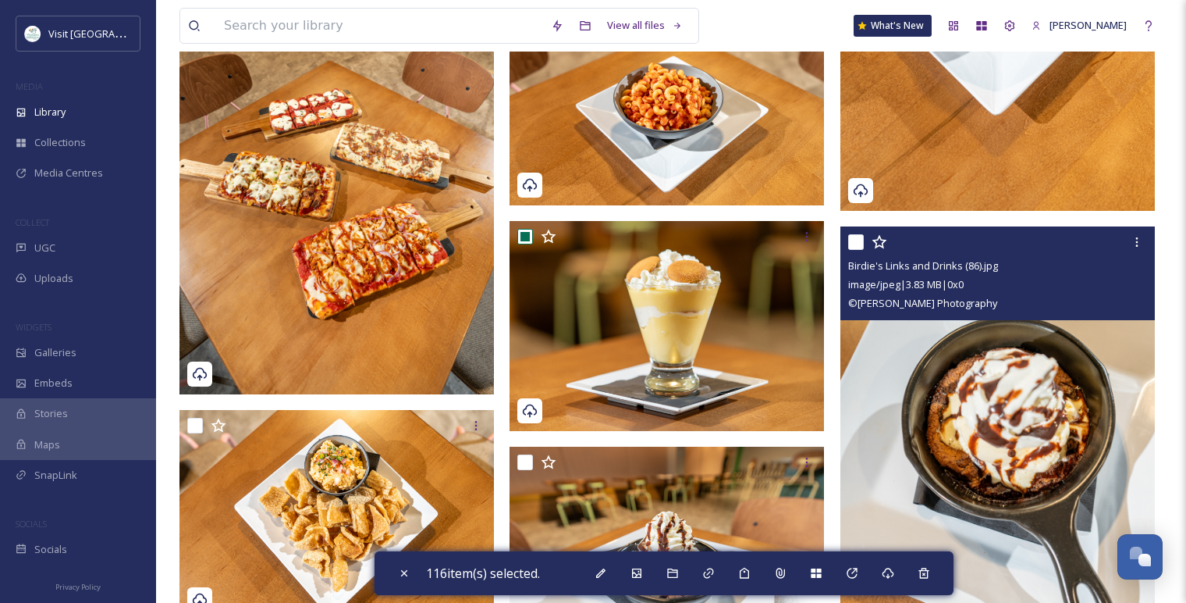
click at [852, 239] on input "checkbox" at bounding box center [856, 242] width 16 height 16
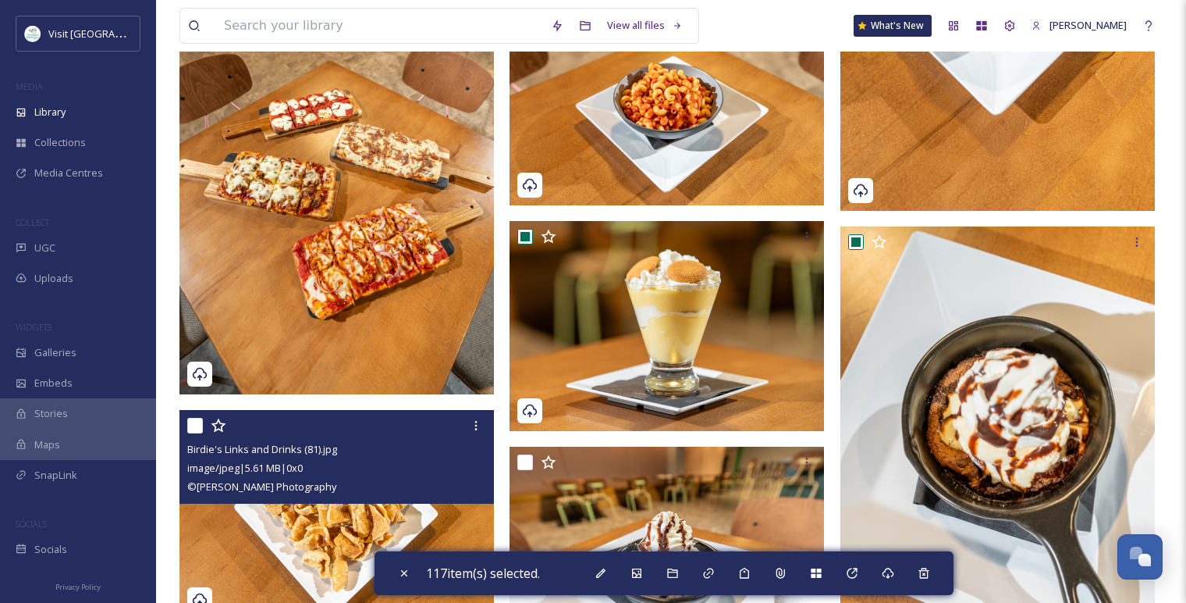
click at [200, 428] on input "checkbox" at bounding box center [195, 426] width 16 height 16
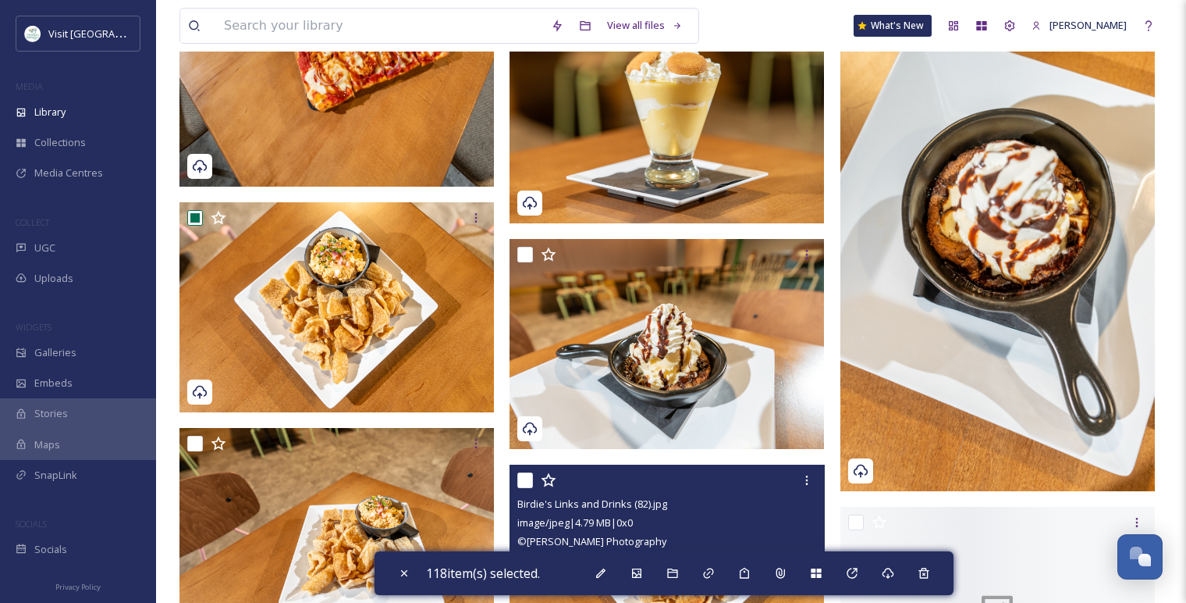
scroll to position [14238, 0]
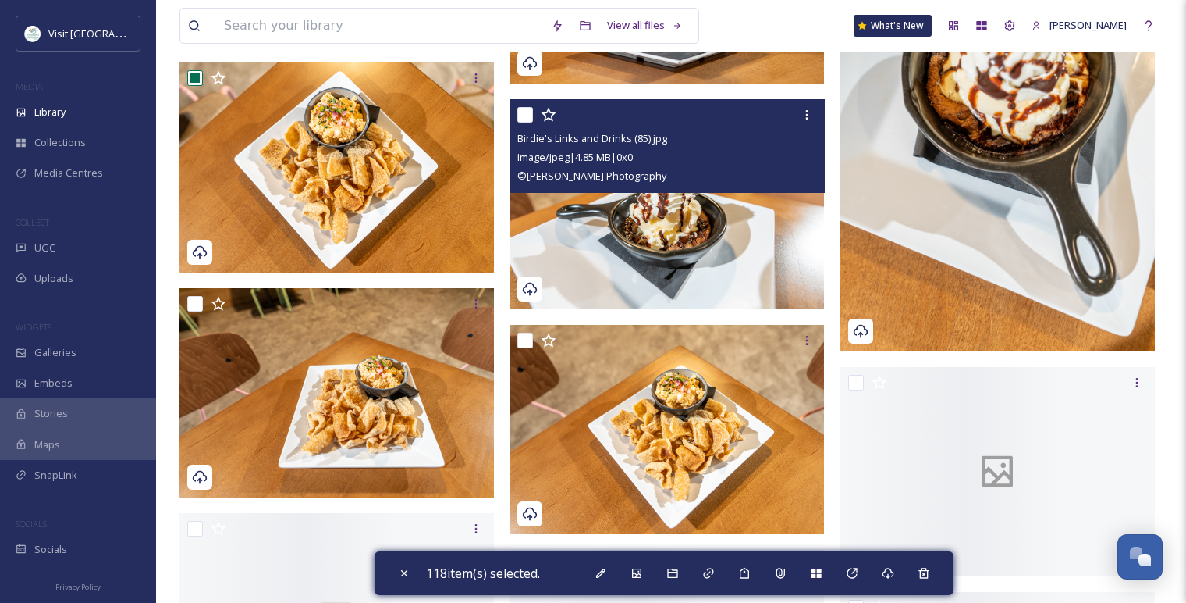
click at [530, 114] on input "checkbox" at bounding box center [525, 115] width 16 height 16
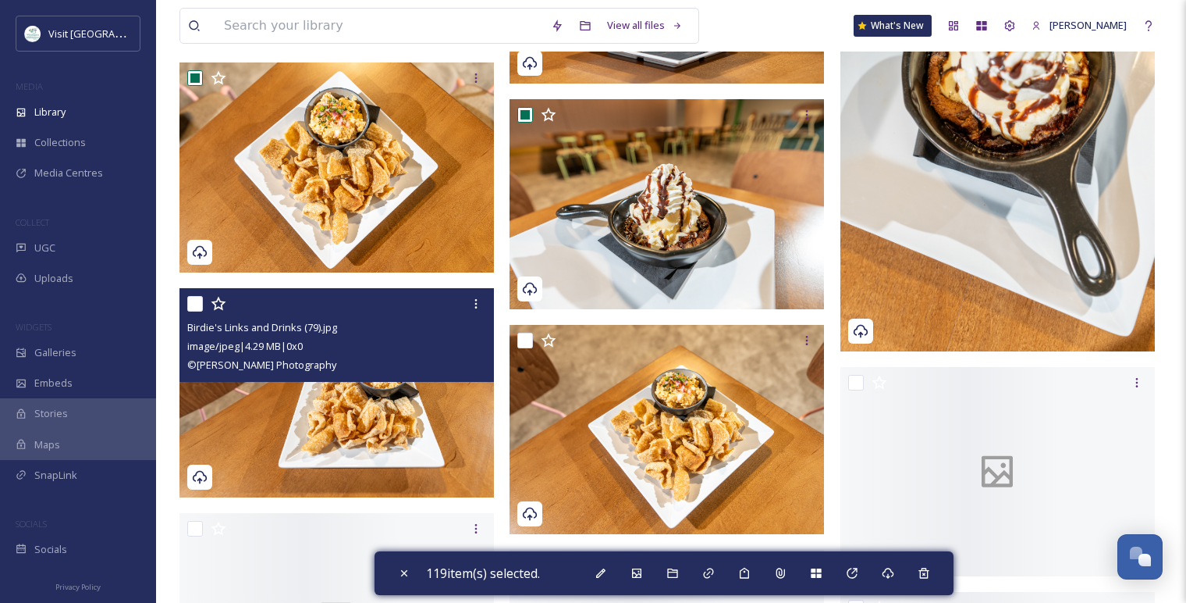
click at [197, 301] on input "checkbox" at bounding box center [195, 304] width 16 height 16
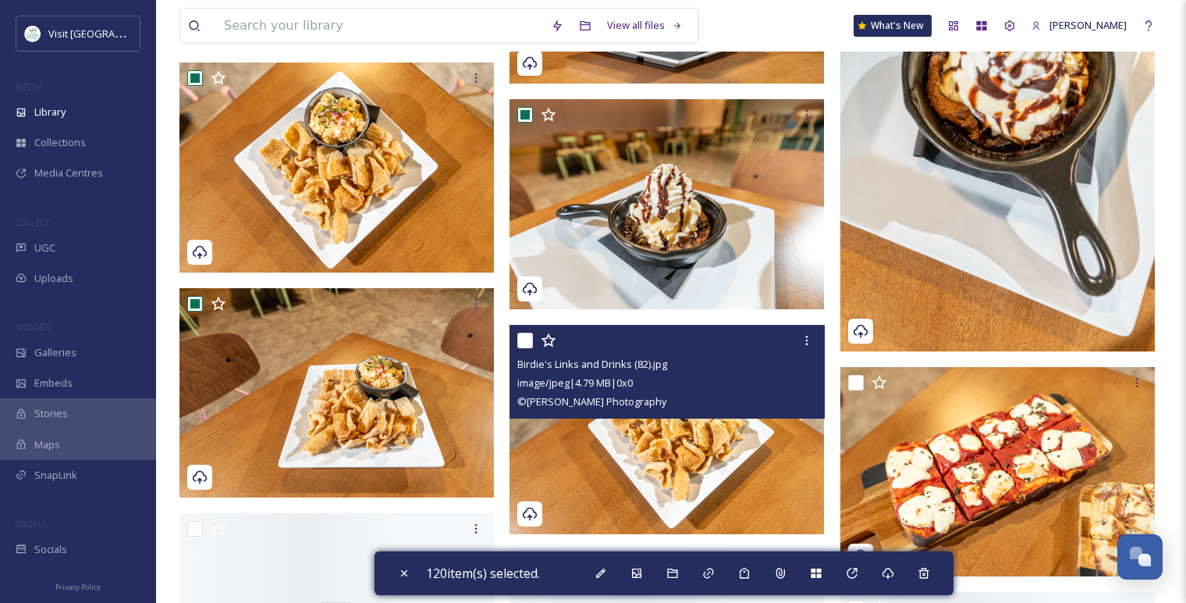
click at [525, 340] on input "checkbox" at bounding box center [525, 340] width 16 height 16
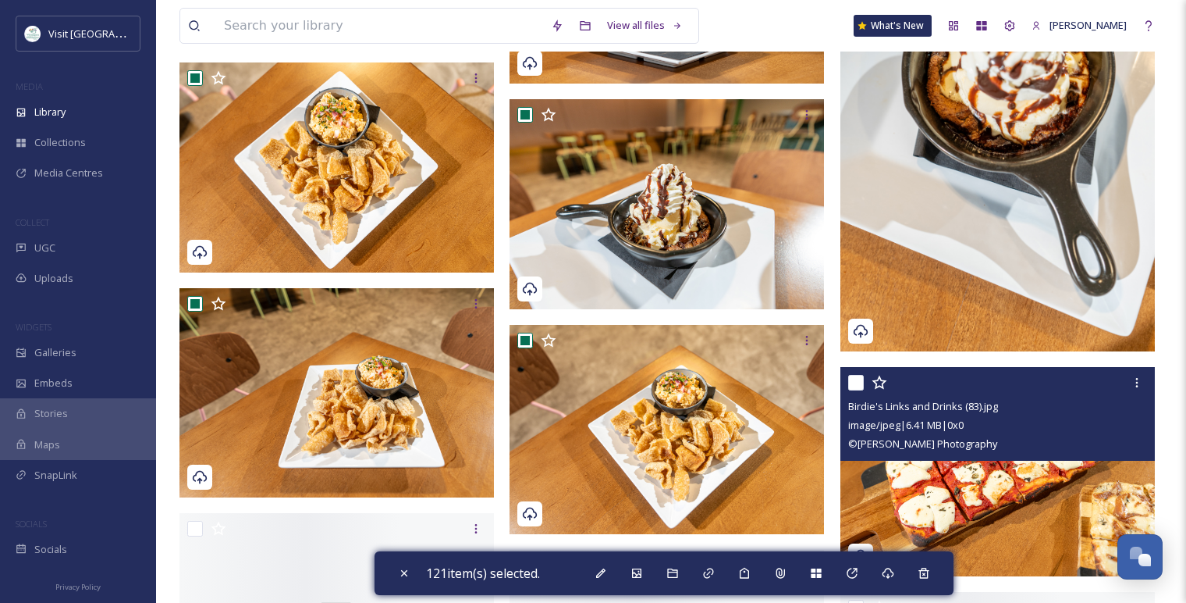
click at [853, 381] on input "checkbox" at bounding box center [856, 383] width 16 height 16
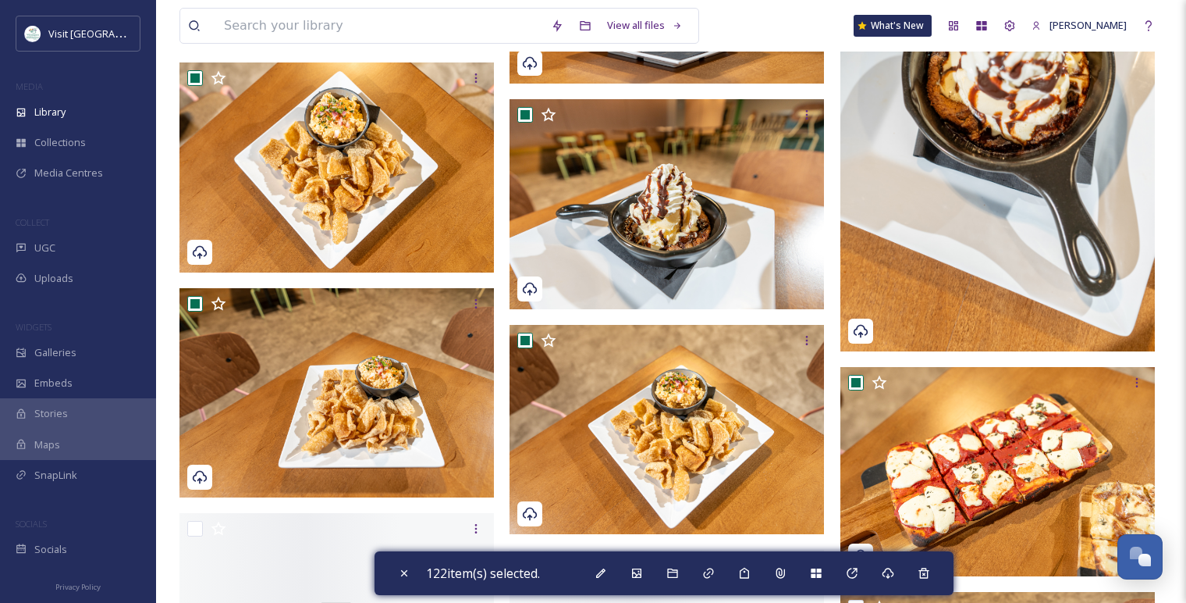
scroll to position [14498, 0]
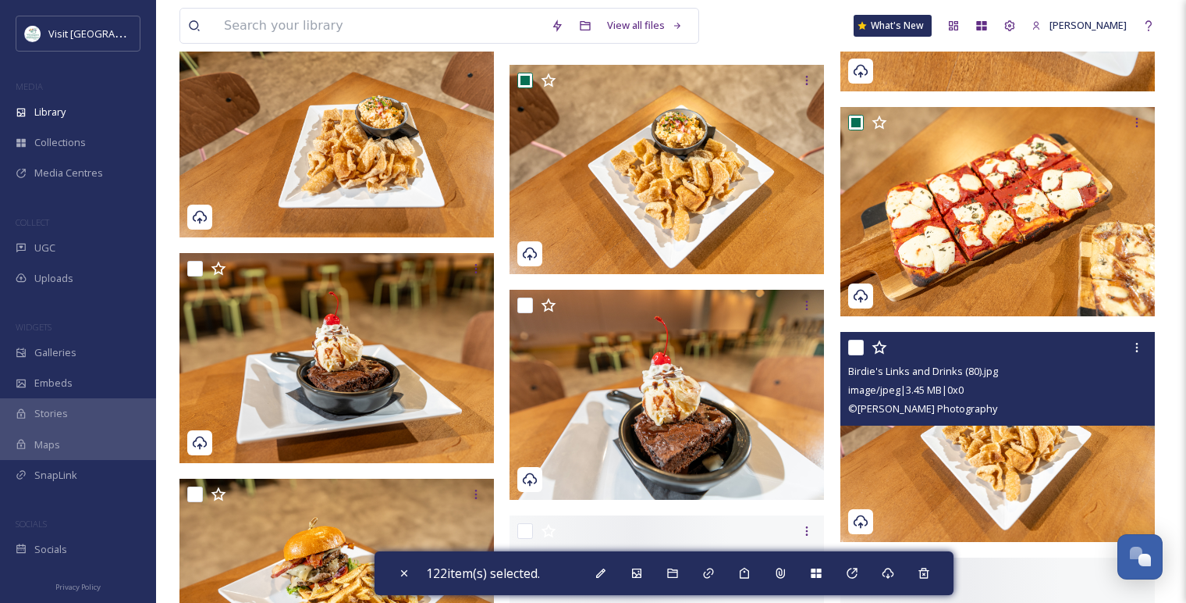
click at [855, 351] on input "checkbox" at bounding box center [856, 348] width 16 height 16
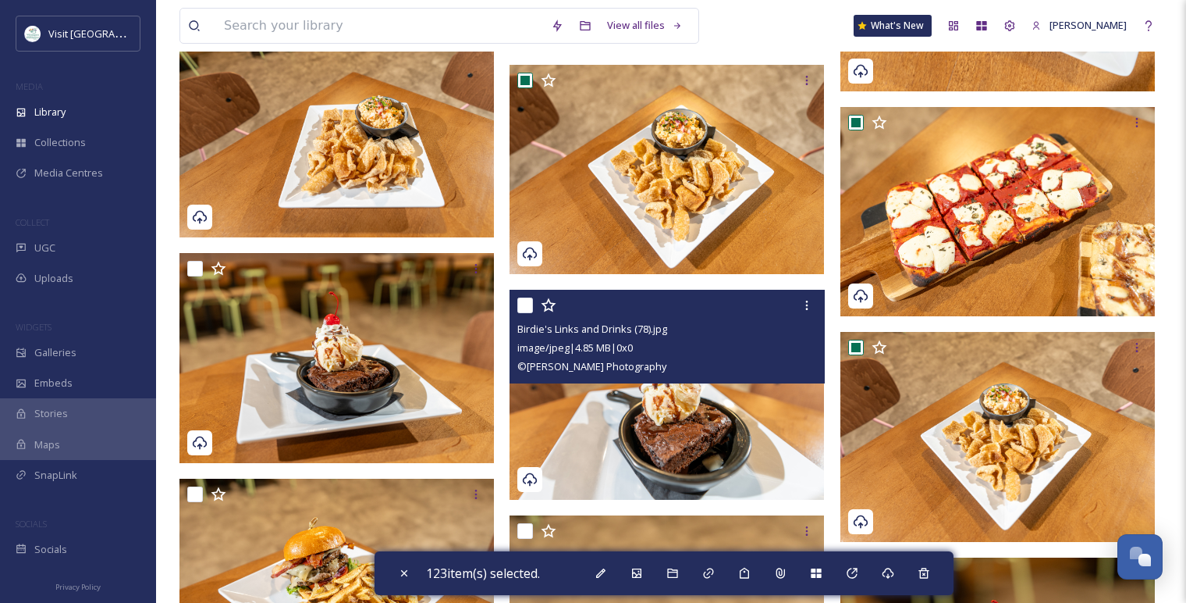
click at [518, 306] on input "checkbox" at bounding box center [525, 305] width 16 height 16
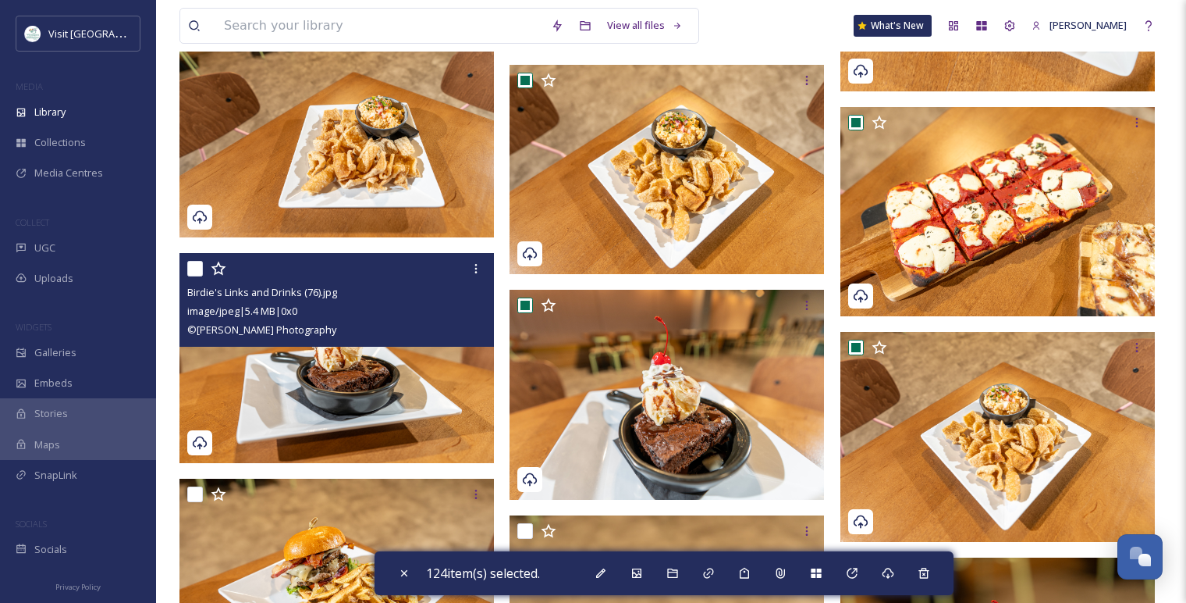
click at [194, 266] on input "checkbox" at bounding box center [195, 269] width 16 height 16
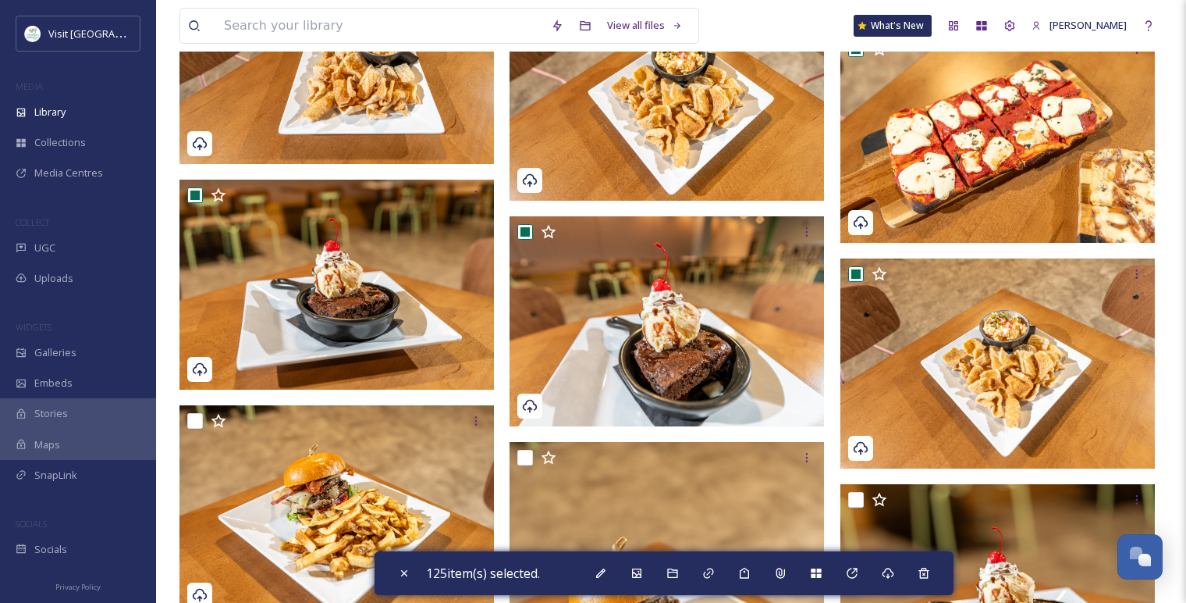
scroll to position [14758, 0]
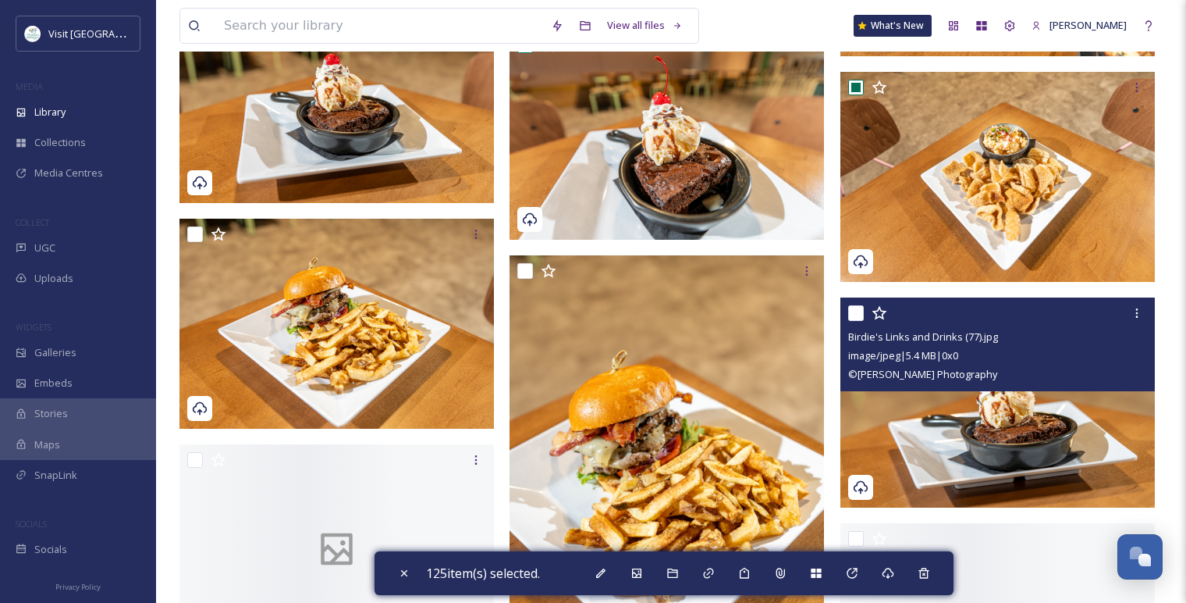
click at [848, 311] on div "Birdie's Links and Drinks (77).jpg image/jpeg | 5.4 MB | 0 x 0 © [PERSON_NAME] …" at bounding box center [998, 344] width 315 height 94
click at [859, 310] on input "checkbox" at bounding box center [856, 313] width 16 height 16
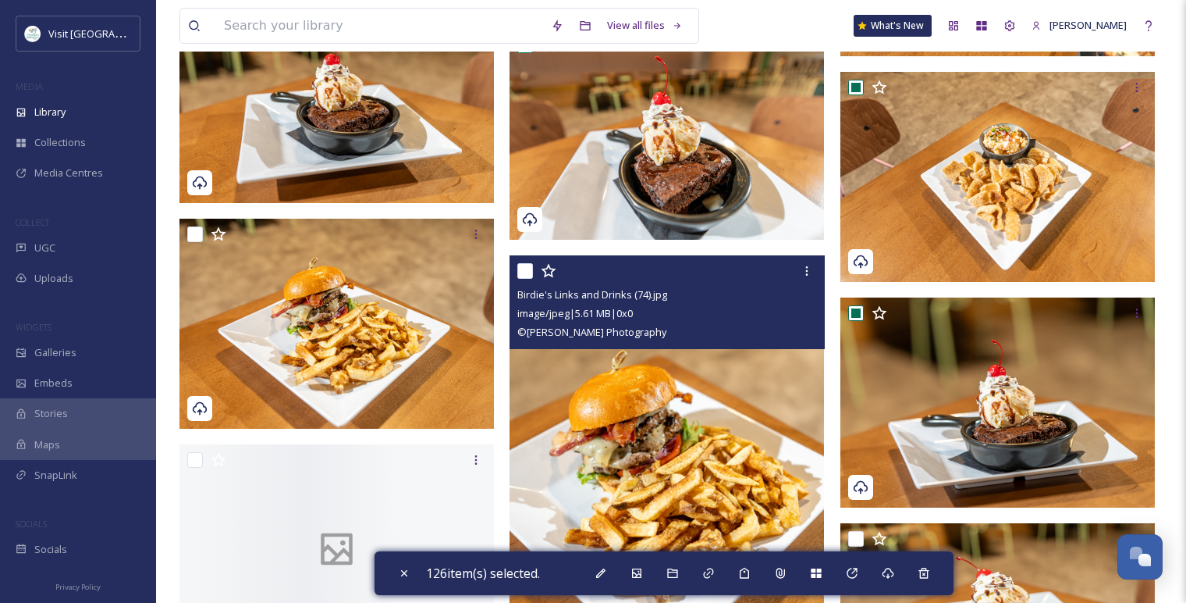
click at [529, 270] on input "checkbox" at bounding box center [525, 271] width 16 height 16
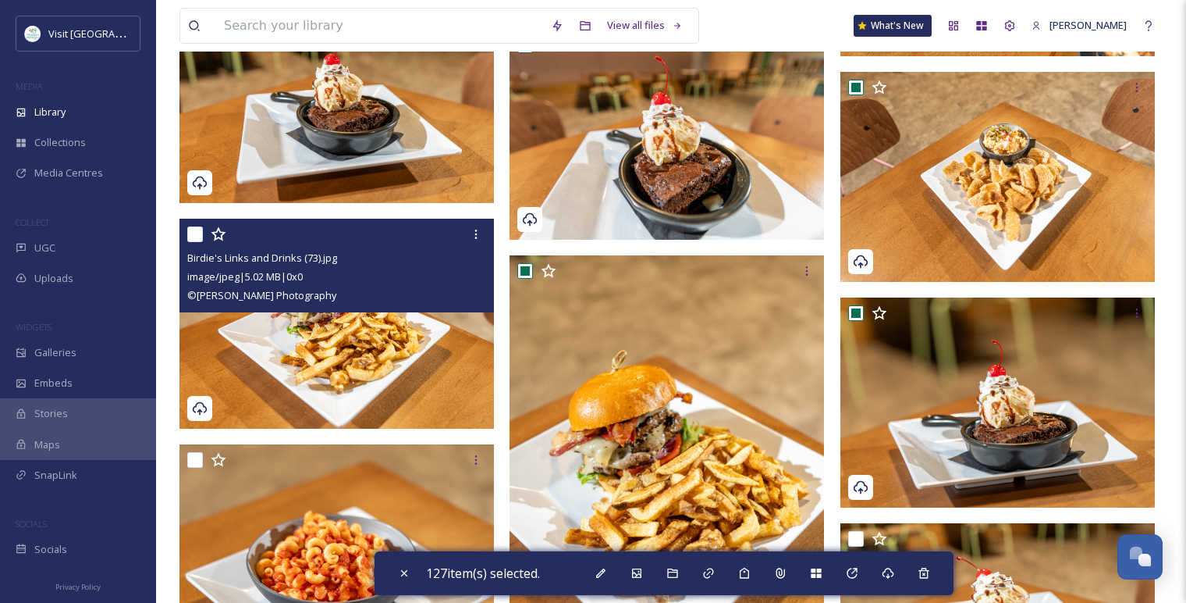
click at [199, 233] on input "checkbox" at bounding box center [195, 234] width 16 height 16
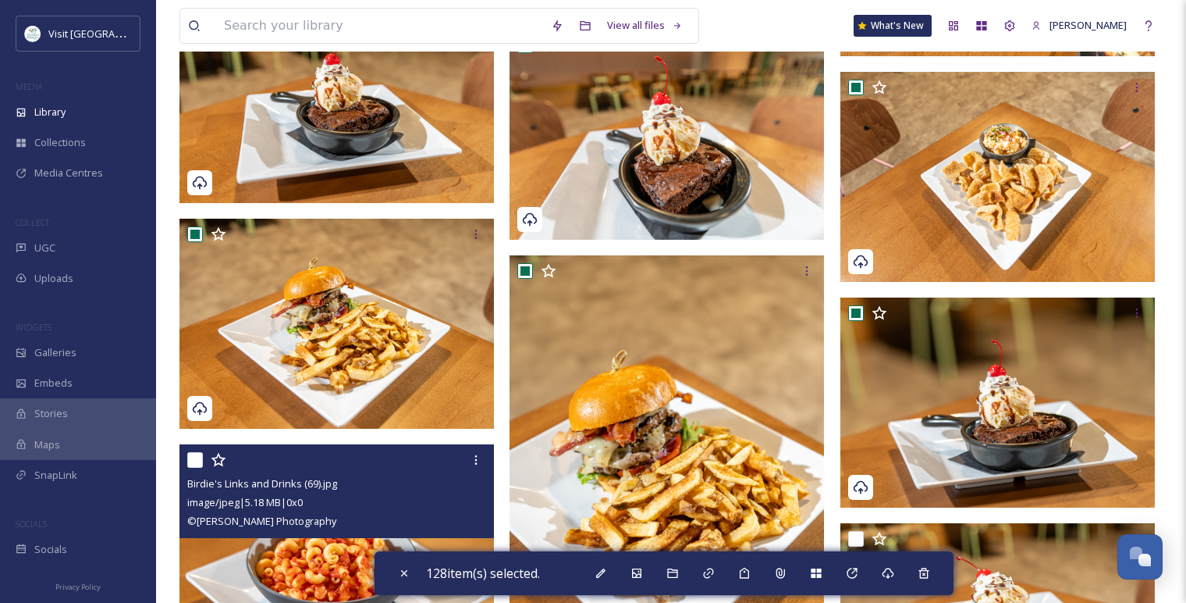
click at [197, 464] on input "checkbox" at bounding box center [195, 460] width 16 height 16
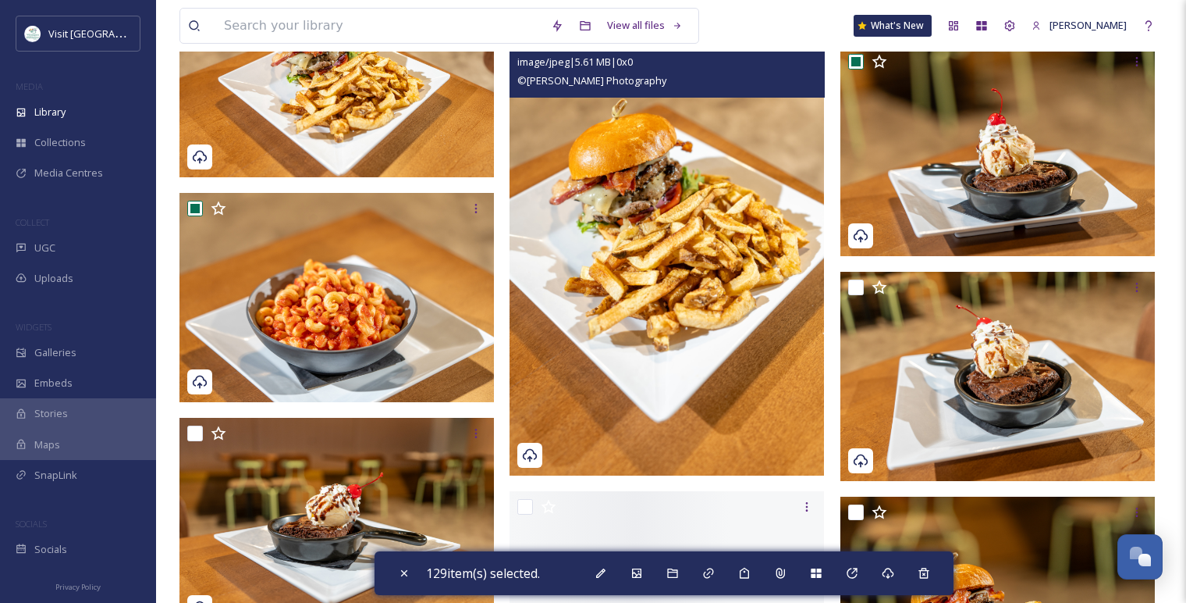
scroll to position [15192, 0]
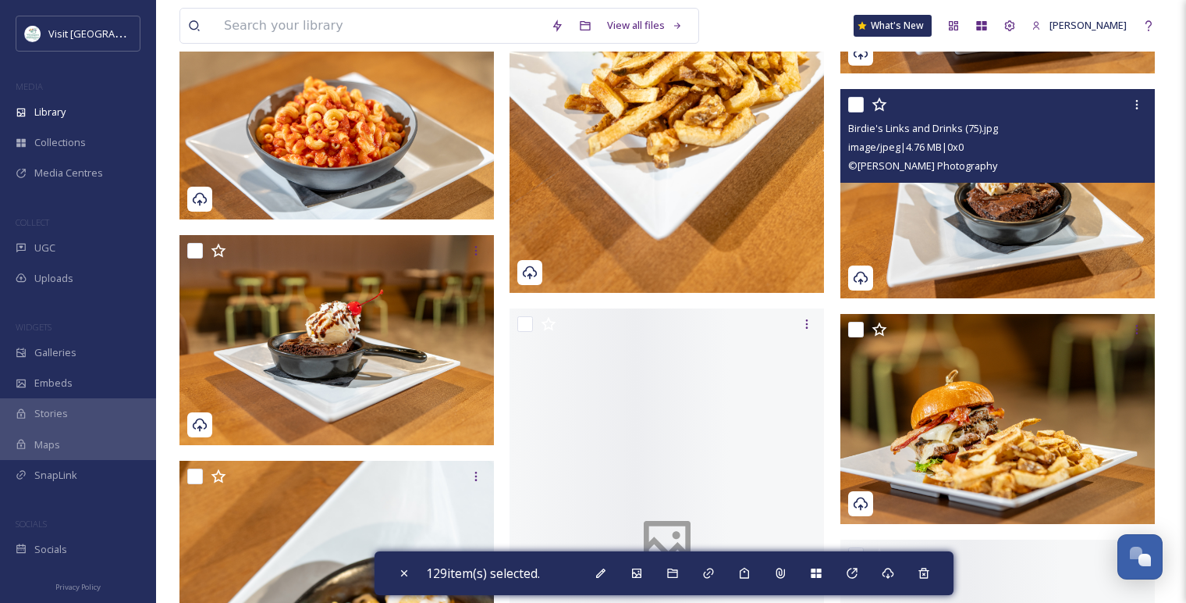
click at [854, 107] on input "checkbox" at bounding box center [856, 105] width 16 height 16
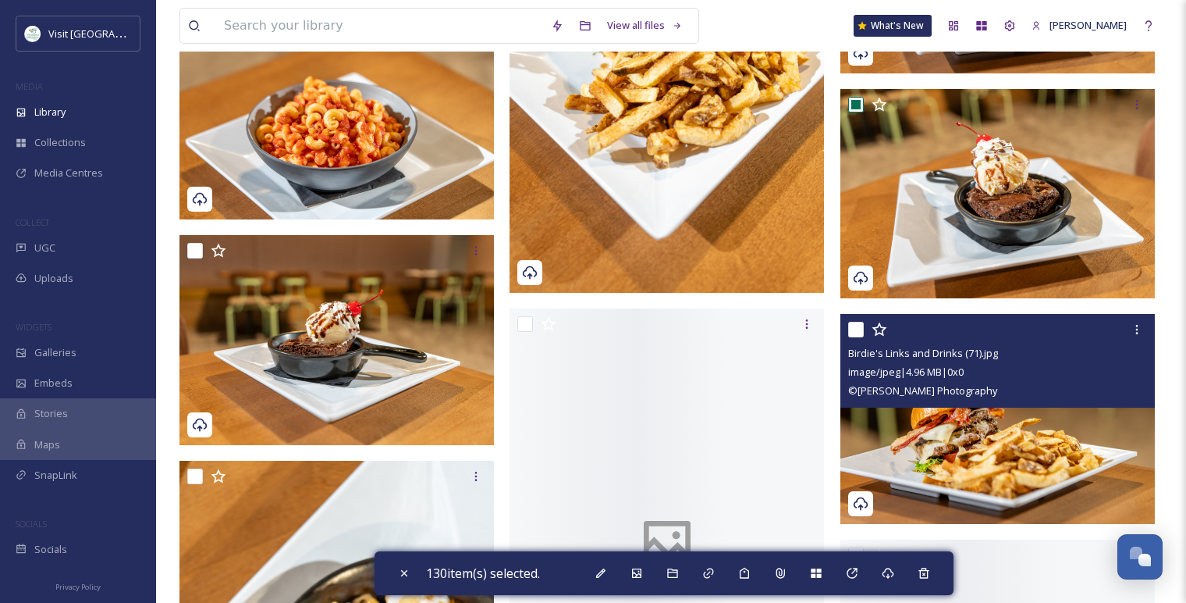
click at [859, 332] on input "checkbox" at bounding box center [856, 330] width 16 height 16
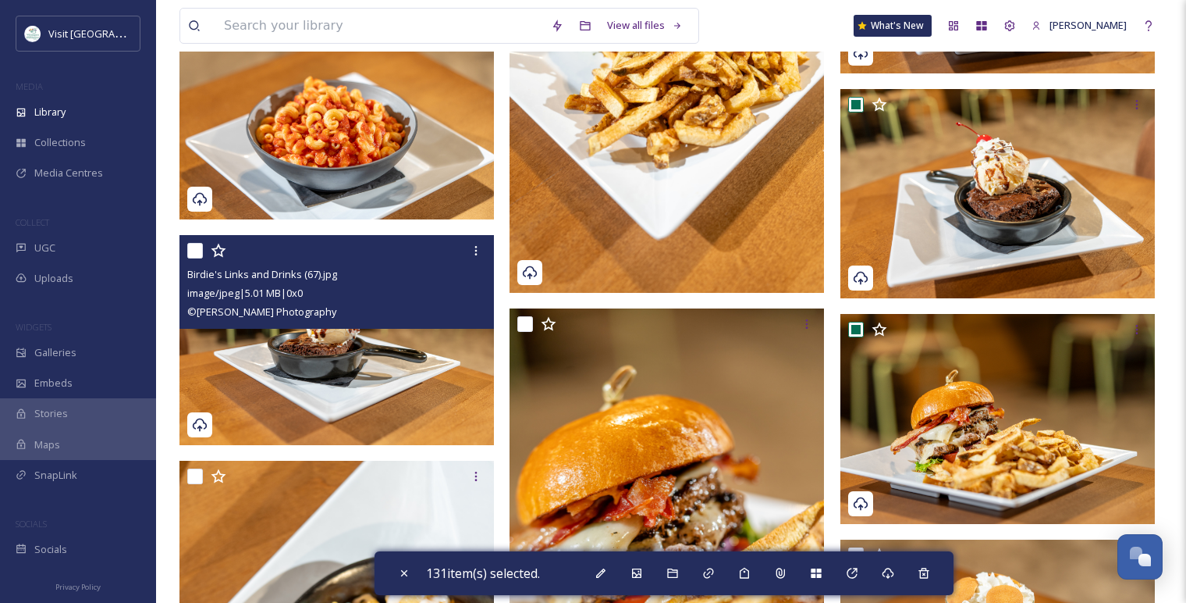
click at [198, 253] on input "checkbox" at bounding box center [195, 251] width 16 height 16
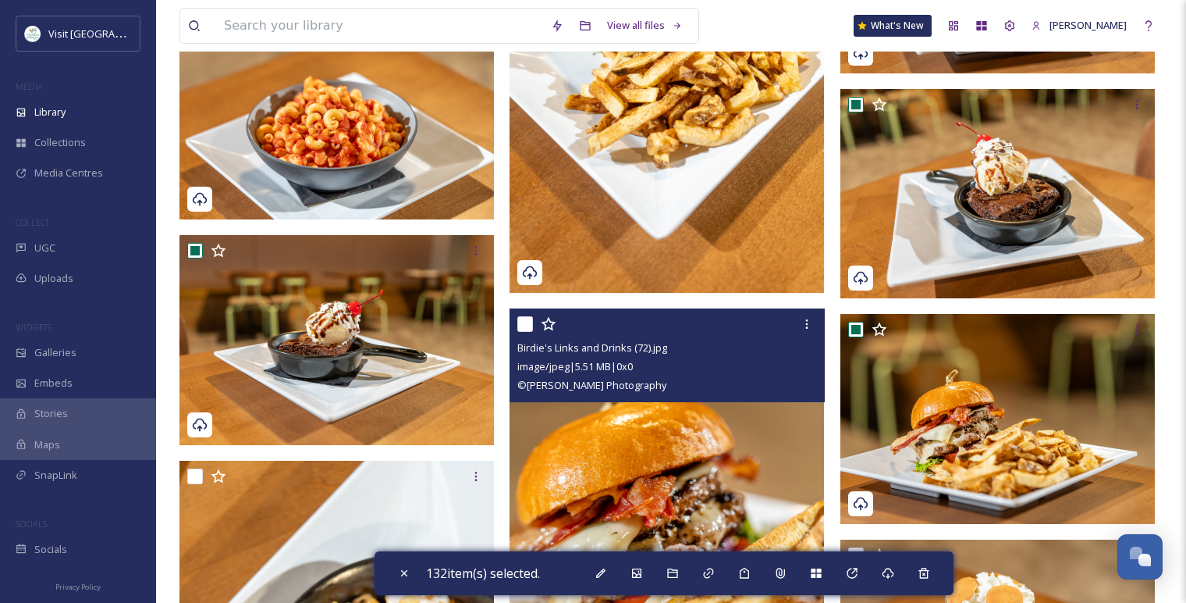
click at [522, 322] on input "checkbox" at bounding box center [525, 324] width 16 height 16
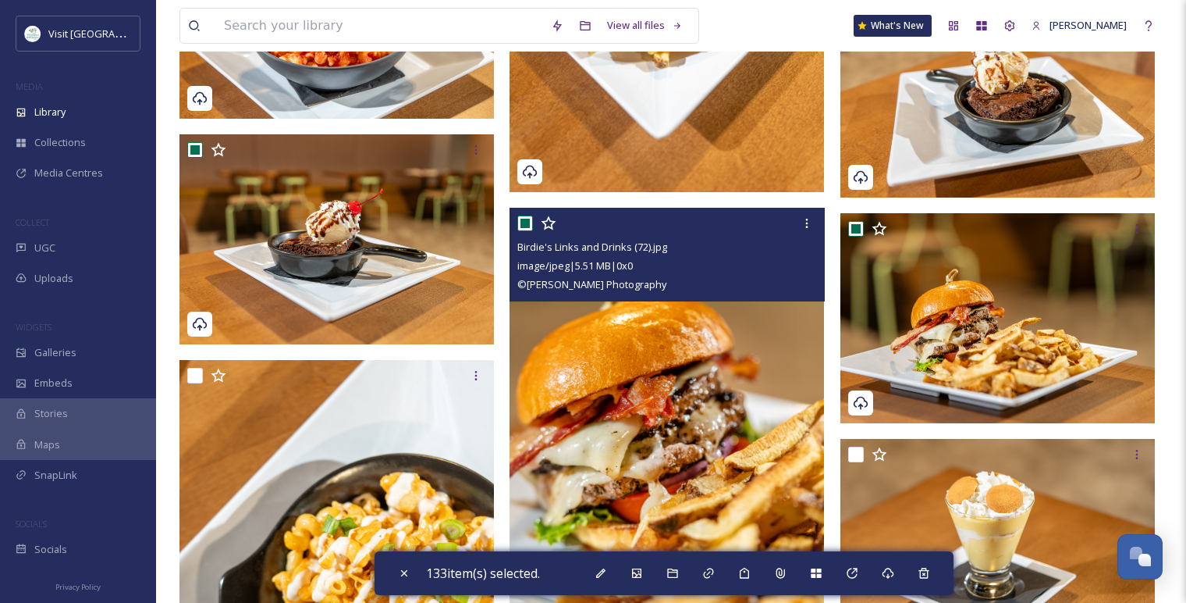
scroll to position [15365, 0]
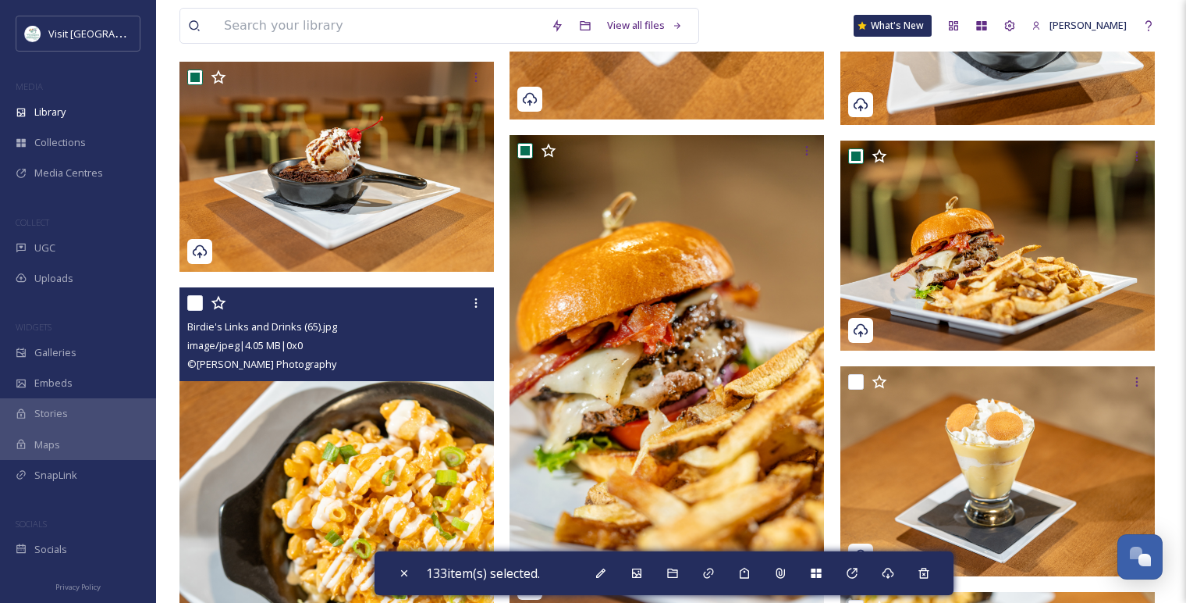
click at [192, 303] on input "checkbox" at bounding box center [195, 303] width 16 height 16
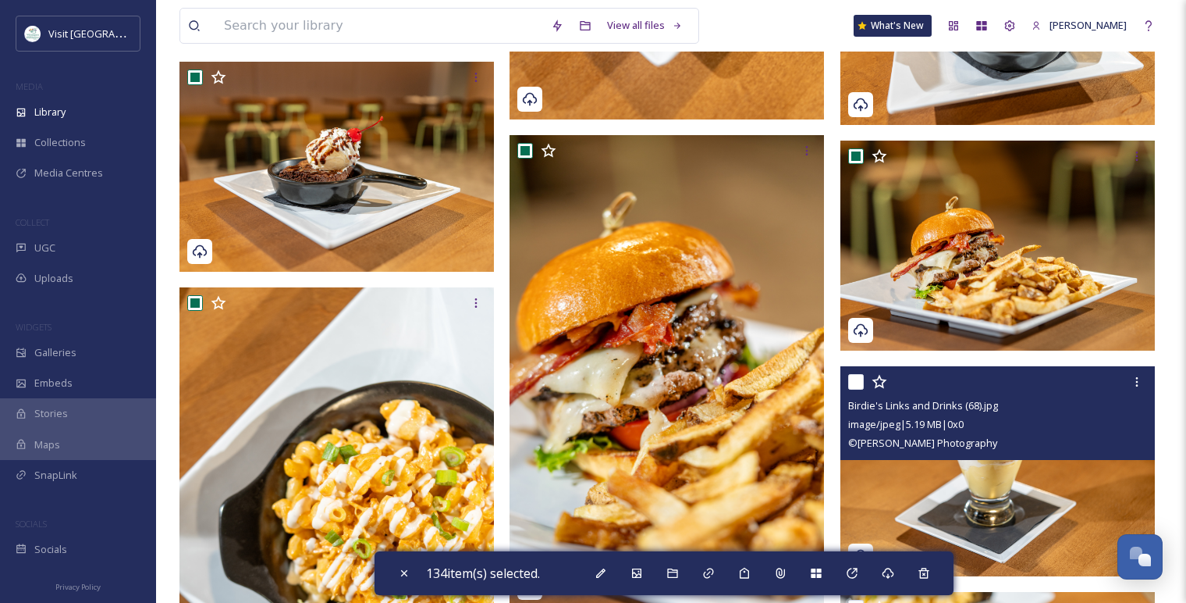
click at [858, 375] on input "checkbox" at bounding box center [856, 382] width 16 height 16
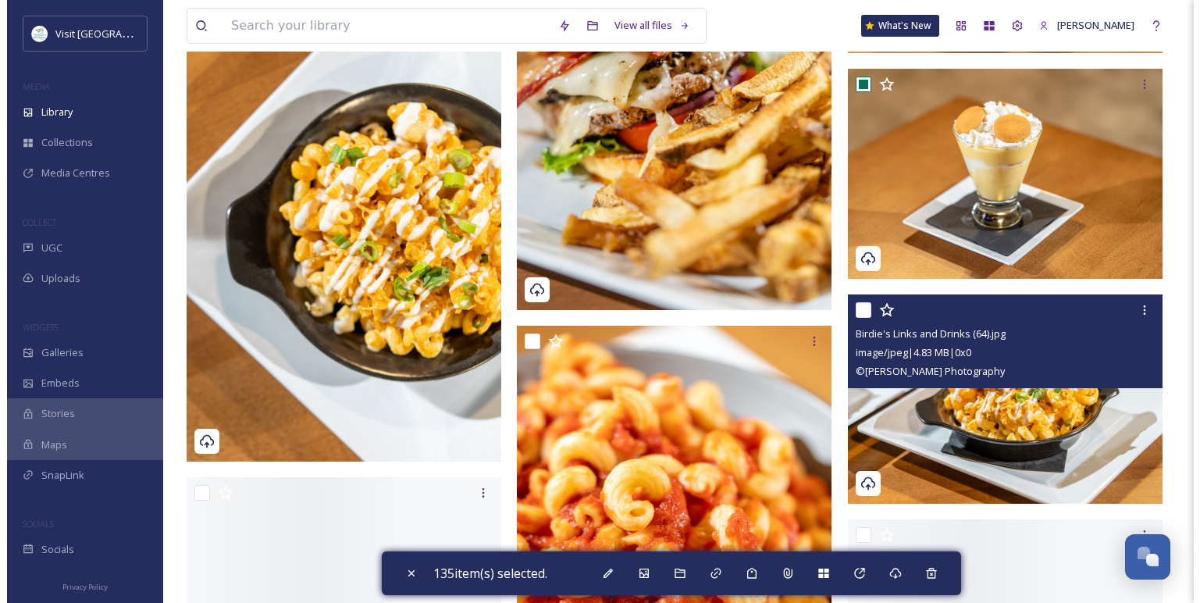
scroll to position [15712, 0]
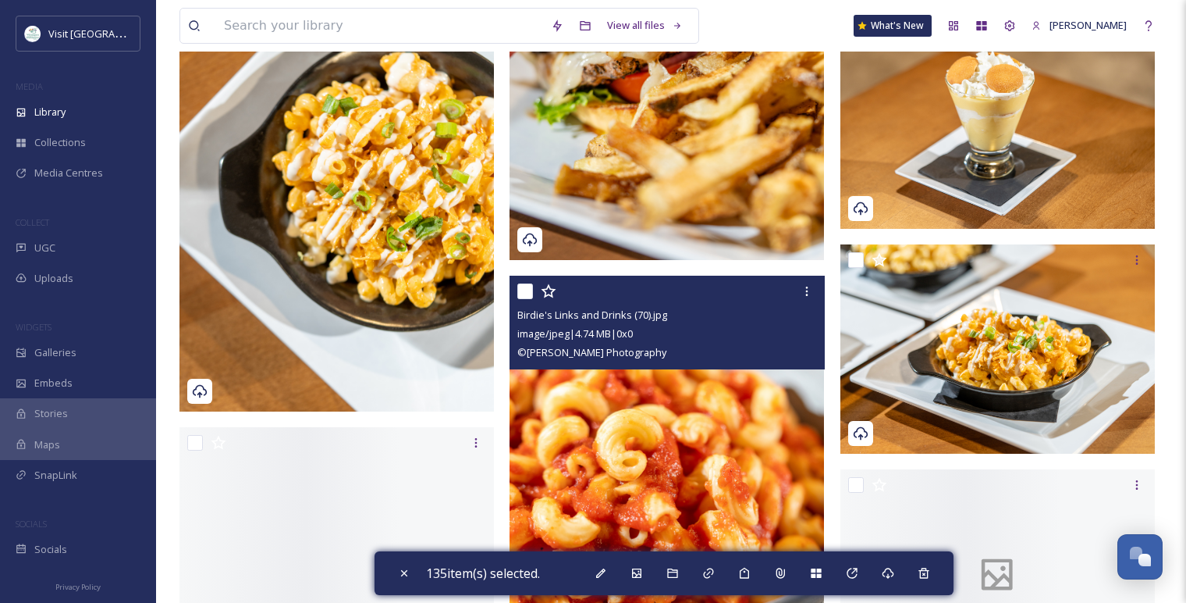
click at [525, 291] on input "checkbox" at bounding box center [525, 291] width 16 height 16
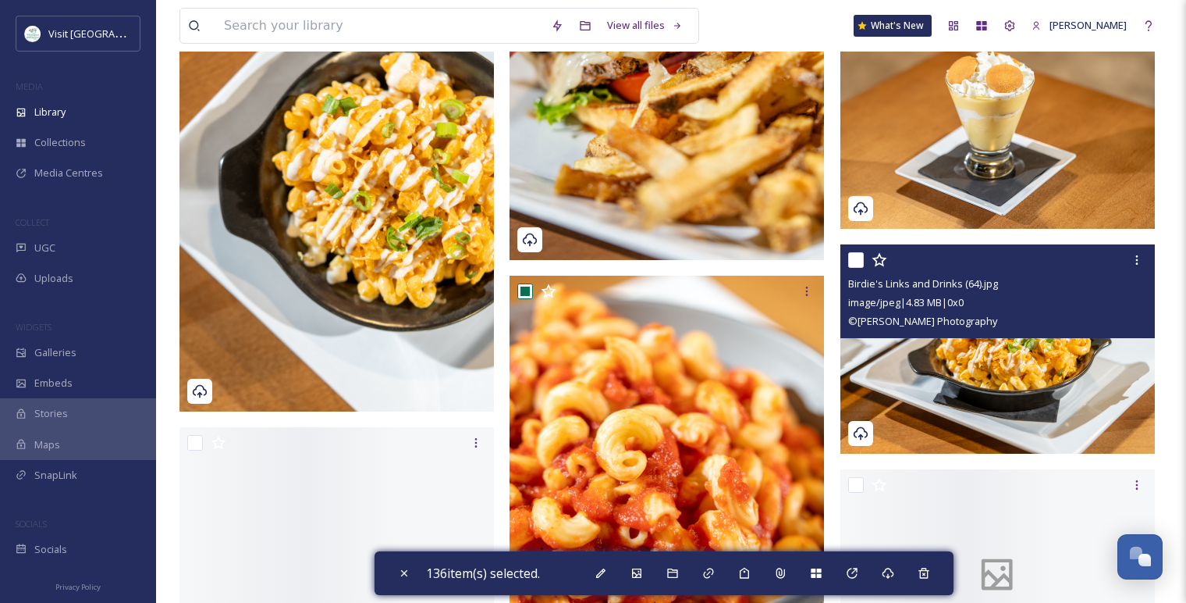
click at [857, 261] on input "checkbox" at bounding box center [856, 260] width 16 height 16
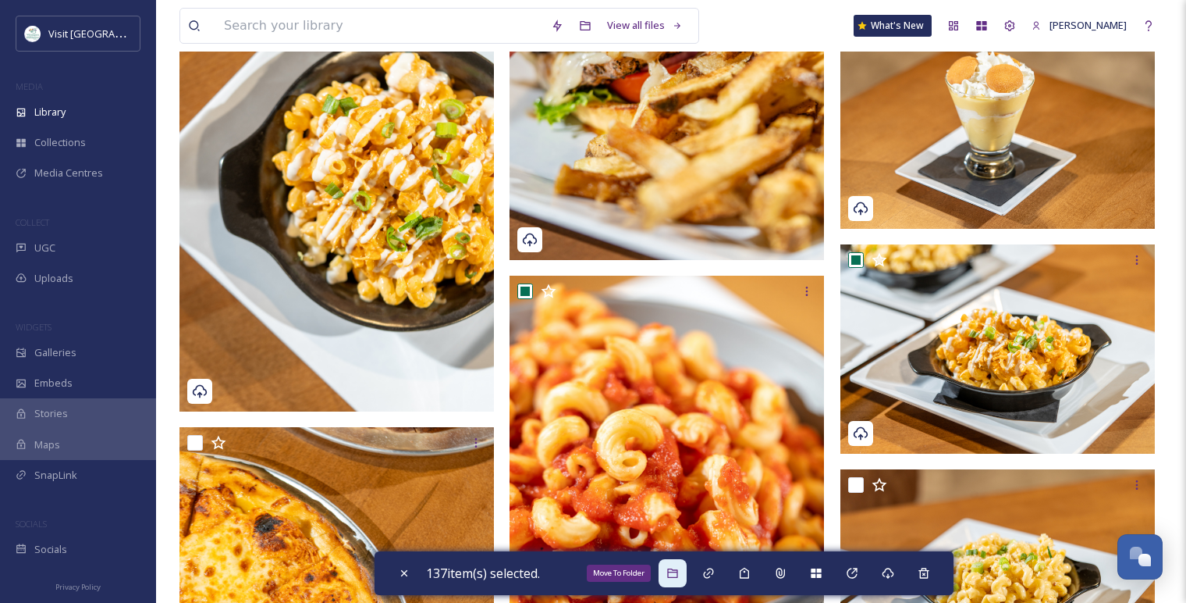
click at [671, 571] on icon at bounding box center [673, 573] width 12 height 12
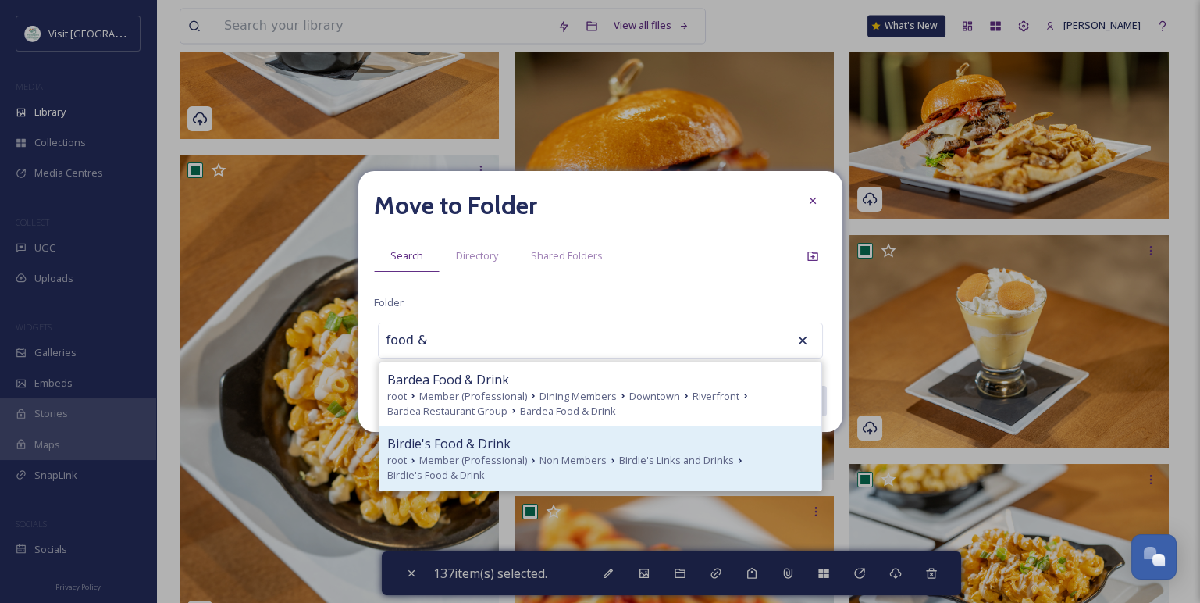
click at [477, 451] on span "Birdie's Food & Drink" at bounding box center [448, 443] width 123 height 19
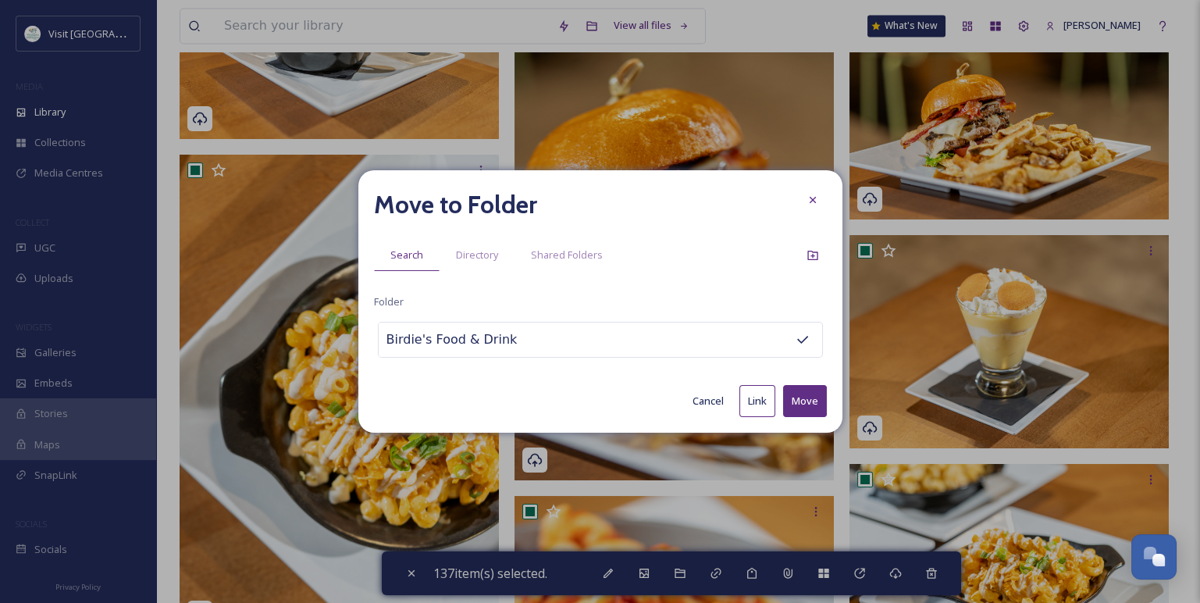
click at [796, 396] on button "Move" at bounding box center [805, 401] width 44 height 32
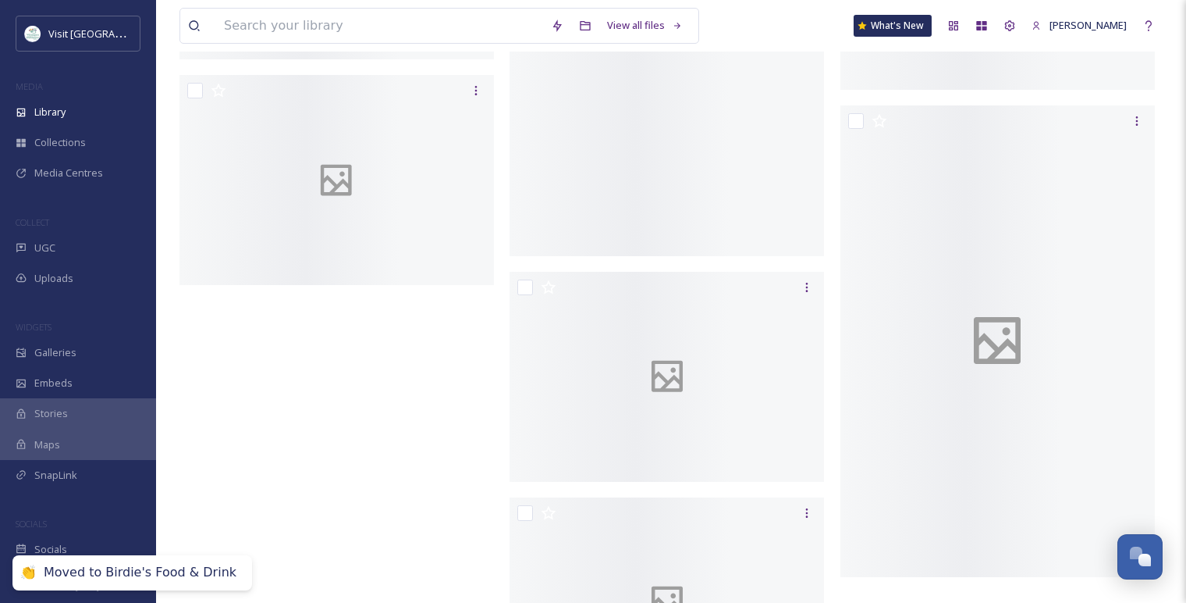
scroll to position [5553, 0]
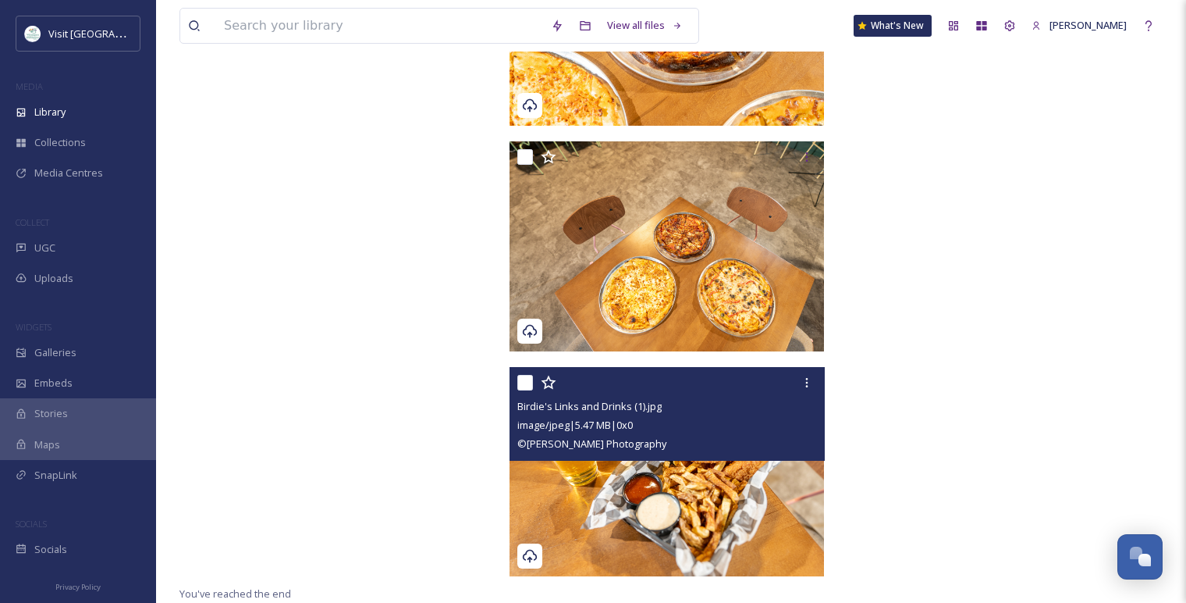
click at [527, 386] on input "checkbox" at bounding box center [525, 383] width 16 height 16
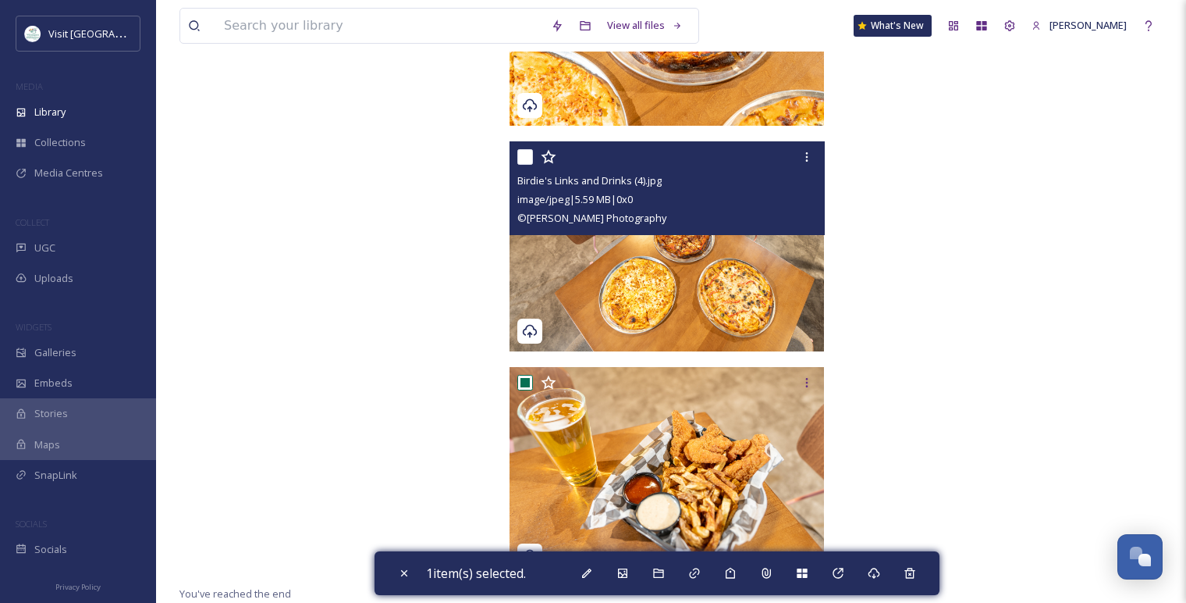
click at [526, 159] on input "checkbox" at bounding box center [525, 157] width 16 height 16
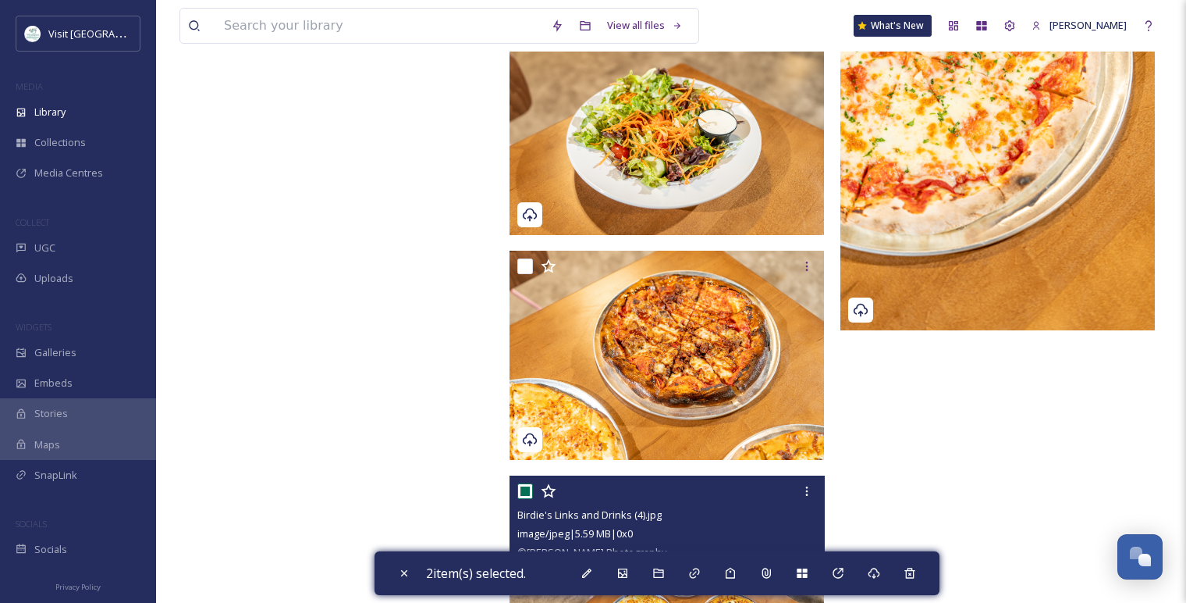
scroll to position [5206, 0]
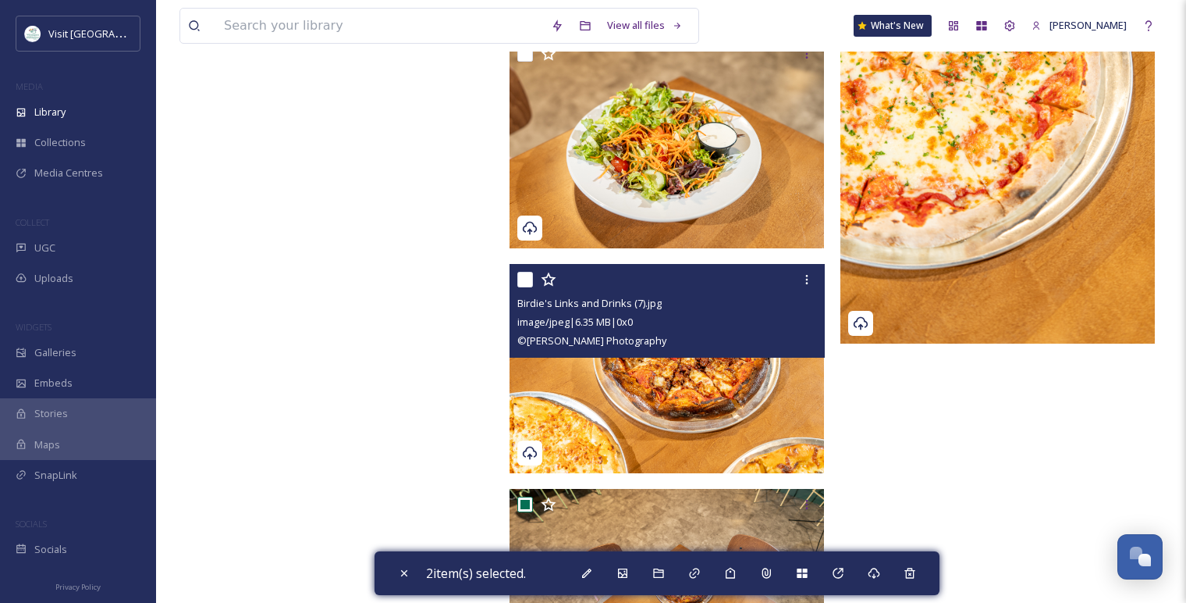
click at [526, 281] on input "checkbox" at bounding box center [525, 280] width 16 height 16
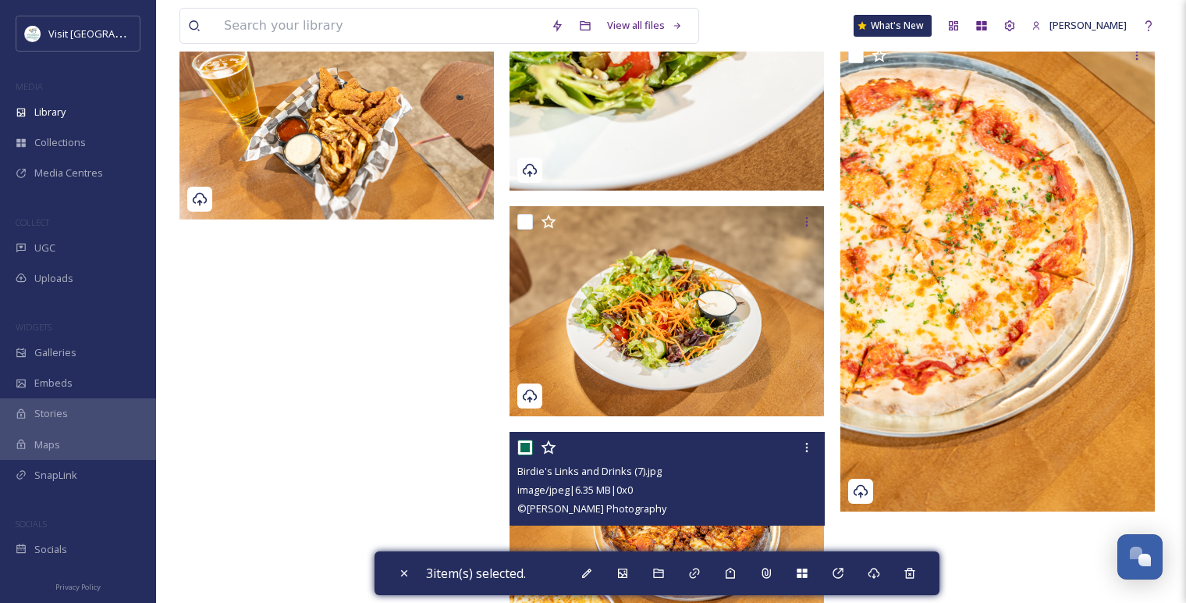
scroll to position [4946, 0]
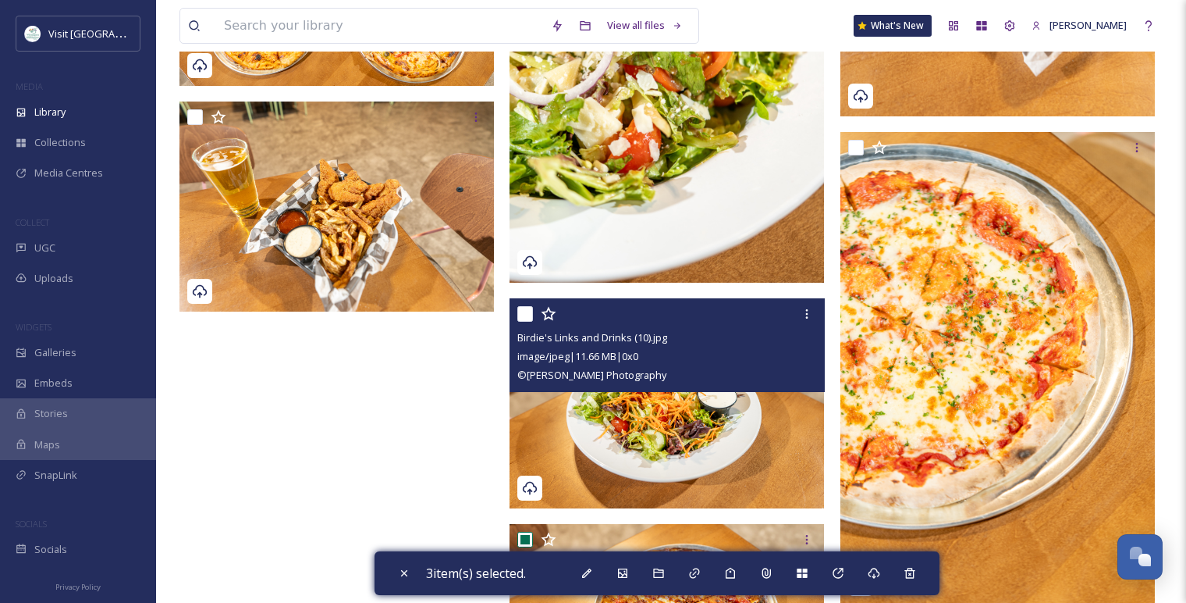
click at [528, 321] on div at bounding box center [668, 314] width 303 height 28
click at [523, 315] on input "checkbox" at bounding box center [525, 314] width 16 height 16
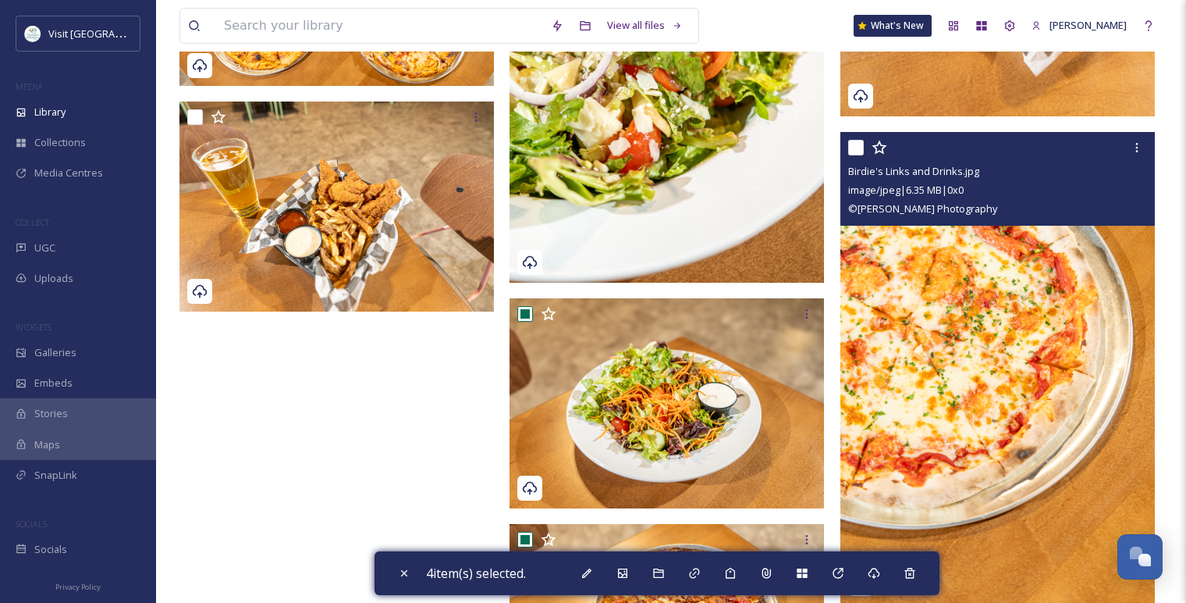
click at [856, 148] on input "checkbox" at bounding box center [856, 148] width 16 height 16
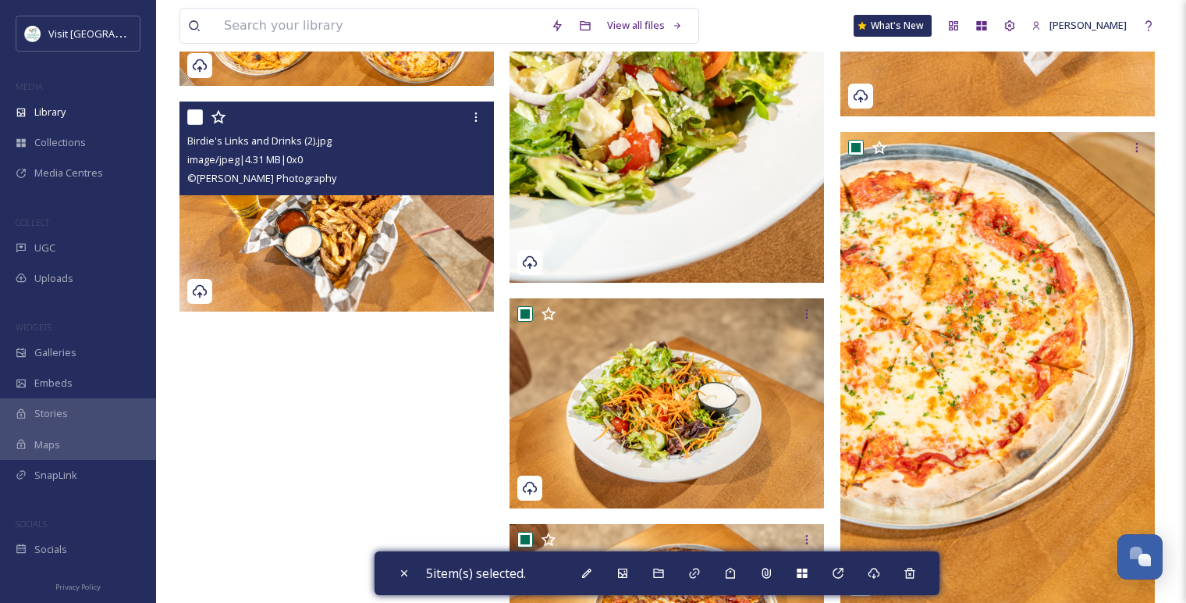
click at [195, 116] on input "checkbox" at bounding box center [195, 117] width 16 height 16
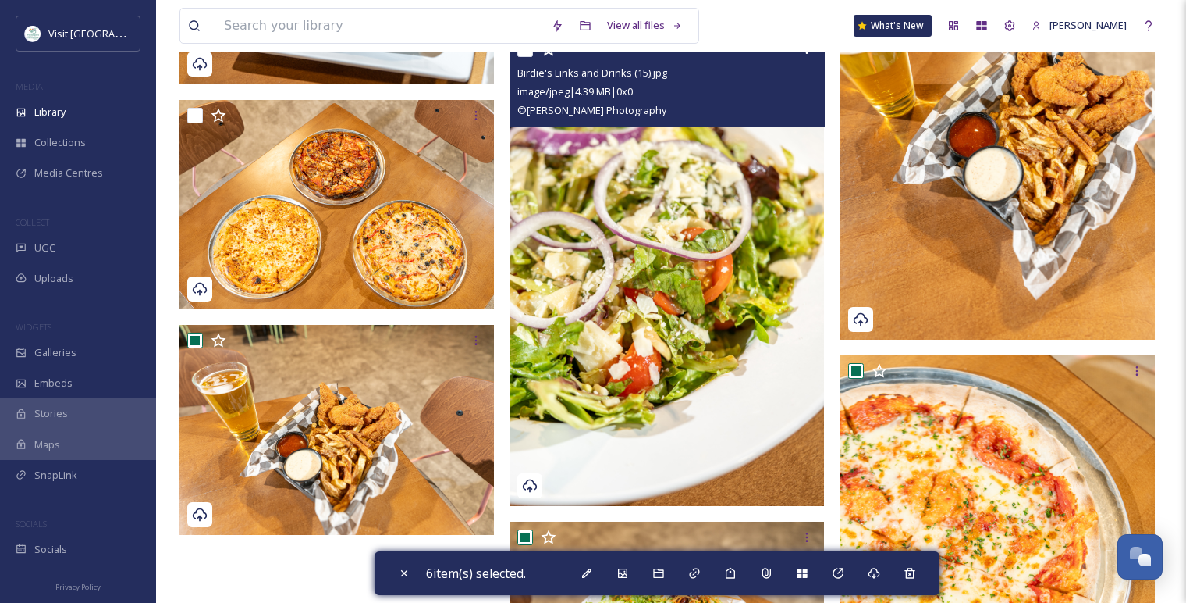
scroll to position [4686, 0]
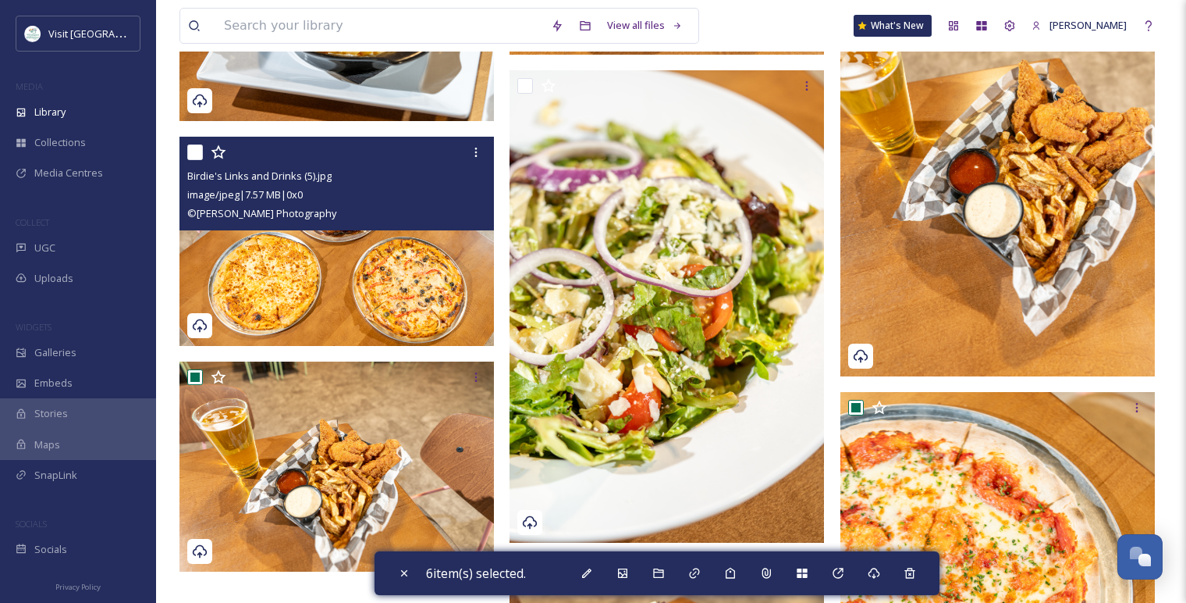
click at [196, 152] on input "checkbox" at bounding box center [195, 152] width 16 height 16
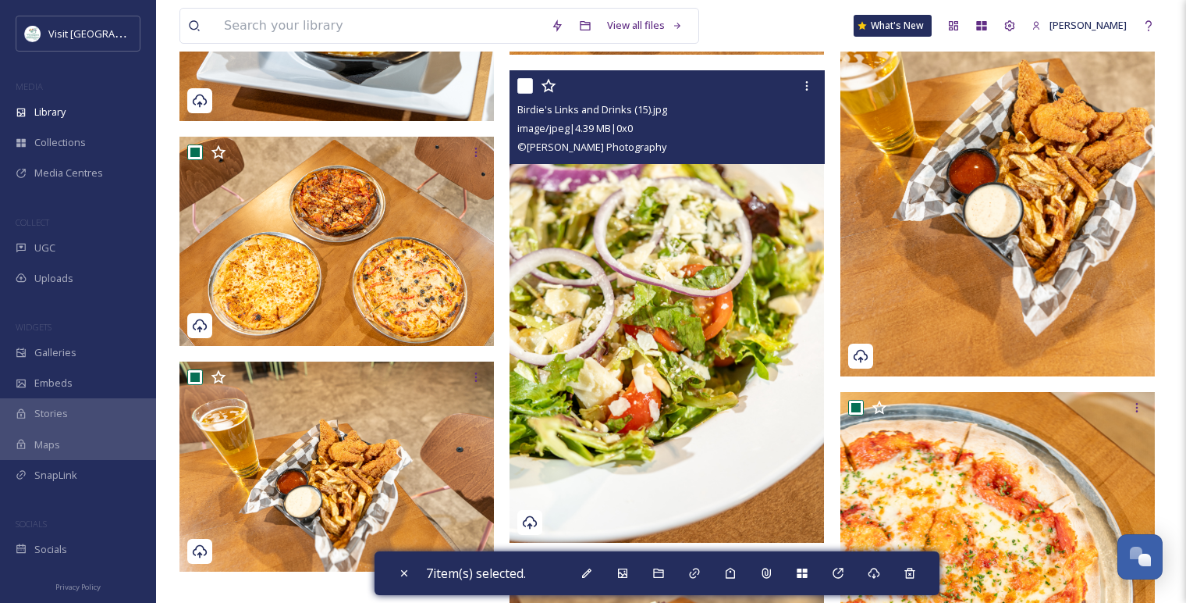
click at [525, 90] on input "checkbox" at bounding box center [525, 86] width 16 height 16
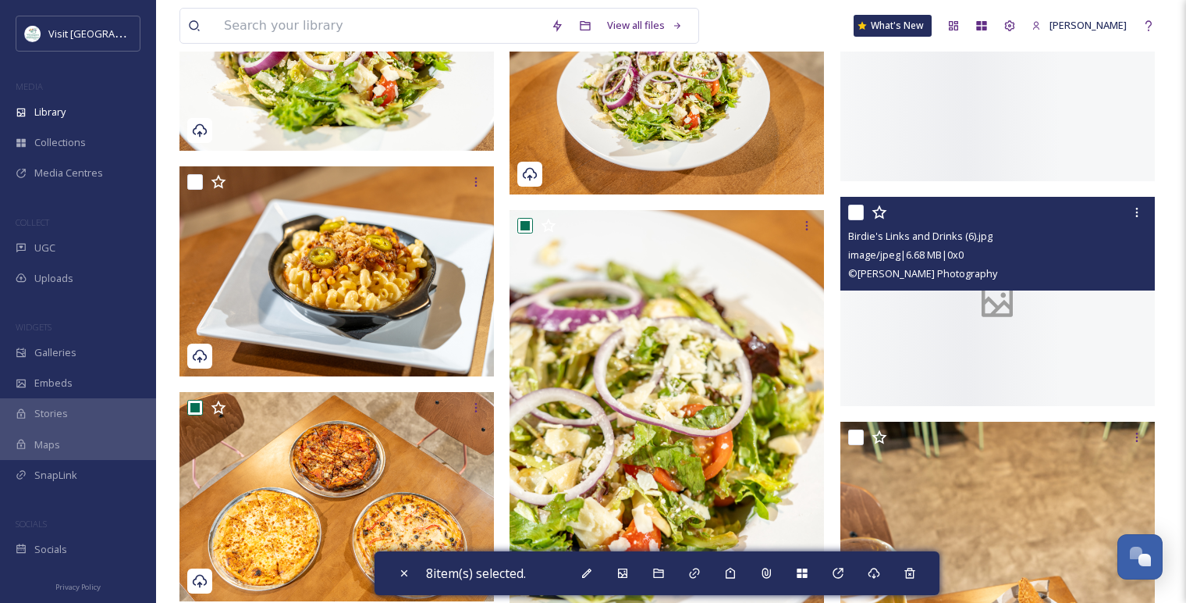
scroll to position [4715, 0]
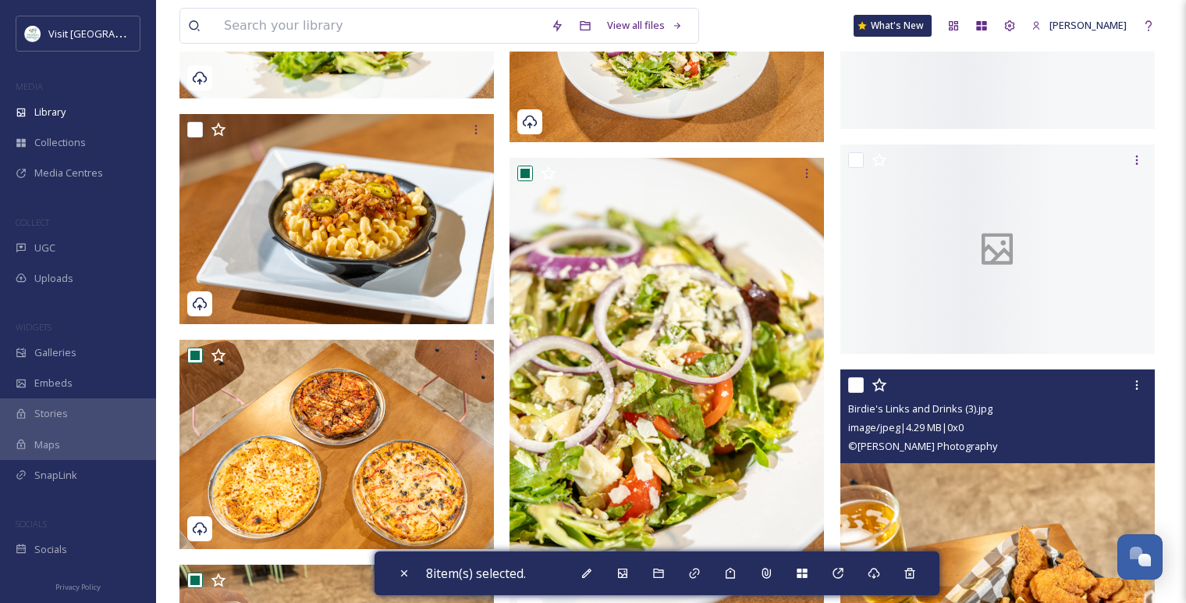
click at [855, 389] on input "checkbox" at bounding box center [856, 385] width 16 height 16
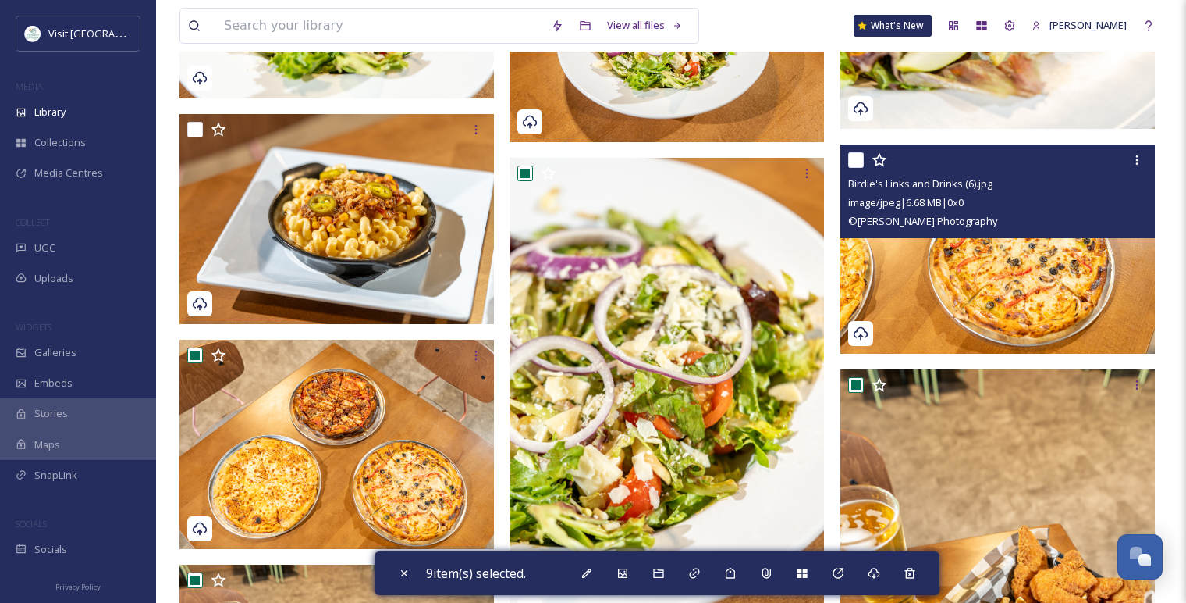
click at [859, 158] on input "checkbox" at bounding box center [856, 160] width 16 height 16
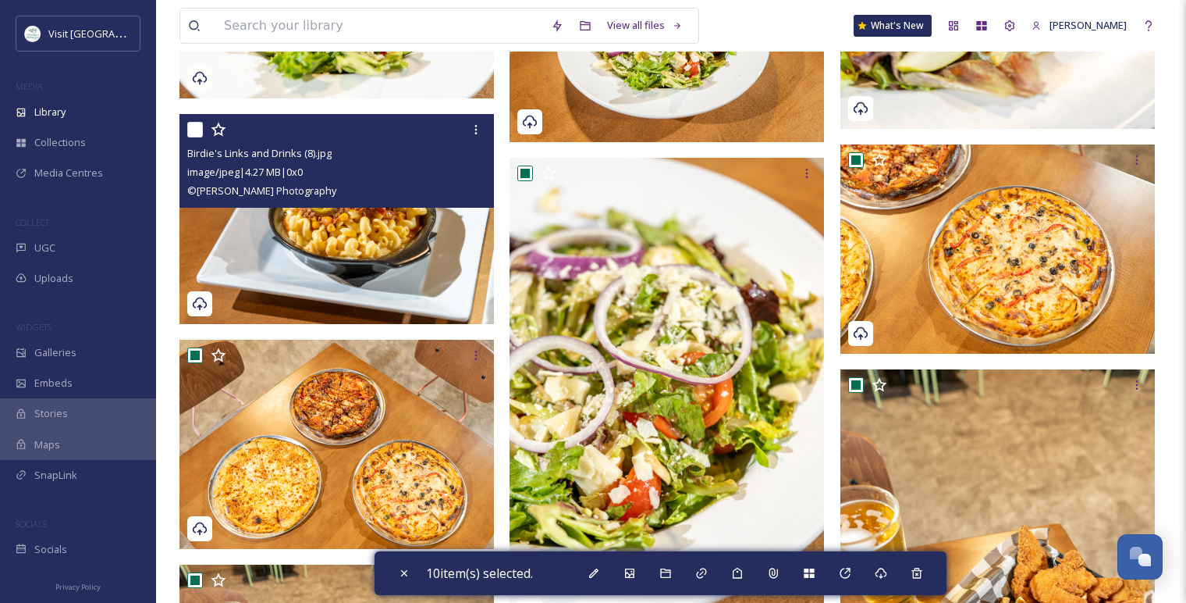
click at [198, 133] on input "checkbox" at bounding box center [195, 130] width 16 height 16
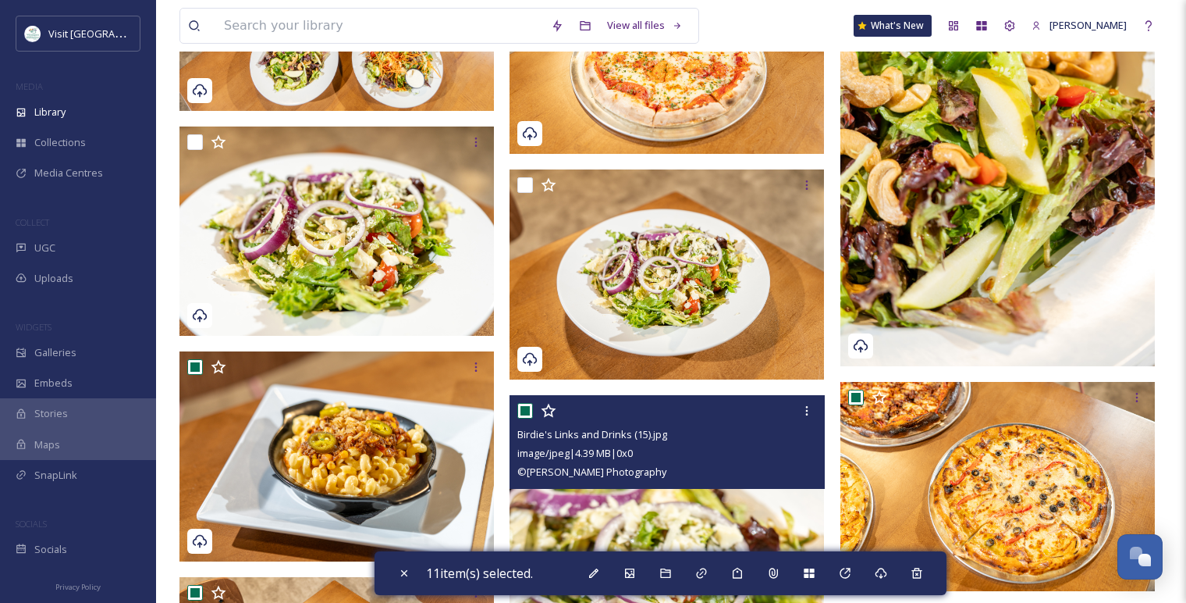
scroll to position [4455, 0]
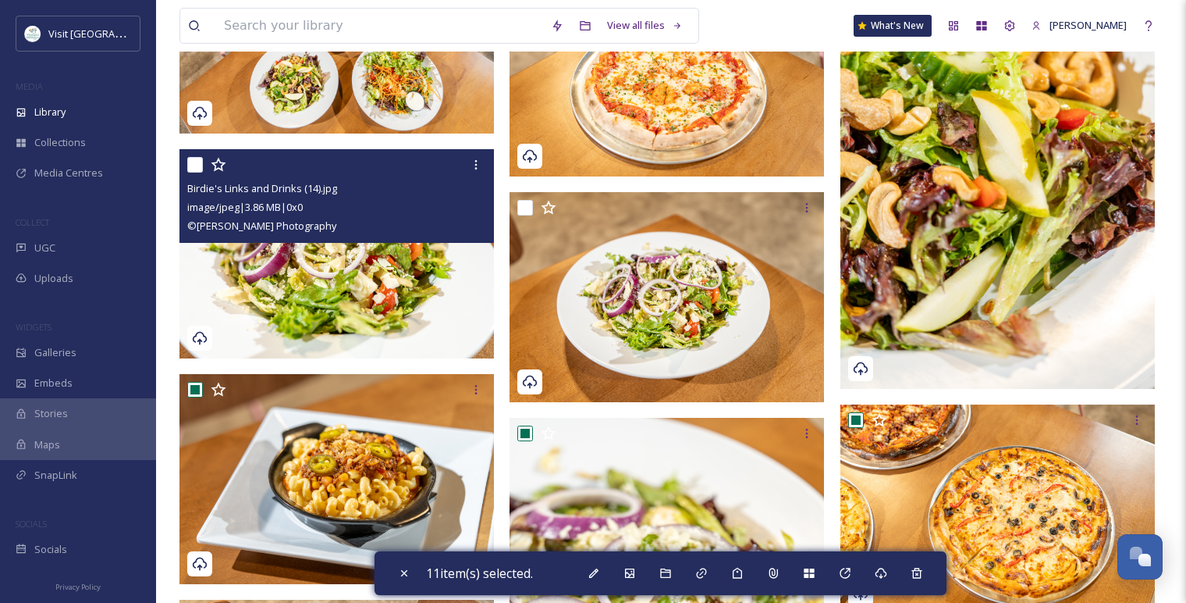
click at [200, 162] on input "checkbox" at bounding box center [195, 165] width 16 height 16
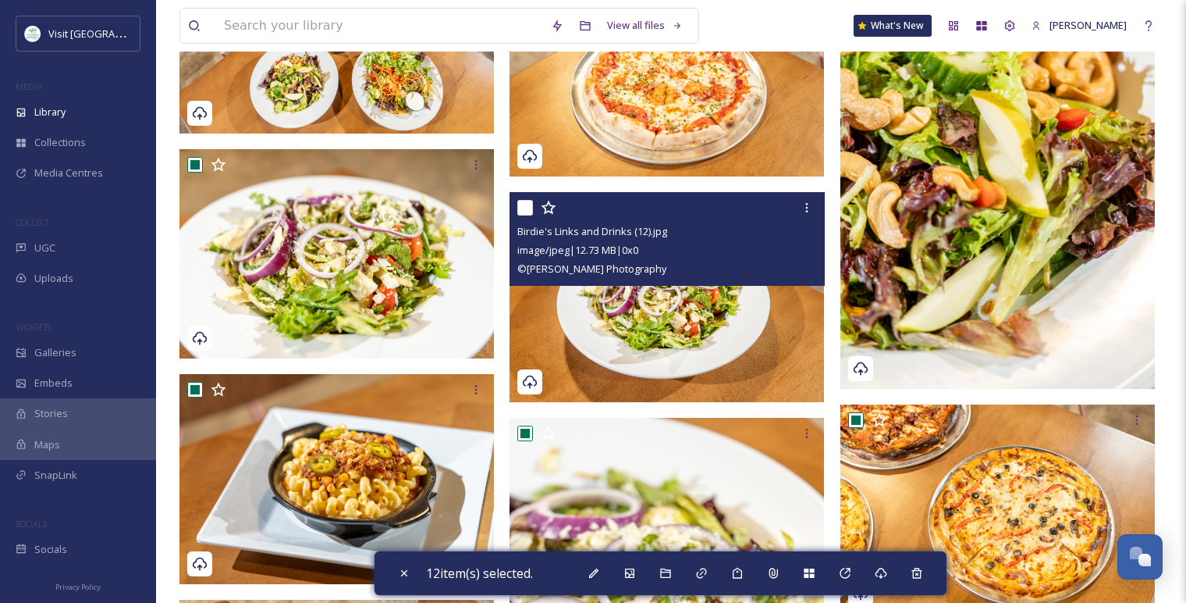
click at [528, 204] on input "checkbox" at bounding box center [525, 208] width 16 height 16
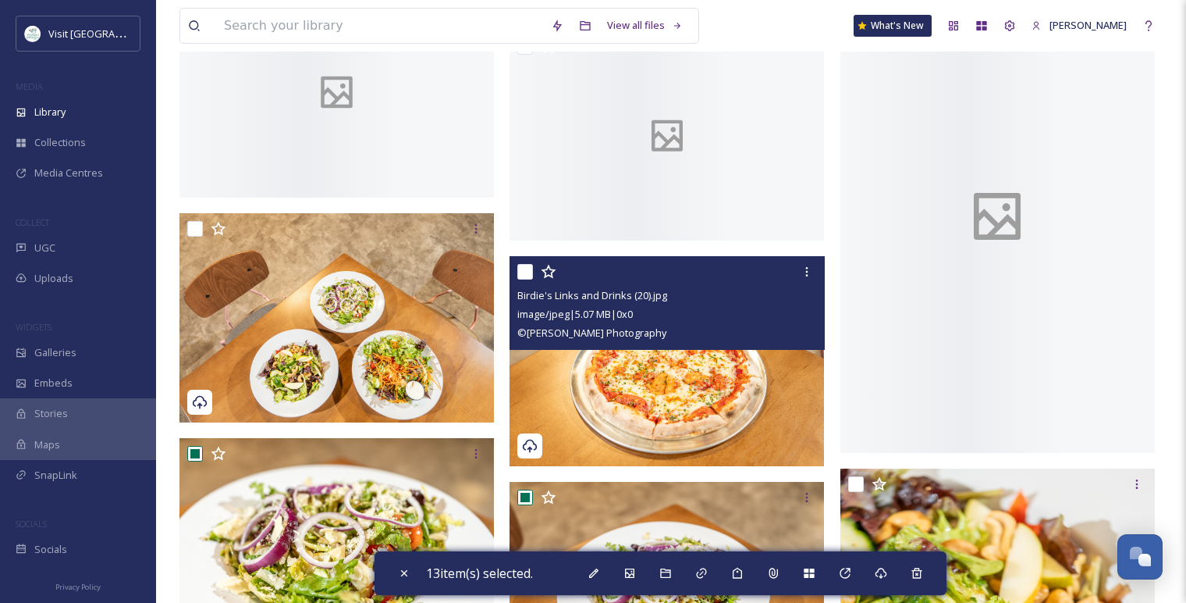
scroll to position [4195, 0]
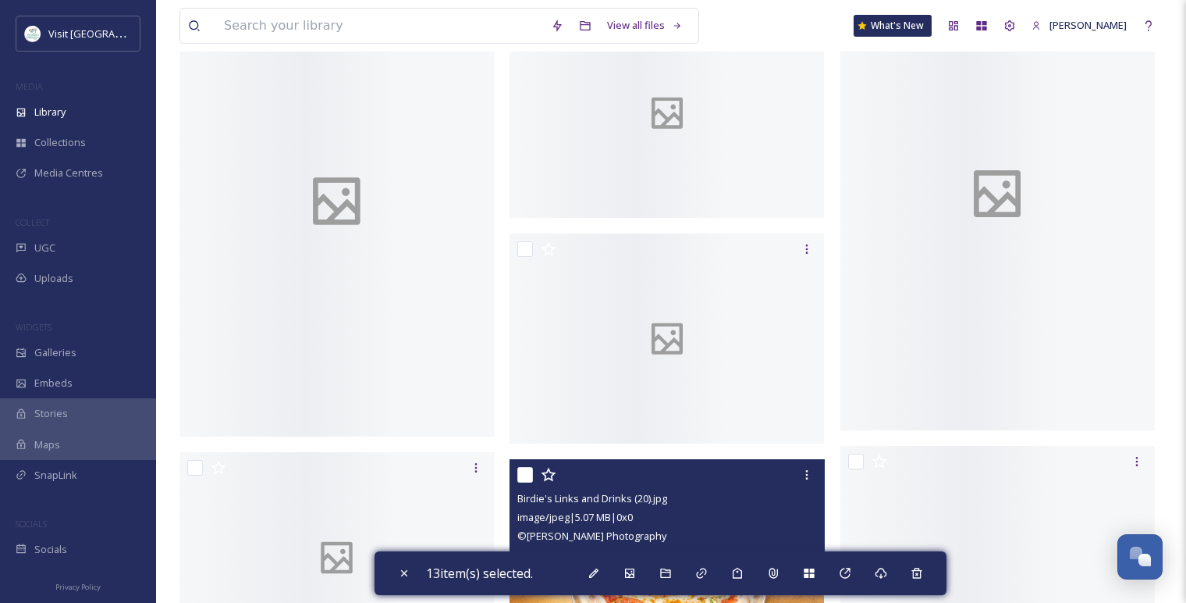
click at [526, 470] on input "checkbox" at bounding box center [525, 475] width 16 height 16
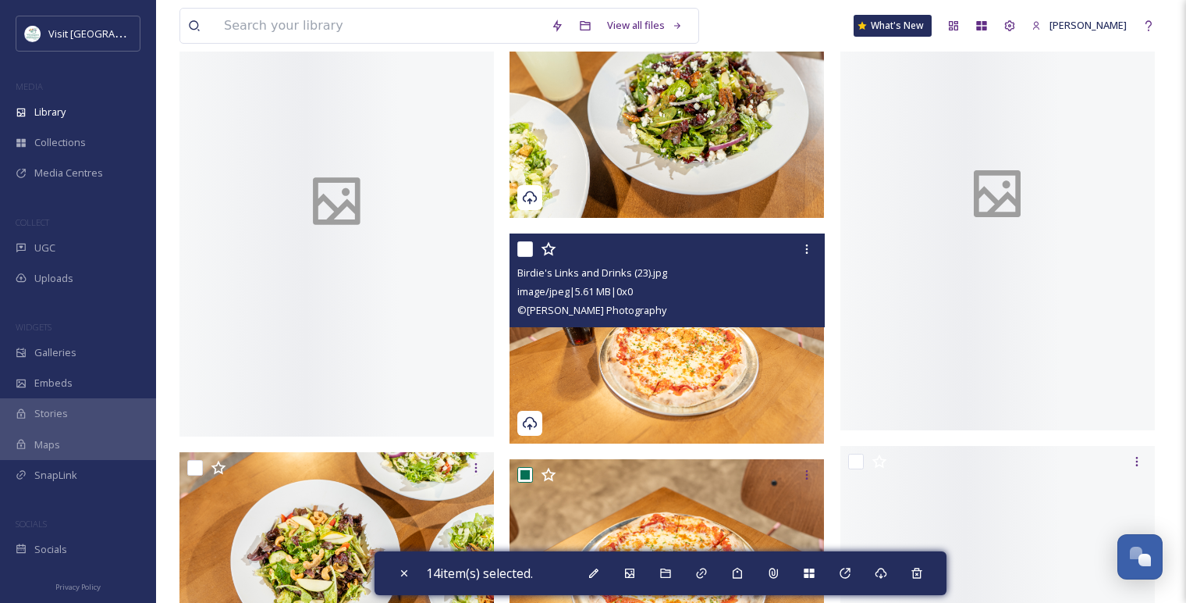
click at [531, 243] on input "checkbox" at bounding box center [525, 249] width 16 height 16
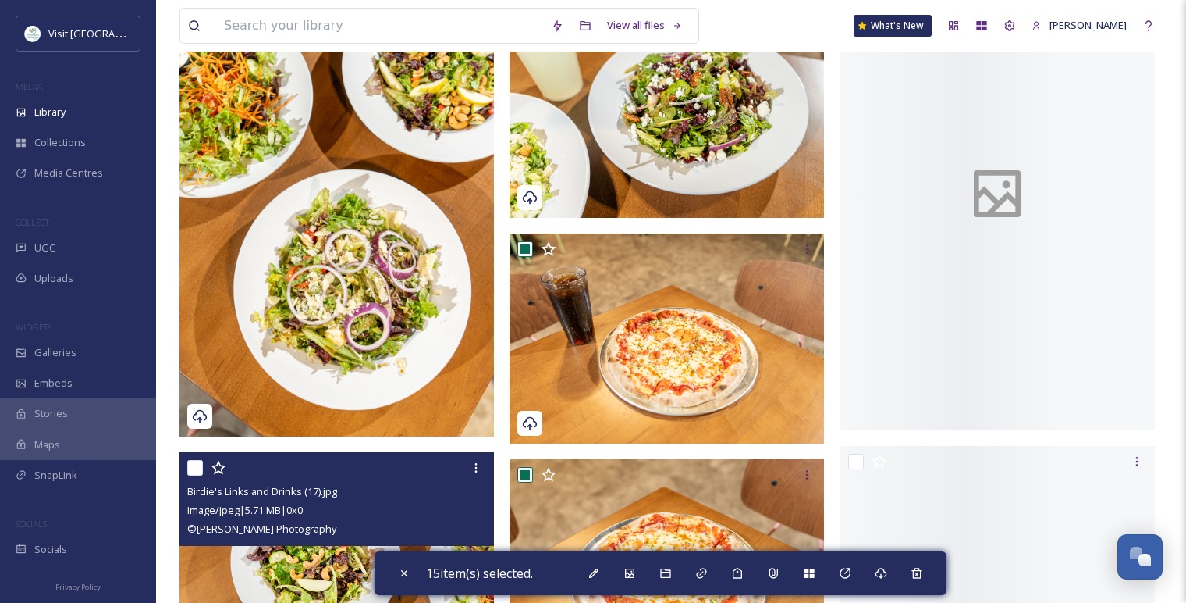
click at [191, 470] on input "checkbox" at bounding box center [195, 468] width 16 height 16
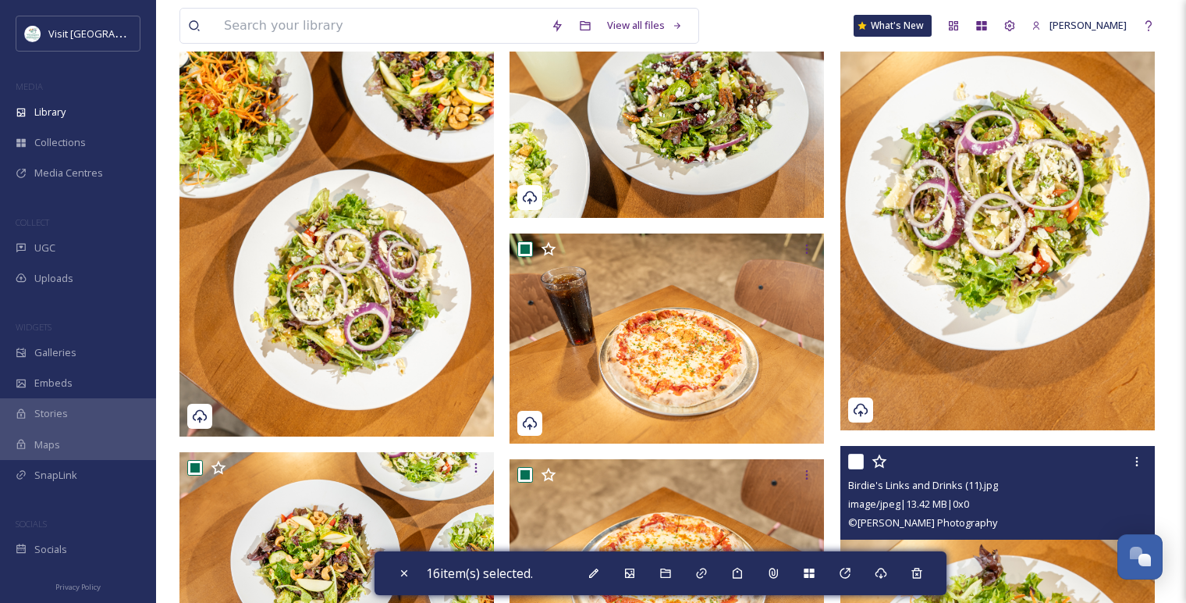
click at [852, 462] on input "checkbox" at bounding box center [856, 461] width 16 height 16
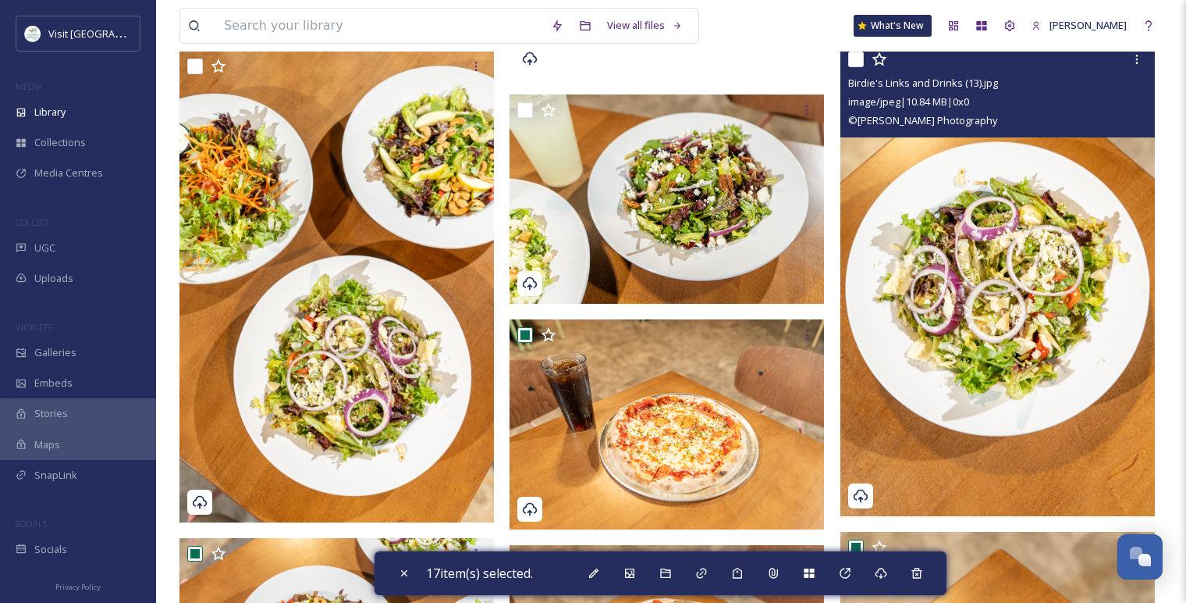
scroll to position [4021, 0]
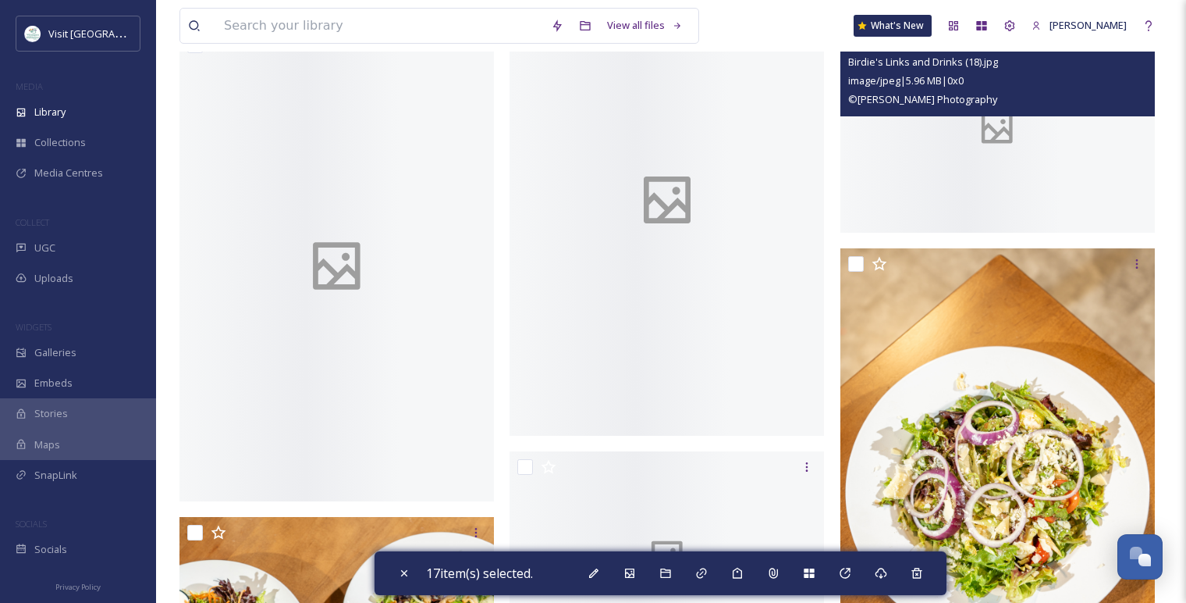
click at [855, 148] on div at bounding box center [998, 128] width 315 height 210
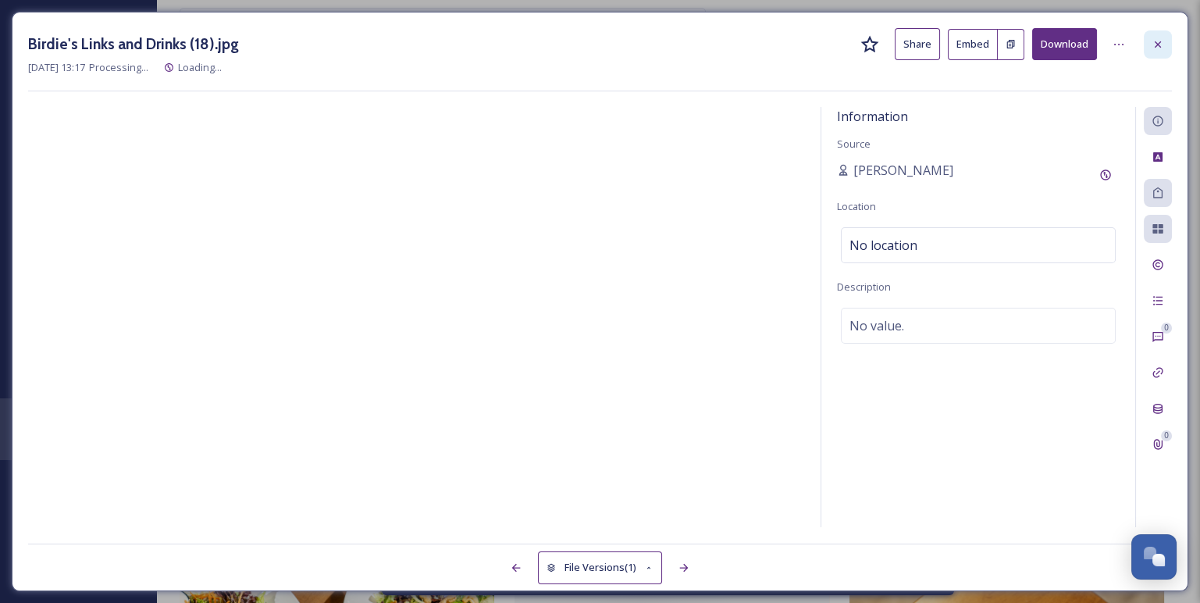
click at [1167, 41] on div at bounding box center [1157, 44] width 28 height 28
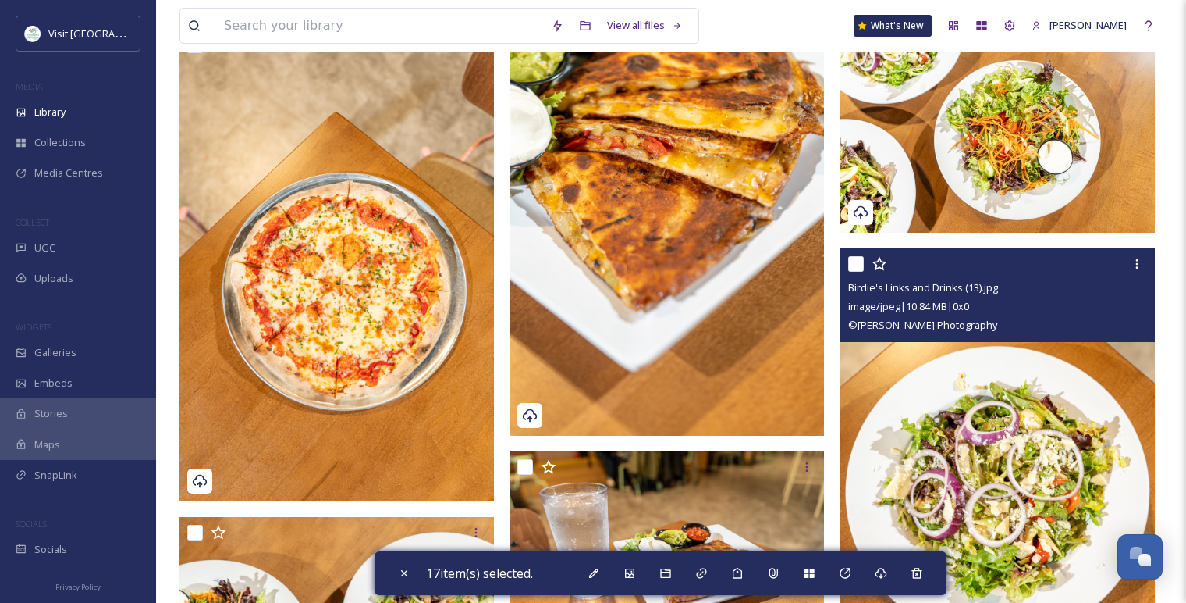
click at [852, 259] on input "checkbox" at bounding box center [856, 264] width 16 height 16
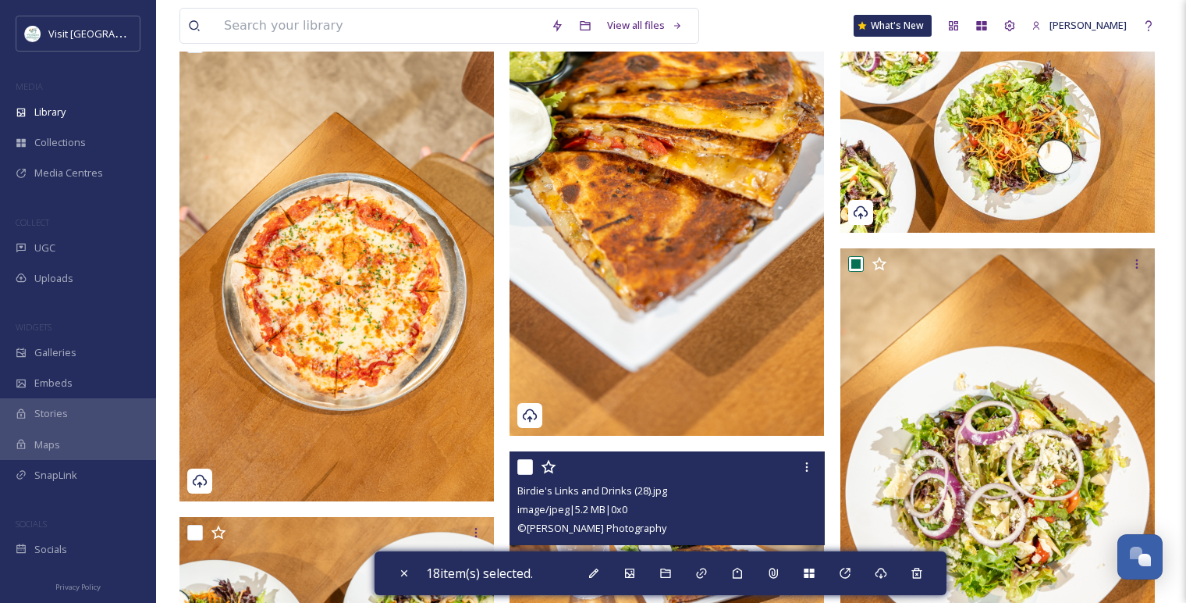
click at [521, 461] on input "checkbox" at bounding box center [525, 467] width 16 height 16
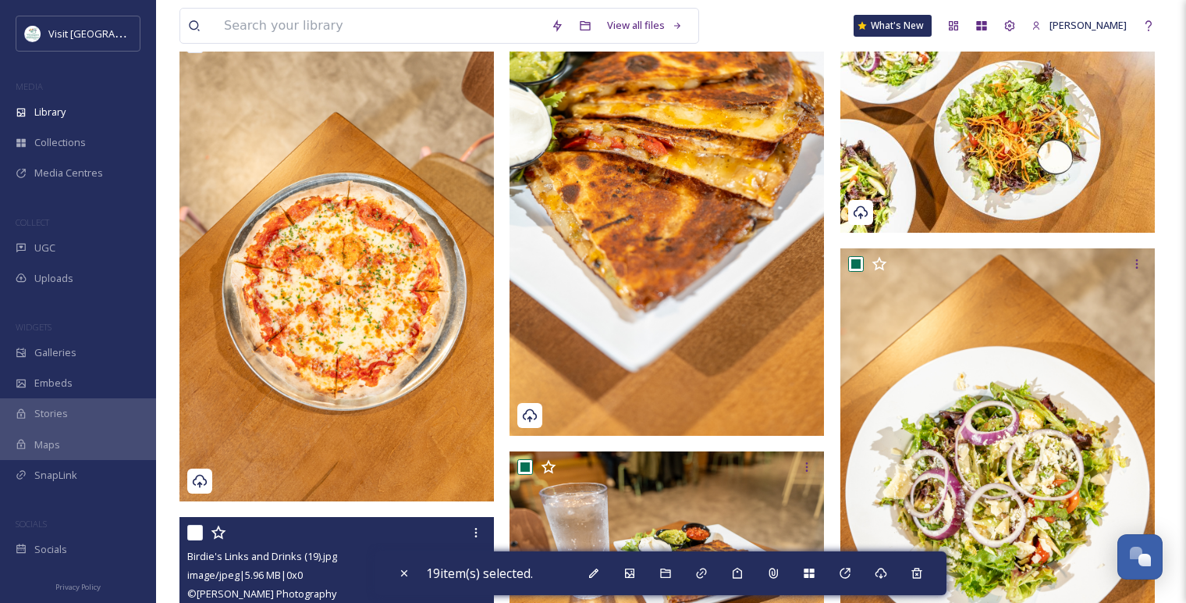
click at [199, 533] on input "checkbox" at bounding box center [195, 533] width 16 height 16
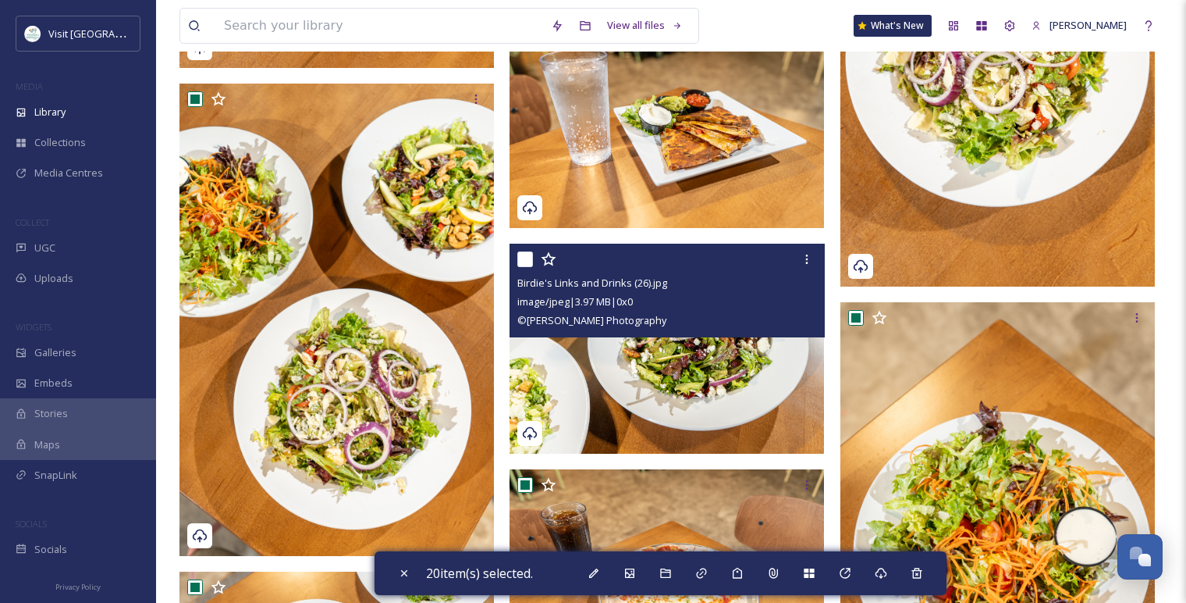
scroll to position [4455, 0]
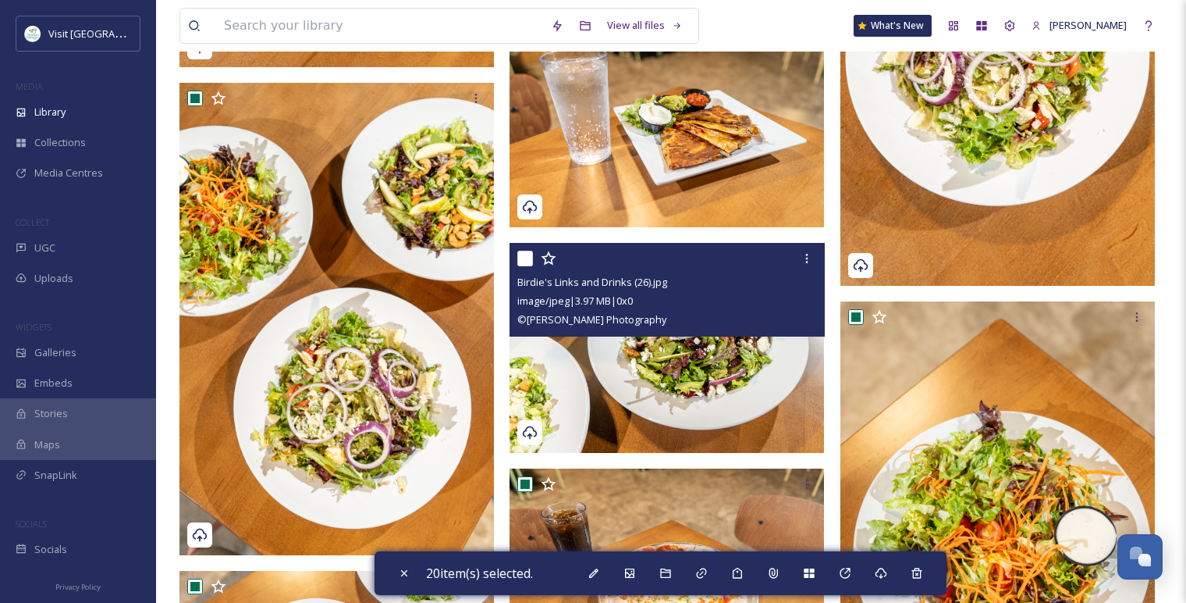
click at [523, 258] on input "checkbox" at bounding box center [525, 259] width 16 height 16
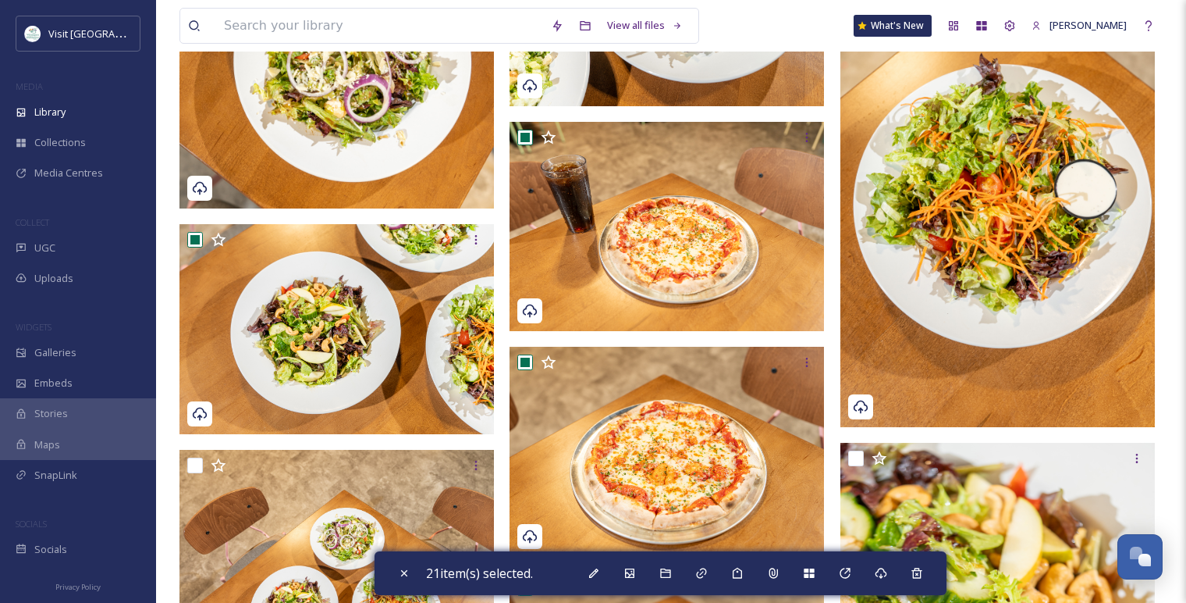
scroll to position [5062, 0]
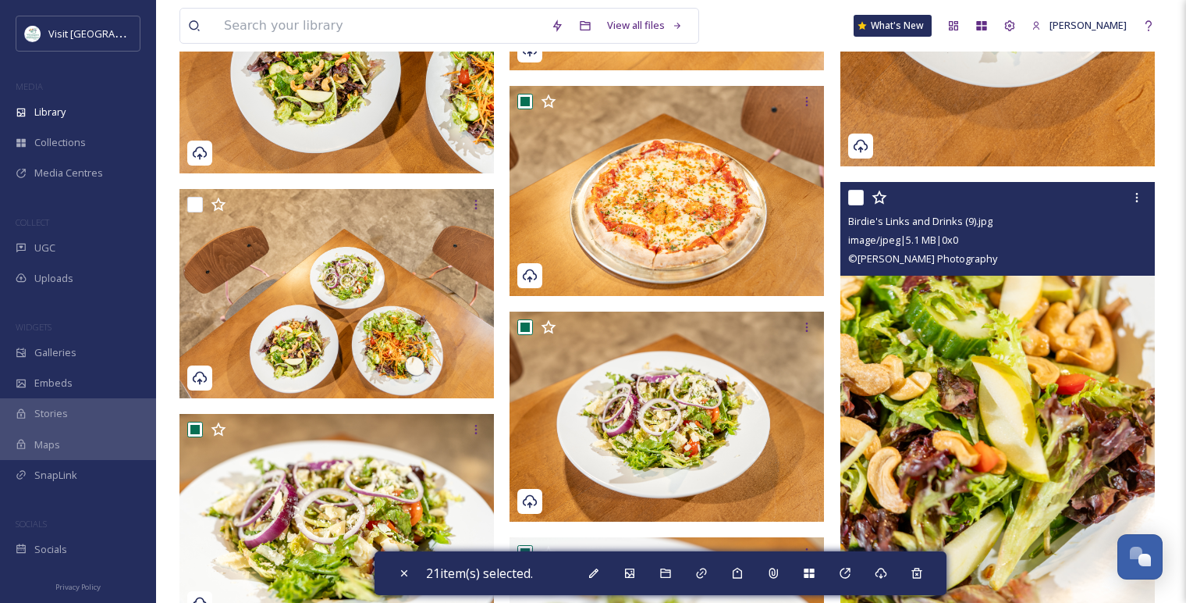
click at [852, 198] on input "checkbox" at bounding box center [856, 198] width 16 height 16
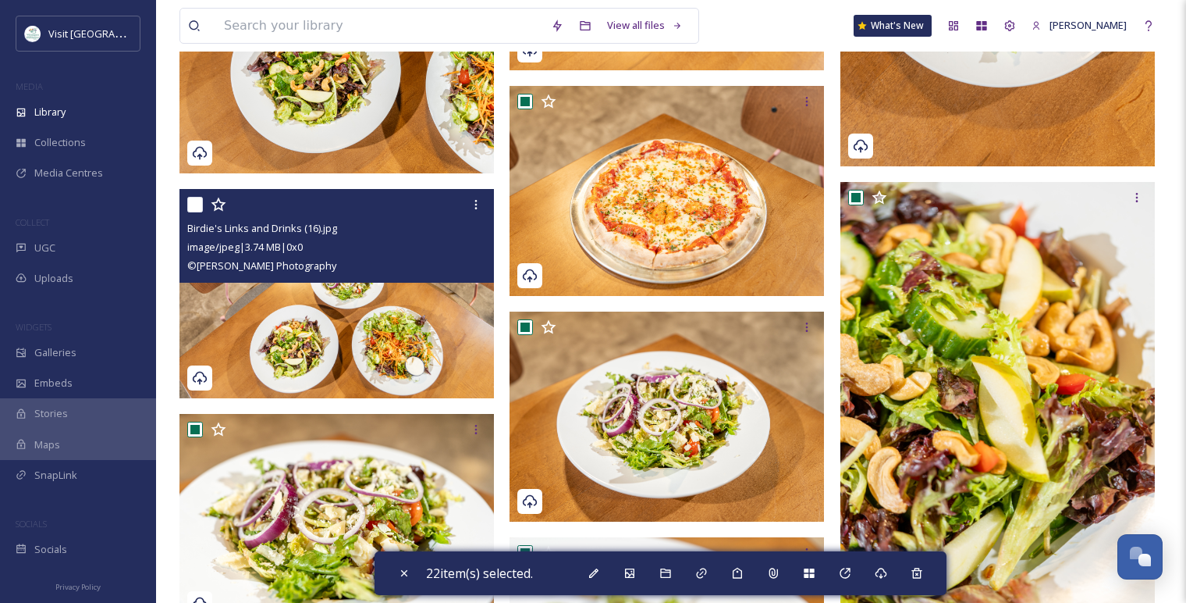
click at [194, 203] on input "checkbox" at bounding box center [195, 205] width 16 height 16
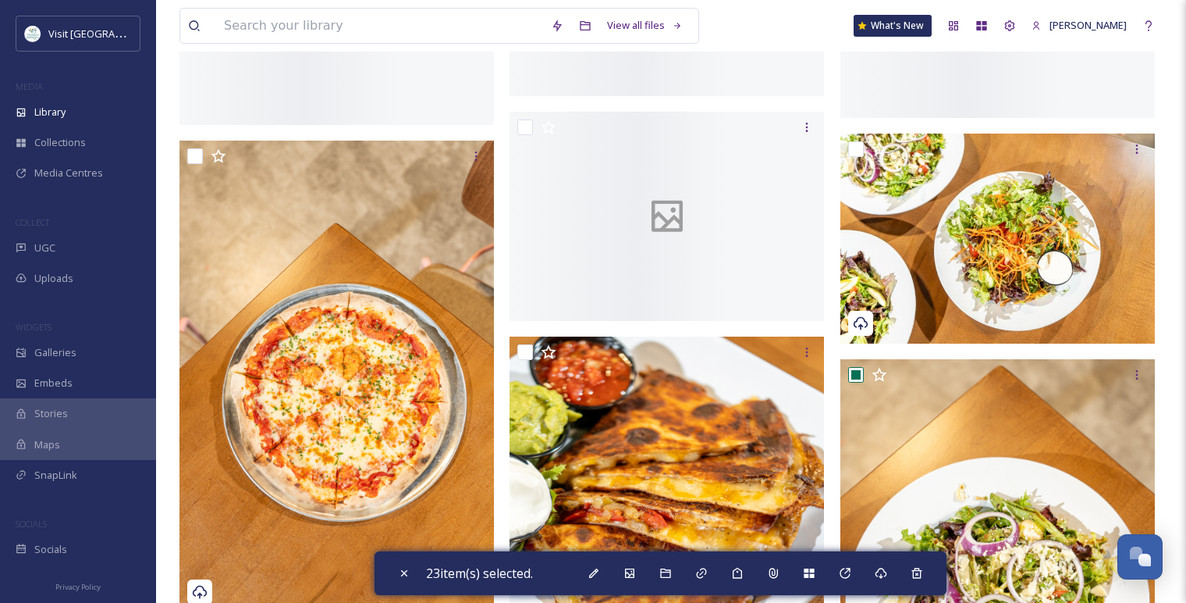
scroll to position [4343, 0]
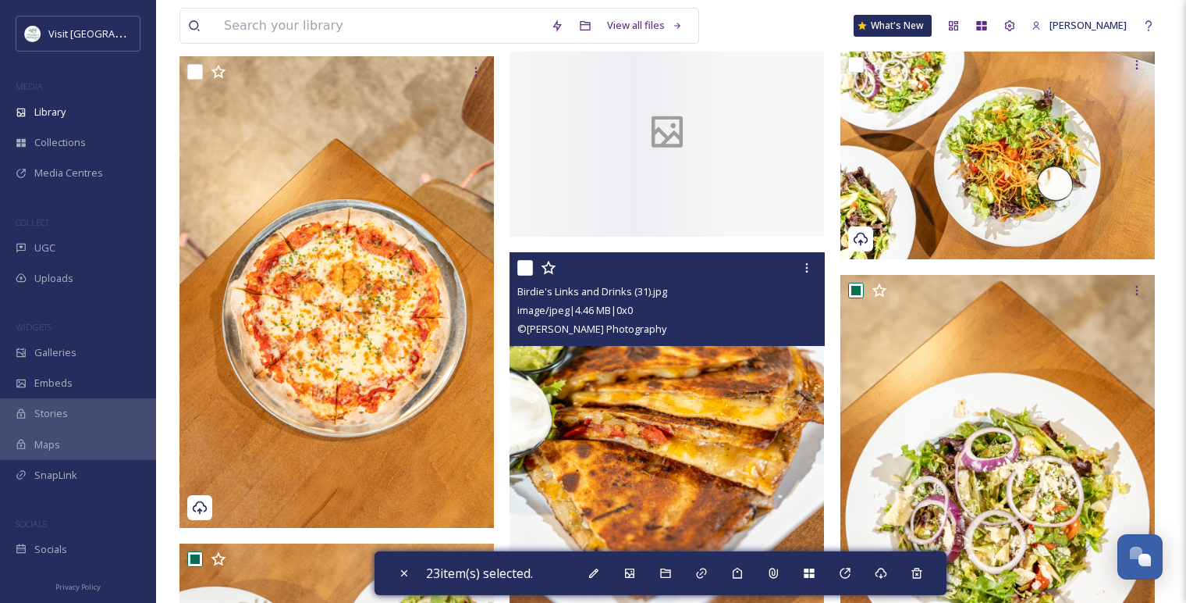
click at [527, 265] on input "checkbox" at bounding box center [525, 268] width 16 height 16
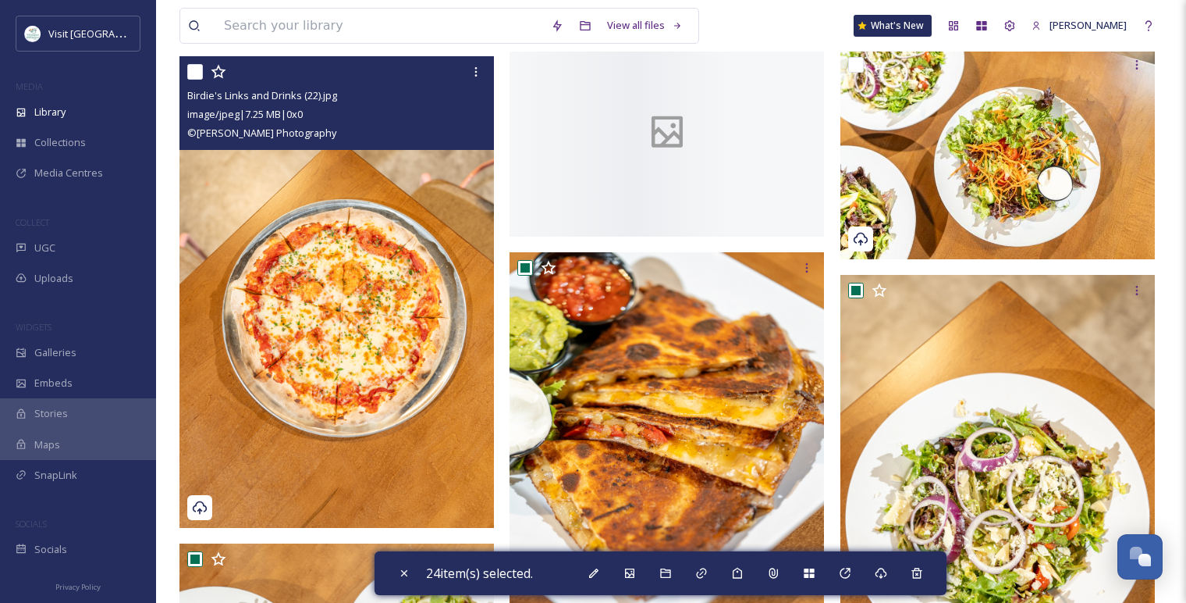
click at [197, 69] on input "checkbox" at bounding box center [195, 72] width 16 height 16
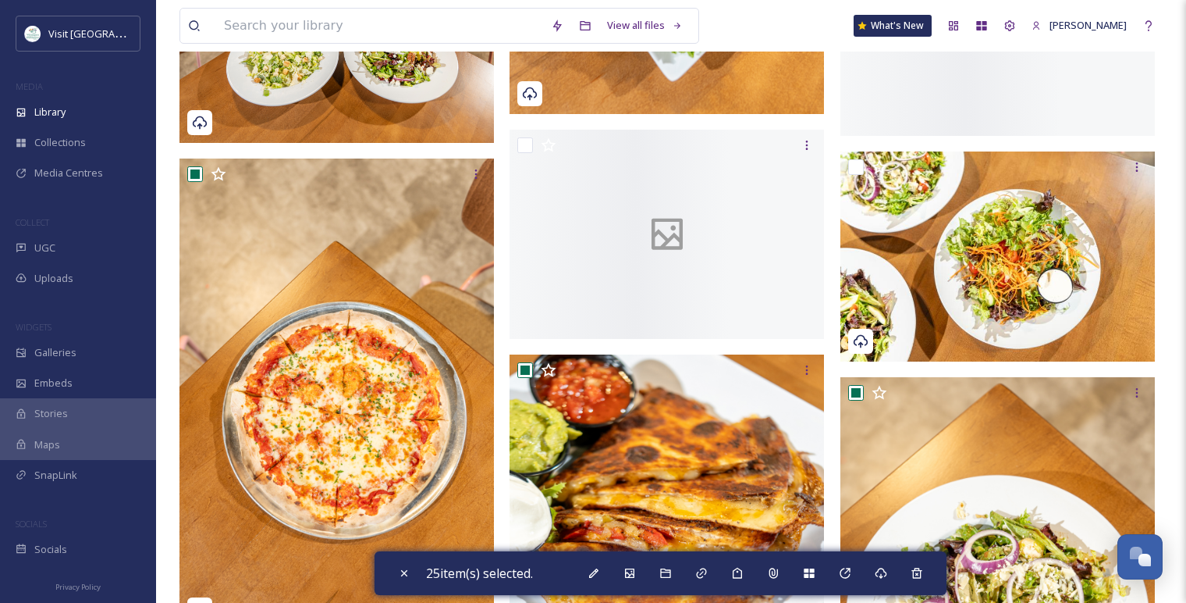
scroll to position [4169, 0]
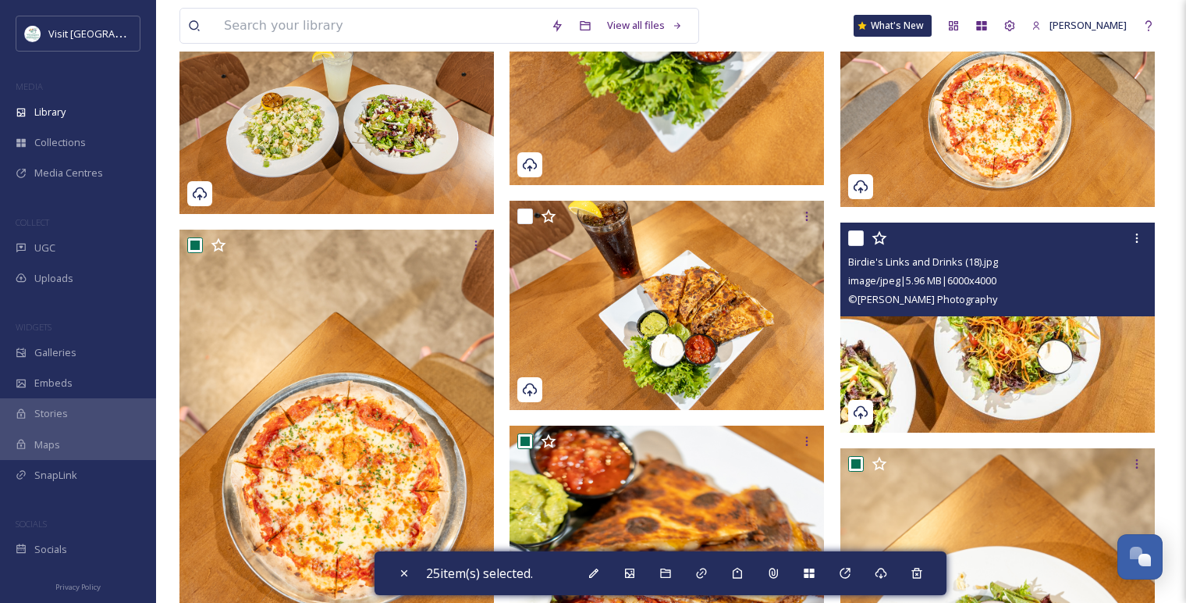
click at [858, 233] on input "checkbox" at bounding box center [856, 238] width 16 height 16
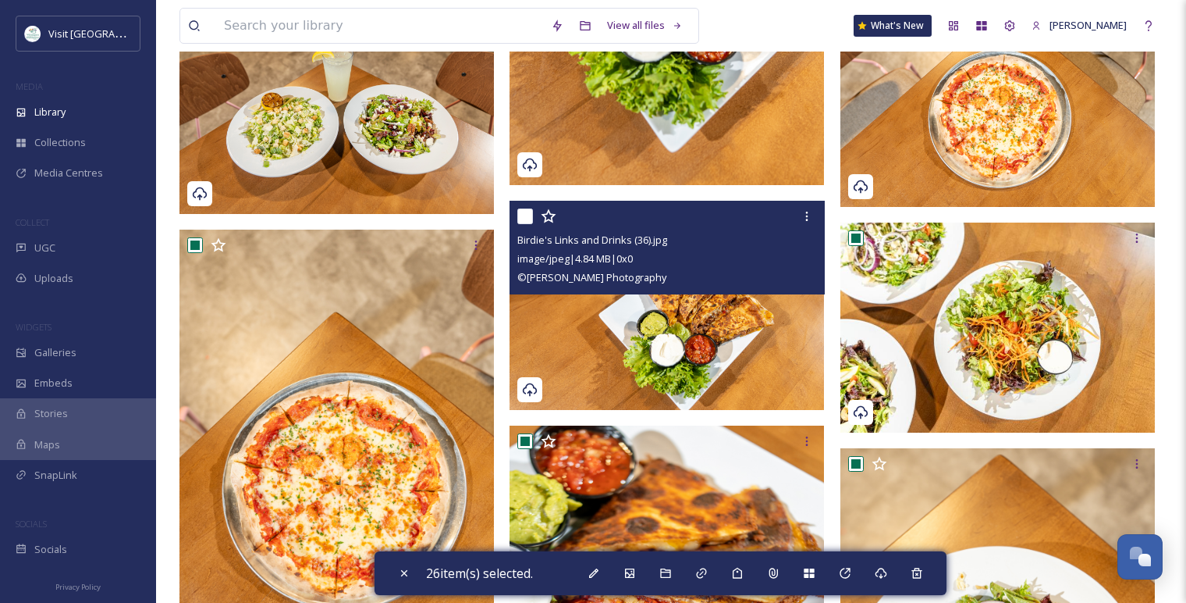
click at [526, 212] on input "checkbox" at bounding box center [525, 216] width 16 height 16
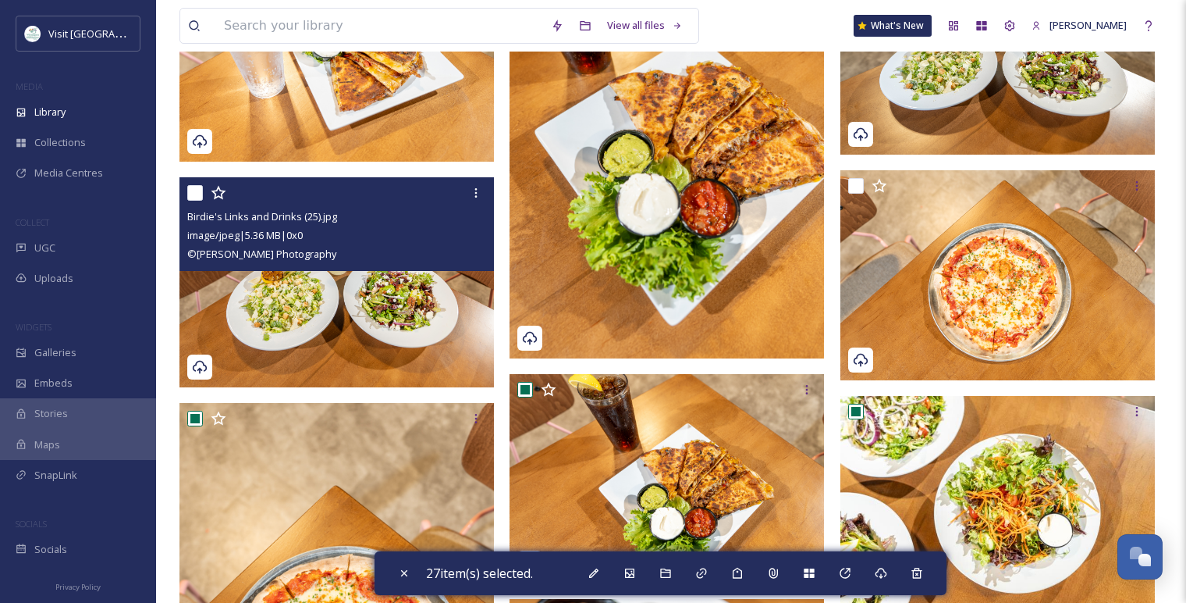
click at [194, 186] on input "checkbox" at bounding box center [195, 193] width 16 height 16
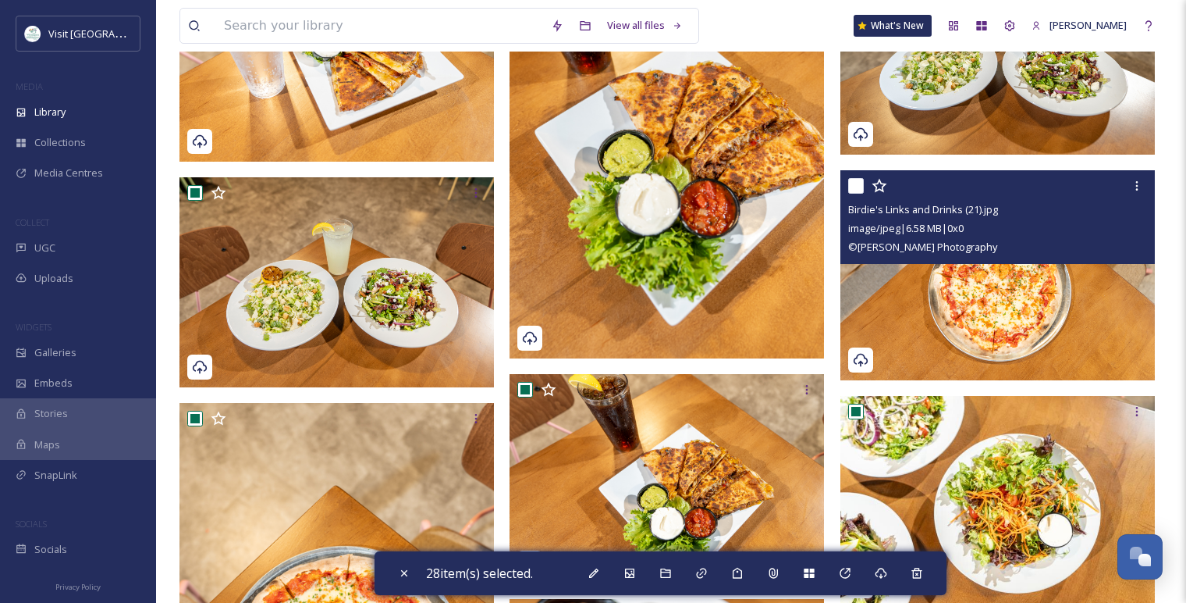
click at [871, 185] on div at bounding box center [999, 186] width 303 height 28
click at [859, 183] on input "checkbox" at bounding box center [856, 186] width 16 height 16
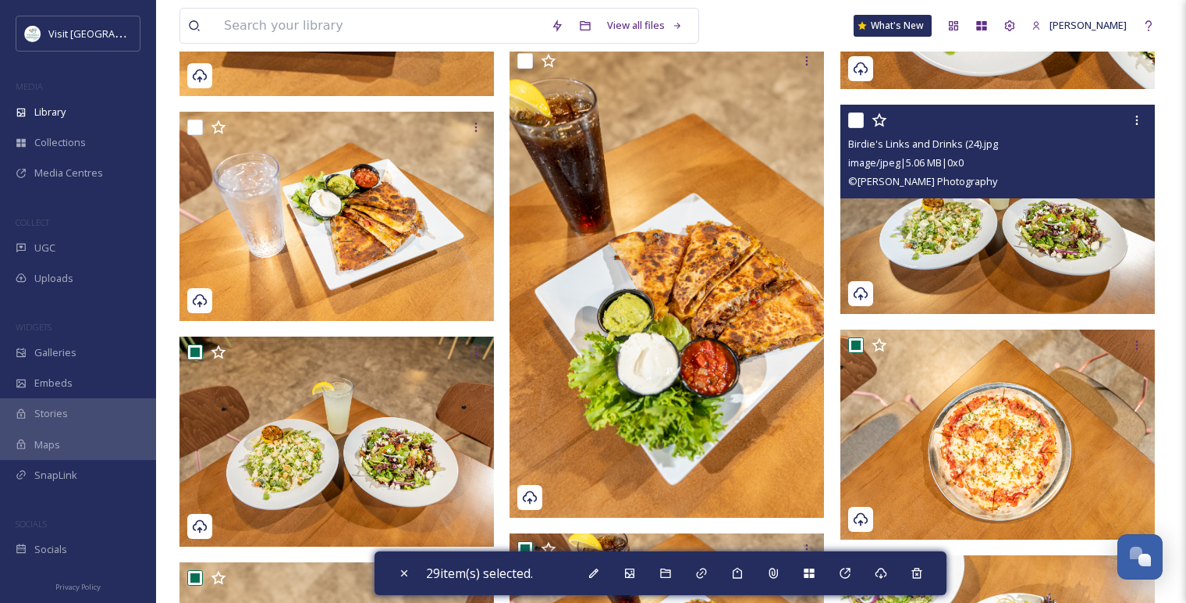
scroll to position [3823, 0]
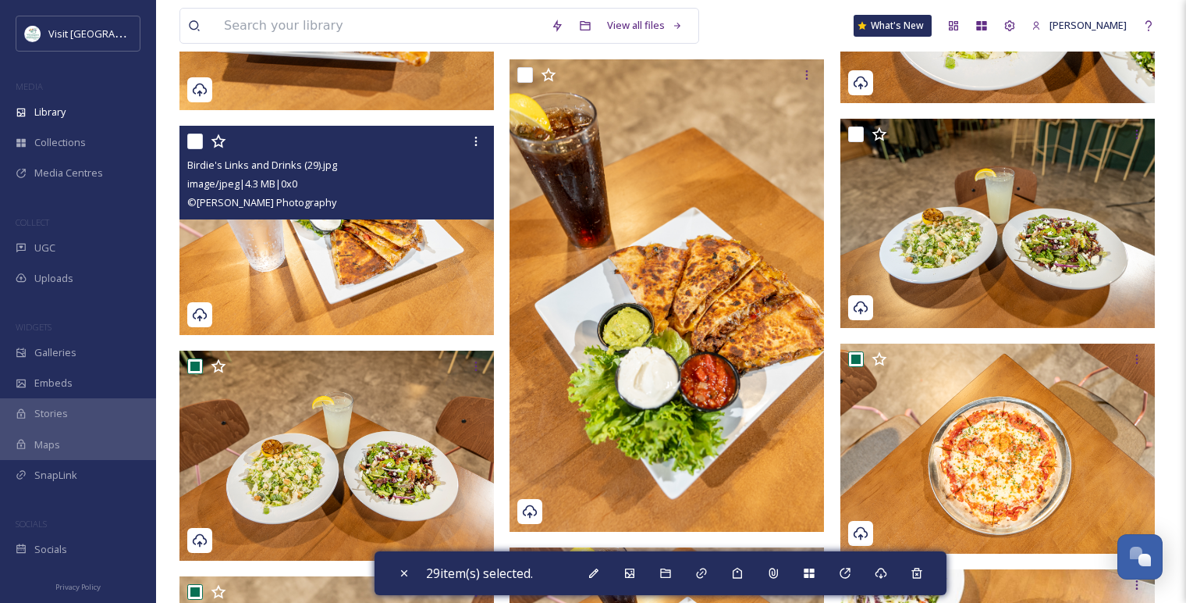
drag, startPoint x: 192, startPoint y: 140, endPoint x: 285, endPoint y: 133, distance: 93.1
click at [191, 140] on input "checkbox" at bounding box center [195, 141] width 16 height 16
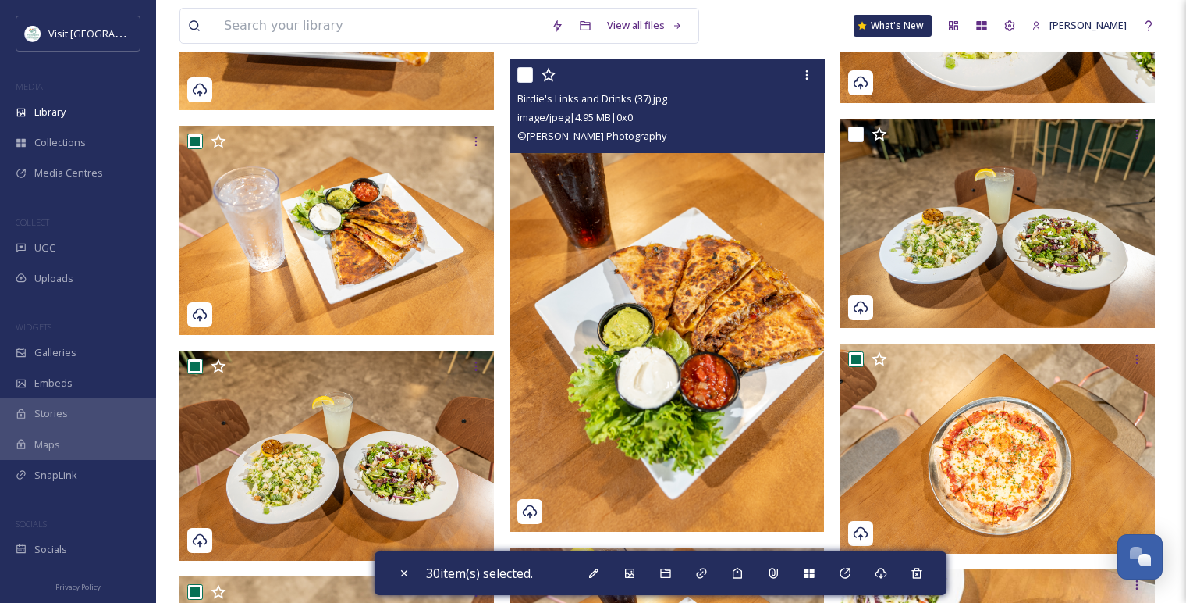
click at [528, 67] on input "checkbox" at bounding box center [525, 75] width 16 height 16
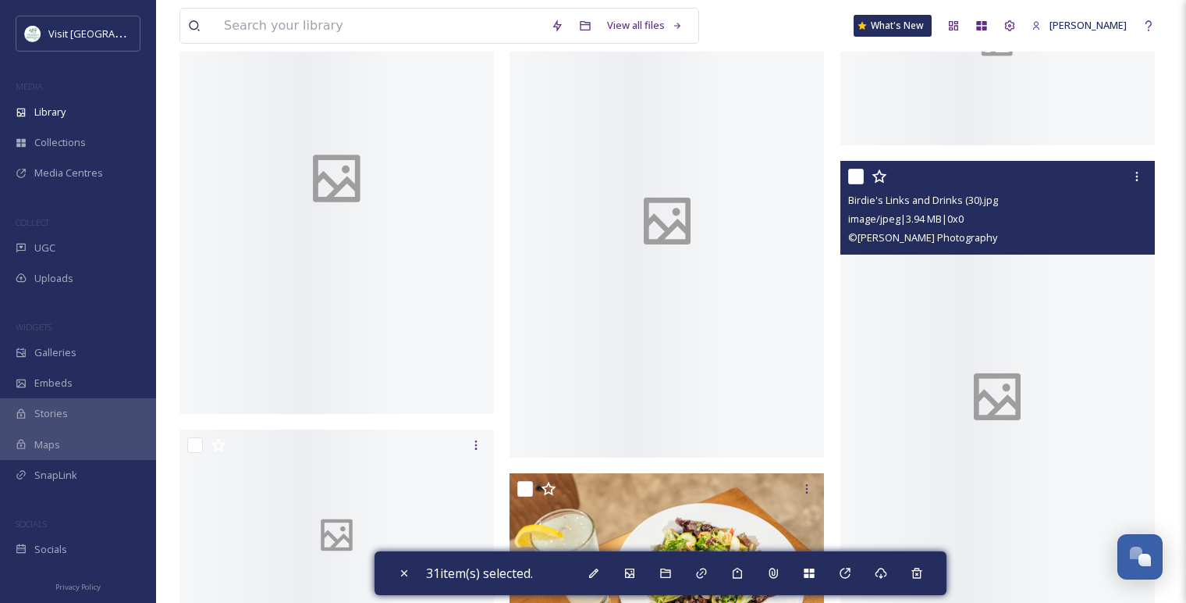
click at [857, 165] on div "Birdie's Links and Drinks (30).jpg image/jpeg | 3.94 MB | 0 x 0 © [PERSON_NAME]…" at bounding box center [998, 397] width 315 height 472
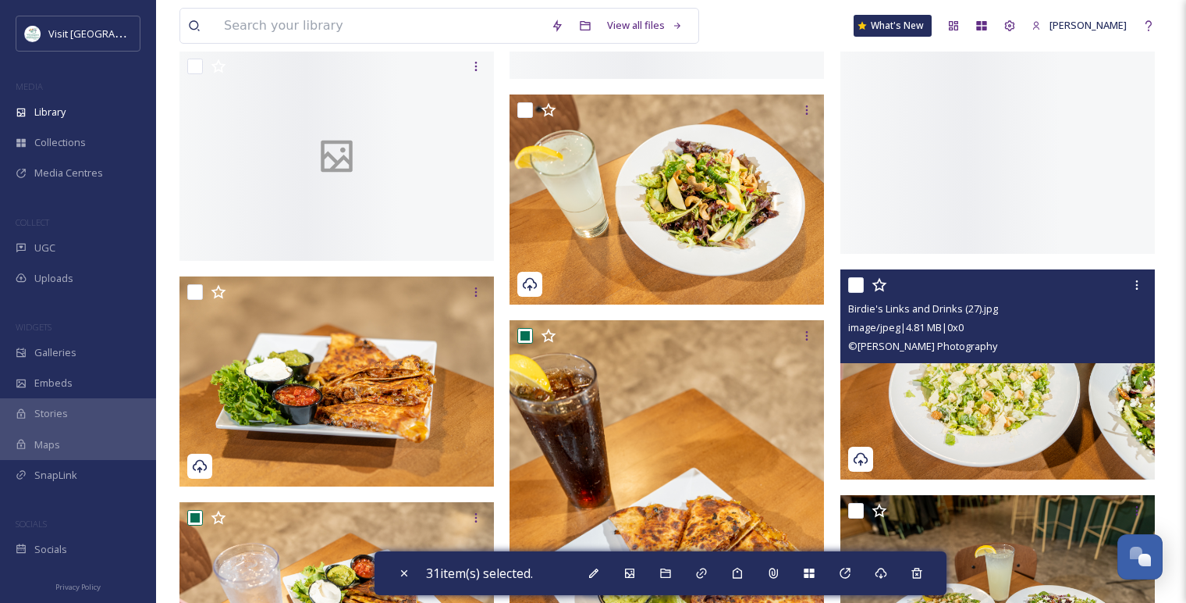
click at [851, 279] on input "checkbox" at bounding box center [856, 285] width 16 height 16
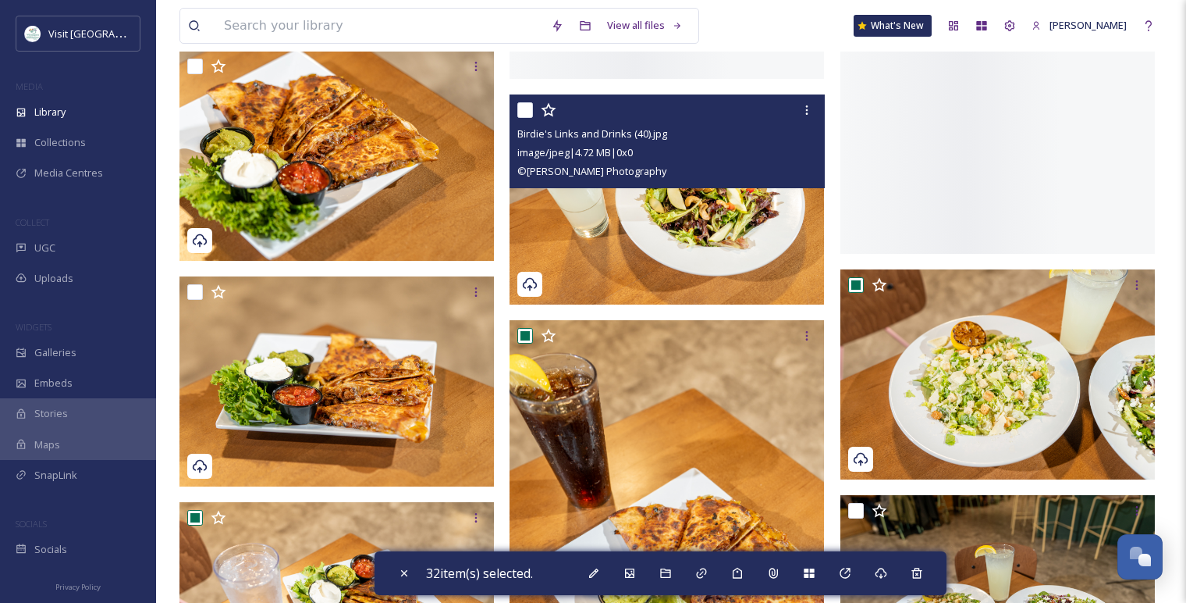
click at [523, 108] on input "checkbox" at bounding box center [525, 110] width 16 height 16
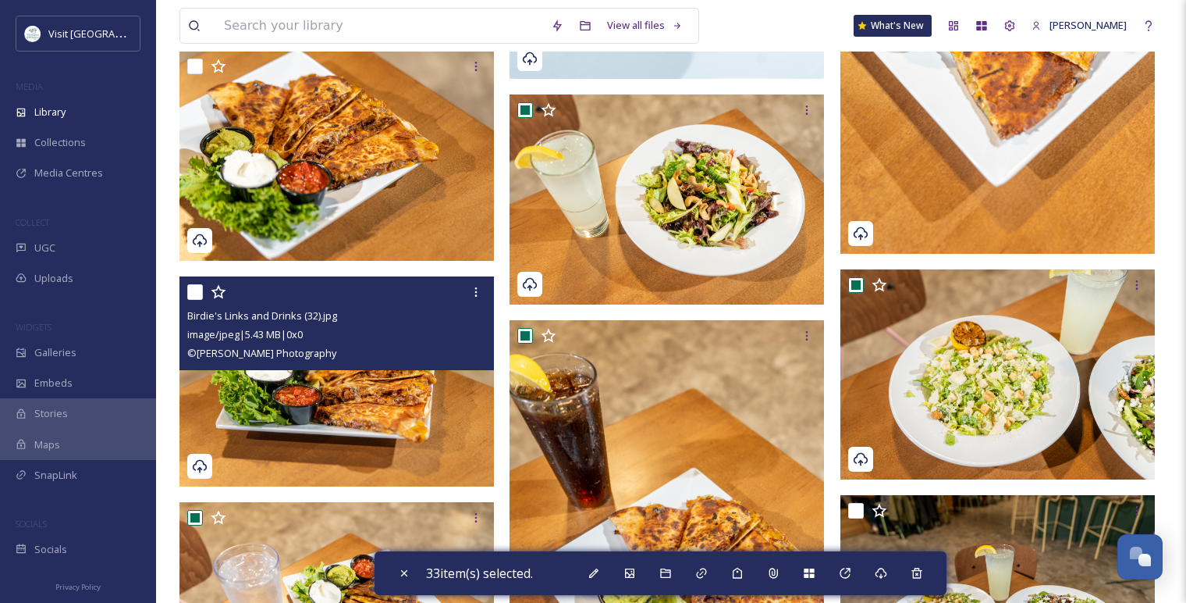
click at [197, 290] on input "checkbox" at bounding box center [195, 292] width 16 height 16
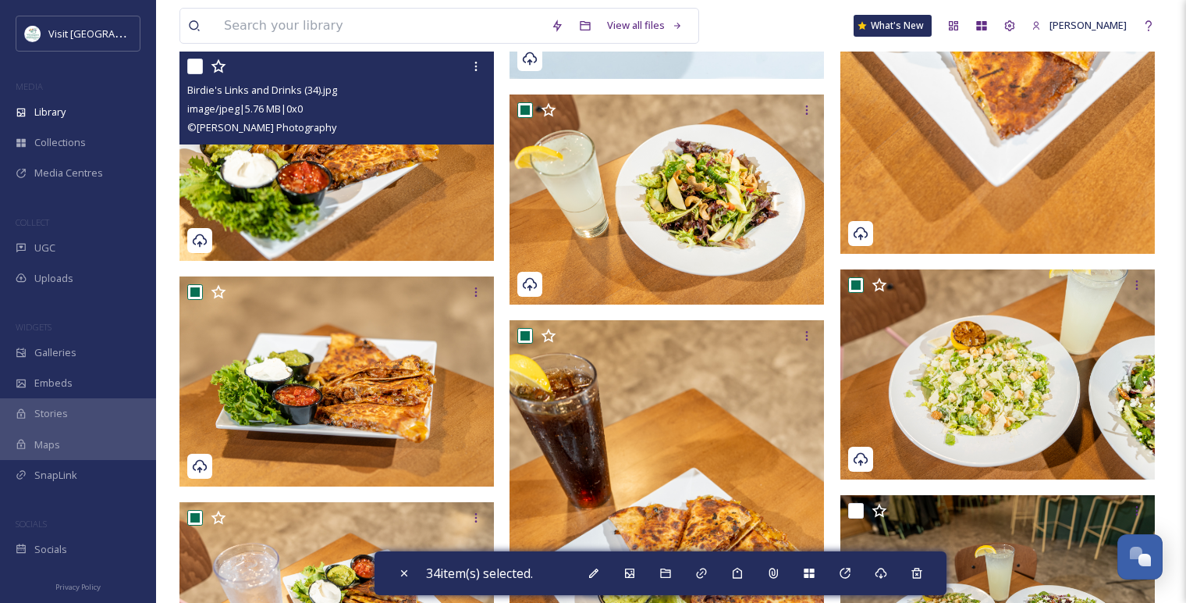
click at [200, 71] on input "checkbox" at bounding box center [195, 67] width 16 height 16
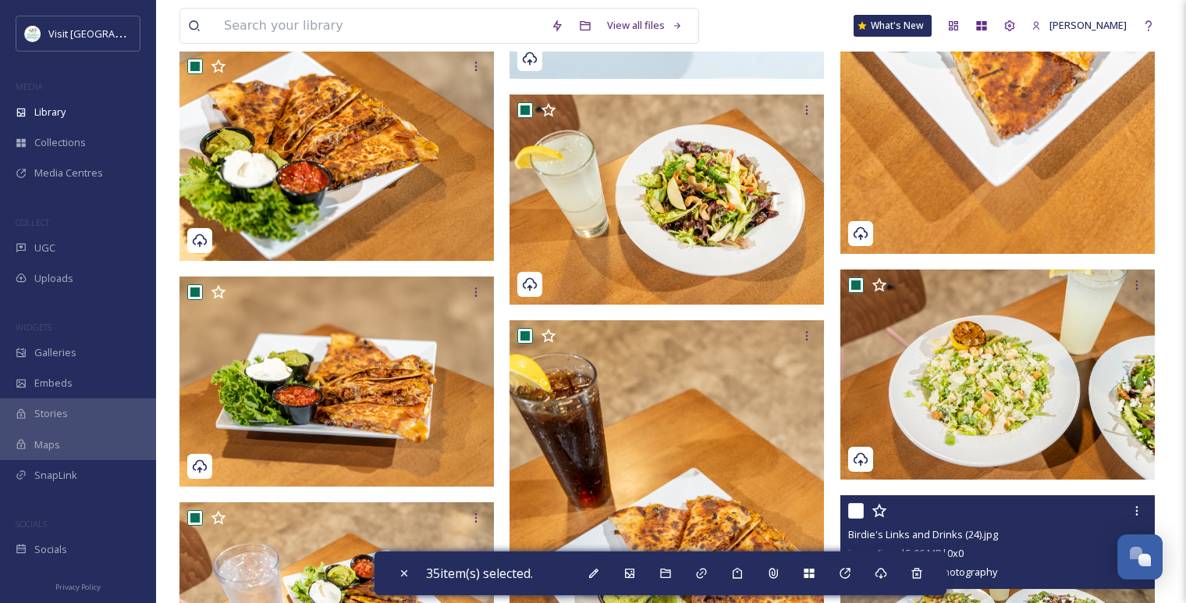
click at [847, 508] on div "Birdie's Links and Drinks (24).jpg image/jpeg | 5.06 MB | 0 x 0 © [PERSON_NAME]…" at bounding box center [998, 542] width 315 height 94
click at [852, 507] on input "checkbox" at bounding box center [856, 511] width 16 height 16
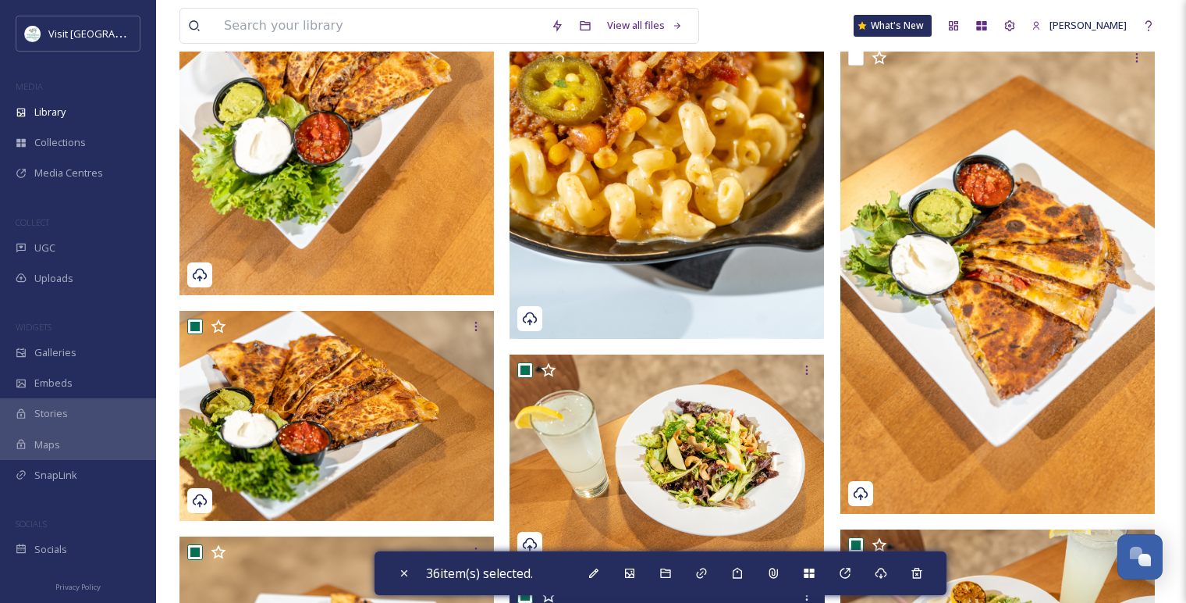
scroll to position [3594, 0]
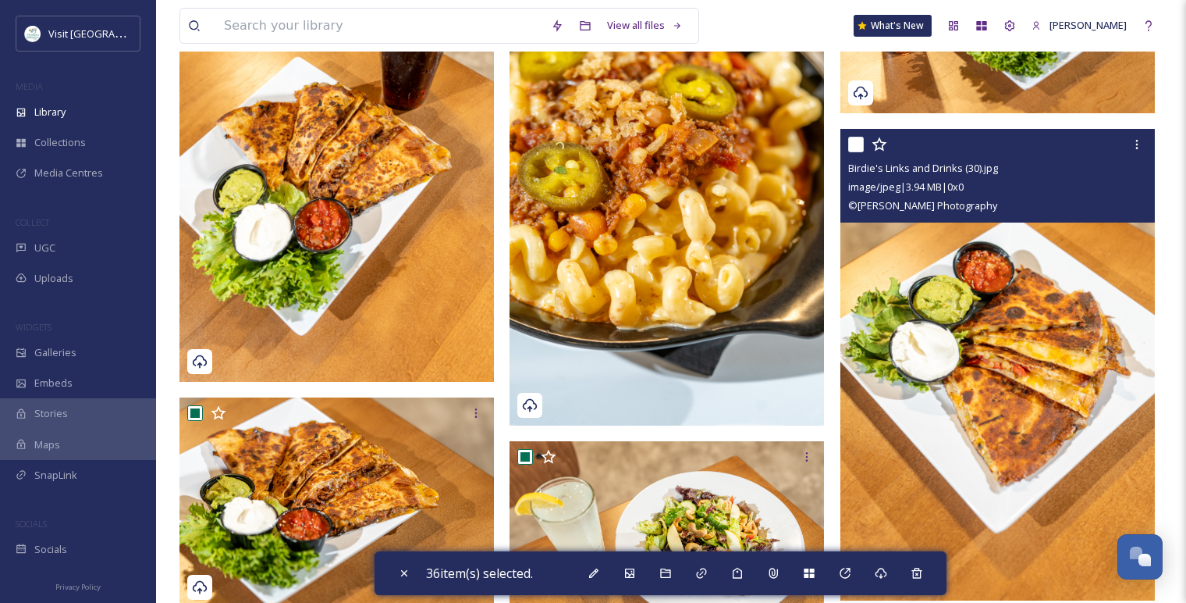
click at [862, 141] on input "checkbox" at bounding box center [856, 145] width 16 height 16
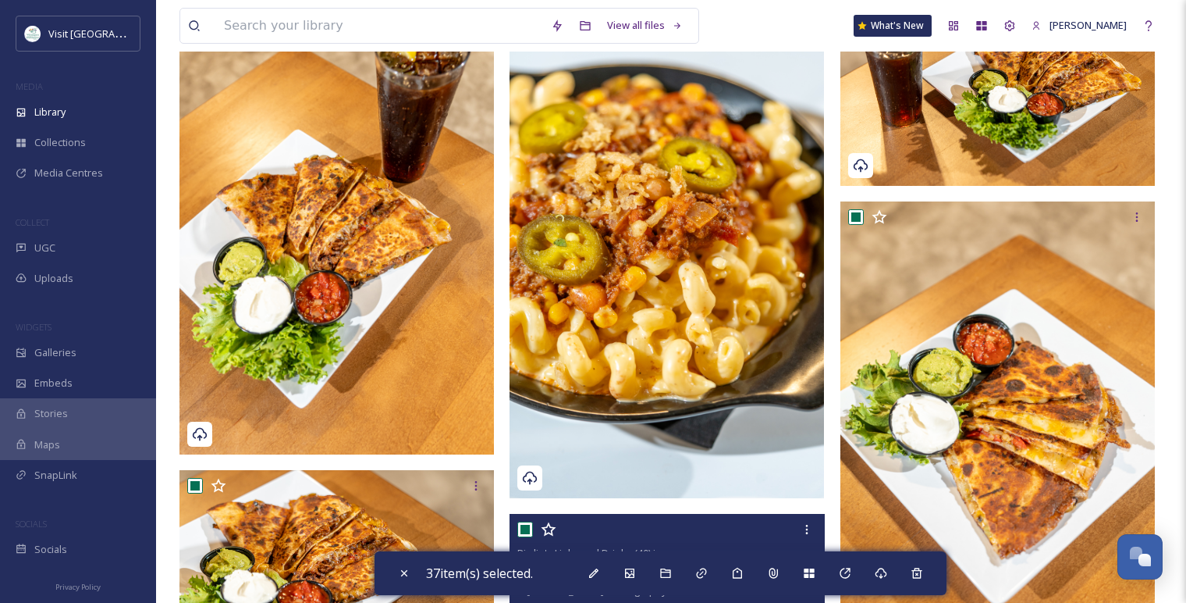
scroll to position [3508, 0]
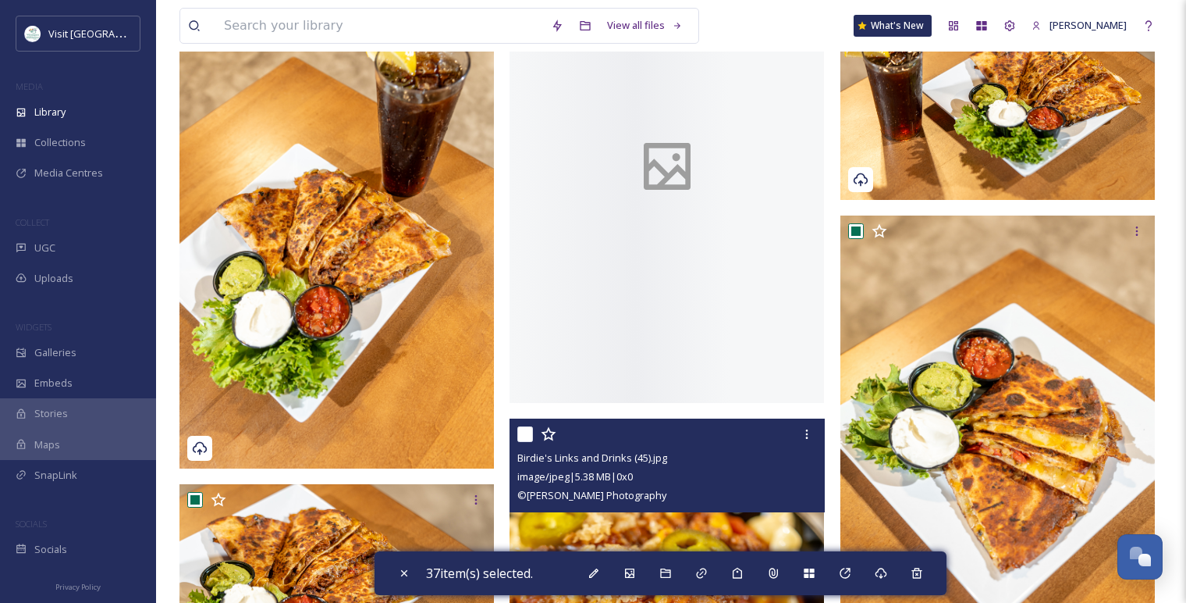
click at [519, 436] on input "checkbox" at bounding box center [525, 434] width 16 height 16
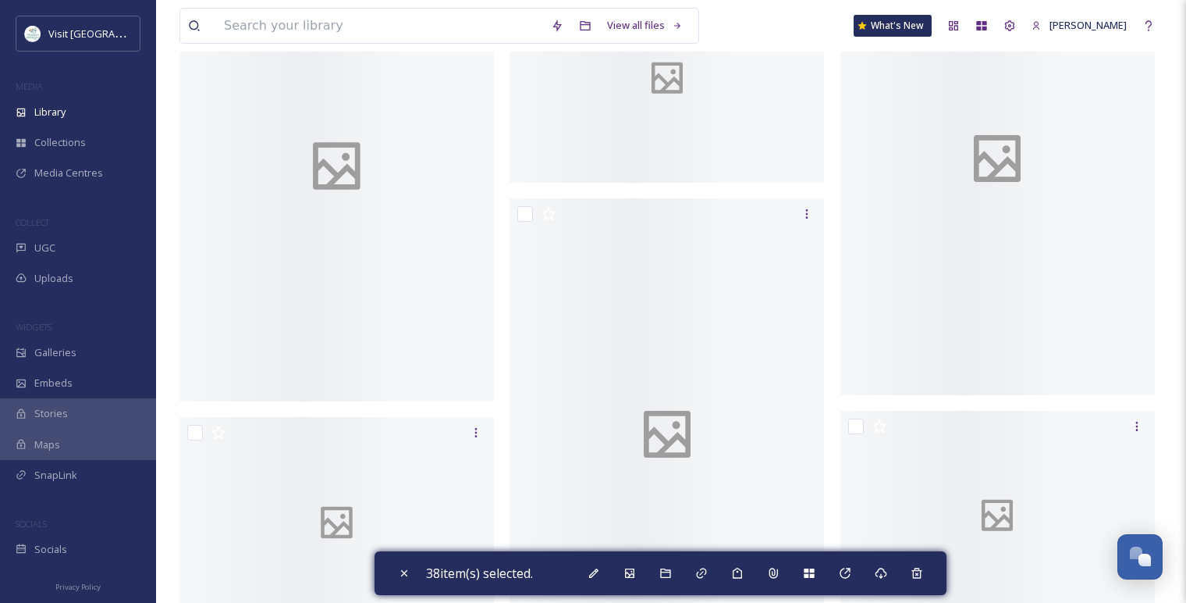
scroll to position [3625, 0]
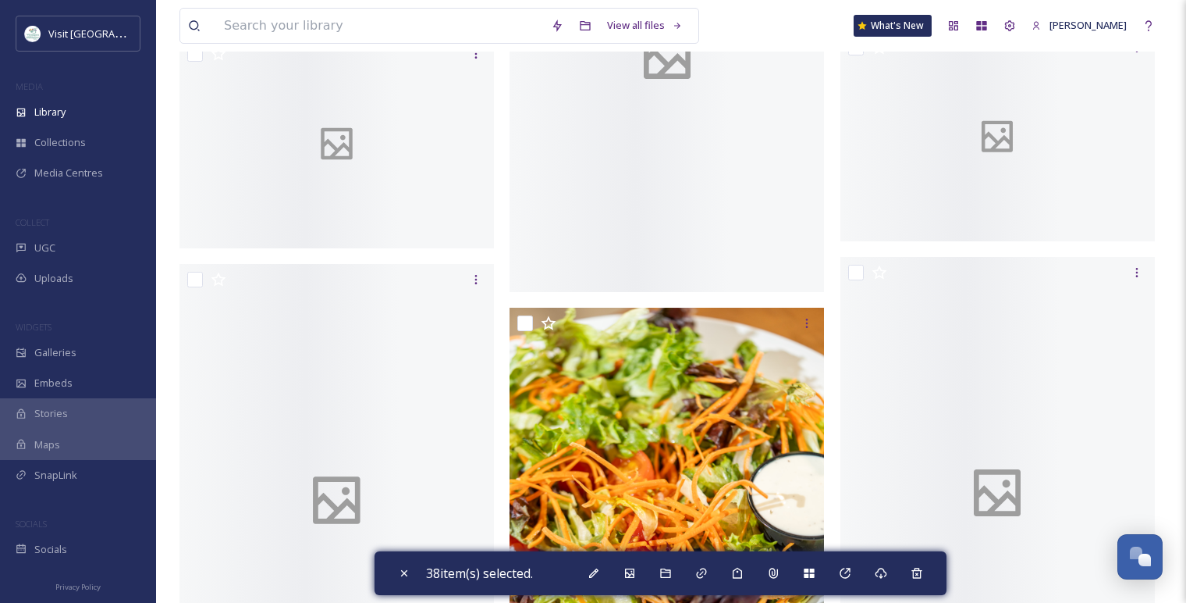
click at [195, 274] on input "checkbox" at bounding box center [195, 280] width 16 height 16
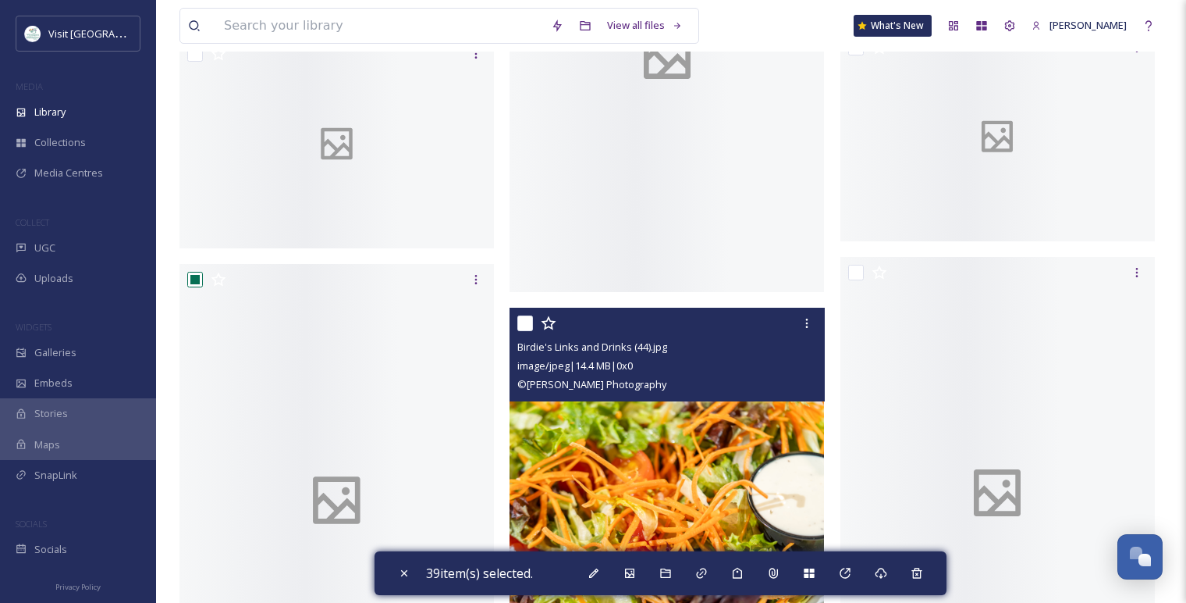
click at [521, 322] on input "checkbox" at bounding box center [525, 323] width 16 height 16
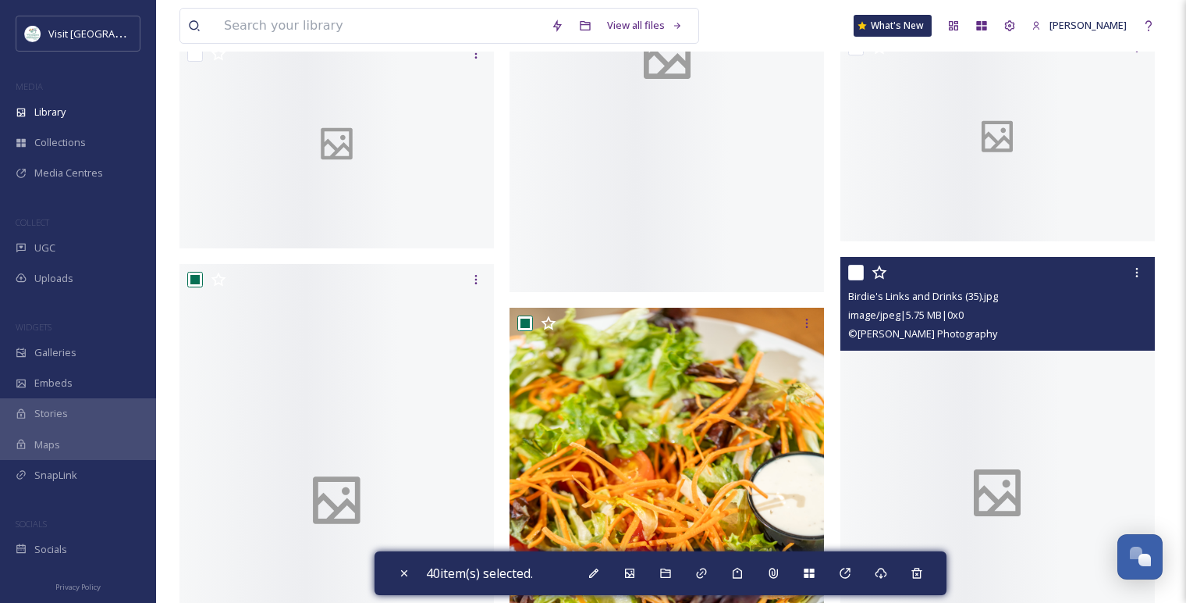
click at [852, 276] on input "checkbox" at bounding box center [856, 273] width 16 height 16
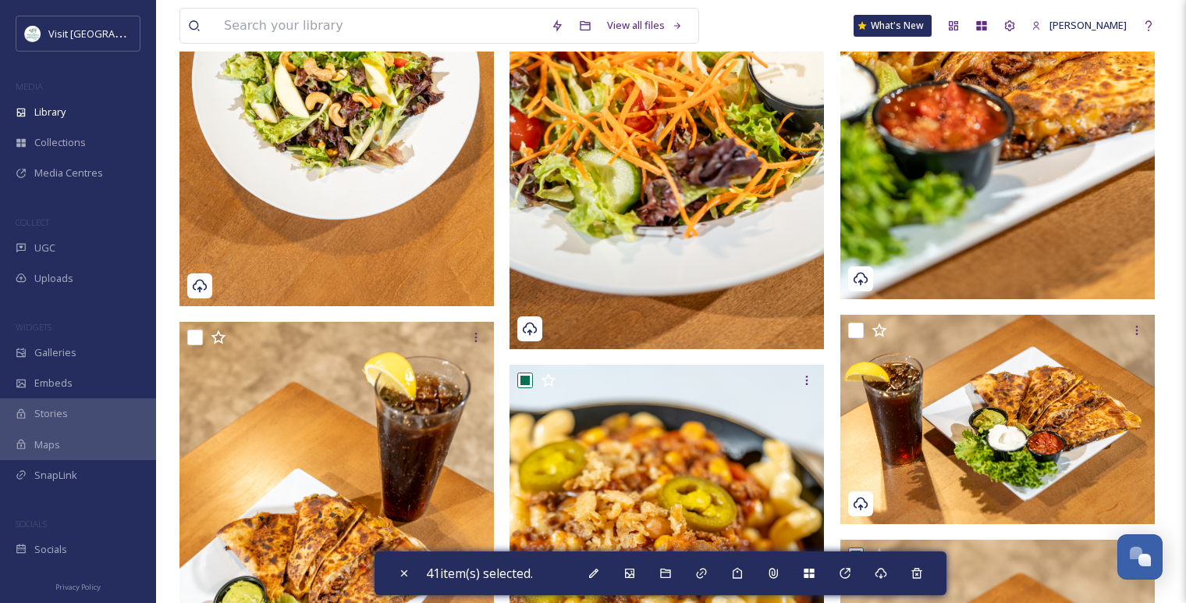
scroll to position [4059, 0]
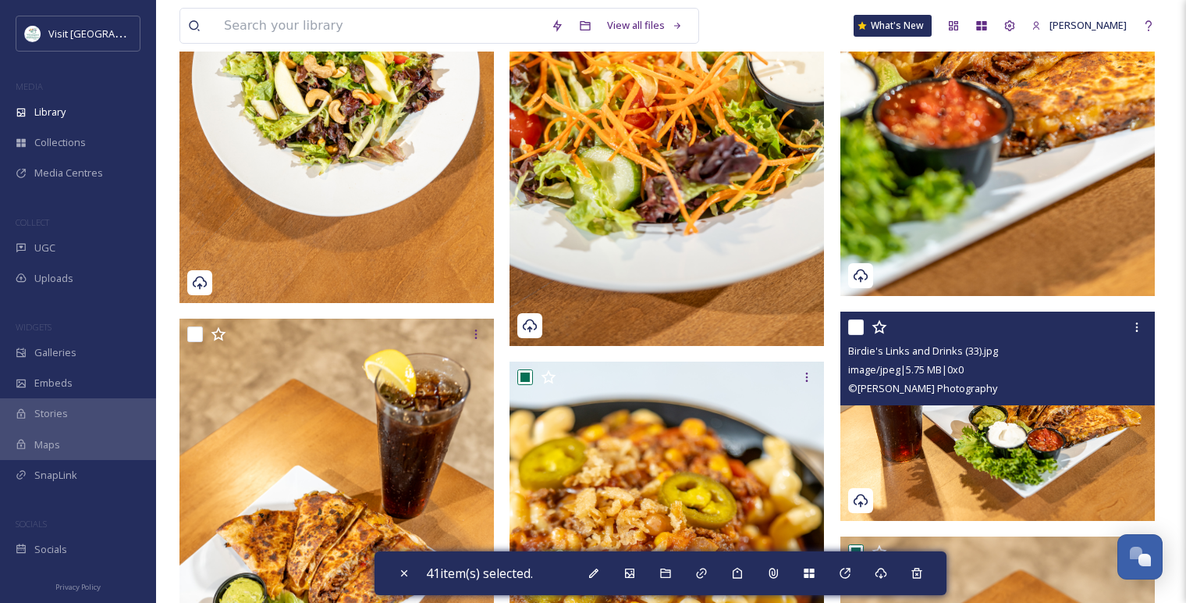
click at [853, 326] on input "checkbox" at bounding box center [856, 327] width 16 height 16
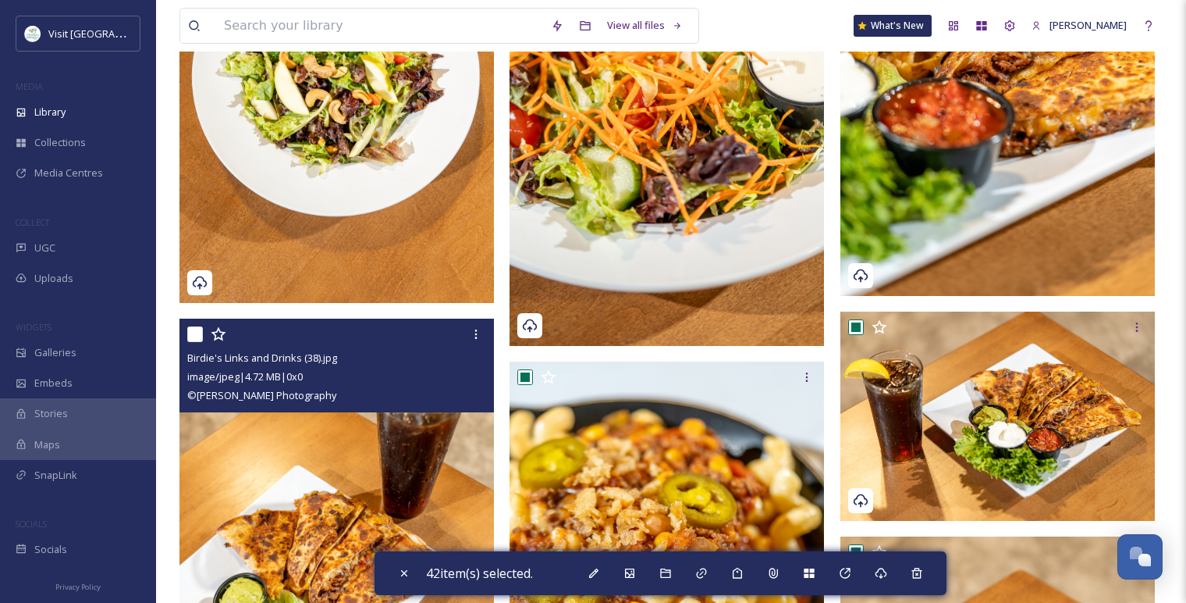
click at [194, 333] on input "checkbox" at bounding box center [195, 334] width 16 height 16
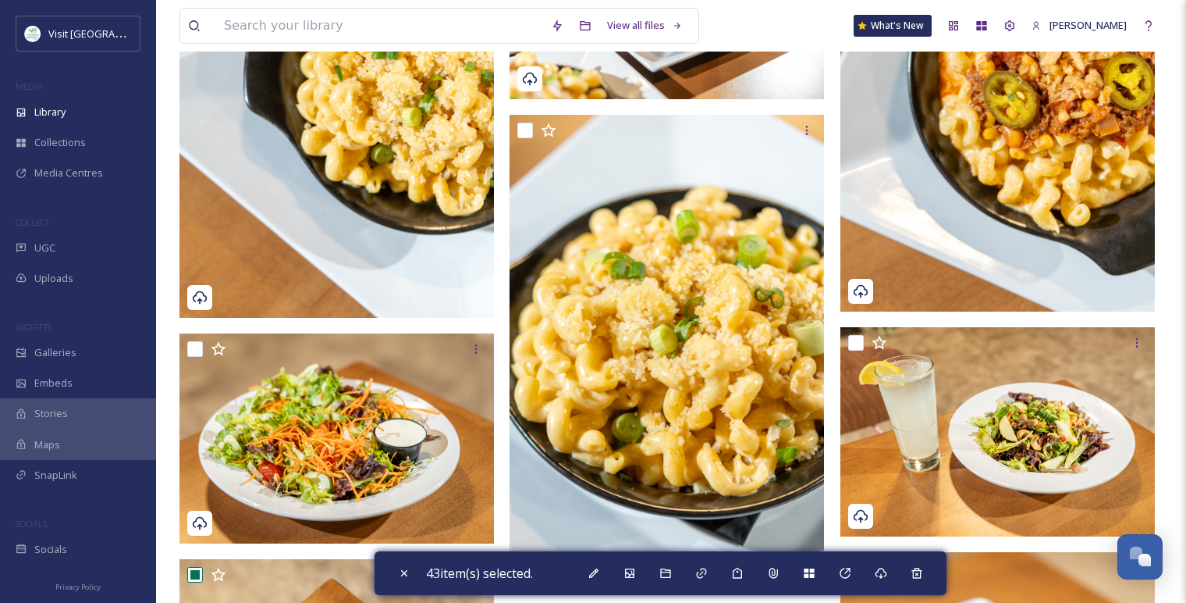
scroll to position [3278, 0]
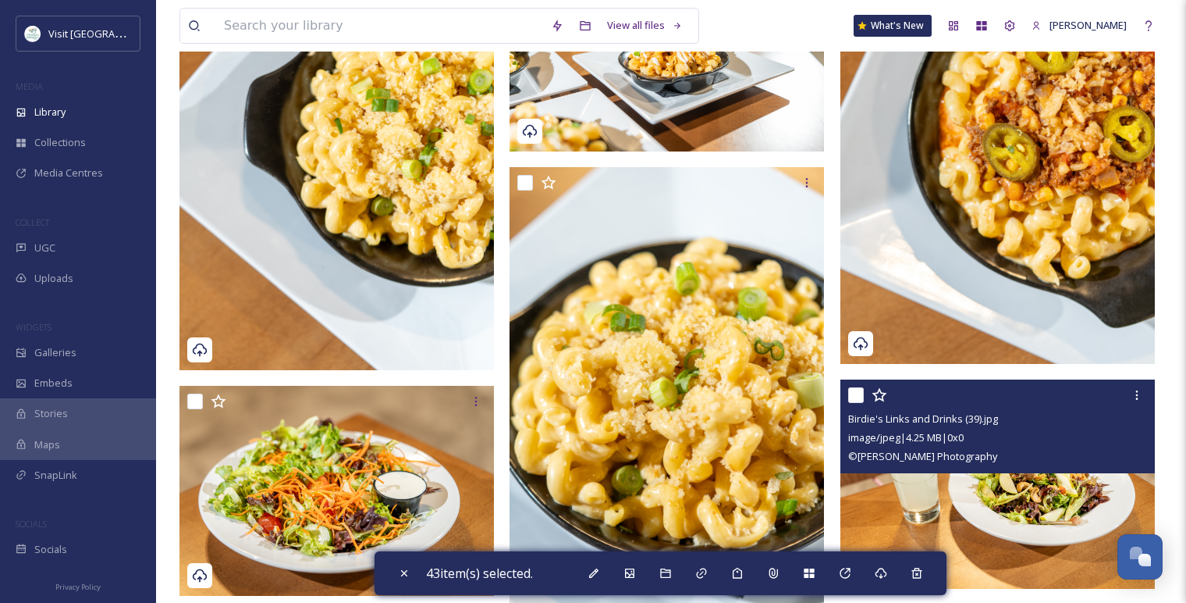
click at [852, 393] on input "checkbox" at bounding box center [856, 395] width 16 height 16
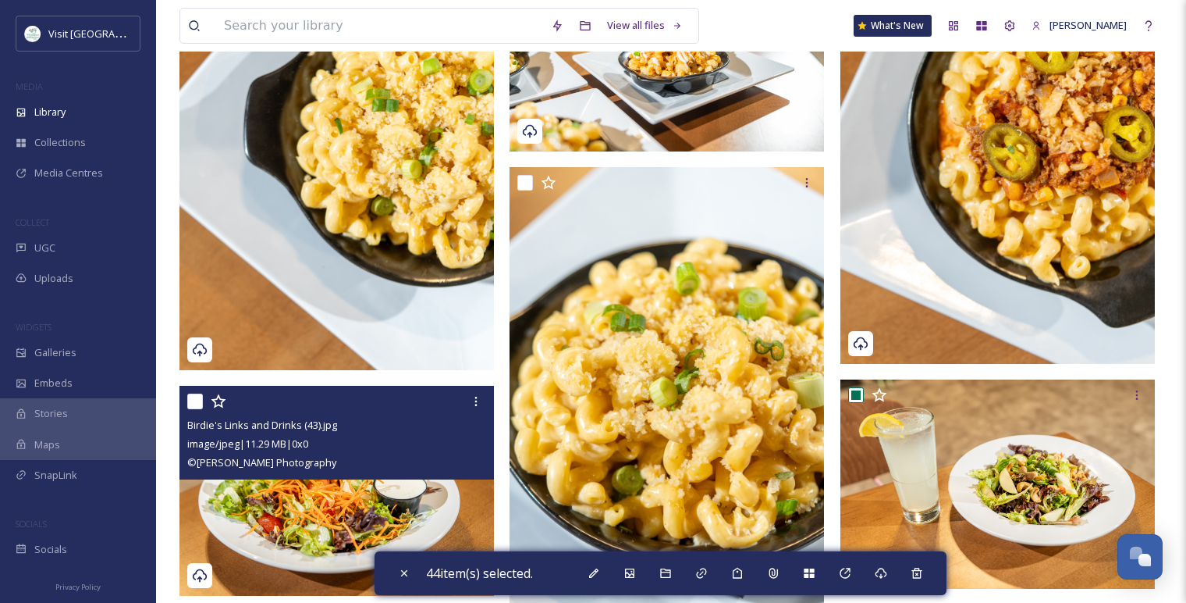
click at [195, 395] on input "checkbox" at bounding box center [195, 401] width 16 height 16
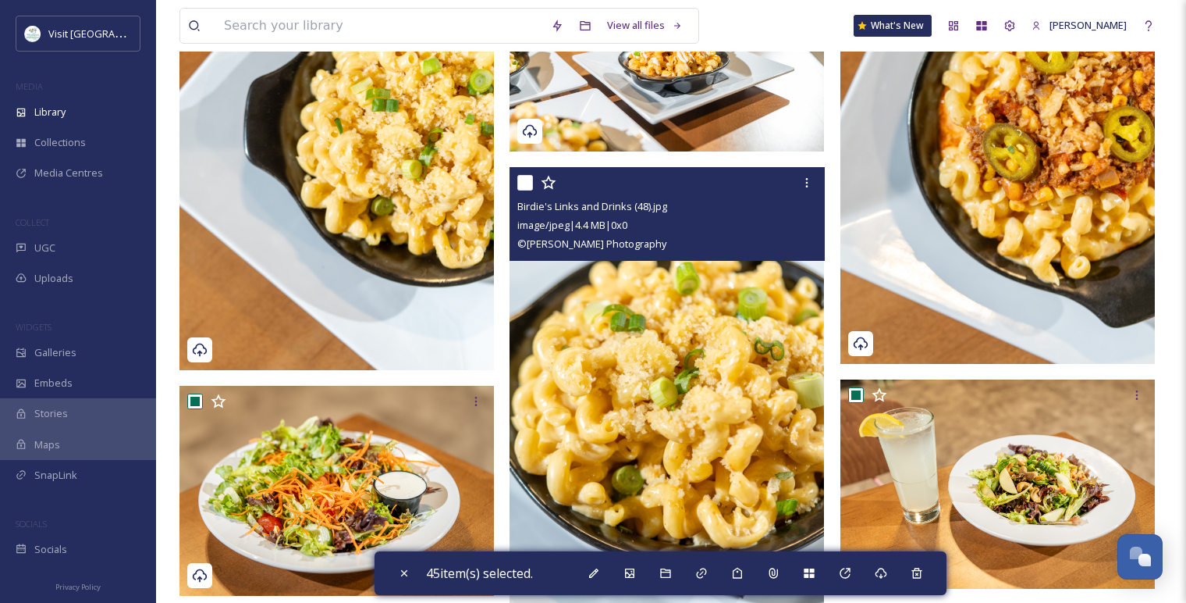
click at [530, 183] on input "checkbox" at bounding box center [525, 183] width 16 height 16
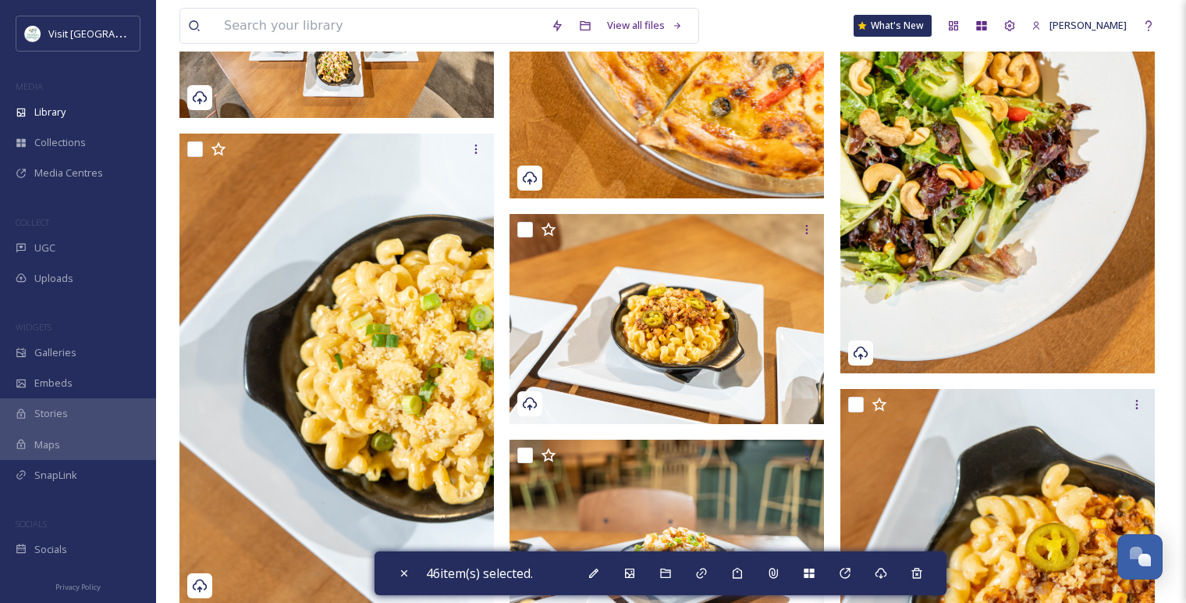
scroll to position [3221, 0]
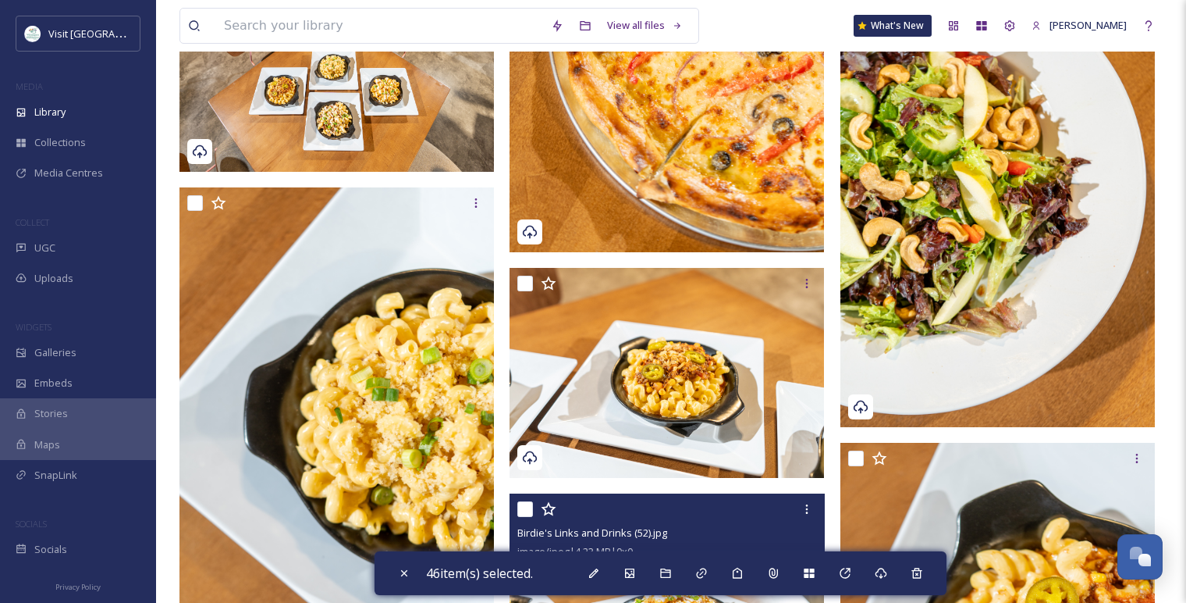
click at [522, 508] on input "checkbox" at bounding box center [525, 509] width 16 height 16
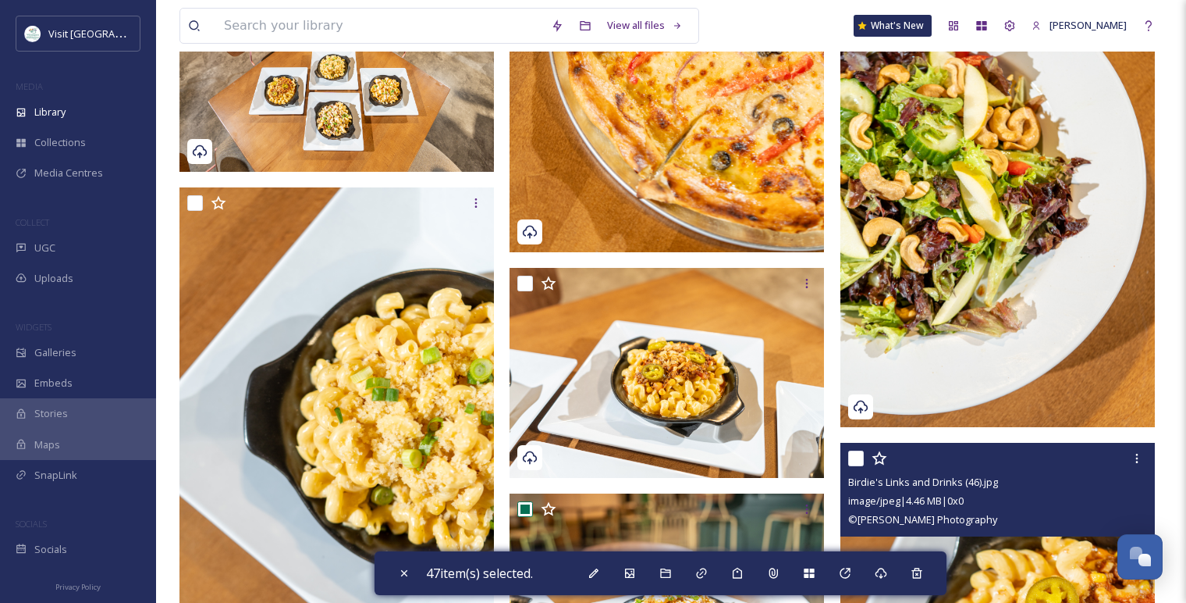
click at [856, 457] on input "checkbox" at bounding box center [856, 458] width 16 height 16
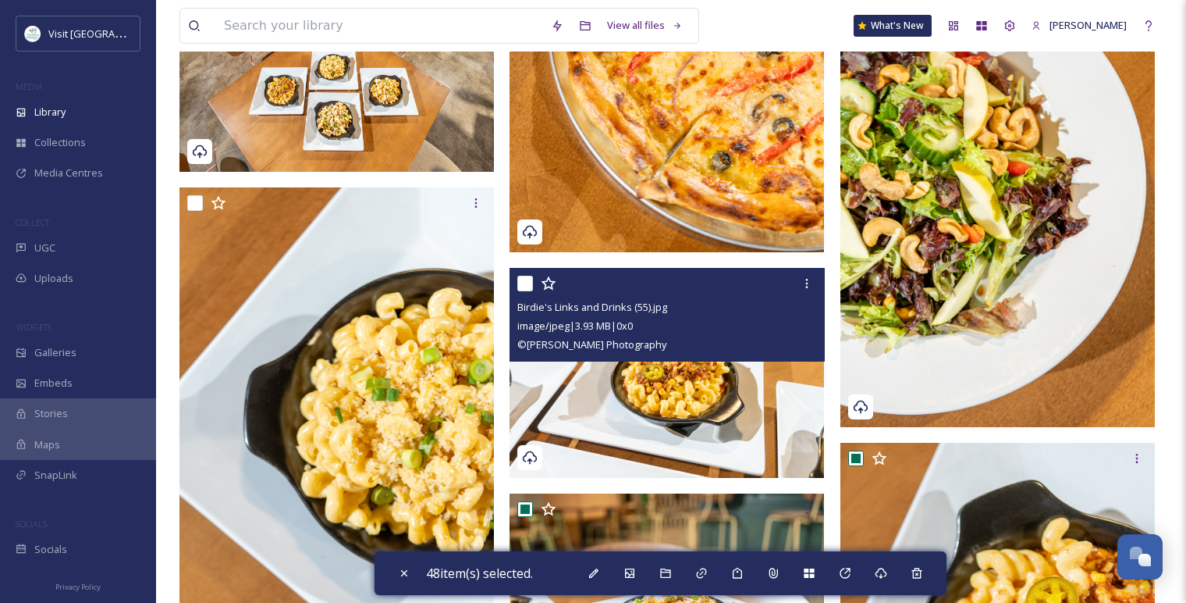
click at [522, 279] on input "checkbox" at bounding box center [525, 284] width 16 height 16
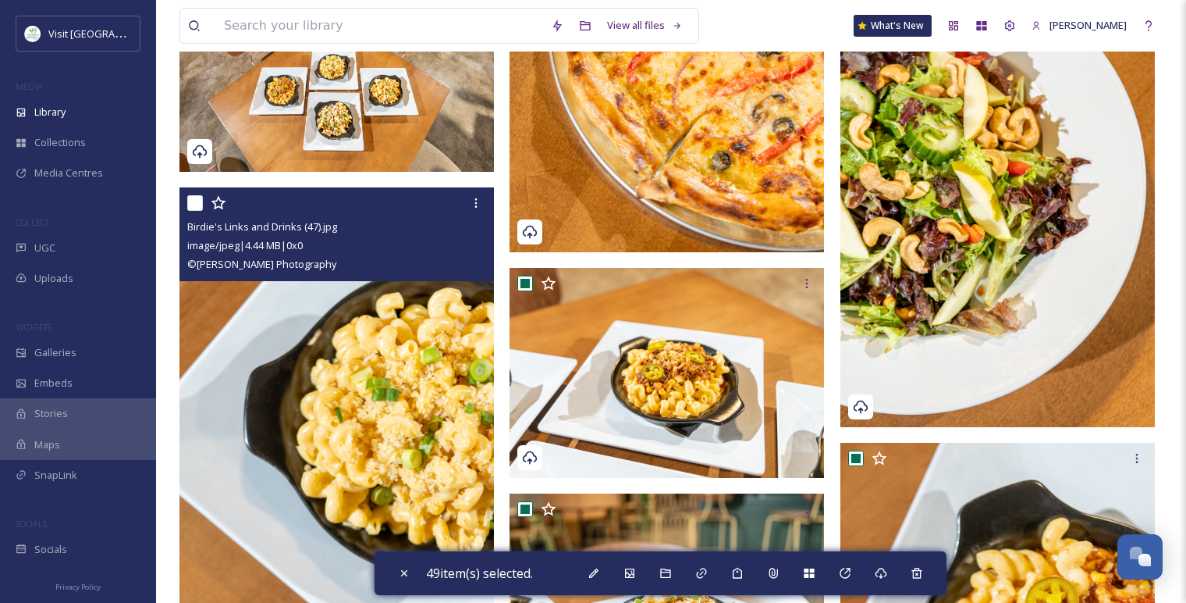
click at [188, 202] on input "checkbox" at bounding box center [195, 203] width 16 height 16
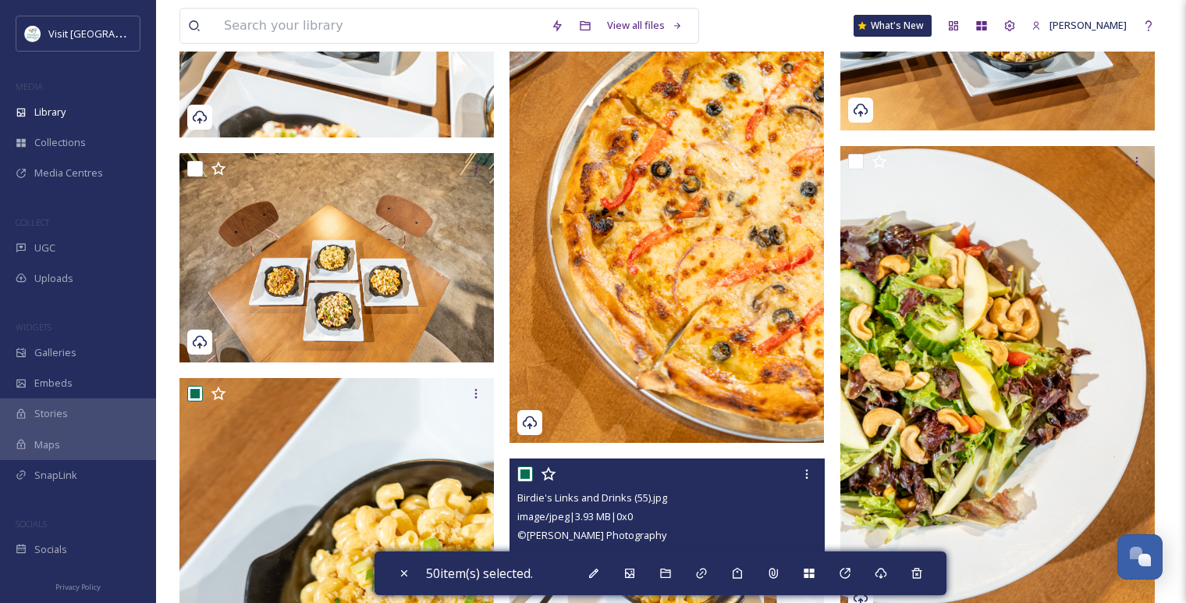
scroll to position [2961, 0]
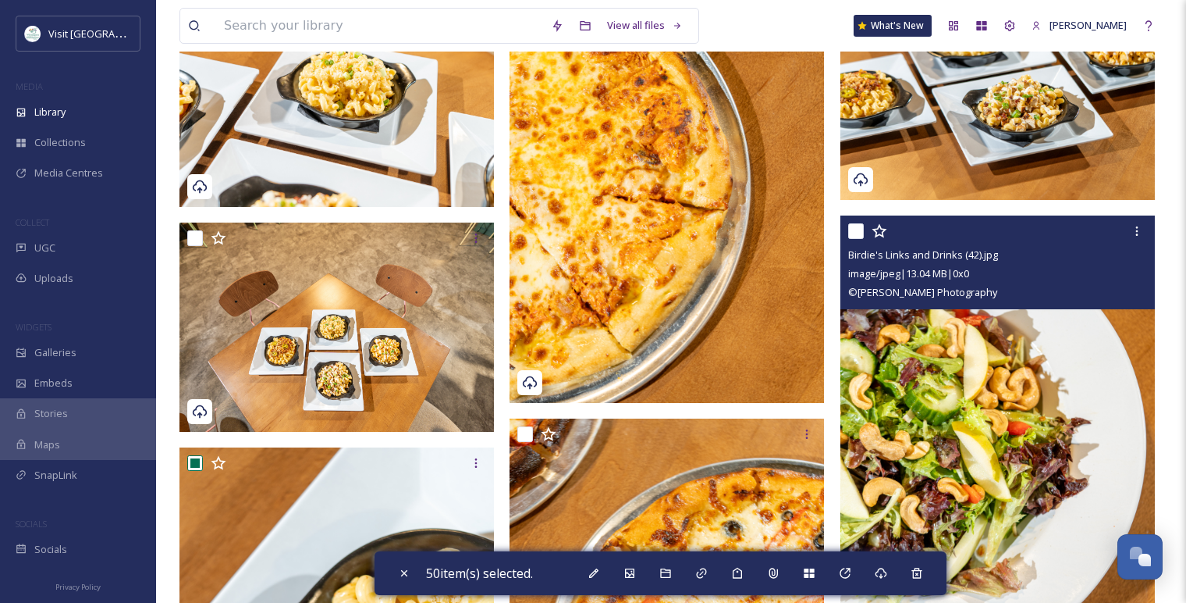
click at [852, 234] on input "checkbox" at bounding box center [856, 231] width 16 height 16
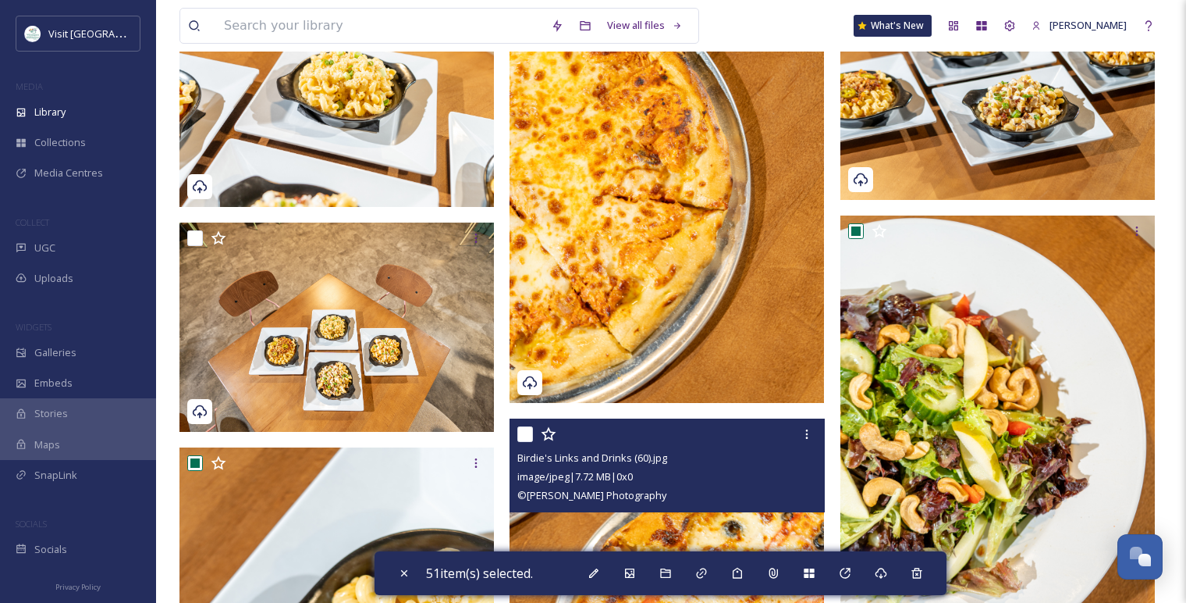
click at [529, 439] on input "checkbox" at bounding box center [525, 434] width 16 height 16
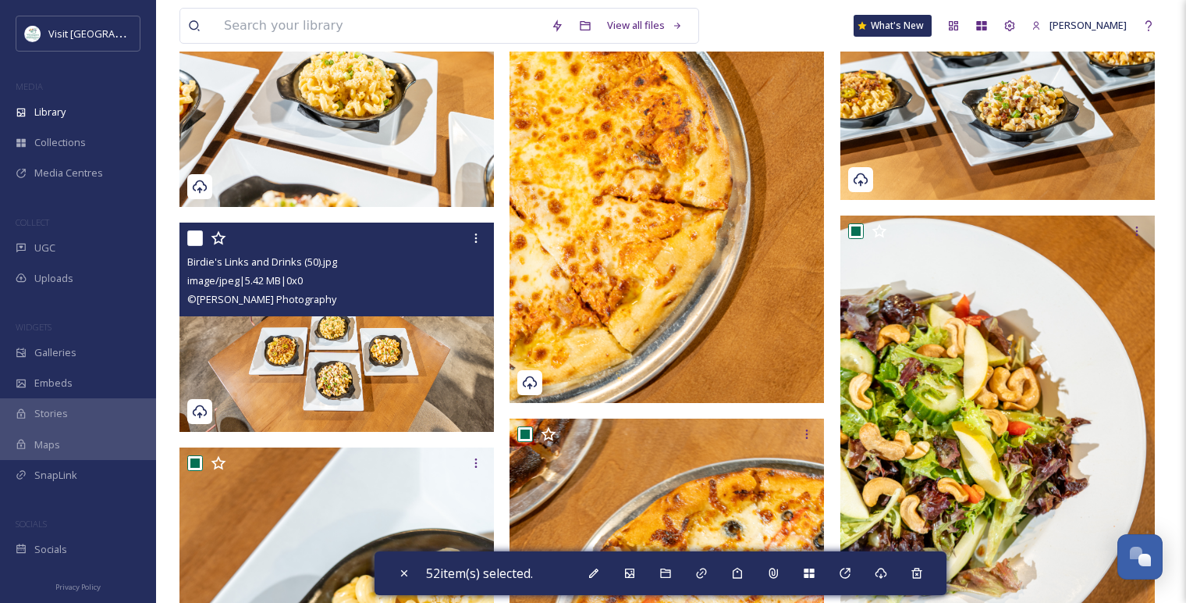
click at [199, 240] on input "checkbox" at bounding box center [195, 238] width 16 height 16
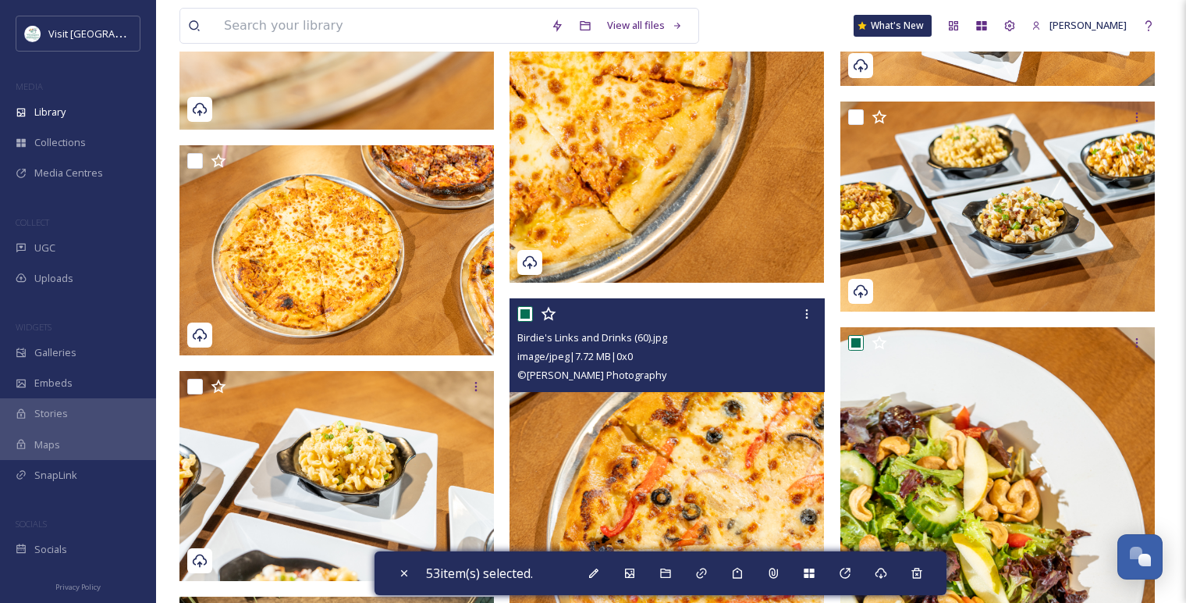
scroll to position [2992, 0]
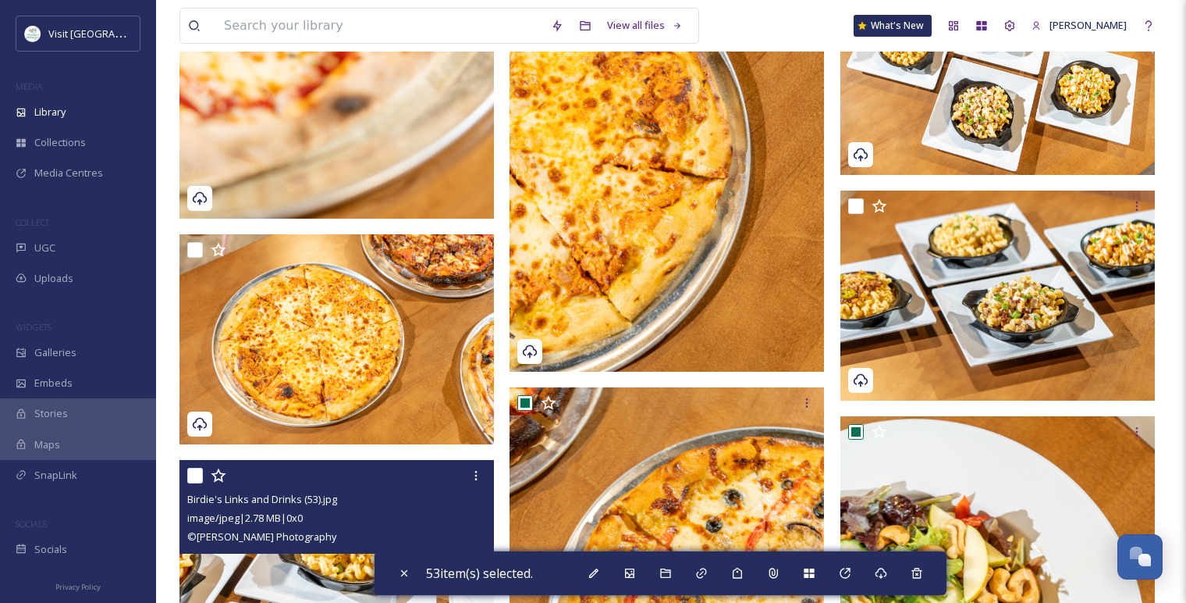
click at [195, 476] on input "checkbox" at bounding box center [195, 476] width 16 height 16
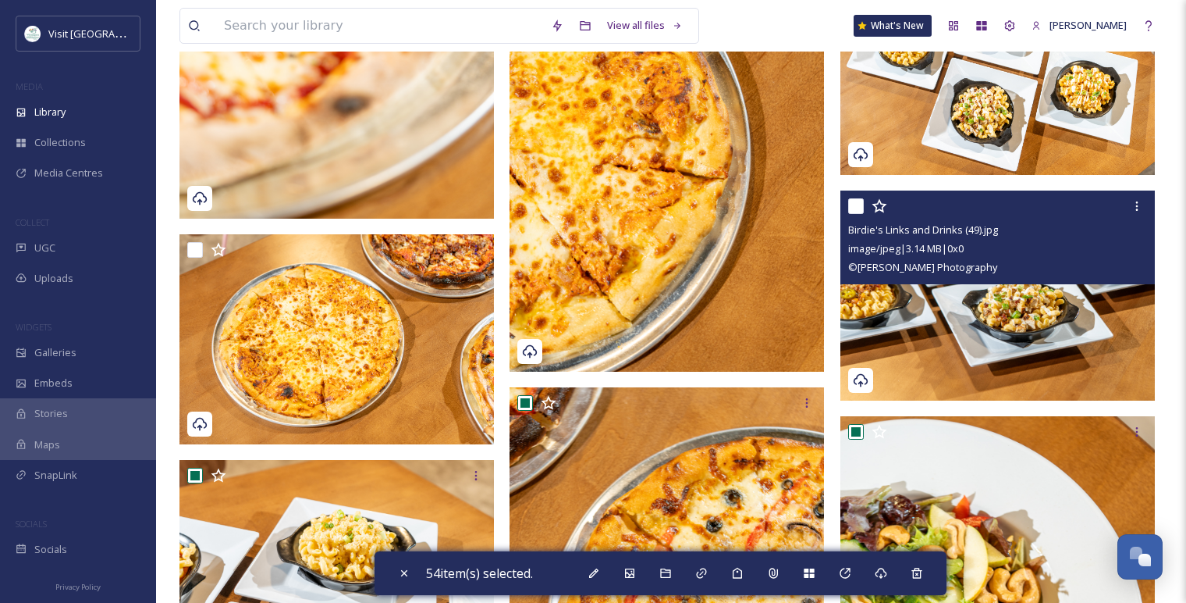
click at [855, 211] on input "checkbox" at bounding box center [856, 206] width 16 height 16
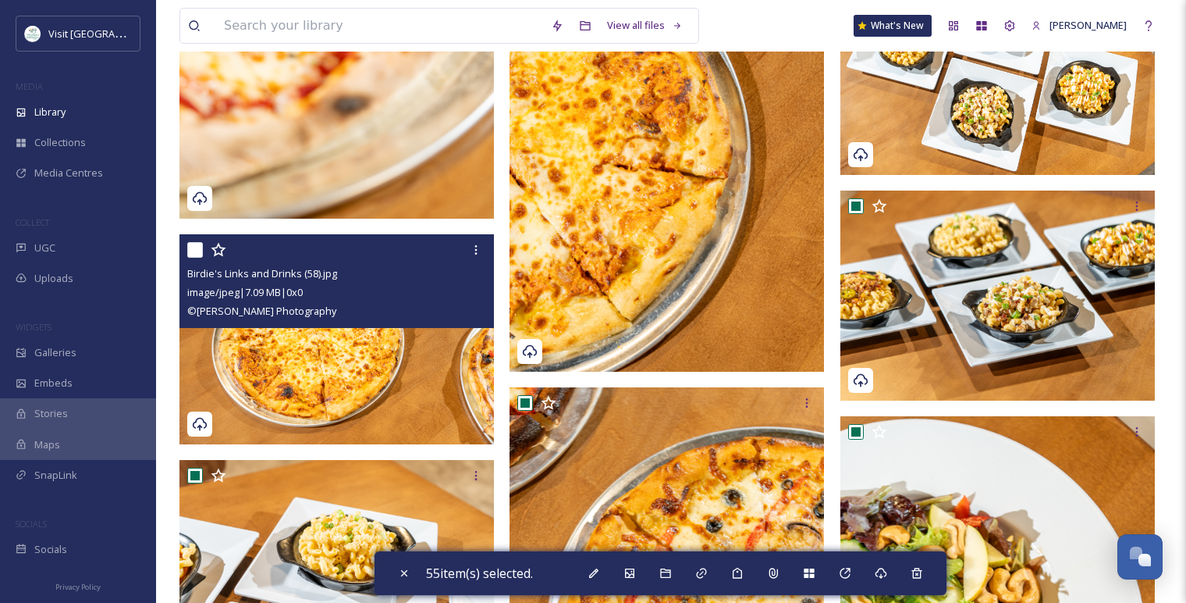
click at [194, 254] on input "checkbox" at bounding box center [195, 250] width 16 height 16
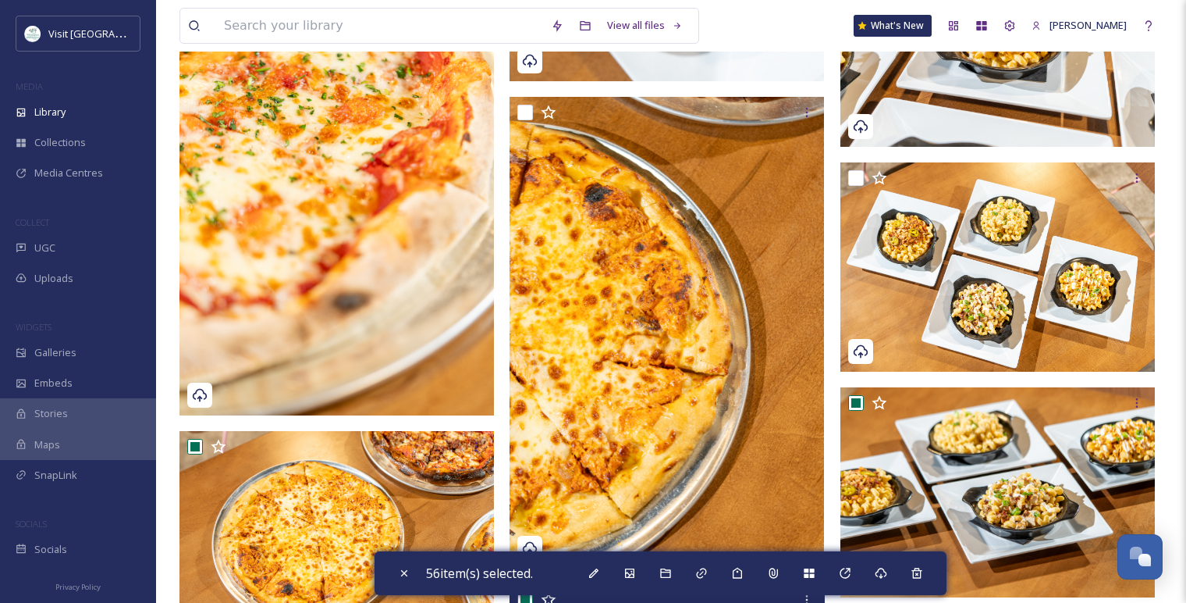
scroll to position [2732, 0]
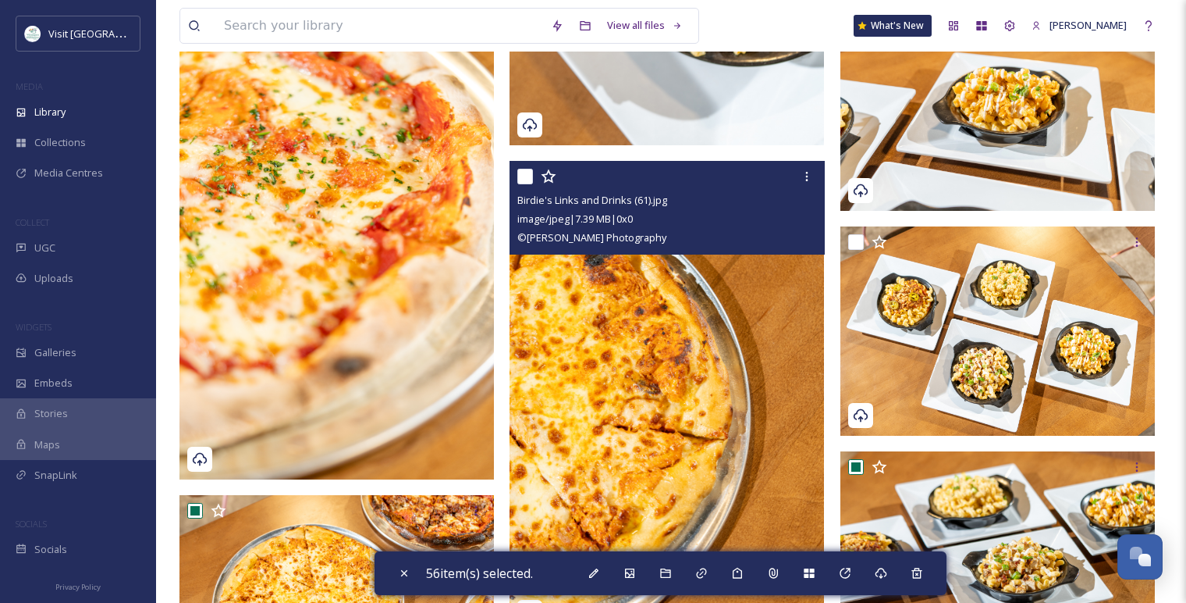
click at [523, 173] on input "checkbox" at bounding box center [525, 177] width 16 height 16
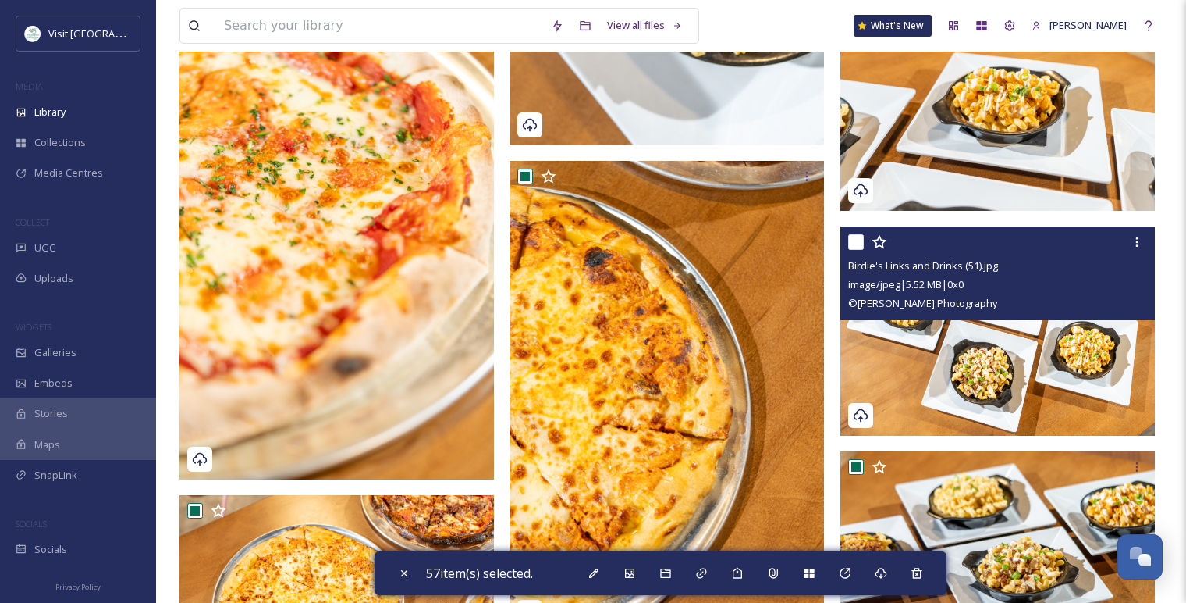
click at [855, 240] on input "checkbox" at bounding box center [856, 242] width 16 height 16
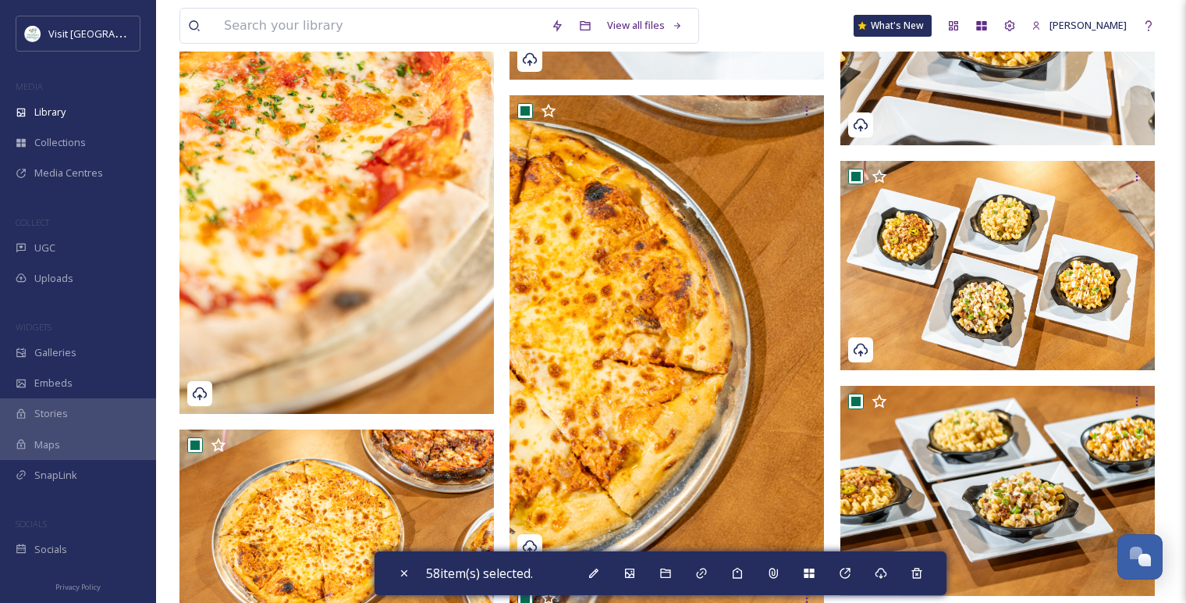
scroll to position [2675, 0]
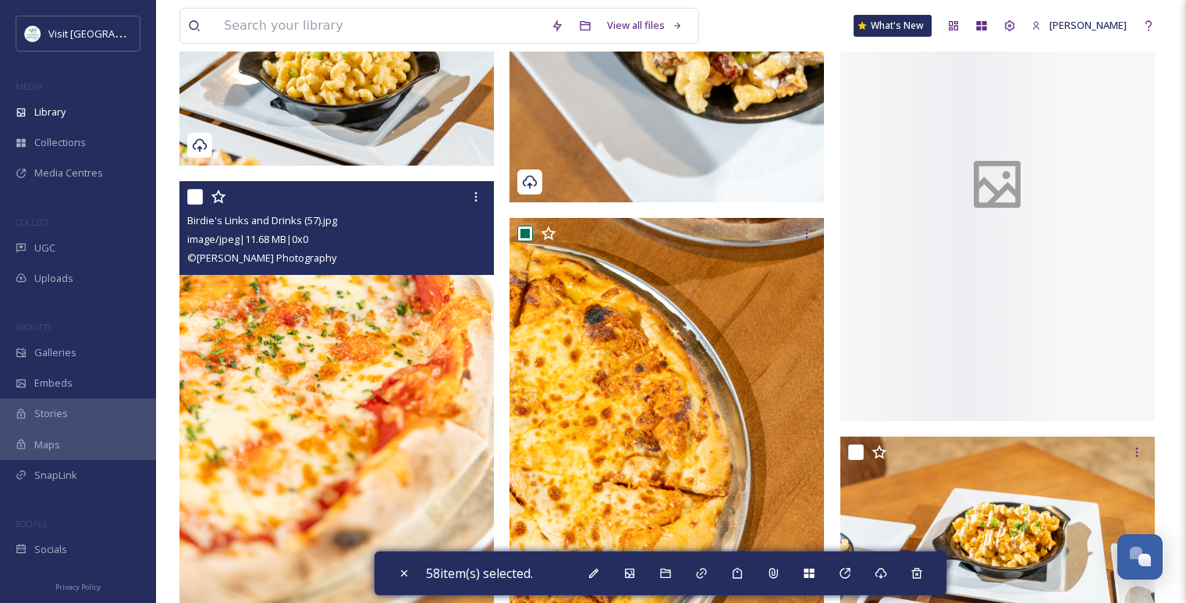
click at [187, 194] on input "checkbox" at bounding box center [195, 197] width 16 height 16
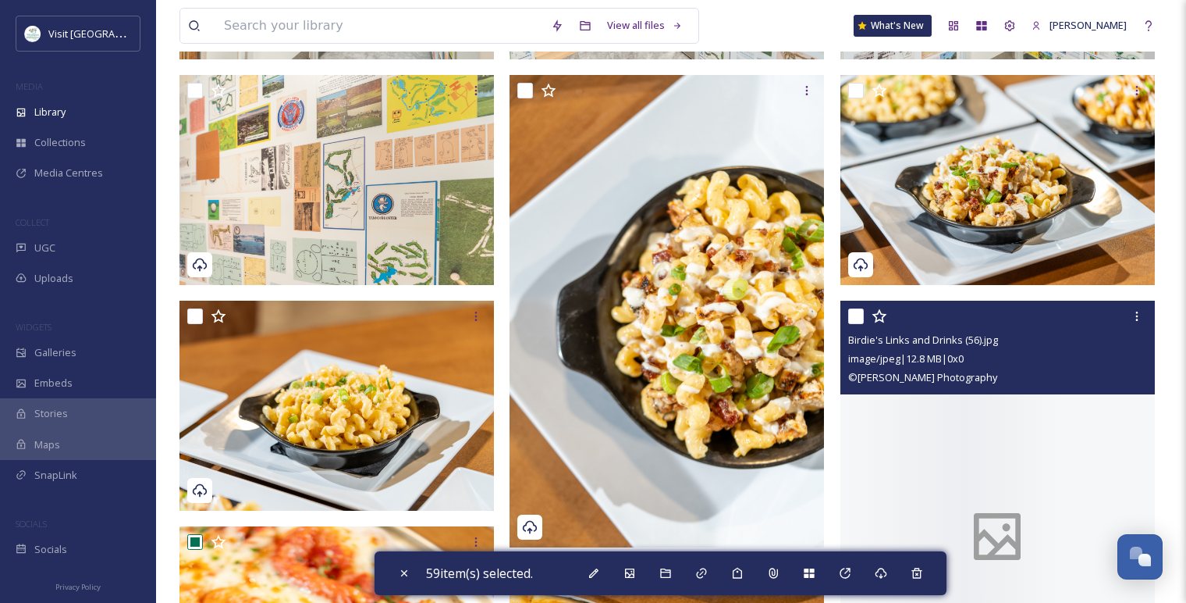
scroll to position [2328, 0]
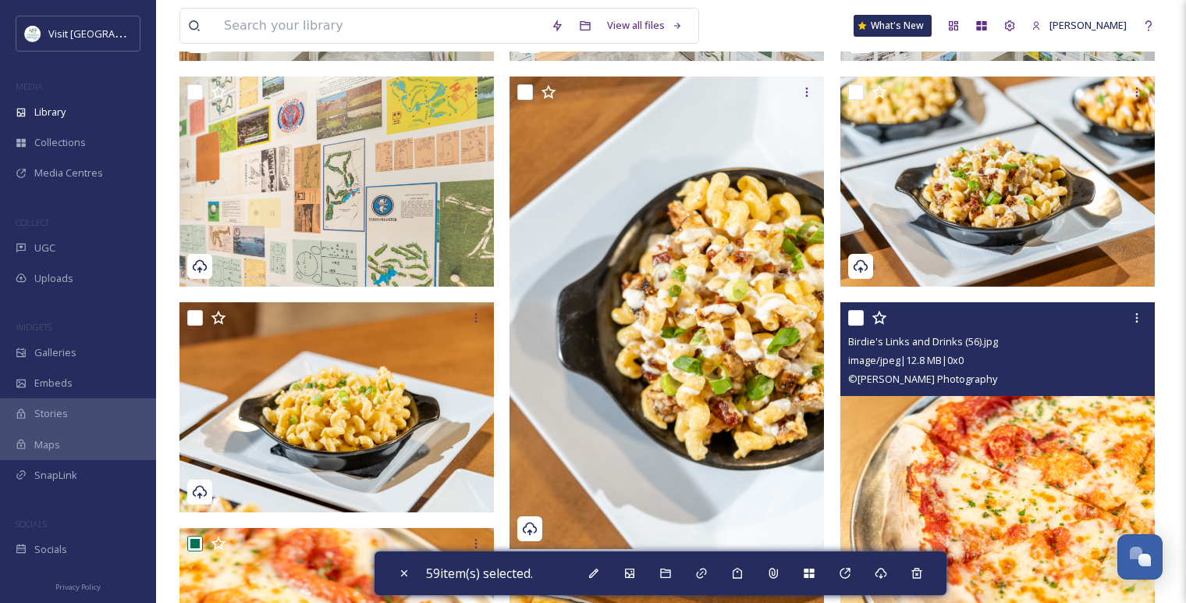
click at [861, 314] on input "checkbox" at bounding box center [856, 318] width 16 height 16
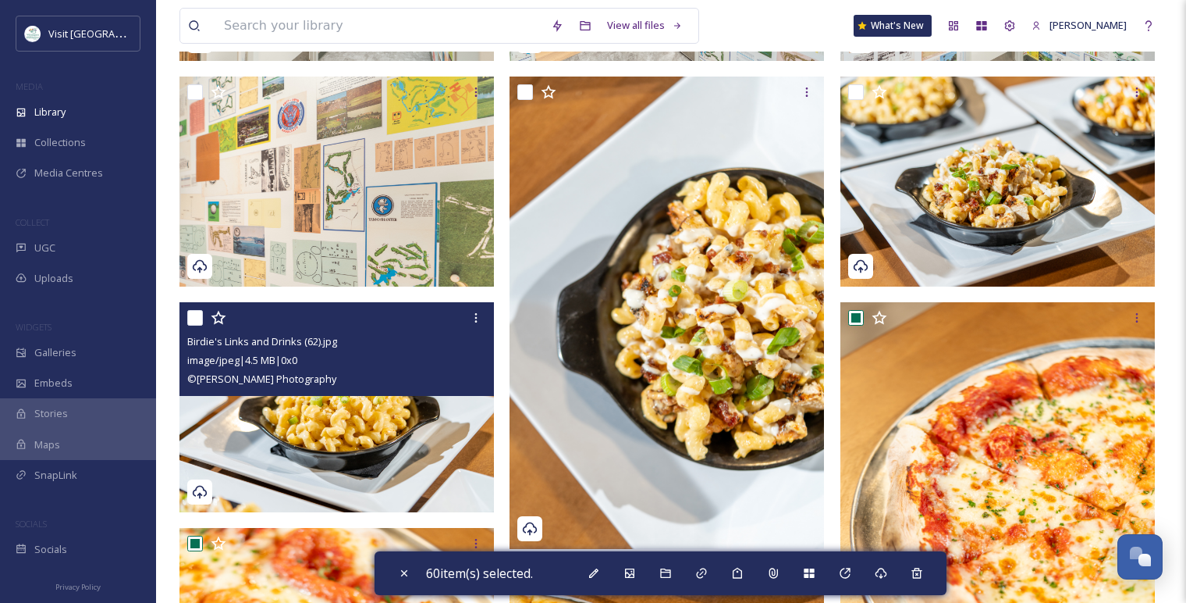
click at [201, 318] on input "checkbox" at bounding box center [195, 318] width 16 height 16
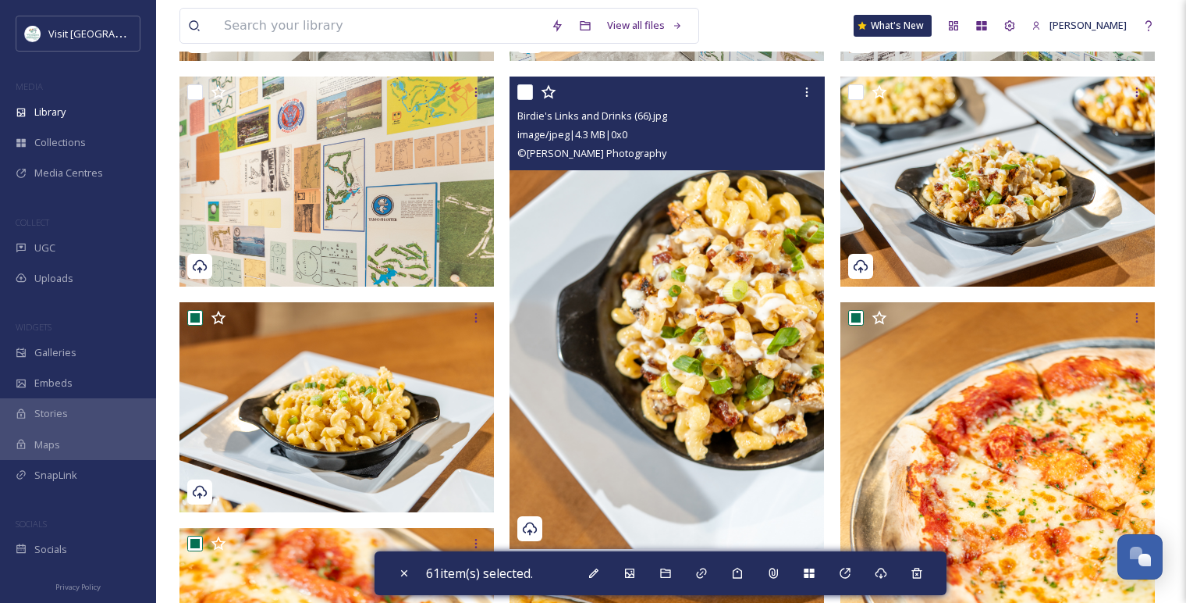
click at [520, 91] on input "checkbox" at bounding box center [525, 92] width 16 height 16
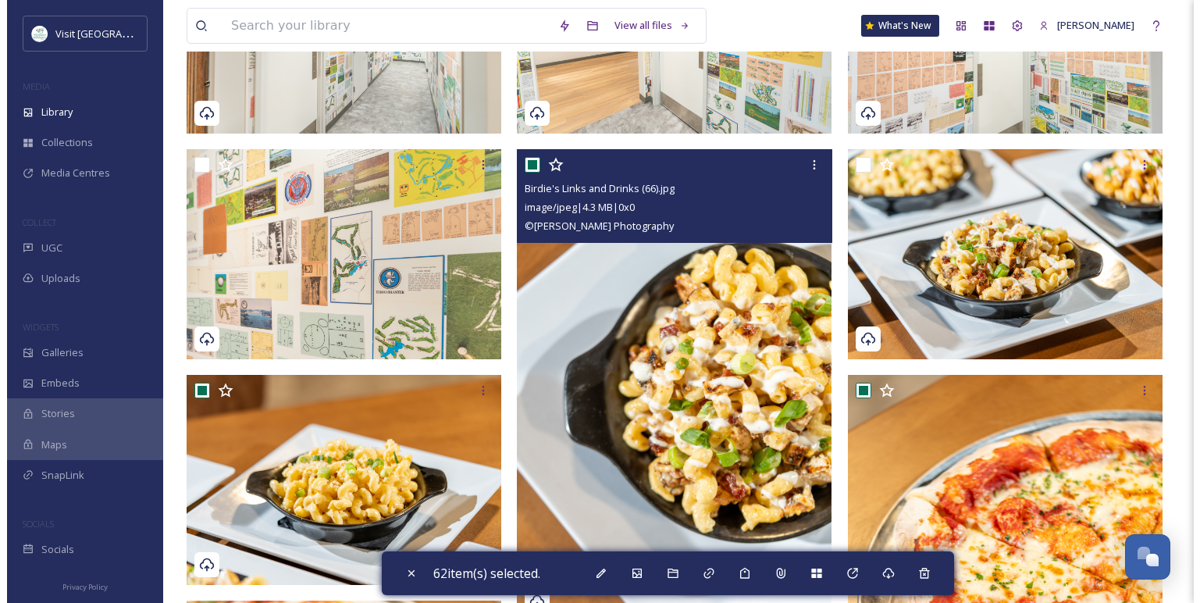
scroll to position [2242, 0]
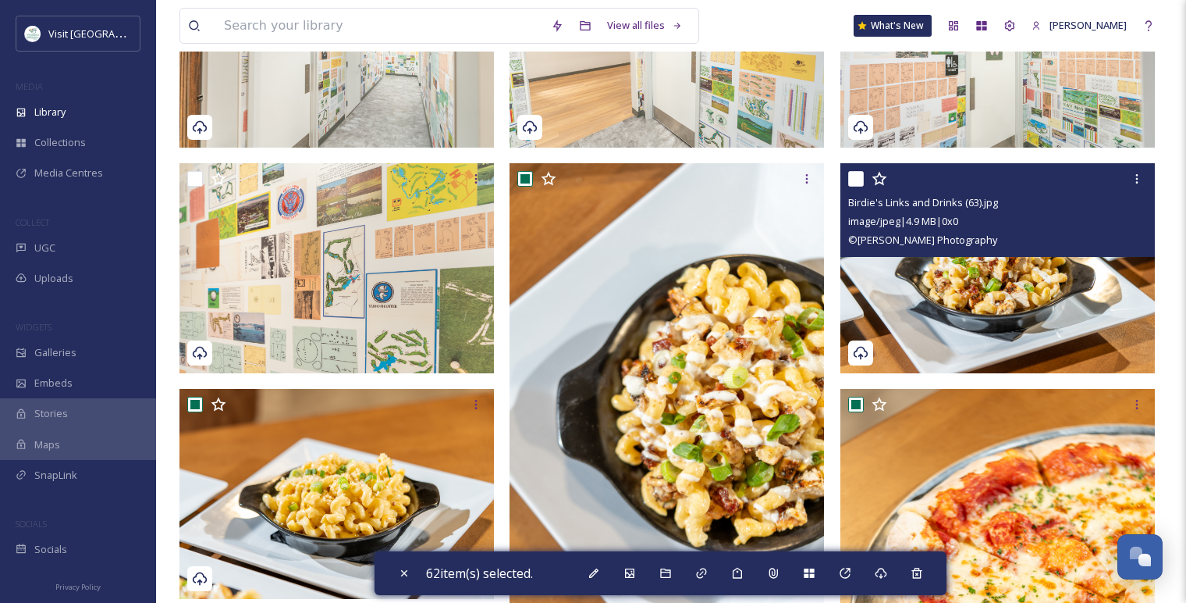
click at [852, 176] on input "checkbox" at bounding box center [856, 179] width 16 height 16
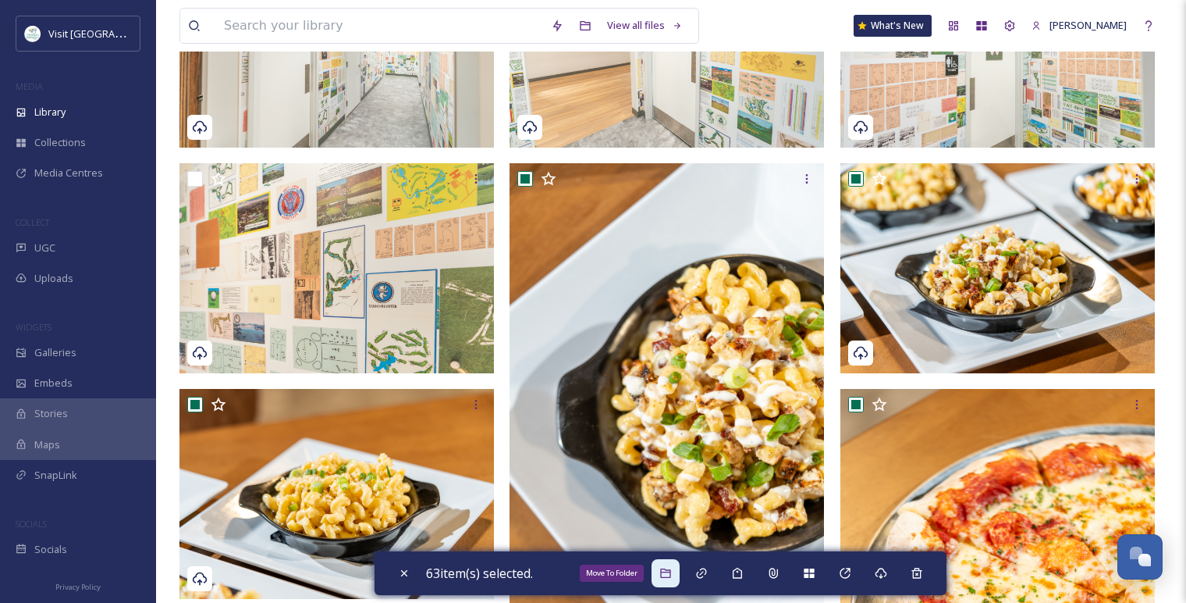
click at [669, 574] on icon at bounding box center [666, 573] width 12 height 12
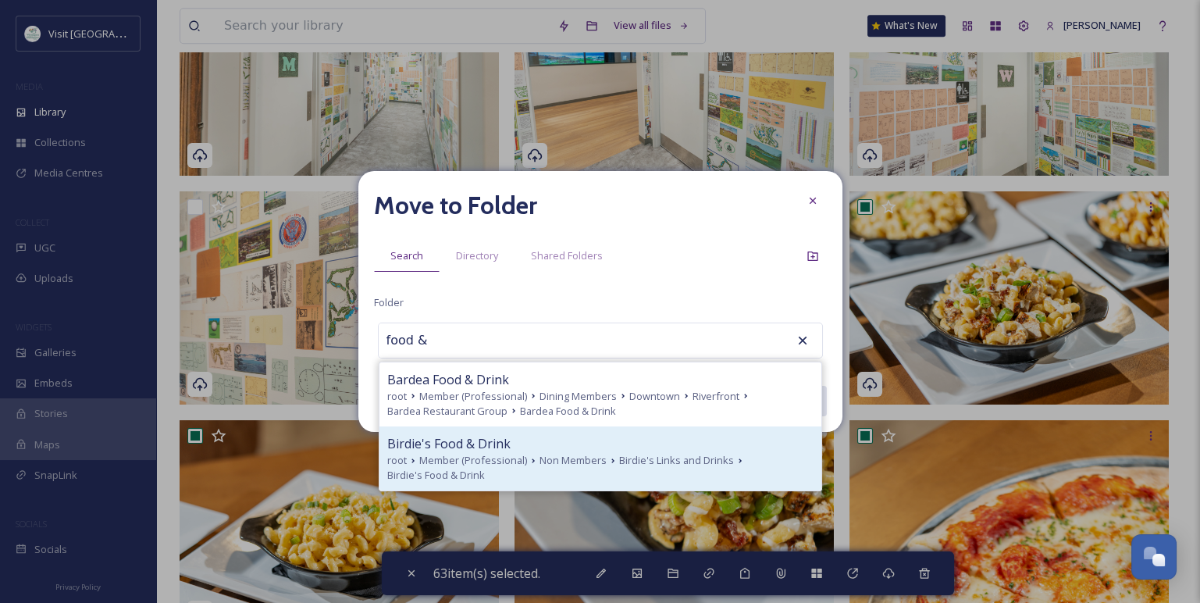
click at [532, 447] on div "Birdie's Food & Drink" at bounding box center [600, 443] width 426 height 19
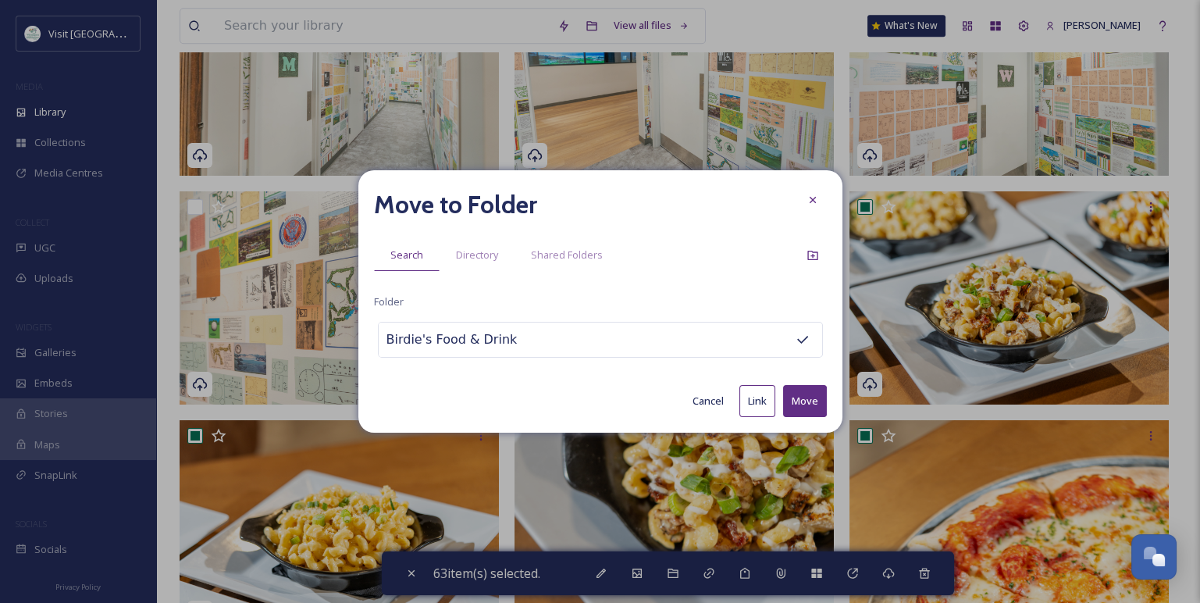
click at [795, 407] on button "Move" at bounding box center [805, 401] width 44 height 32
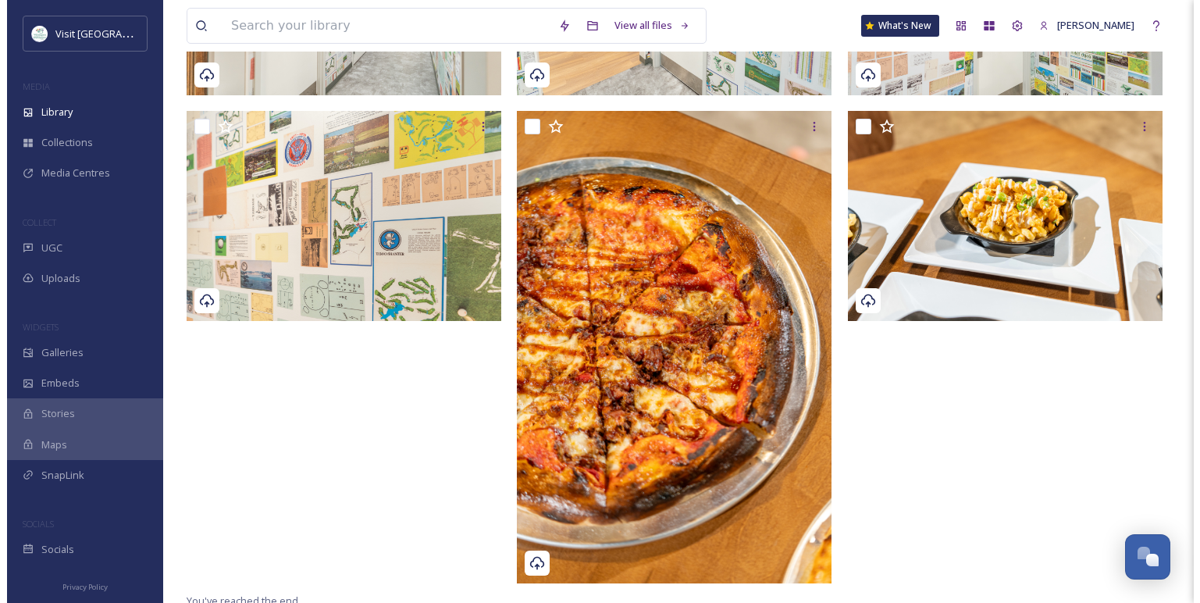
scroll to position [2300, 0]
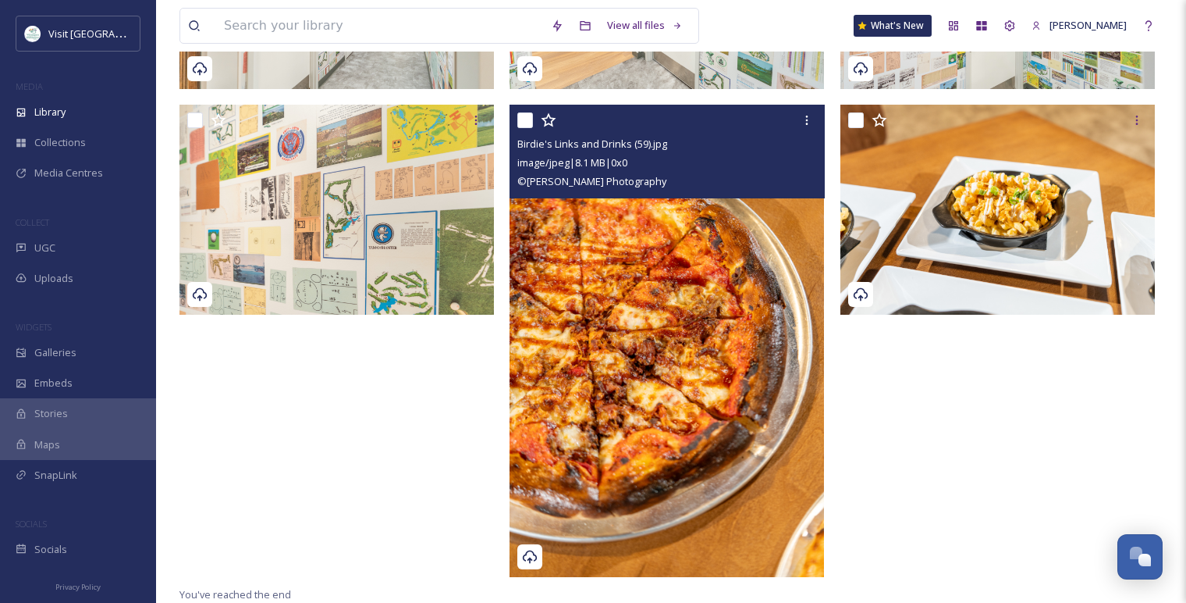
click at [527, 124] on input "checkbox" at bounding box center [525, 120] width 16 height 16
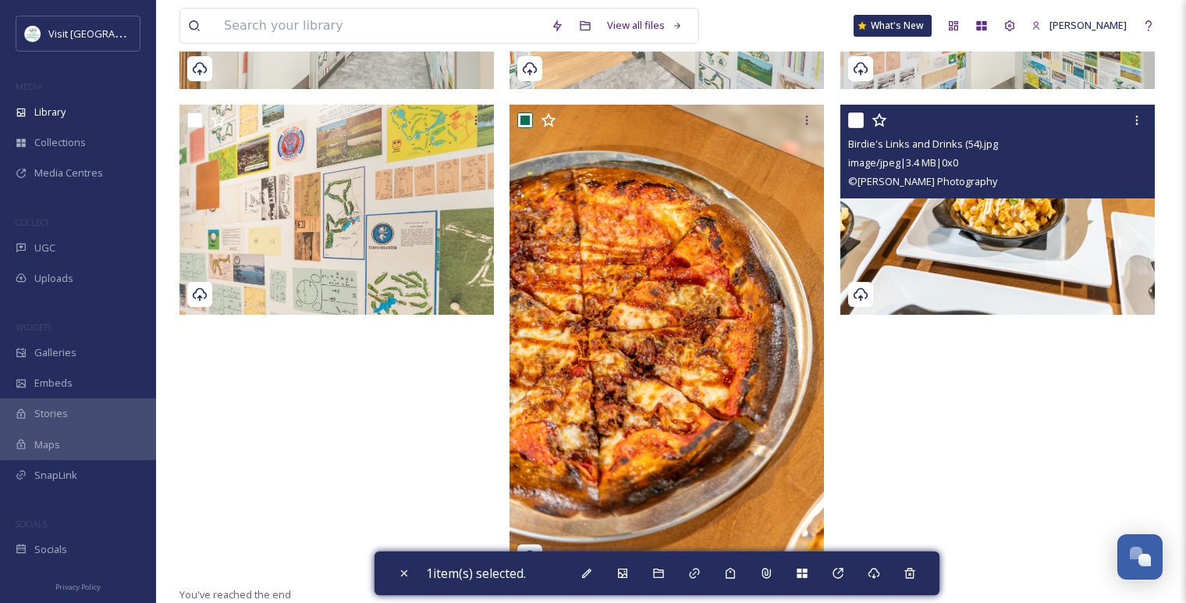
click at [855, 123] on input "checkbox" at bounding box center [856, 120] width 16 height 16
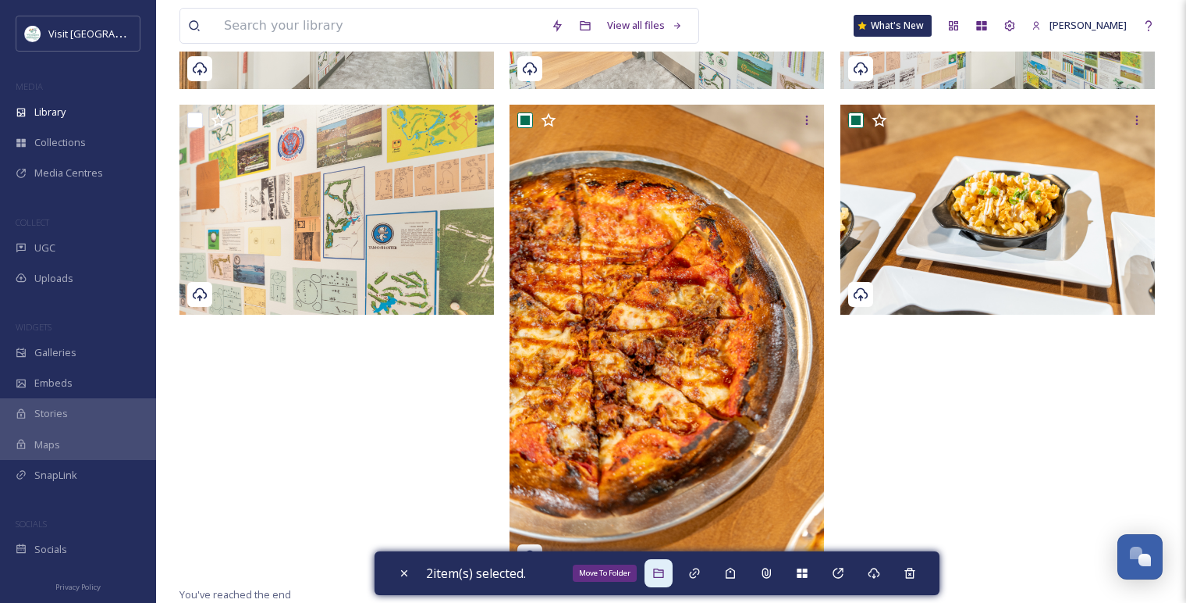
click at [670, 572] on div "Move To Folder" at bounding box center [659, 573] width 28 height 28
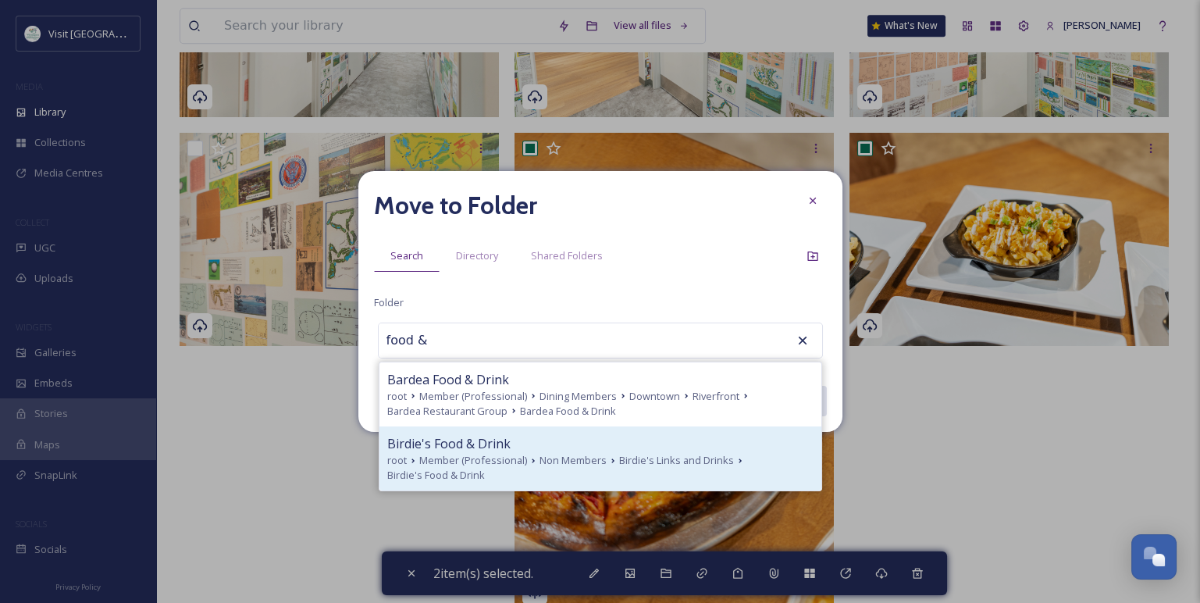
click at [495, 436] on span "Birdie's Food & Drink" at bounding box center [448, 443] width 123 height 19
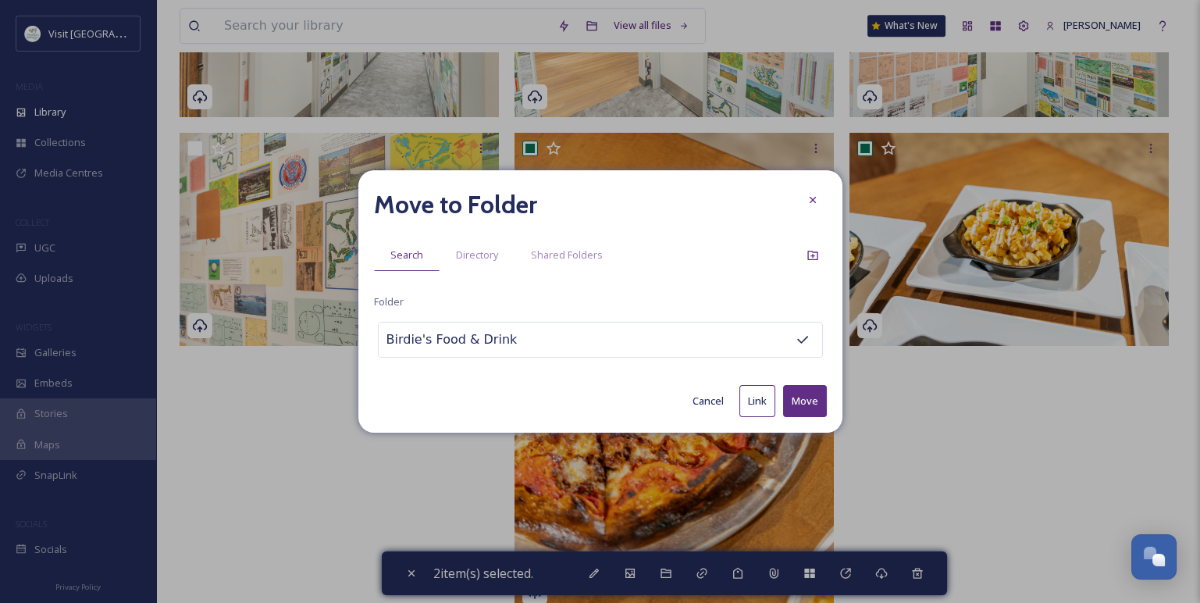
click at [812, 414] on button "Move" at bounding box center [805, 401] width 44 height 32
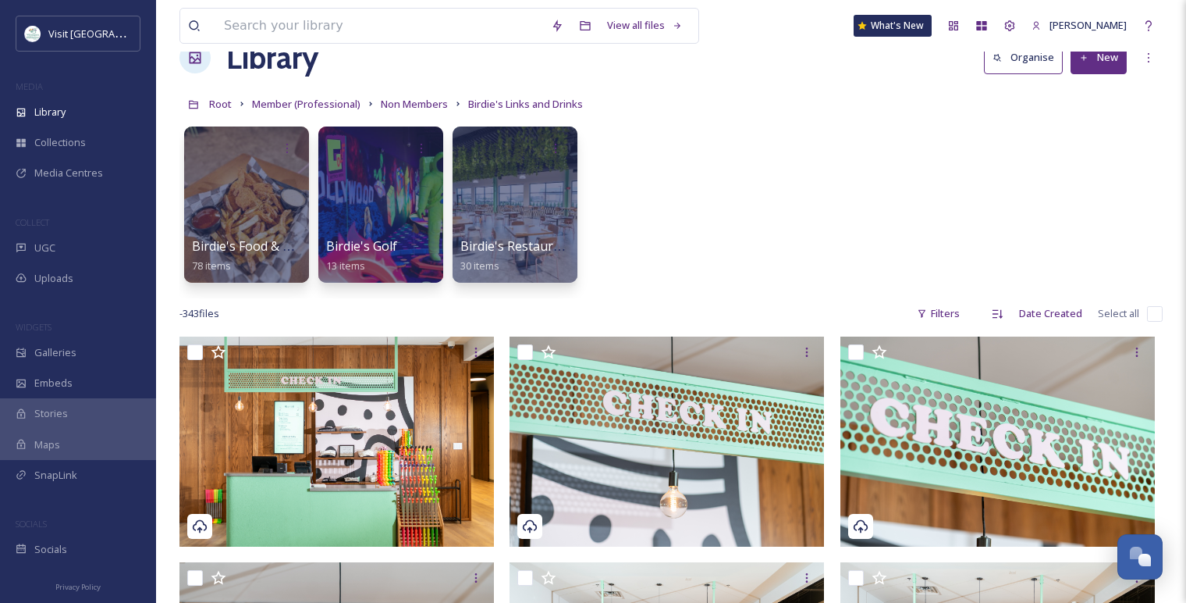
scroll to position [0, 0]
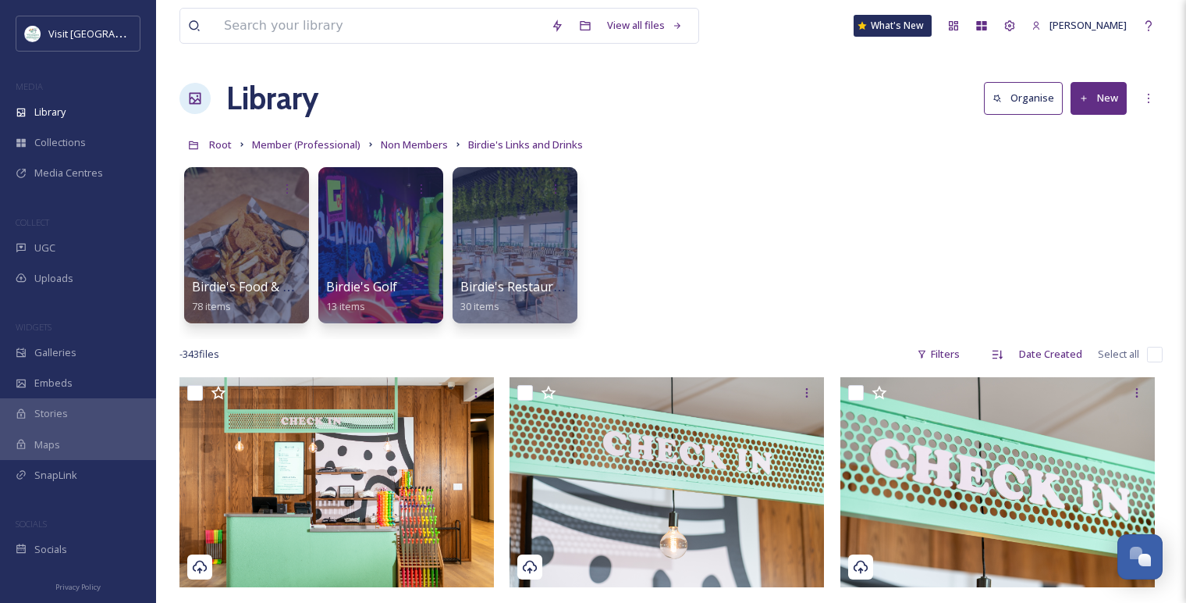
click at [639, 223] on div "Birdie's Food & Drink 78 items Birdie's Golf 13 items Birdie's Restaurant 30 it…" at bounding box center [671, 249] width 983 height 180
click at [223, 145] on span "Root" at bounding box center [220, 144] width 23 height 14
